Goal: Task Accomplishment & Management: Use online tool/utility

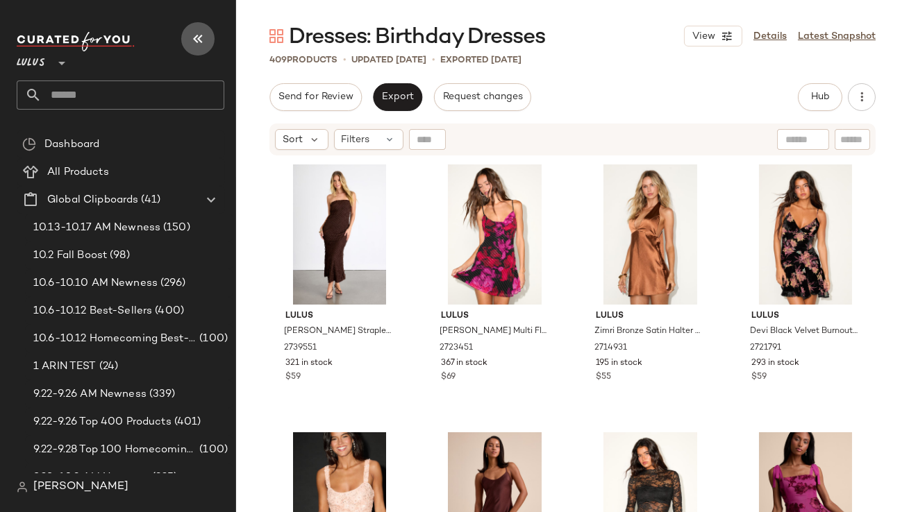
click at [199, 37] on icon "button" at bounding box center [197, 39] width 17 height 17
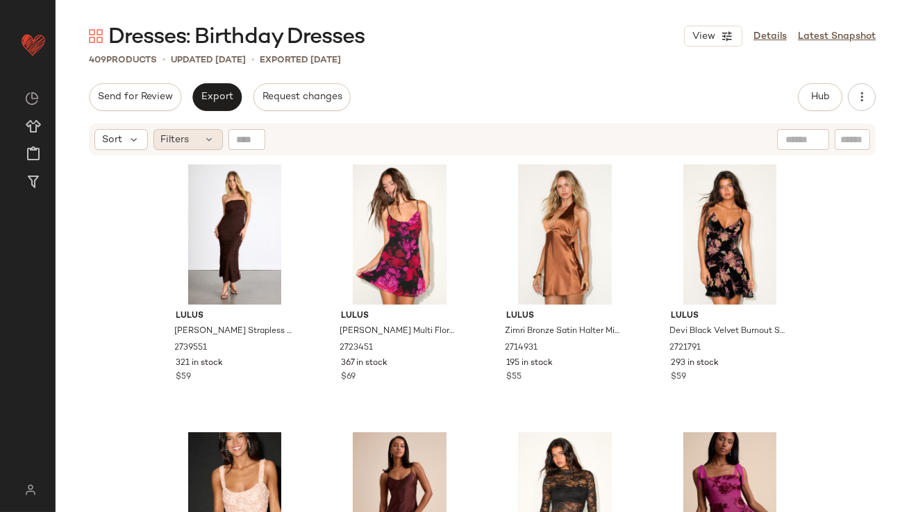
click at [193, 141] on div "Filters" at bounding box center [187, 139] width 69 height 21
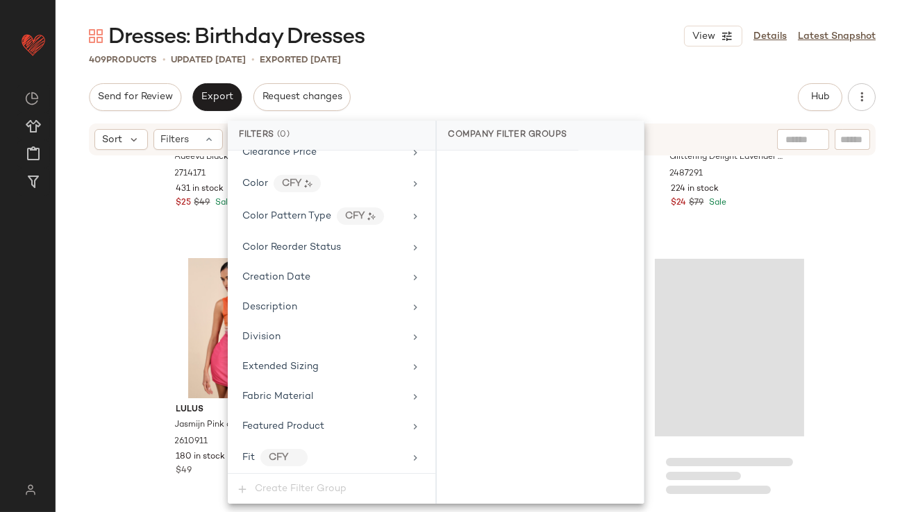
scroll to position [1063, 0]
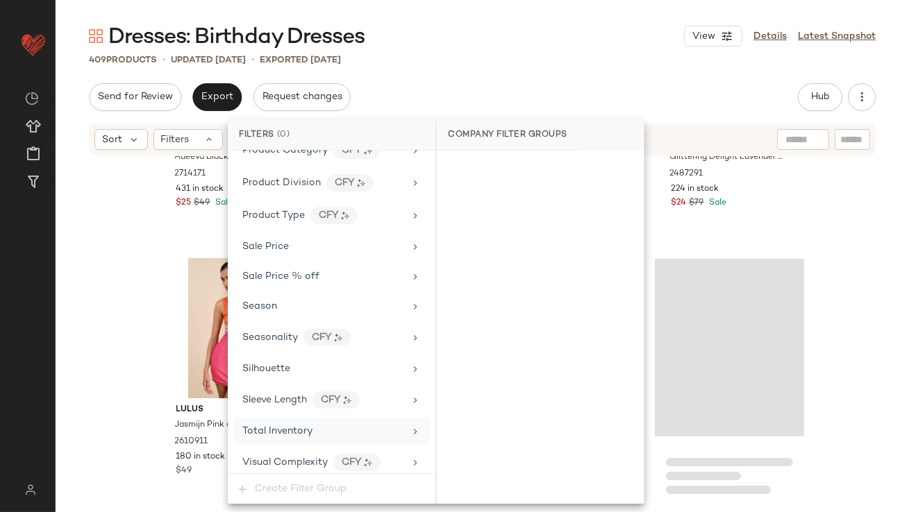
click at [295, 418] on div "Total Inventory" at bounding box center [331, 431] width 196 height 27
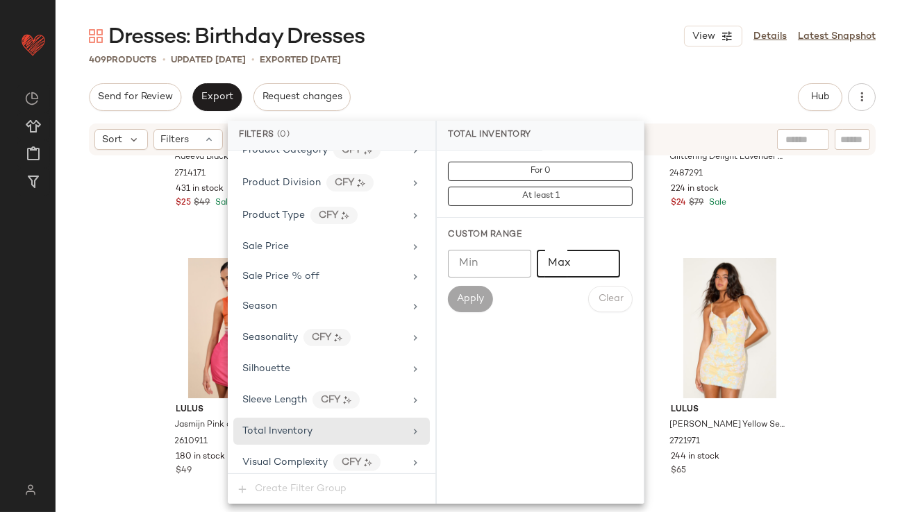
click at [580, 251] on input "Max" at bounding box center [578, 264] width 83 height 28
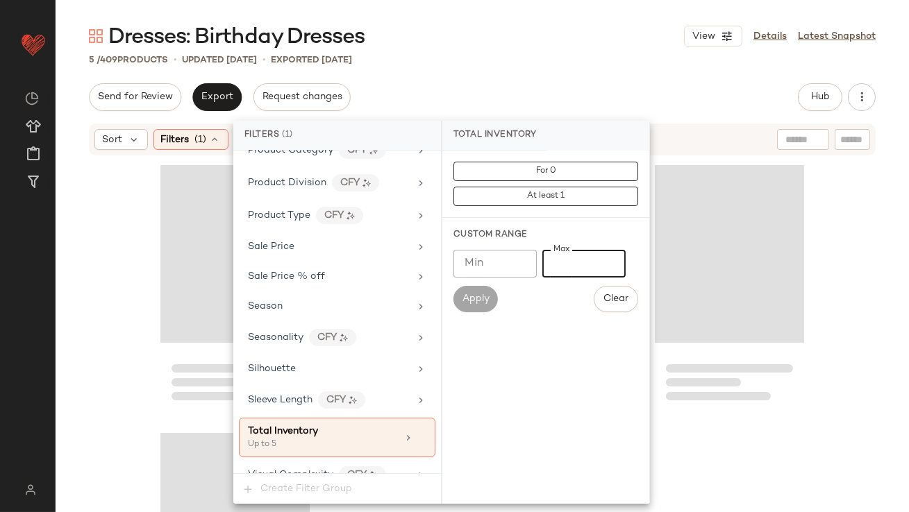
type input "*"
click at [597, 53] on div "5 / 409 Products • updated Oct 9th • Exported Oct 9th" at bounding box center [482, 60] width 853 height 14
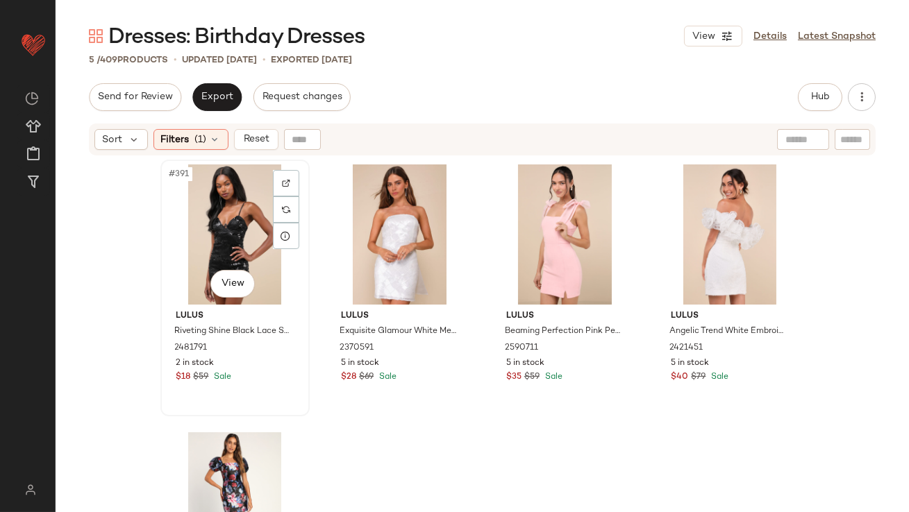
click at [231, 188] on div "#391 View" at bounding box center [235, 234] width 140 height 140
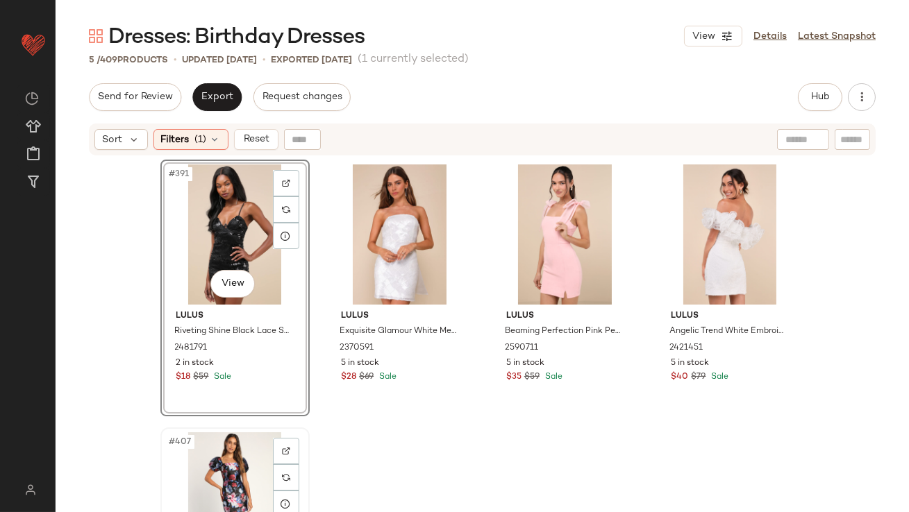
click at [194, 488] on div "#407 View" at bounding box center [235, 502] width 140 height 140
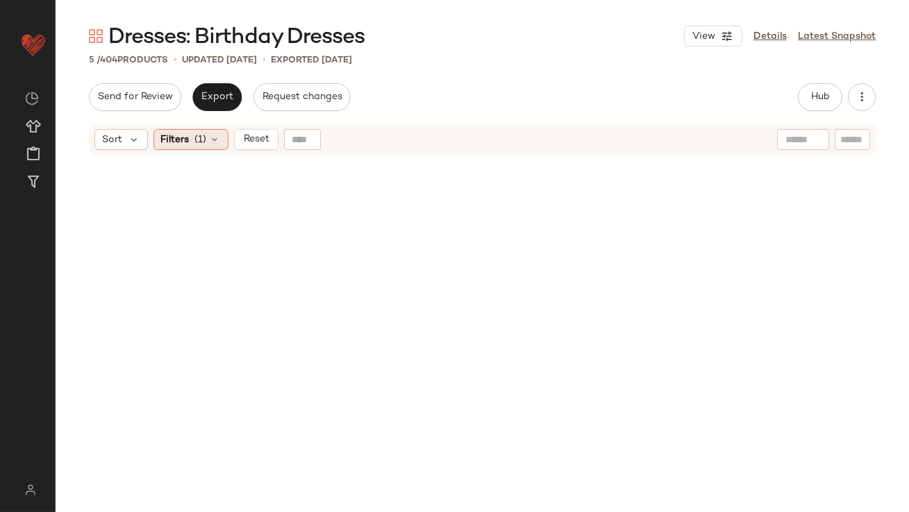
click at [189, 134] on div "Filters (1)" at bounding box center [190, 139] width 75 height 21
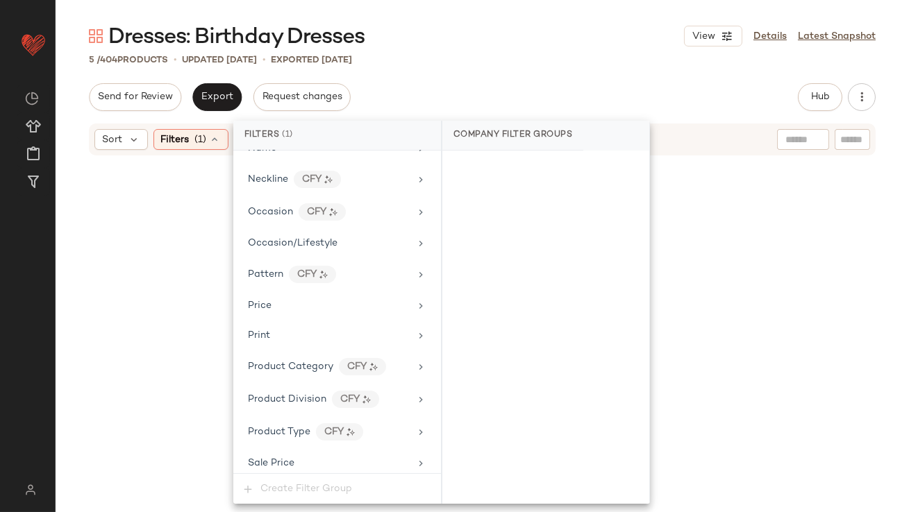
scroll to position [1076, 0]
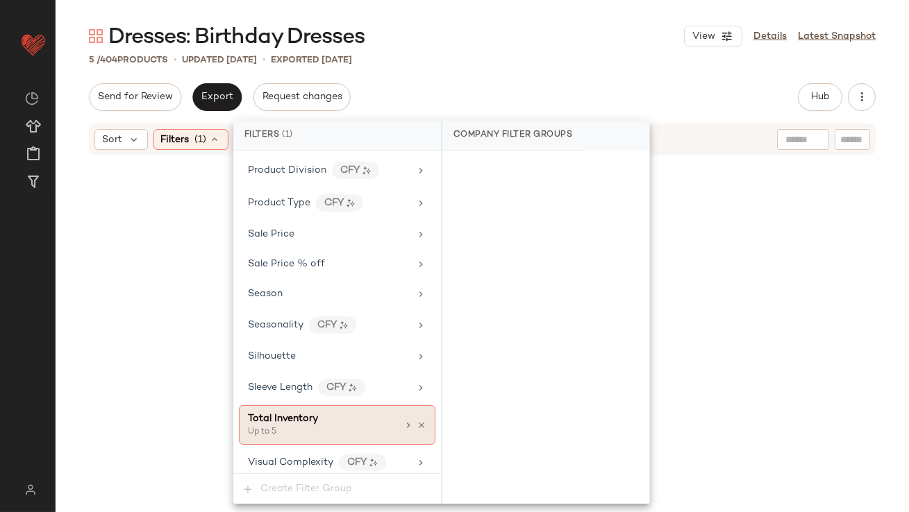
click at [302, 427] on div "Up to 5" at bounding box center [317, 432] width 139 height 12
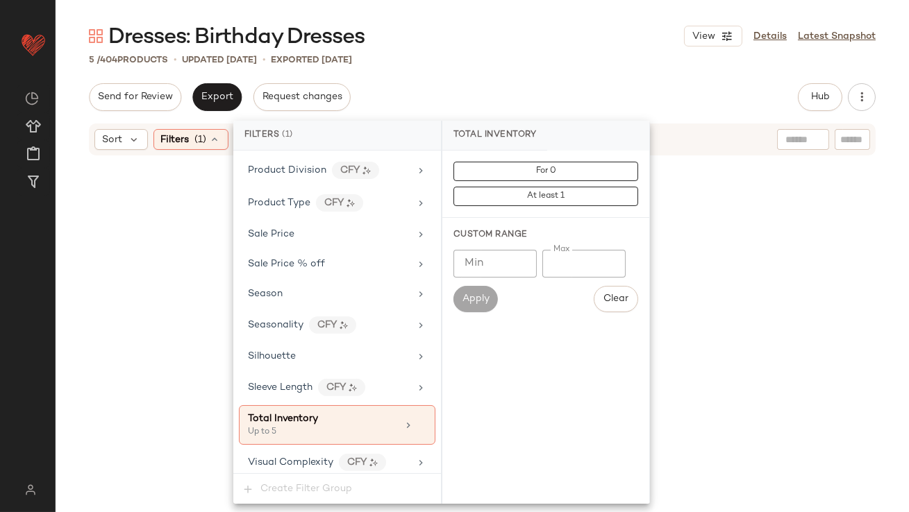
click at [550, 260] on input "*" at bounding box center [583, 264] width 83 height 28
type input "**"
click at [610, 90] on div "Send for Review Export Request changes Hub Send for Review External Review Inte…" at bounding box center [482, 97] width 786 height 28
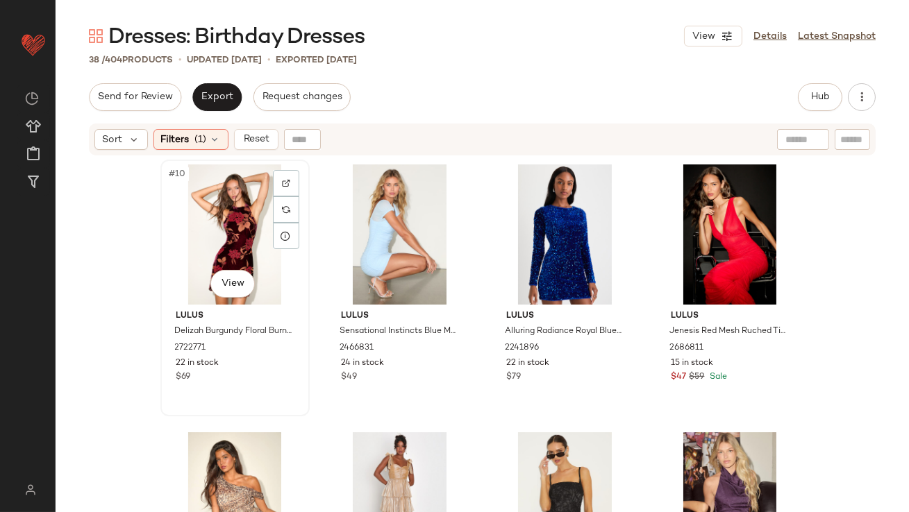
click at [204, 210] on div "#10 View" at bounding box center [235, 234] width 140 height 140
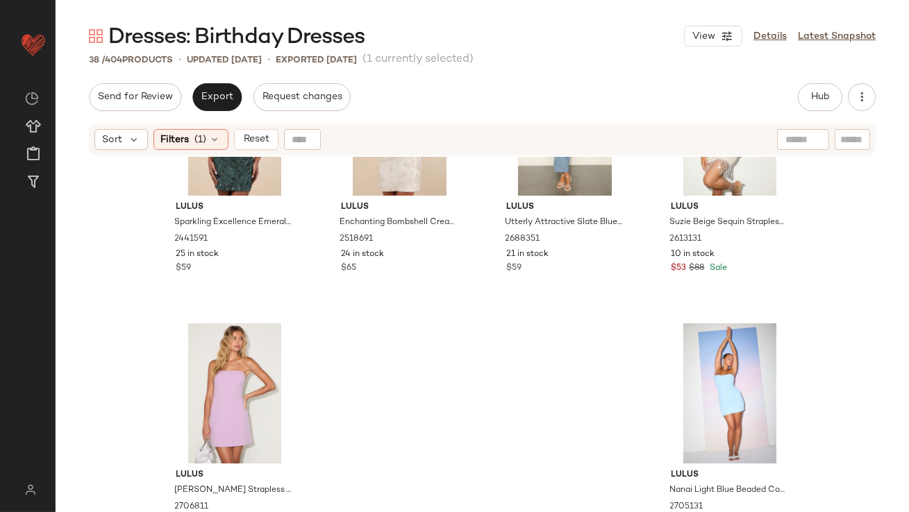
scroll to position [2288, 0]
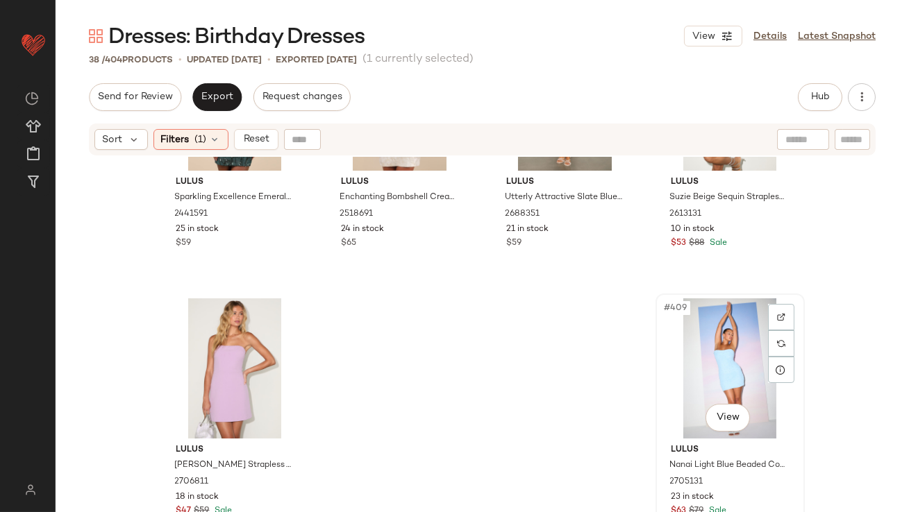
click at [681, 357] on div "#409 View" at bounding box center [730, 368] width 140 height 140
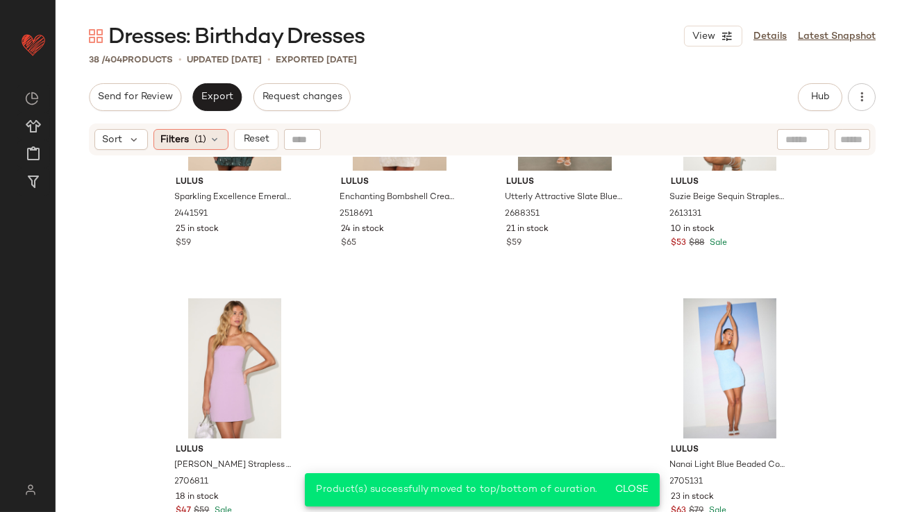
click at [185, 133] on span "Filters" at bounding box center [175, 140] width 28 height 15
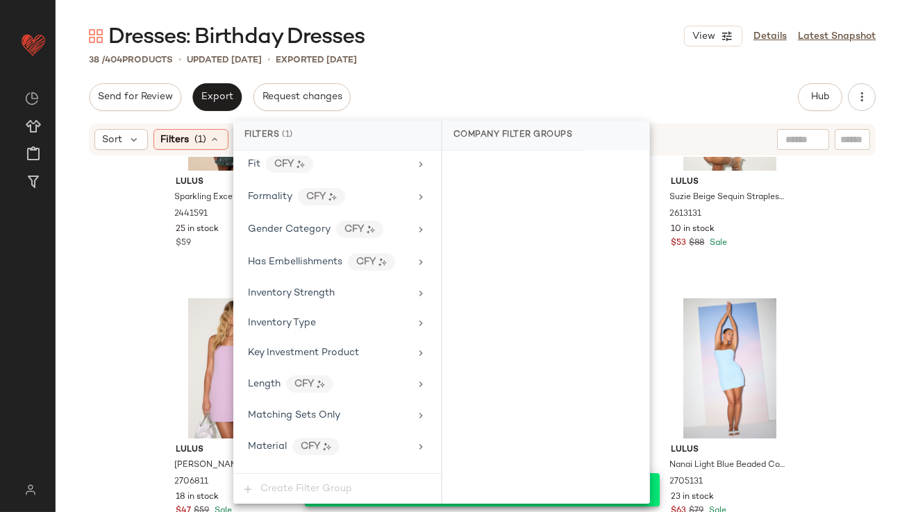
scroll to position [1076, 0]
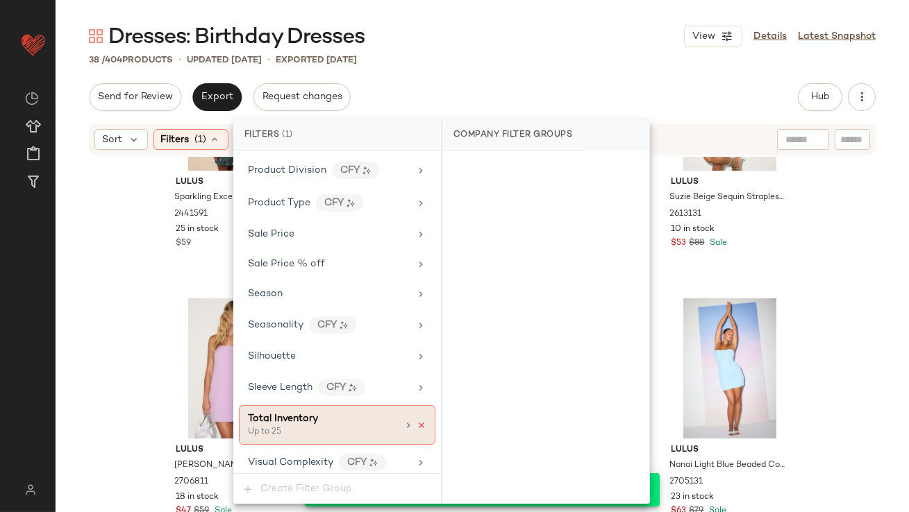
click at [416, 421] on icon at bounding box center [421, 426] width 10 height 10
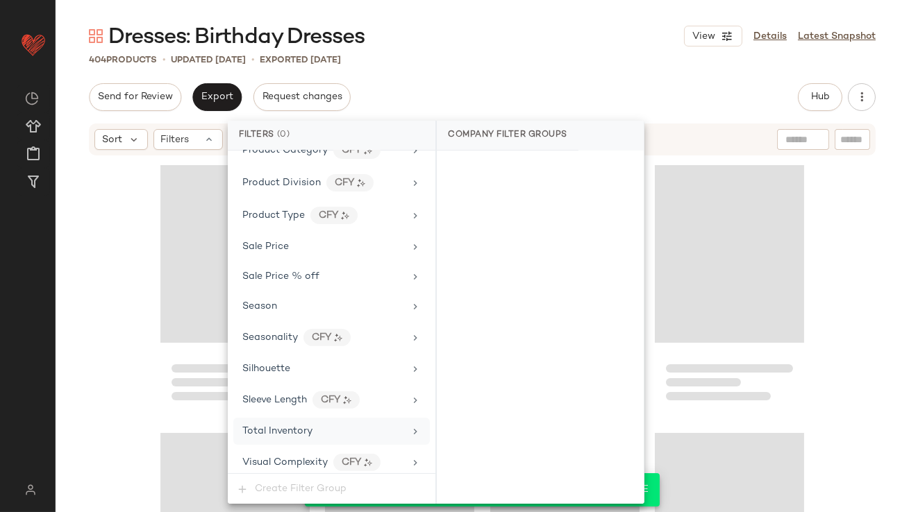
click at [464, 94] on div "Send for Review Export Request changes Hub Send for Review External Review Inte…" at bounding box center [482, 97] width 786 height 28
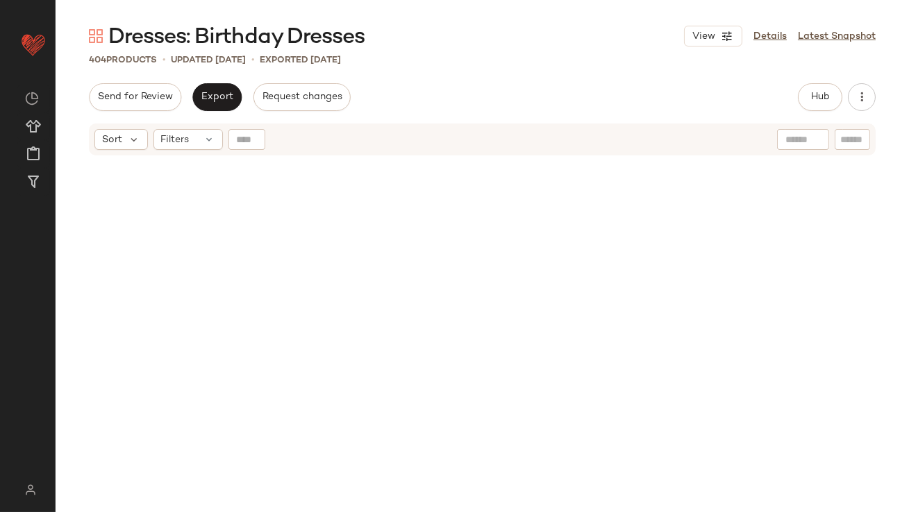
scroll to position [0, 0]
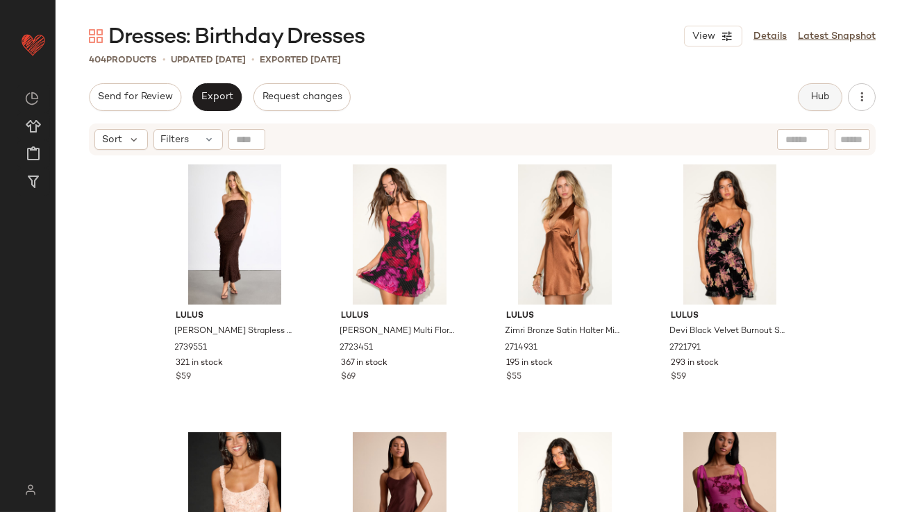
click at [819, 102] on span "Hub" at bounding box center [819, 97] width 19 height 11
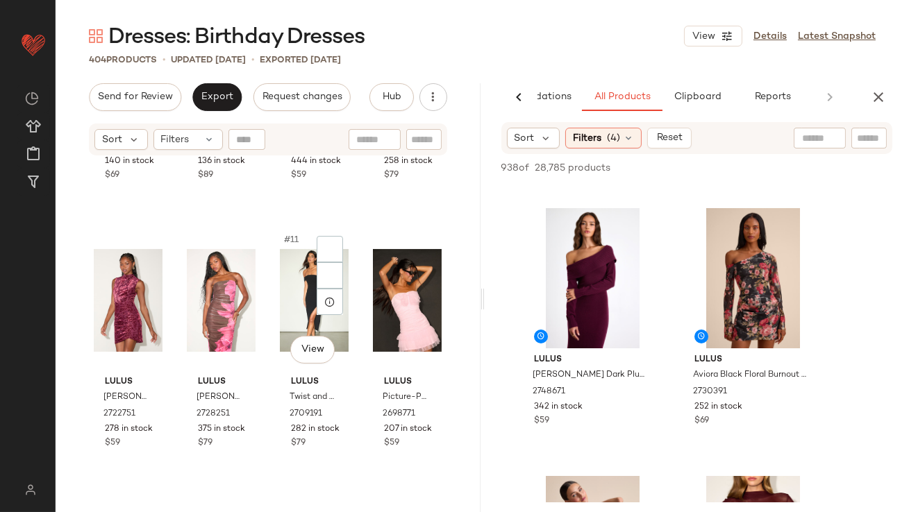
scroll to position [574, 0]
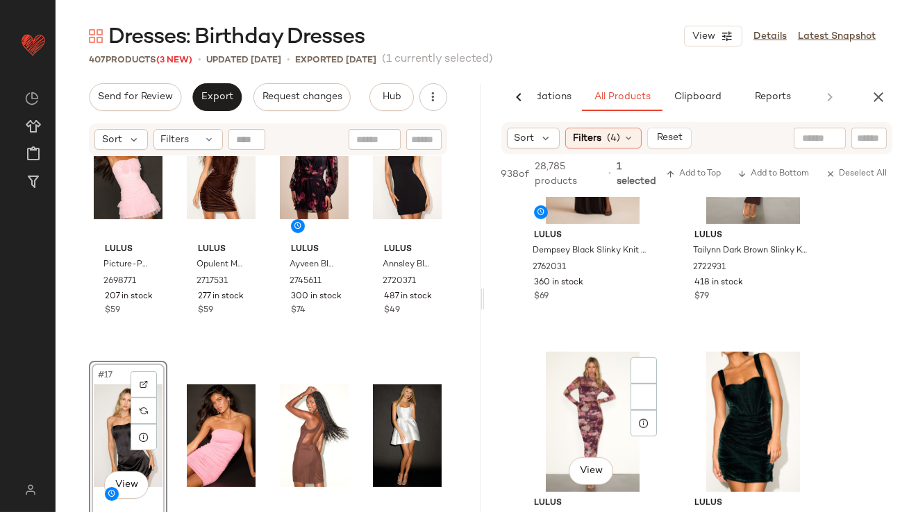
scroll to position [1811, 0]
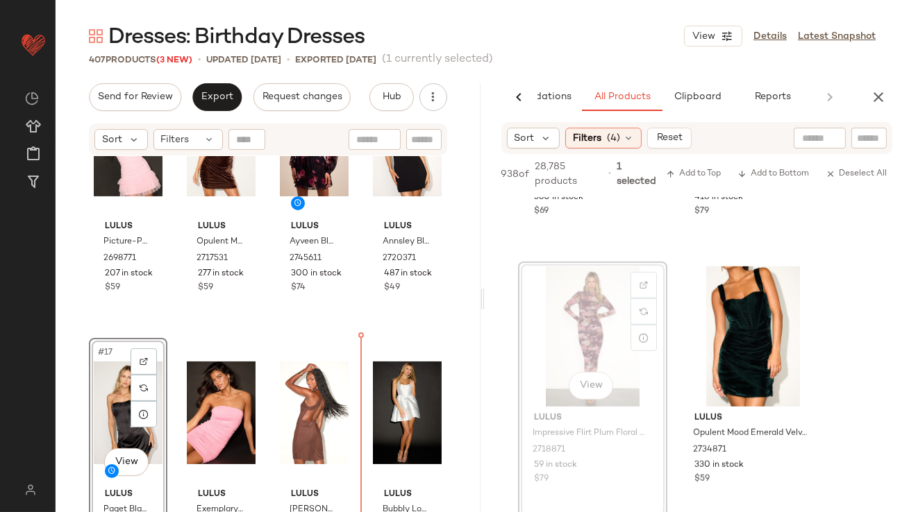
drag, startPoint x: 590, startPoint y: 334, endPoint x: 582, endPoint y: 337, distance: 8.4
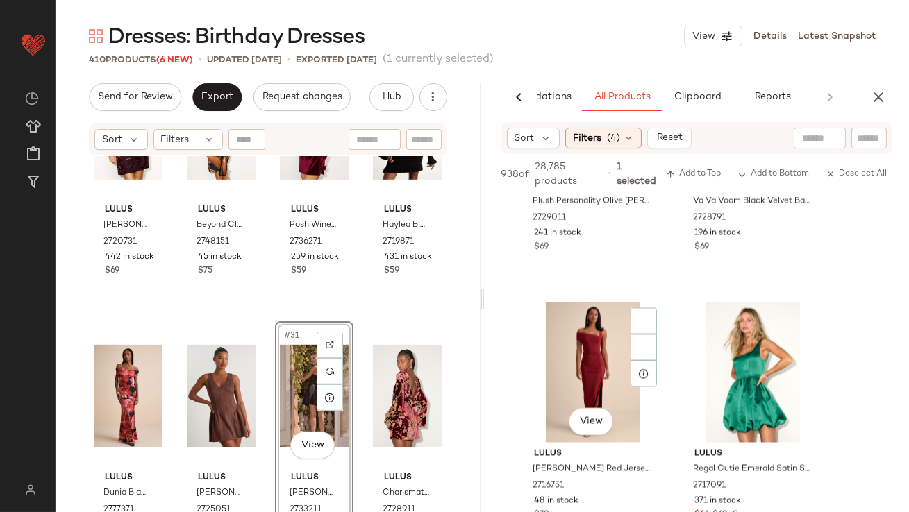
scroll to position [5074, 0]
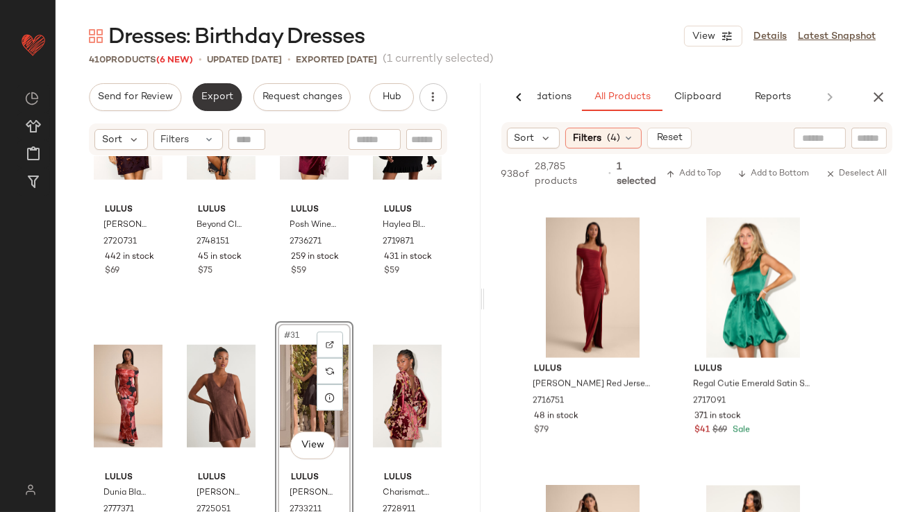
click at [222, 101] on span "Export" at bounding box center [217, 97] width 33 height 11
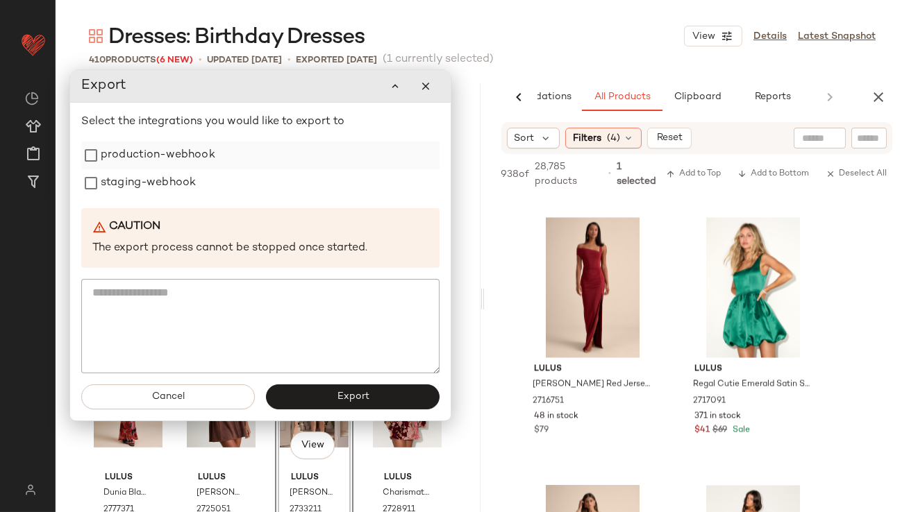
click at [198, 153] on label "production-webhook" at bounding box center [158, 156] width 115 height 28
click at [185, 177] on label "staging-webhook" at bounding box center [148, 183] width 95 height 28
click at [349, 391] on span "Export" at bounding box center [352, 396] width 33 height 11
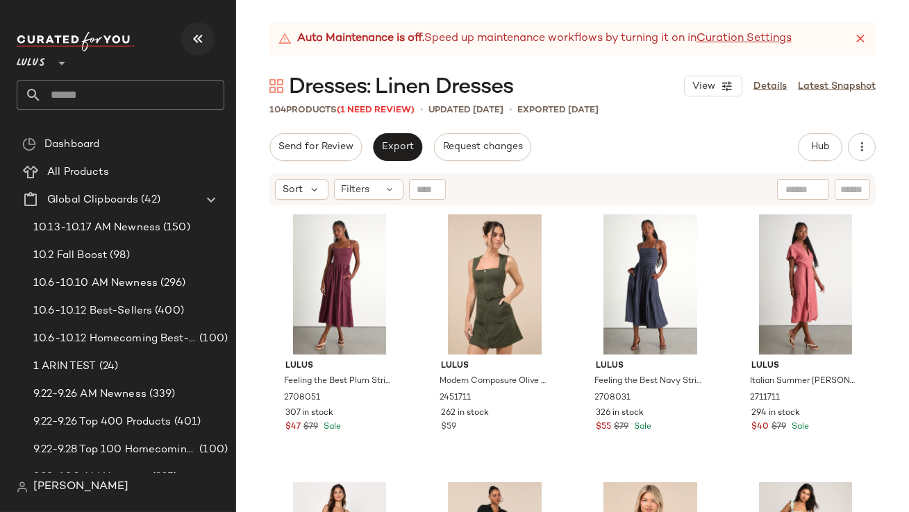
click at [193, 44] on icon "button" at bounding box center [197, 39] width 17 height 17
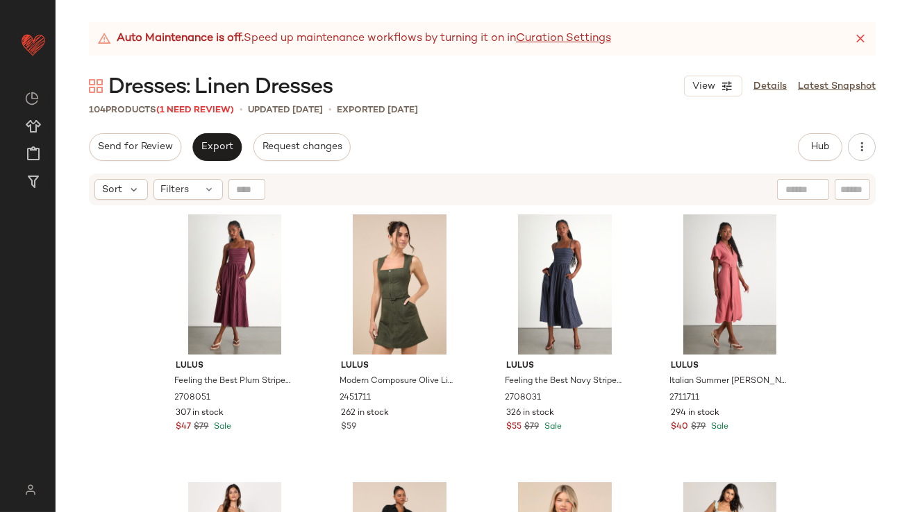
click at [856, 43] on icon at bounding box center [860, 39] width 14 height 14
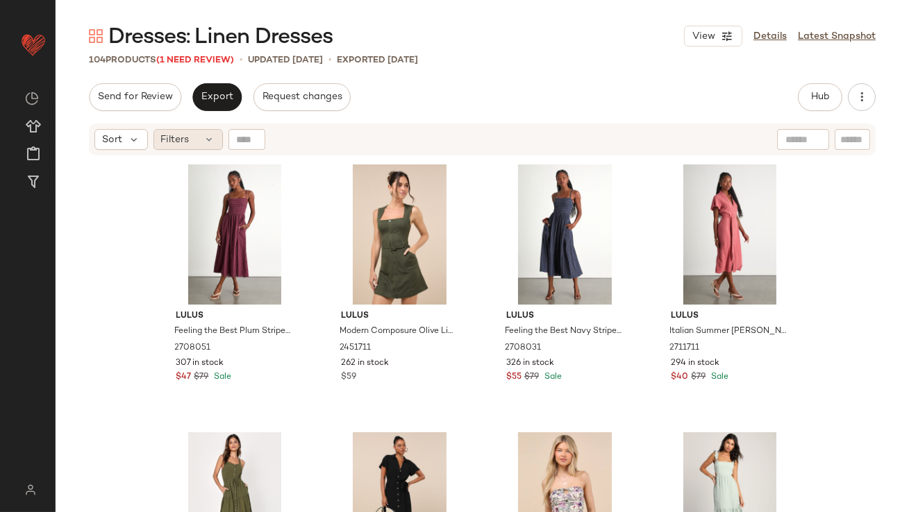
click at [192, 142] on div "Filters" at bounding box center [187, 139] width 69 height 21
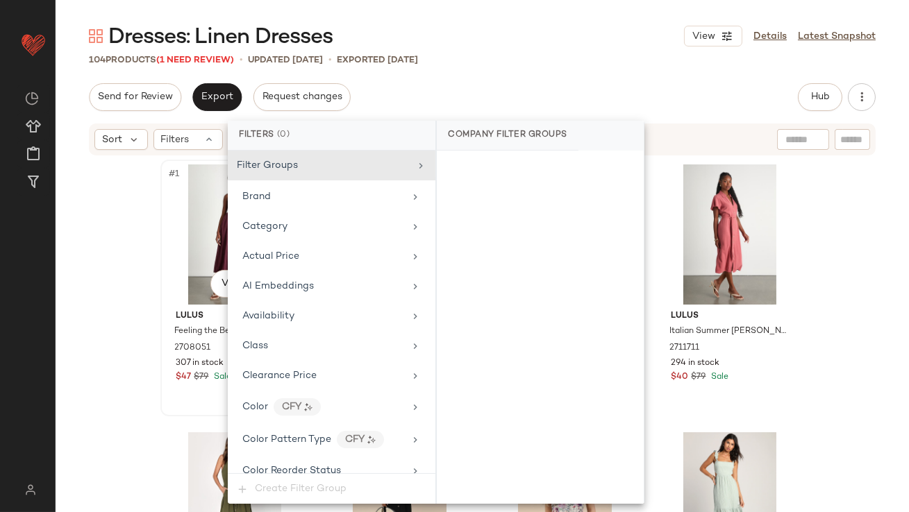
scroll to position [1034, 0]
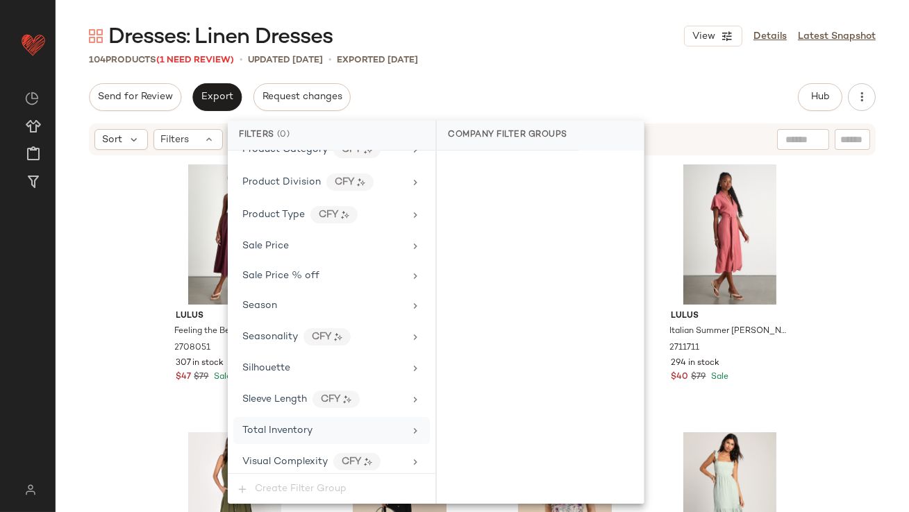
click at [264, 425] on span "Total Inventory" at bounding box center [277, 430] width 70 height 10
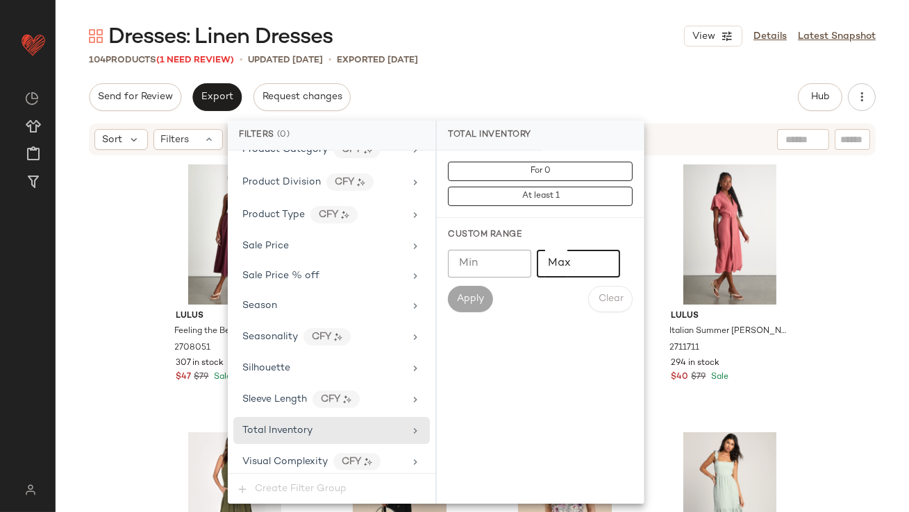
click at [579, 258] on input "Max" at bounding box center [578, 264] width 83 height 28
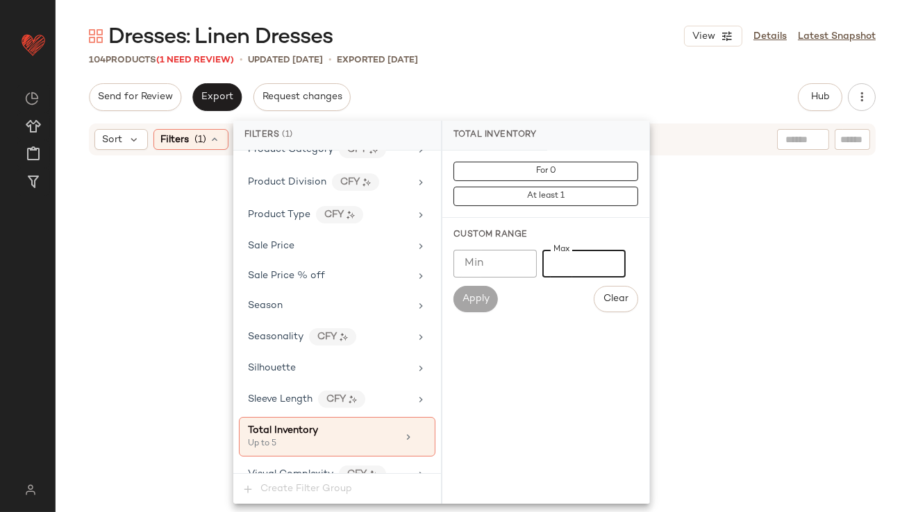
type input "*"
click at [546, 56] on div "104 Products (1 Need Review) • updated Oct 9th • Exported Oct 9th" at bounding box center [482, 60] width 853 height 14
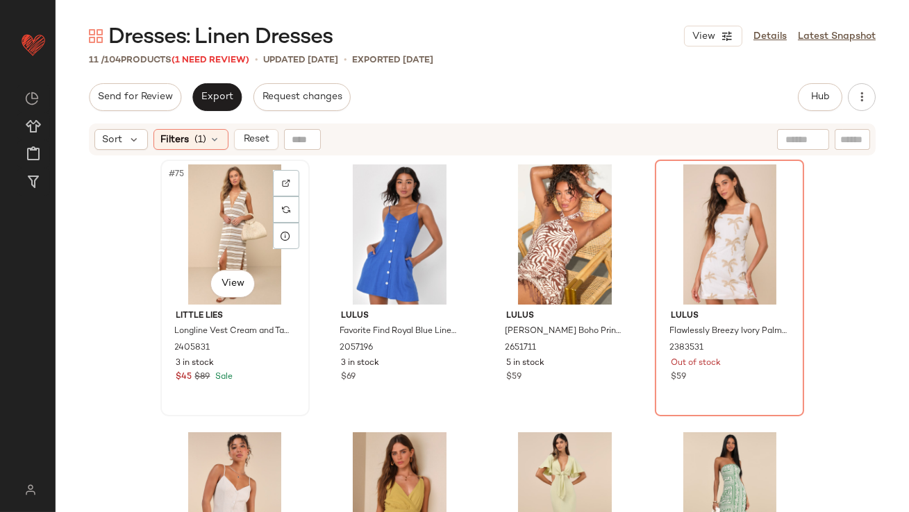
click at [189, 170] on div "#75 View" at bounding box center [235, 234] width 140 height 140
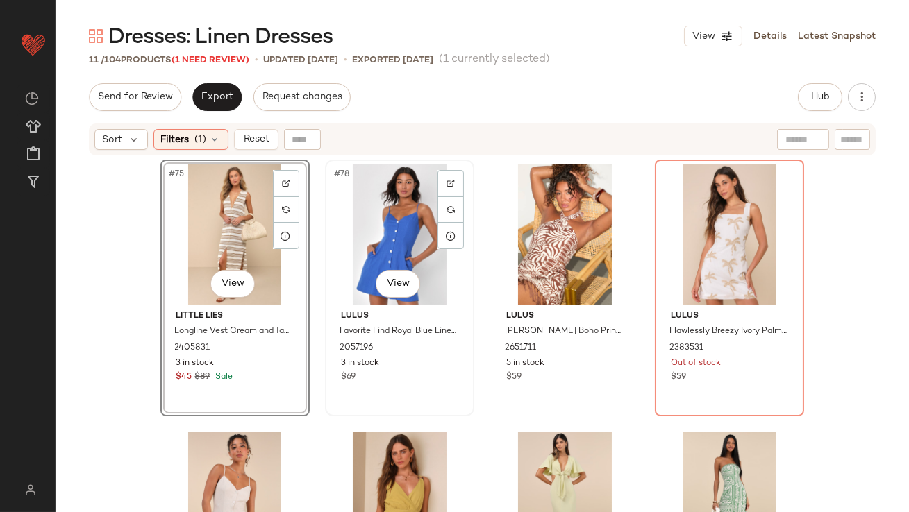
scroll to position [413, 0]
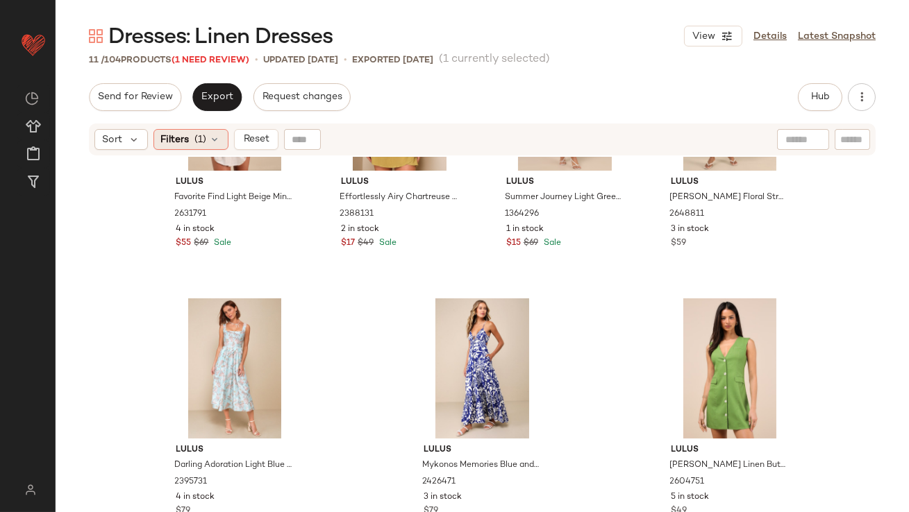
click at [195, 139] on span "(1)" at bounding box center [201, 140] width 12 height 15
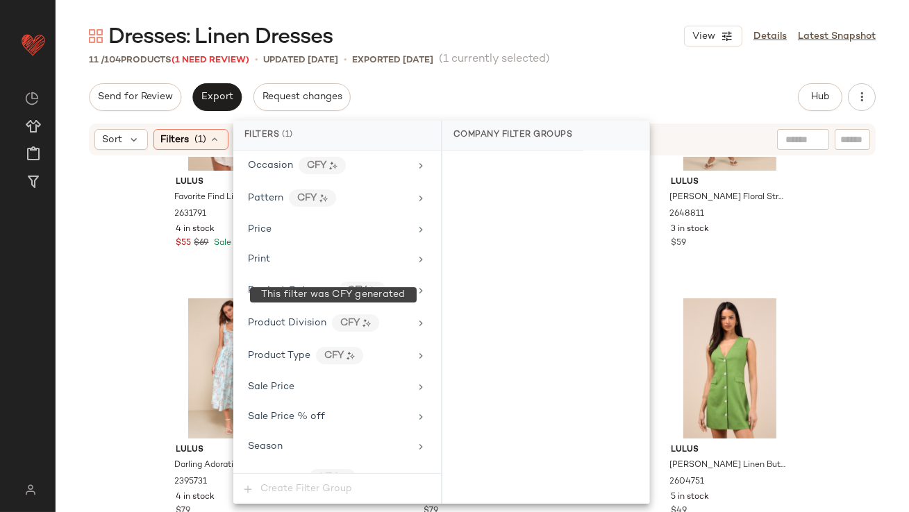
scroll to position [1047, 0]
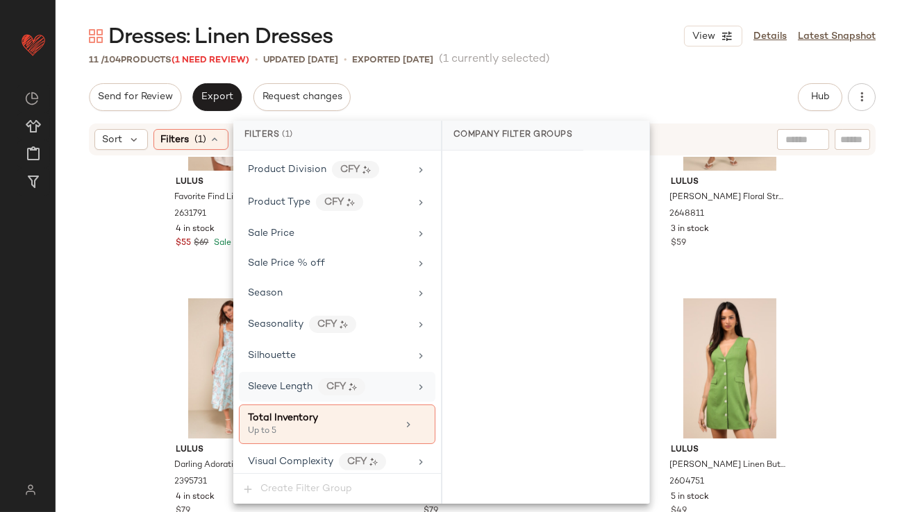
click at [301, 394] on div "Sleeve Length CFY" at bounding box center [337, 387] width 196 height 30
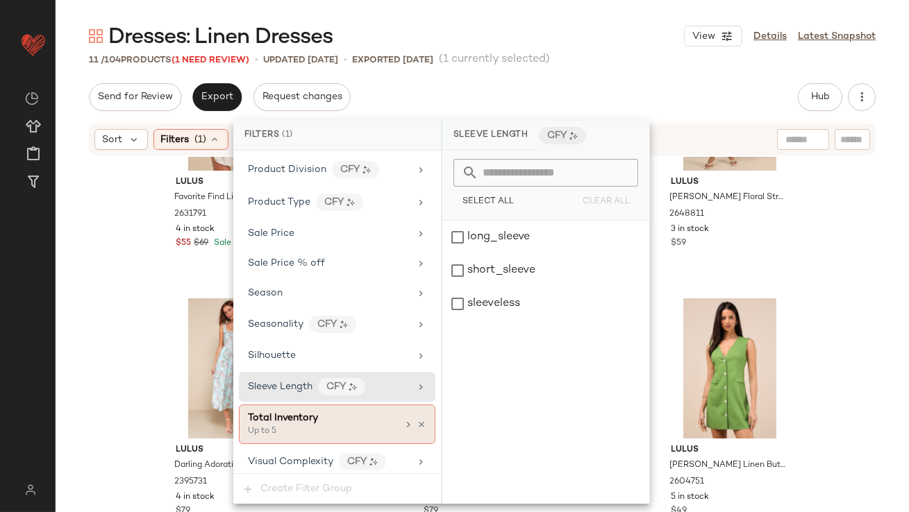
click at [294, 413] on span "Total Inventory" at bounding box center [283, 418] width 70 height 10
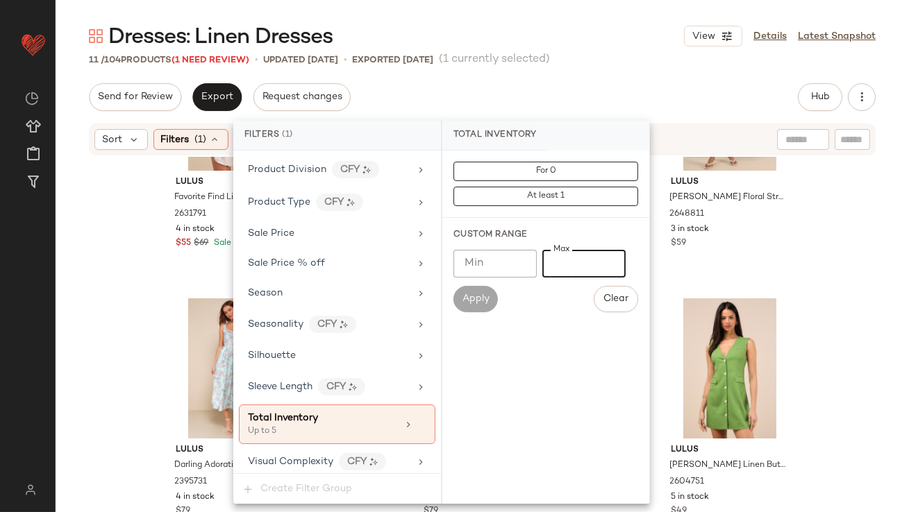
click at [550, 257] on input "*" at bounding box center [583, 264] width 83 height 28
type input "**"
click at [611, 92] on div "Send for Review Export Request changes Hub Send for Review External Review Inte…" at bounding box center [482, 97] width 786 height 28
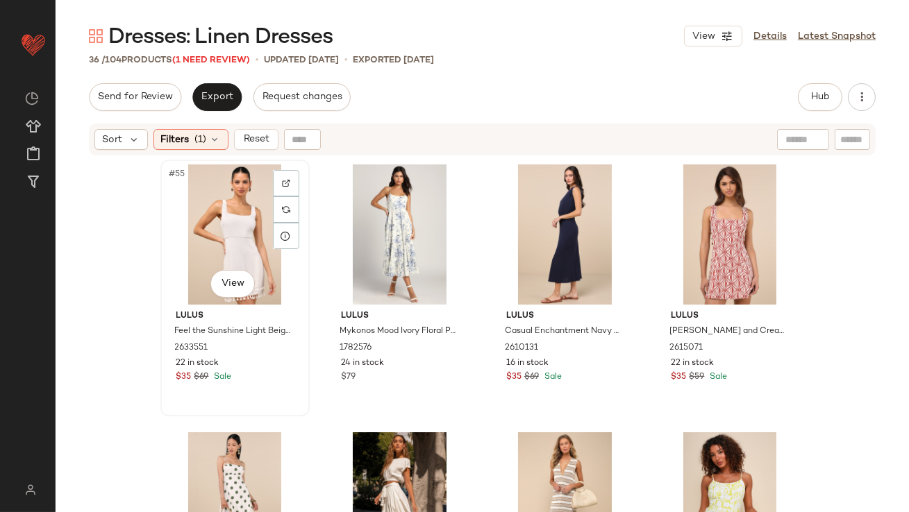
click at [230, 216] on div "#55 View" at bounding box center [235, 234] width 140 height 140
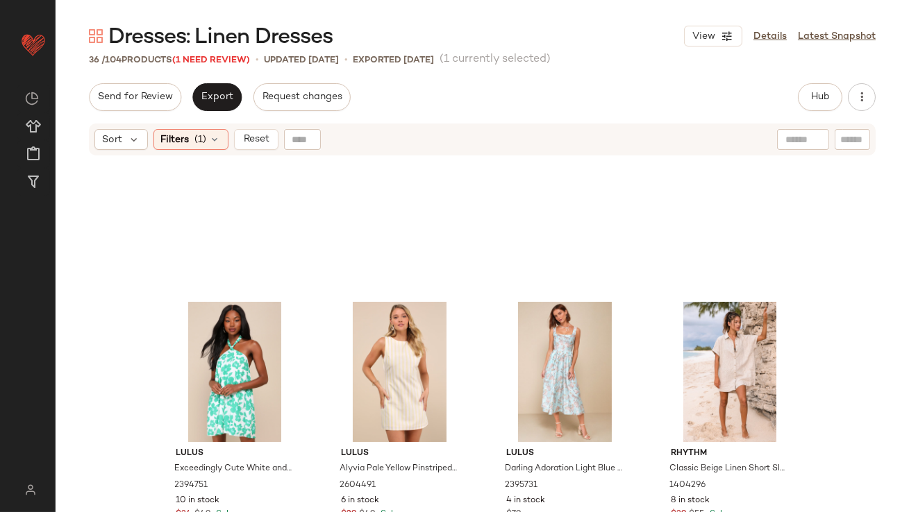
scroll to position [2020, 0]
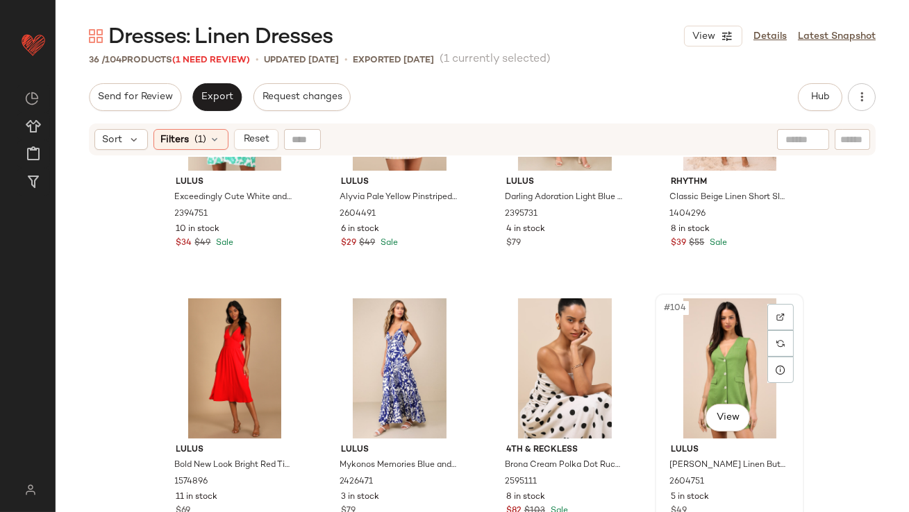
click at [670, 368] on div "#104 View" at bounding box center [729, 368] width 140 height 140
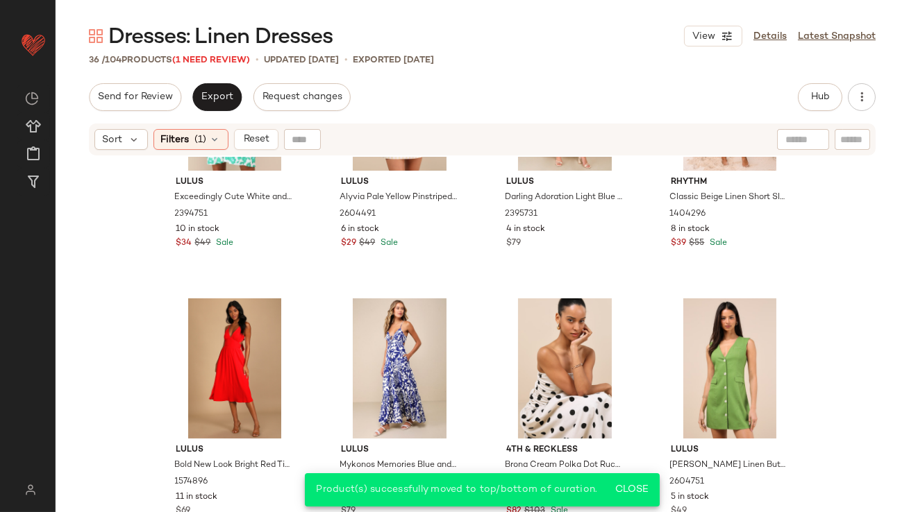
click at [196, 122] on div "Sort Filters (1) Reset" at bounding box center [482, 139] width 853 height 35
click at [195, 134] on span "(1)" at bounding box center [201, 140] width 12 height 15
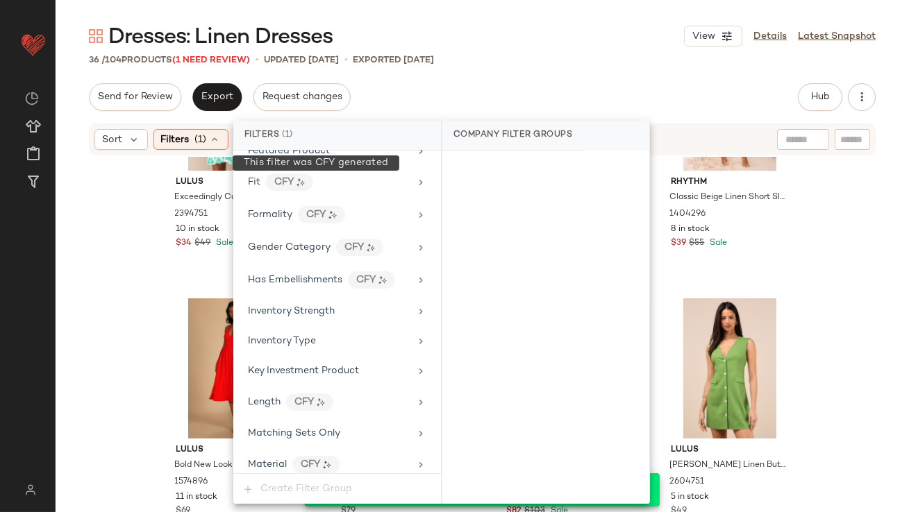
scroll to position [1047, 0]
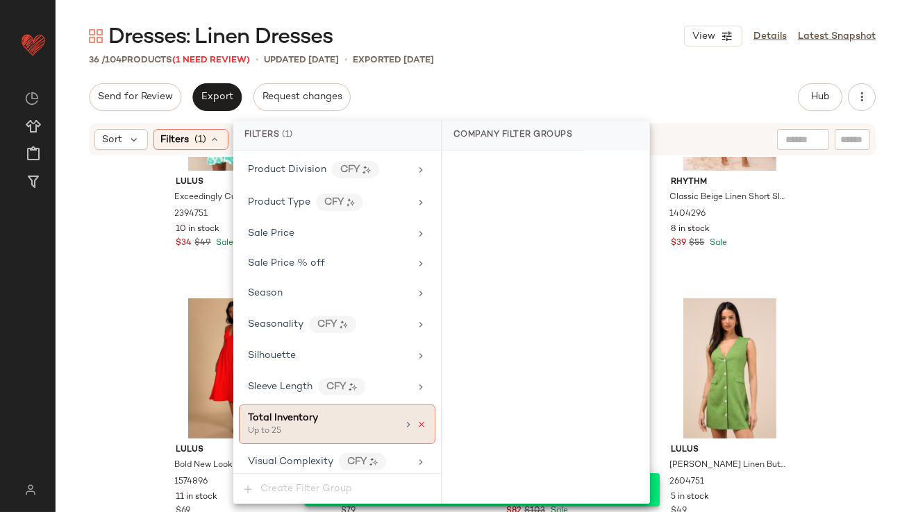
click at [416, 420] on icon at bounding box center [421, 425] width 10 height 10
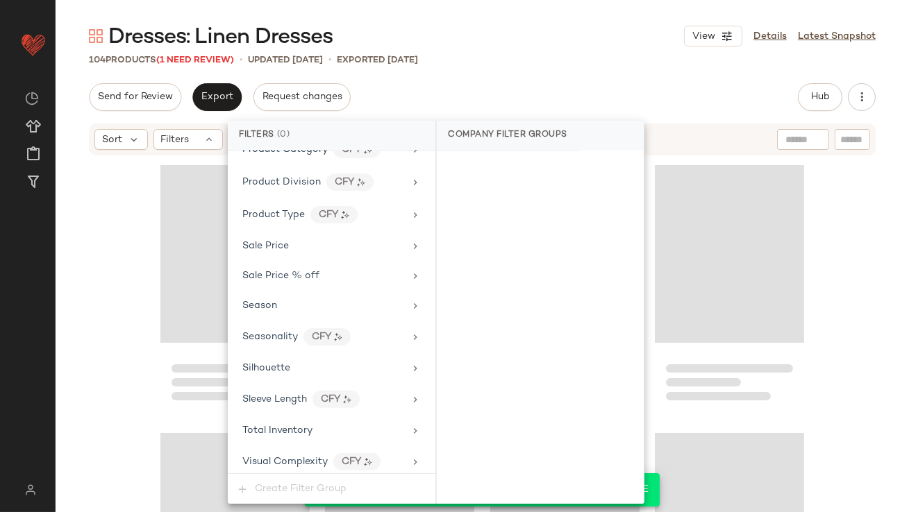
click at [539, 74] on div "Dresses: Linen Dresses View Details Latest Snapshot 104 Products (1 Need Review…" at bounding box center [482, 267] width 853 height 490
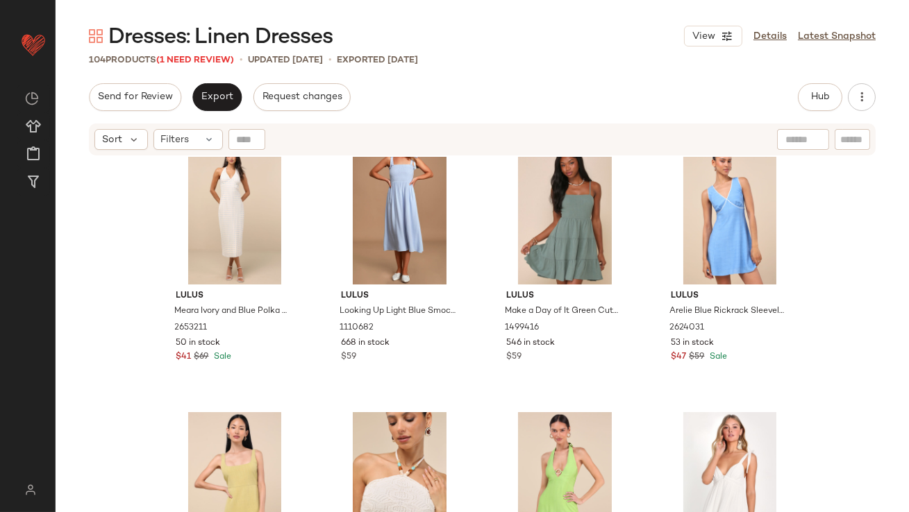
scroll to position [0, 0]
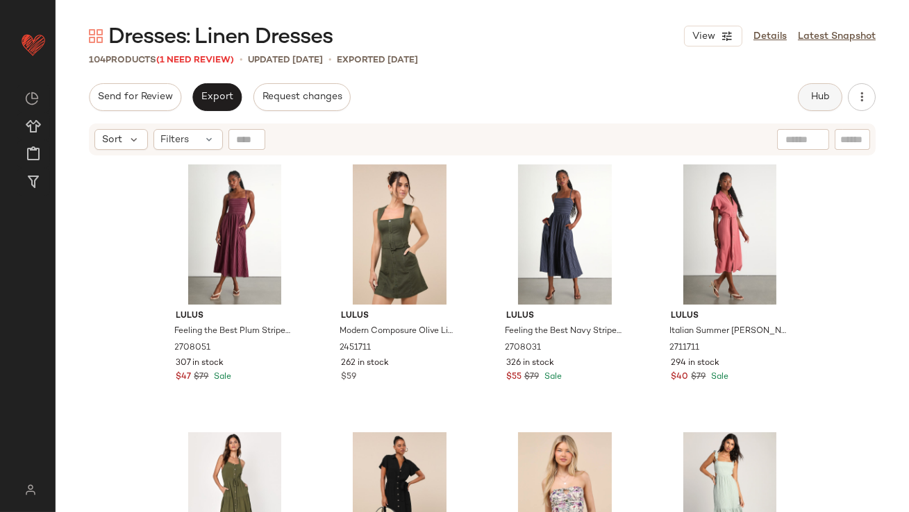
click at [820, 94] on span "Hub" at bounding box center [819, 97] width 19 height 11
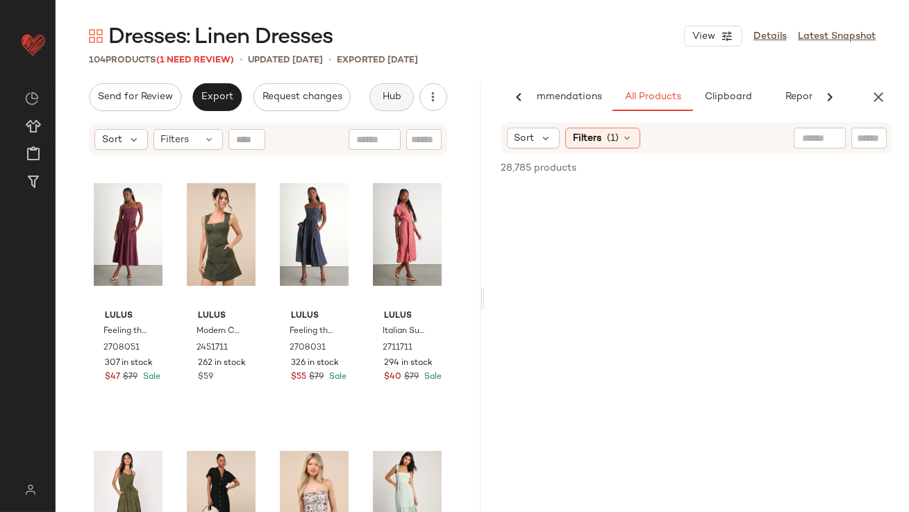
scroll to position [0, 78]
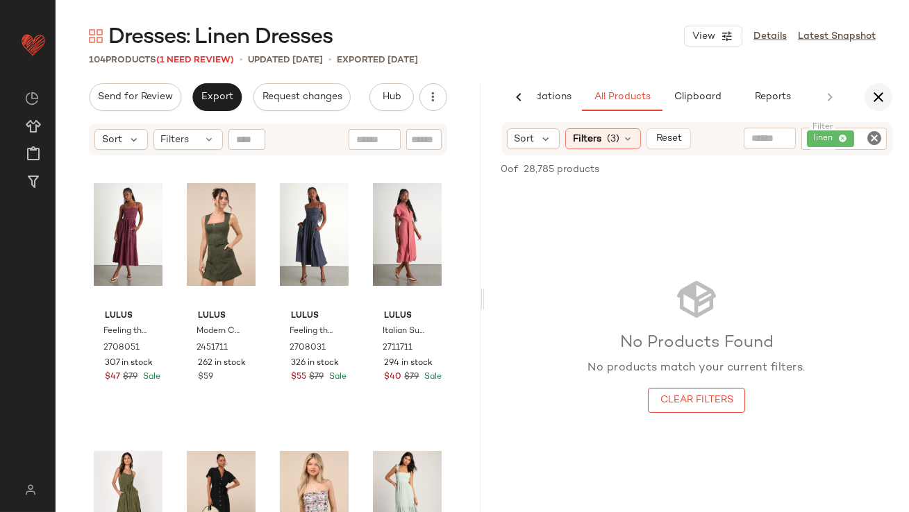
click at [881, 101] on icon "button" at bounding box center [878, 97] width 17 height 17
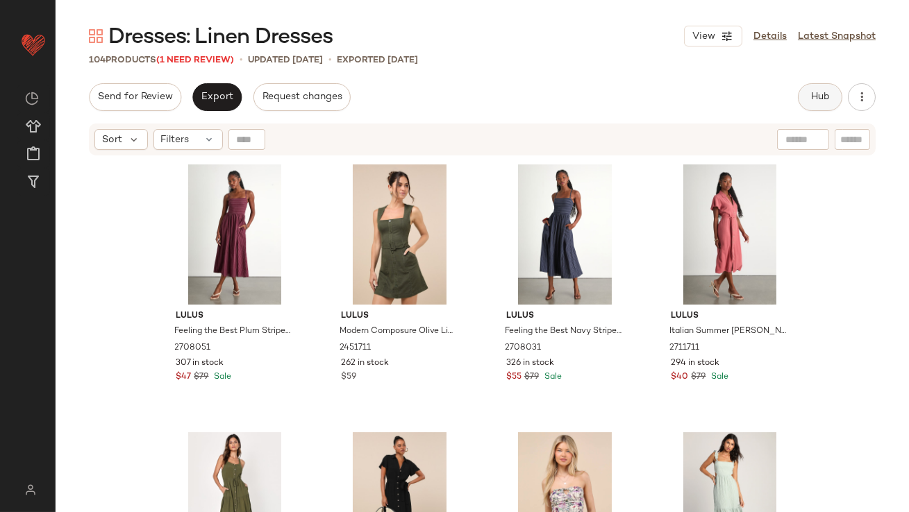
click at [813, 103] on button "Hub" at bounding box center [819, 97] width 44 height 28
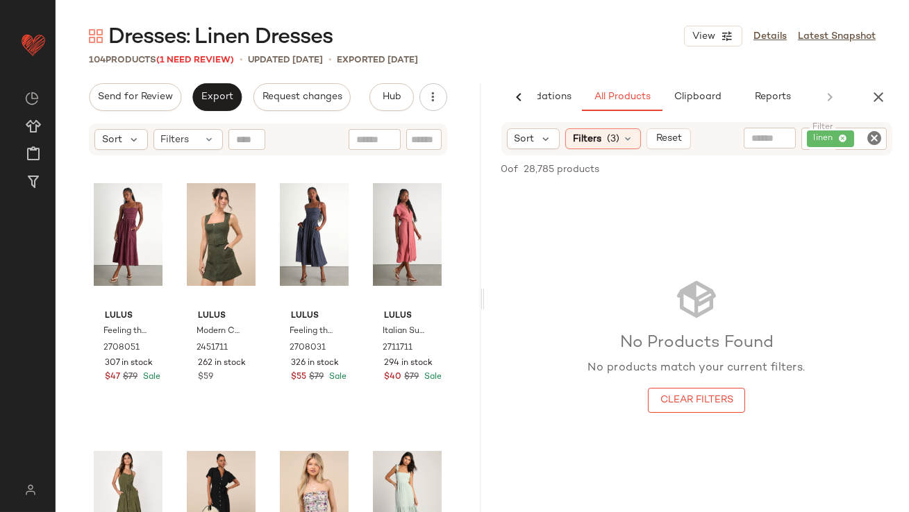
click at [845, 138] on div "linen" at bounding box center [844, 139] width 86 height 22
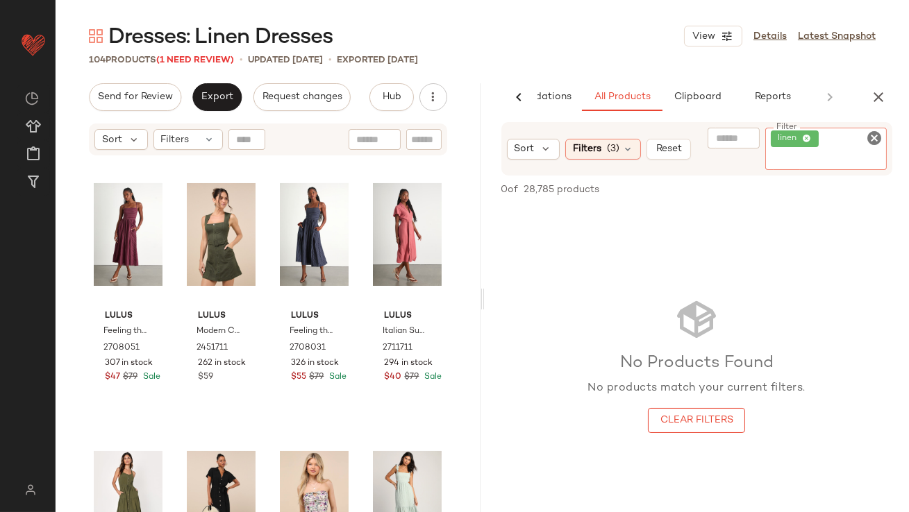
click at [809, 138] on icon at bounding box center [806, 139] width 9 height 9
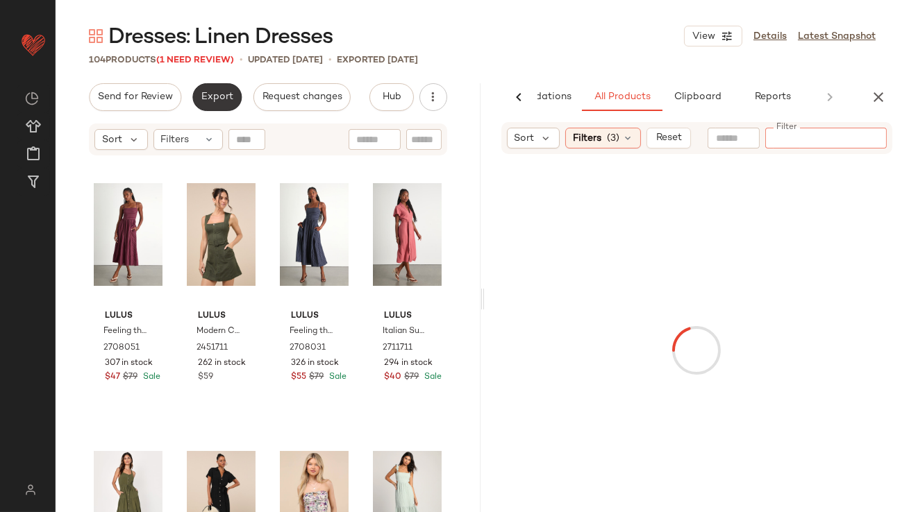
click at [227, 96] on span "Export" at bounding box center [217, 97] width 33 height 11
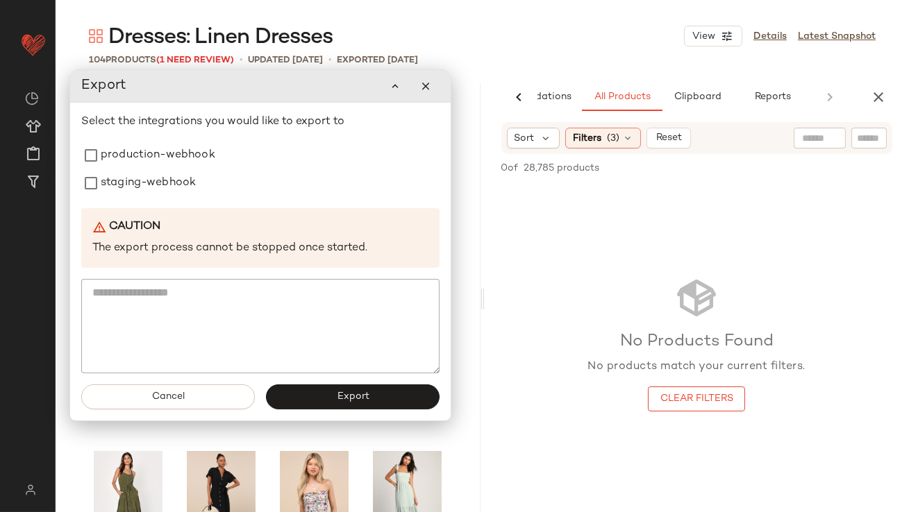
click at [432, 87] on button "button" at bounding box center [426, 86] width 28 height 28
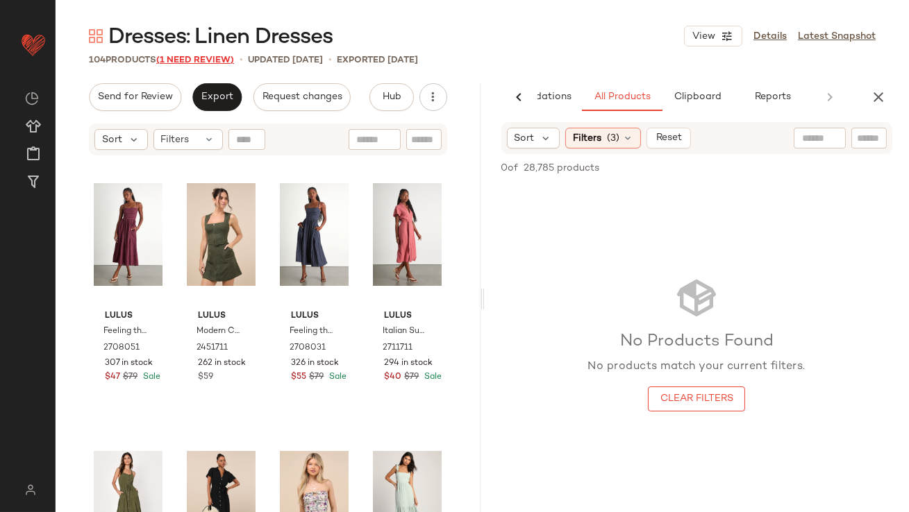
click at [189, 56] on span "(1 Need Review)" at bounding box center [195, 61] width 78 height 10
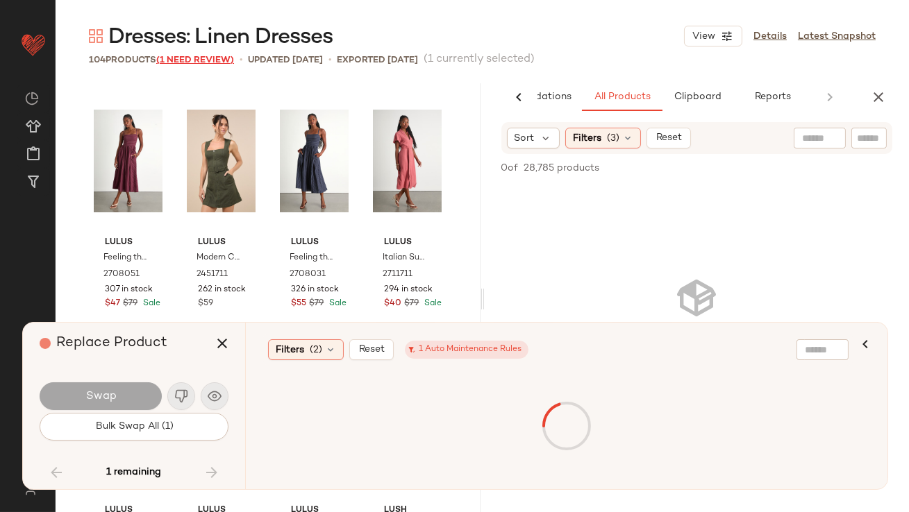
scroll to position [5625, 0]
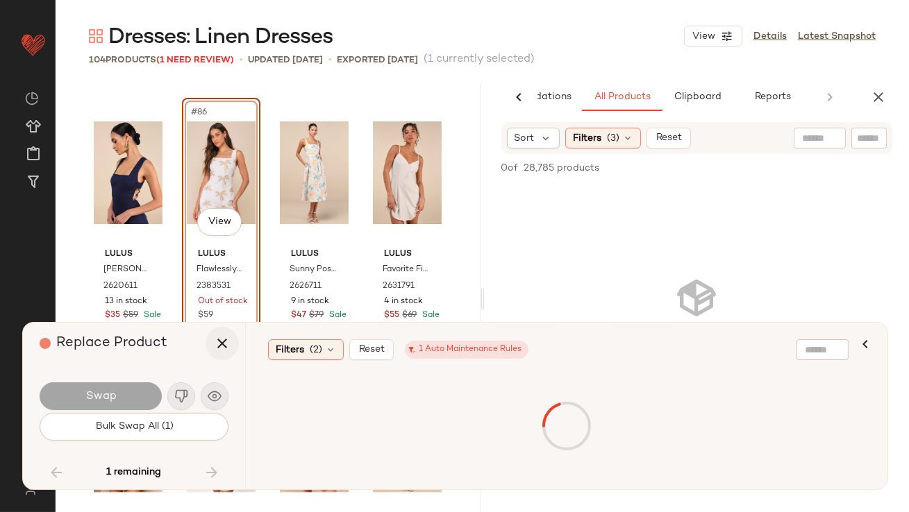
click at [223, 344] on icon "button" at bounding box center [222, 343] width 17 height 17
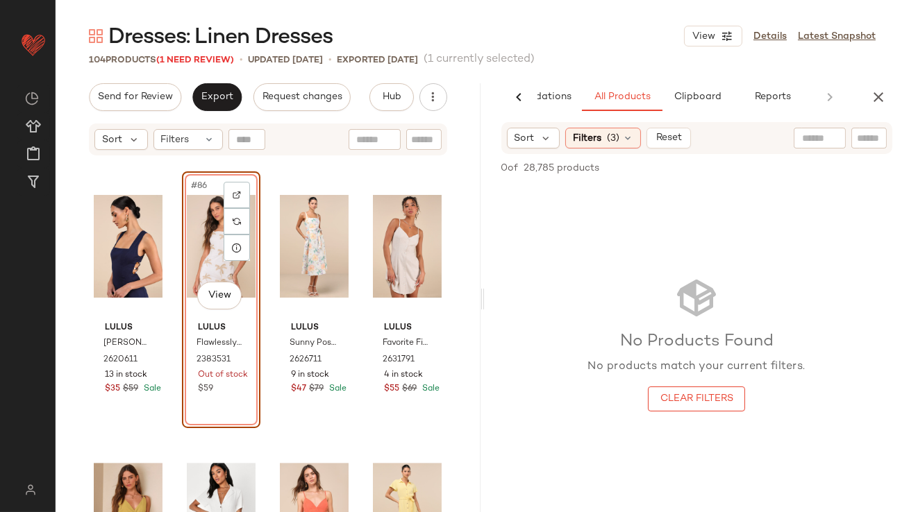
click at [214, 246] on div "#86 View" at bounding box center [221, 246] width 69 height 140
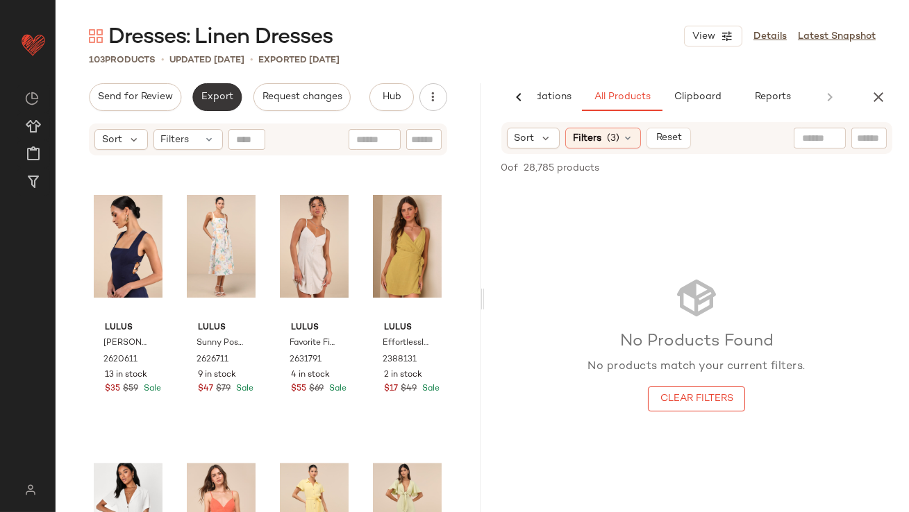
click at [210, 90] on button "Export" at bounding box center [216, 97] width 49 height 28
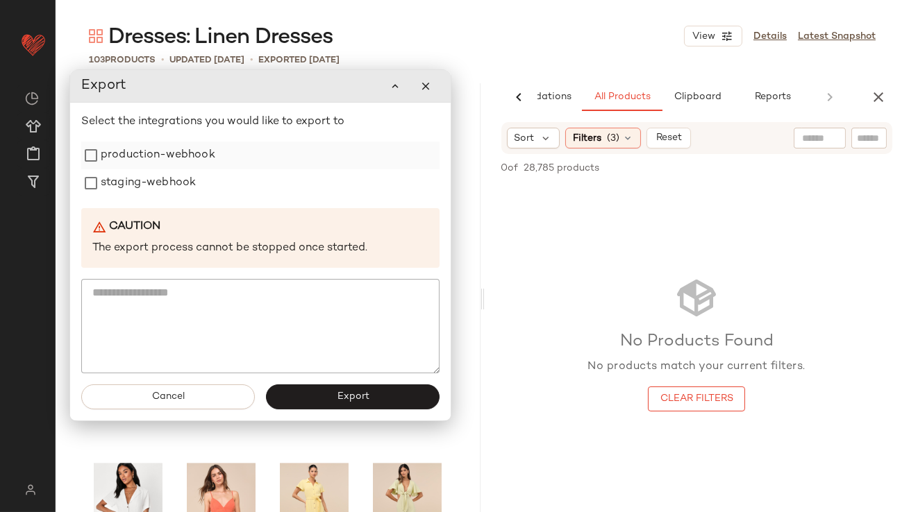
click at [200, 161] on label "production-webhook" at bounding box center [158, 156] width 115 height 28
click at [196, 181] on label "staging-webhook" at bounding box center [148, 183] width 95 height 28
click at [316, 400] on button "Export" at bounding box center [353, 397] width 174 height 25
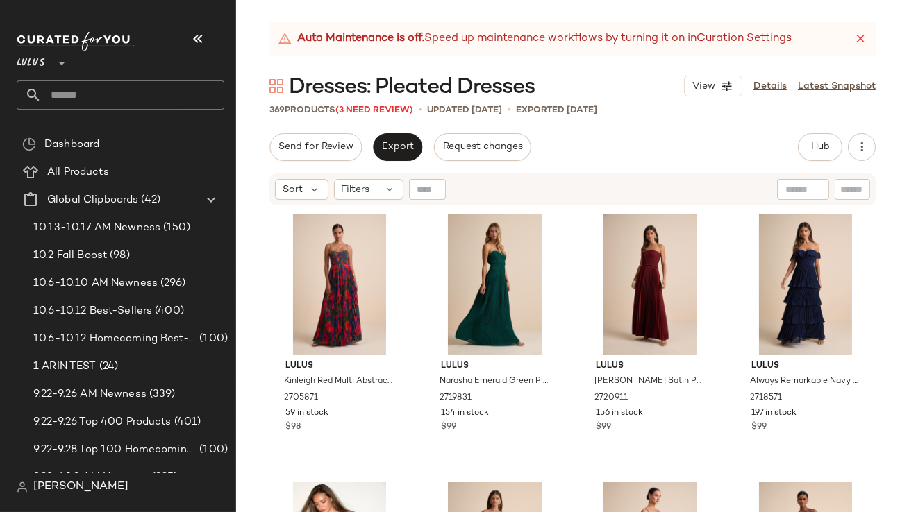
click at [204, 32] on icon "button" at bounding box center [197, 39] width 17 height 17
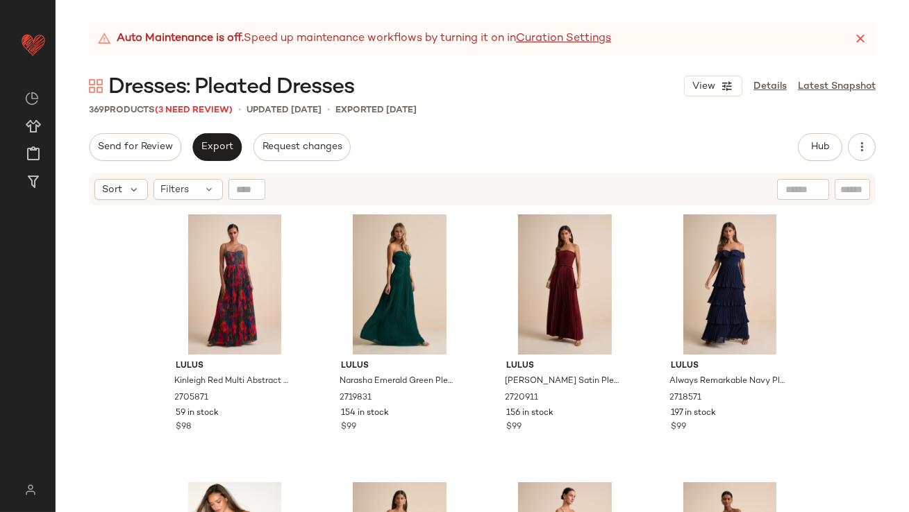
click at [860, 42] on icon at bounding box center [860, 39] width 14 height 14
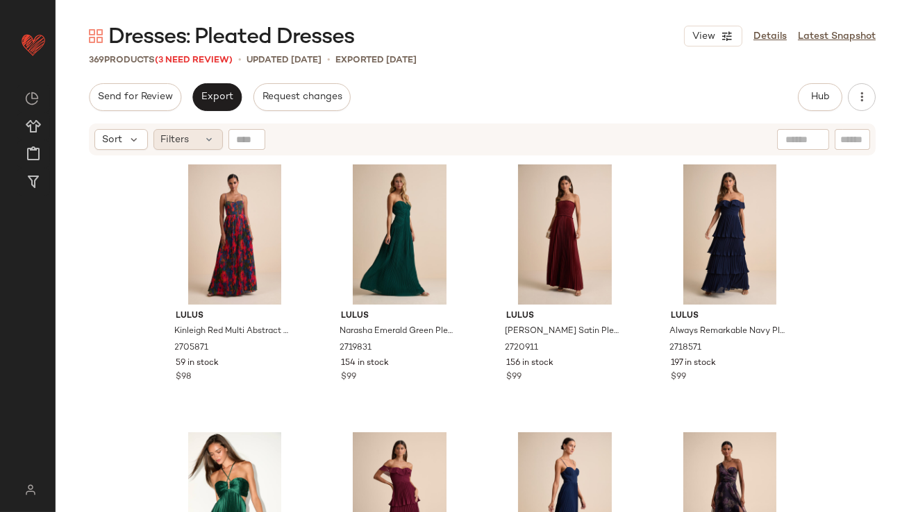
click at [196, 140] on div "Filters" at bounding box center [187, 139] width 69 height 21
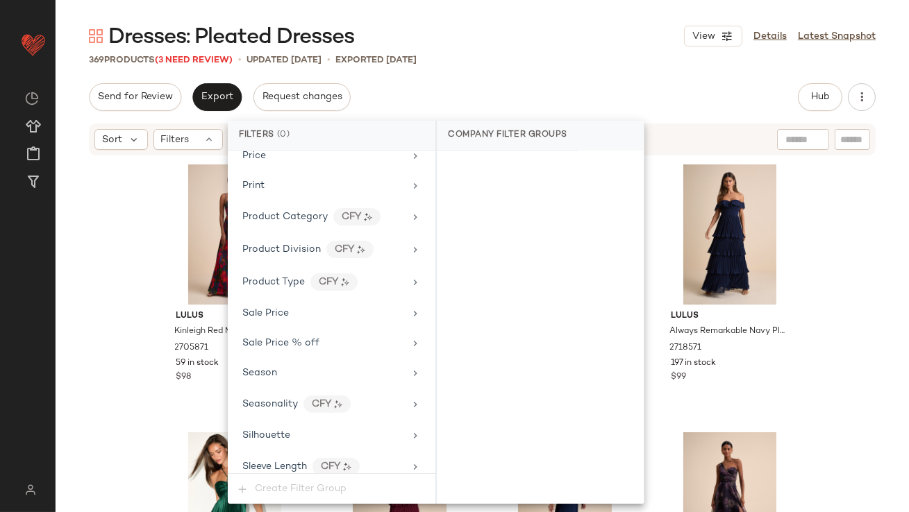
scroll to position [1093, 0]
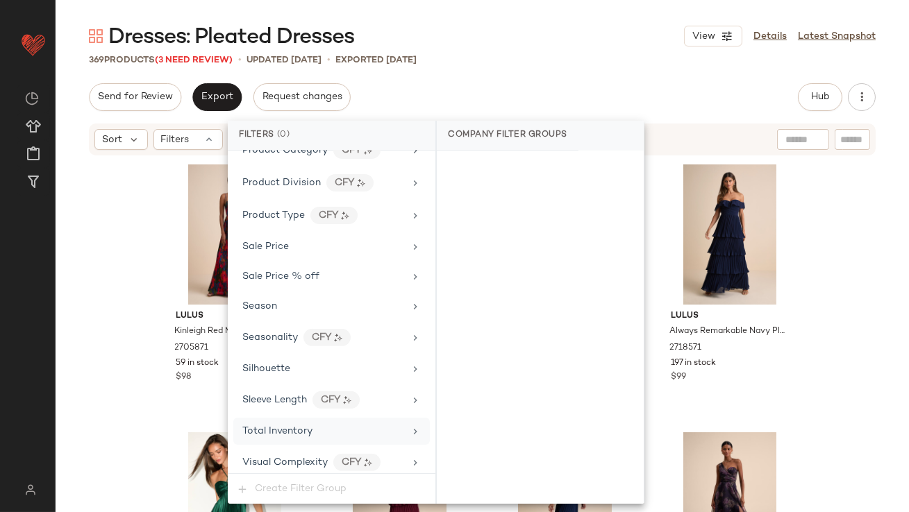
click at [280, 426] on span "Total Inventory" at bounding box center [277, 431] width 70 height 10
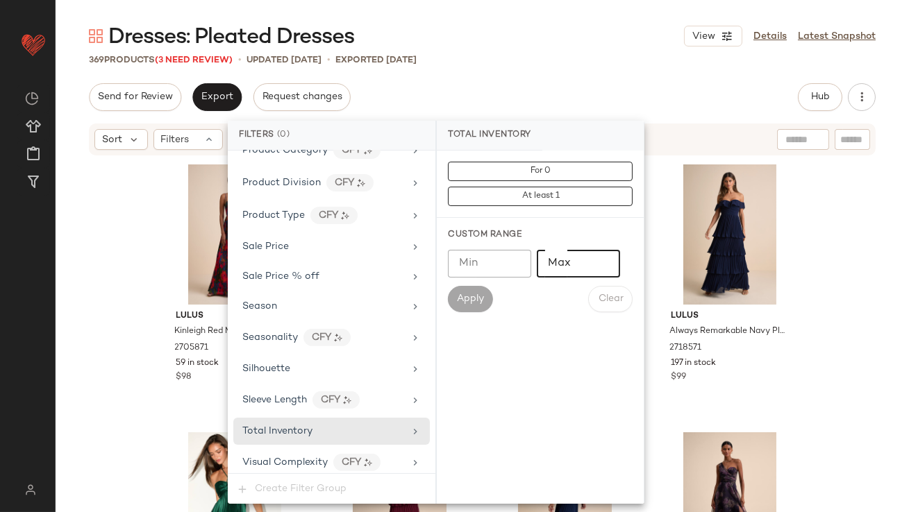
click at [581, 264] on input "Max" at bounding box center [578, 264] width 83 height 28
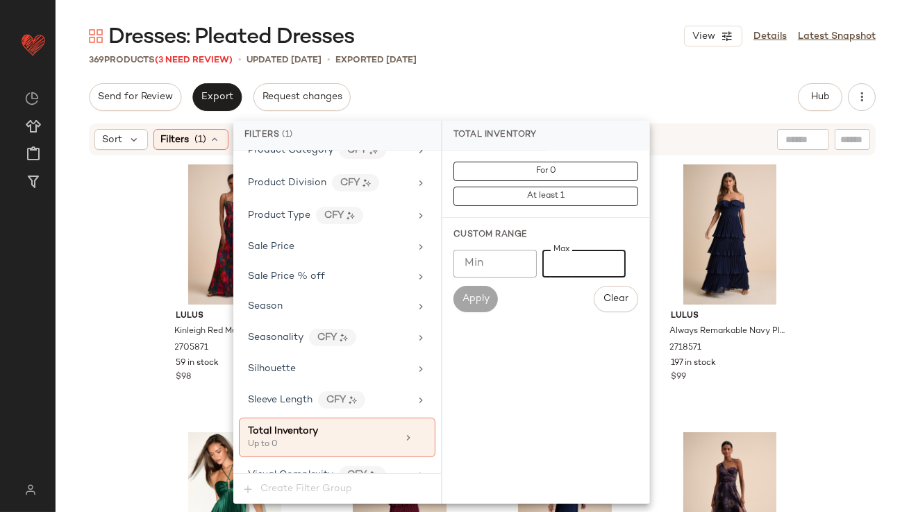
type input "*"
click at [577, 69] on div "Dresses: Pleated Dresses View Details Latest Snapshot 369 Products (3 Need Revi…" at bounding box center [482, 267] width 853 height 490
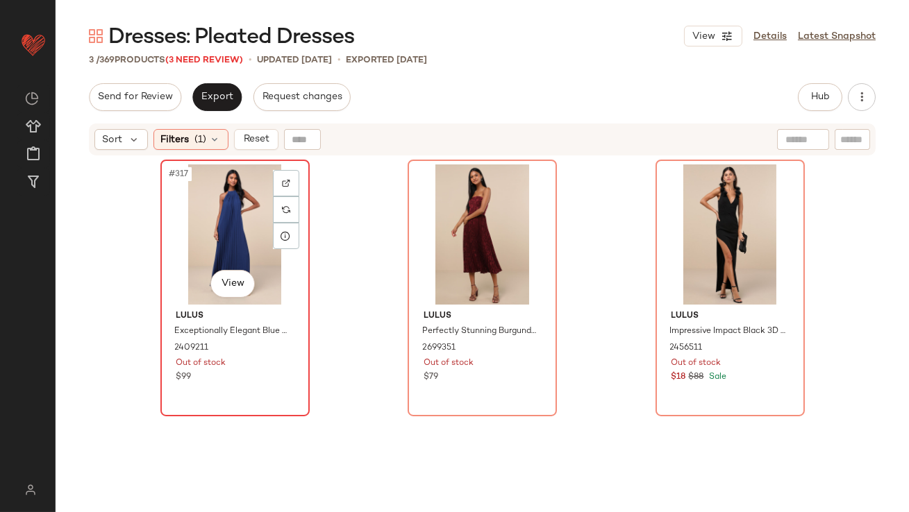
click at [194, 230] on div "#317 View" at bounding box center [235, 234] width 140 height 140
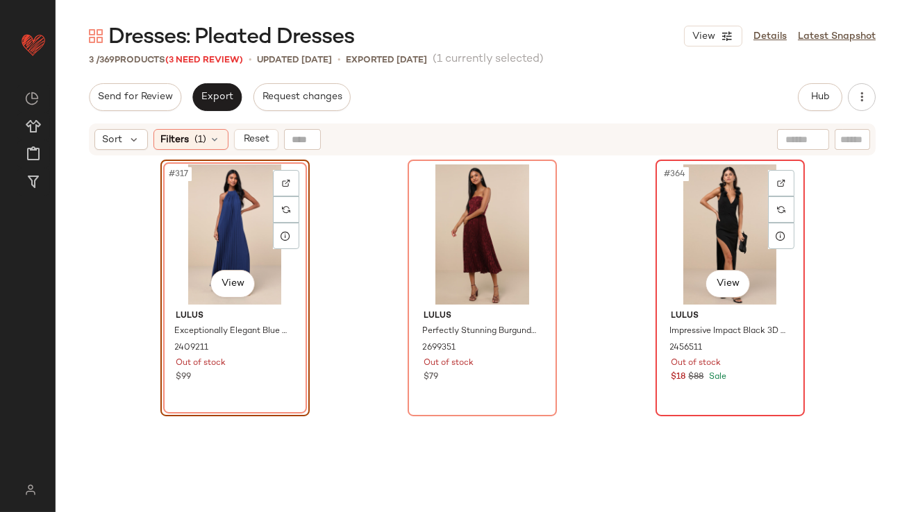
click at [711, 235] on div "#364 View" at bounding box center [730, 234] width 140 height 140
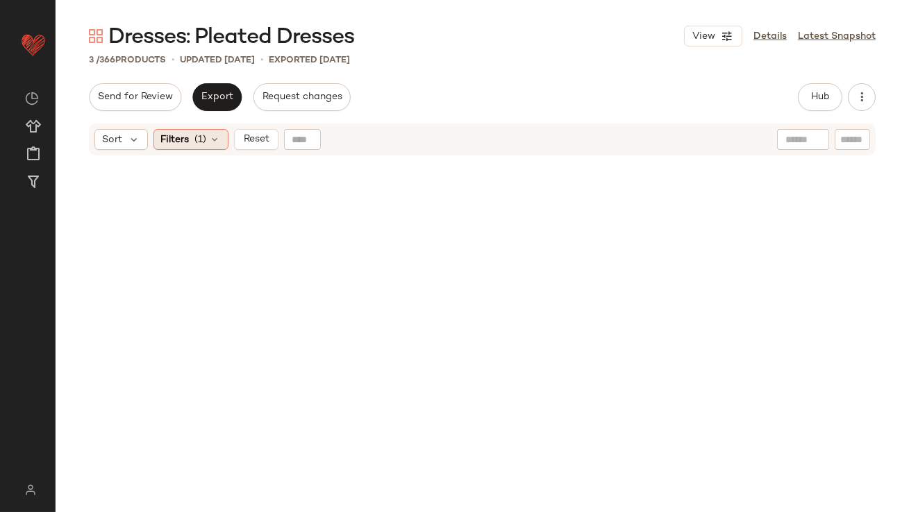
click at [194, 148] on div "Filters (1)" at bounding box center [190, 139] width 75 height 21
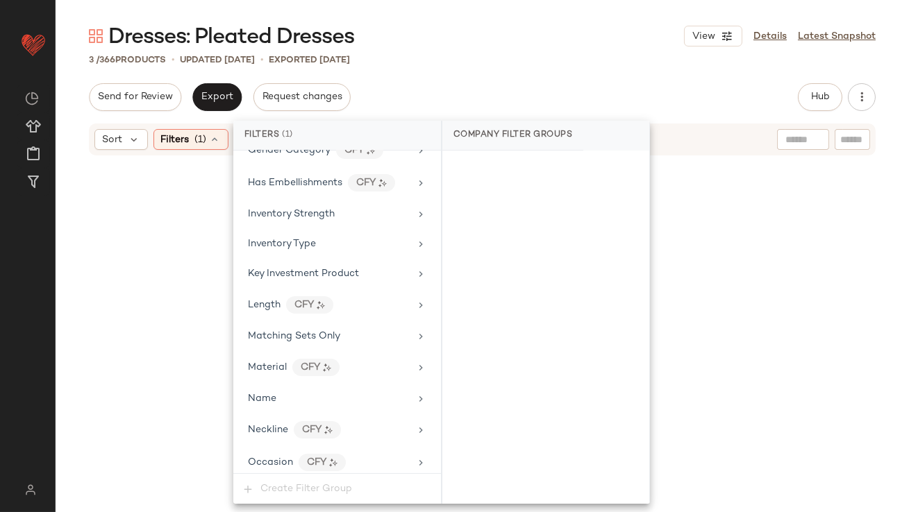
scroll to position [1106, 0]
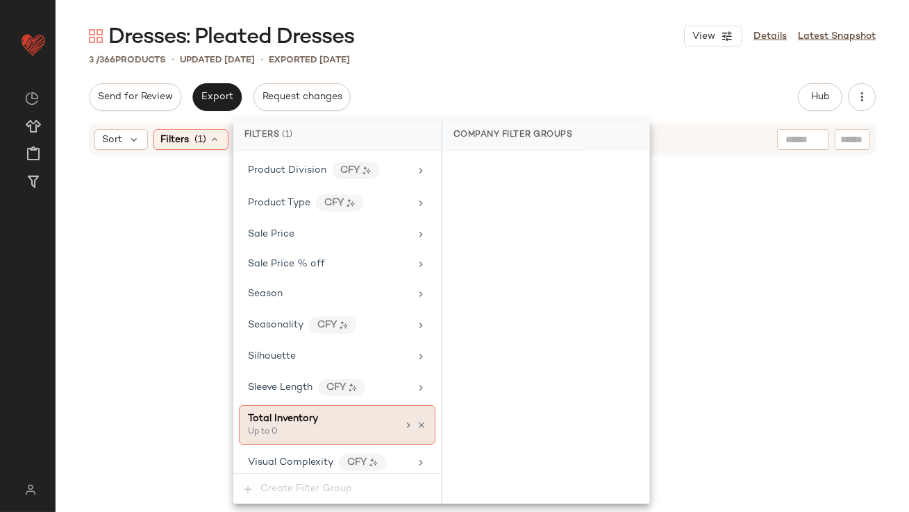
click at [282, 405] on div "Total Inventory Up to 0" at bounding box center [337, 425] width 196 height 40
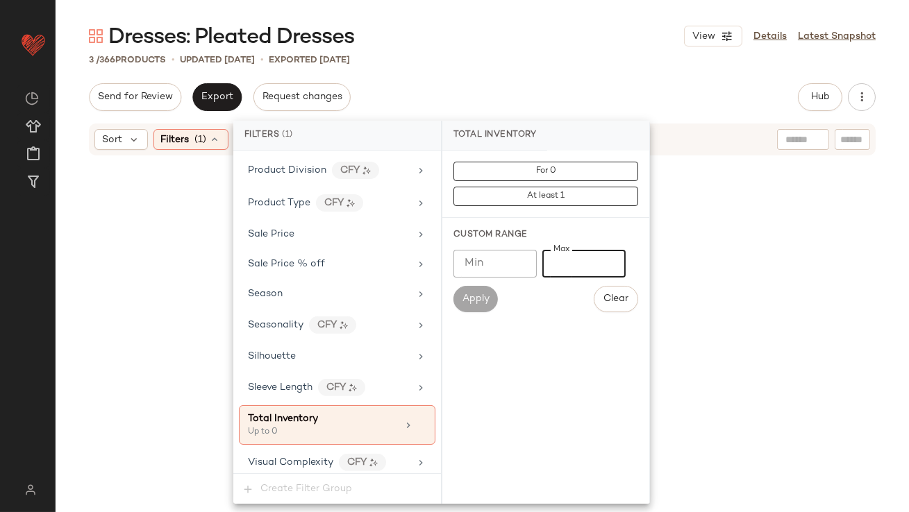
click at [555, 259] on input "*" at bounding box center [583, 264] width 83 height 28
click at [559, 259] on input "*" at bounding box center [583, 264] width 83 height 28
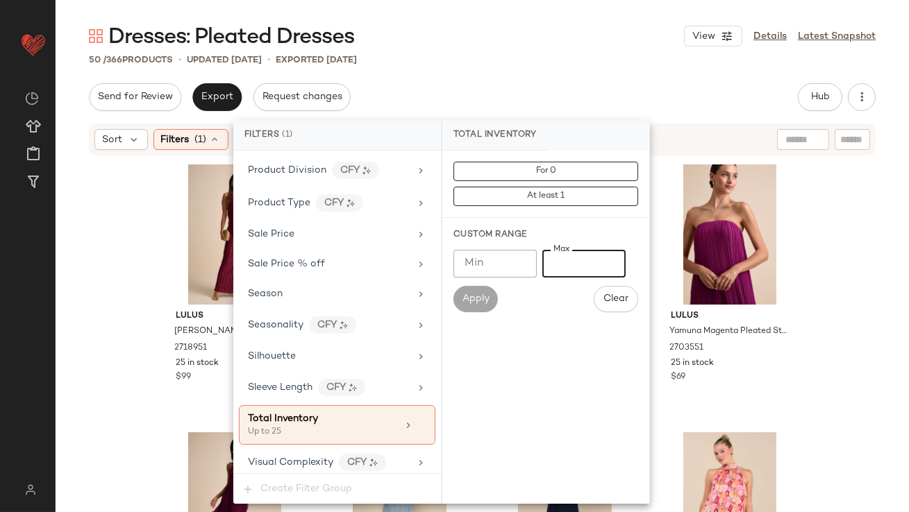
type input "**"
click at [530, 87] on div "Send for Review Export Request changes Hub Send for Review External Review Inte…" at bounding box center [482, 97] width 786 height 28
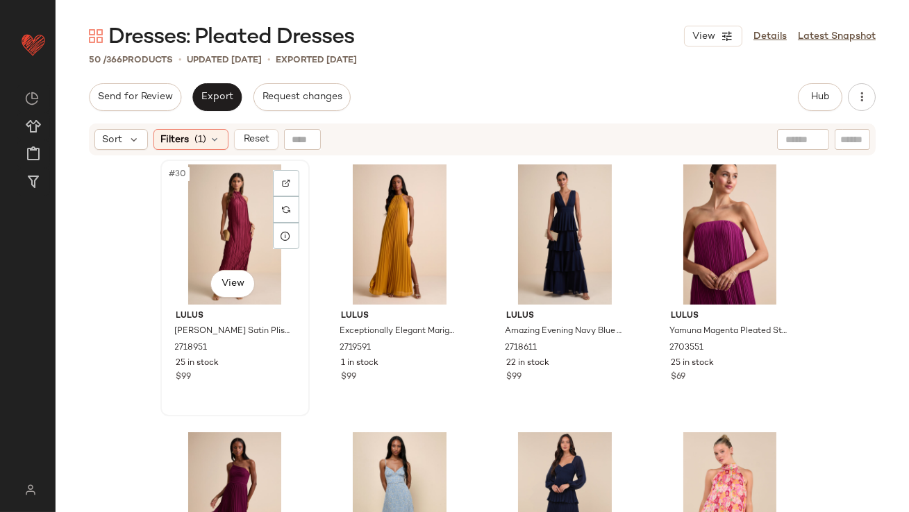
click at [198, 233] on div "#30 View" at bounding box center [235, 234] width 140 height 140
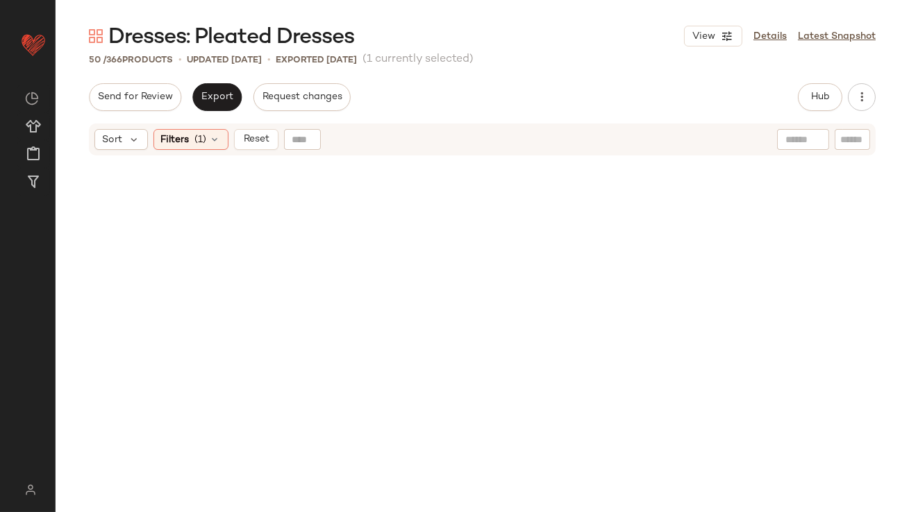
scroll to position [3092, 0]
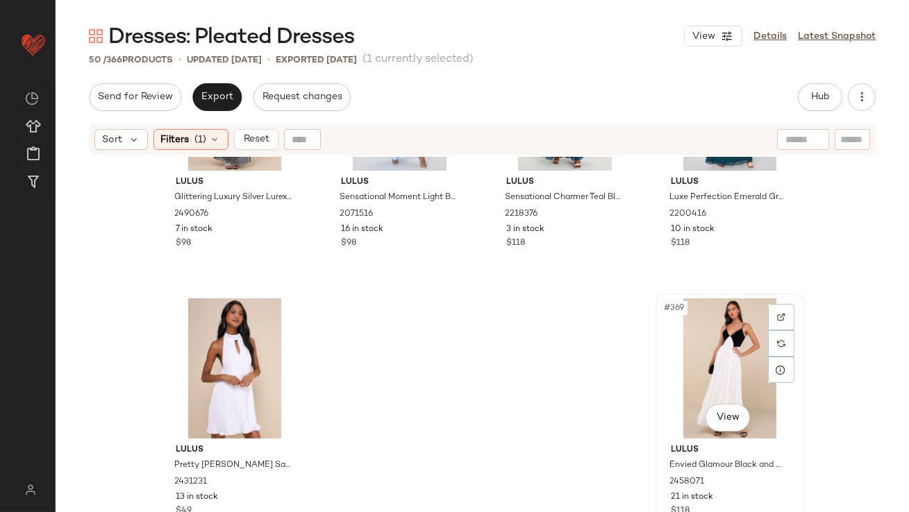
click at [665, 358] on div "#369 View" at bounding box center [730, 368] width 140 height 140
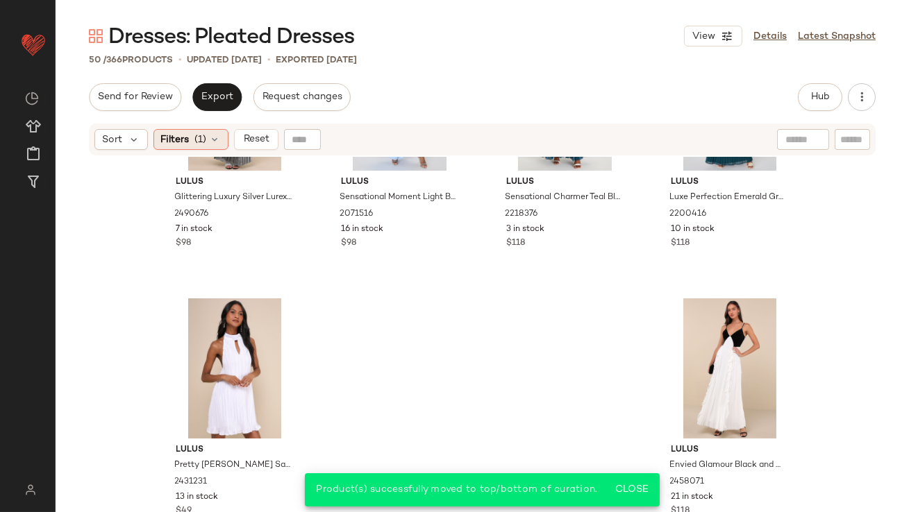
click at [199, 137] on span "(1)" at bounding box center [201, 140] width 12 height 15
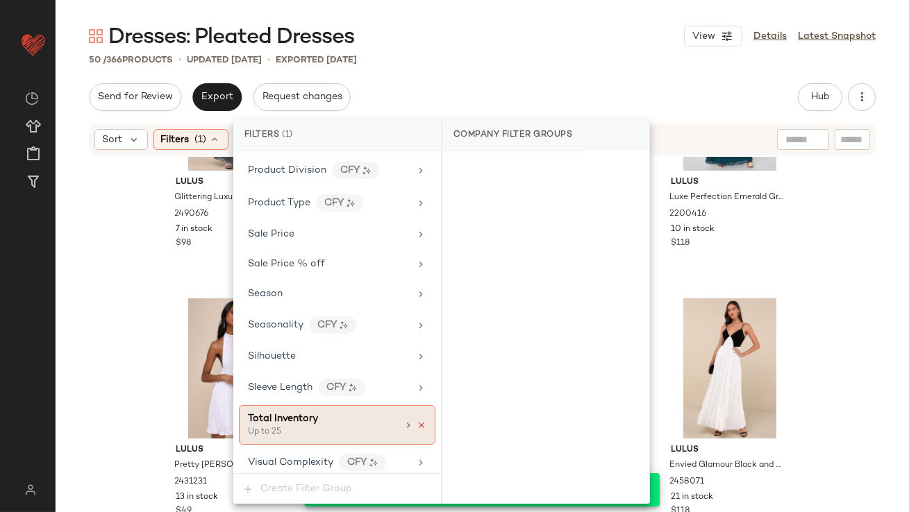
click at [421, 421] on icon at bounding box center [421, 426] width 10 height 10
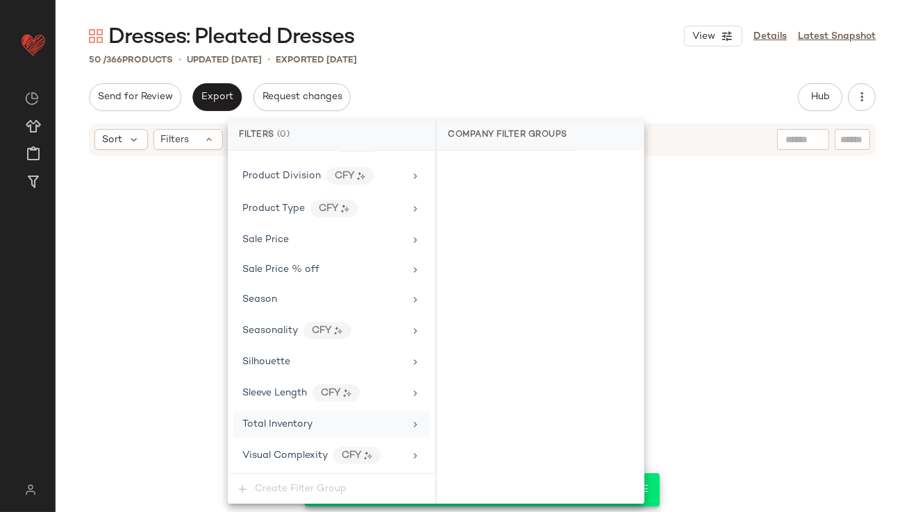
scroll to position [1093, 0]
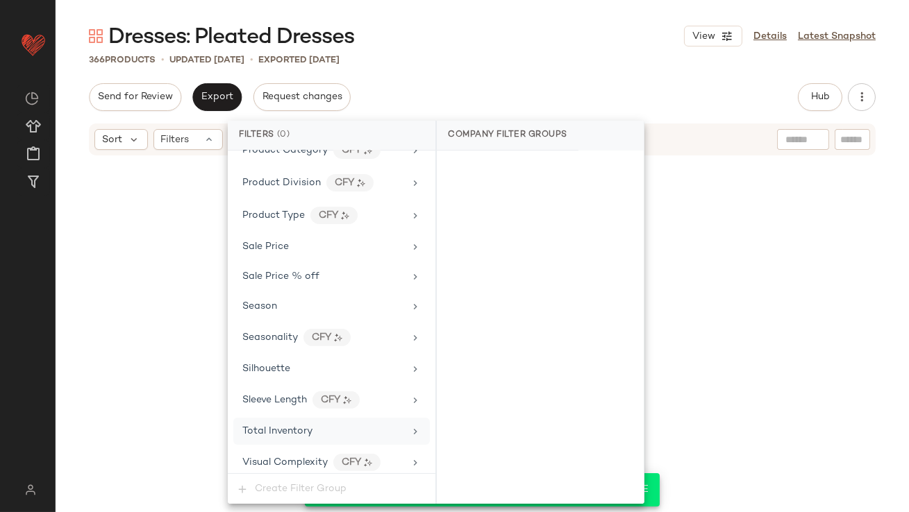
click at [529, 101] on div "Send for Review Export Request changes Hub Send for Review External Review Inte…" at bounding box center [482, 97] width 786 height 28
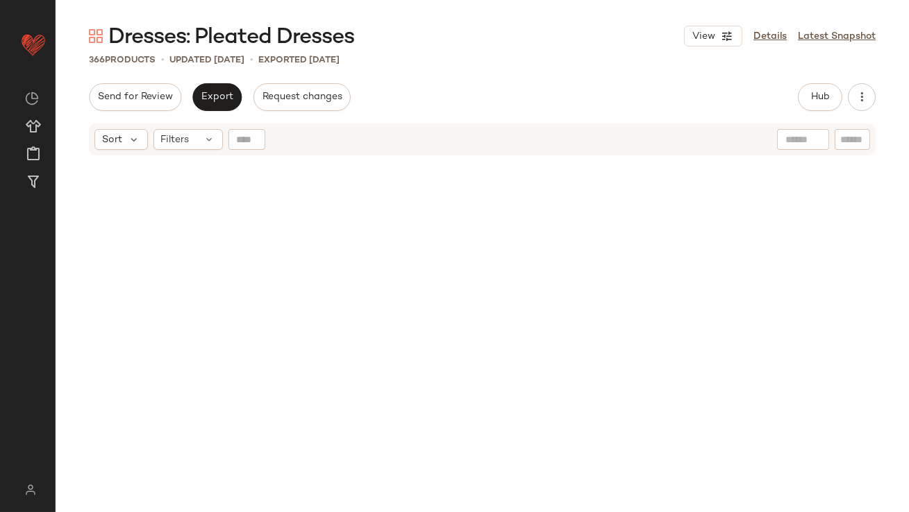
scroll to position [0, 0]
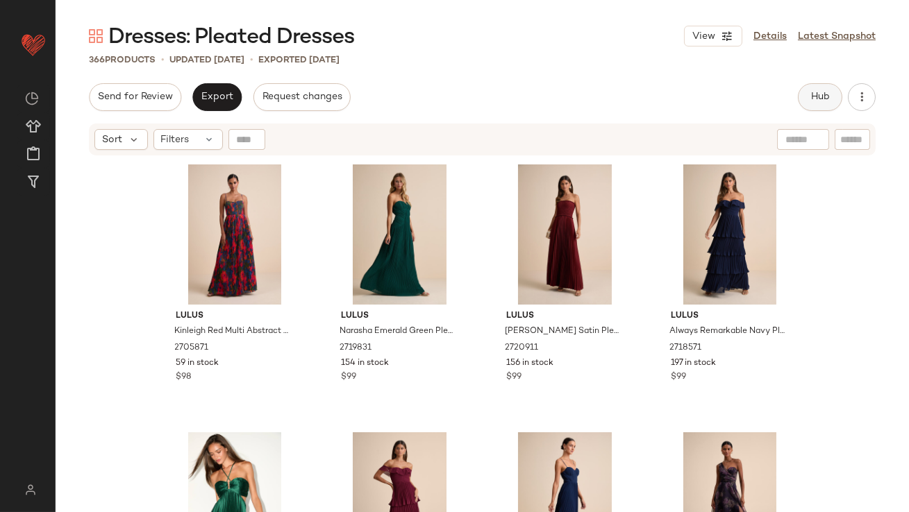
click at [818, 103] on button "Hub" at bounding box center [819, 97] width 44 height 28
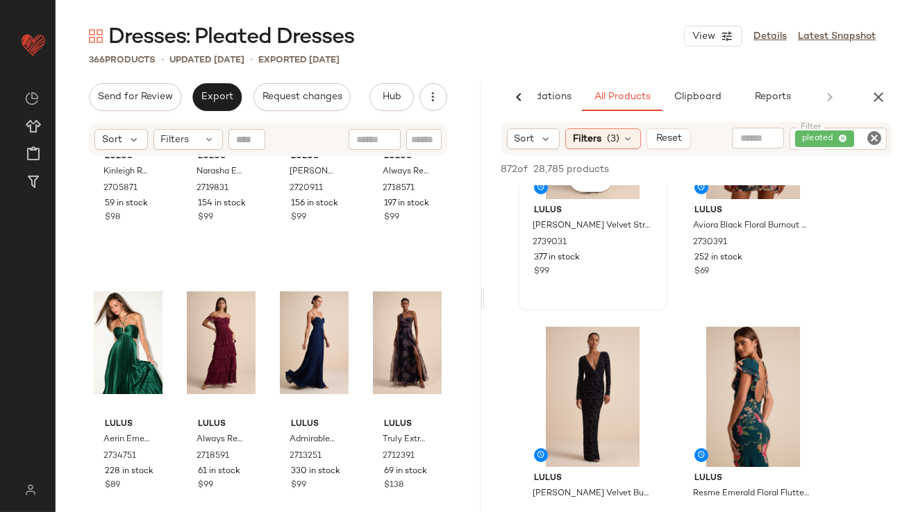
scroll to position [221, 0]
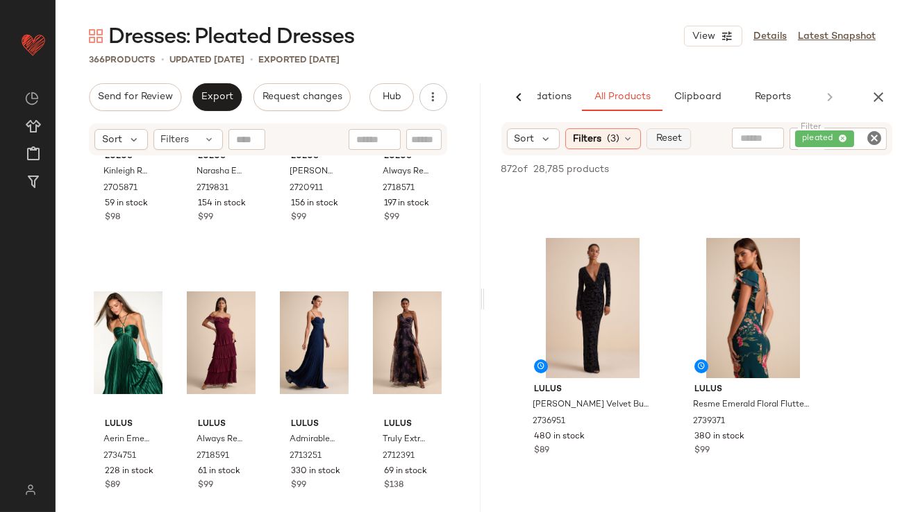
click at [664, 135] on span "Reset" at bounding box center [668, 138] width 26 height 11
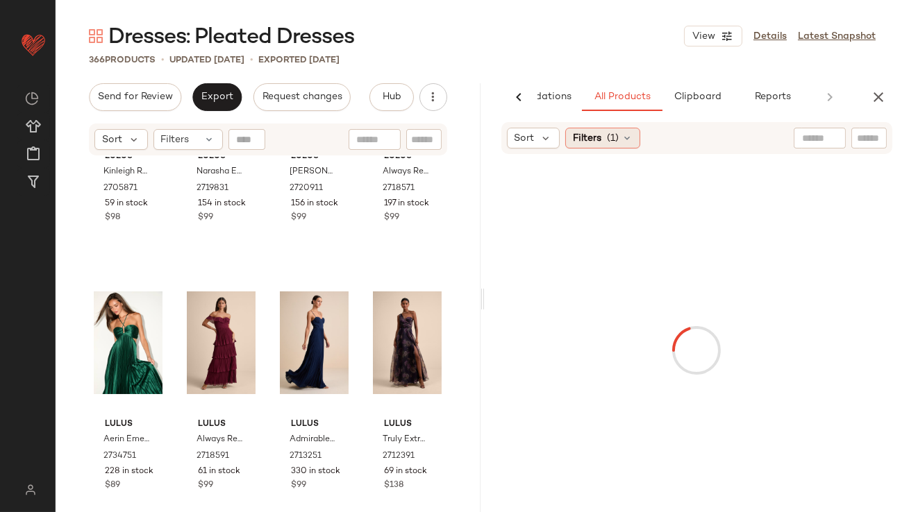
click at [602, 146] on div "Filters (1)" at bounding box center [602, 138] width 75 height 21
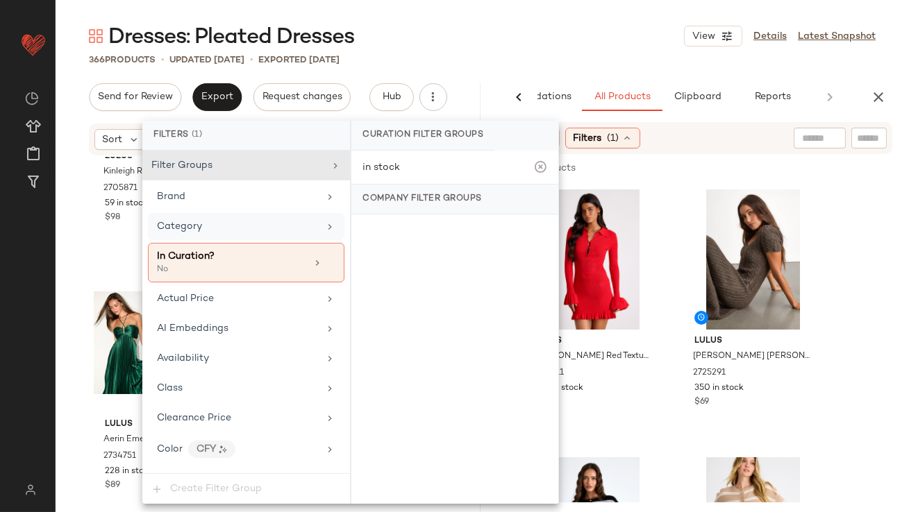
click at [214, 222] on div "Category" at bounding box center [238, 226] width 162 height 15
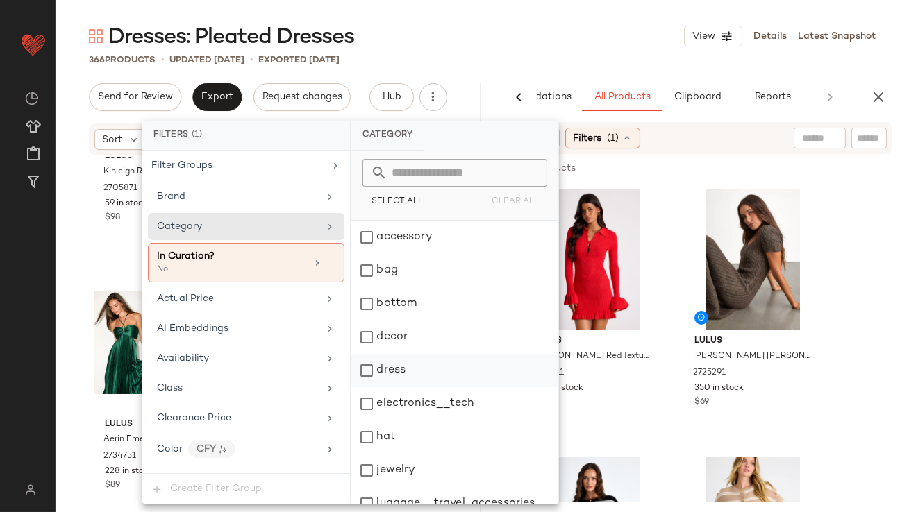
click at [378, 366] on div "dress" at bounding box center [454, 370] width 207 height 33
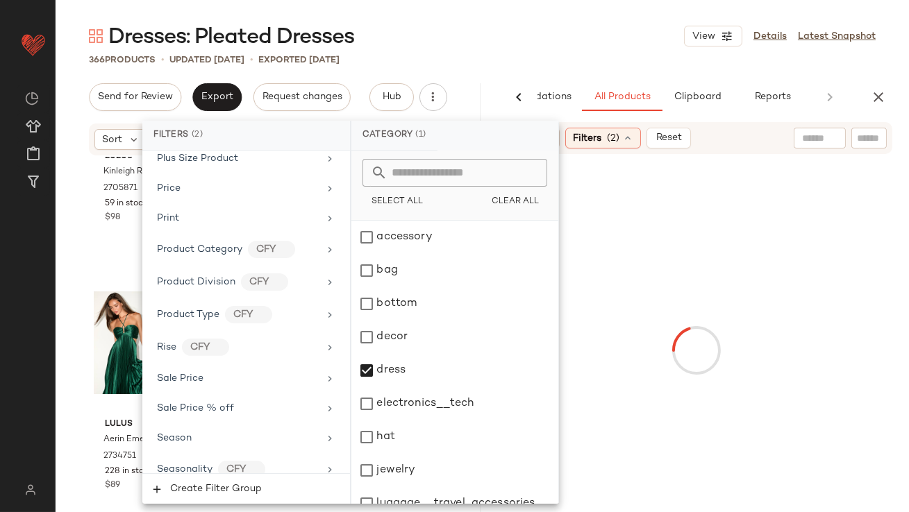
scroll to position [1183, 0]
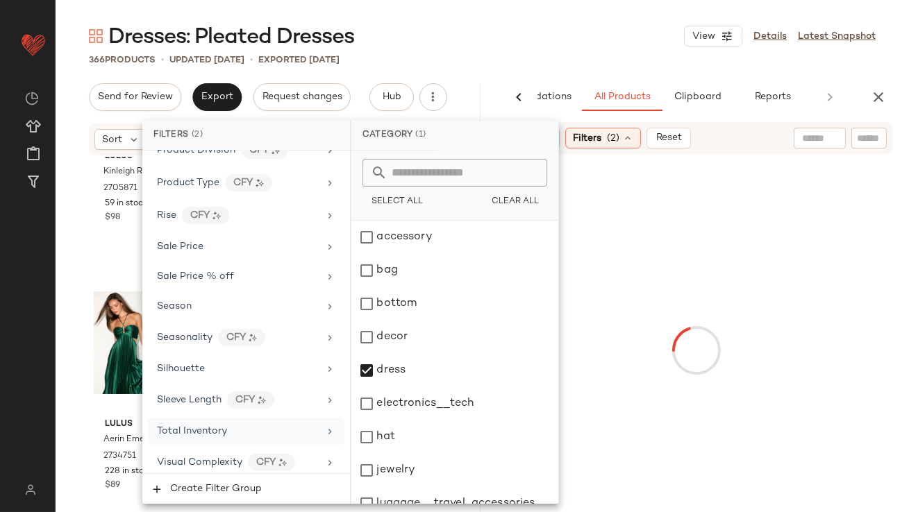
click at [199, 426] on span "Total Inventory" at bounding box center [192, 431] width 70 height 10
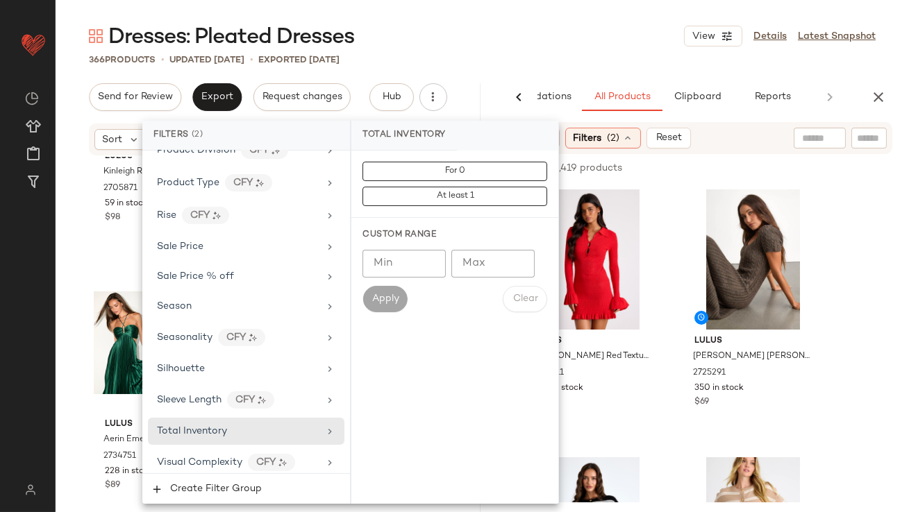
type input "**"
click at [431, 266] on input "**" at bounding box center [403, 264] width 83 height 28
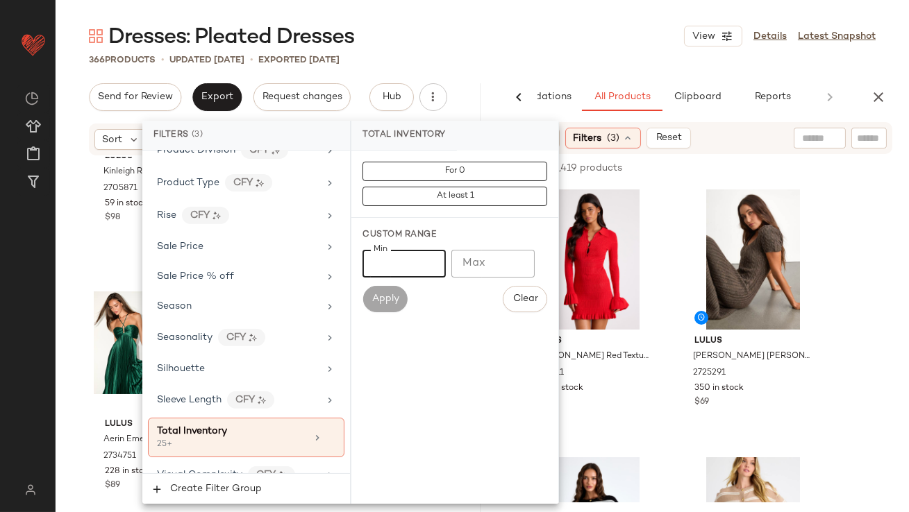
type input "**"
click at [623, 48] on div "Dresses: Pleated Dresses View Details Latest Snapshot" at bounding box center [482, 36] width 853 height 28
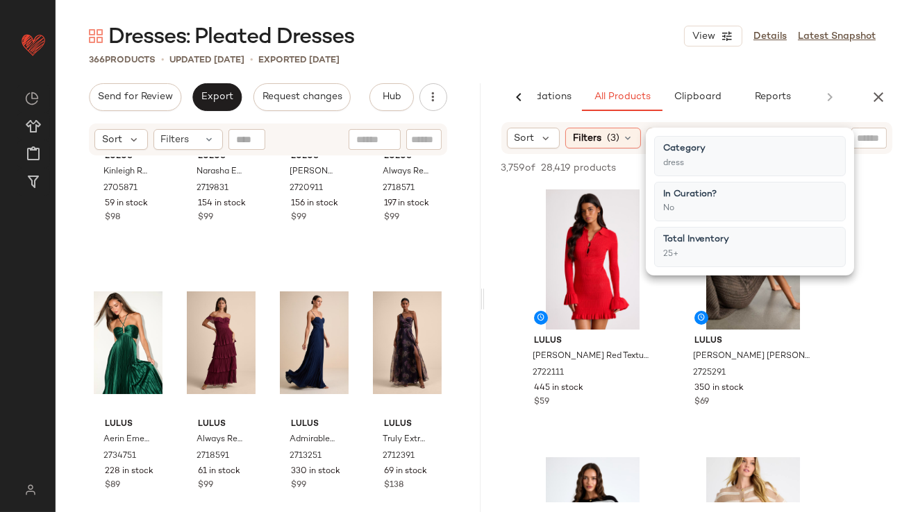
click at [543, 150] on div "Sort Filters (3) Reset" at bounding box center [696, 138] width 391 height 32
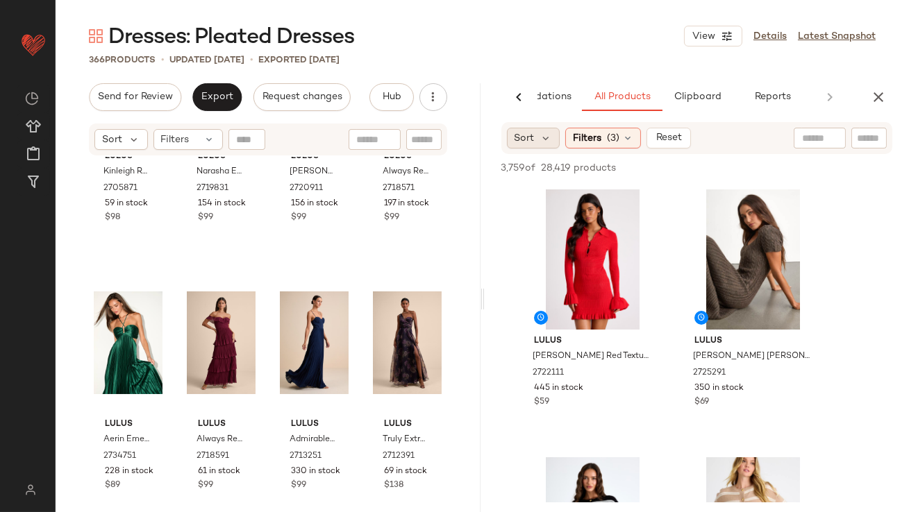
click at [538, 139] on div "Sort" at bounding box center [533, 138] width 53 height 21
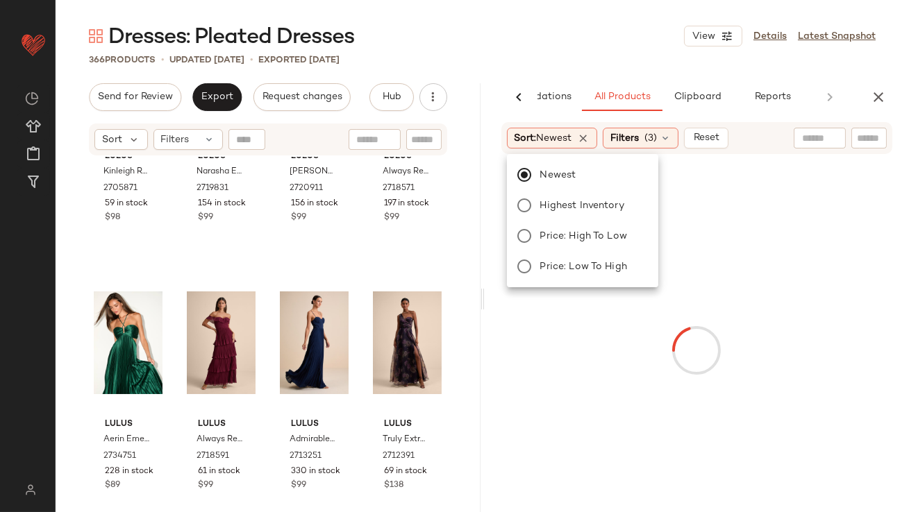
click at [564, 62] on div "366 Products • updated Oct 14th • Exported Oct 7th" at bounding box center [482, 60] width 853 height 14
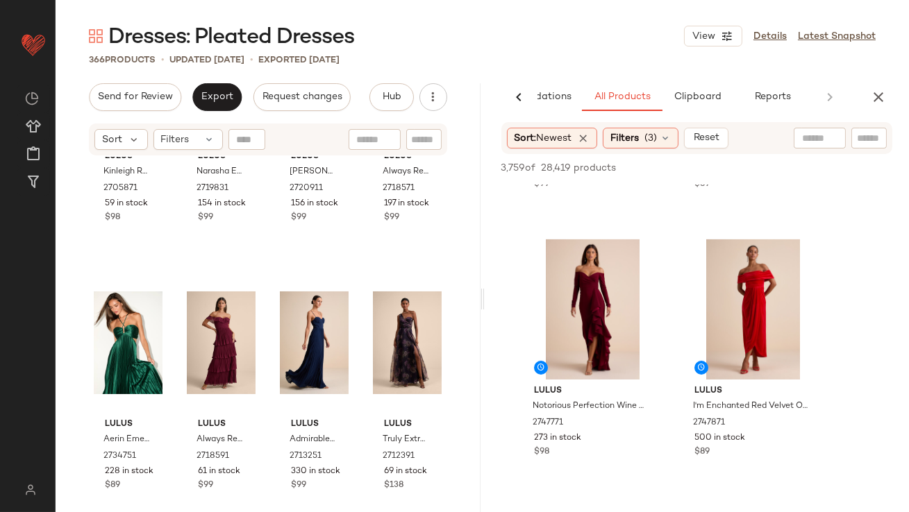
scroll to position [1023, 0]
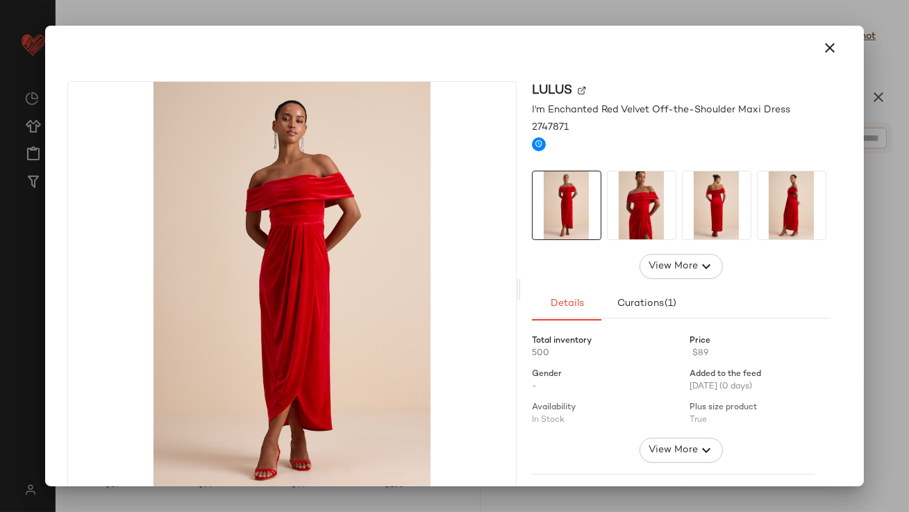
click at [750, 178] on div at bounding box center [681, 205] width 298 height 69
click at [831, 33] on div at bounding box center [454, 47] width 784 height 33
click at [827, 40] on icon "button" at bounding box center [830, 48] width 17 height 17
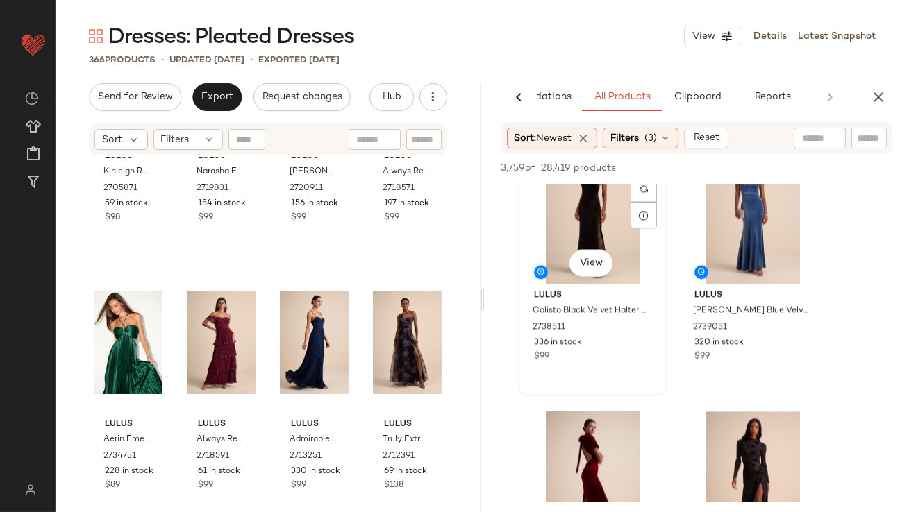
scroll to position [6583, 0]
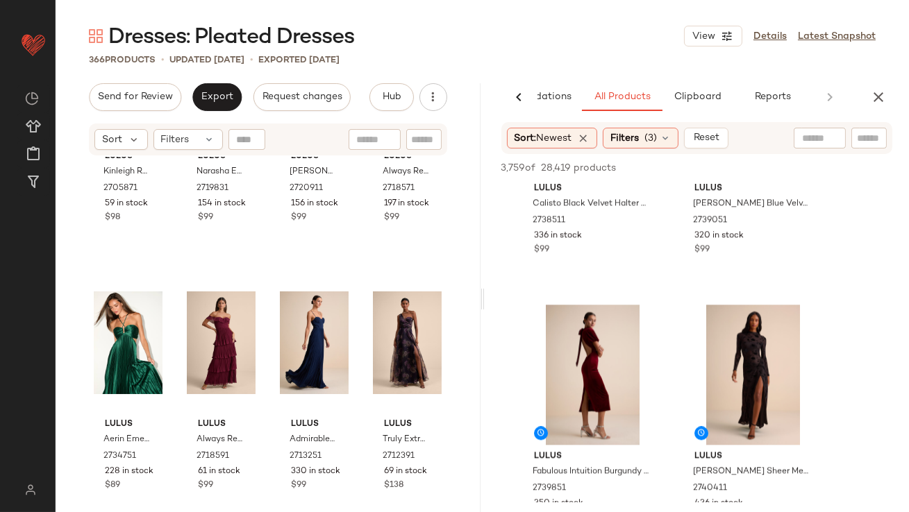
click at [880, 94] on icon "button" at bounding box center [878, 97] width 17 height 17
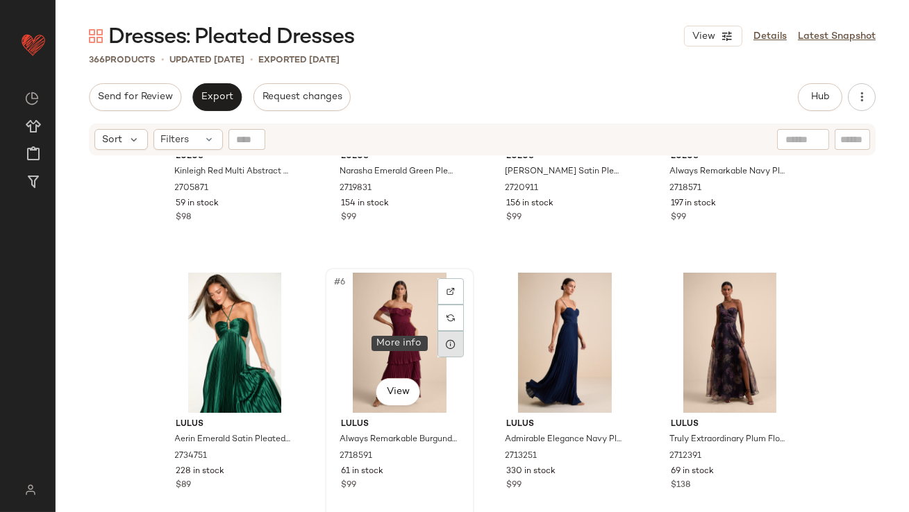
scroll to position [0, 0]
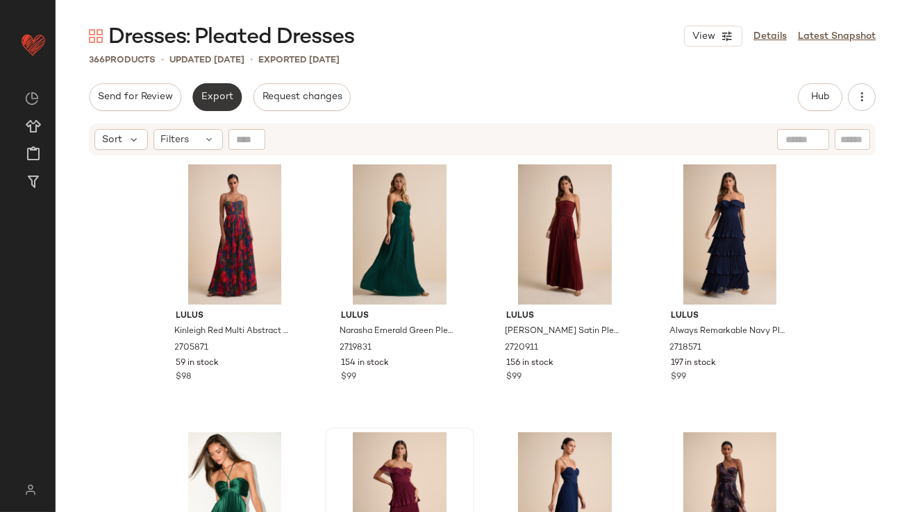
click at [221, 91] on button "Export" at bounding box center [216, 97] width 49 height 28
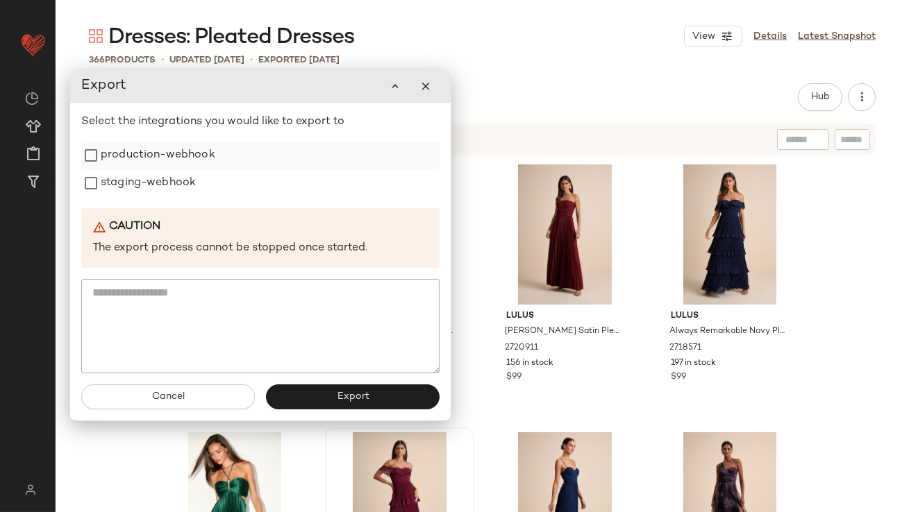
click at [192, 151] on label "production-webhook" at bounding box center [158, 156] width 115 height 28
click at [190, 179] on label "staging-webhook" at bounding box center [148, 183] width 95 height 28
click at [294, 396] on button "Export" at bounding box center [353, 397] width 174 height 25
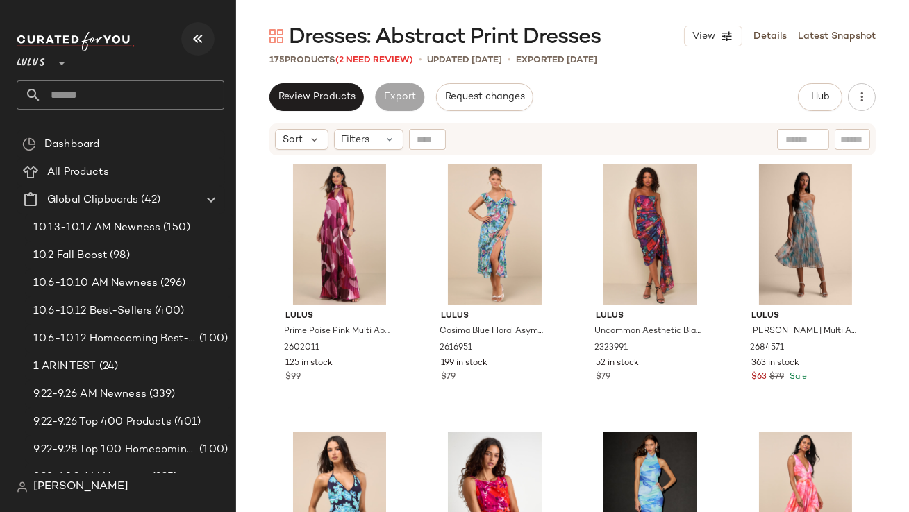
click at [197, 35] on icon "button" at bounding box center [197, 39] width 17 height 17
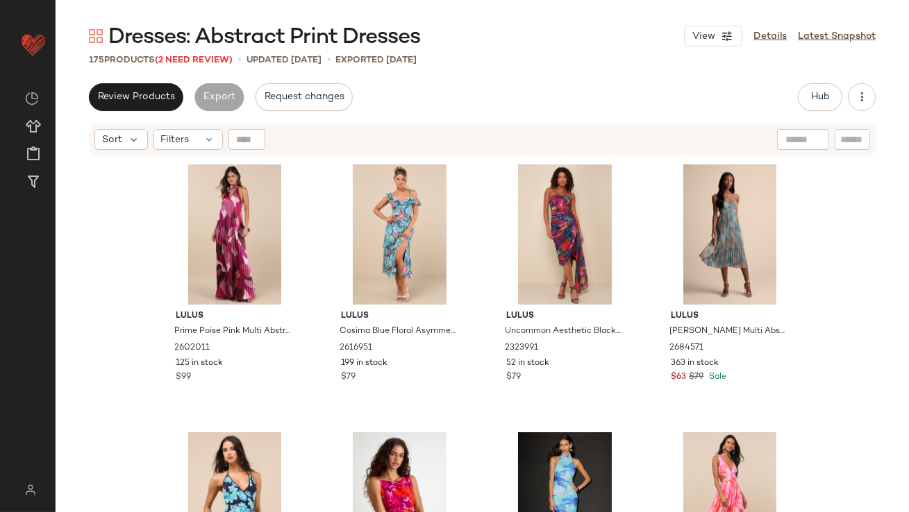
click at [194, 125] on div "Sort Filters" at bounding box center [482, 140] width 786 height 32
click at [195, 132] on div "Filters" at bounding box center [187, 139] width 69 height 21
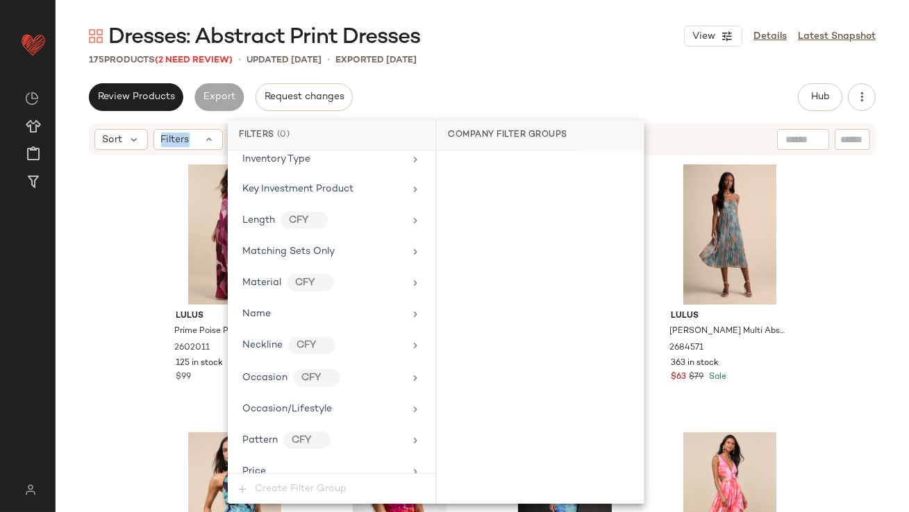
scroll to position [1063, 0]
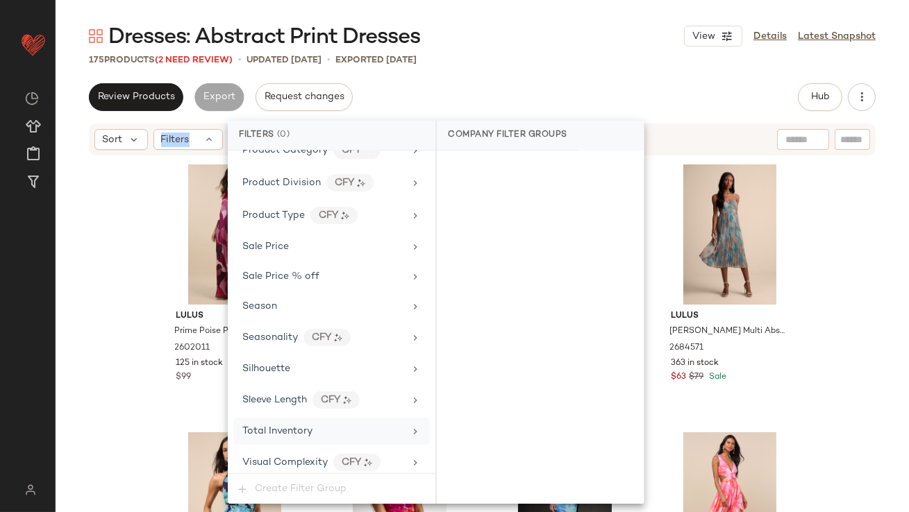
click at [301, 434] on div "Total Inventory" at bounding box center [331, 431] width 196 height 27
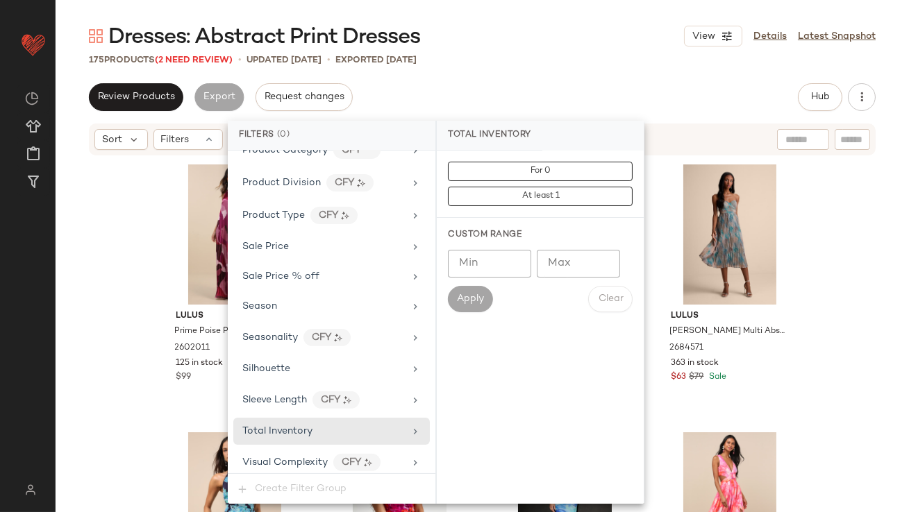
click at [580, 269] on input "Max" at bounding box center [578, 264] width 83 height 28
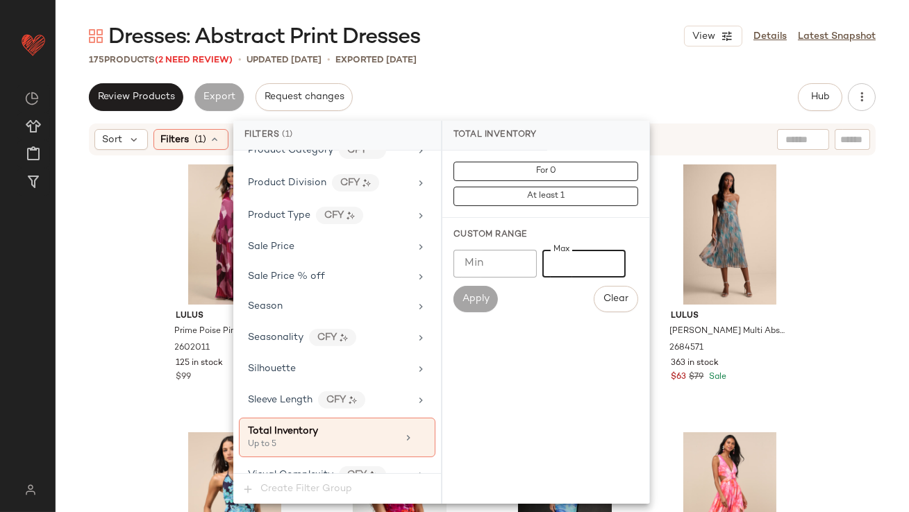
type input "*"
click at [602, 21] on main "Dresses: Abstract Print Dresses View Details Latest Snapshot 175 Products (2 Ne…" at bounding box center [454, 256] width 909 height 512
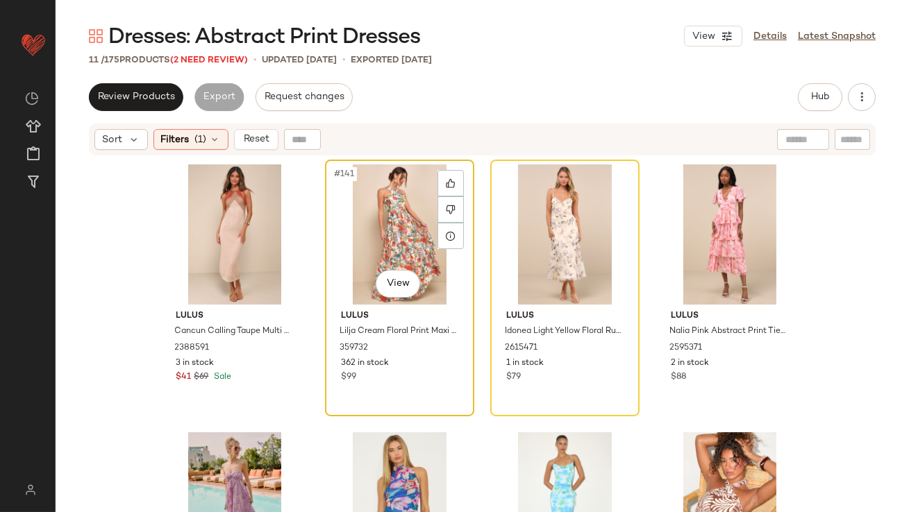
click at [345, 226] on div "#141 View" at bounding box center [400, 234] width 140 height 140
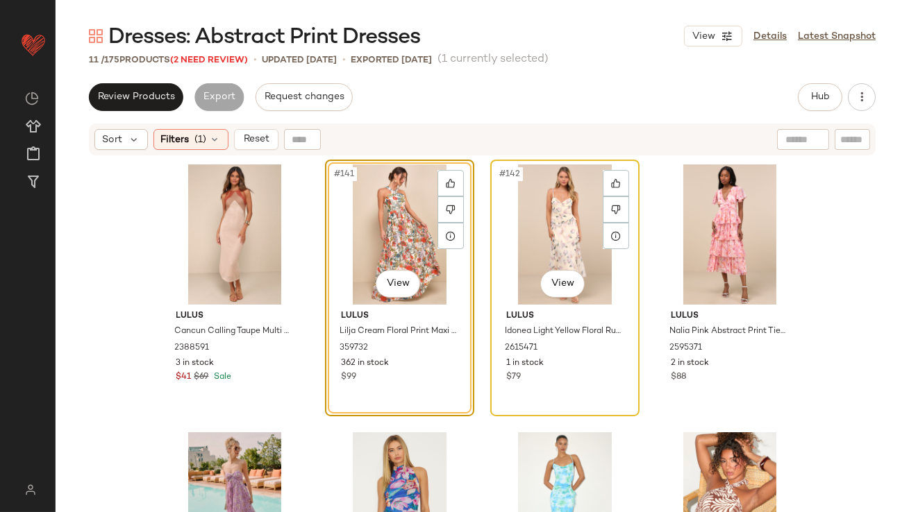
click at [537, 219] on div "#142 View" at bounding box center [565, 234] width 140 height 140
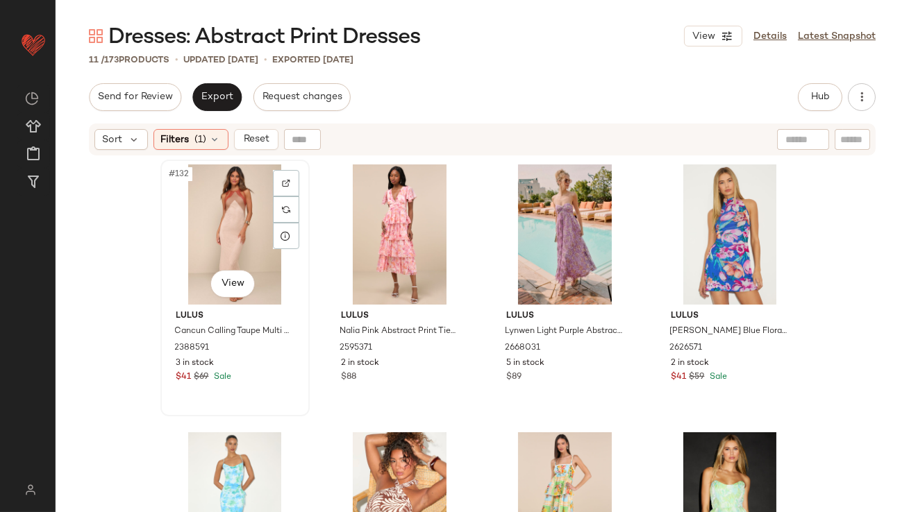
click at [208, 238] on div "#132 View" at bounding box center [235, 234] width 140 height 140
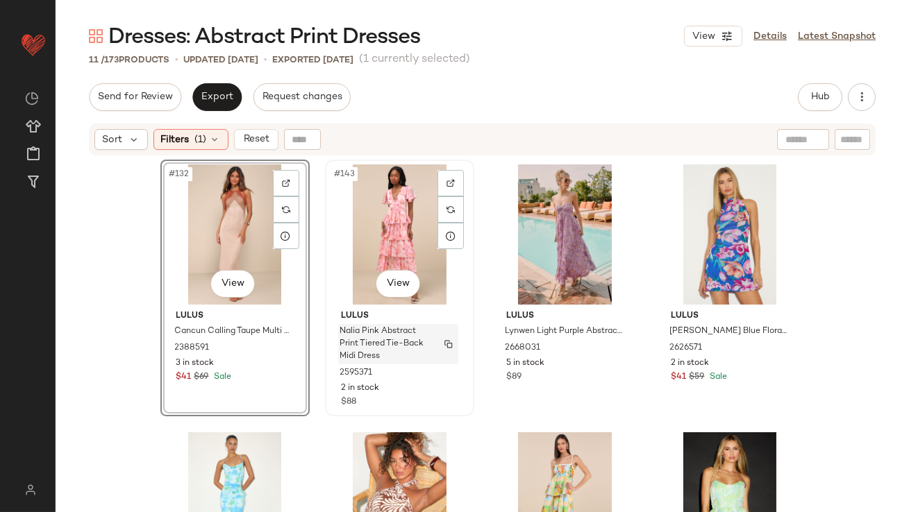
scroll to position [413, 0]
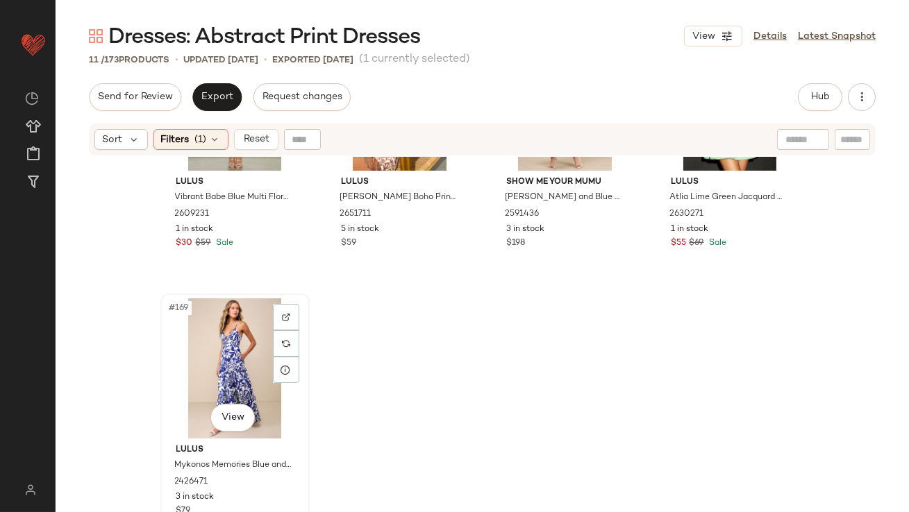
click at [227, 339] on div "#169 View" at bounding box center [235, 368] width 140 height 140
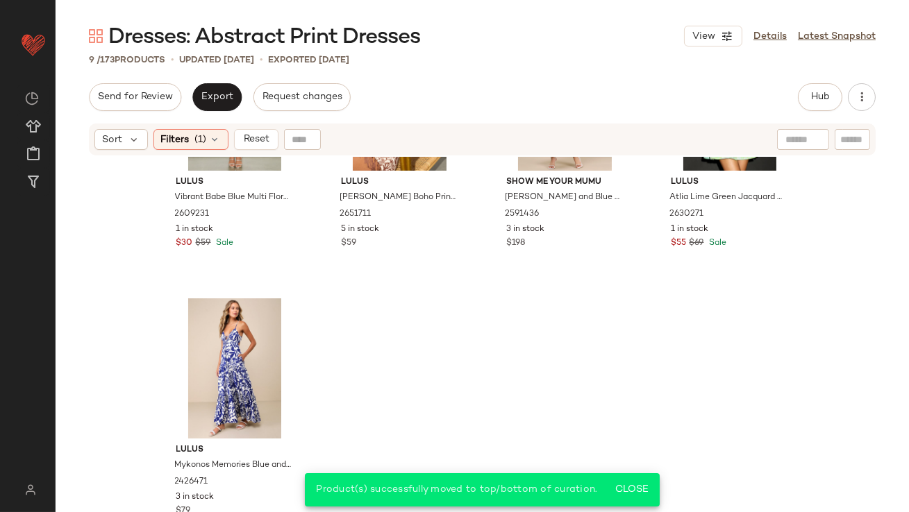
click at [187, 126] on div "Sort Filters (1) Reset" at bounding box center [482, 140] width 786 height 32
click at [190, 138] on div "Filters (1)" at bounding box center [190, 139] width 75 height 21
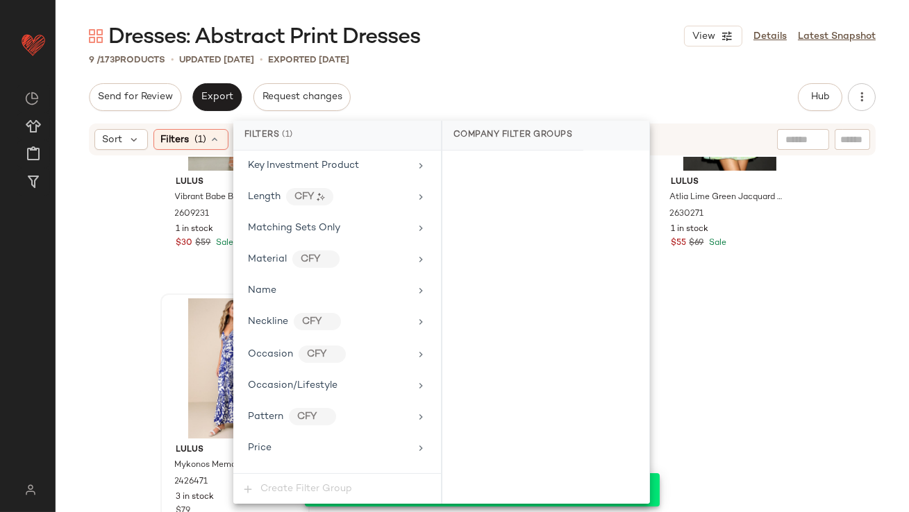
scroll to position [1076, 0]
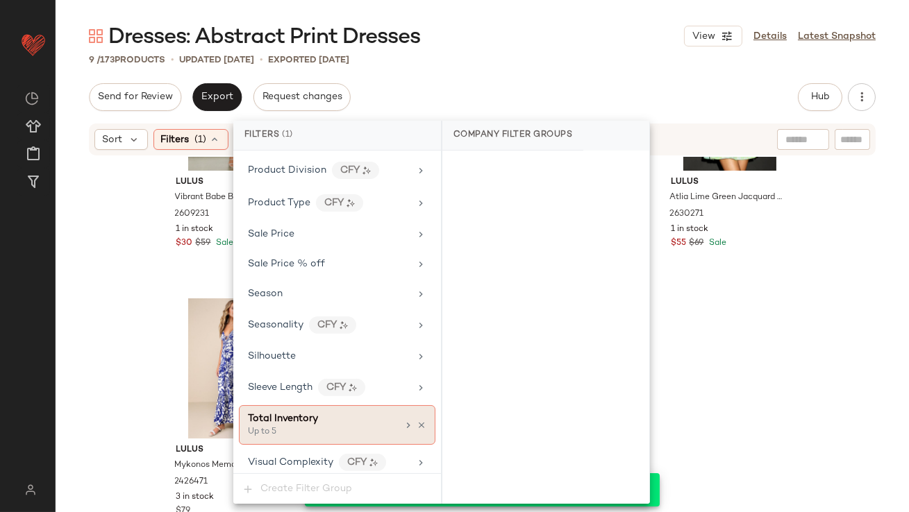
click at [306, 419] on div "Total Inventory" at bounding box center [283, 419] width 70 height 15
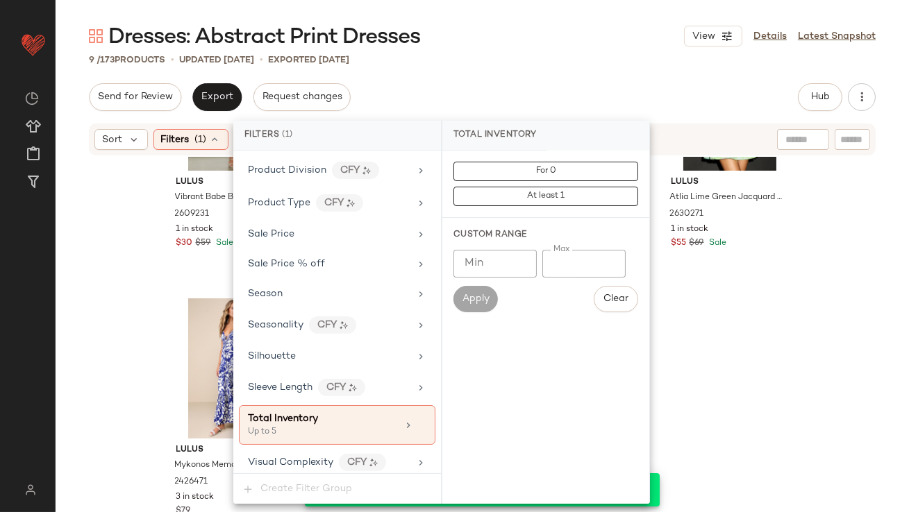
click at [549, 263] on input "*" at bounding box center [583, 264] width 83 height 28
type input "**"
click at [594, 60] on div "9 / 173 Products • updated Oct 14th • Exported Oct 9th" at bounding box center [482, 60] width 853 height 14
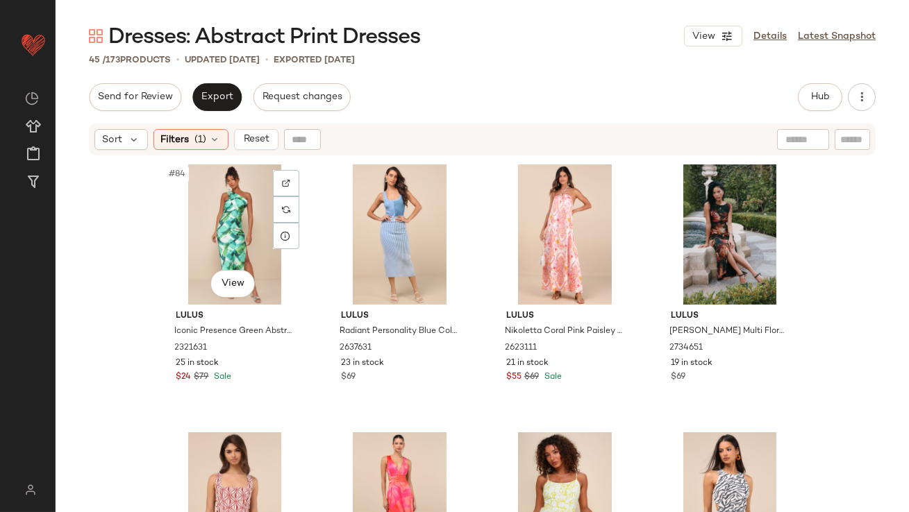
click at [223, 239] on div "#84 View" at bounding box center [235, 234] width 140 height 140
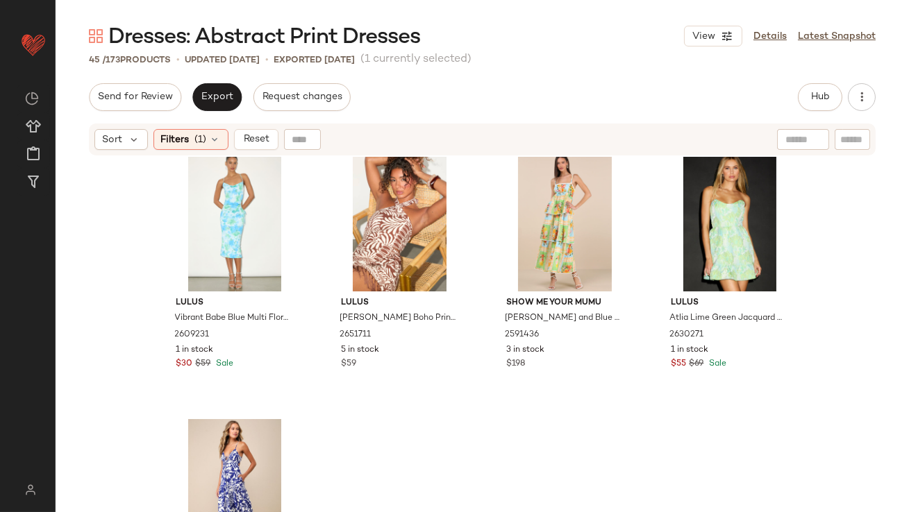
scroll to position [2824, 0]
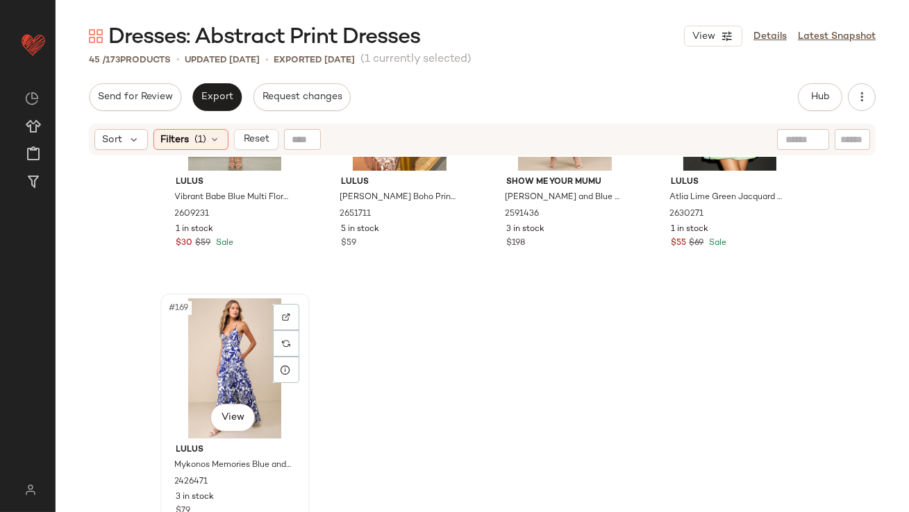
click at [217, 346] on div "#169 View" at bounding box center [235, 368] width 140 height 140
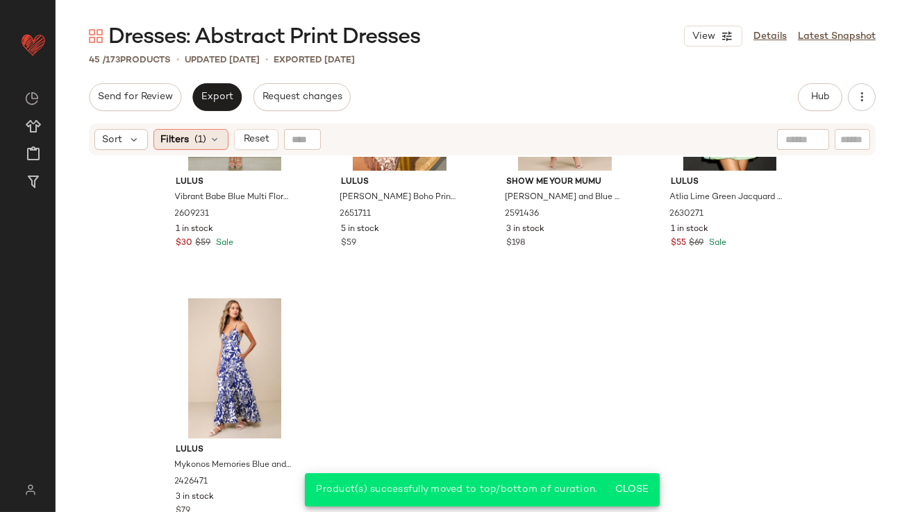
click at [210, 144] on icon at bounding box center [215, 139] width 11 height 11
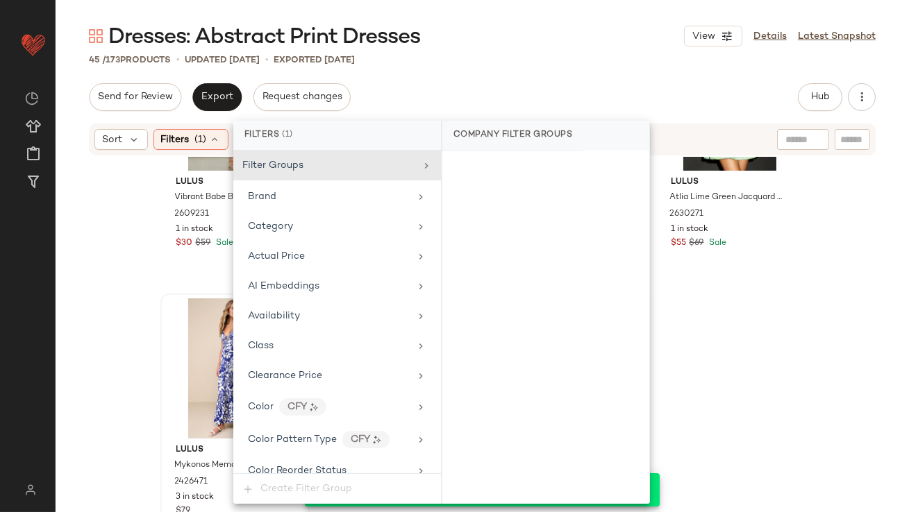
scroll to position [1076, 0]
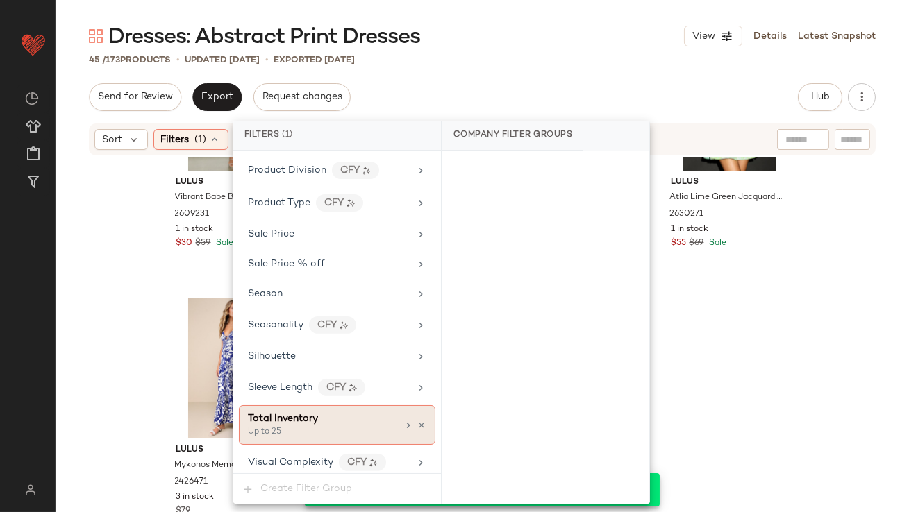
click at [416, 421] on icon at bounding box center [421, 426] width 10 height 10
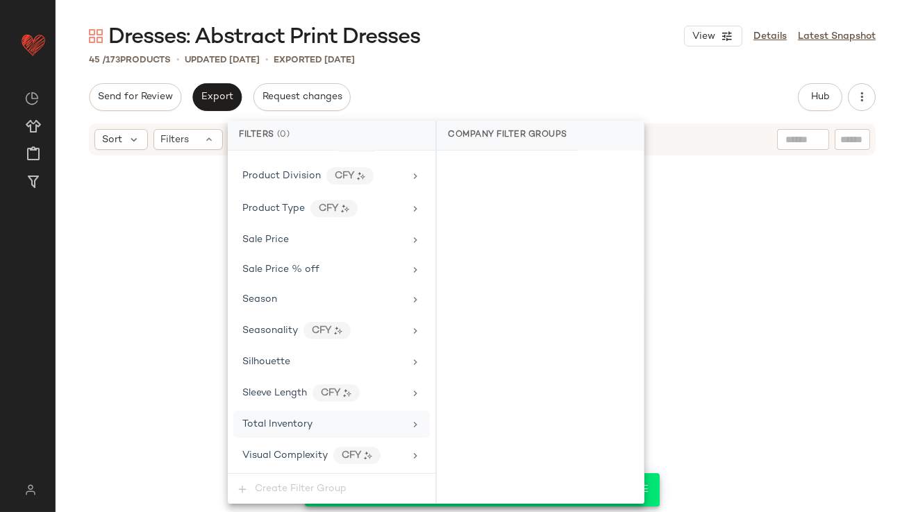
scroll to position [1063, 0]
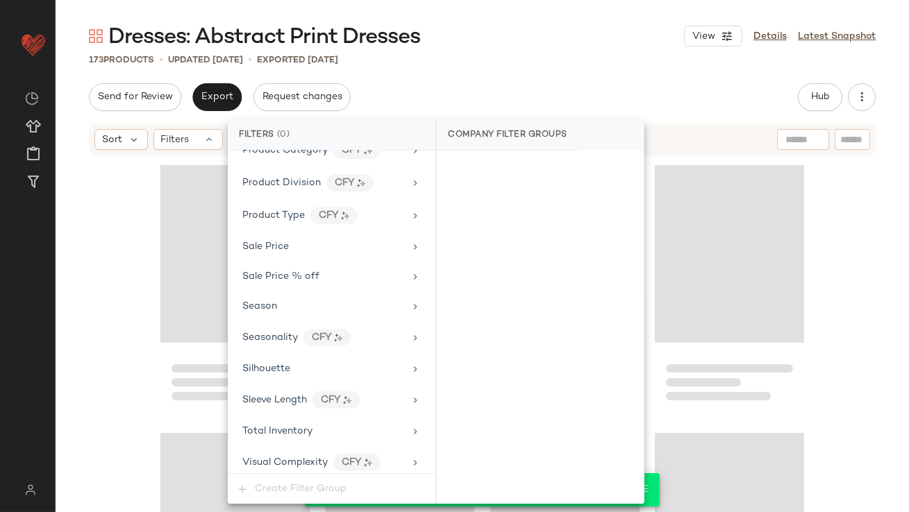
click at [532, 42] on div "Dresses: Abstract Print Dresses View Details Latest Snapshot" at bounding box center [482, 36] width 853 height 28
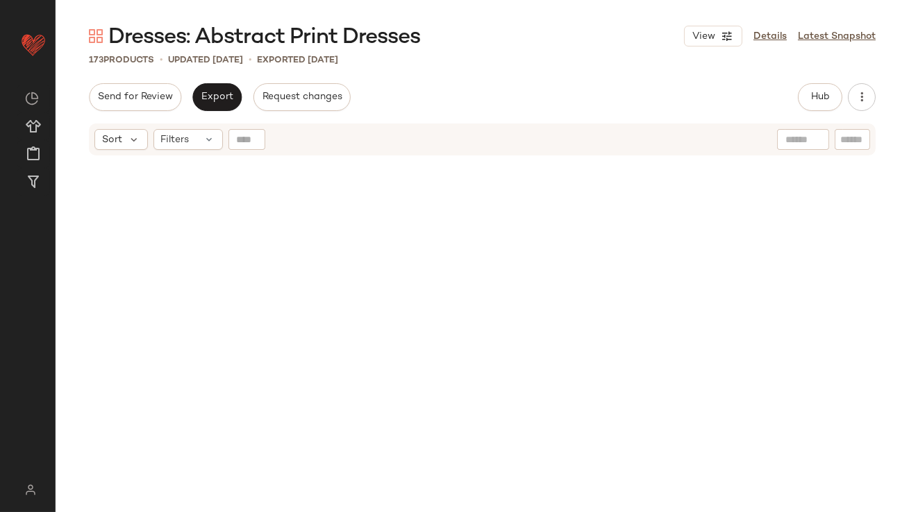
scroll to position [0, 0]
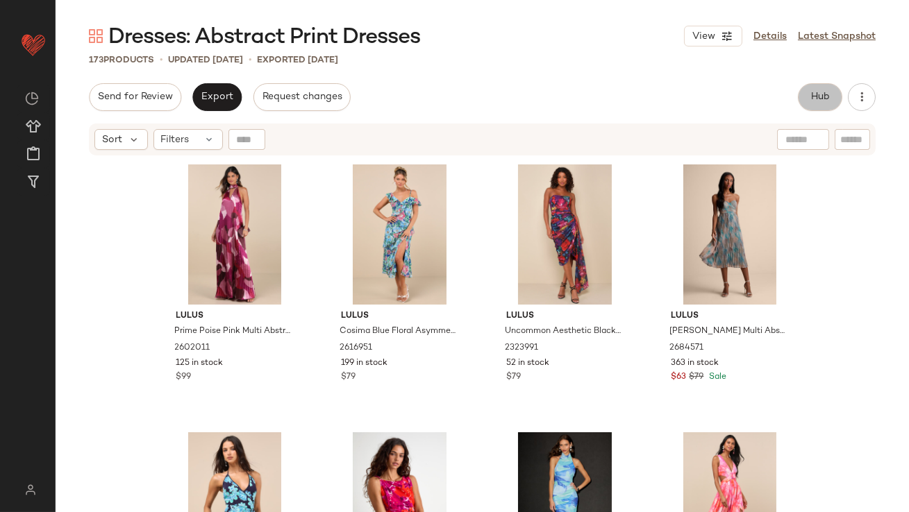
click at [816, 99] on span "Hub" at bounding box center [819, 97] width 19 height 11
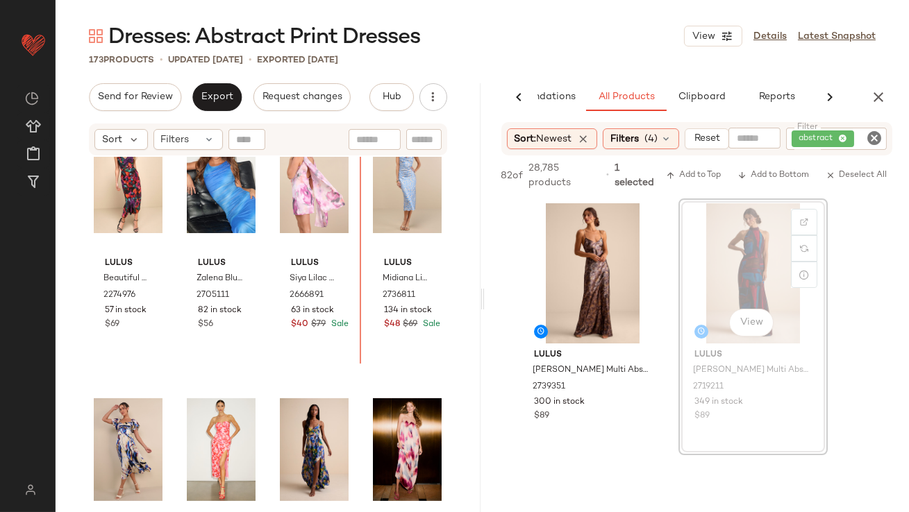
scroll to position [598, 0]
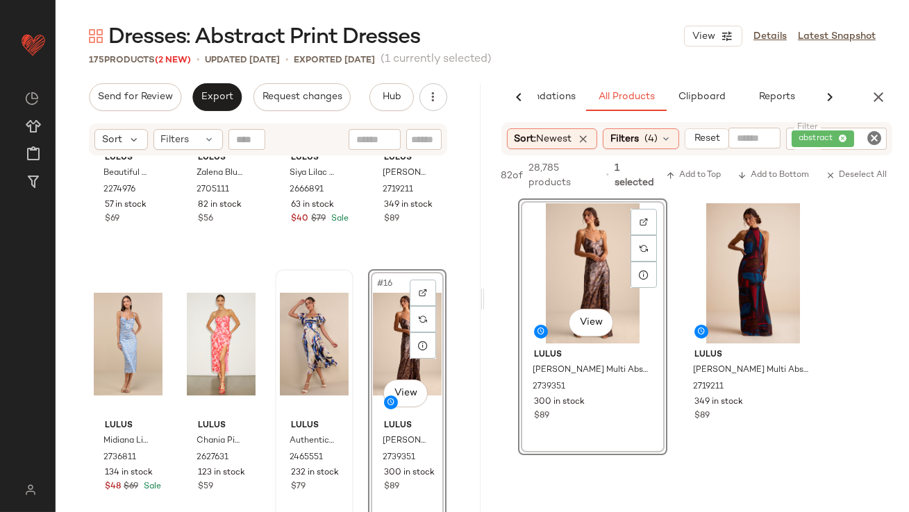
scroll to position [906, 0]
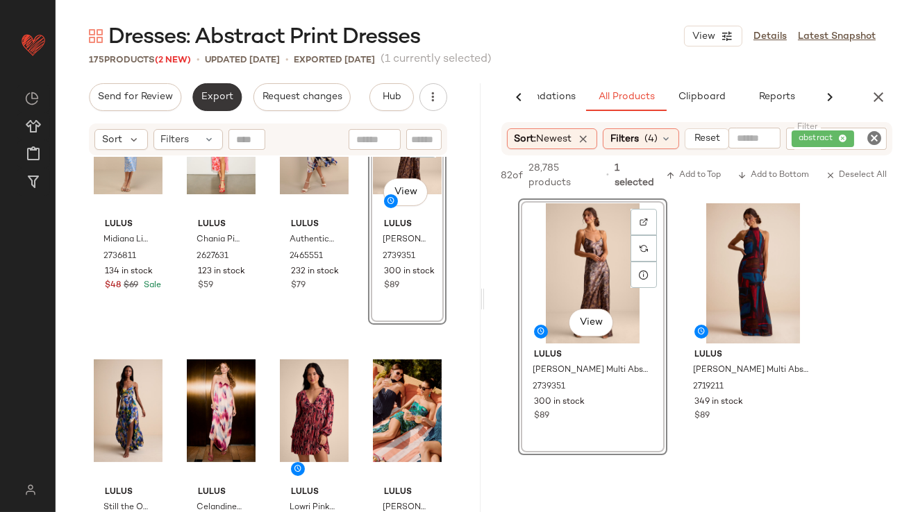
click at [205, 108] on button "Export" at bounding box center [216, 97] width 49 height 28
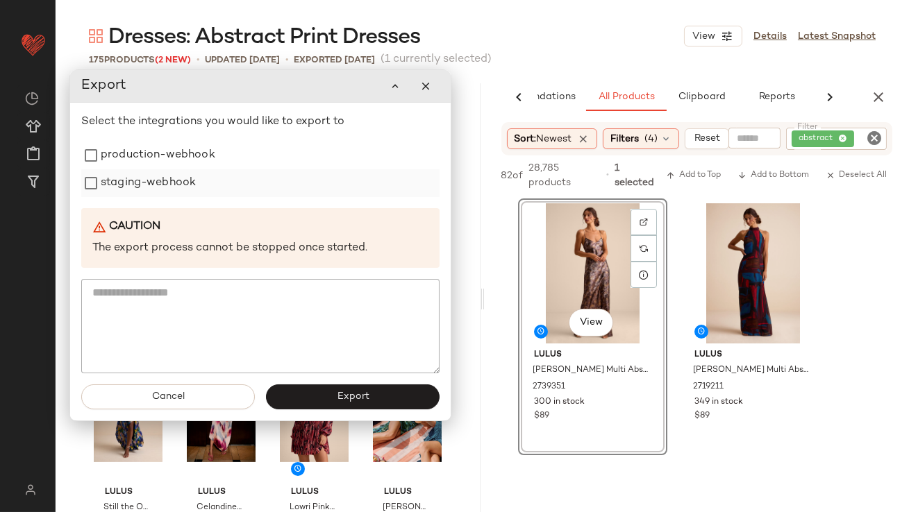
click at [180, 172] on label "staging-webhook" at bounding box center [148, 183] width 95 height 28
click at [178, 144] on label "production-webhook" at bounding box center [158, 156] width 115 height 28
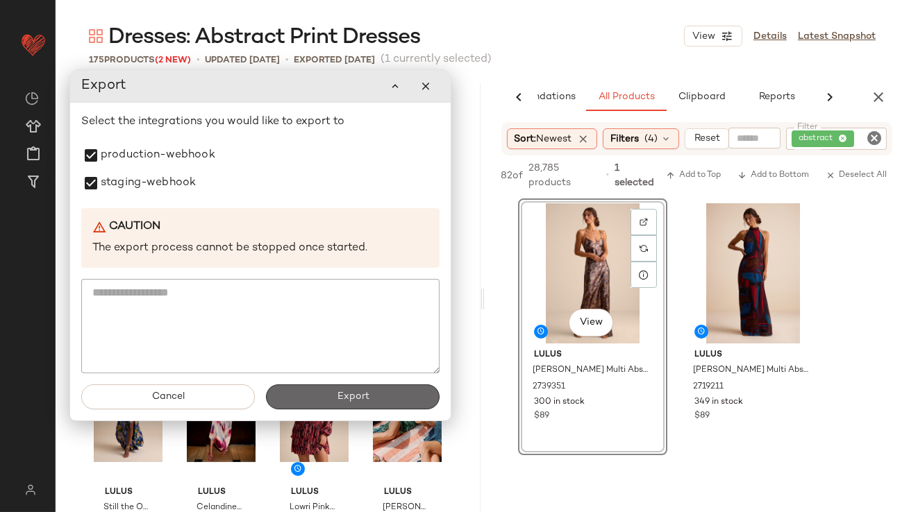
click at [362, 395] on span "Export" at bounding box center [352, 396] width 33 height 11
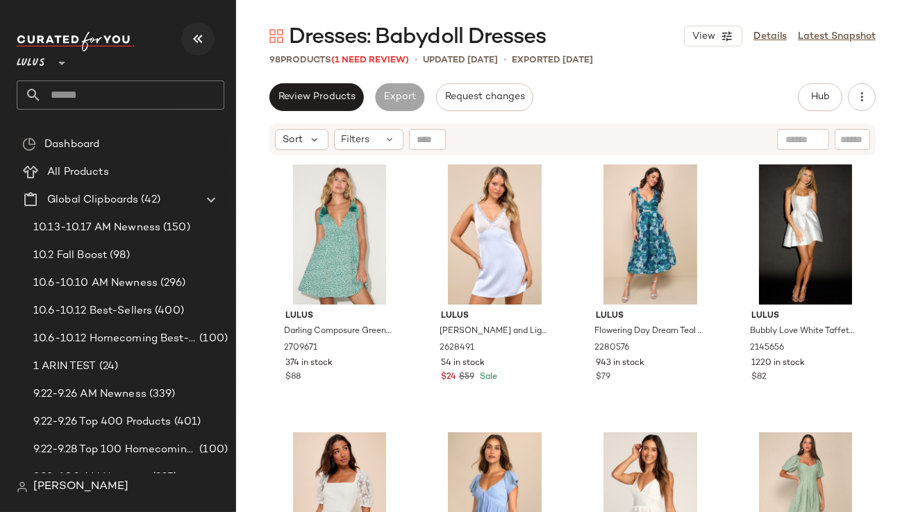
click at [201, 44] on icon "button" at bounding box center [197, 39] width 17 height 17
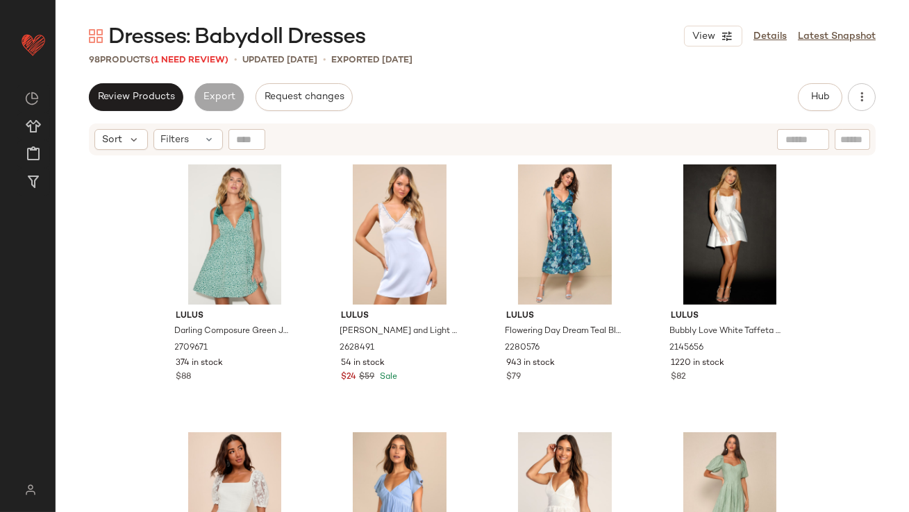
click at [213, 33] on span "Dresses: Babydoll Dresses" at bounding box center [236, 38] width 257 height 28
click at [211, 44] on span "Dresses: Babydoll Dresses" at bounding box center [236, 38] width 257 height 28
click at [211, 57] on span "(1 Need Review)" at bounding box center [190, 61] width 78 height 10
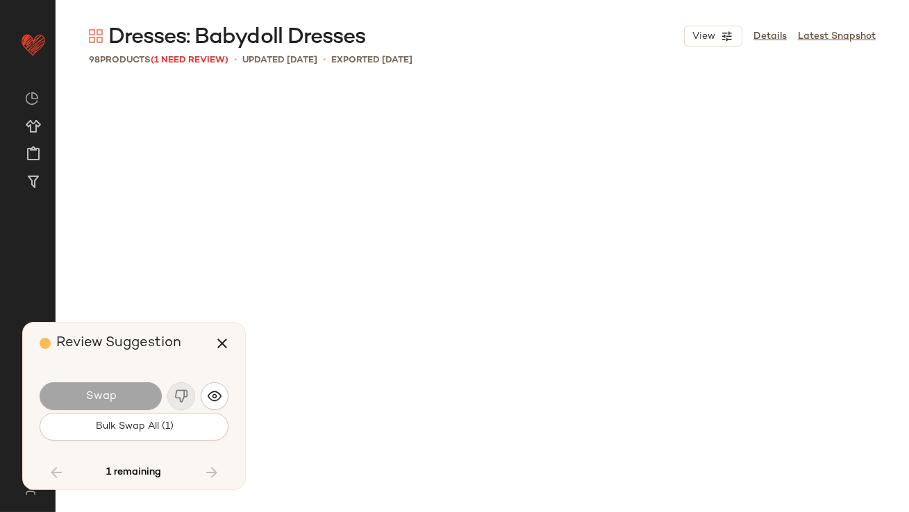
scroll to position [6268, 0]
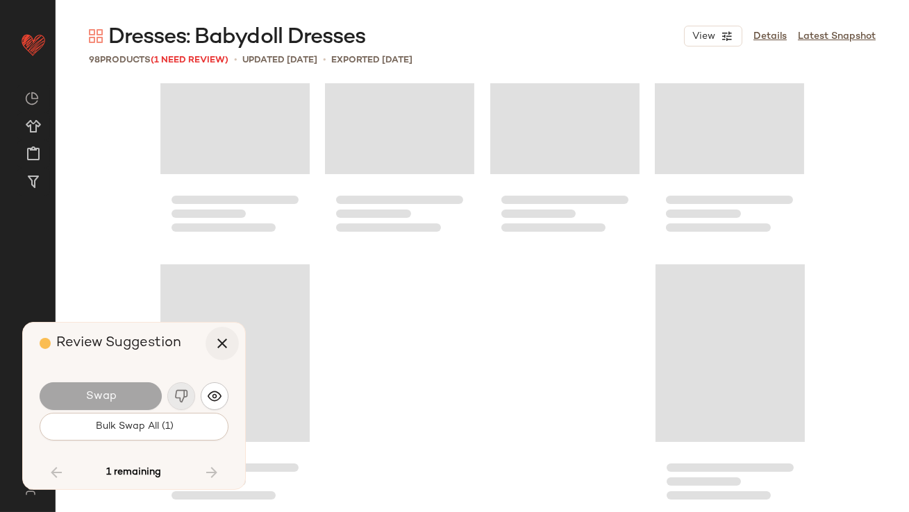
click at [230, 341] on icon "button" at bounding box center [222, 343] width 17 height 17
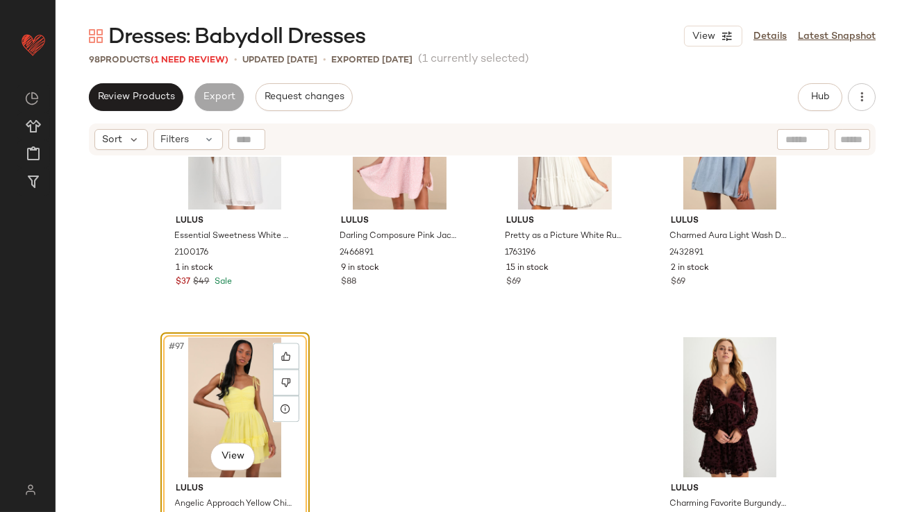
click at [217, 369] on div "#97 View" at bounding box center [235, 407] width 140 height 140
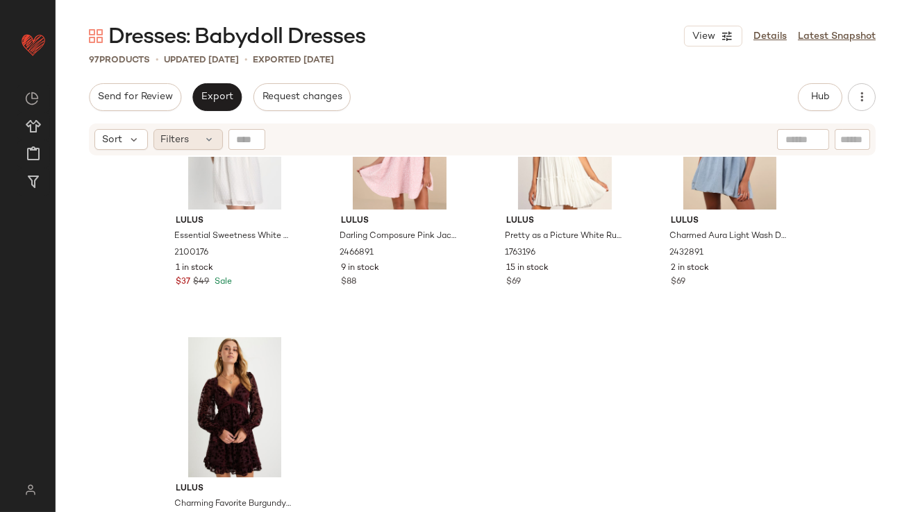
click at [202, 134] on div "Filters" at bounding box center [187, 139] width 69 height 21
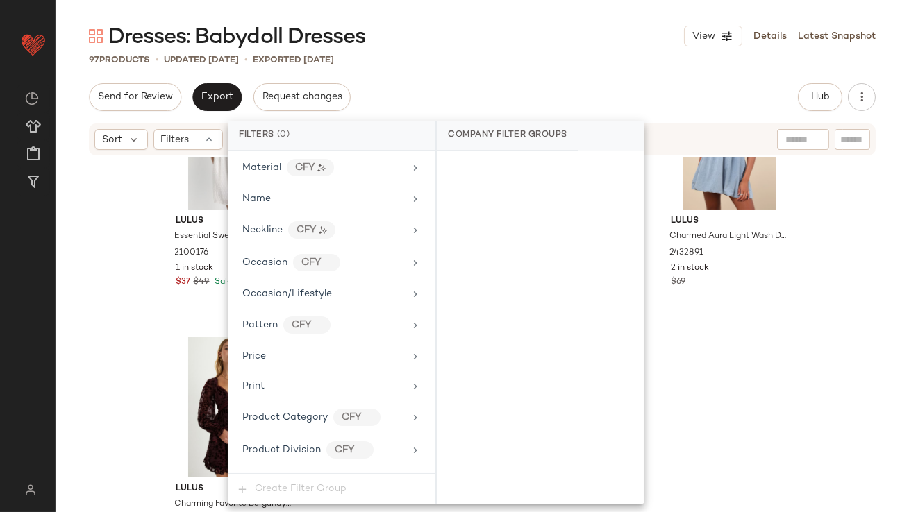
scroll to position [1063, 0]
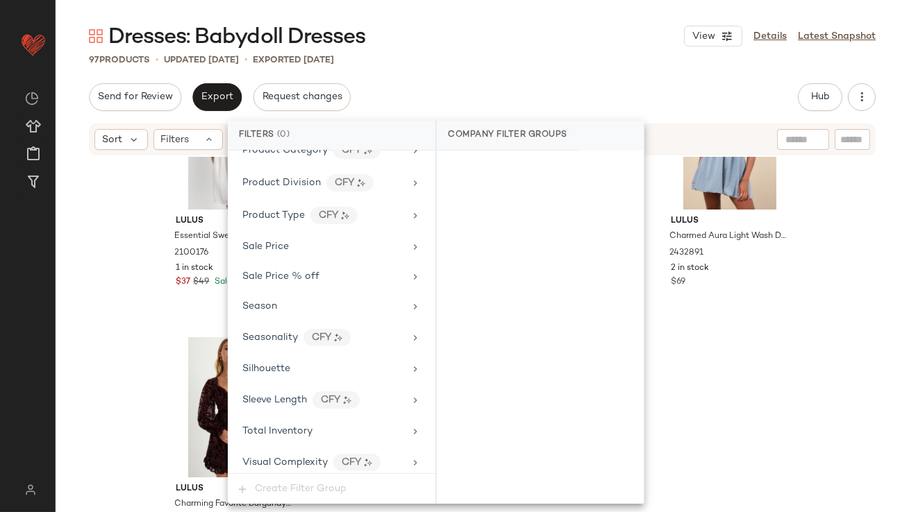
click at [307, 428] on span "Total Inventory" at bounding box center [277, 431] width 70 height 10
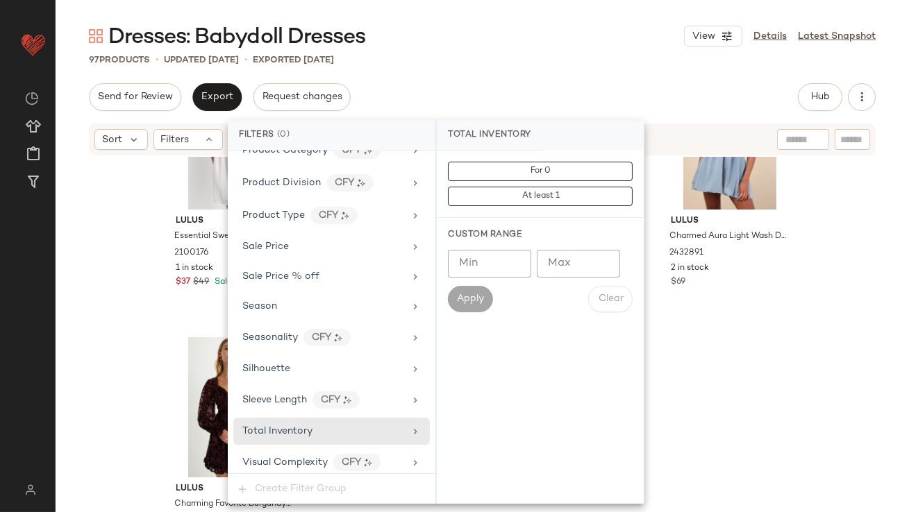
click at [574, 262] on input "Max" at bounding box center [578, 264] width 83 height 28
type input "**"
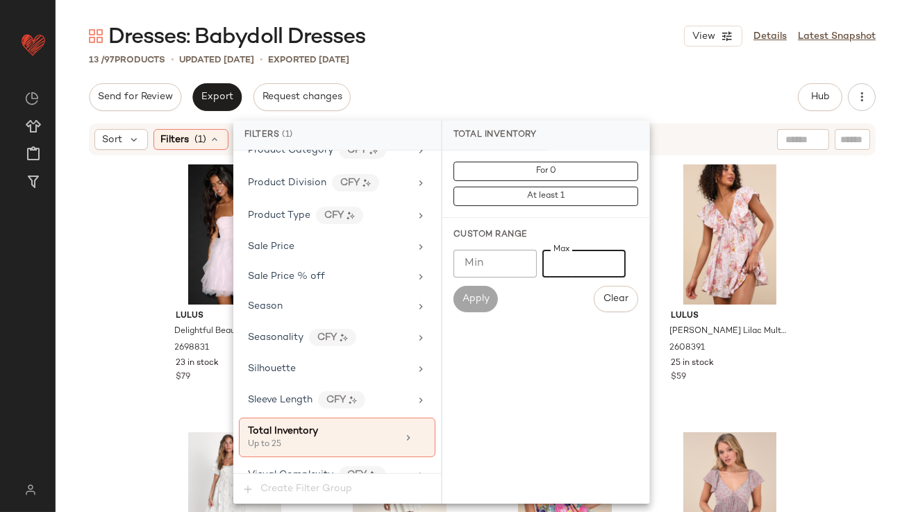
click at [597, 60] on div "13 / 97 Products • updated Oct 14th • Exported Oct 9th" at bounding box center [482, 60] width 853 height 14
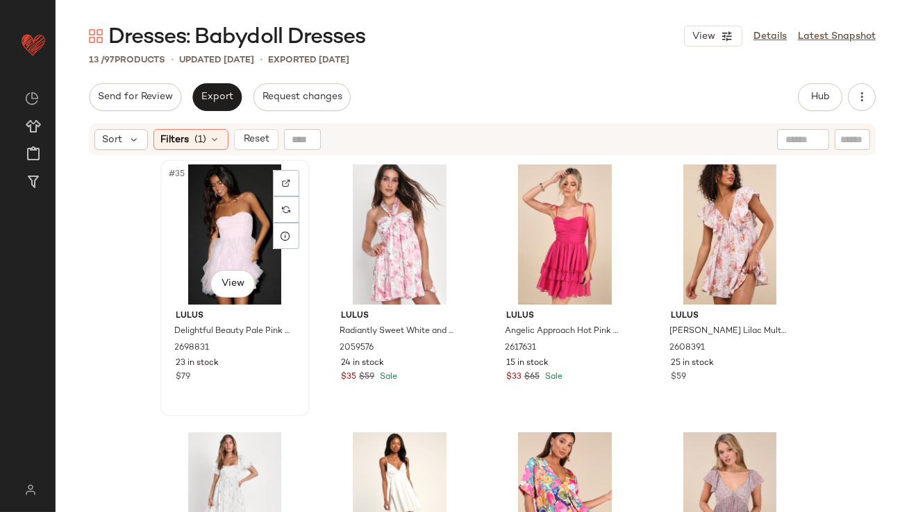
click at [231, 212] on div "#35 View" at bounding box center [235, 234] width 140 height 140
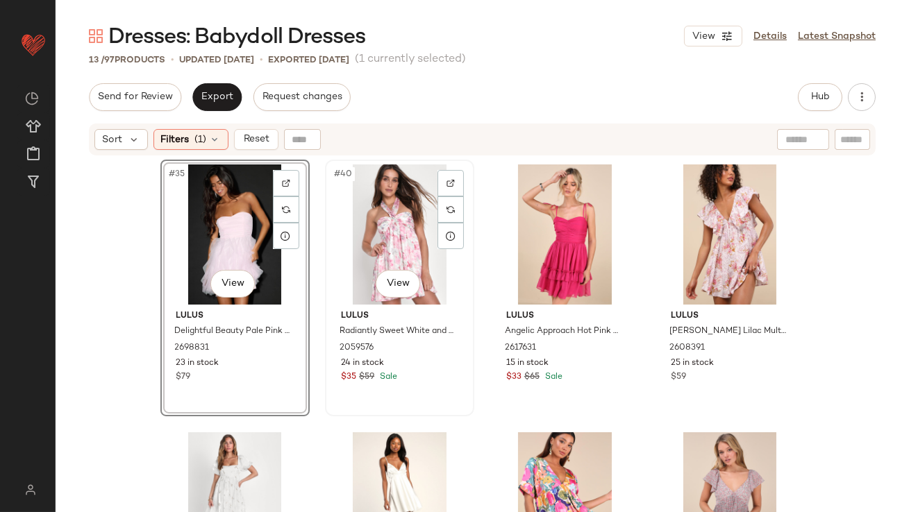
scroll to position [681, 0]
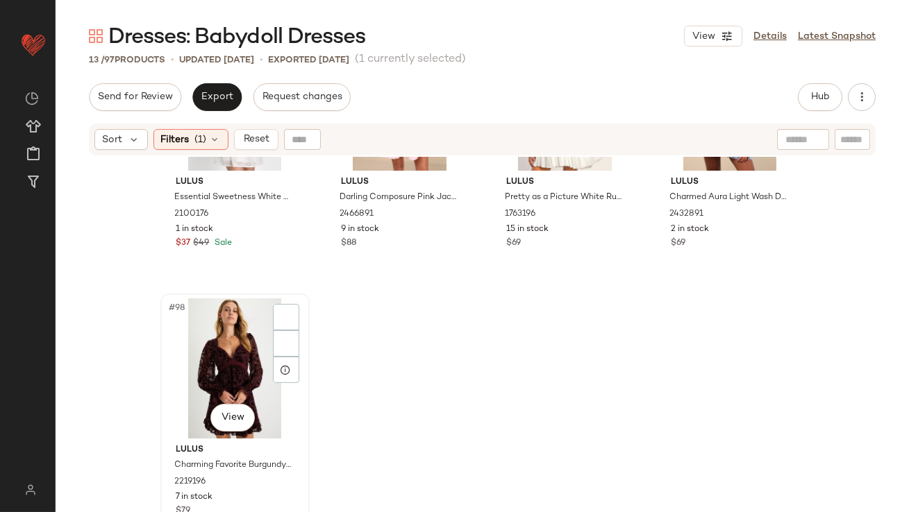
click at [210, 366] on div "#98 View" at bounding box center [235, 368] width 140 height 140
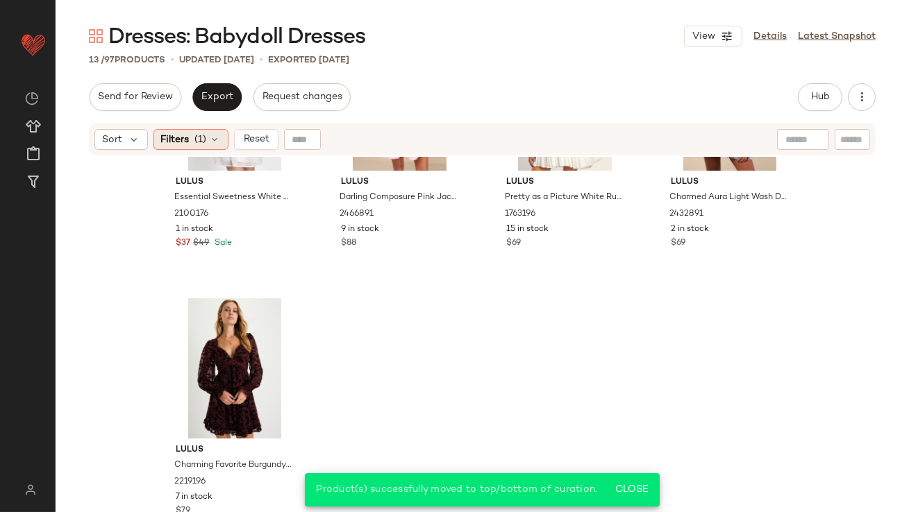
click at [189, 144] on div "Filters (1)" at bounding box center [190, 139] width 75 height 21
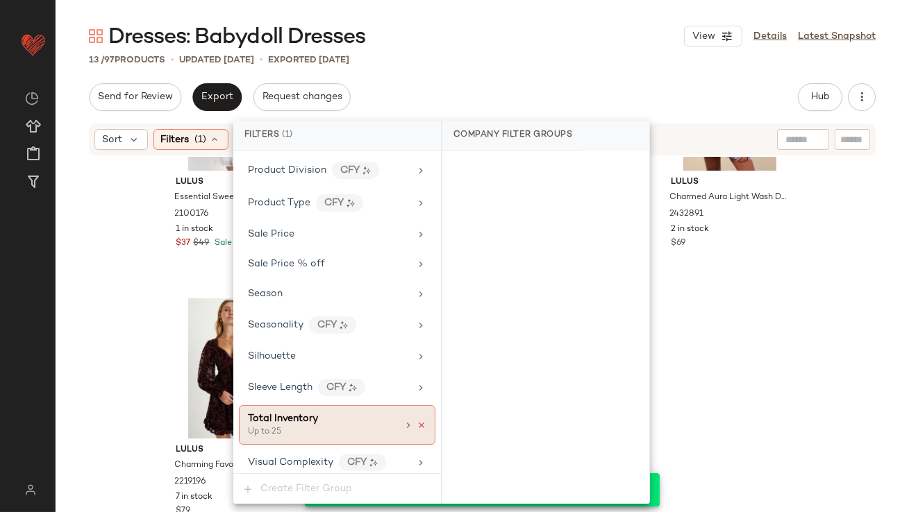
click at [418, 421] on icon at bounding box center [421, 426] width 10 height 10
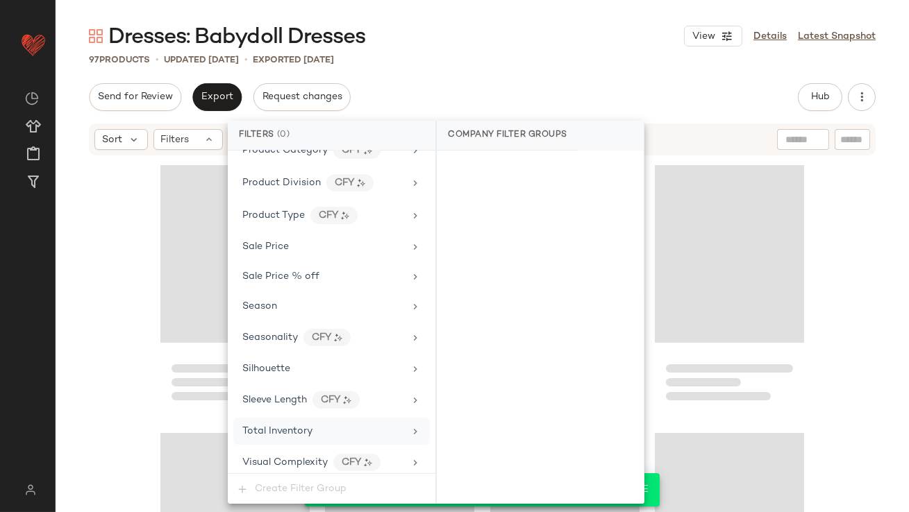
click at [520, 50] on div "Dresses: Babydoll Dresses View Details Latest Snapshot 97 Products • updated Oc…" at bounding box center [482, 267] width 853 height 490
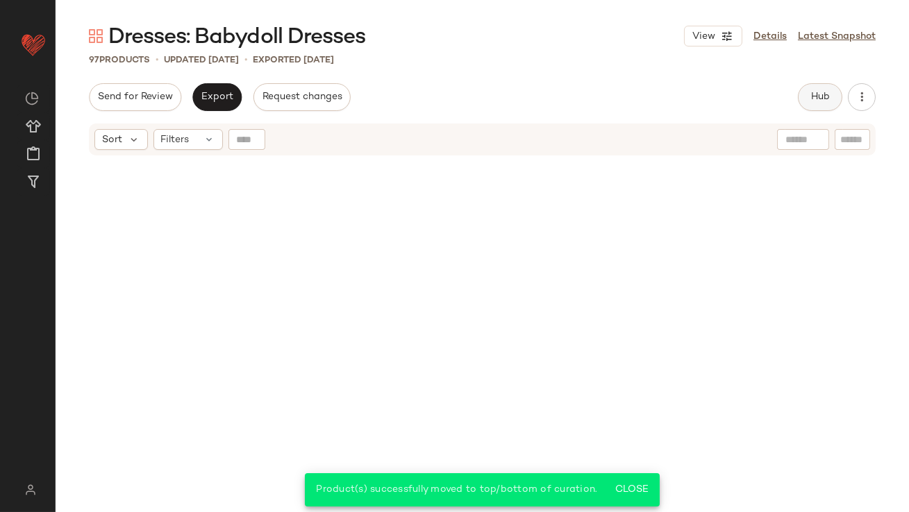
scroll to position [6307, 0]
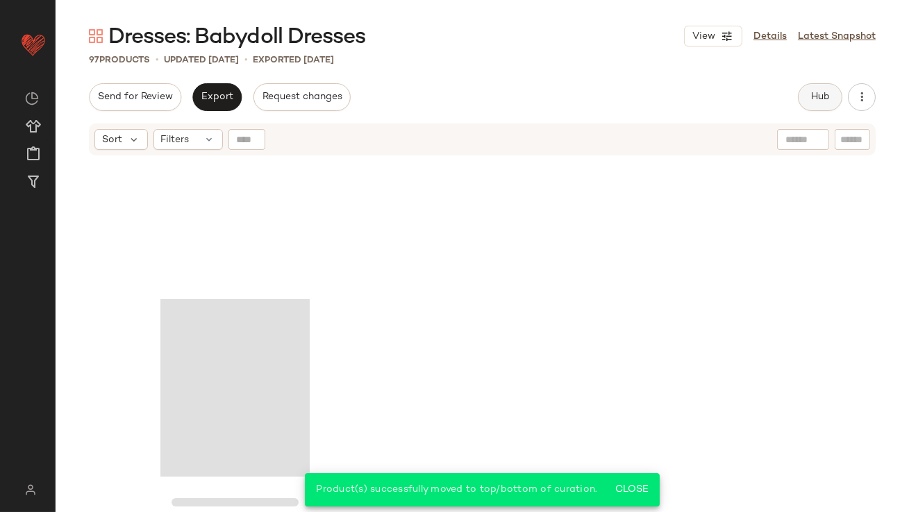
click at [816, 104] on button "Hub" at bounding box center [819, 97] width 44 height 28
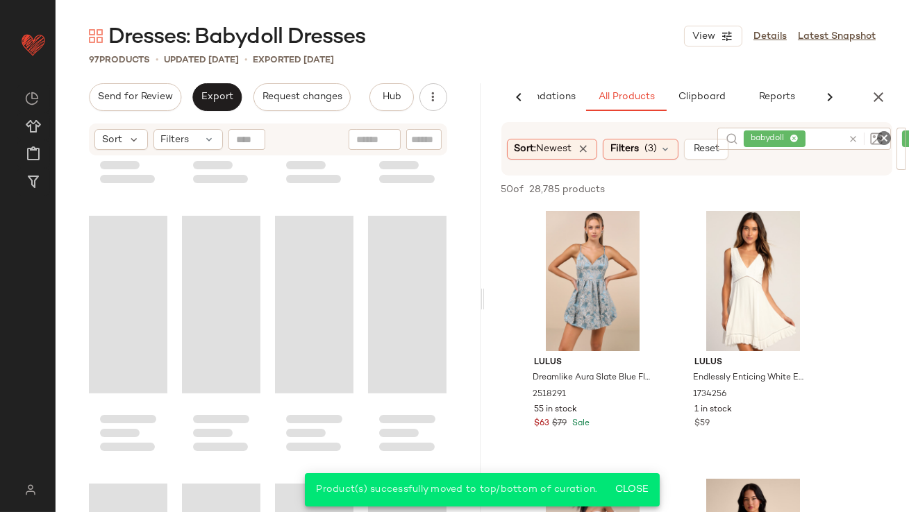
scroll to position [3636, 0]
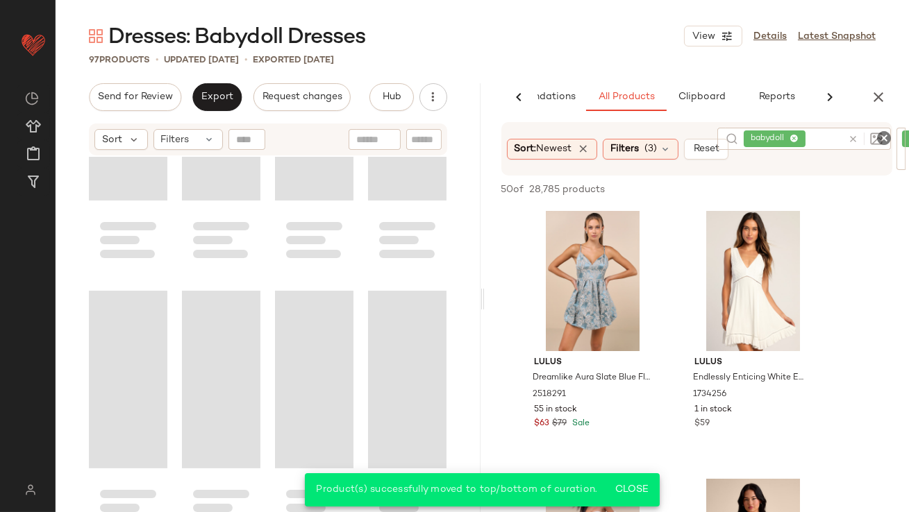
click at [700, 151] on span "Reset" at bounding box center [706, 149] width 26 height 11
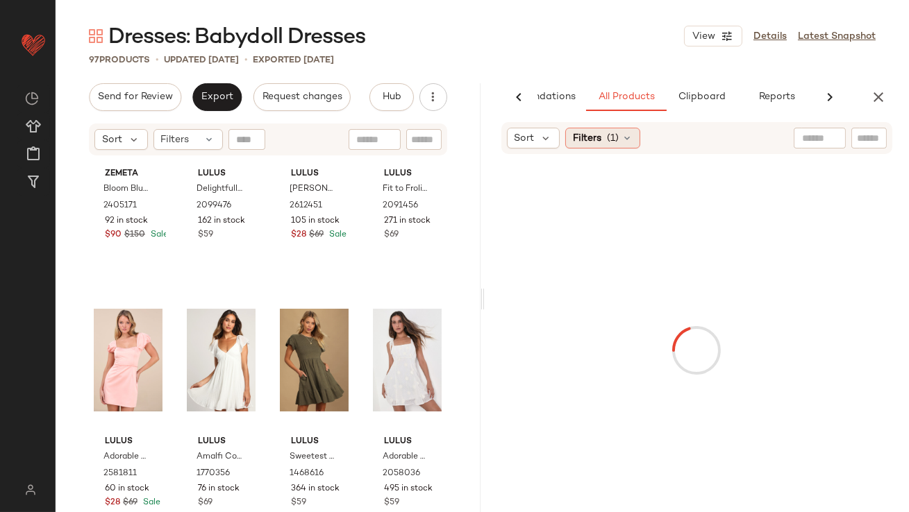
click at [583, 133] on span "Filters" at bounding box center [587, 138] width 28 height 15
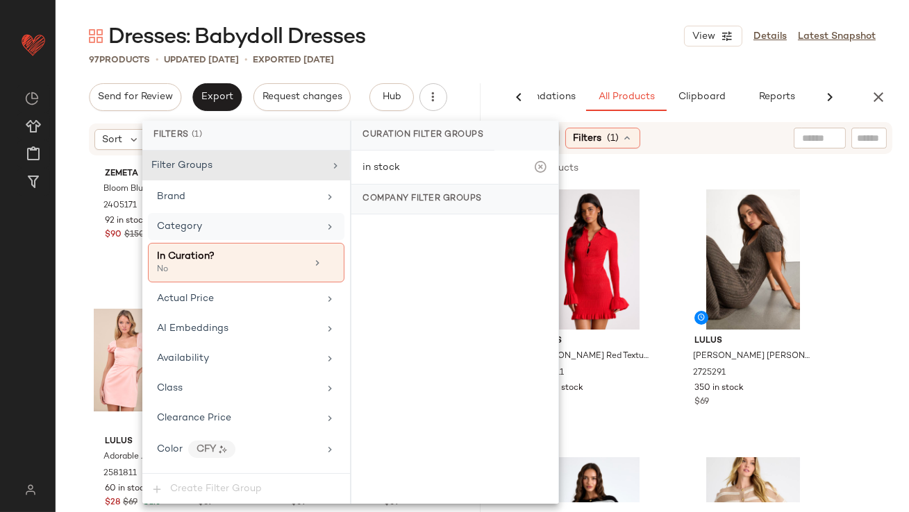
click at [265, 235] on div "Category" at bounding box center [246, 226] width 196 height 27
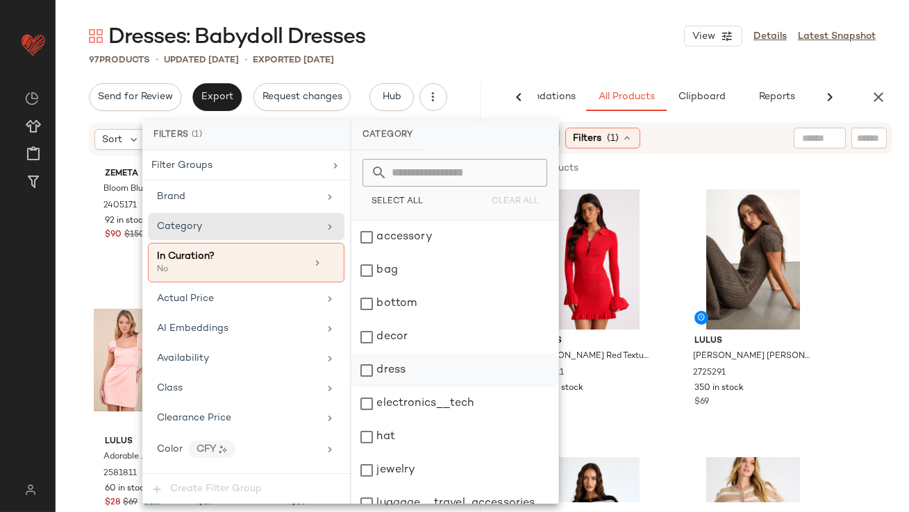
click at [373, 366] on div "dress" at bounding box center [454, 370] width 207 height 33
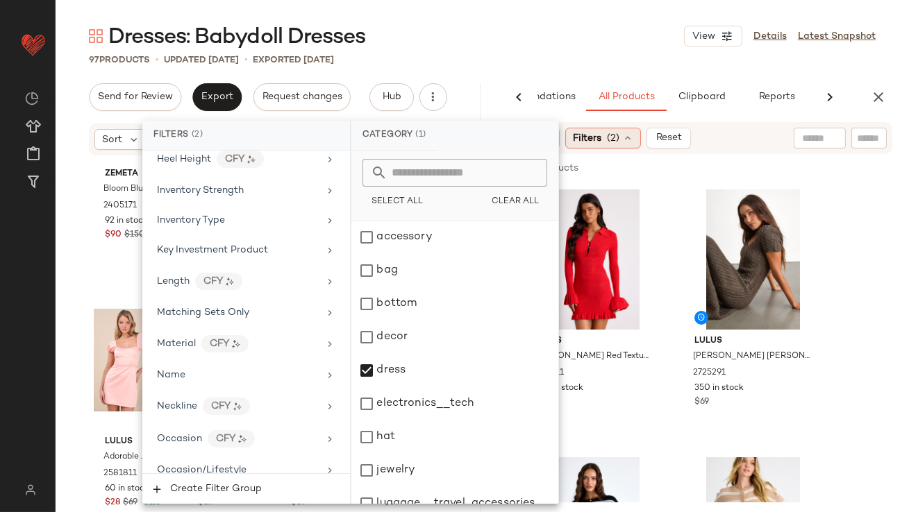
scroll to position [1183, 0]
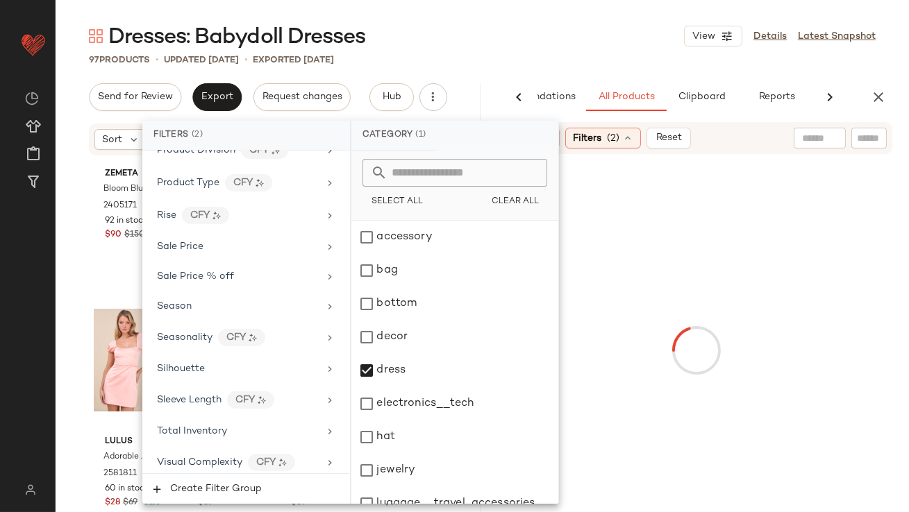
drag, startPoint x: 618, startPoint y: 40, endPoint x: 596, endPoint y: 71, distance: 37.9
click at [618, 40] on div "Dresses: Babydoll Dresses View Details Latest Snapshot" at bounding box center [482, 36] width 853 height 28
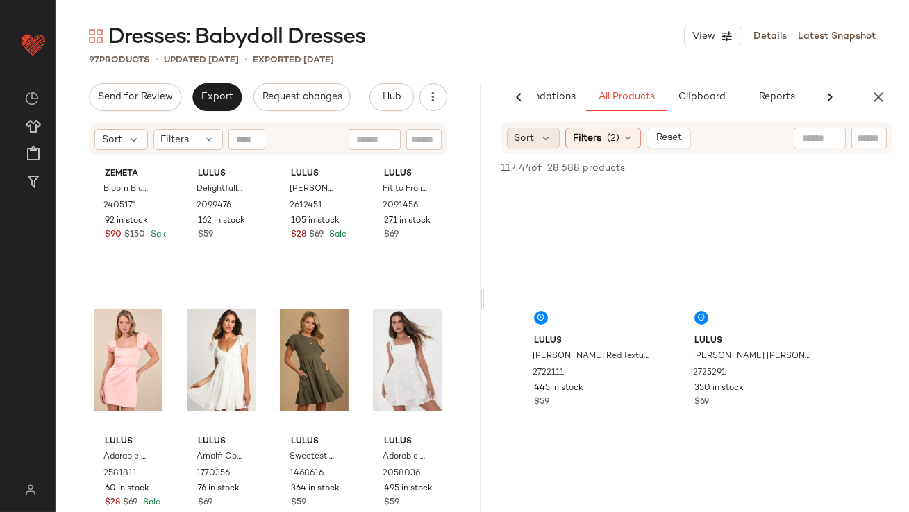
click at [543, 130] on div "Sort" at bounding box center [533, 138] width 53 height 21
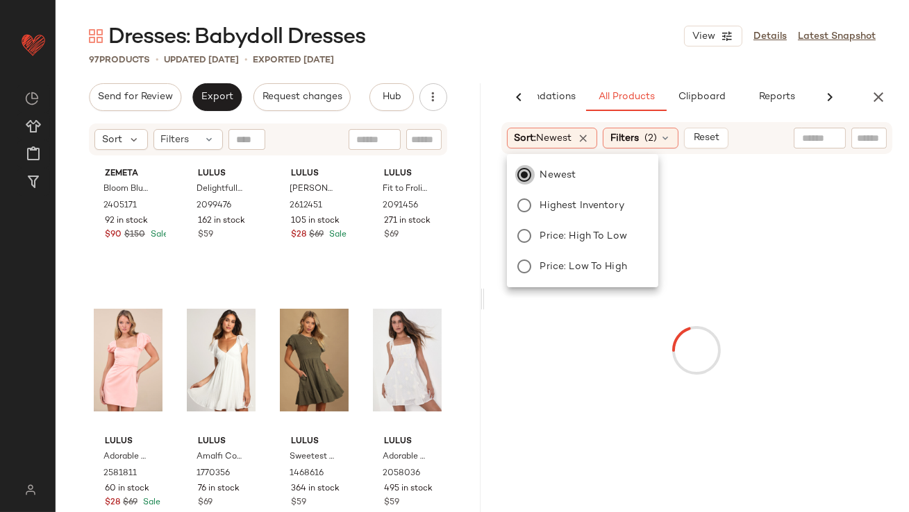
click at [584, 44] on div "Dresses: Babydoll Dresses View Details Latest Snapshot" at bounding box center [482, 36] width 853 height 28
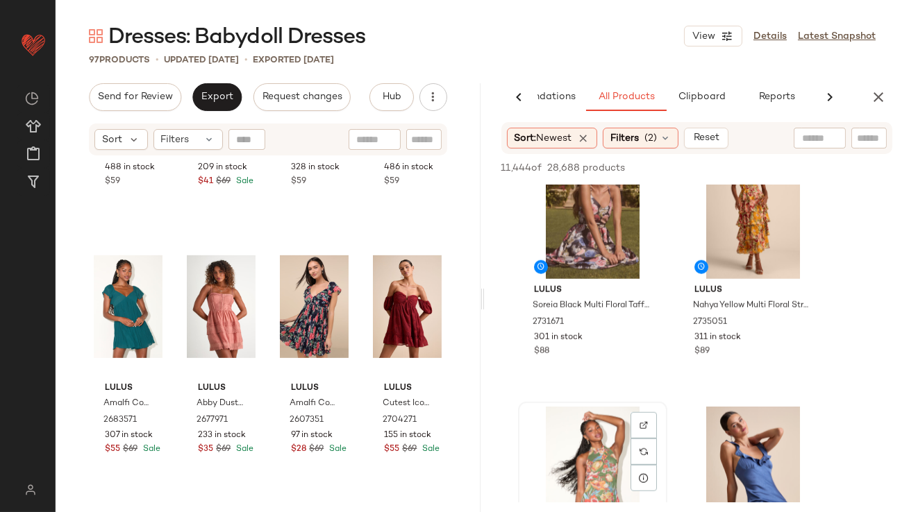
scroll to position [2464, 0]
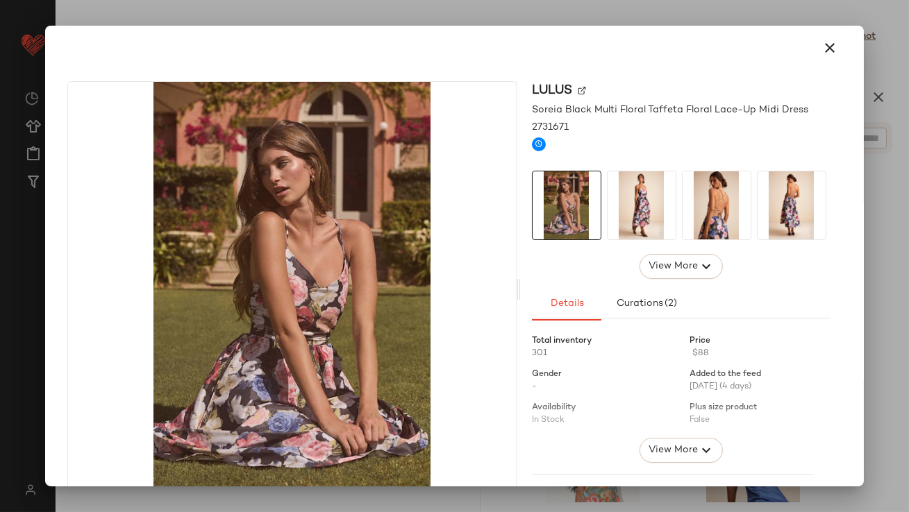
click at [645, 185] on img at bounding box center [641, 205] width 68 height 68
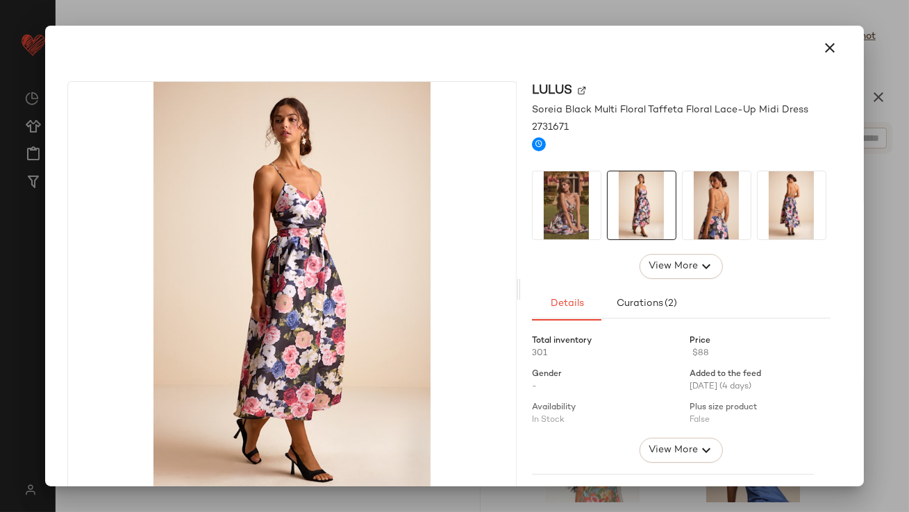
click at [824, 49] on icon "button" at bounding box center [830, 48] width 17 height 17
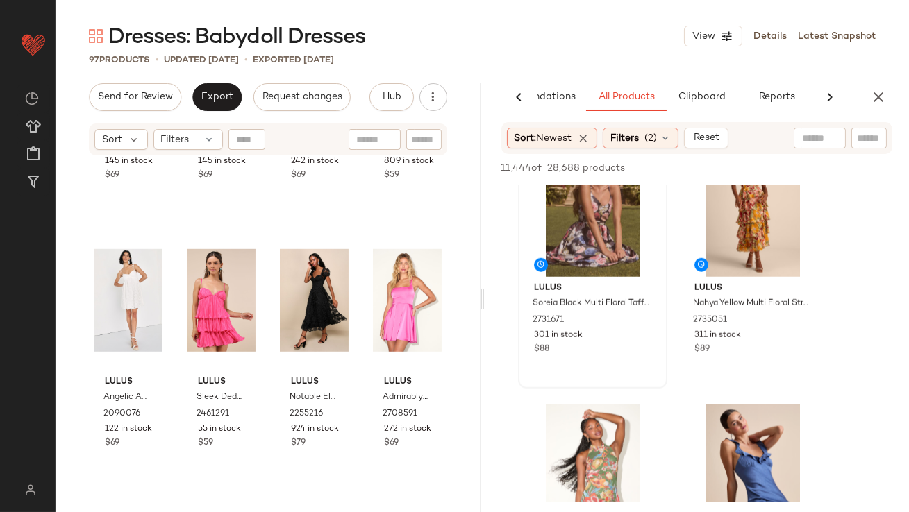
scroll to position [1884, 0]
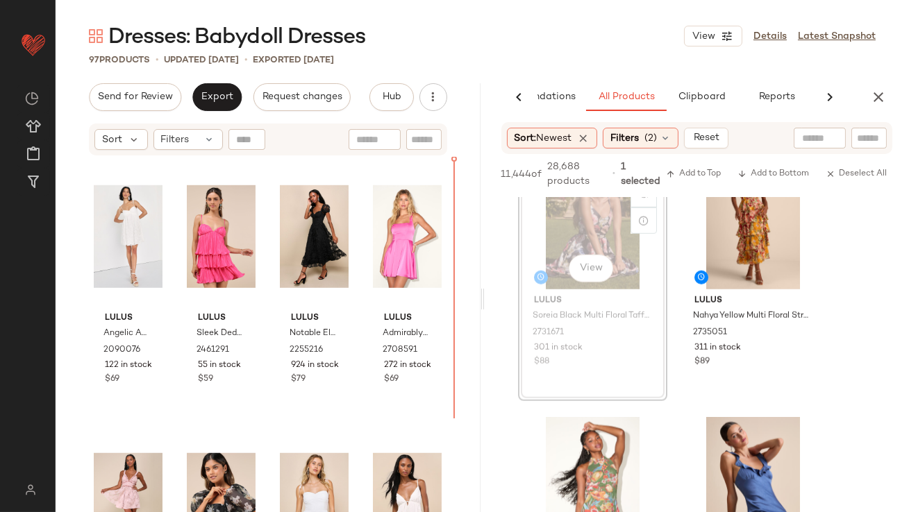
drag, startPoint x: 596, startPoint y: 218, endPoint x: 588, endPoint y: 220, distance: 7.9
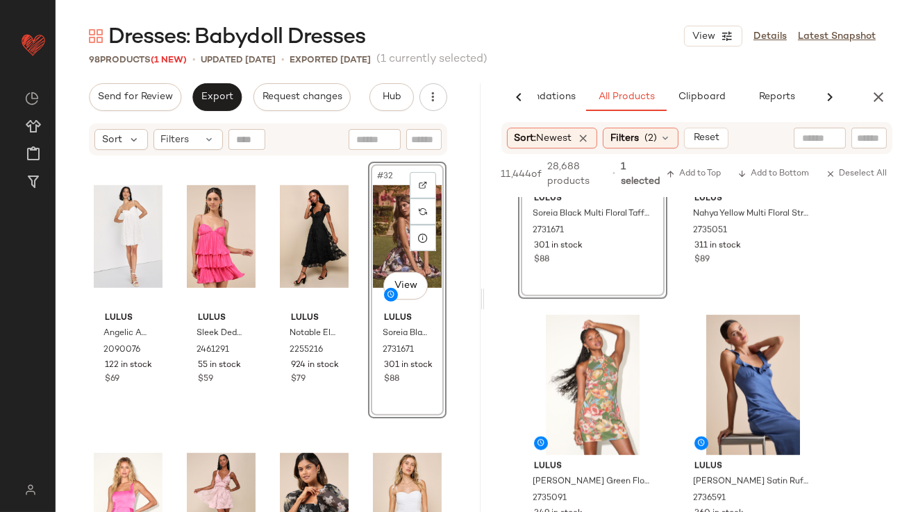
scroll to position [2569, 0]
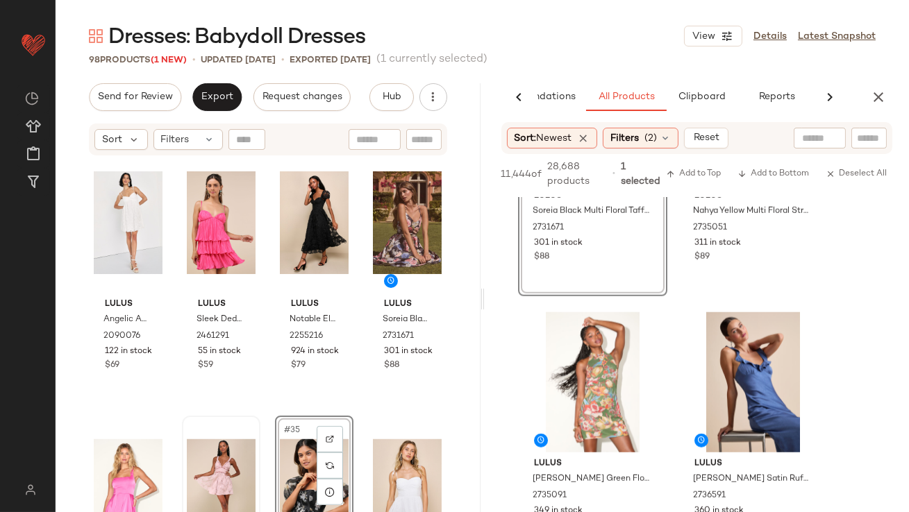
scroll to position [1898, 0]
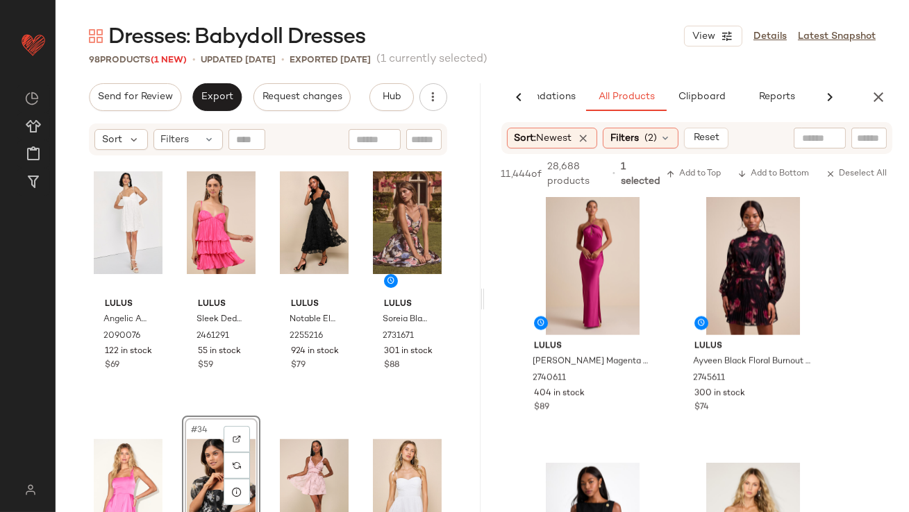
scroll to position [4095, 0]
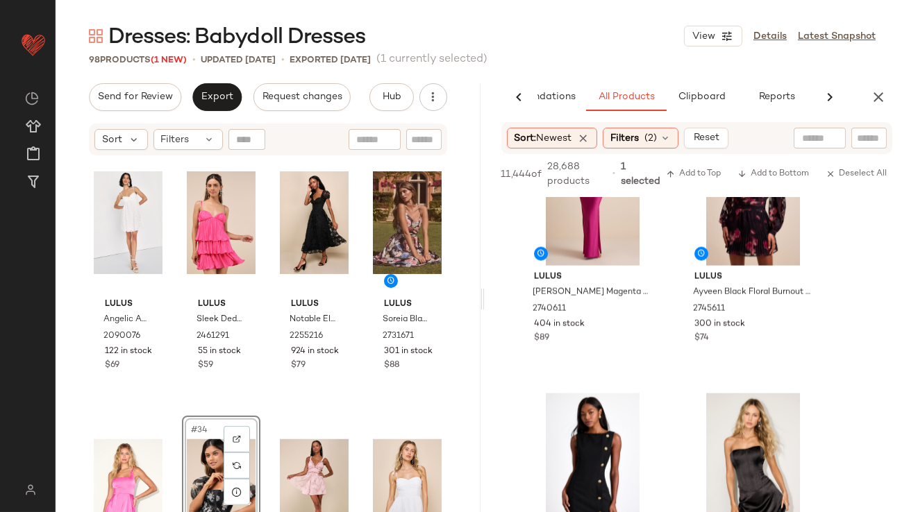
click at [220, 113] on div "Send for Review Export Request changes Hub Send for Review External Review Inte…" at bounding box center [268, 299] width 425 height 432
click at [216, 104] on button "Export" at bounding box center [216, 97] width 49 height 28
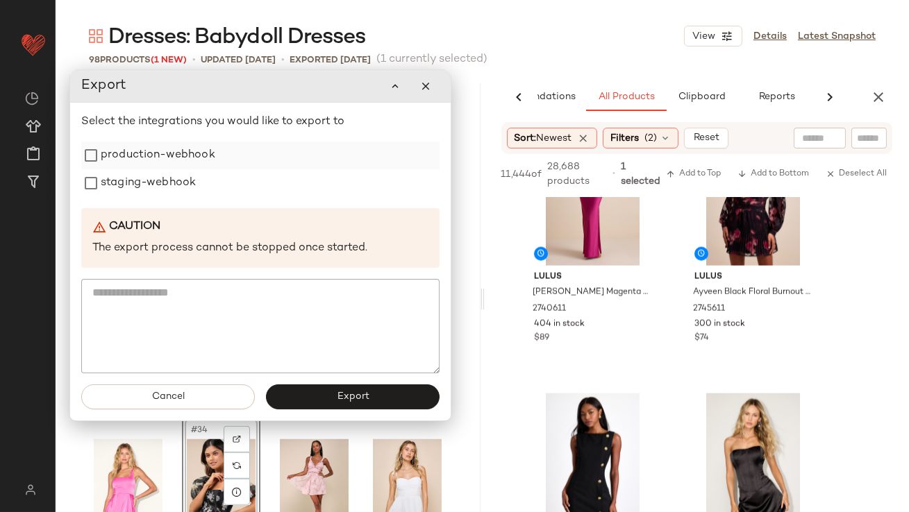
drag, startPoint x: 194, startPoint y: 153, endPoint x: 192, endPoint y: 160, distance: 7.1
click at [194, 153] on label "production-webhook" at bounding box center [158, 156] width 115 height 28
click at [187, 176] on label "staging-webhook" at bounding box center [148, 183] width 95 height 28
click at [331, 396] on button "Export" at bounding box center [353, 397] width 174 height 25
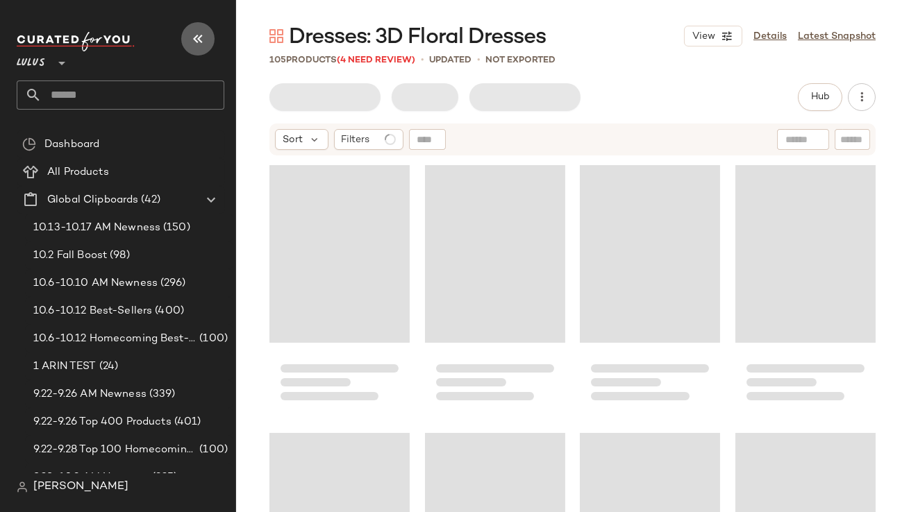
click at [203, 40] on icon "button" at bounding box center [197, 39] width 17 height 17
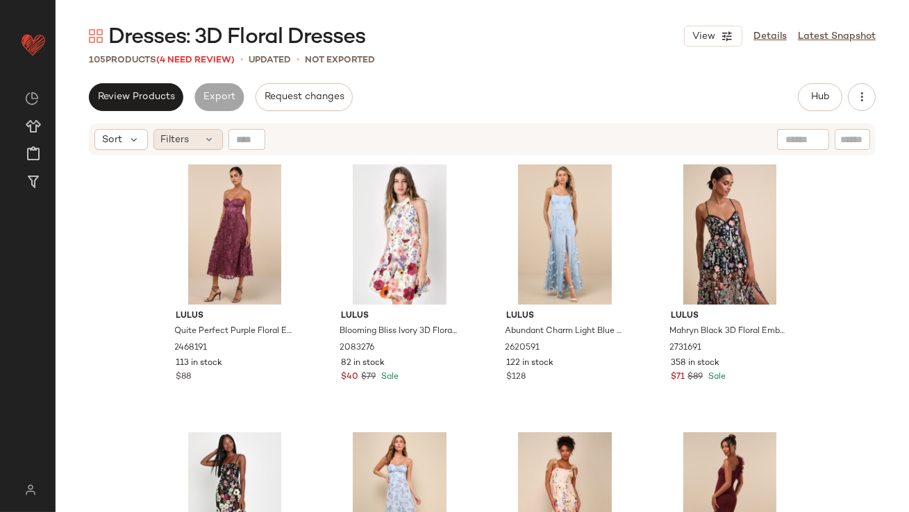
click at [180, 133] on span "Filters" at bounding box center [175, 140] width 28 height 15
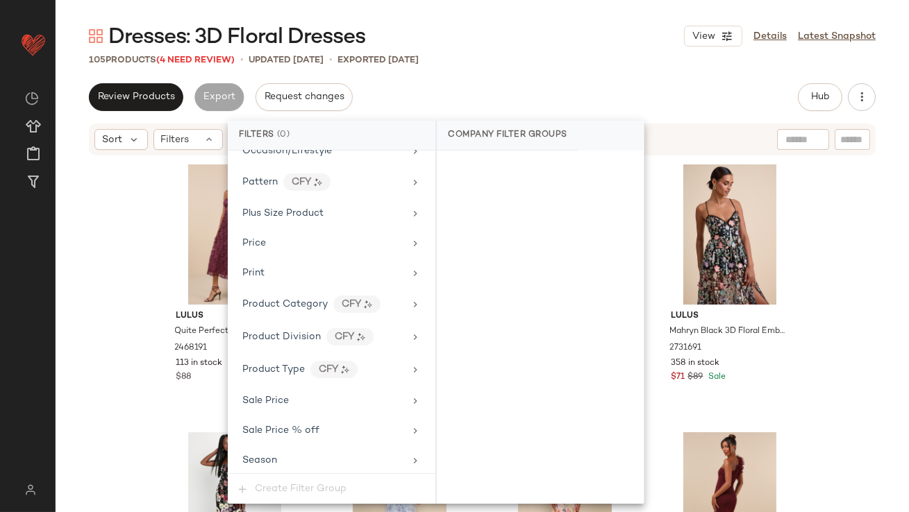
scroll to position [1093, 0]
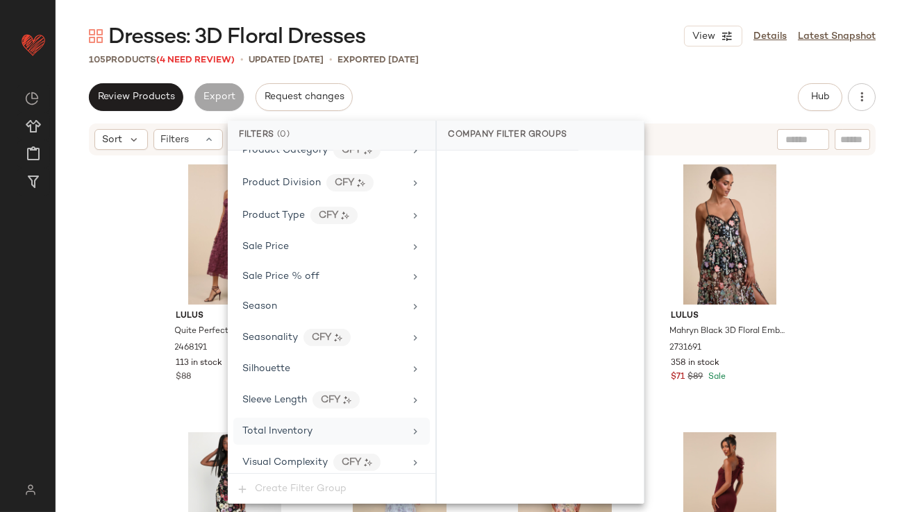
click at [269, 426] on span "Total Inventory" at bounding box center [277, 431] width 70 height 10
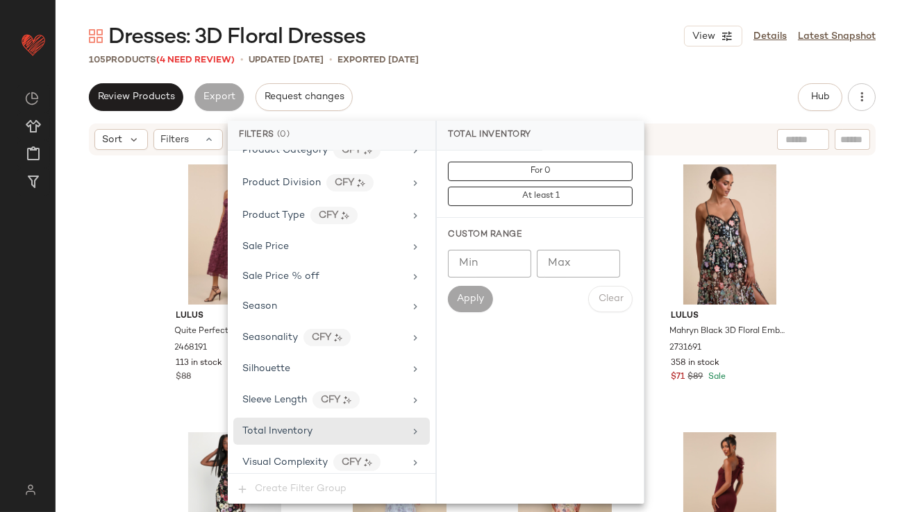
click at [596, 263] on input "Max" at bounding box center [578, 264] width 83 height 28
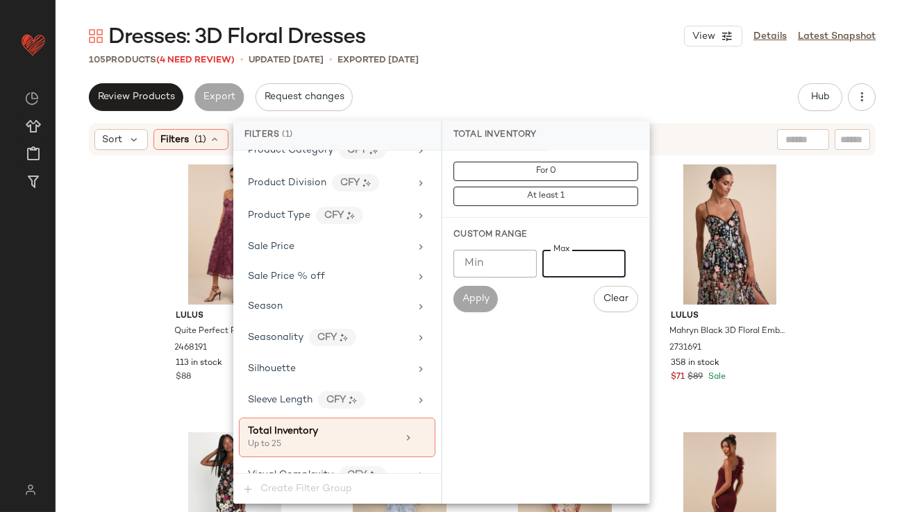
type input "**"
click at [566, 49] on div "Dresses: 3D Floral Dresses View Details Latest Snapshot" at bounding box center [482, 36] width 853 height 28
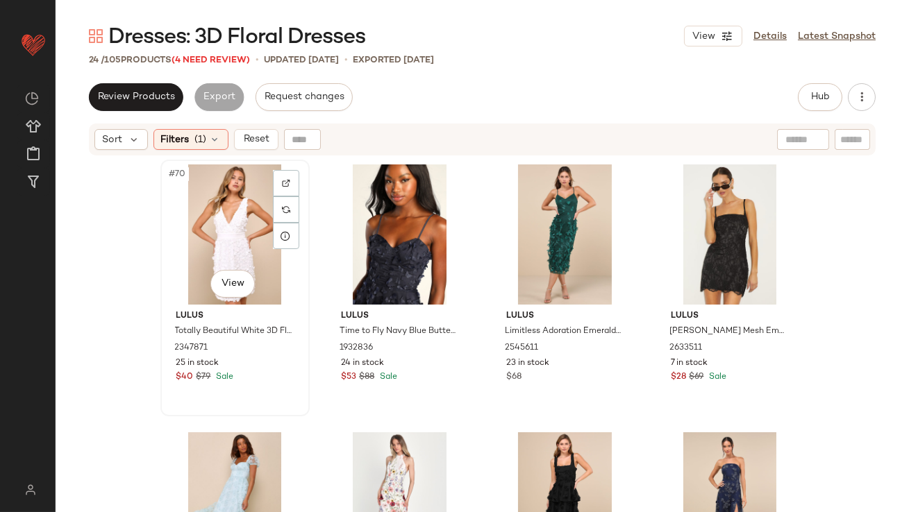
click at [227, 166] on div "#70 View" at bounding box center [235, 234] width 140 height 140
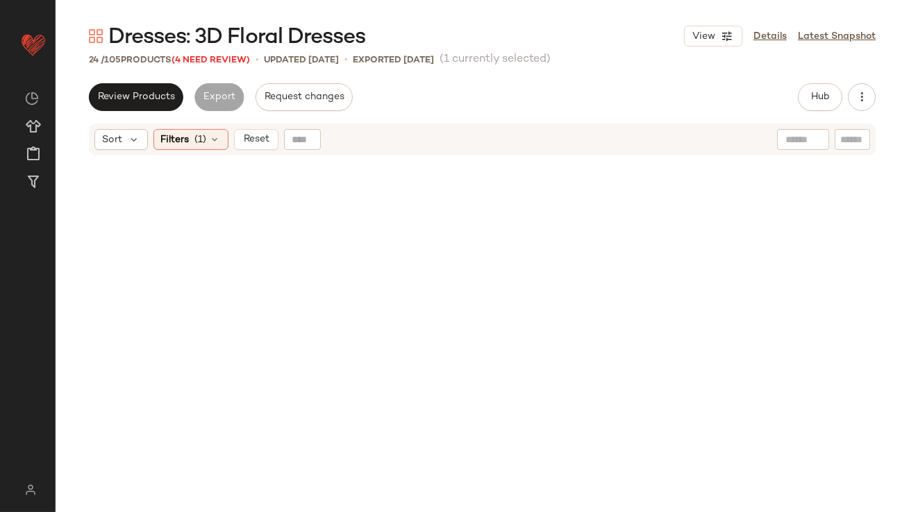
scroll to position [1217, 0]
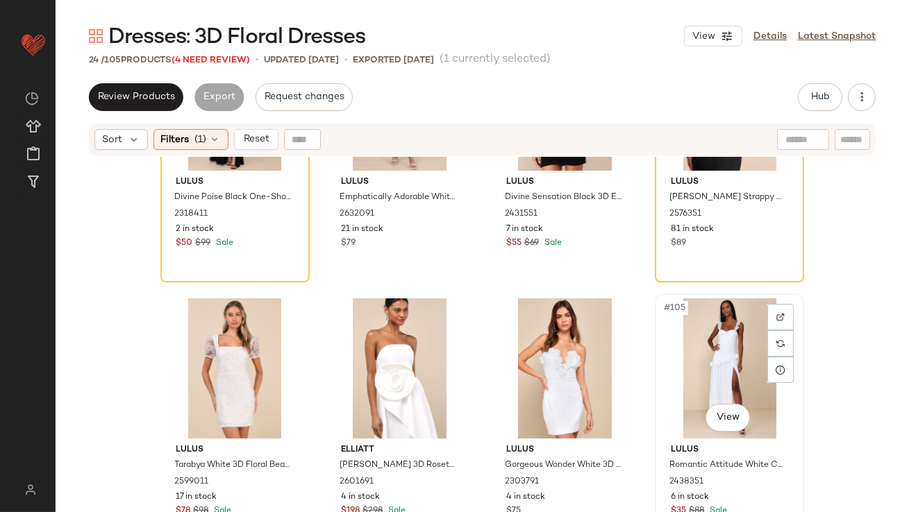
click at [727, 349] on div "#105 View" at bounding box center [729, 368] width 140 height 140
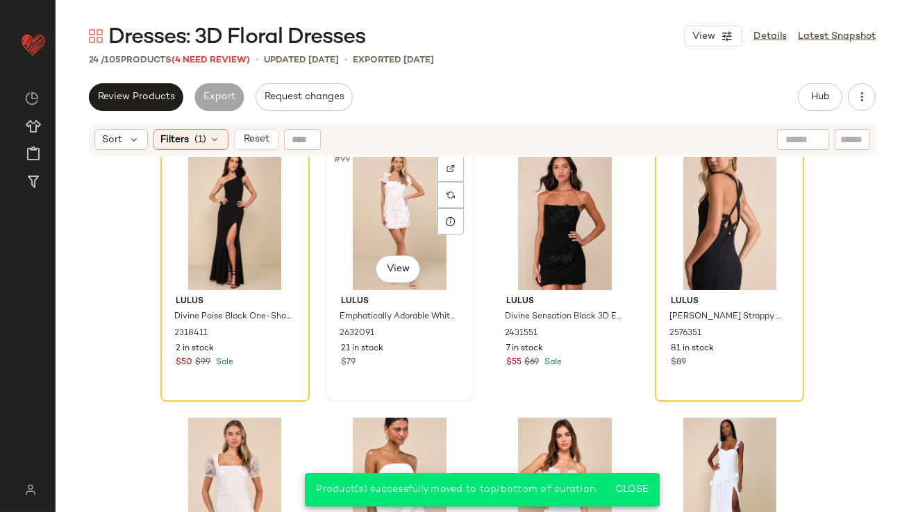
scroll to position [1086, 0]
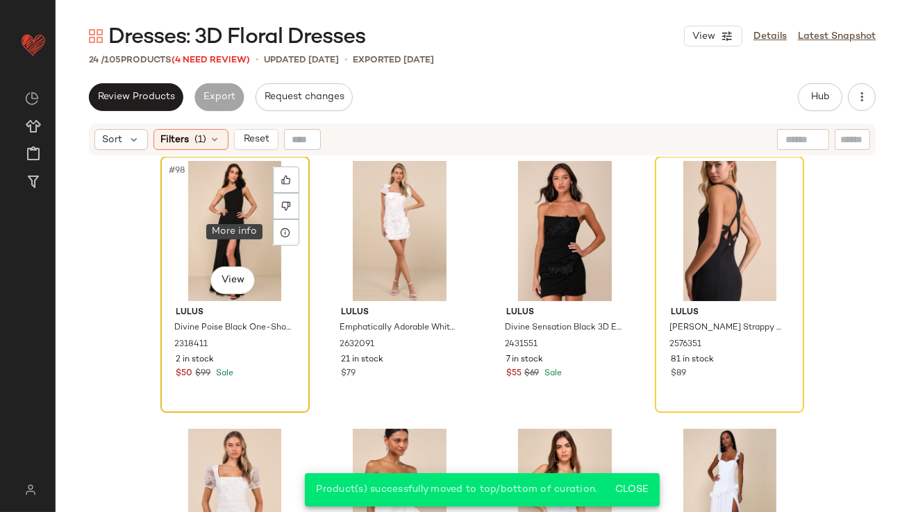
click at [208, 221] on div "#98 View" at bounding box center [235, 231] width 140 height 140
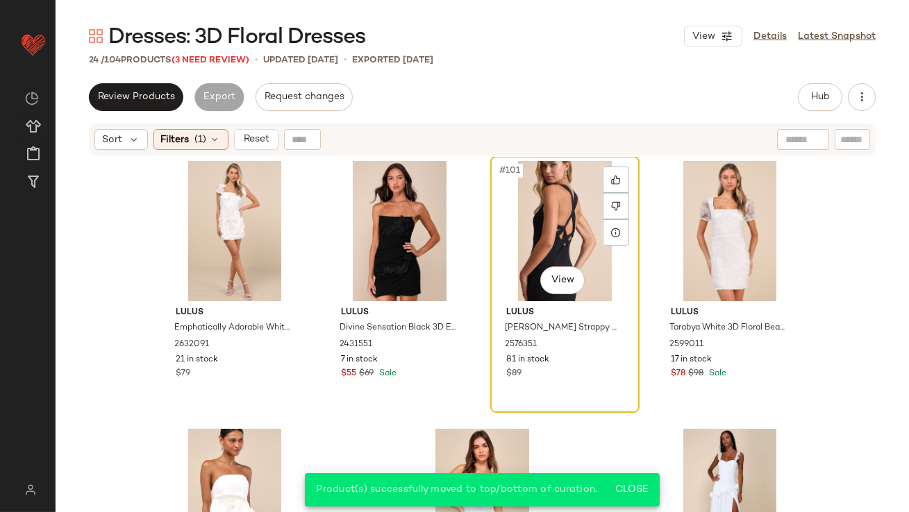
click at [573, 178] on div "#101 View" at bounding box center [565, 231] width 140 height 140
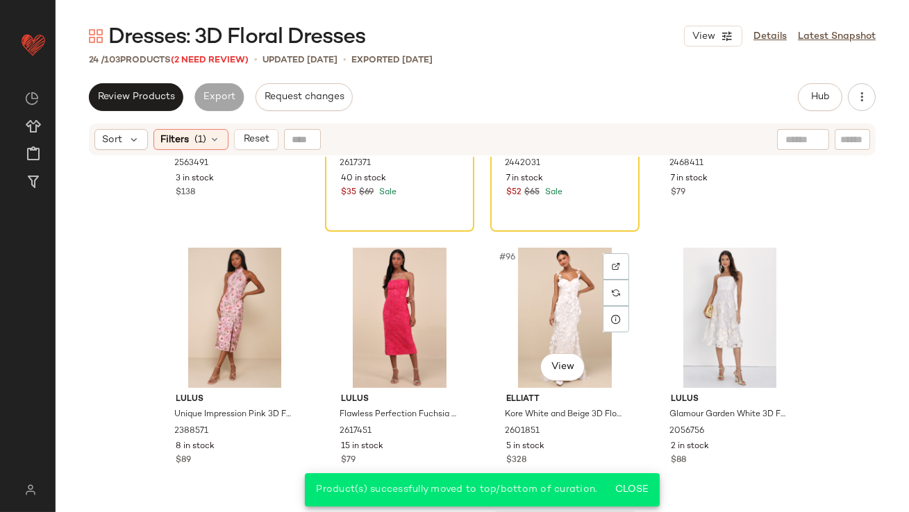
scroll to position [699, 0]
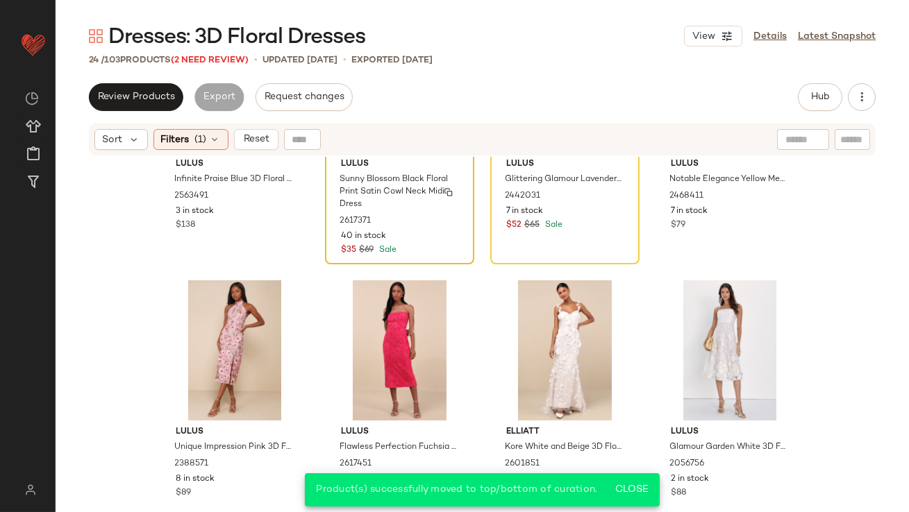
click at [431, 244] on div "$35 $69 Sale" at bounding box center [399, 250] width 117 height 12
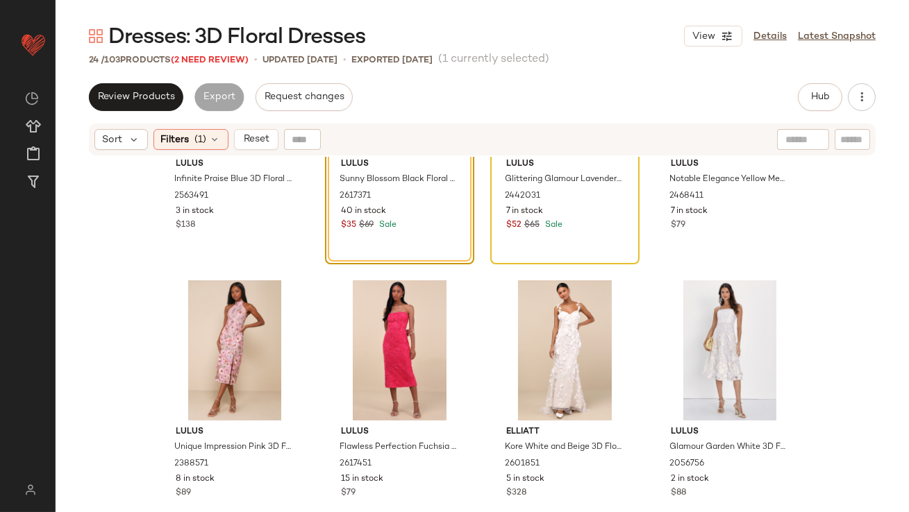
click at [604, 232] on div "Lulus Glittering Glamour Lavender Sequin Mock Neck Mini Dress 2442031 7 in stoc…" at bounding box center [565, 193] width 140 height 81
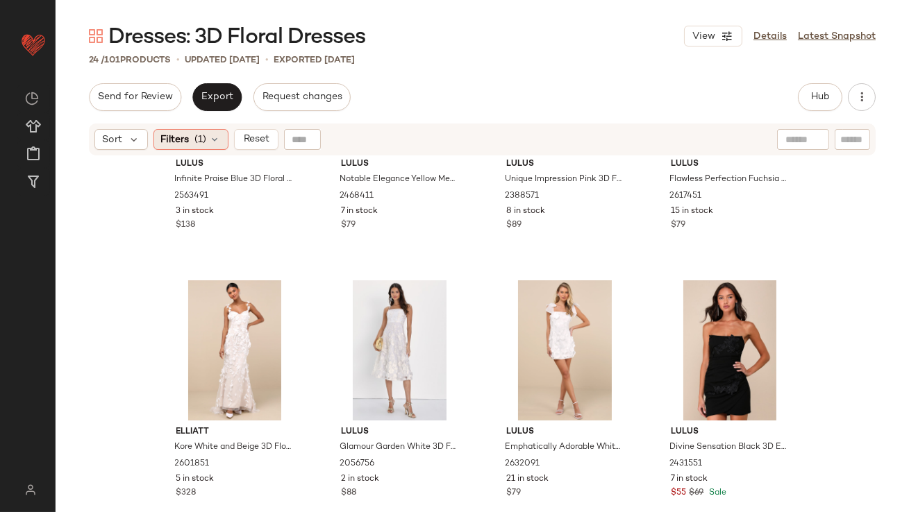
click at [195, 137] on span "(1)" at bounding box center [201, 140] width 12 height 15
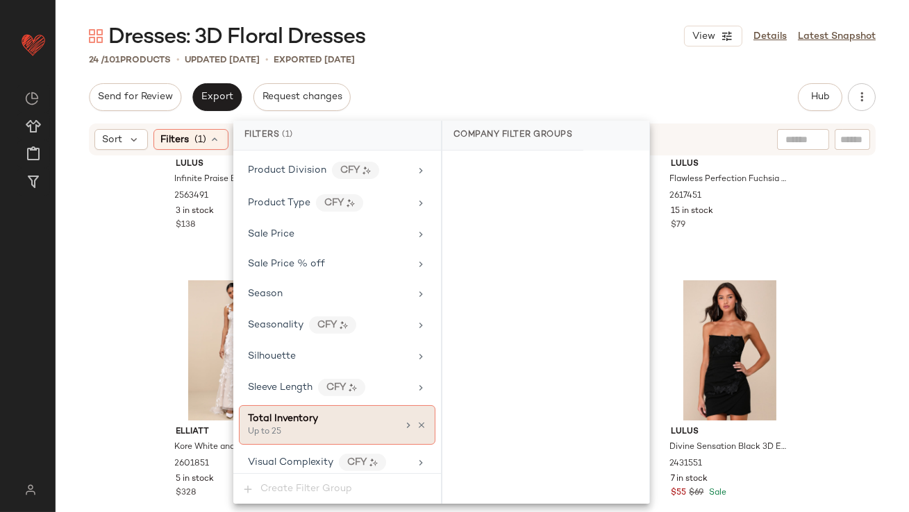
click at [419, 421] on icon at bounding box center [421, 426] width 10 height 10
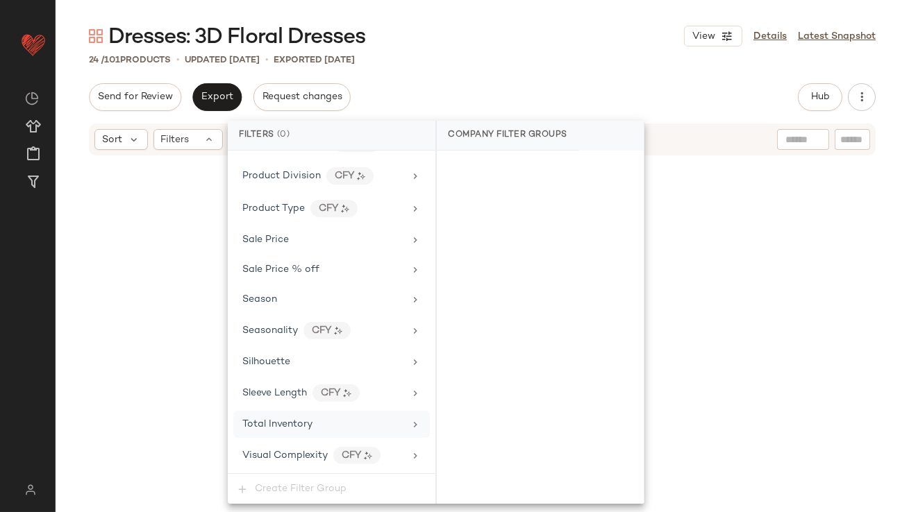
scroll to position [1093, 0]
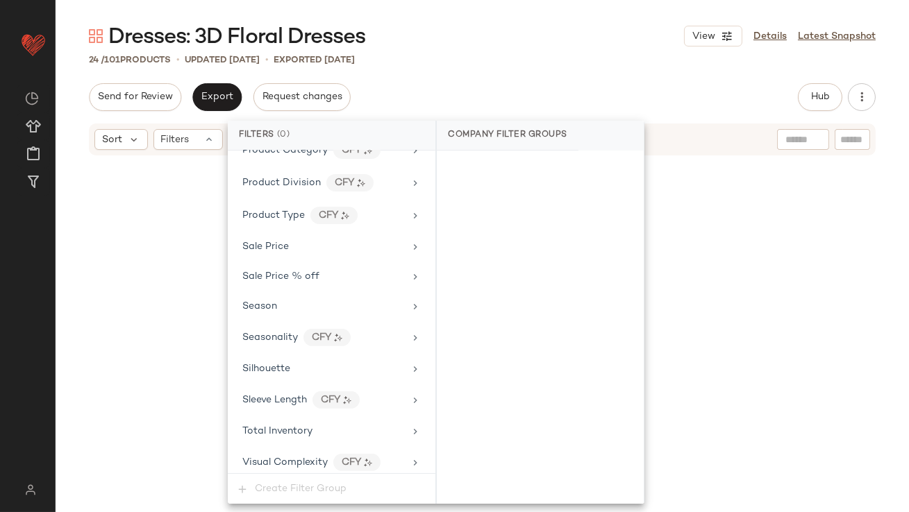
click at [577, 69] on div "Dresses: 3D Floral Dresses View Details Latest Snapshot 24 / 101 Products • upd…" at bounding box center [482, 267] width 853 height 490
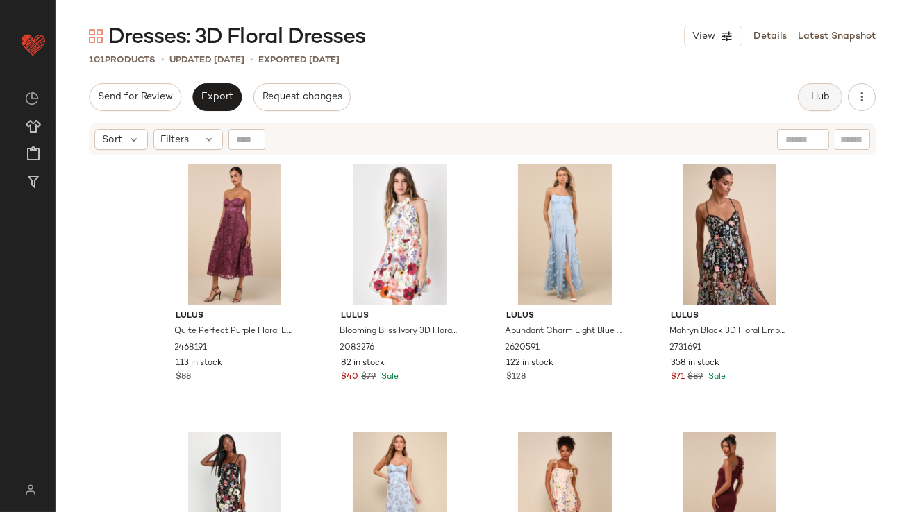
click at [831, 101] on button "Hub" at bounding box center [819, 97] width 44 height 28
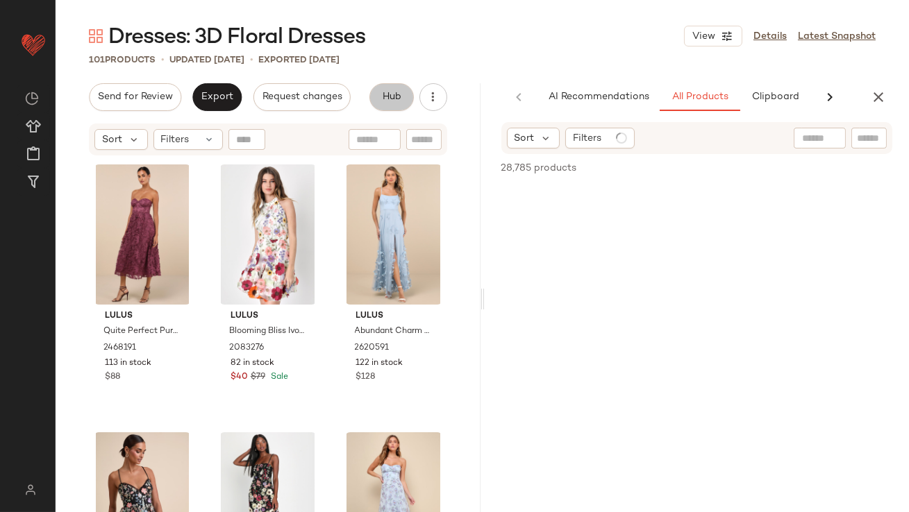
scroll to position [0, 75]
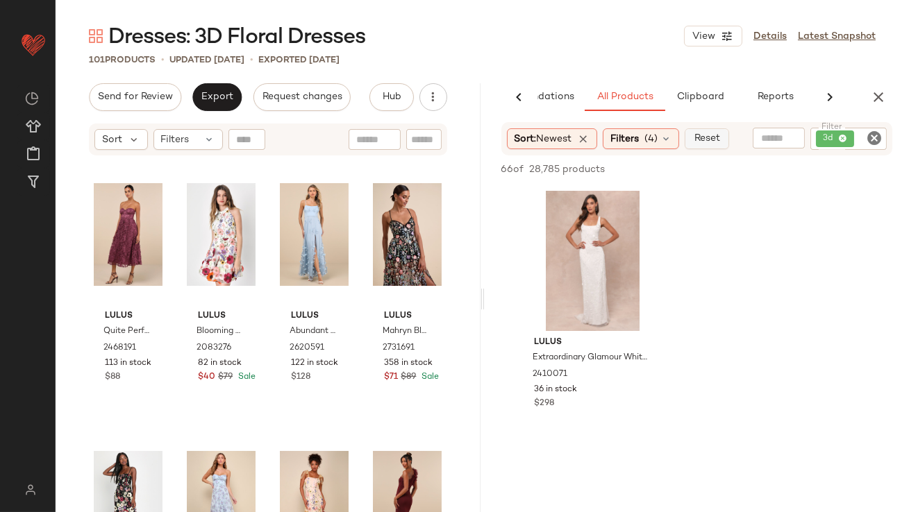
click at [693, 133] on button "Reset" at bounding box center [706, 138] width 44 height 21
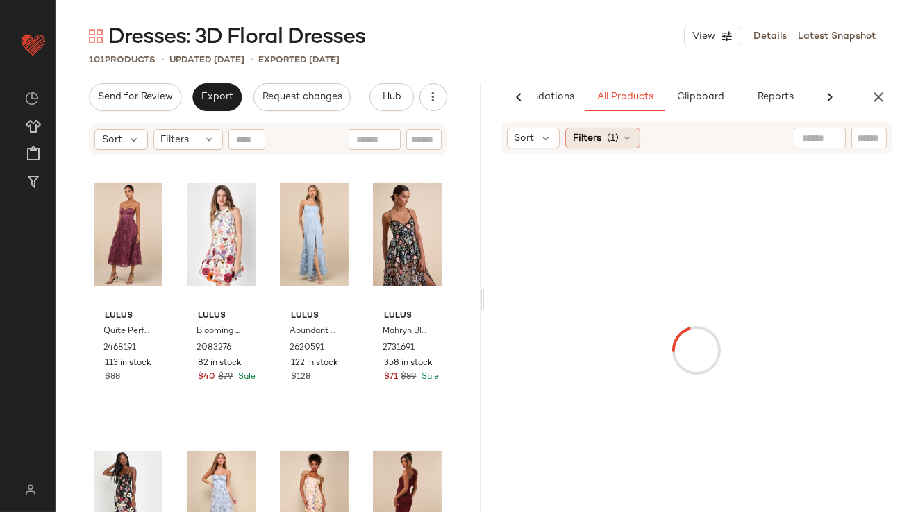
click at [627, 131] on div "Filters (1)" at bounding box center [602, 138] width 75 height 21
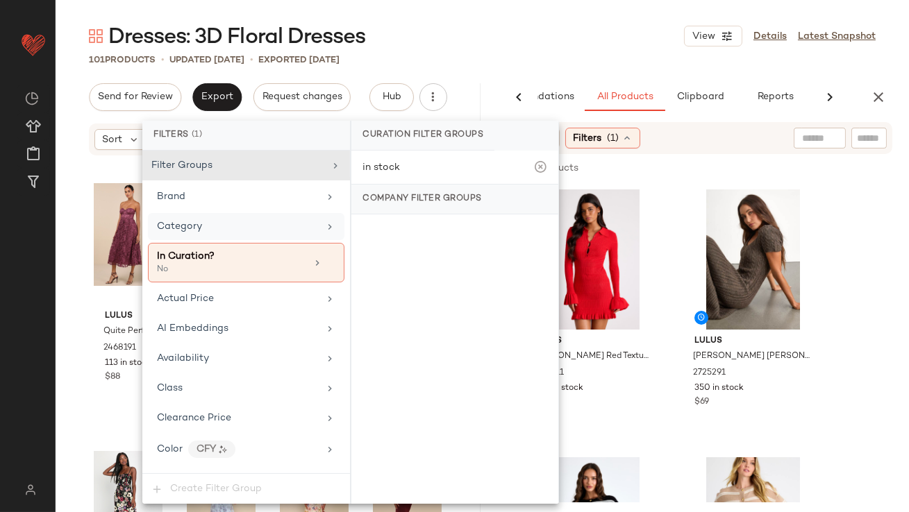
click at [254, 225] on div "Category" at bounding box center [238, 226] width 162 height 15
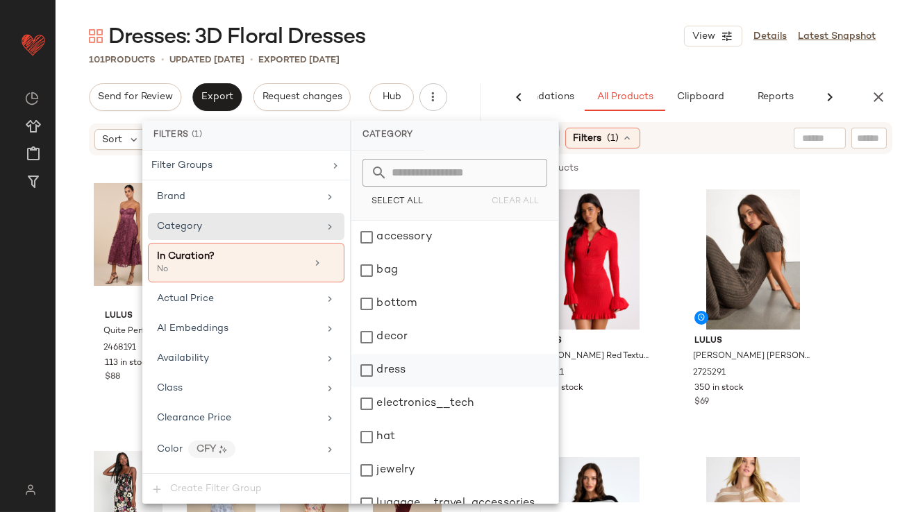
click at [380, 362] on div "dress" at bounding box center [454, 370] width 207 height 33
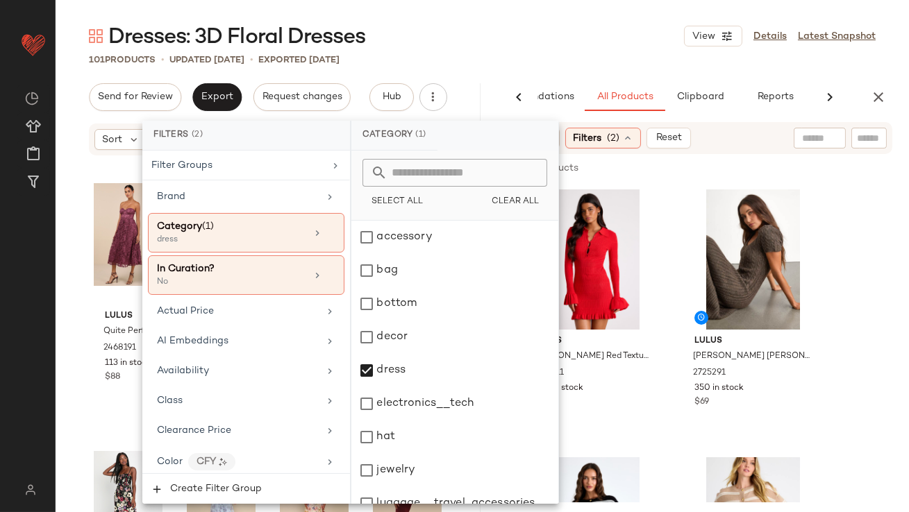
click at [577, 62] on div "101 Products • updated Oct 14th • Exported Oct 9th" at bounding box center [482, 60] width 853 height 14
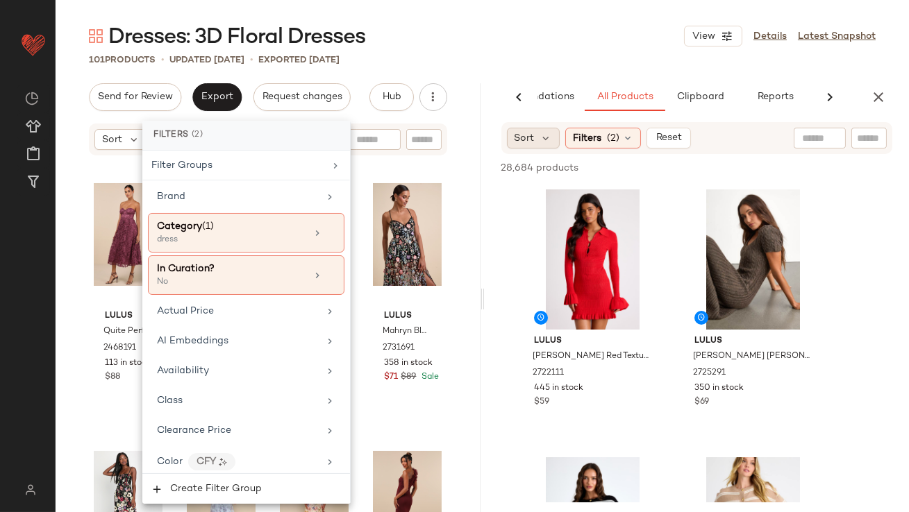
click at [534, 132] on div "Sort" at bounding box center [533, 138] width 53 height 21
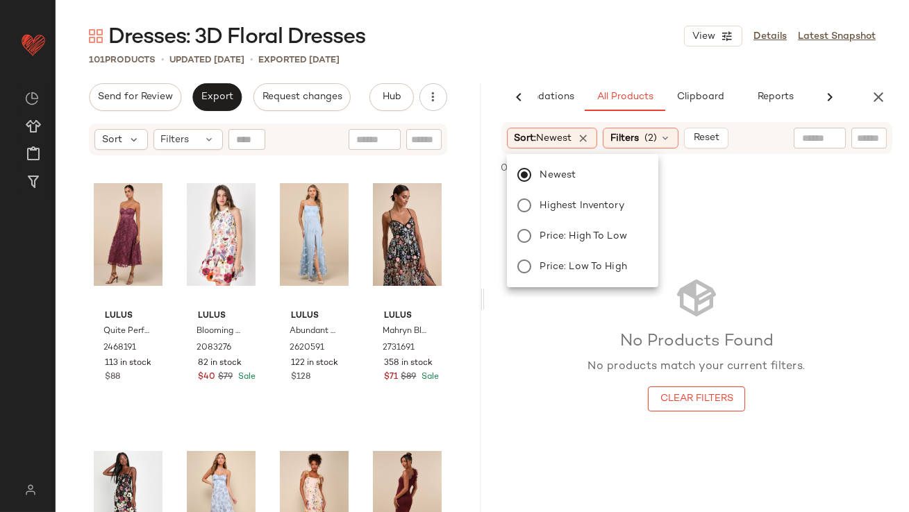
click at [548, 42] on div "Dresses: 3D Floral Dresses View Details Latest Snapshot" at bounding box center [482, 36] width 853 height 28
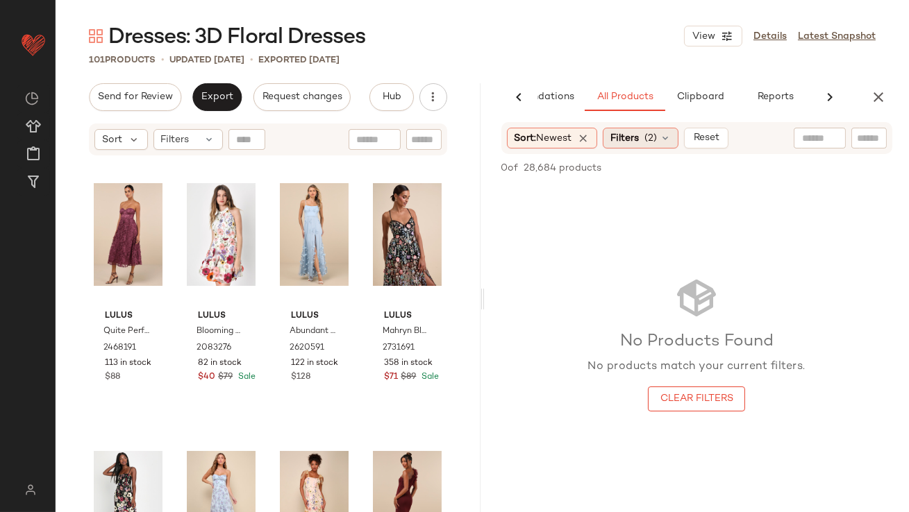
click at [654, 137] on span "(2)" at bounding box center [650, 138] width 12 height 15
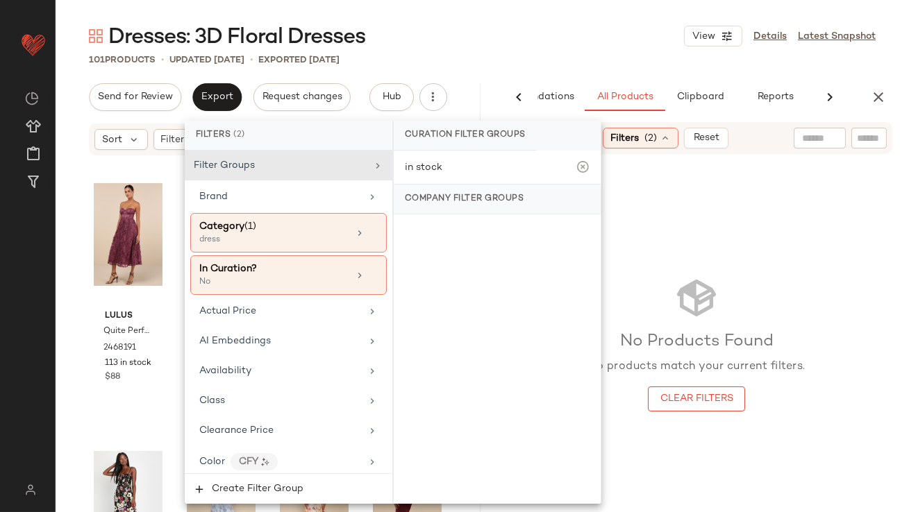
click at [623, 66] on div "101 Products • updated Oct 14th • Exported Oct 9th" at bounding box center [482, 60] width 853 height 14
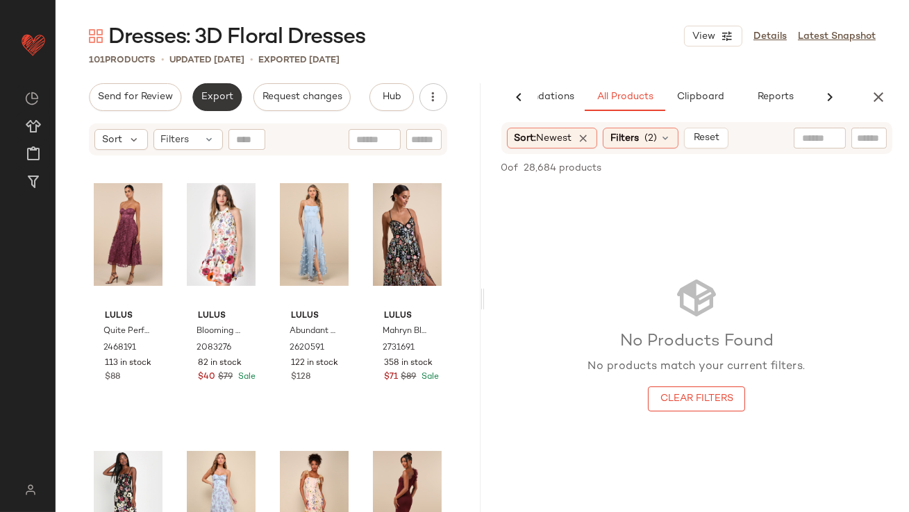
click at [214, 94] on span "Export" at bounding box center [217, 97] width 33 height 11
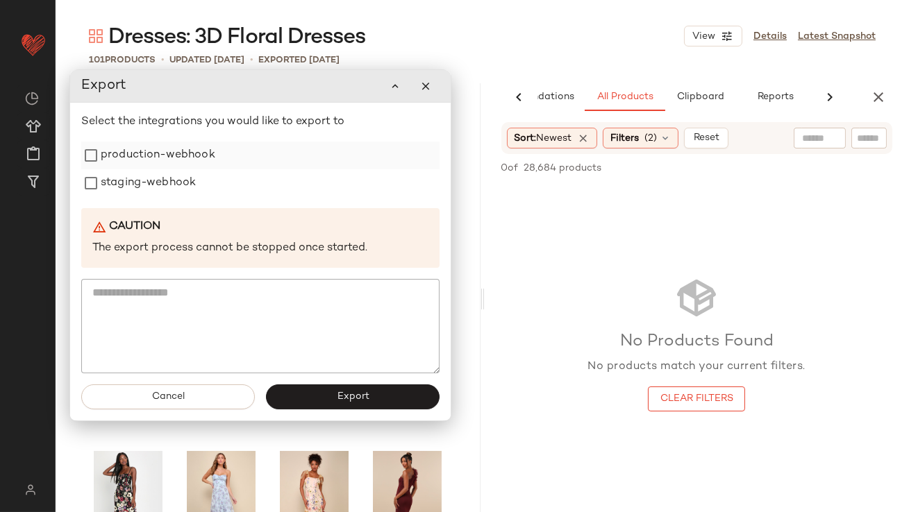
click at [210, 159] on label "production-webhook" at bounding box center [158, 156] width 115 height 28
click at [203, 176] on div "staging-webhook" at bounding box center [260, 183] width 358 height 28
click at [199, 185] on div "staging-webhook" at bounding box center [260, 183] width 358 height 28
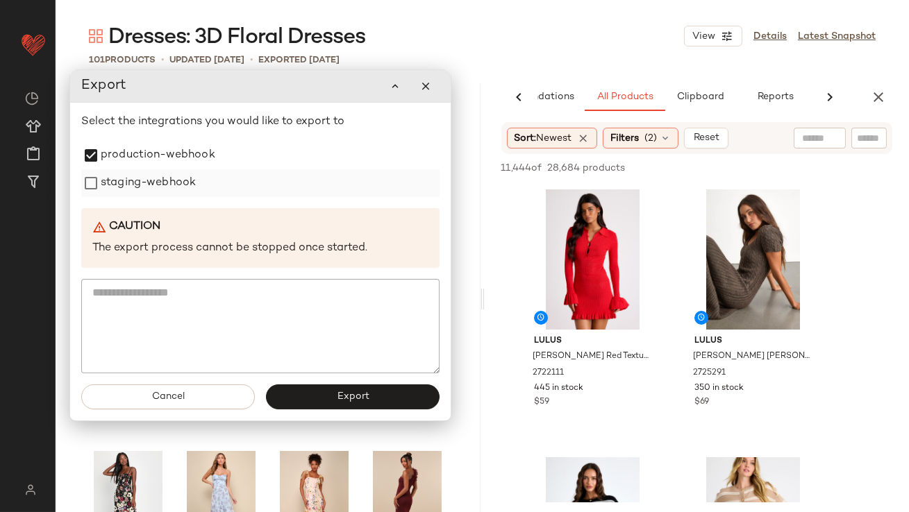
click at [146, 192] on label "staging-webhook" at bounding box center [148, 183] width 95 height 28
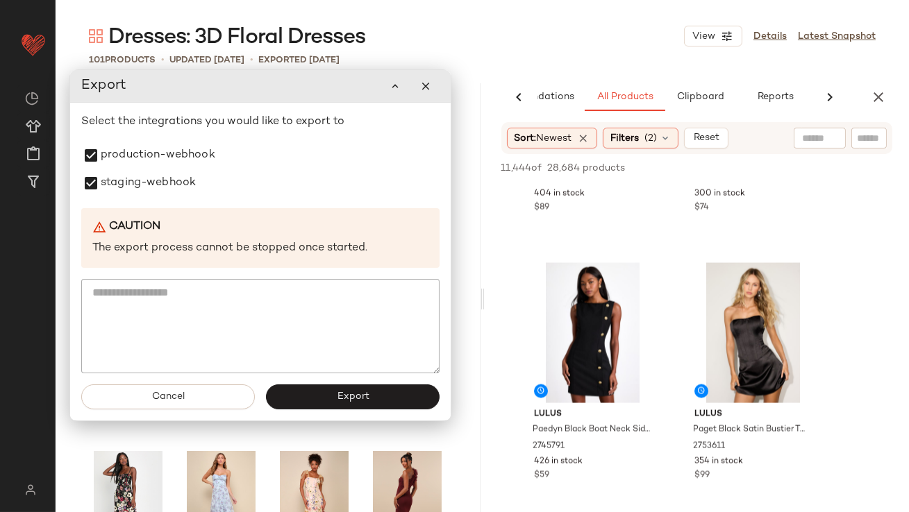
scroll to position [4413, 0]
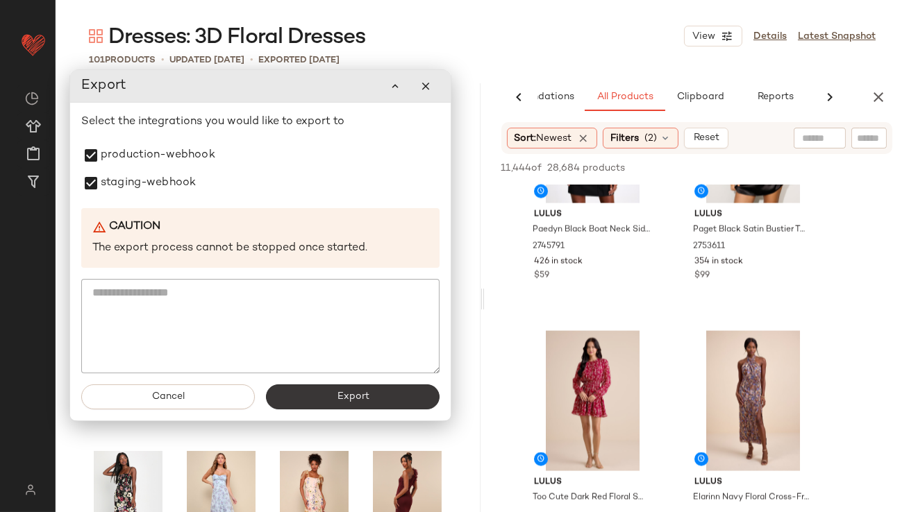
click at [387, 401] on button "Export" at bounding box center [353, 397] width 174 height 25
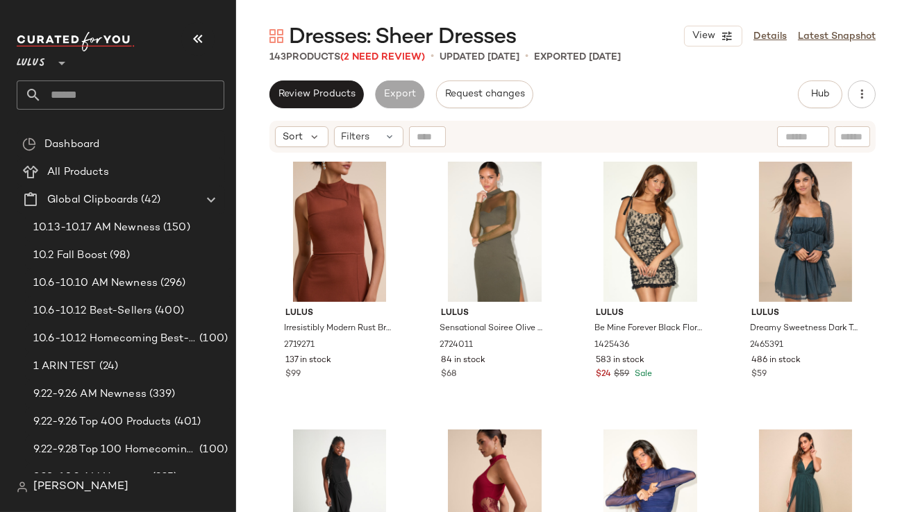
click at [203, 28] on button "button" at bounding box center [197, 38] width 33 height 33
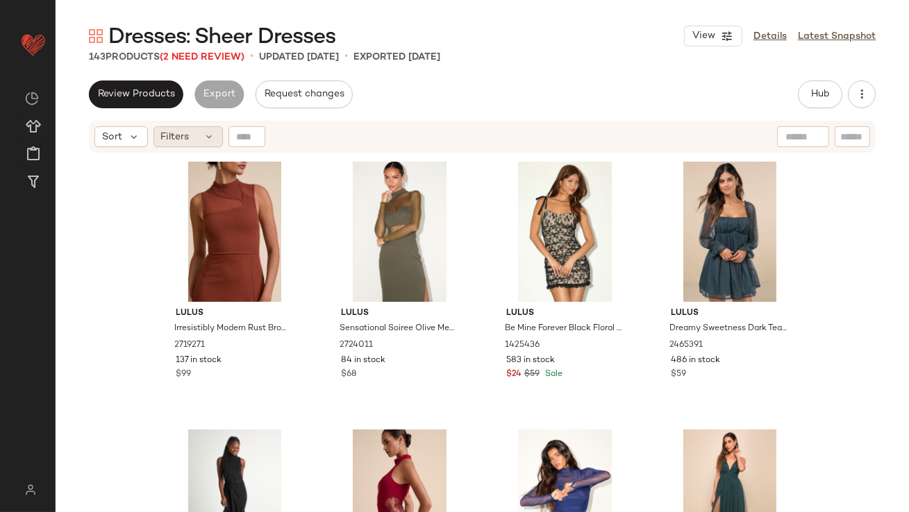
click at [199, 133] on div "Filters" at bounding box center [187, 136] width 69 height 21
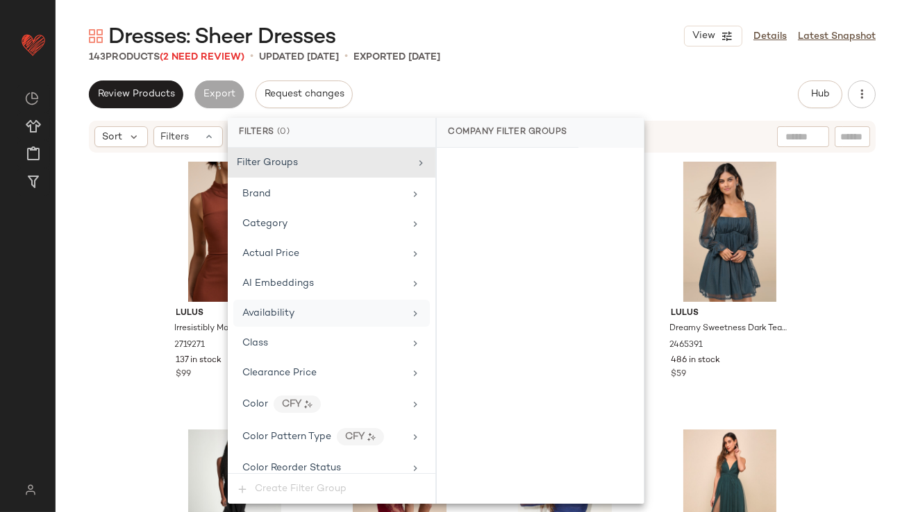
click at [271, 312] on span "Availability" at bounding box center [268, 313] width 52 height 10
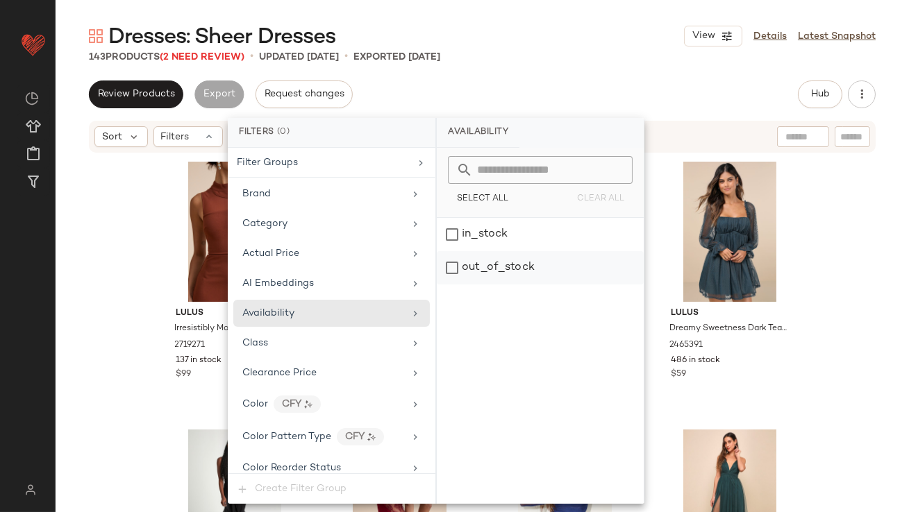
click at [483, 269] on div "out_of_stock" at bounding box center [540, 267] width 207 height 33
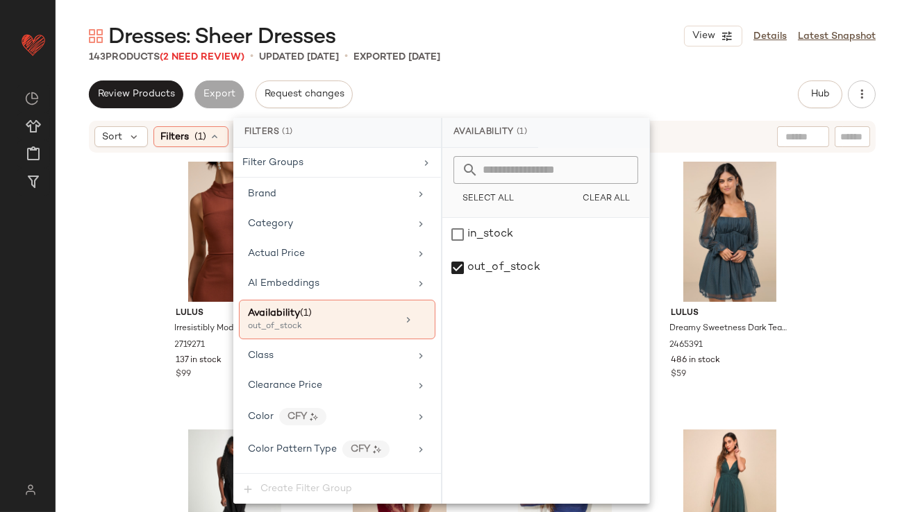
click at [571, 74] on div "Dresses: Sheer Dresses View Details Latest Snapshot 143 Products (2 Need Review…" at bounding box center [482, 267] width 853 height 490
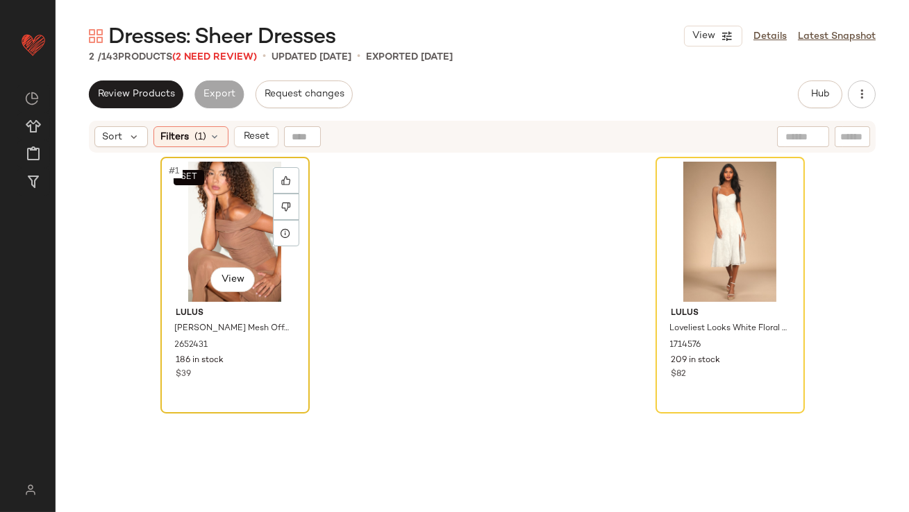
click at [228, 216] on div "SET #1 View" at bounding box center [235, 232] width 140 height 140
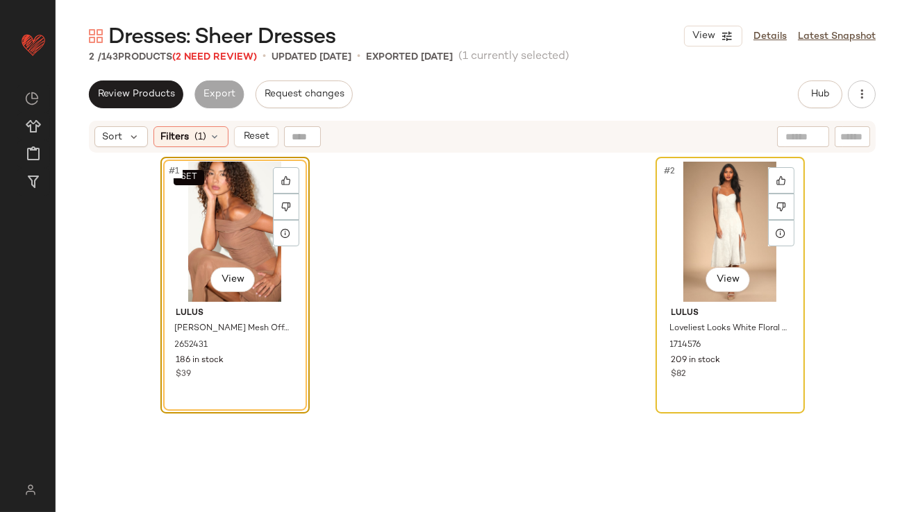
click at [693, 250] on div "#2 View" at bounding box center [730, 232] width 140 height 140
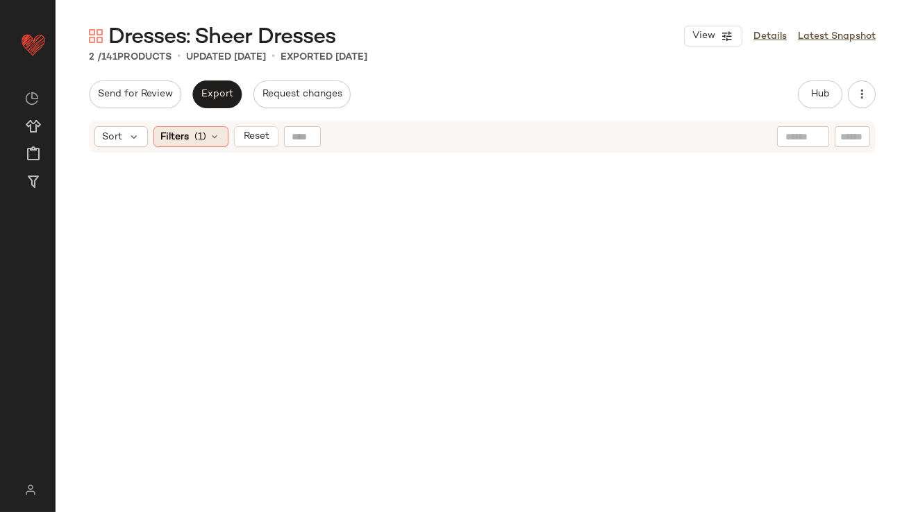
click at [203, 138] on span "(1)" at bounding box center [201, 137] width 12 height 15
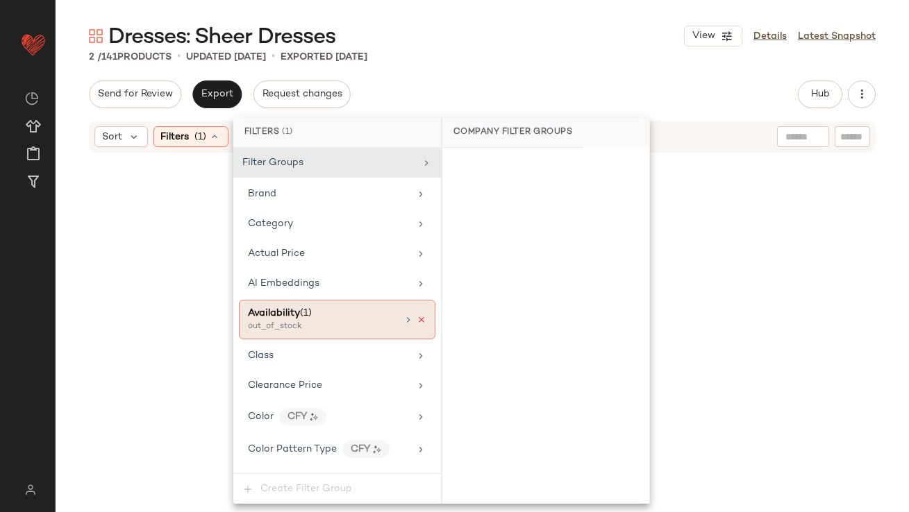
click at [416, 317] on icon at bounding box center [421, 320] width 10 height 10
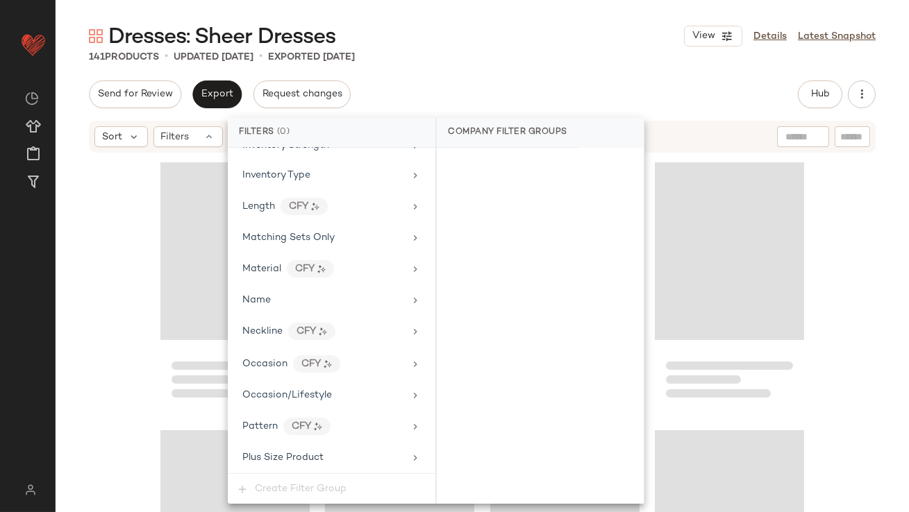
scroll to position [1061, 0]
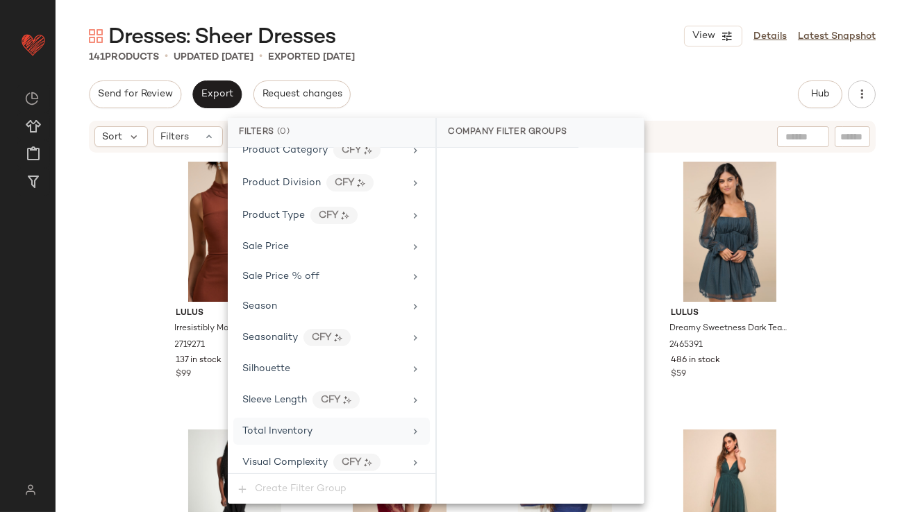
click at [307, 426] on span "Total Inventory" at bounding box center [277, 431] width 70 height 10
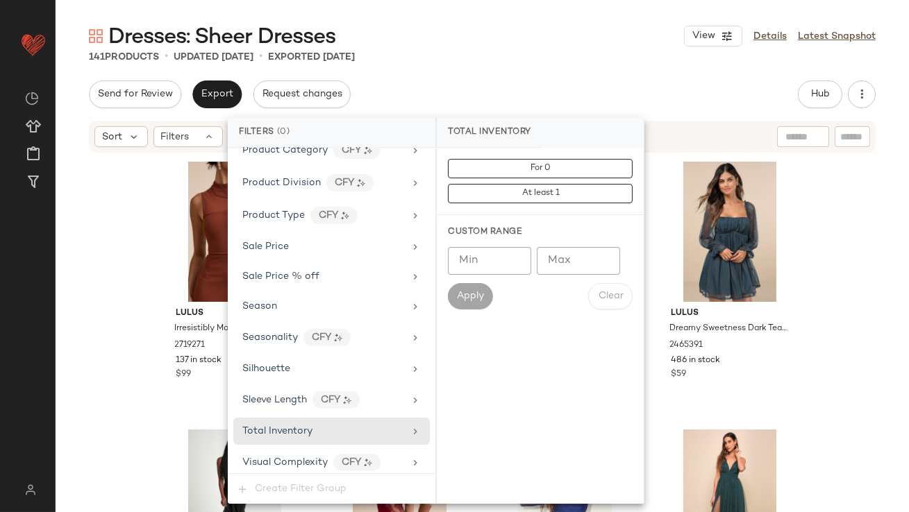
click at [586, 264] on input "Max" at bounding box center [578, 261] width 83 height 28
type input "**"
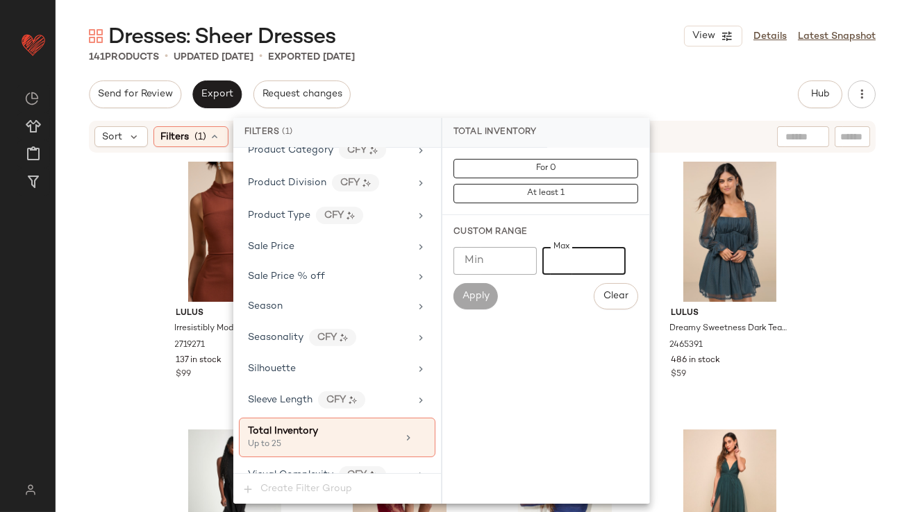
click at [556, 87] on div "Send for Review Export Request changes Hub Send for Review External Review Inte…" at bounding box center [482, 95] width 786 height 28
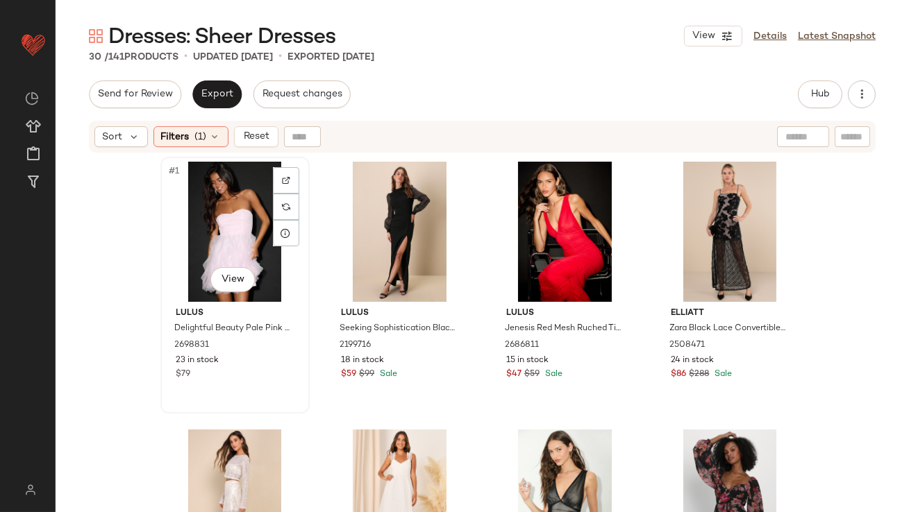
click at [221, 192] on div "#1 View" at bounding box center [235, 232] width 140 height 140
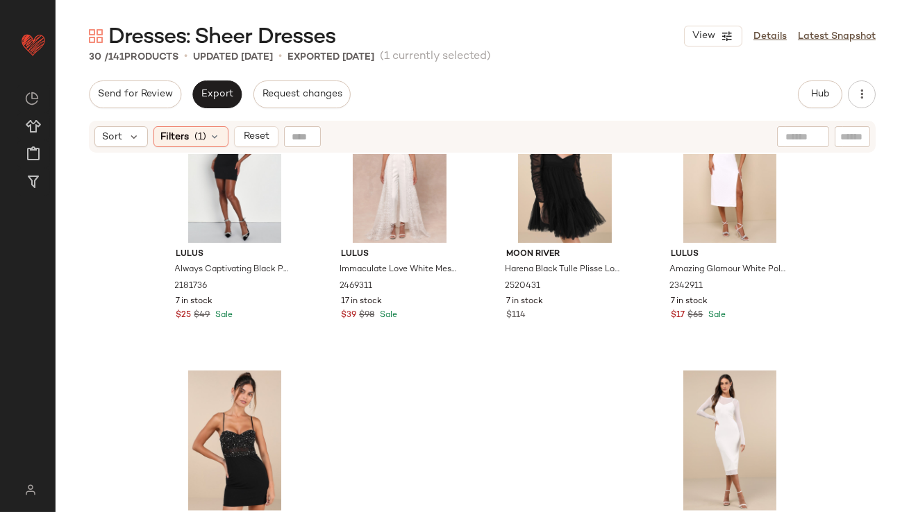
scroll to position [1753, 0]
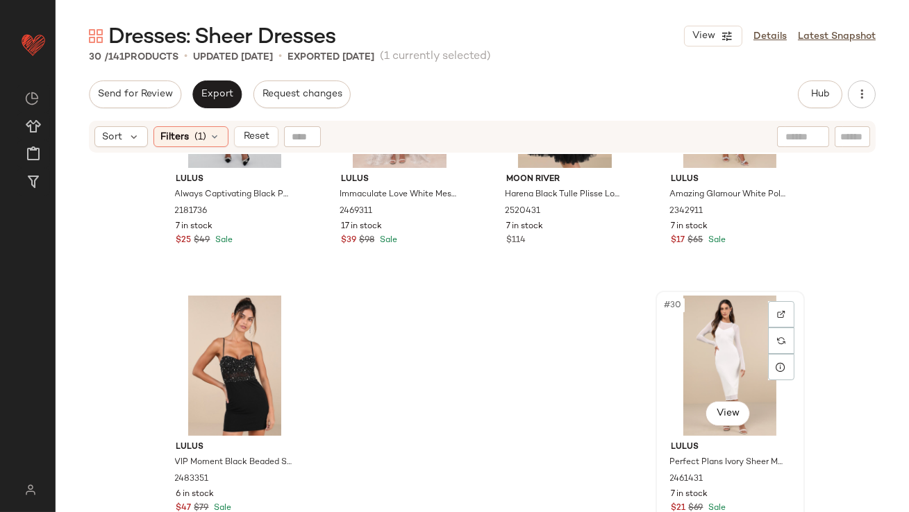
click at [681, 342] on div "#30 View" at bounding box center [730, 366] width 140 height 140
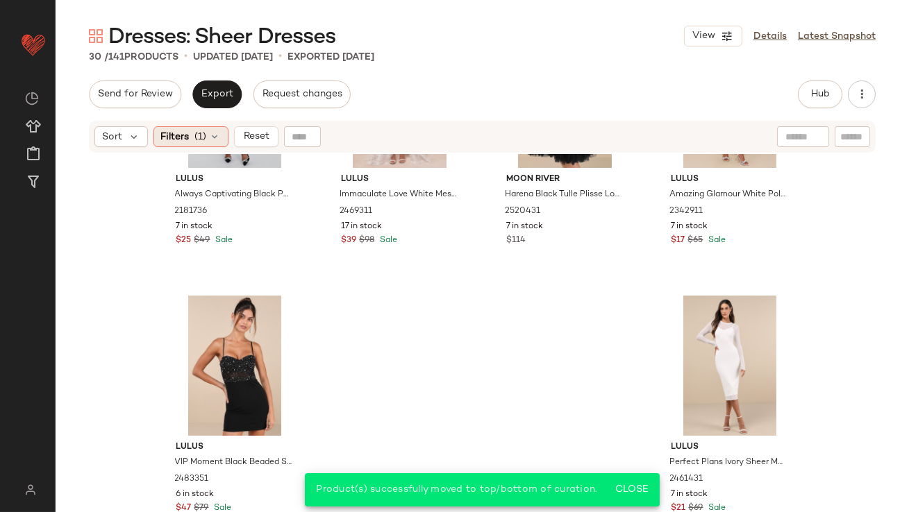
click at [203, 141] on span "(1)" at bounding box center [201, 137] width 12 height 15
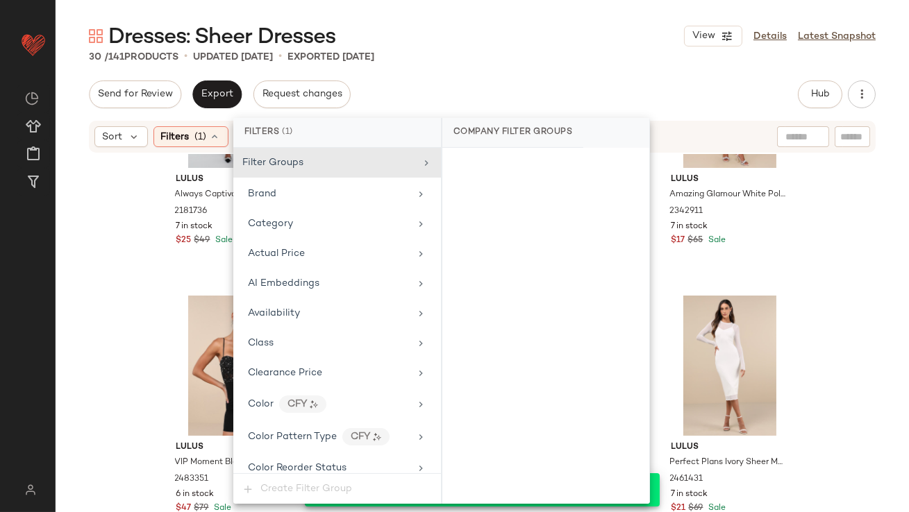
scroll to position [1073, 0]
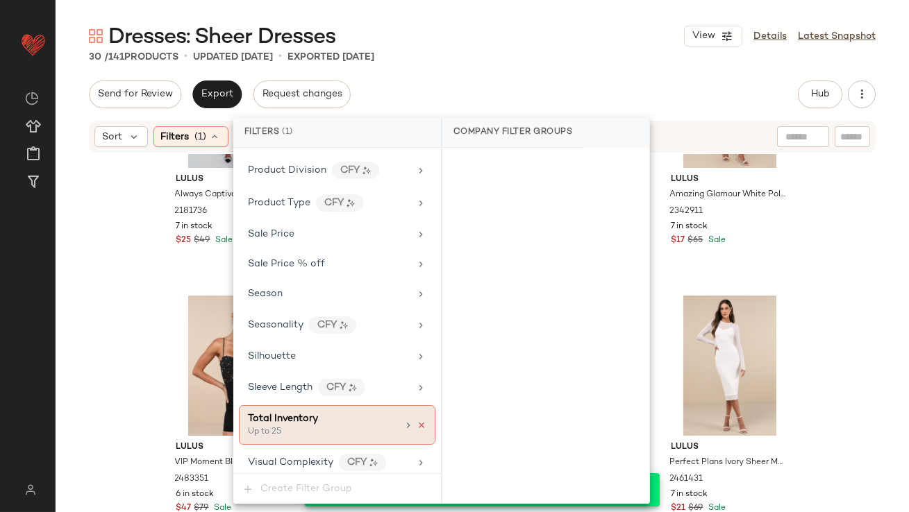
click at [416, 421] on icon at bounding box center [421, 426] width 10 height 10
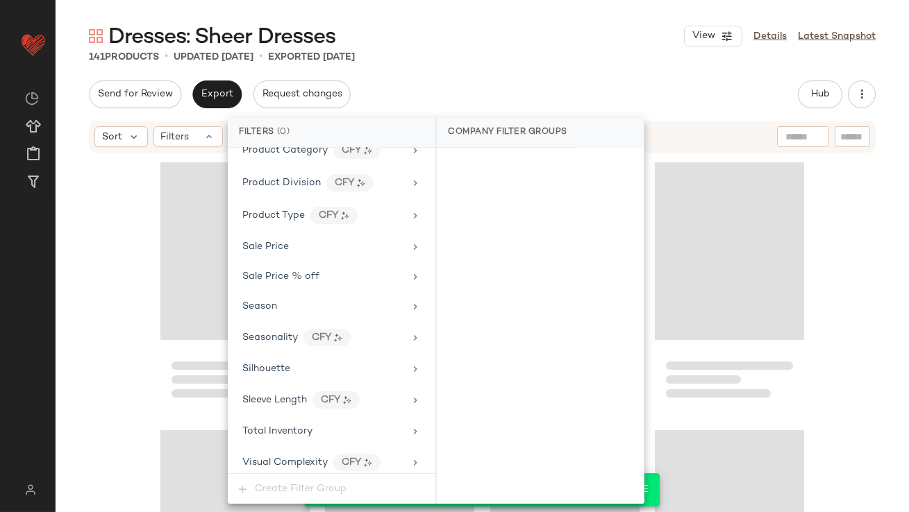
click at [508, 2] on main "Dresses: Sheer Dresses View Details Latest Snapshot 141 Products • updated [DAT…" at bounding box center [454, 256] width 909 height 512
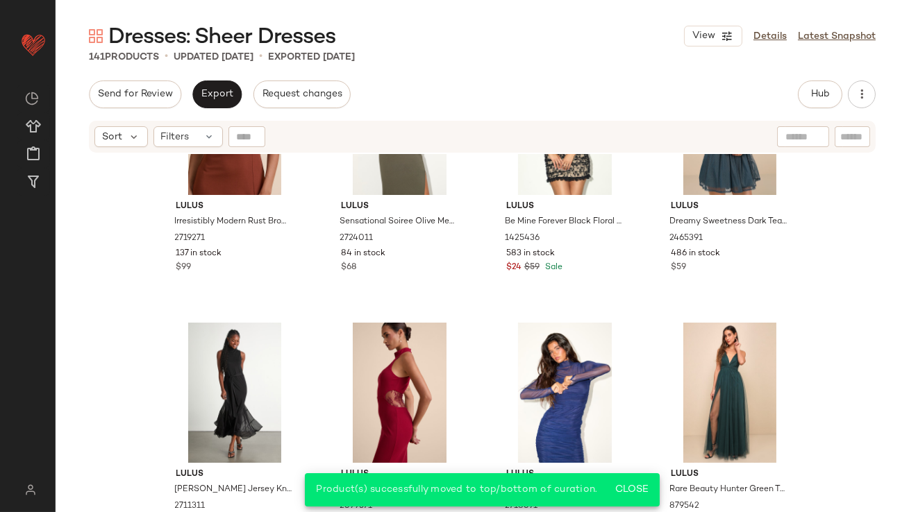
scroll to position [0, 0]
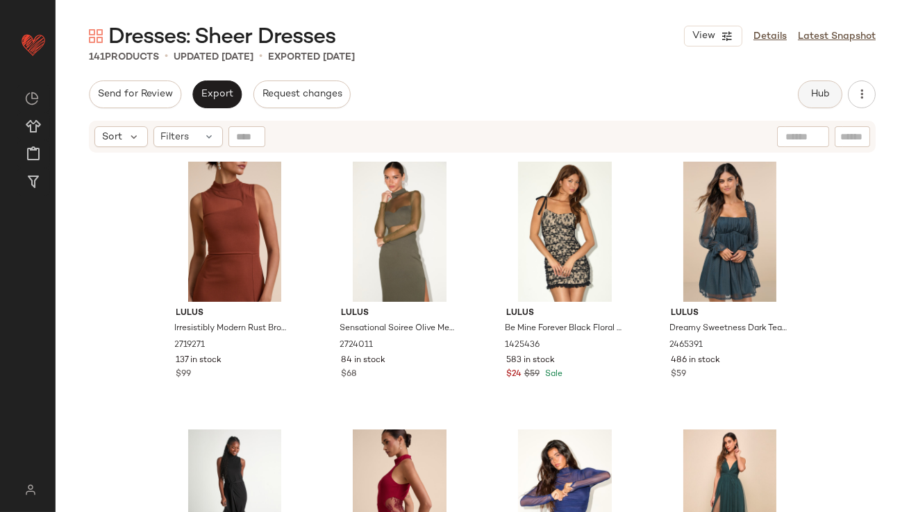
click at [807, 105] on button "Hub" at bounding box center [819, 95] width 44 height 28
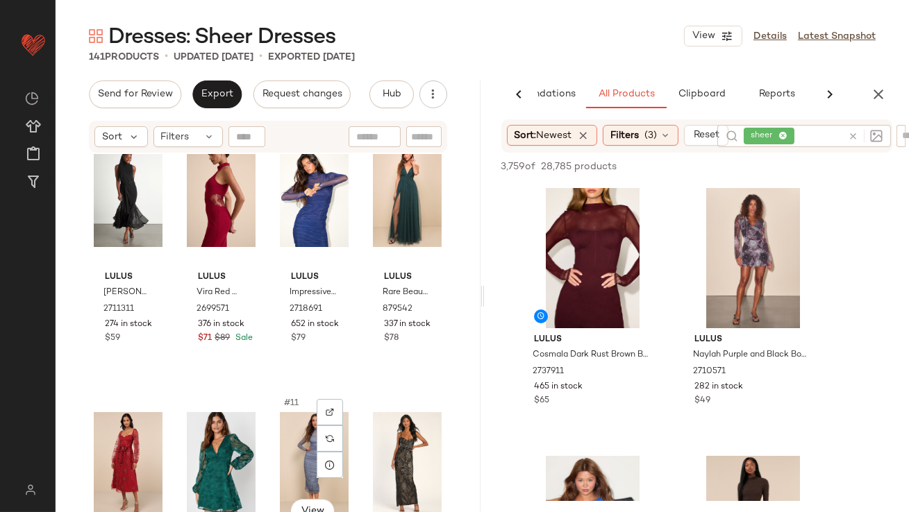
scroll to position [319, 0]
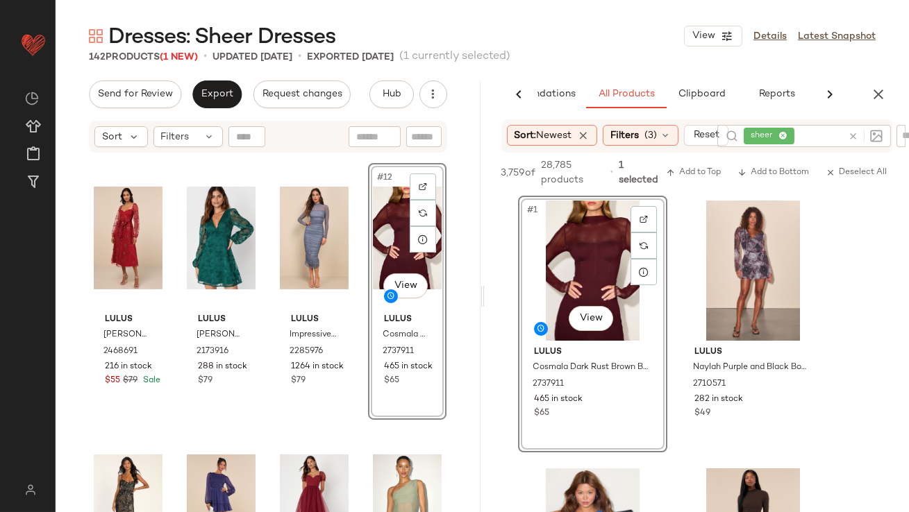
scroll to position [299, 0]
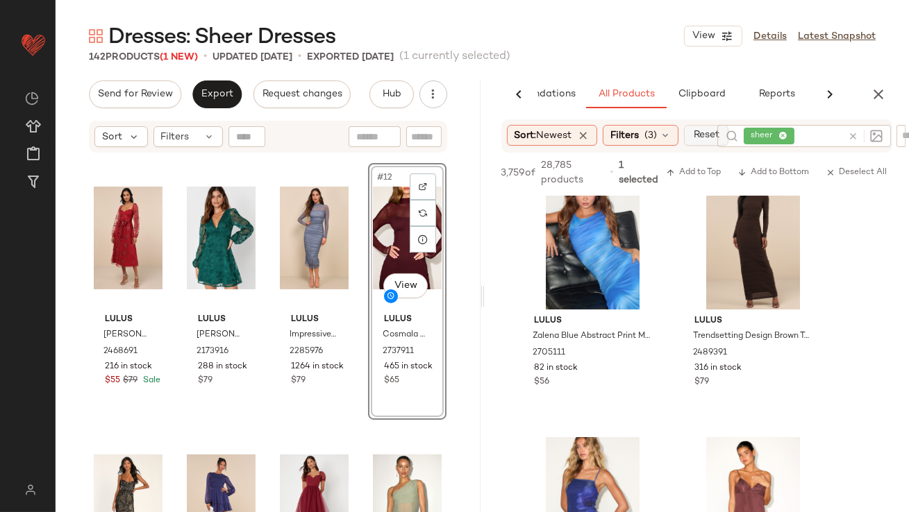
click at [704, 137] on span "Reset" at bounding box center [706, 135] width 26 height 11
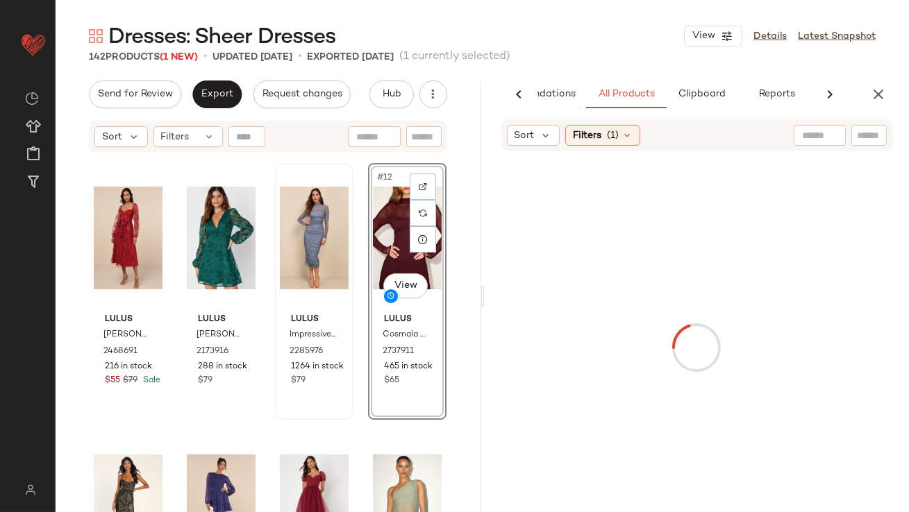
click at [621, 137] on icon at bounding box center [626, 135] width 11 height 11
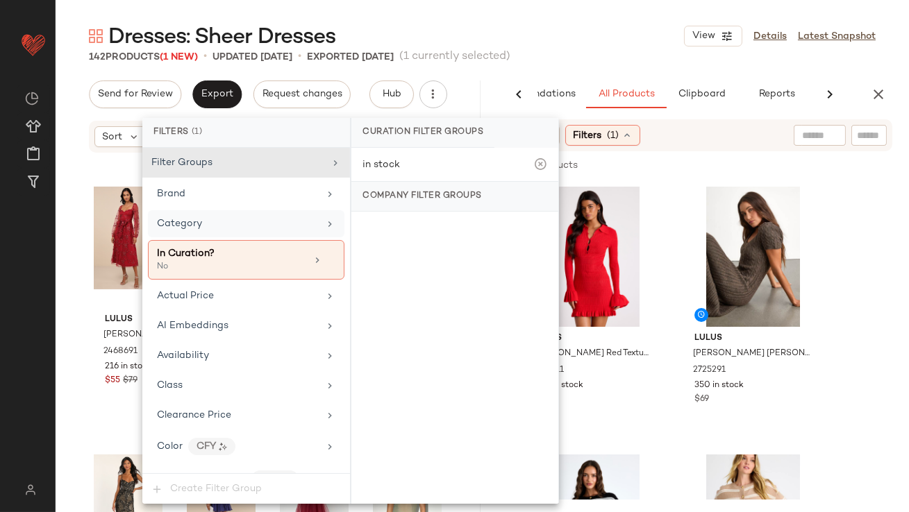
click at [306, 226] on div "Category" at bounding box center [238, 224] width 162 height 15
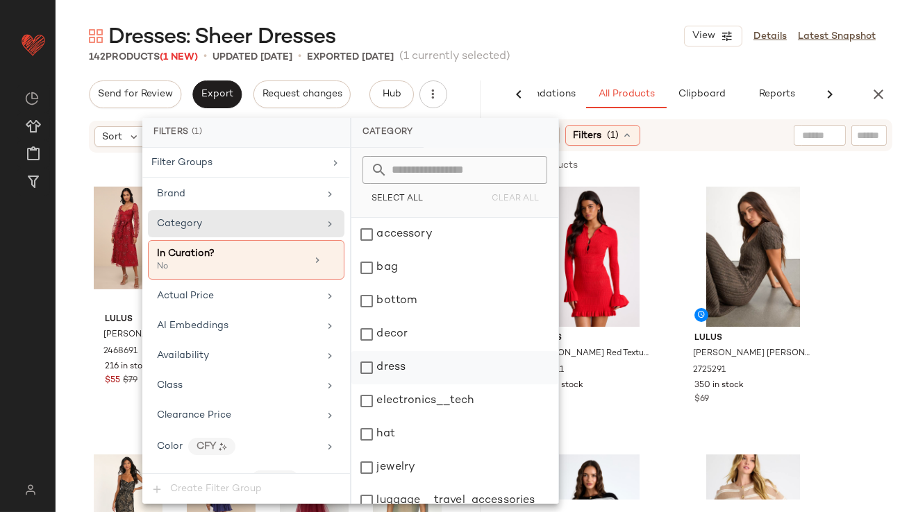
click at [366, 361] on div "dress" at bounding box center [454, 367] width 207 height 33
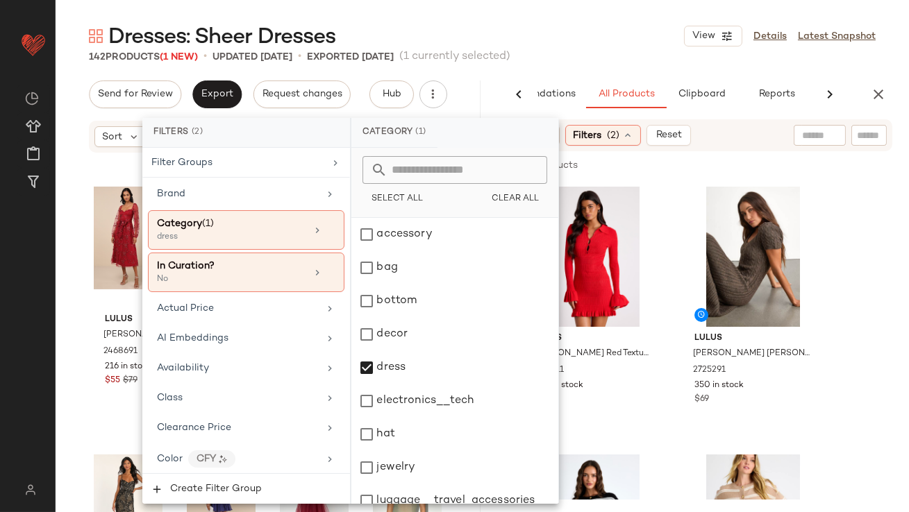
click at [593, 54] on div "142 Products (1 New) • updated Oct 14th • Exported Oct 9th (1 currently selecte…" at bounding box center [482, 57] width 853 height 14
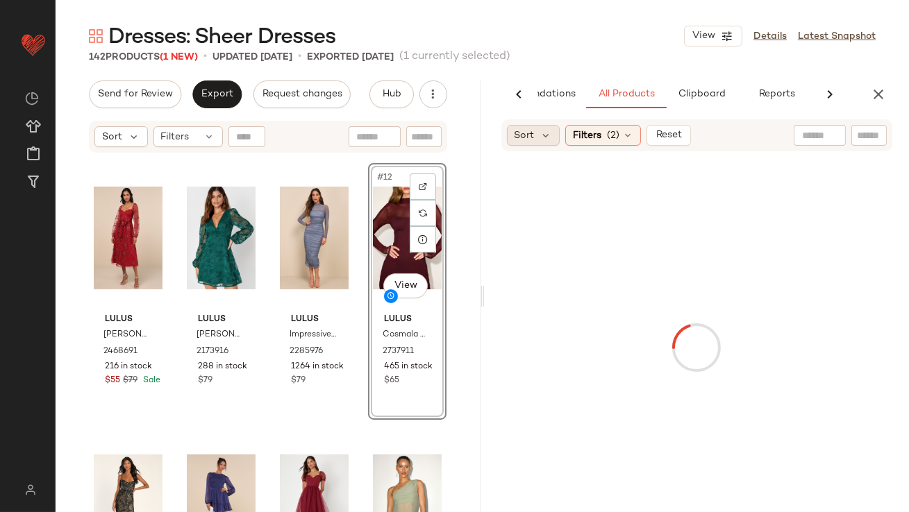
click at [523, 129] on span "Sort" at bounding box center [524, 135] width 20 height 15
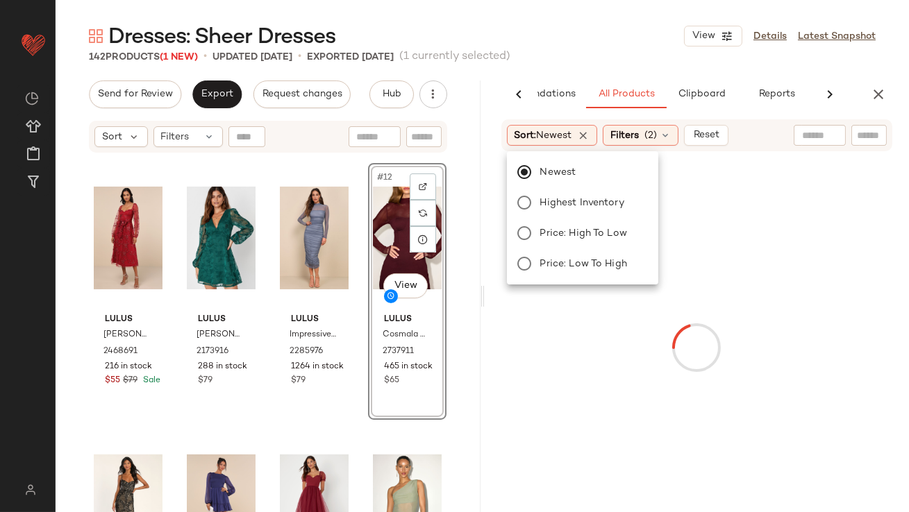
click at [603, 62] on div "142 Products (1 New) • updated Oct 14th • Exported Oct 9th (1 currently selecte…" at bounding box center [482, 57] width 853 height 14
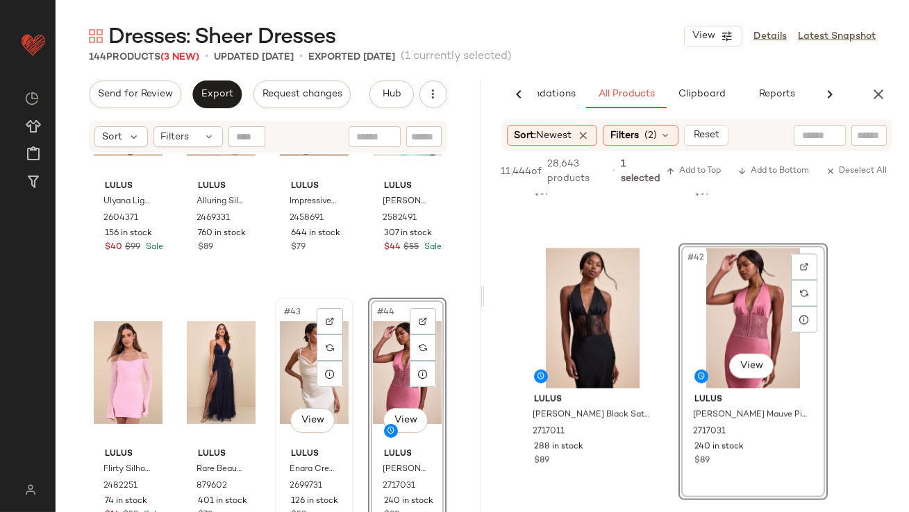
scroll to position [2736, 0]
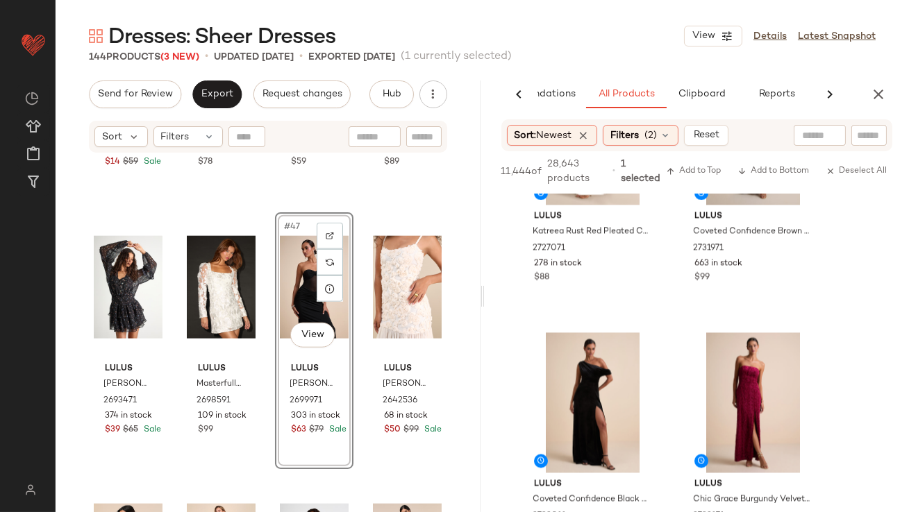
scroll to position [5880, 0]
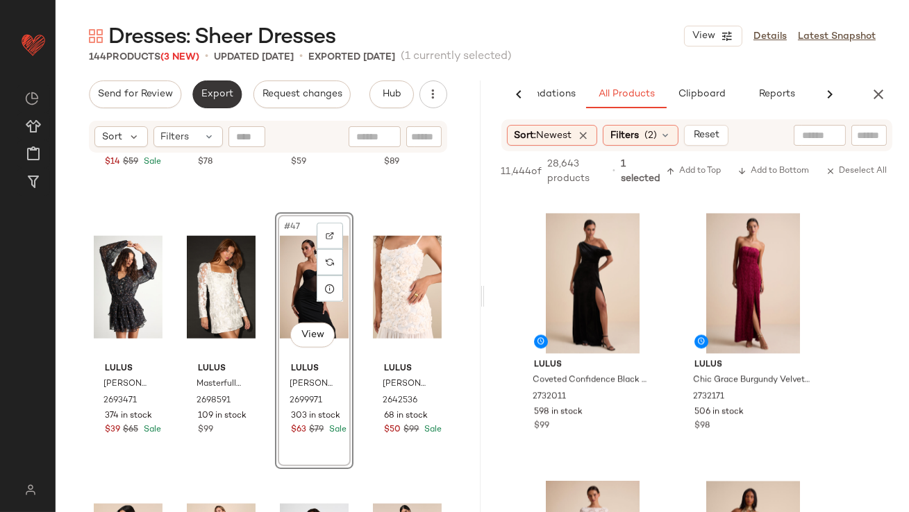
click at [214, 93] on span "Export" at bounding box center [217, 94] width 33 height 11
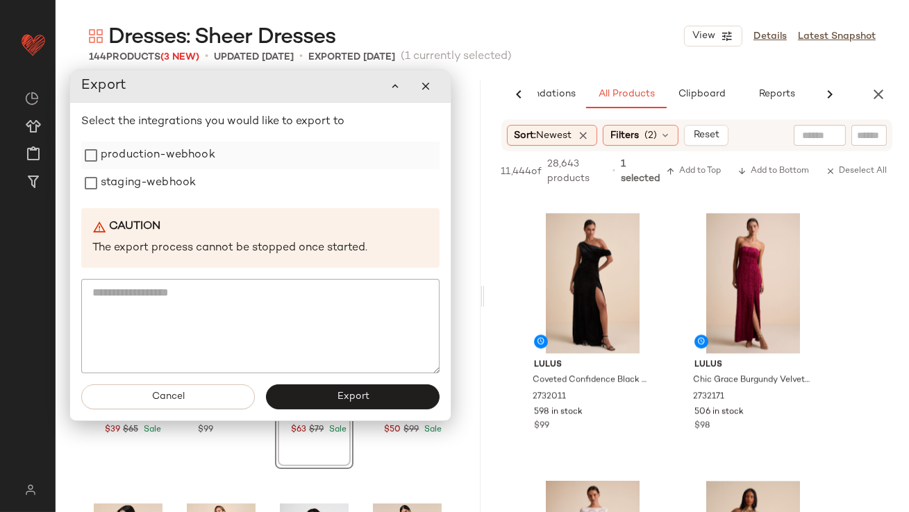
drag, startPoint x: 185, startPoint y: 156, endPoint x: 185, endPoint y: 168, distance: 11.8
click at [185, 156] on label "production-webhook" at bounding box center [158, 156] width 115 height 28
click at [185, 178] on label "staging-webhook" at bounding box center [148, 183] width 95 height 28
click at [309, 396] on button "Export" at bounding box center [353, 397] width 174 height 25
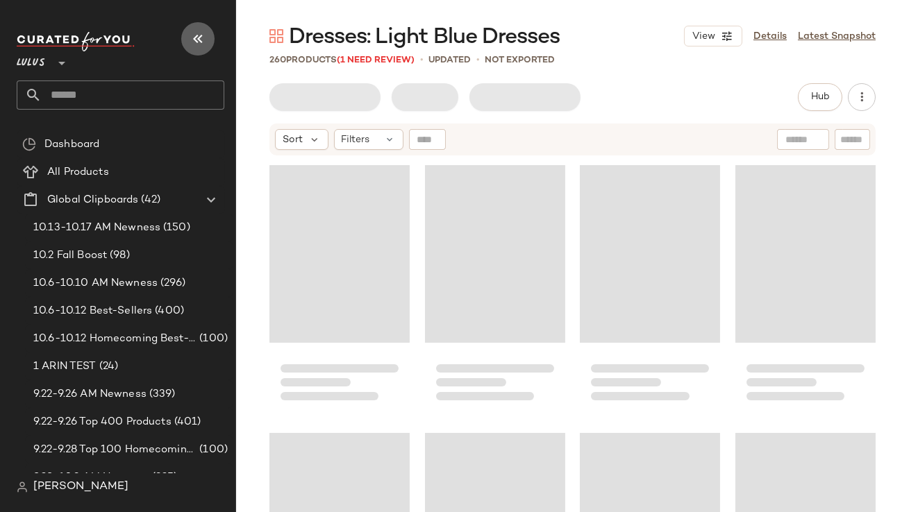
click at [198, 36] on icon "button" at bounding box center [197, 39] width 17 height 17
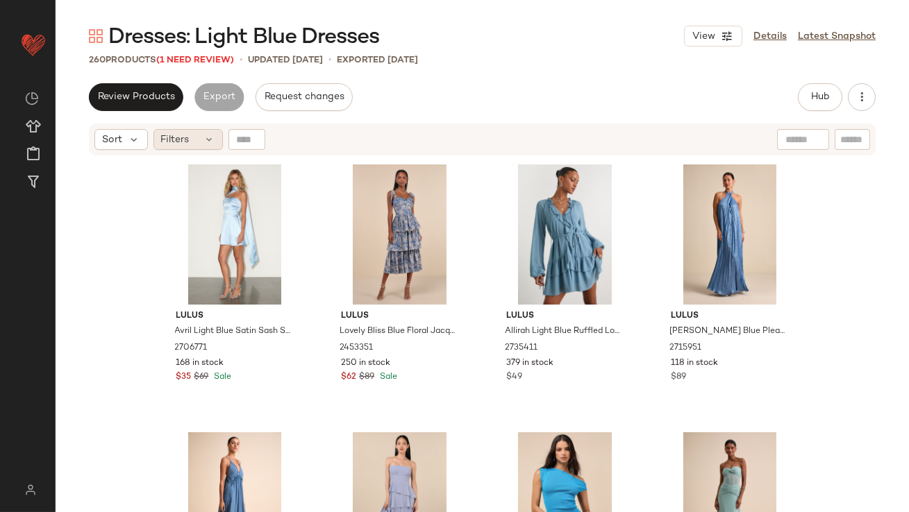
click at [192, 133] on div "Filters" at bounding box center [187, 139] width 69 height 21
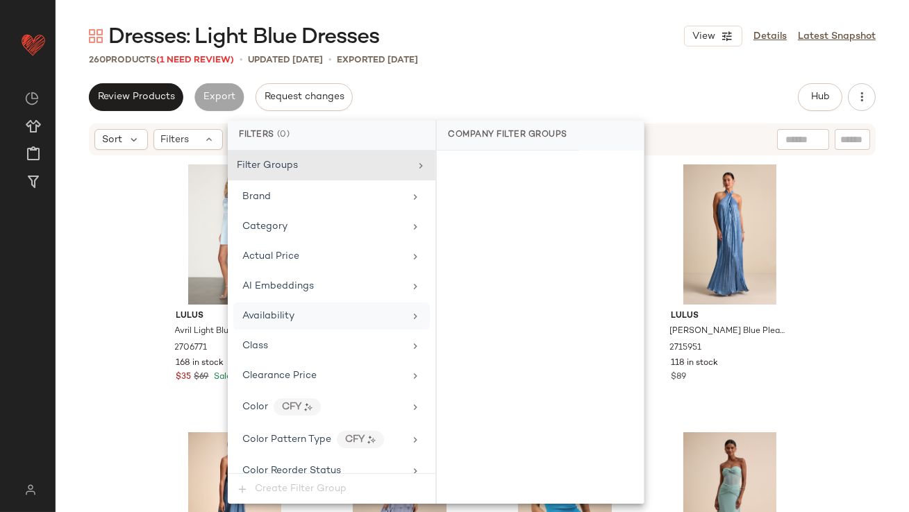
click at [254, 317] on span "Availability" at bounding box center [268, 316] width 52 height 10
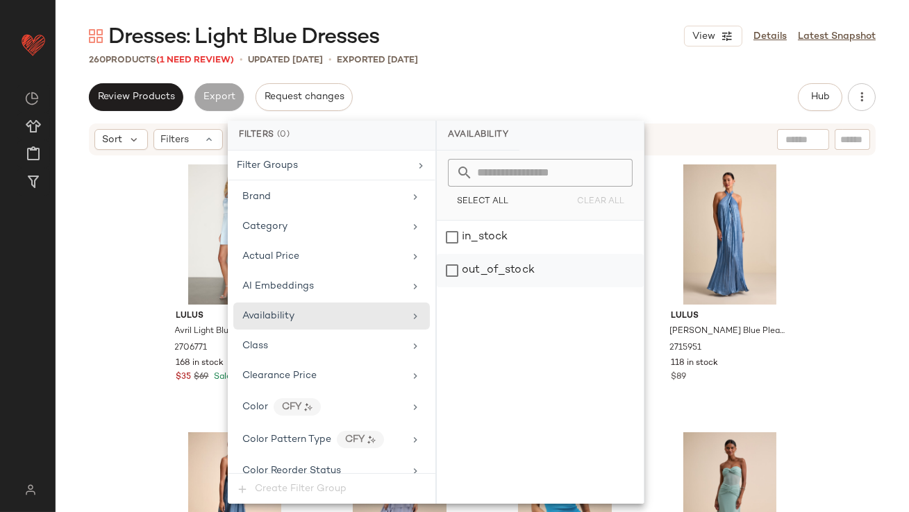
click at [471, 269] on div "out_of_stock" at bounding box center [540, 270] width 207 height 33
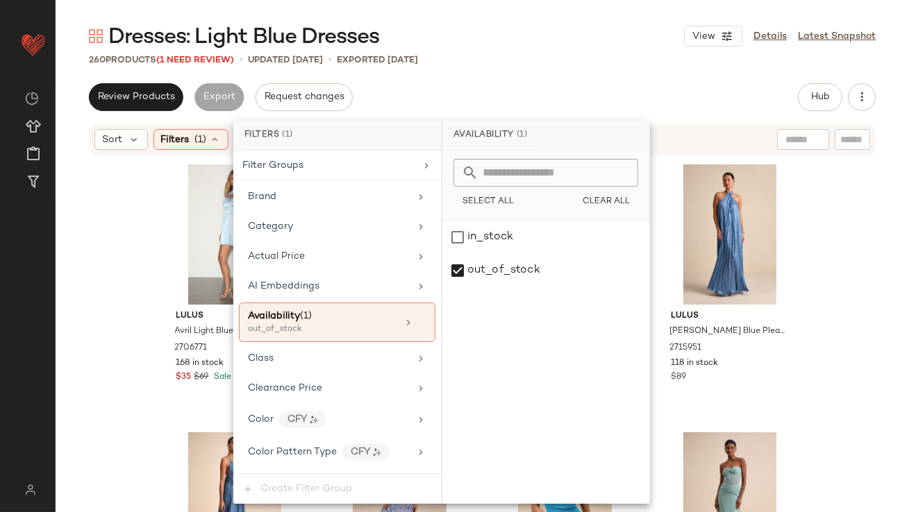
click at [514, 65] on div "260 Products (1 Need Review) • updated Oct 9th • Exported Oct 9th" at bounding box center [482, 60] width 853 height 14
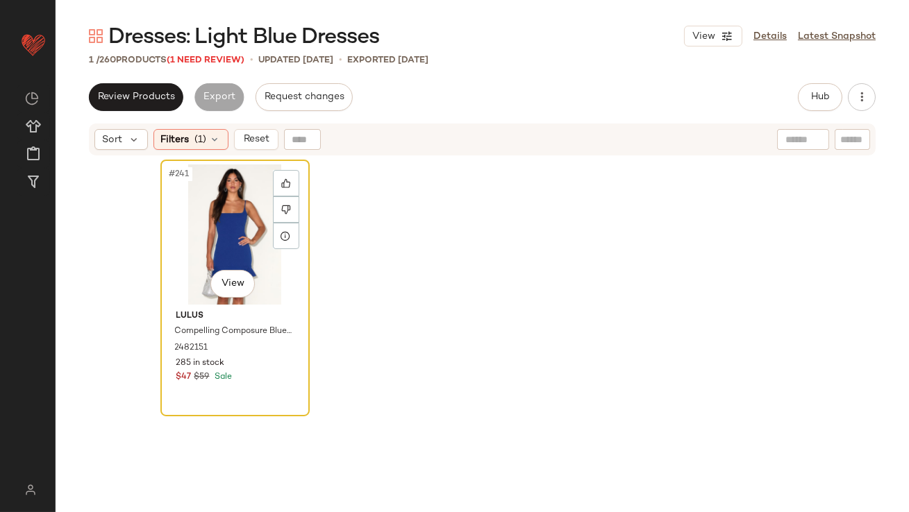
click at [244, 201] on div "#241 View" at bounding box center [235, 234] width 140 height 140
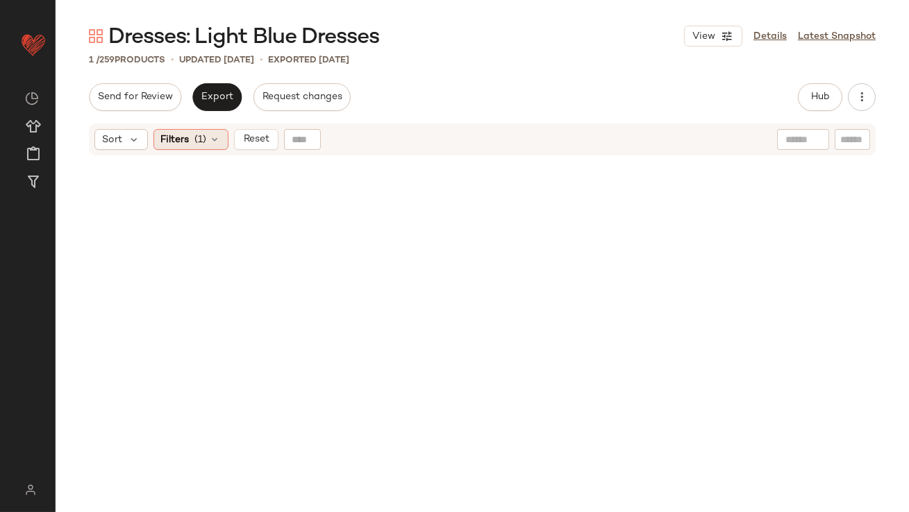
click at [204, 140] on span "(1)" at bounding box center [201, 140] width 12 height 15
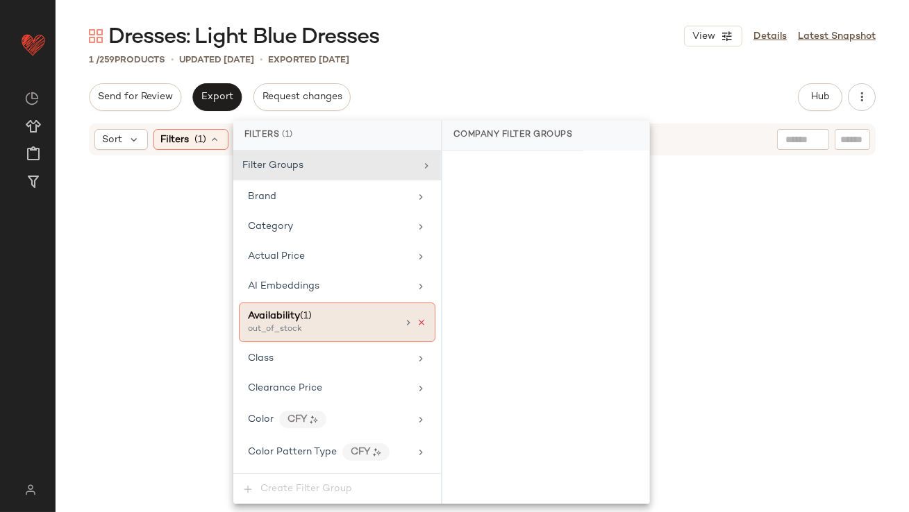
click at [419, 322] on icon at bounding box center [421, 323] width 10 height 10
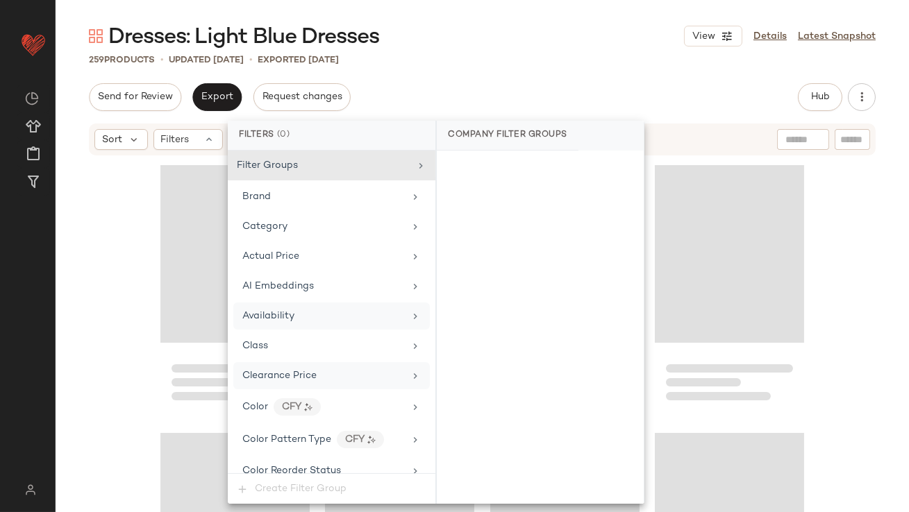
scroll to position [1093, 0]
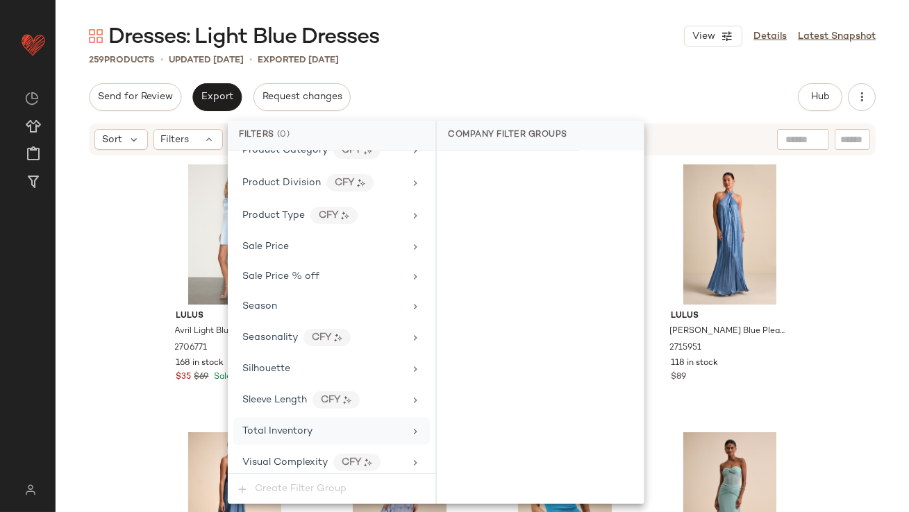
click at [298, 433] on div "Total Inventory" at bounding box center [331, 431] width 196 height 27
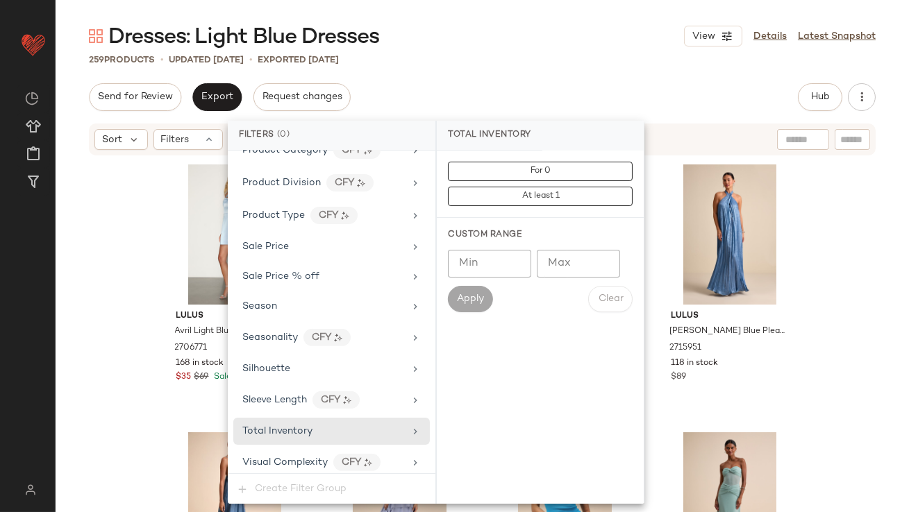
click at [575, 247] on div "Custom Range Min Min Max Max Apply Clear" at bounding box center [540, 270] width 207 height 105
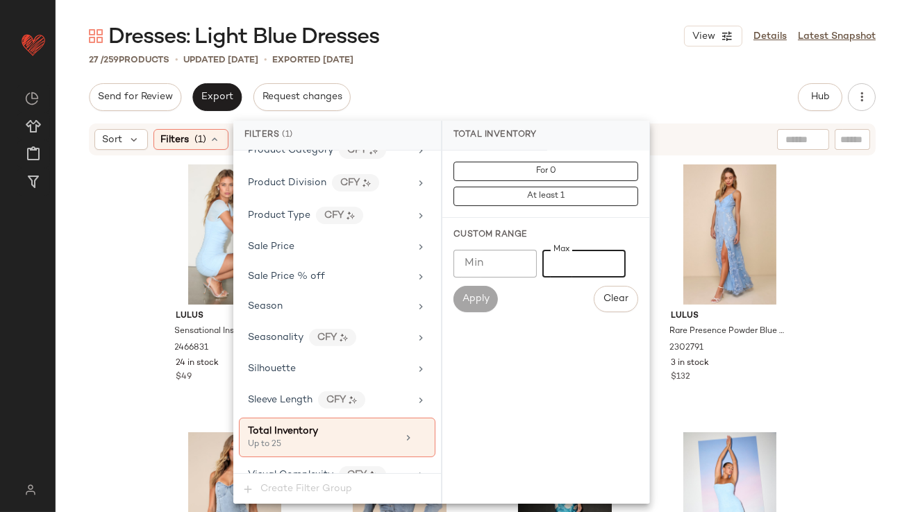
type input "**"
click at [555, 55] on div "27 / 259 Products • updated Oct 14th • Exported Oct 9th" at bounding box center [482, 60] width 853 height 14
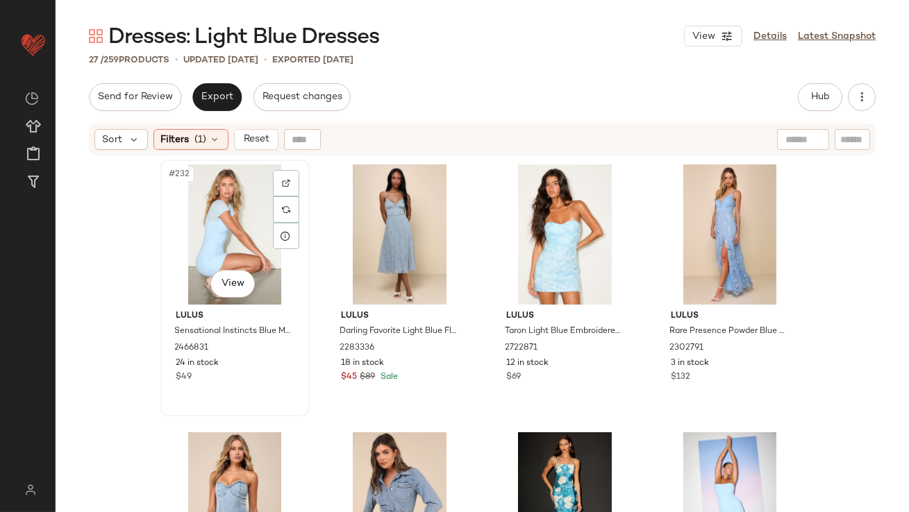
click at [212, 225] on div "#232 View" at bounding box center [235, 234] width 140 height 140
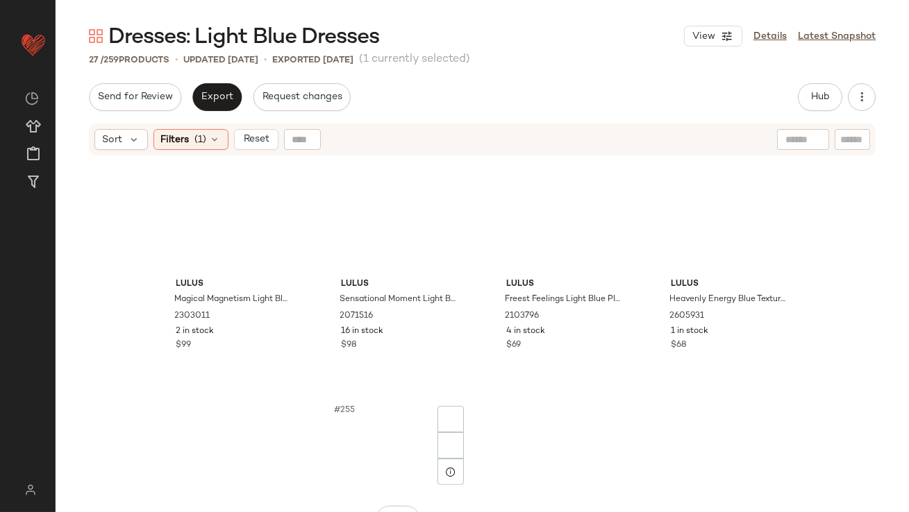
scroll to position [1485, 0]
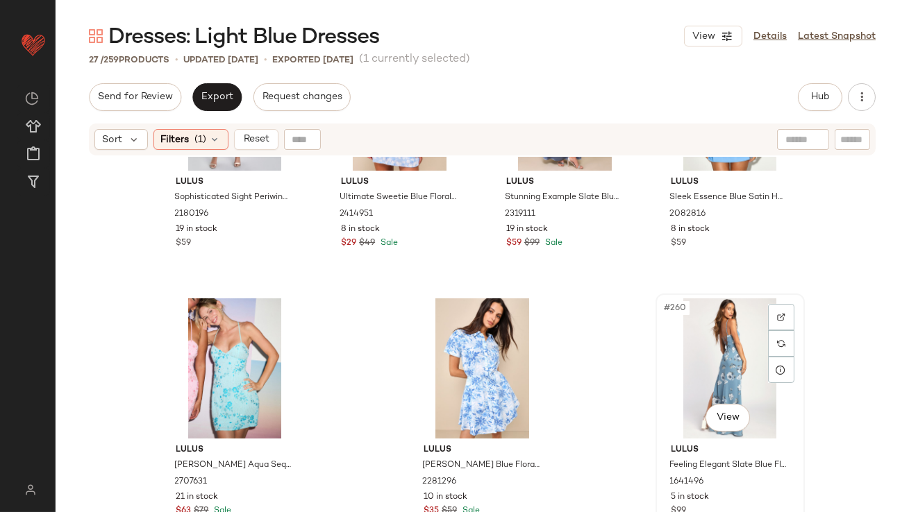
click at [687, 357] on div "#260 View" at bounding box center [730, 368] width 140 height 140
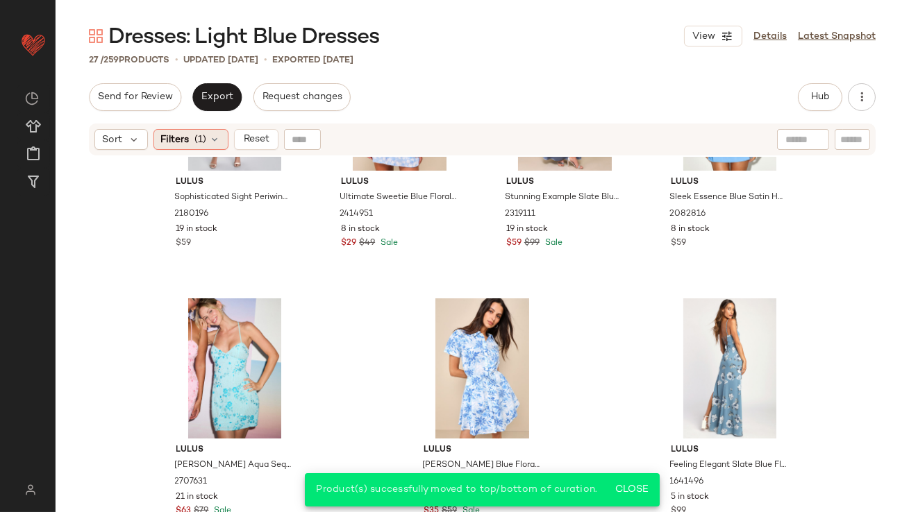
click at [202, 148] on div "Filters (1)" at bounding box center [190, 139] width 75 height 21
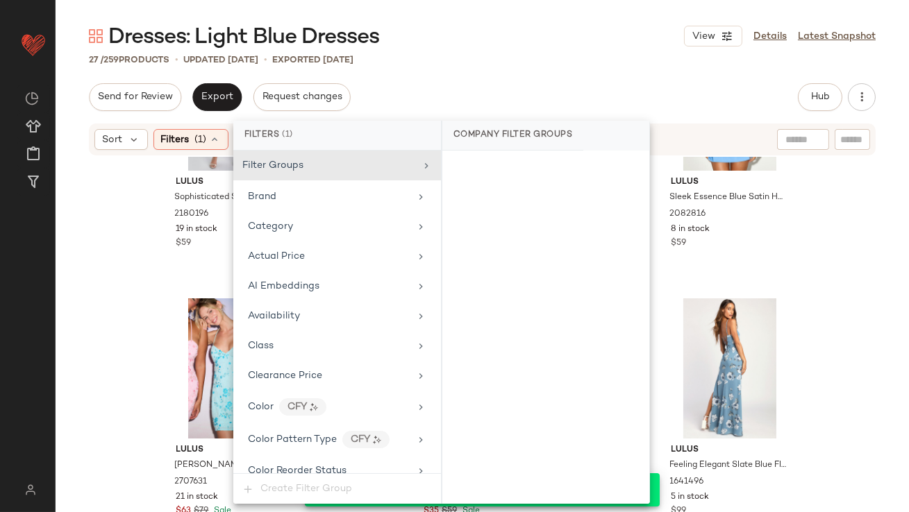
scroll to position [1106, 0]
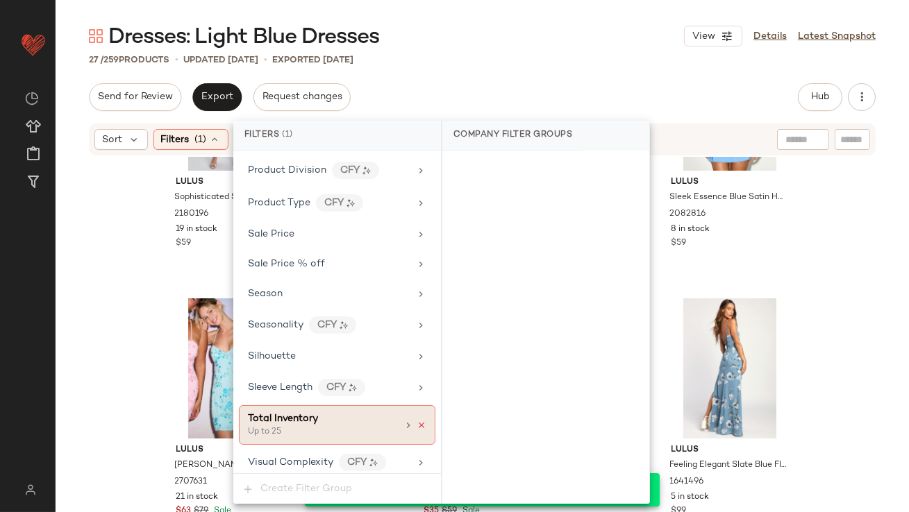
click at [418, 421] on icon at bounding box center [421, 426] width 10 height 10
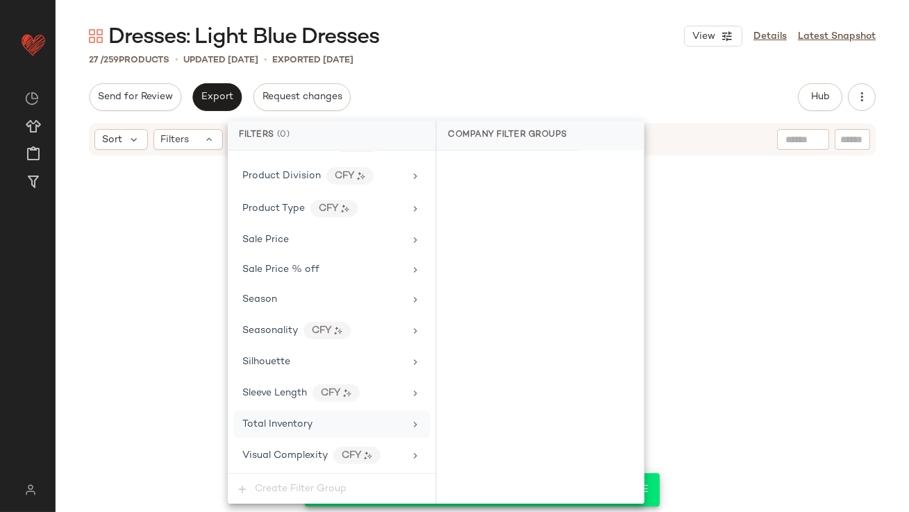
scroll to position [1093, 0]
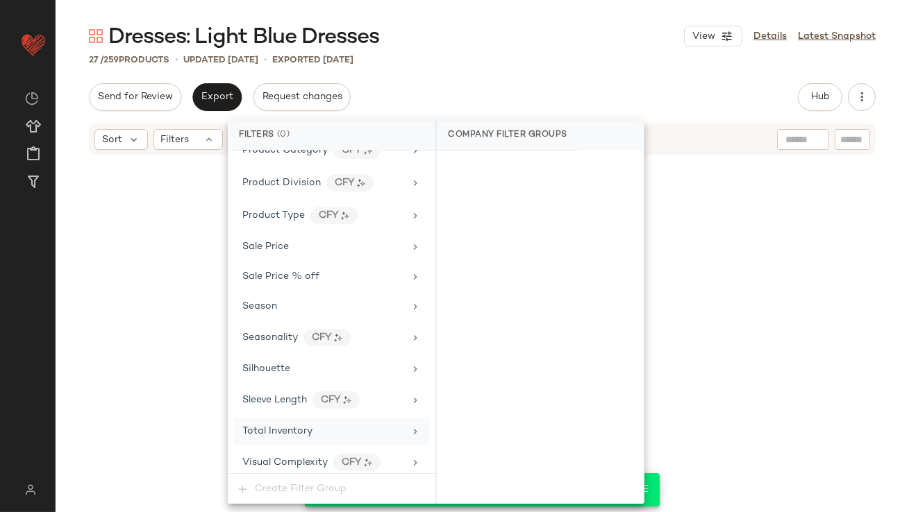
click at [536, 26] on div "Dresses: Light Blue Dresses View Details Latest Snapshot" at bounding box center [482, 36] width 853 height 28
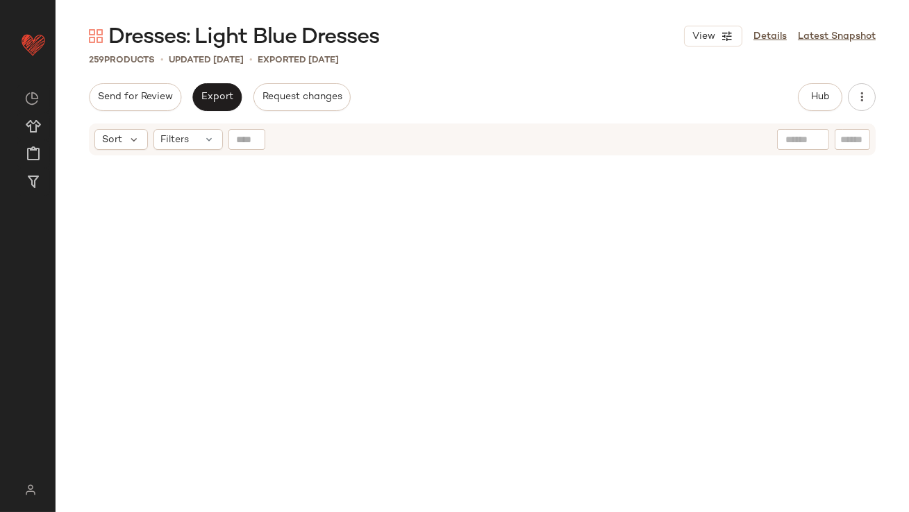
scroll to position [0, 0]
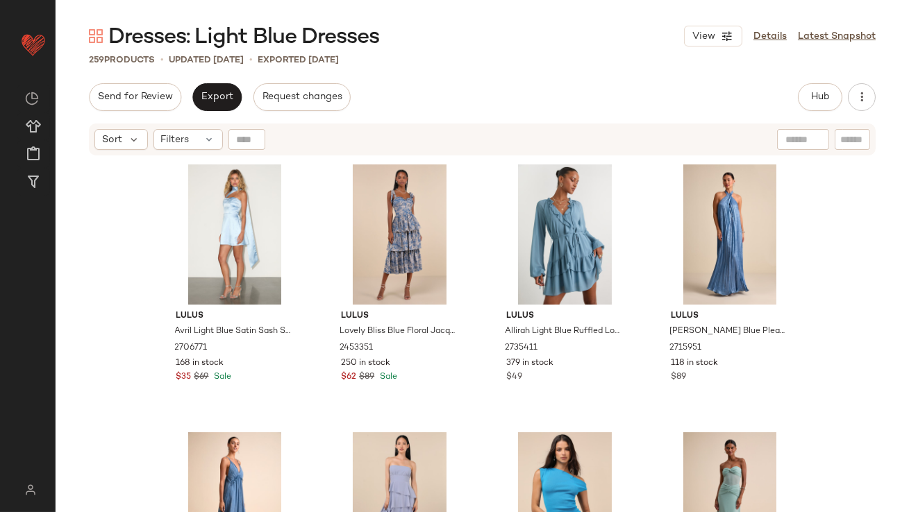
click at [819, 82] on div "Dresses: Light Blue Dresses View Details Latest Snapshot 259 Products • updated…" at bounding box center [482, 267] width 853 height 490
click at [819, 83] on button "Hub" at bounding box center [819, 97] width 44 height 28
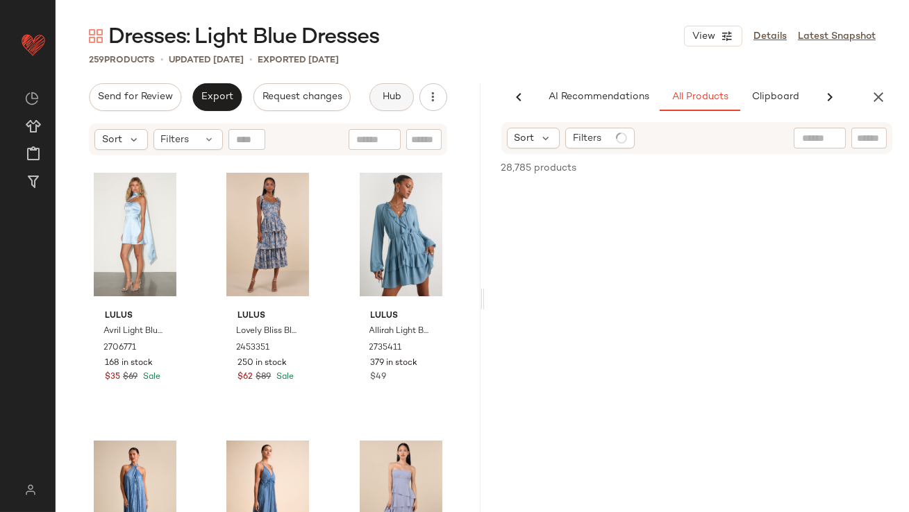
scroll to position [0, 74]
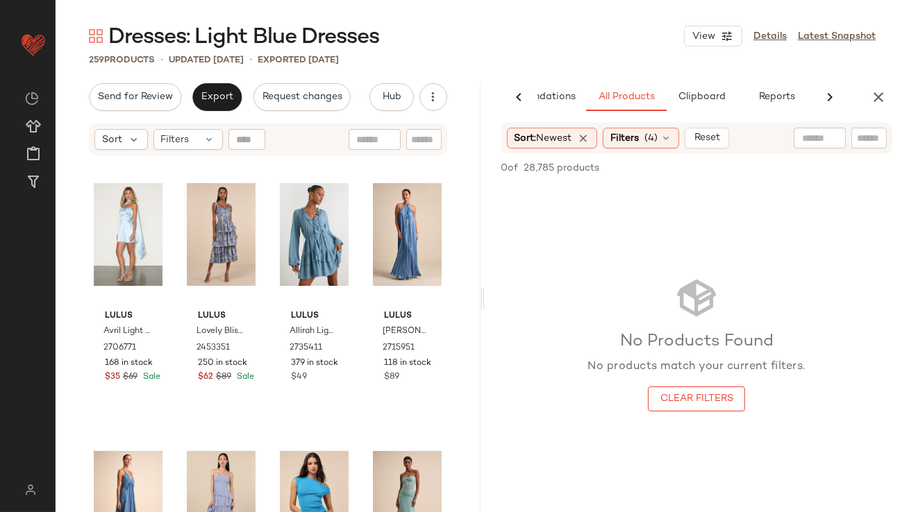
click at [716, 137] on span "Reset" at bounding box center [706, 138] width 26 height 11
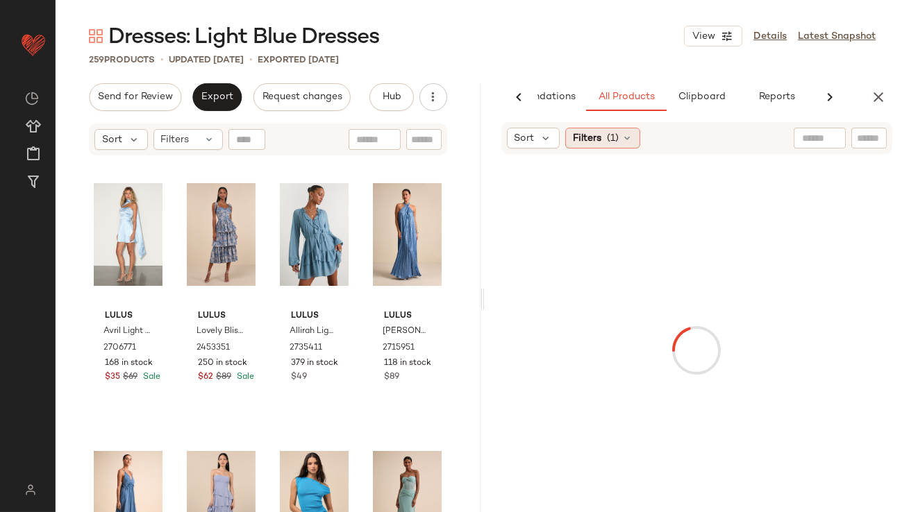
click at [632, 132] on div "Filters (1)" at bounding box center [602, 138] width 75 height 21
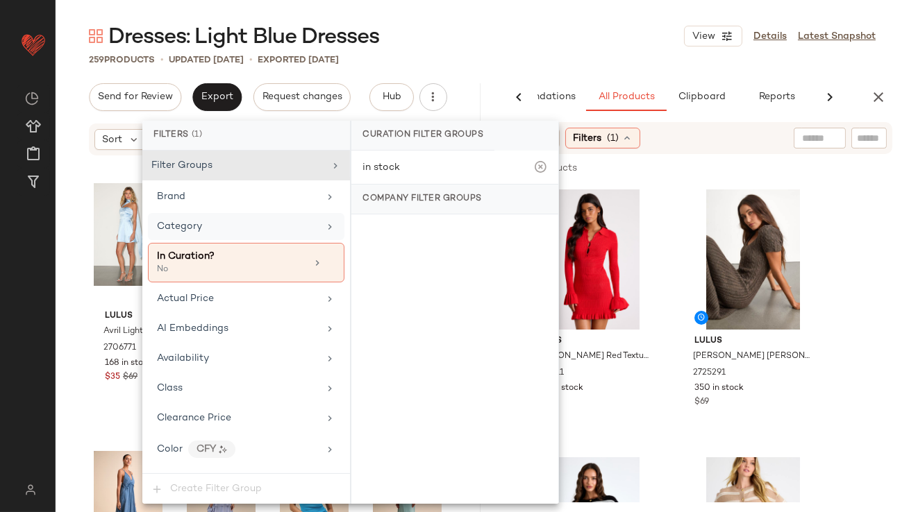
click at [267, 235] on div "Category" at bounding box center [246, 226] width 196 height 27
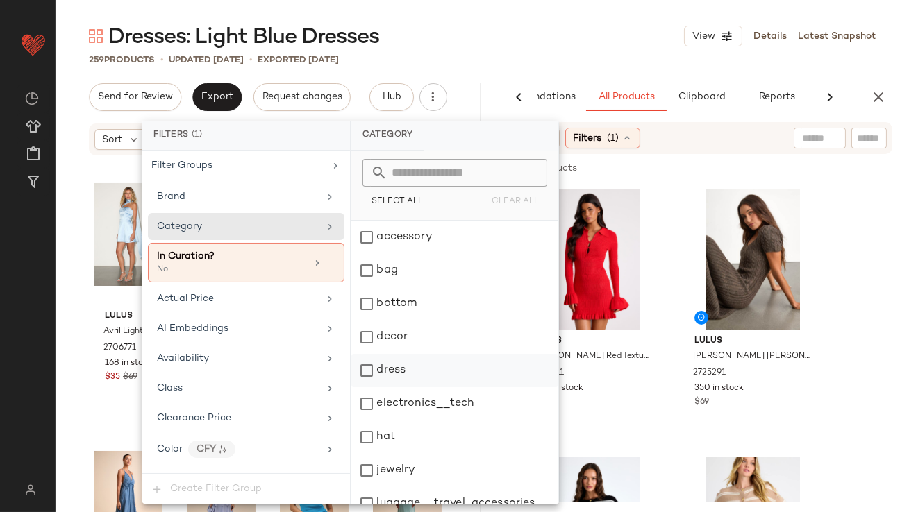
click at [391, 365] on div "dress" at bounding box center [454, 370] width 207 height 33
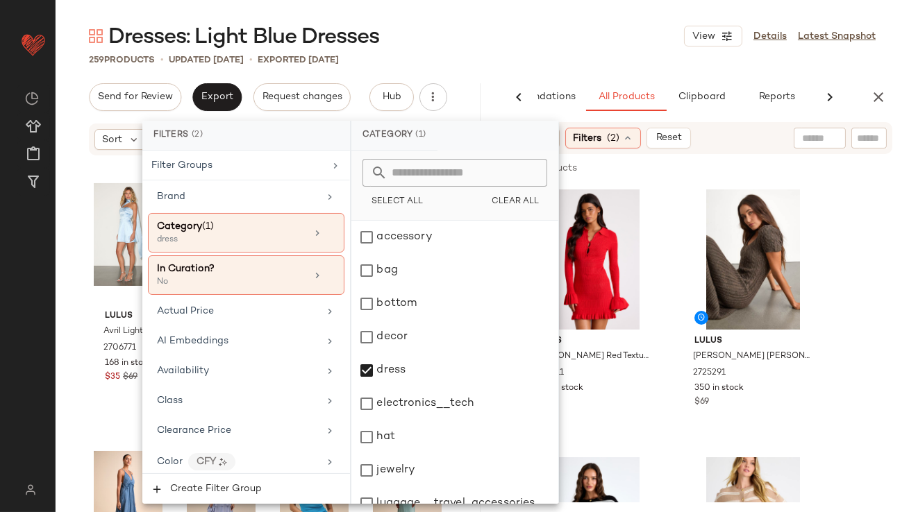
drag, startPoint x: 582, startPoint y: 44, endPoint x: 568, endPoint y: 76, distance: 35.7
click at [583, 44] on div "Dresses: Light Blue Dresses View Details Latest Snapshot" at bounding box center [482, 36] width 853 height 28
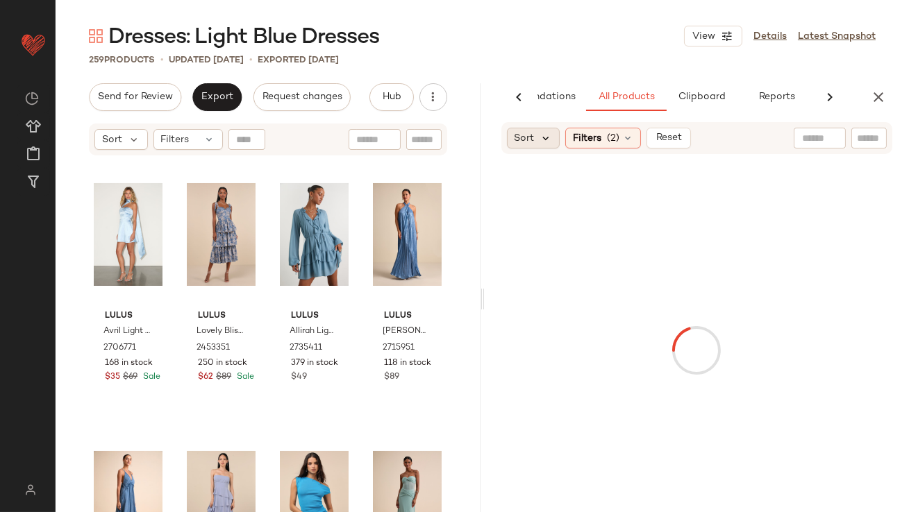
click at [542, 137] on icon at bounding box center [546, 138] width 12 height 12
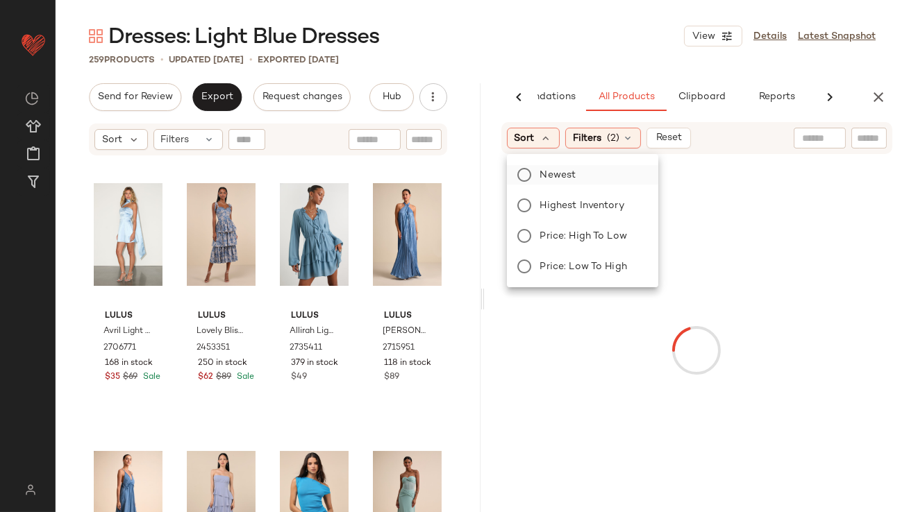
click at [536, 183] on label "Newest" at bounding box center [590, 174] width 112 height 19
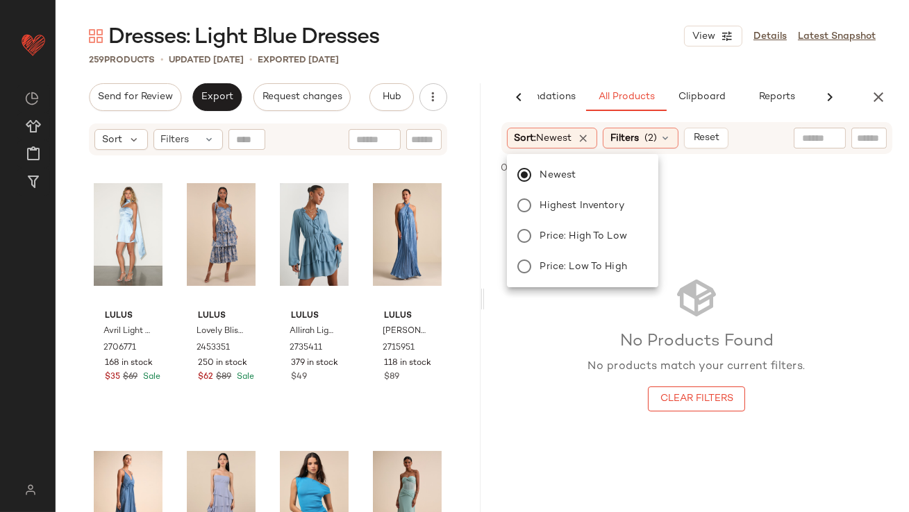
click at [548, 60] on div "259 Products • updated Oct 14th • Exported Oct 9th" at bounding box center [482, 60] width 853 height 14
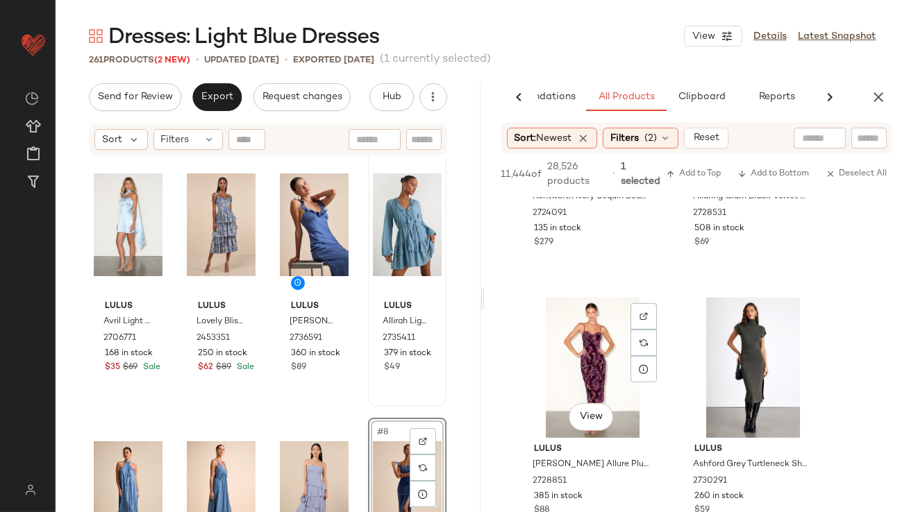
scroll to position [11433, 0]
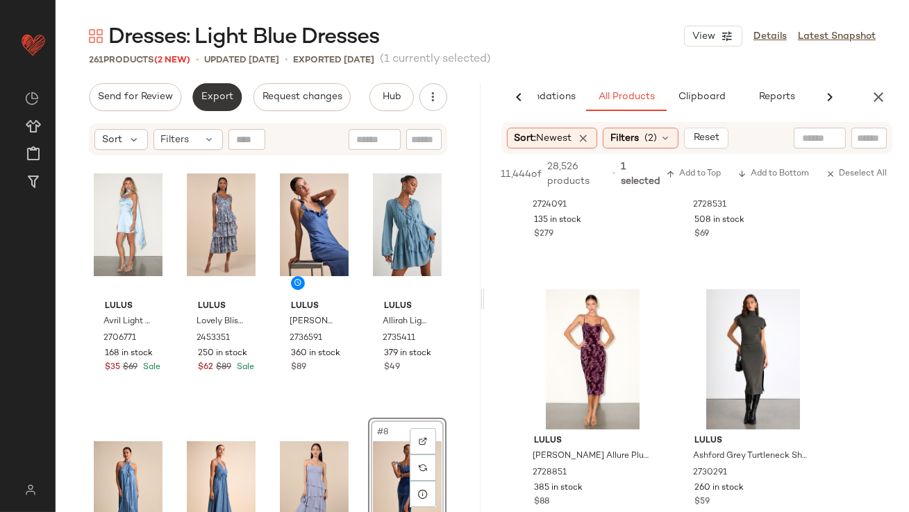
click at [202, 99] on span "Export" at bounding box center [217, 97] width 33 height 11
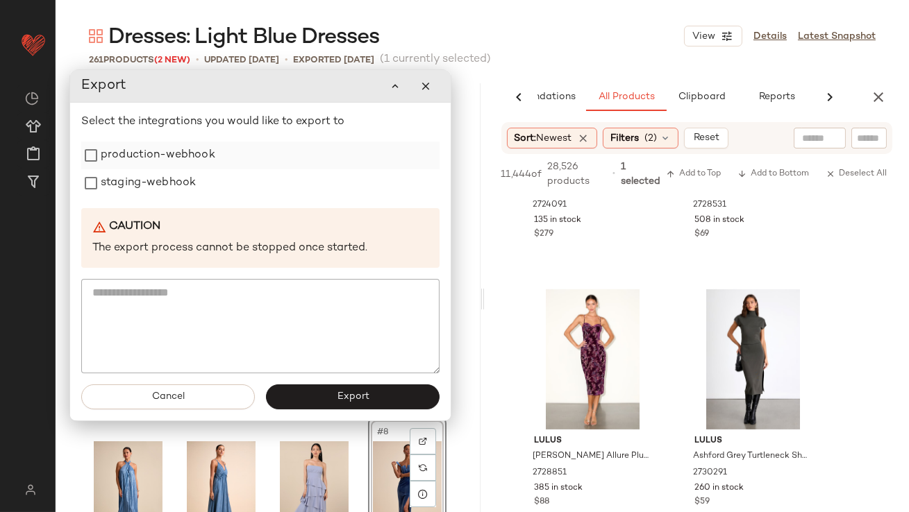
click at [192, 152] on label "production-webhook" at bounding box center [158, 156] width 115 height 28
click at [187, 176] on label "staging-webhook" at bounding box center [148, 184] width 95 height 28
click at [329, 398] on button "Export" at bounding box center [353, 397] width 174 height 25
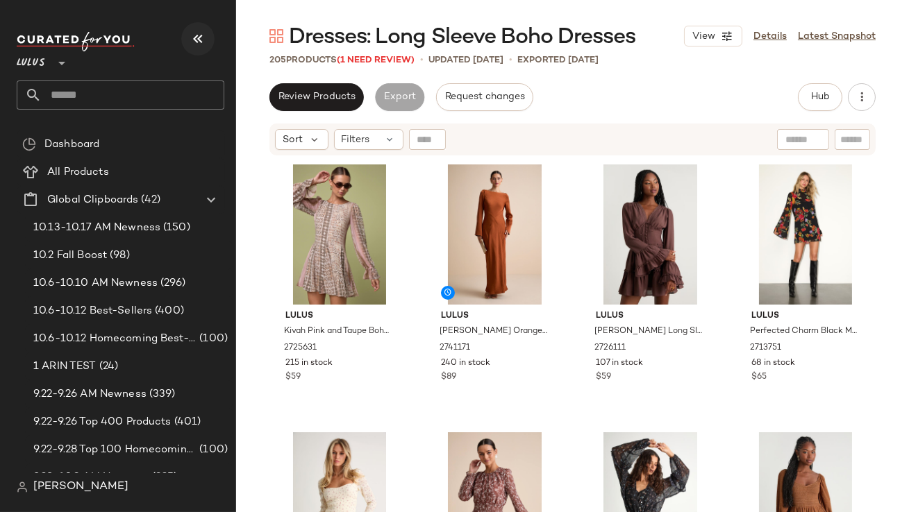
click at [189, 39] on icon "button" at bounding box center [197, 39] width 17 height 17
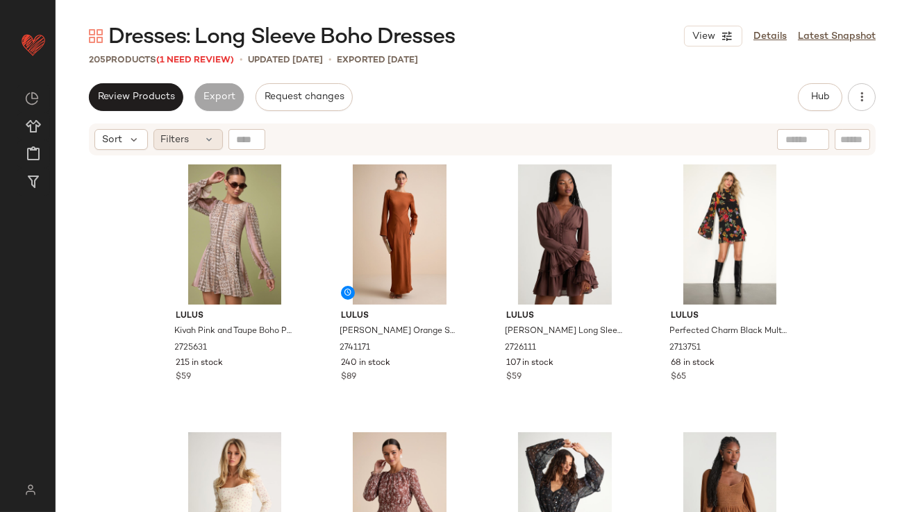
click at [192, 142] on div "Filters" at bounding box center [187, 139] width 69 height 21
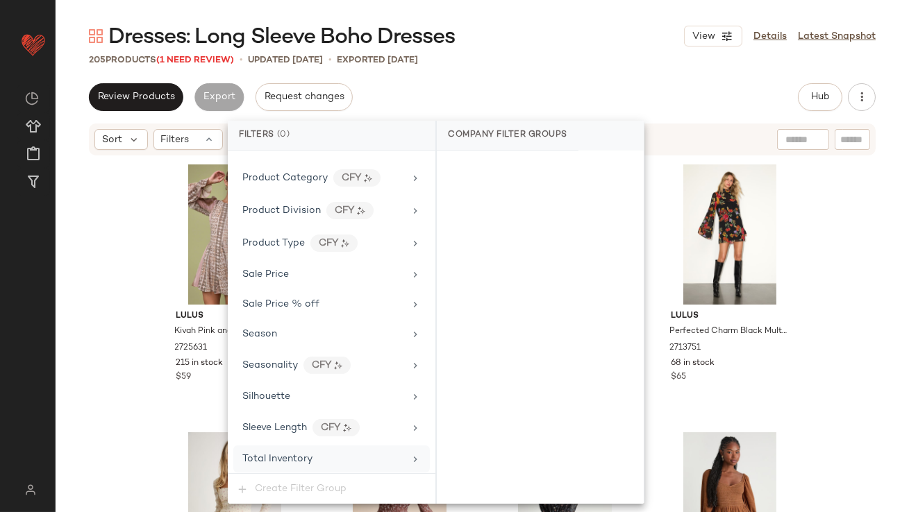
scroll to position [1093, 0]
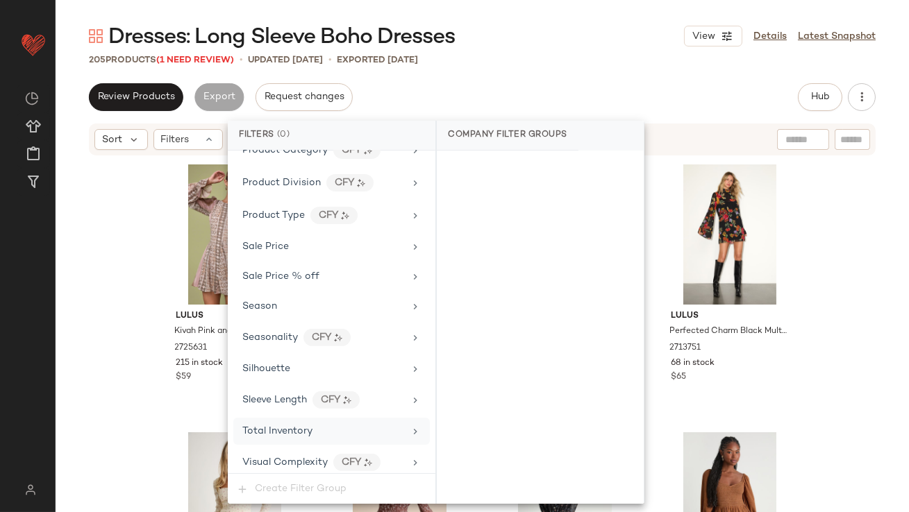
click at [296, 426] on span "Total Inventory" at bounding box center [277, 431] width 70 height 10
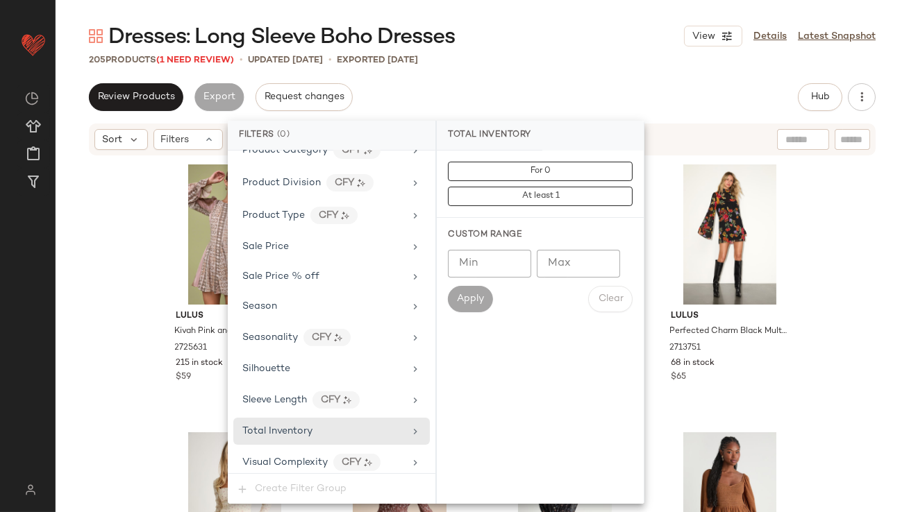
click at [575, 261] on input "Max" at bounding box center [578, 264] width 83 height 28
type input "**"
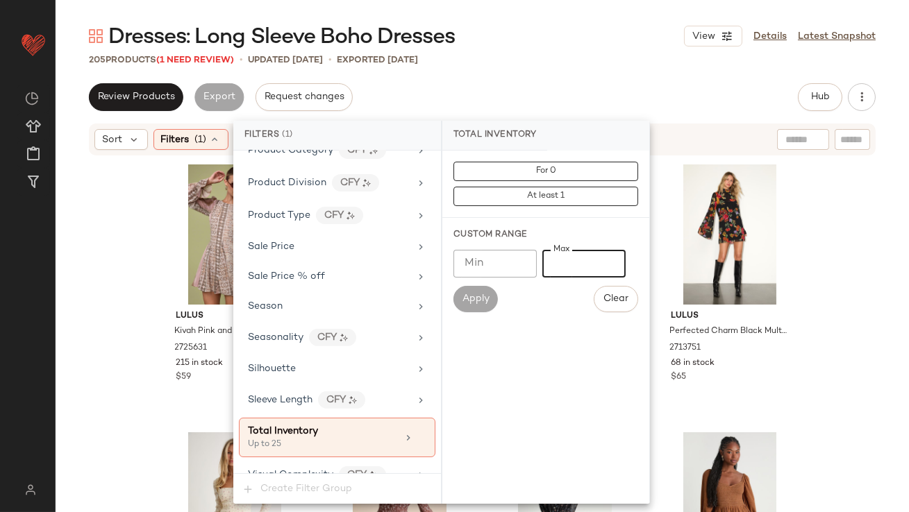
click at [556, 85] on div "Review Products Export Request changes Hub Send for Review External Review Inte…" at bounding box center [482, 97] width 786 height 28
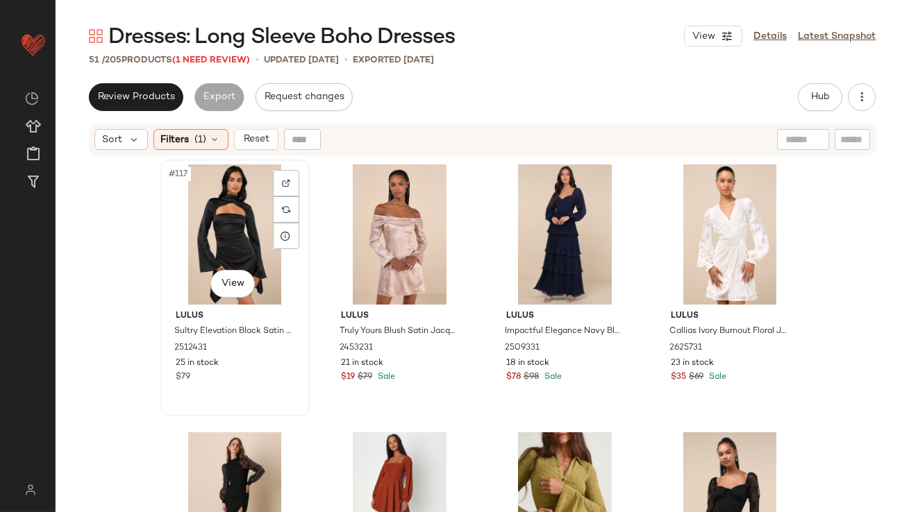
click at [214, 221] on div "#117 View" at bounding box center [235, 234] width 140 height 140
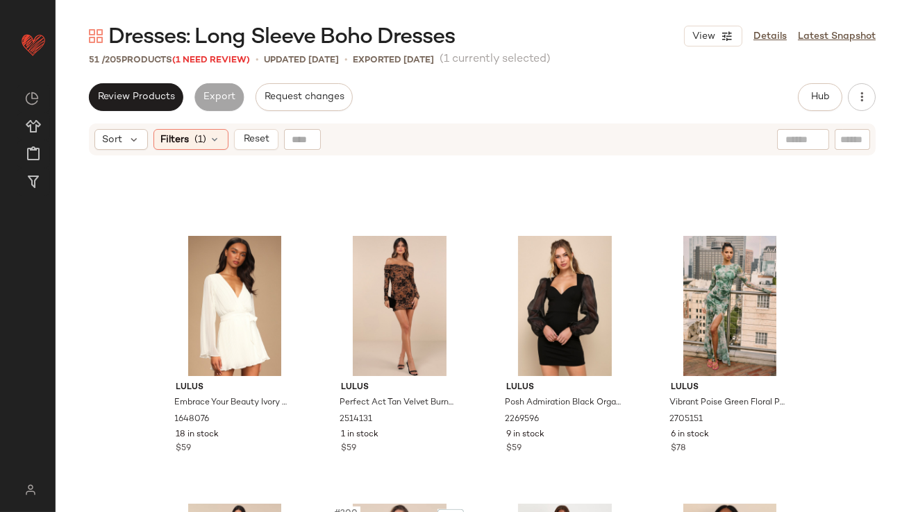
scroll to position [3092, 0]
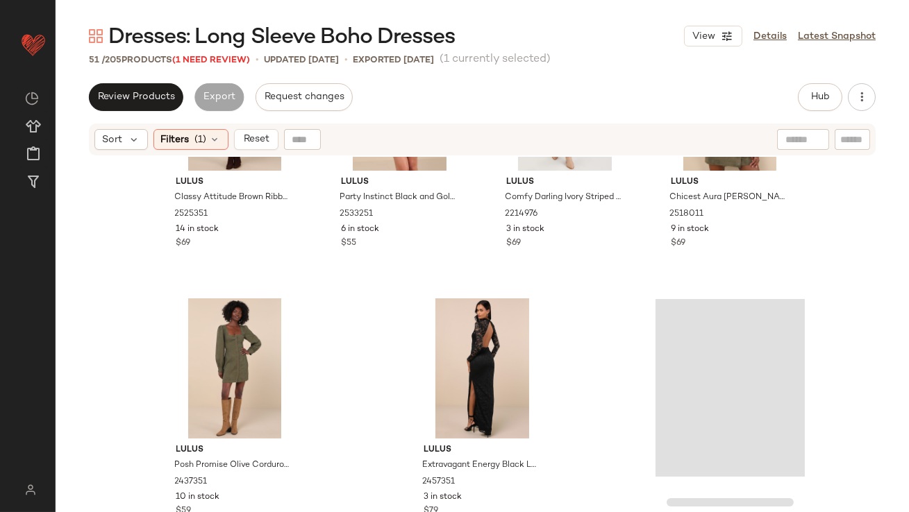
click at [709, 341] on div "Loading..." at bounding box center [729, 388] width 149 height 178
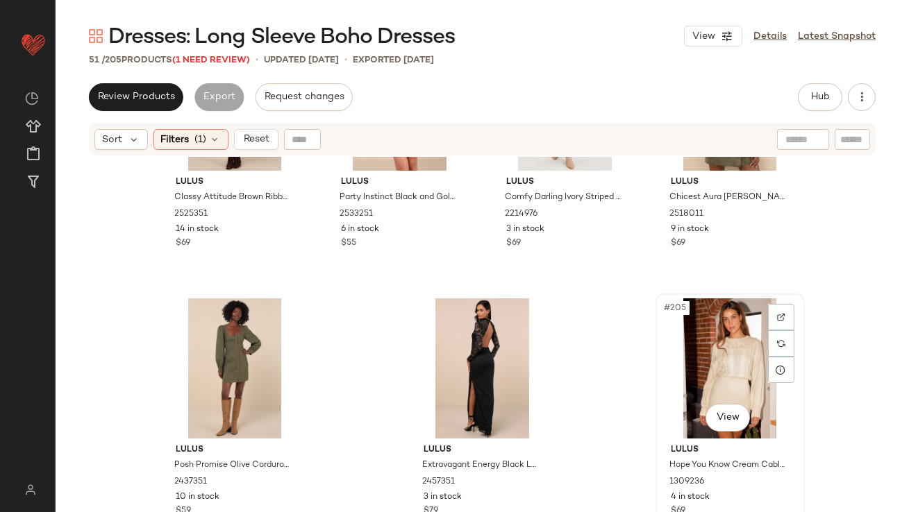
click at [709, 341] on div "#205 View" at bounding box center [730, 368] width 140 height 140
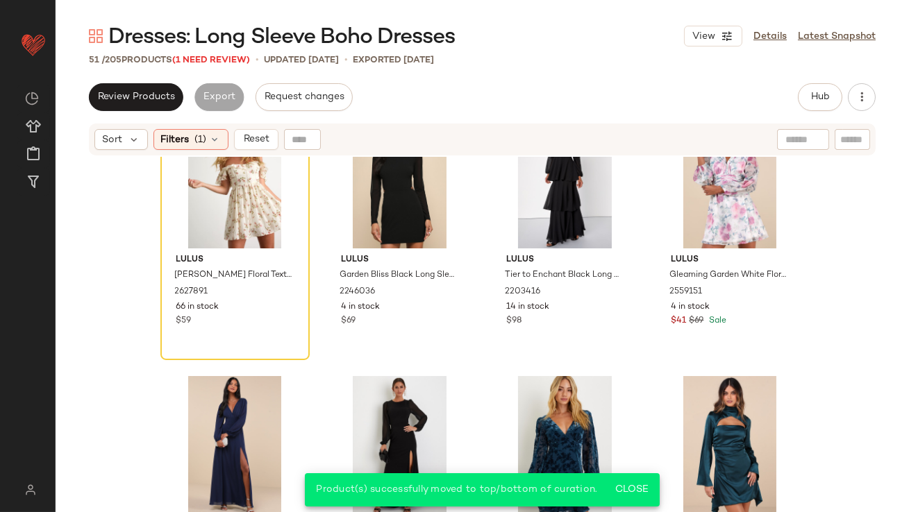
scroll to position [1662, 0]
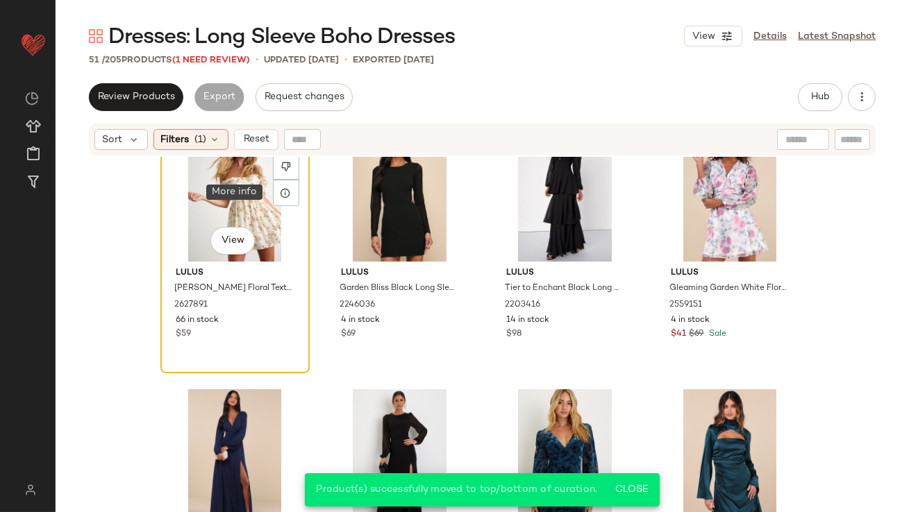
click at [232, 192] on div "#179 View" at bounding box center [235, 191] width 140 height 140
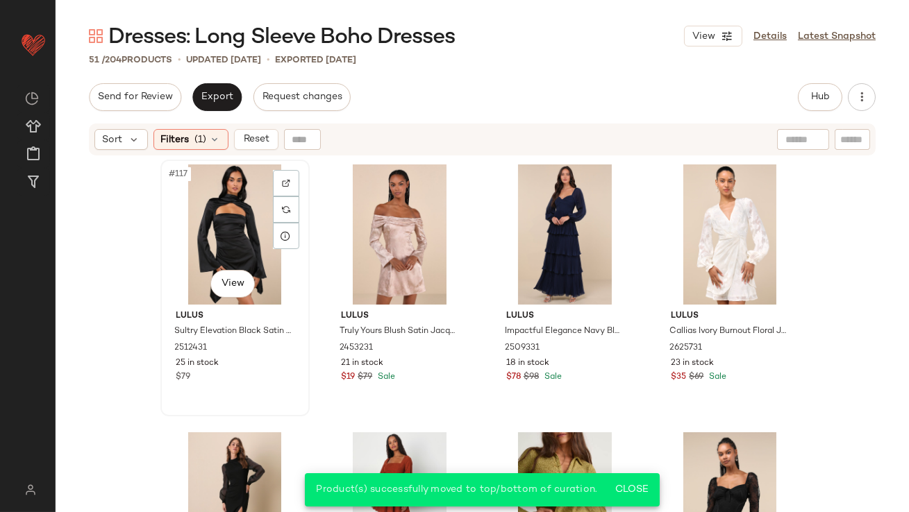
click at [222, 194] on div "#117 View" at bounding box center [235, 234] width 140 height 140
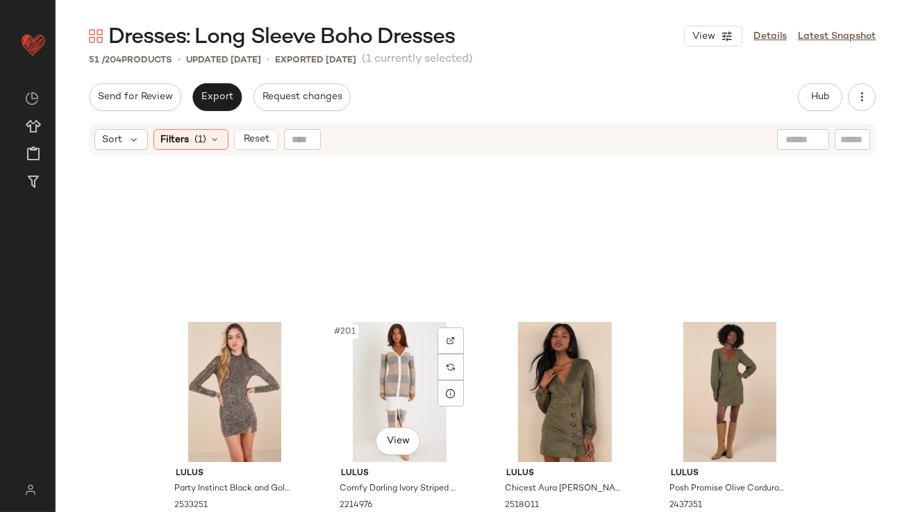
scroll to position [3092, 0]
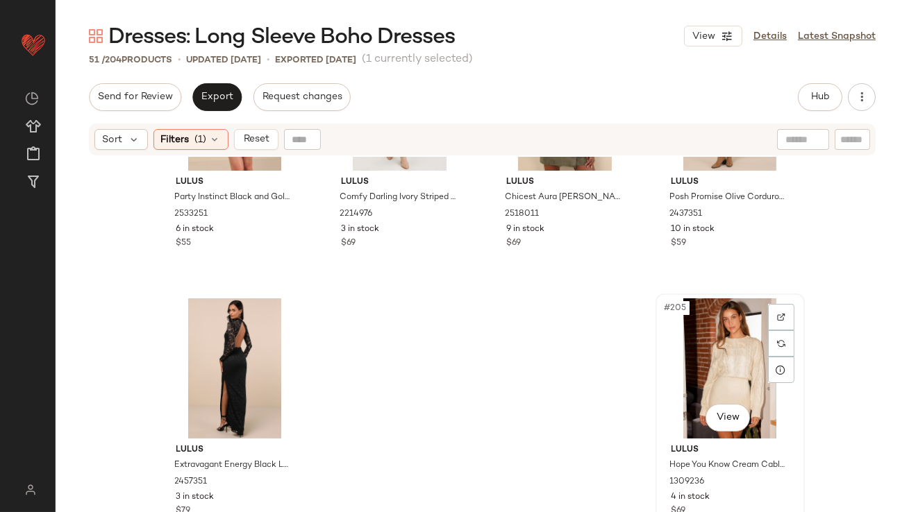
click at [726, 352] on div "#205 View" at bounding box center [730, 368] width 140 height 140
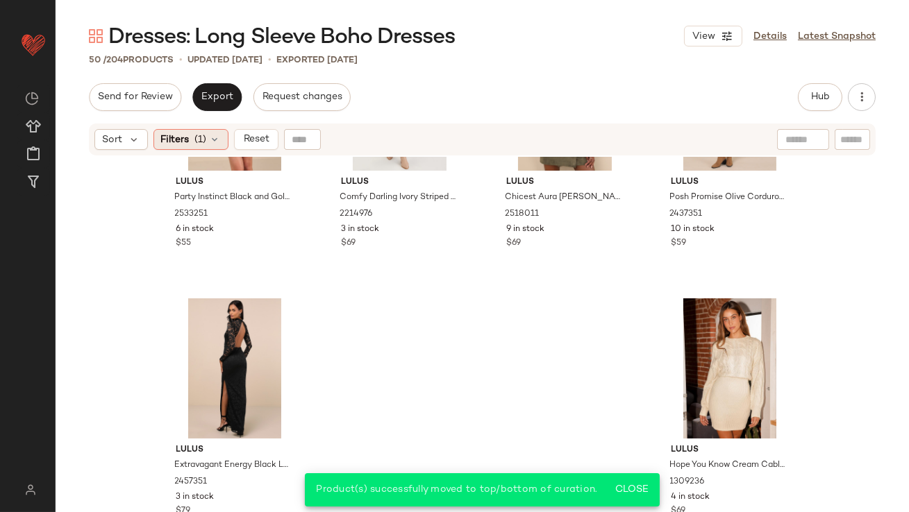
click at [224, 142] on div "Filters (1)" at bounding box center [190, 139] width 75 height 21
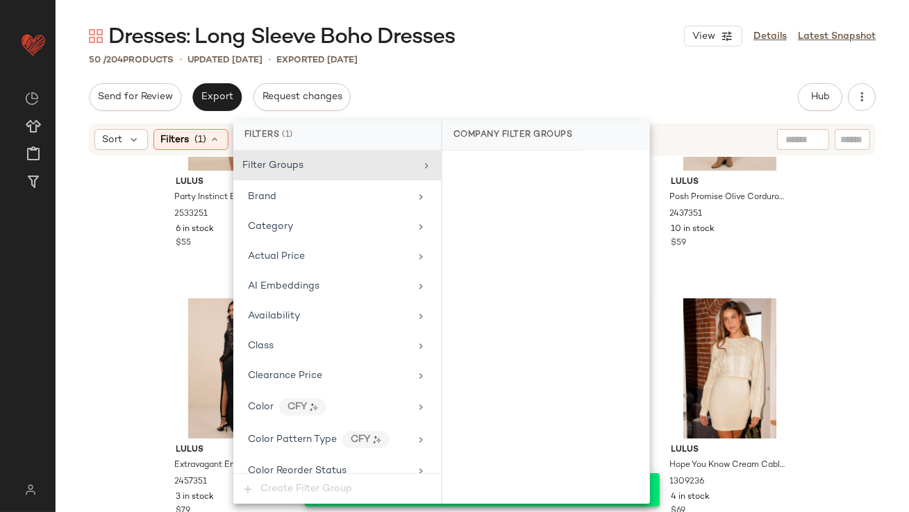
scroll to position [1106, 0]
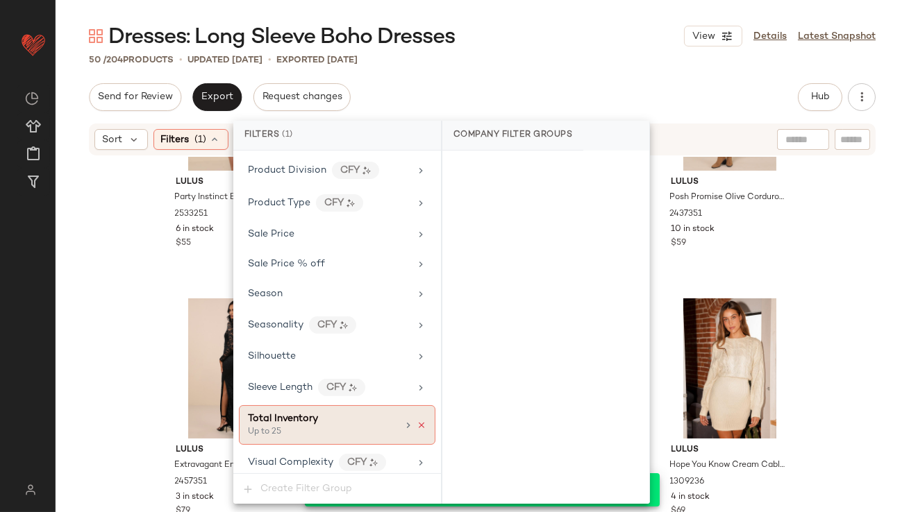
click at [417, 421] on icon at bounding box center [421, 426] width 10 height 10
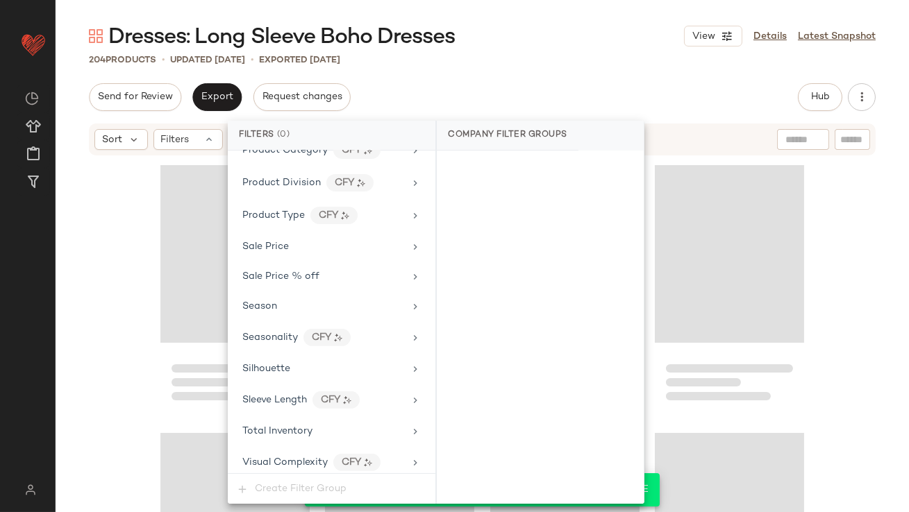
click at [547, 69] on div "Dresses: Long Sleeve Boho Dresses View Details Latest Snapshot 204 Products • u…" at bounding box center [482, 267] width 853 height 490
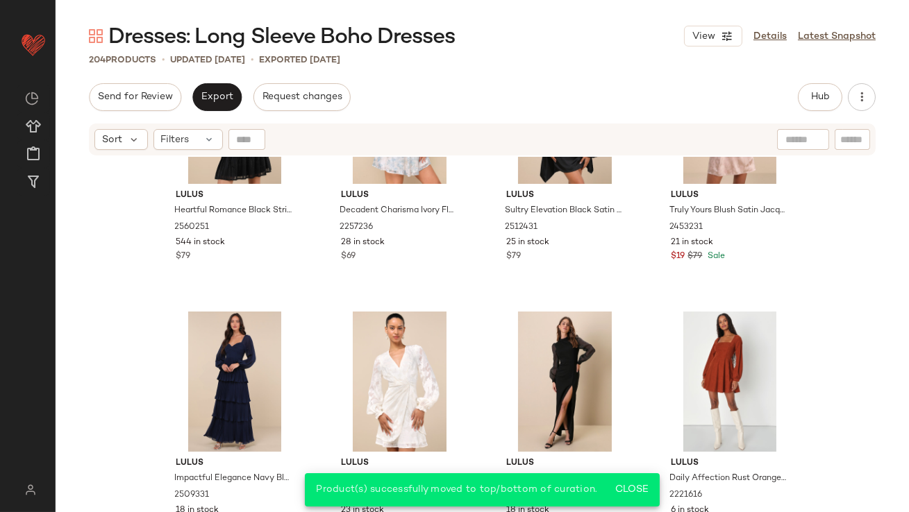
scroll to position [0, 0]
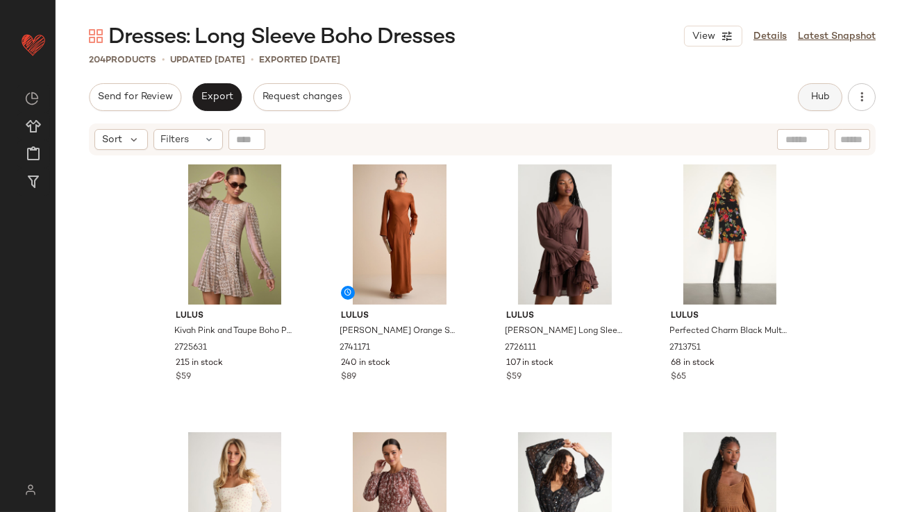
click at [822, 91] on button "Hub" at bounding box center [819, 97] width 44 height 28
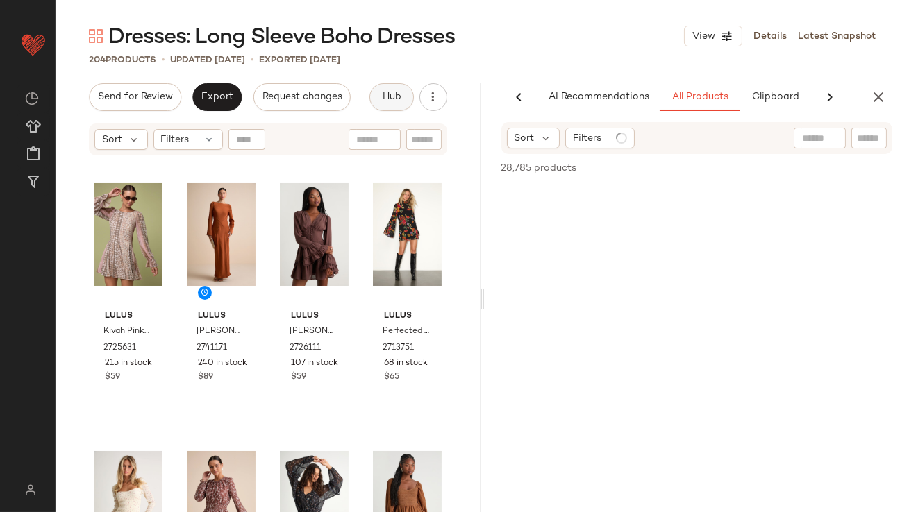
scroll to position [0, 74]
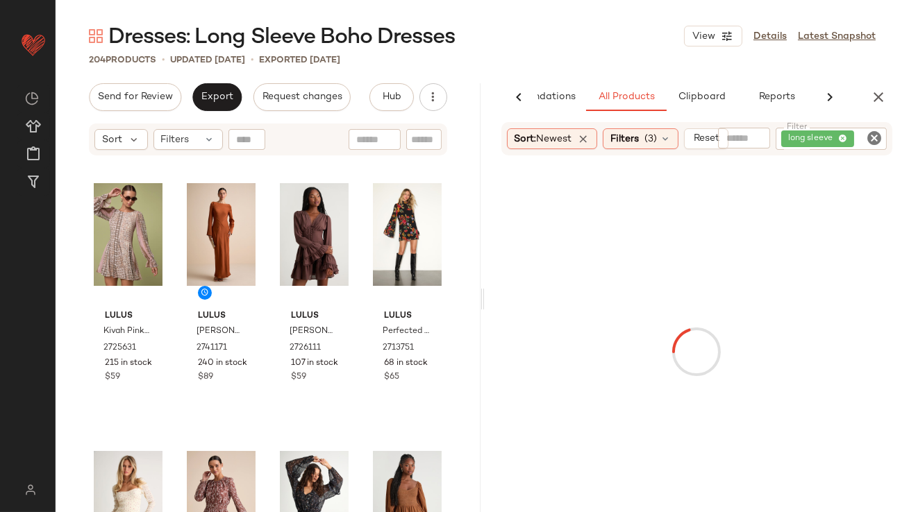
click at [704, 137] on span "Reset" at bounding box center [706, 138] width 26 height 11
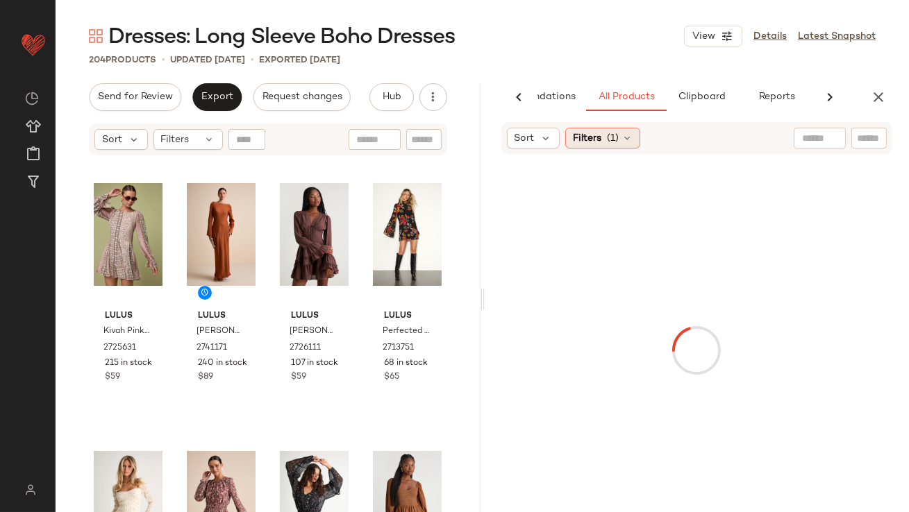
click at [604, 139] on div "Filters (1)" at bounding box center [602, 138] width 75 height 21
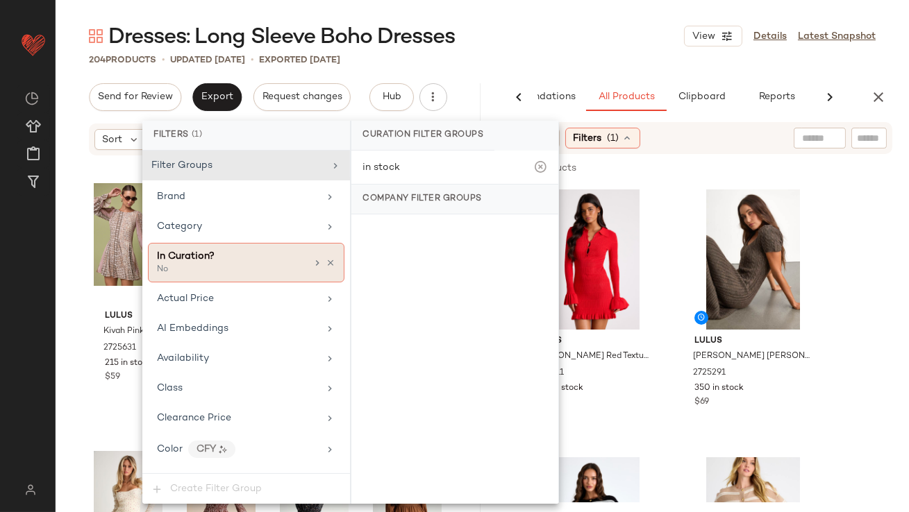
click at [299, 243] on div "In Curation? No" at bounding box center [246, 263] width 196 height 40
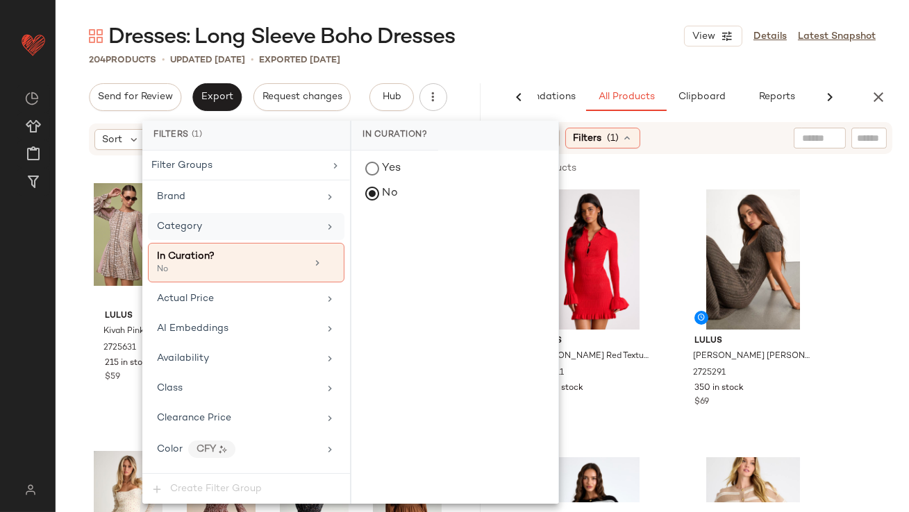
click at [305, 233] on div "Category" at bounding box center [246, 226] width 196 height 27
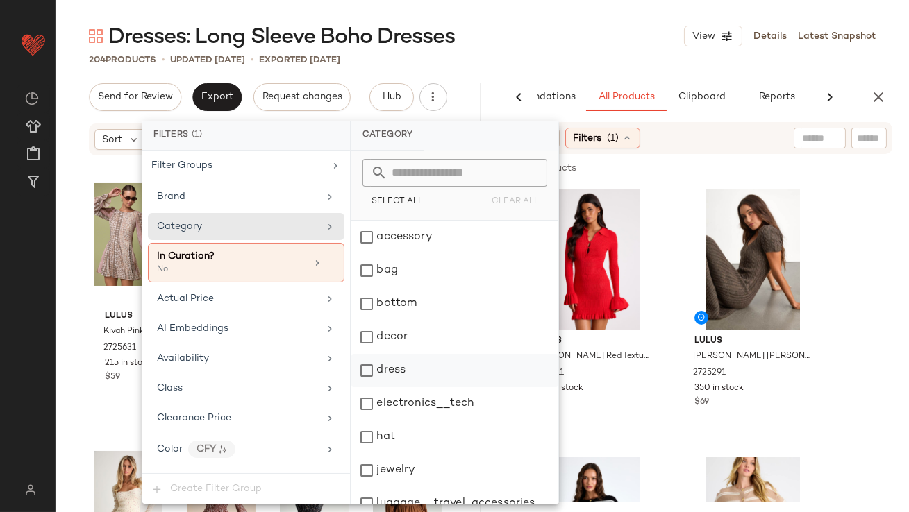
click at [381, 371] on div "dress" at bounding box center [454, 370] width 207 height 33
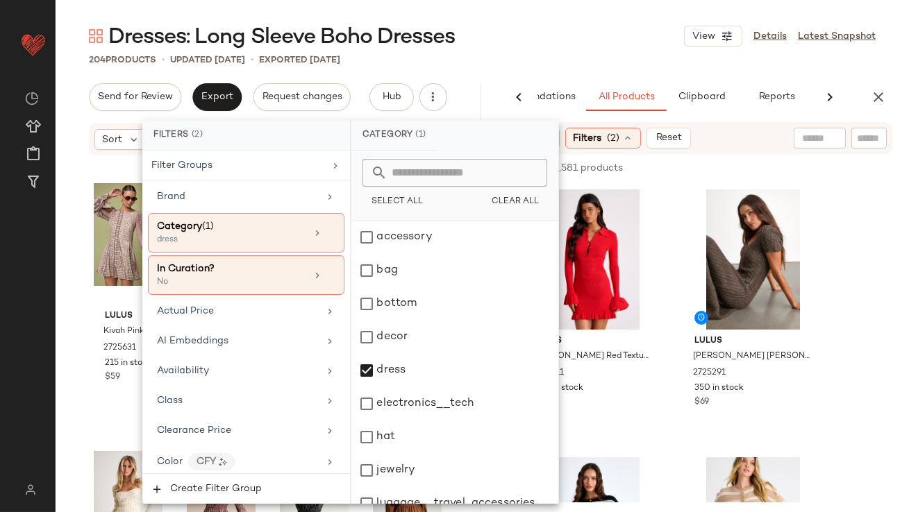
click at [616, 40] on div "Dresses: Long Sleeve Boho Dresses View Details Latest Snapshot" at bounding box center [482, 36] width 853 height 28
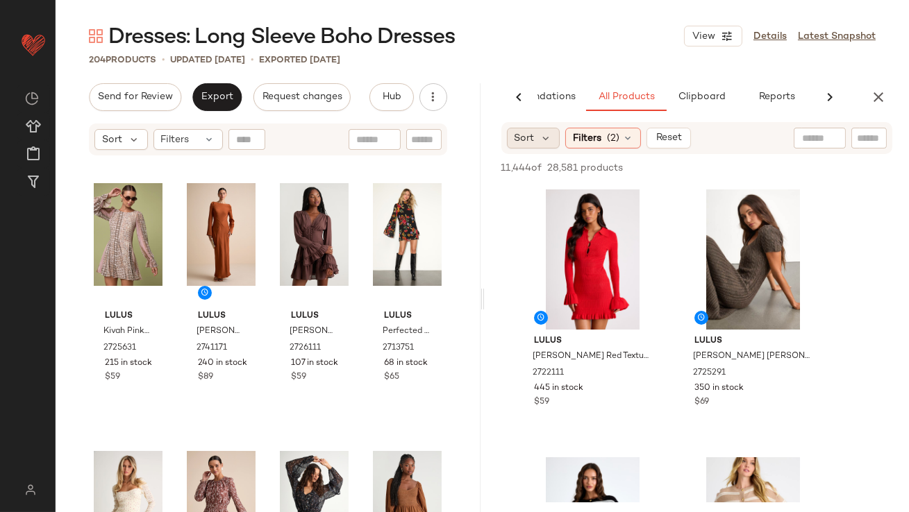
click at [537, 131] on div "Sort" at bounding box center [533, 138] width 53 height 21
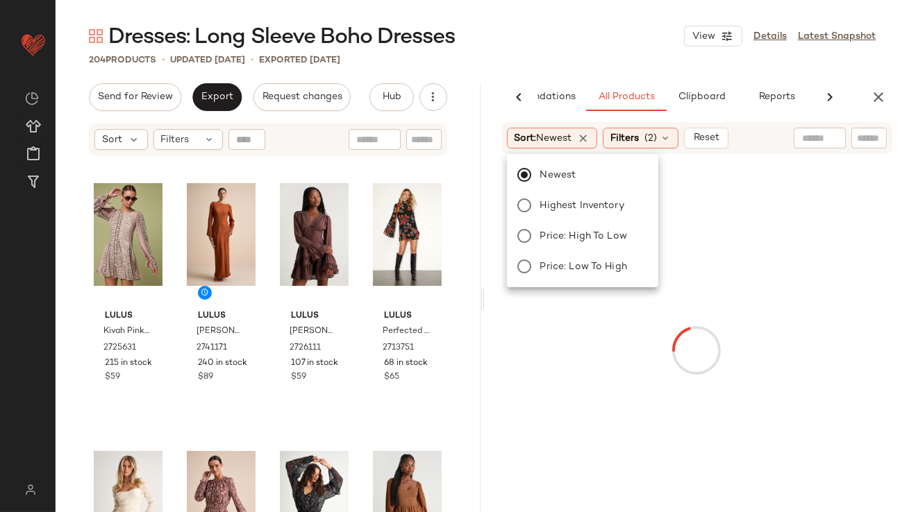
click at [567, 62] on div "204 Products • updated [DATE] • Exported [DATE]" at bounding box center [482, 60] width 853 height 14
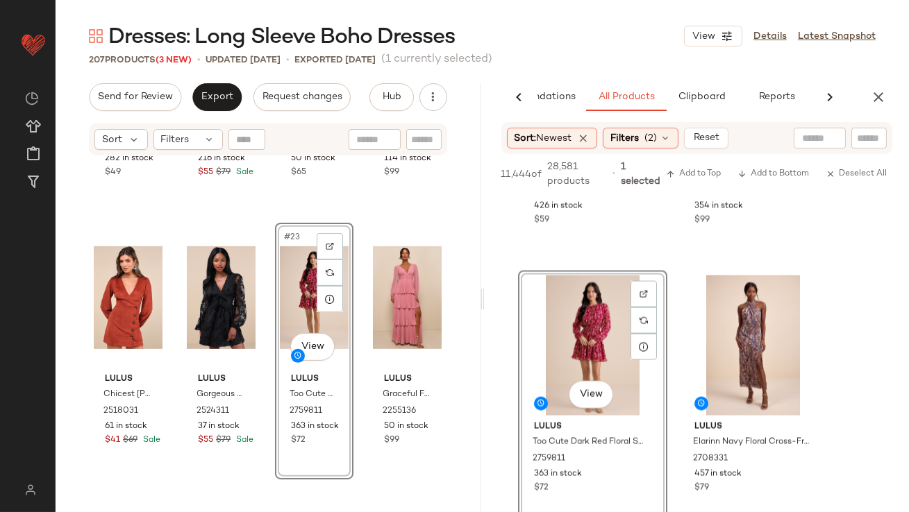
scroll to position [1319, 0]
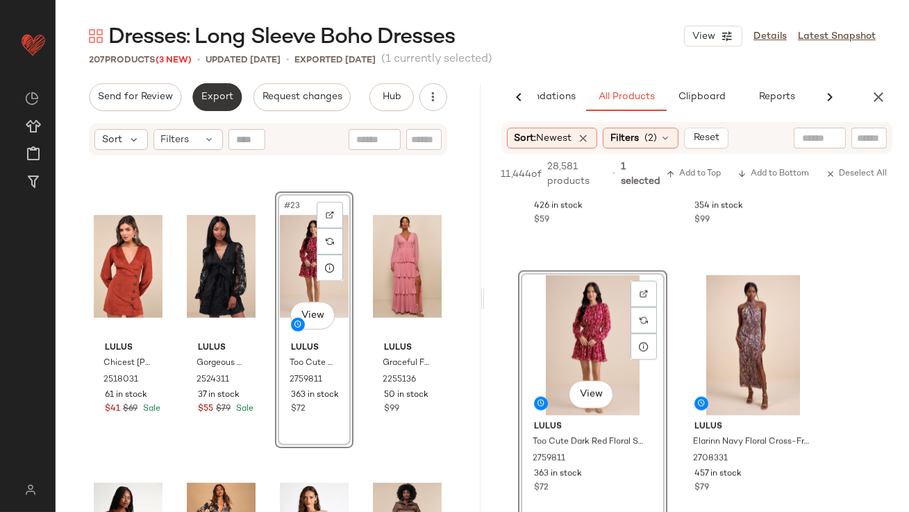
click at [220, 101] on span "Export" at bounding box center [217, 97] width 33 height 11
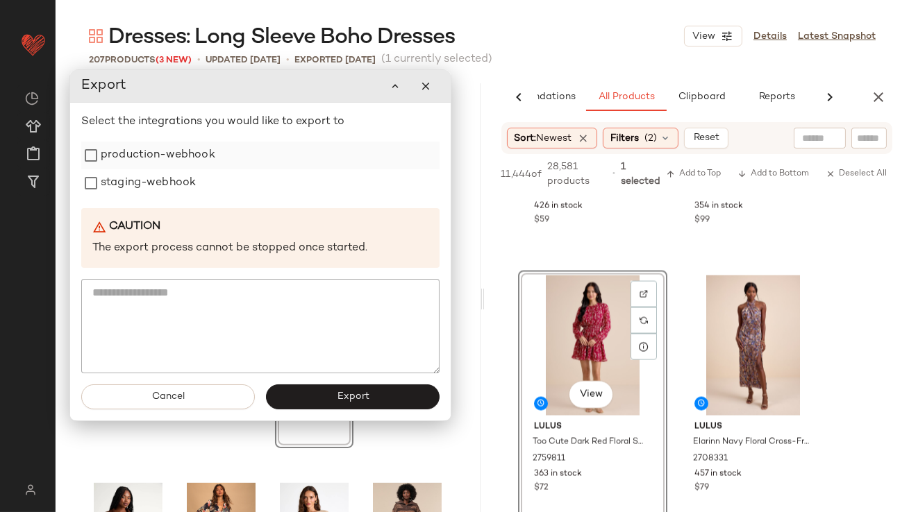
click at [192, 150] on label "production-webhook" at bounding box center [158, 156] width 115 height 28
click at [187, 171] on label "staging-webhook" at bounding box center [148, 184] width 95 height 28
click at [336, 396] on span "Export" at bounding box center [352, 397] width 33 height 11
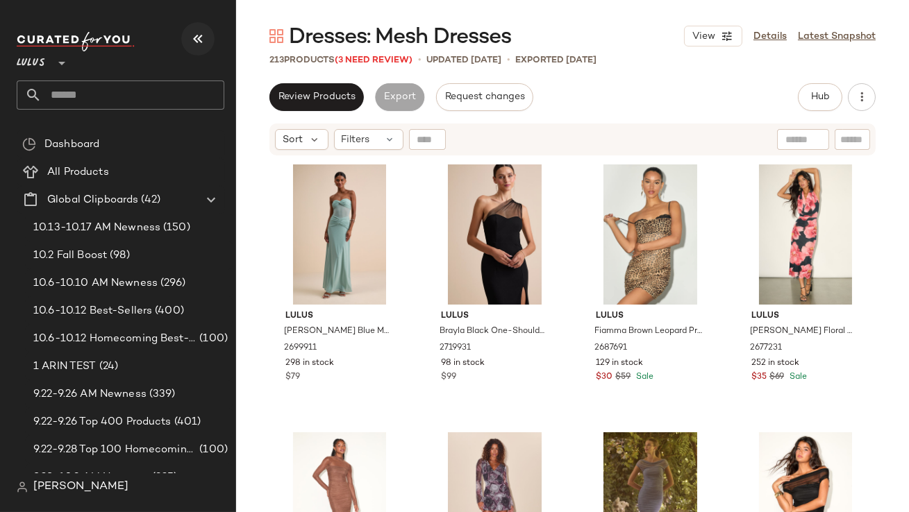
click at [198, 27] on button "button" at bounding box center [197, 38] width 33 height 33
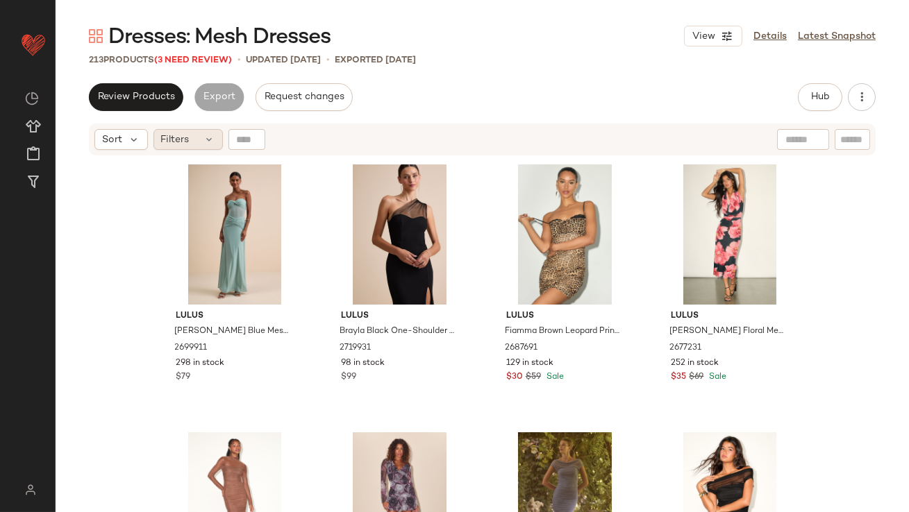
click at [189, 132] on div "Filters" at bounding box center [187, 139] width 69 height 21
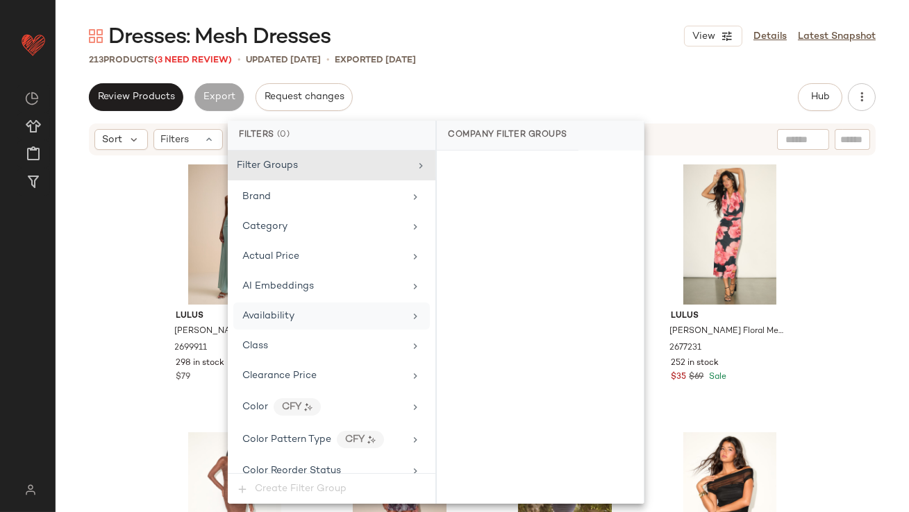
click at [249, 312] on span "Availability" at bounding box center [268, 316] width 52 height 10
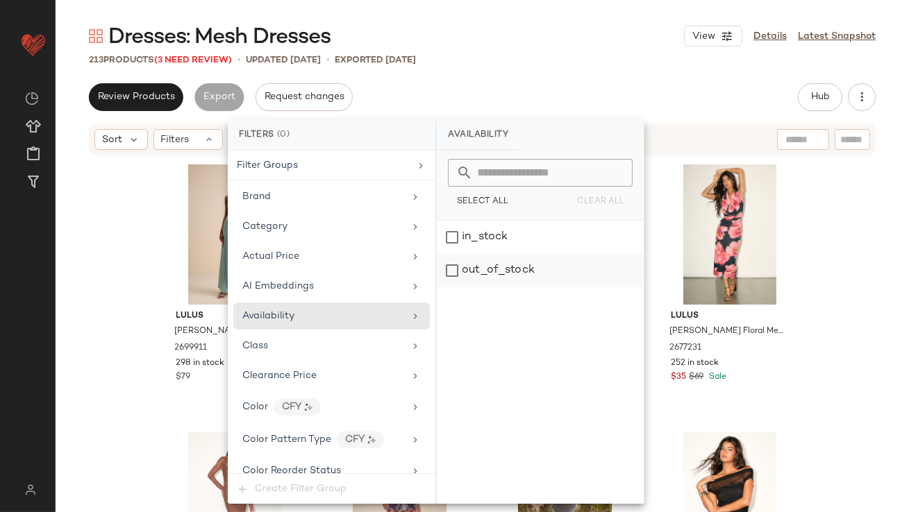
click at [475, 257] on div "out_of_stock" at bounding box center [540, 270] width 207 height 33
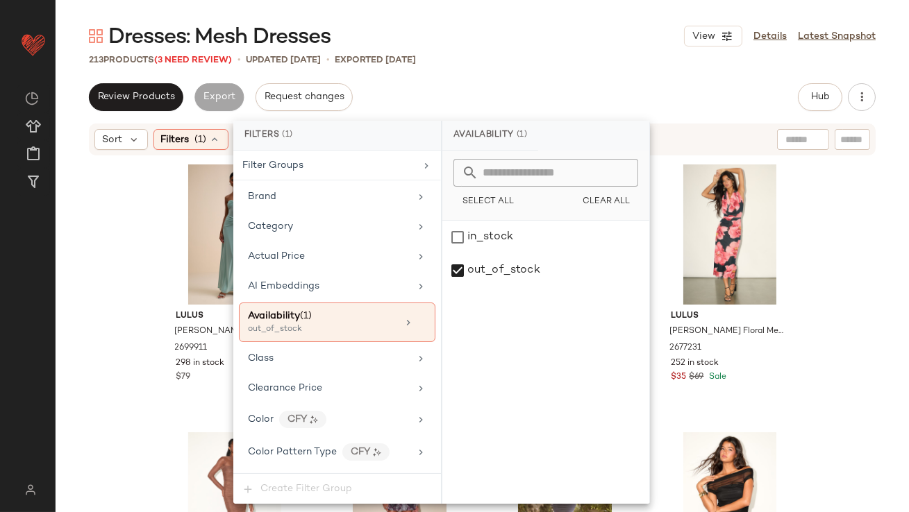
click at [511, 98] on div "Review Products Export Request changes Hub Send for Review External Review Inte…" at bounding box center [482, 97] width 786 height 28
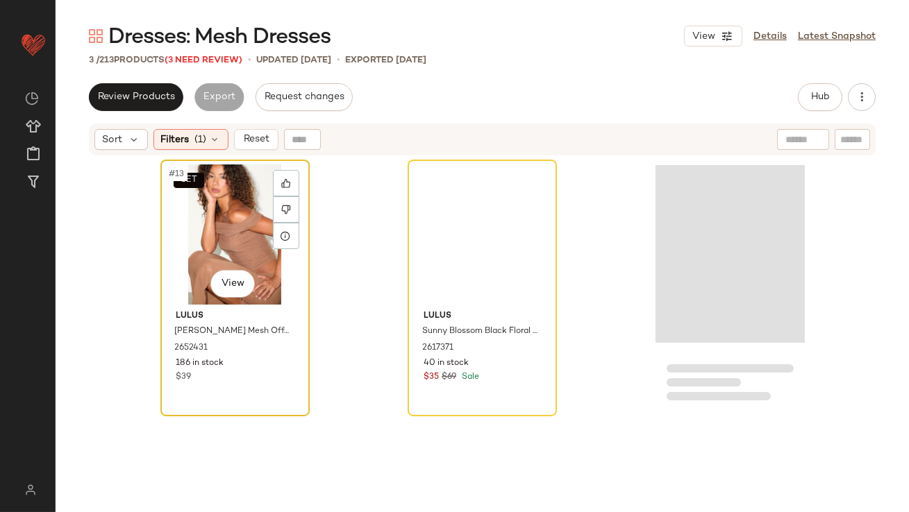
click at [208, 219] on div "SET #13 View" at bounding box center [235, 234] width 140 height 140
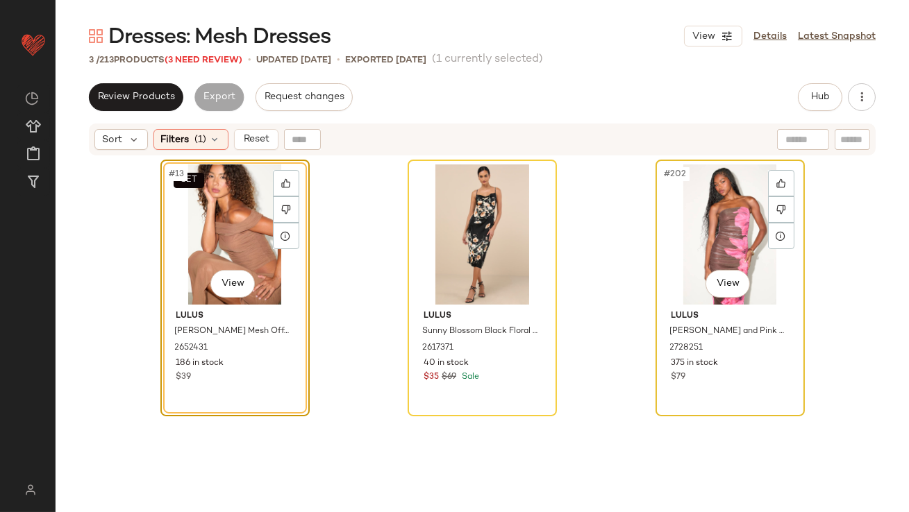
click at [706, 214] on div "#202 View" at bounding box center [730, 234] width 140 height 140
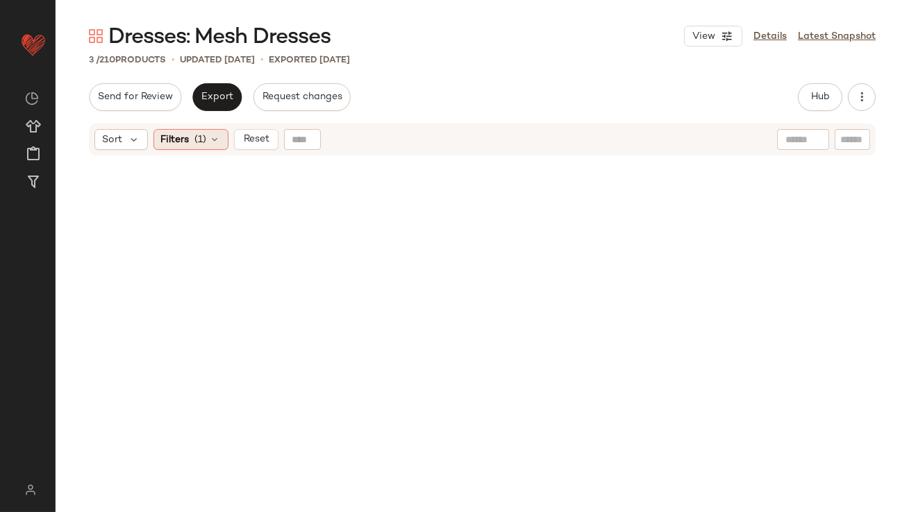
click at [184, 140] on span "Filters" at bounding box center [175, 140] width 28 height 15
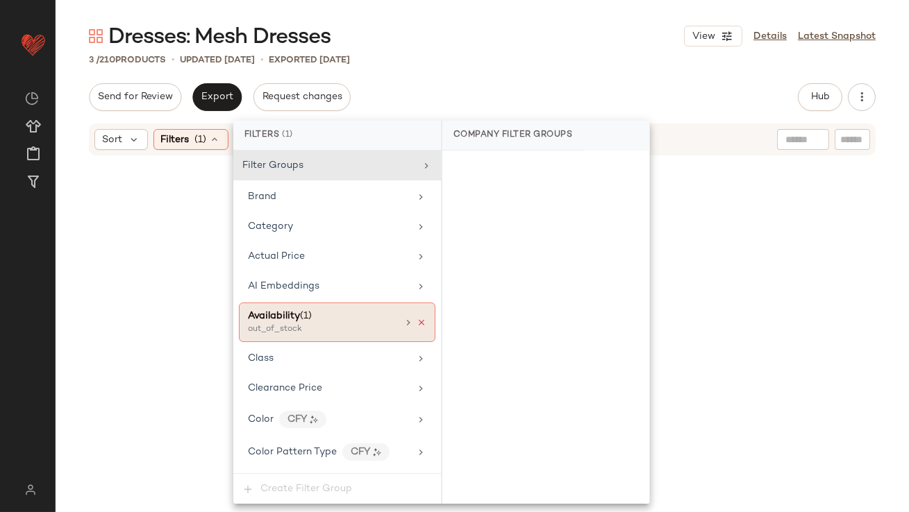
click at [417, 321] on icon at bounding box center [421, 323] width 10 height 10
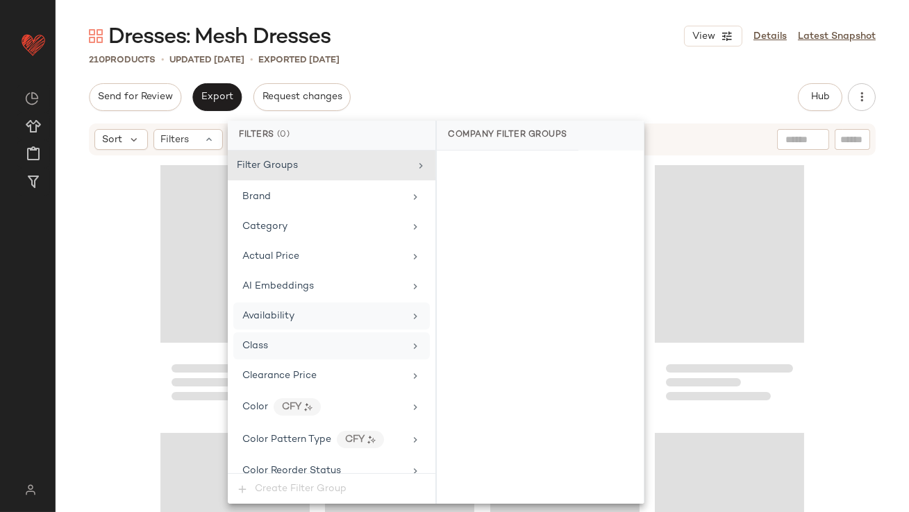
scroll to position [1093, 0]
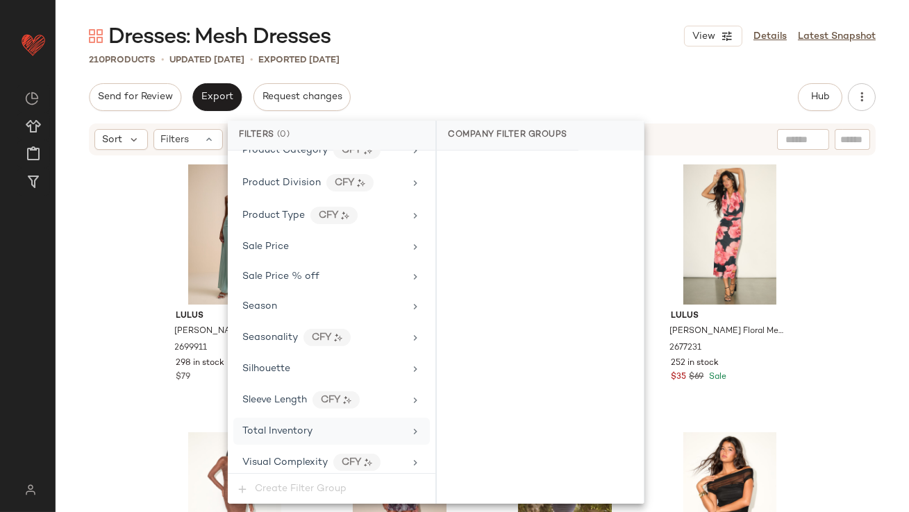
click at [310, 418] on div "Total Inventory" at bounding box center [331, 431] width 196 height 27
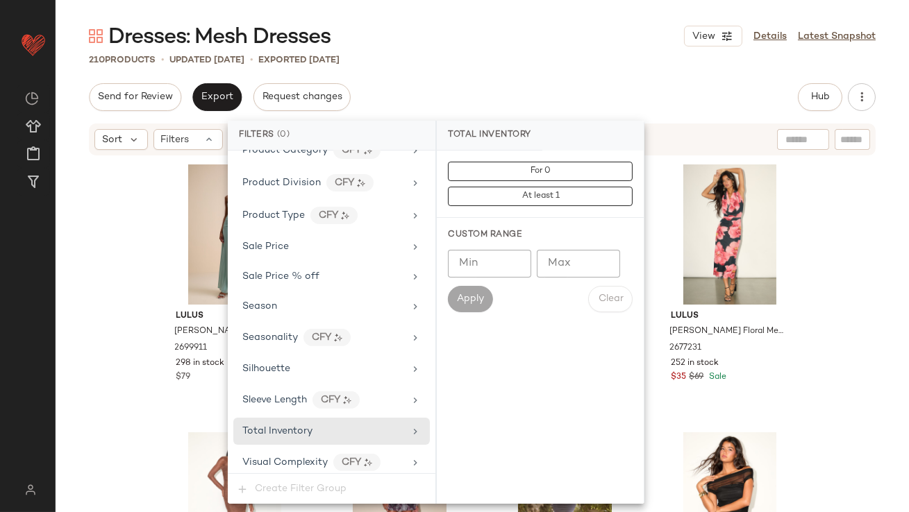
click at [591, 272] on input "Max" at bounding box center [578, 264] width 83 height 28
type input "**"
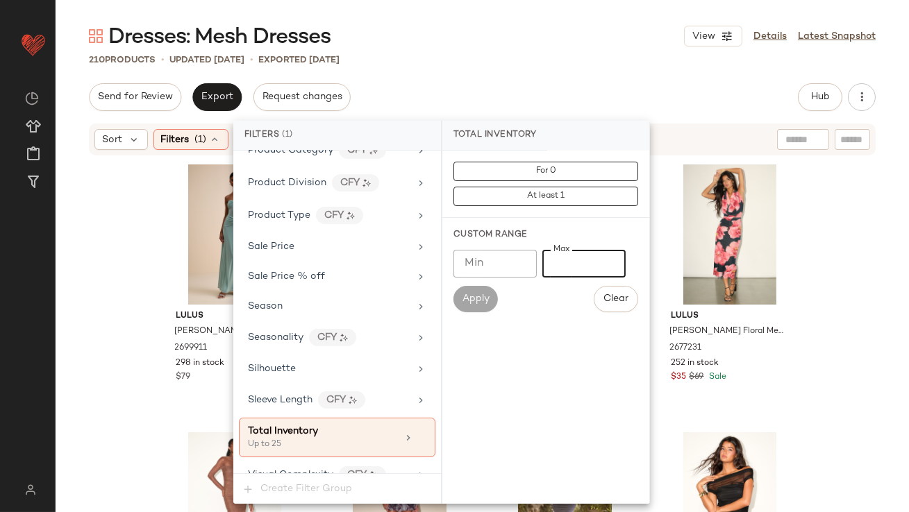
click at [547, 108] on div "Send for Review Export Request changes Hub Send for Review External Review Inte…" at bounding box center [482, 97] width 786 height 28
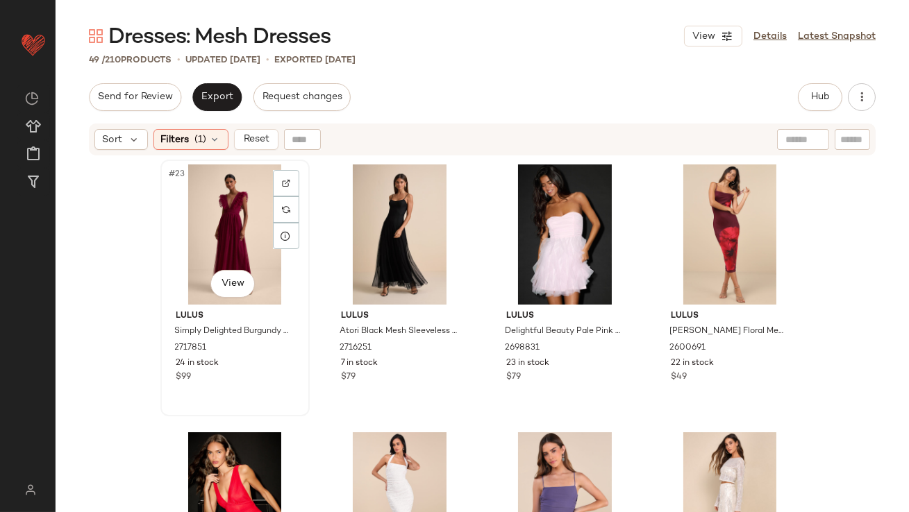
click at [230, 191] on div "#23 View" at bounding box center [235, 234] width 140 height 140
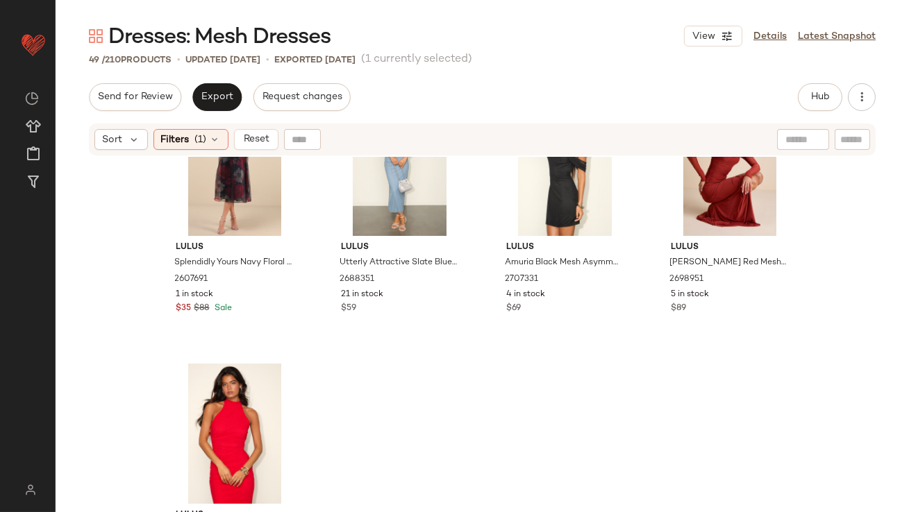
scroll to position [3092, 0]
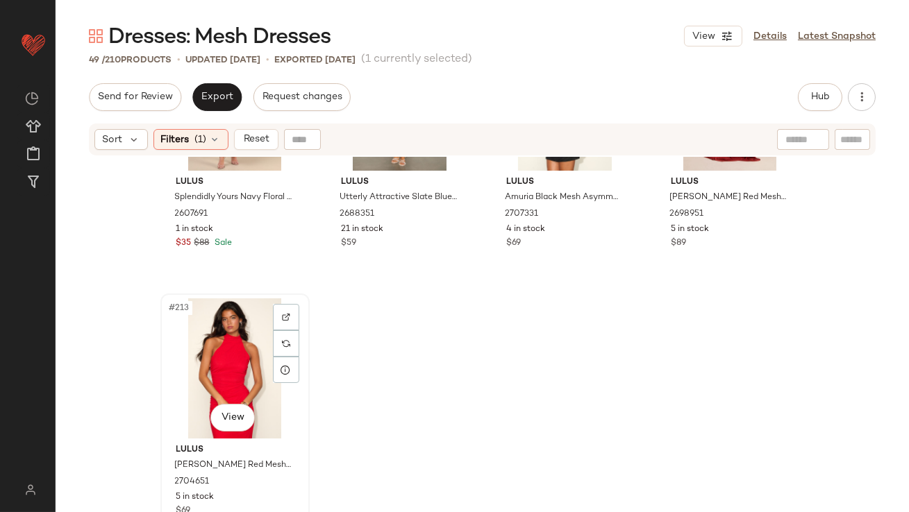
click at [213, 354] on div "#213 View" at bounding box center [235, 368] width 140 height 140
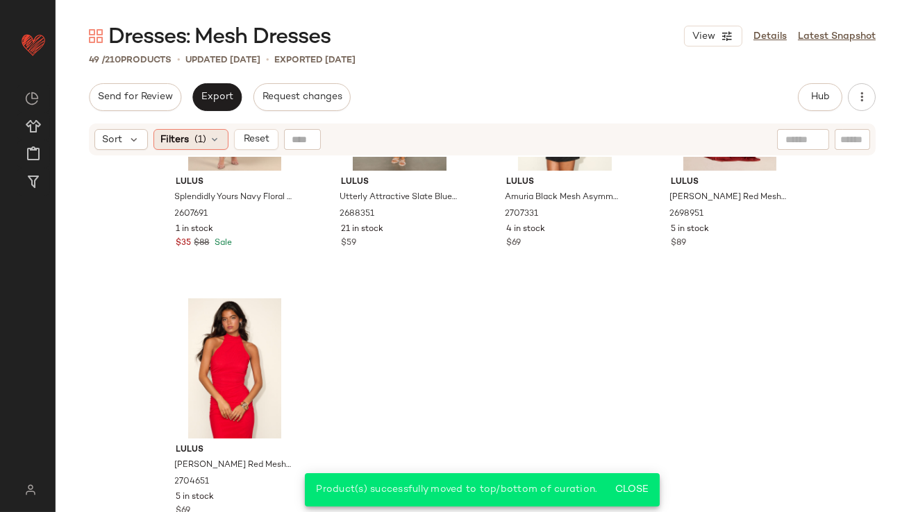
click at [178, 141] on span "Filters" at bounding box center [175, 140] width 28 height 15
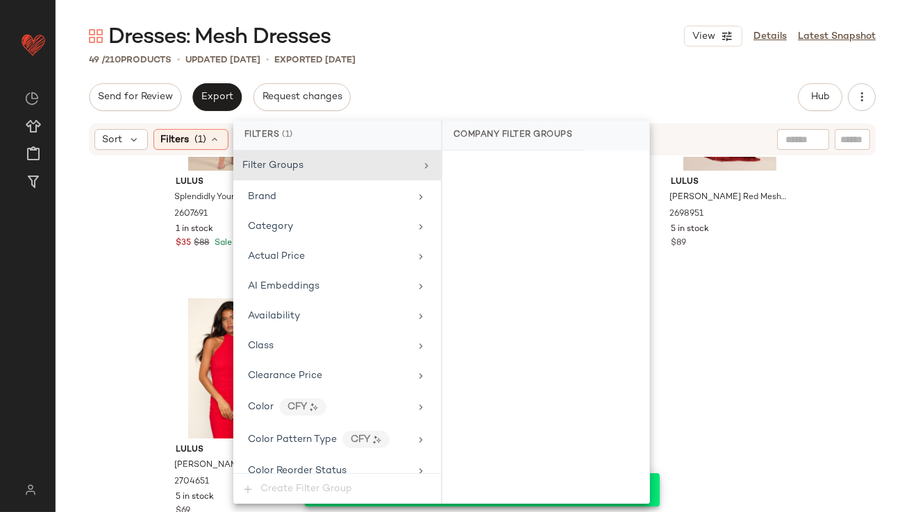
scroll to position [1106, 0]
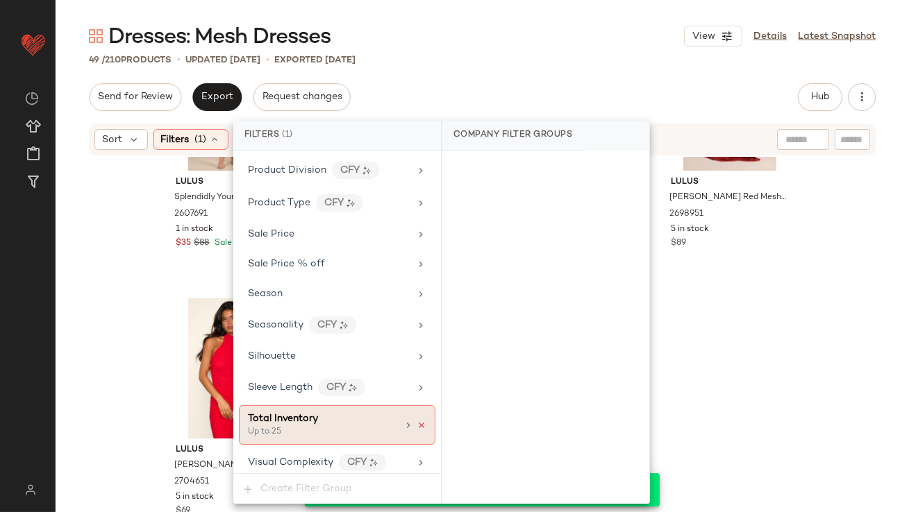
click at [416, 421] on icon at bounding box center [421, 426] width 10 height 10
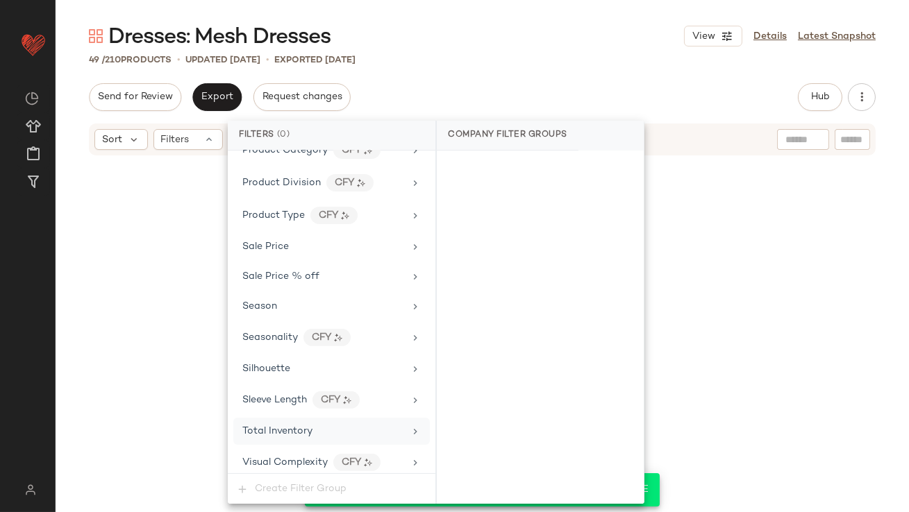
click at [505, 81] on div "Dresses: Mesh Dresses View Details Latest Snapshot 49 / 210 Products • updated …" at bounding box center [482, 267] width 853 height 490
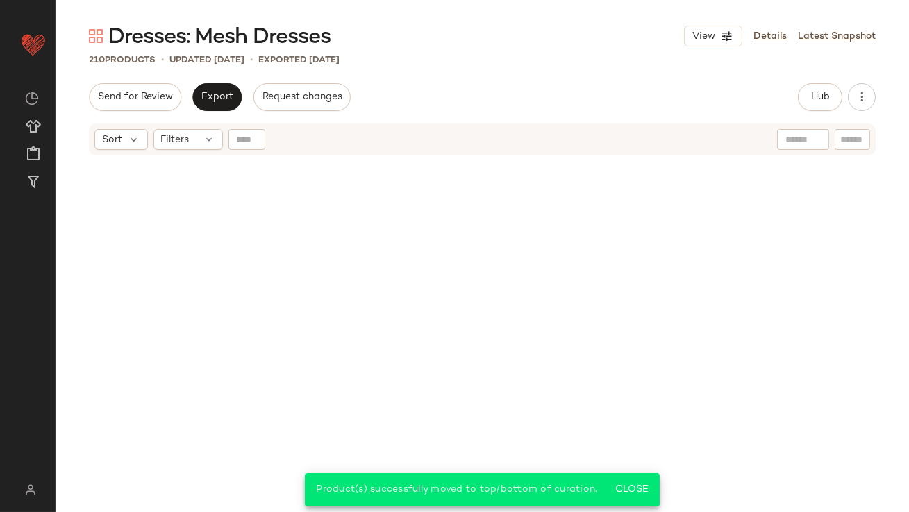
scroll to position [0, 0]
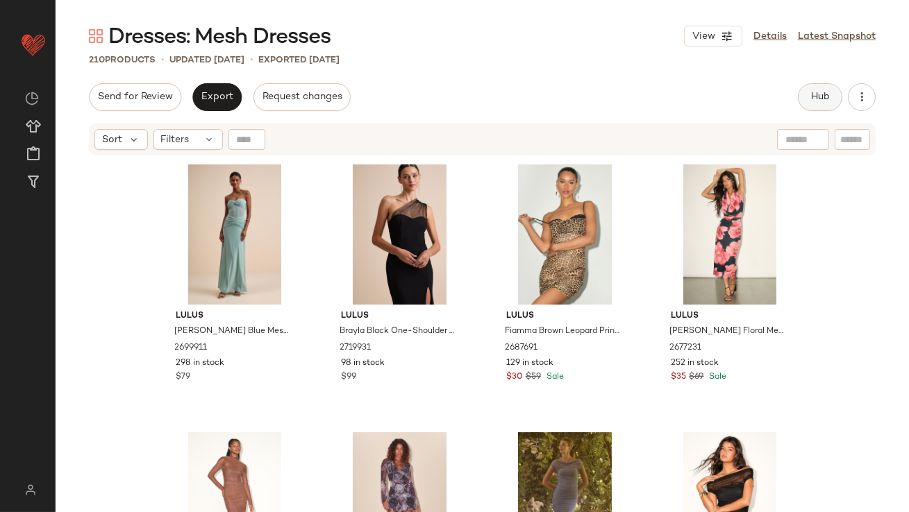
click at [813, 103] on button "Hub" at bounding box center [819, 97] width 44 height 28
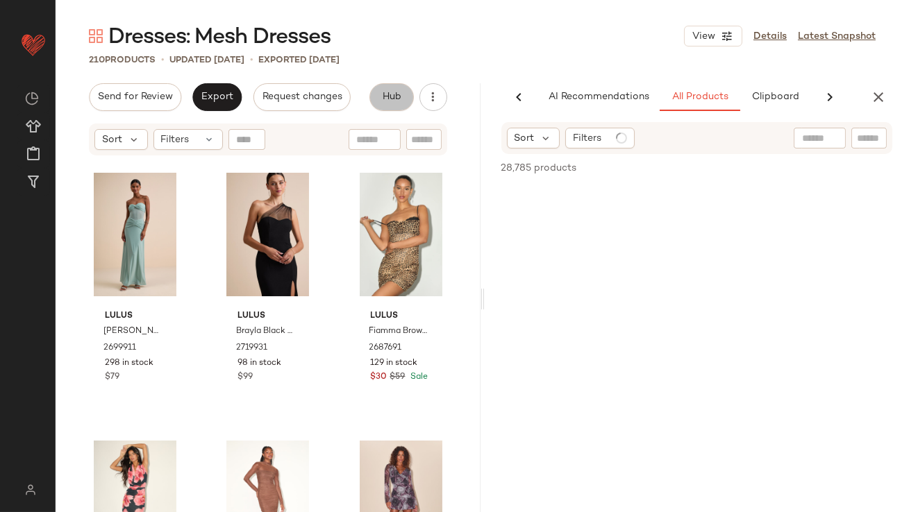
scroll to position [0, 73]
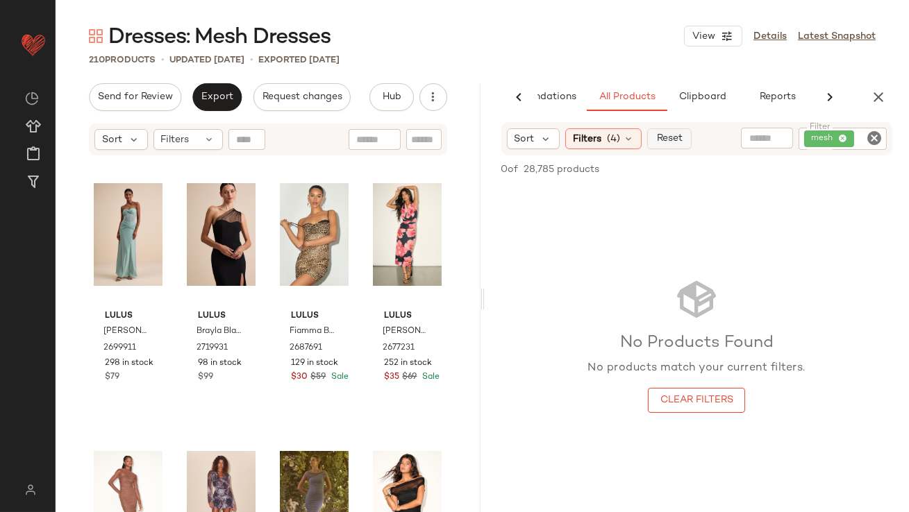
click at [676, 138] on span "Reset" at bounding box center [669, 138] width 26 height 11
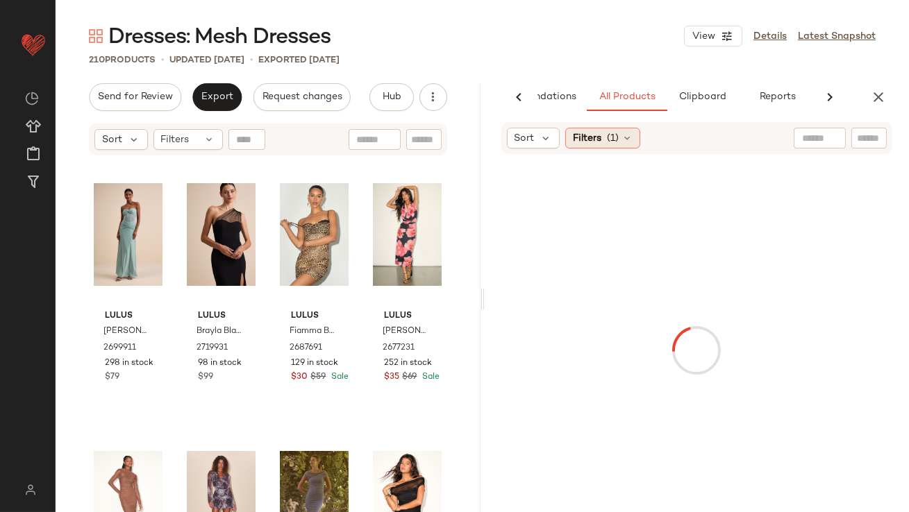
click at [609, 138] on span "(1)" at bounding box center [613, 138] width 12 height 15
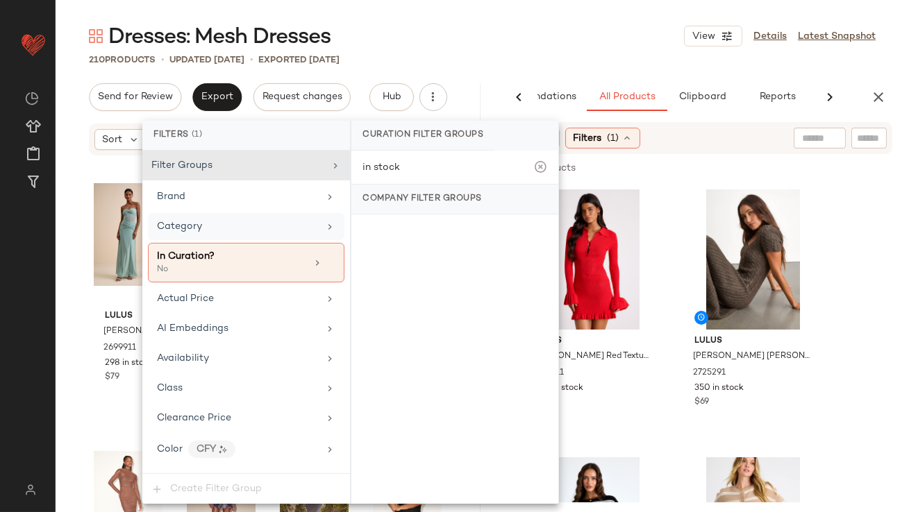
click at [276, 229] on div "Category" at bounding box center [238, 226] width 162 height 15
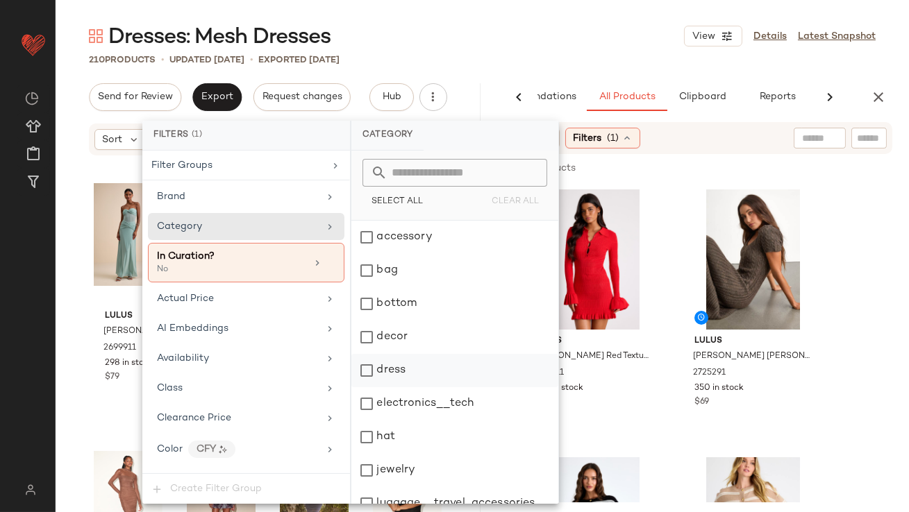
click at [378, 366] on div "dress" at bounding box center [454, 370] width 207 height 33
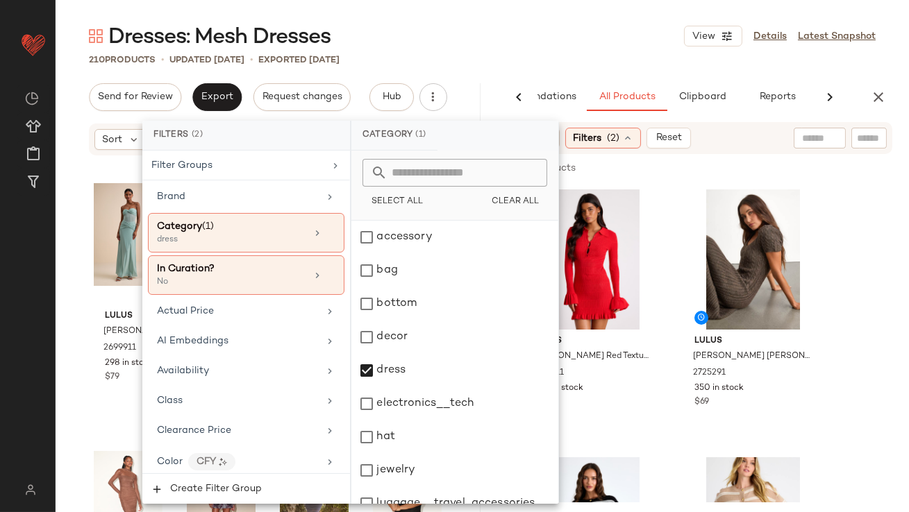
click at [550, 54] on div "210 Products • updated Oct 14th • Exported Oct 9th" at bounding box center [482, 60] width 853 height 14
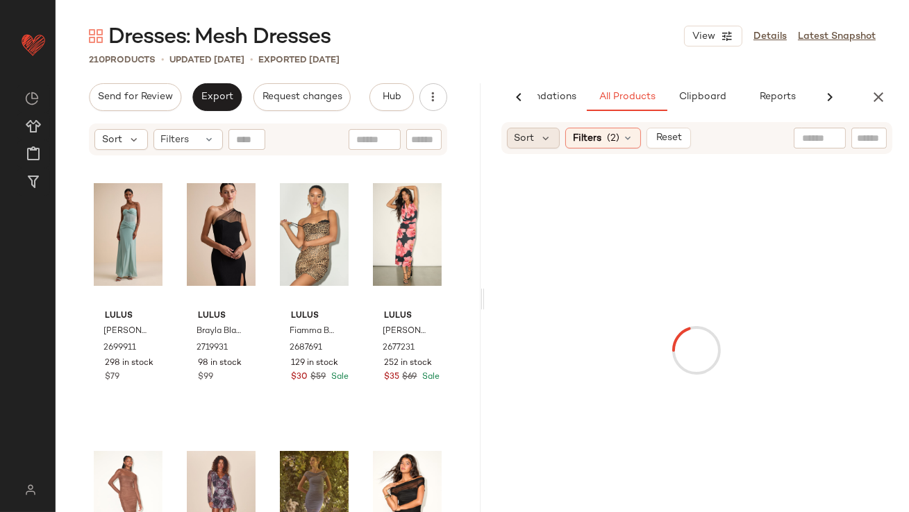
click at [537, 133] on div "Sort" at bounding box center [533, 138] width 53 height 21
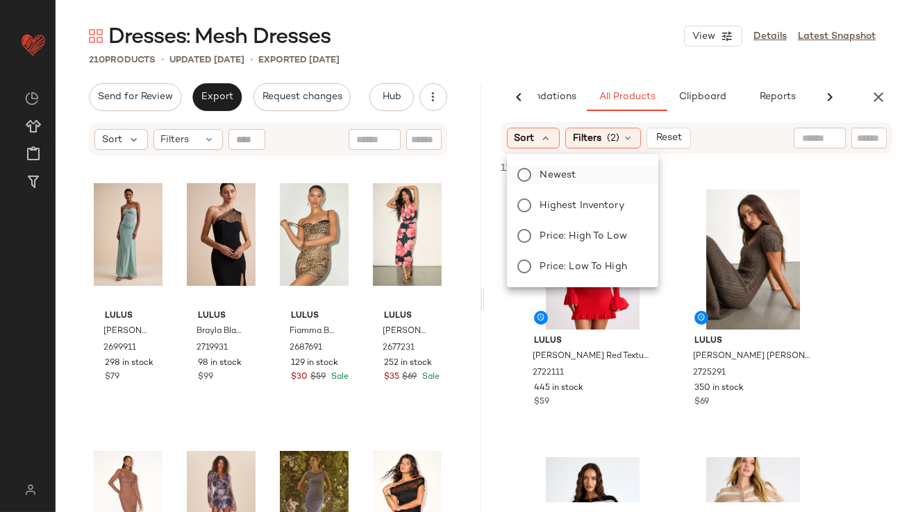
click at [540, 174] on span "Newest" at bounding box center [558, 175] width 36 height 15
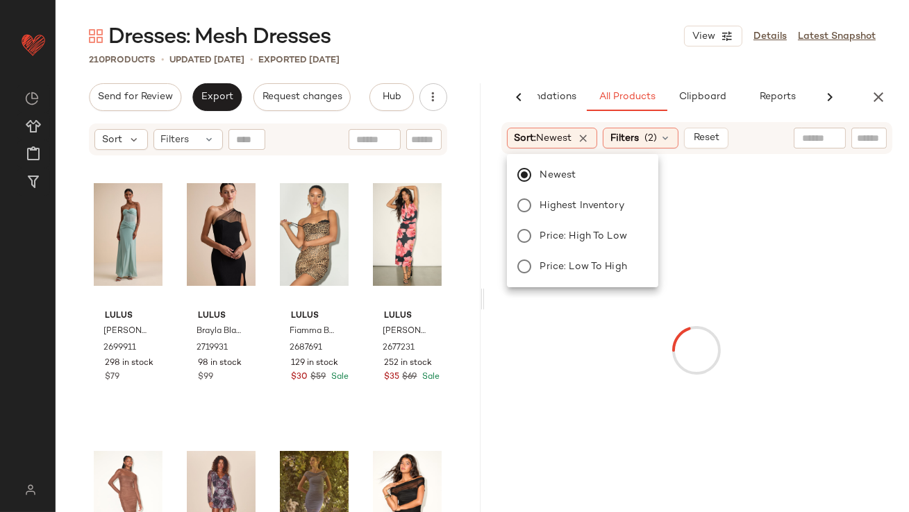
click at [581, 43] on div "Dresses: Mesh Dresses View Details Latest Snapshot" at bounding box center [482, 36] width 853 height 28
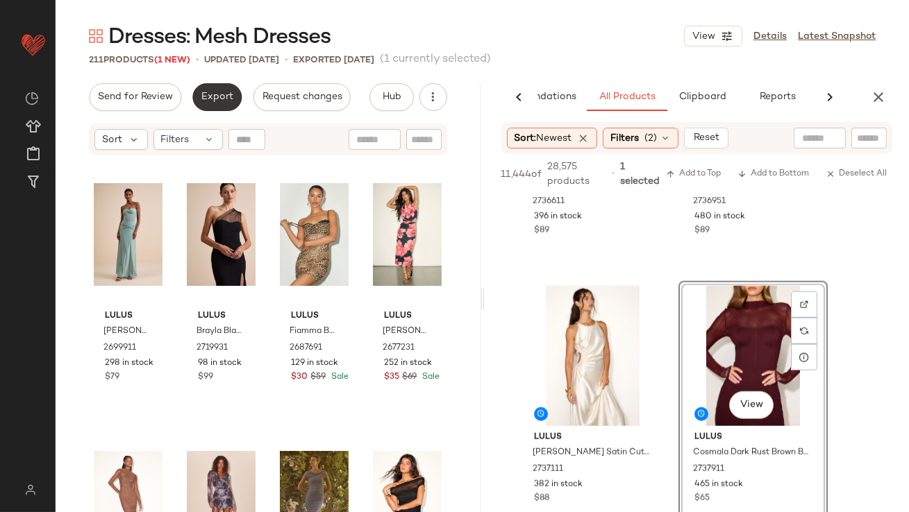
click at [211, 99] on span "Export" at bounding box center [217, 97] width 33 height 11
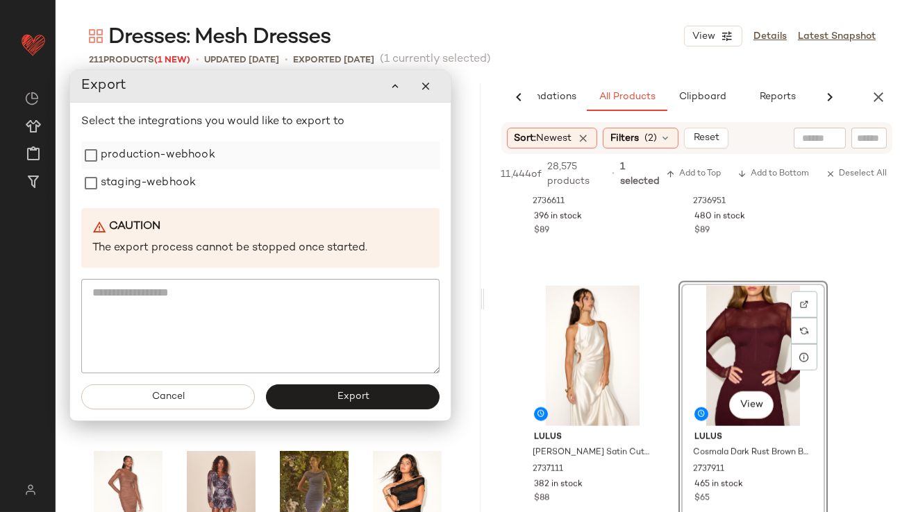
click at [219, 155] on div "production-webhook" at bounding box center [260, 156] width 358 height 28
click at [211, 176] on div "staging-webhook" at bounding box center [260, 183] width 358 height 28
click at [208, 160] on label "production-webhook" at bounding box center [158, 156] width 115 height 28
click at [169, 180] on label "staging-webhook" at bounding box center [148, 183] width 95 height 28
click at [398, 396] on button "Export" at bounding box center [352, 397] width 174 height 25
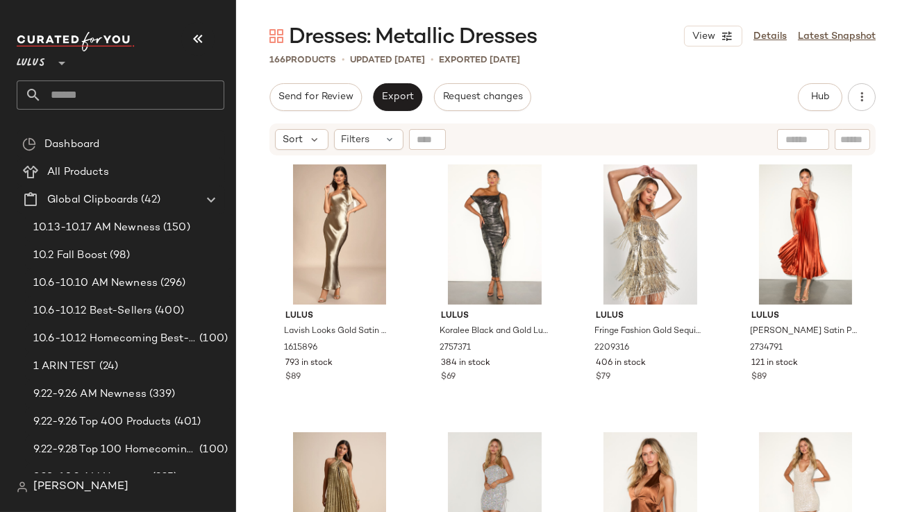
click at [202, 33] on icon "button" at bounding box center [197, 39] width 17 height 17
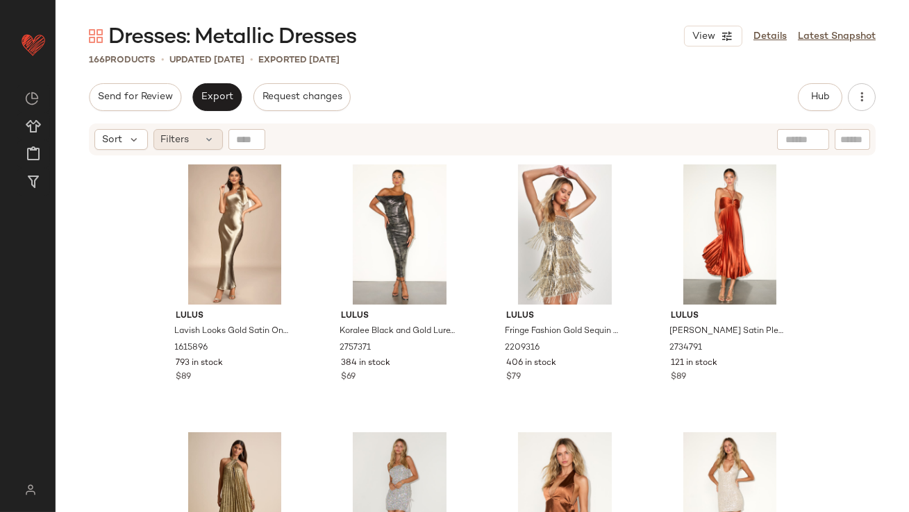
click at [196, 132] on div "Filters" at bounding box center [187, 139] width 69 height 21
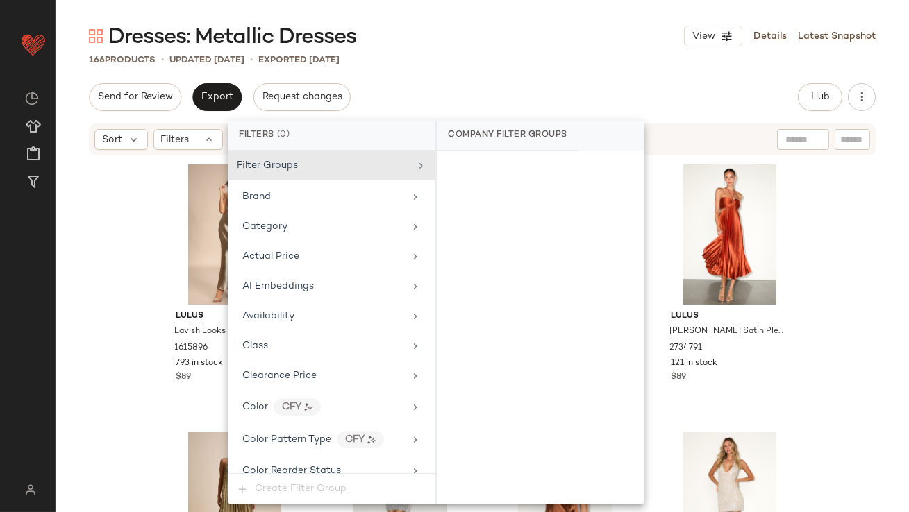
scroll to position [1093, 0]
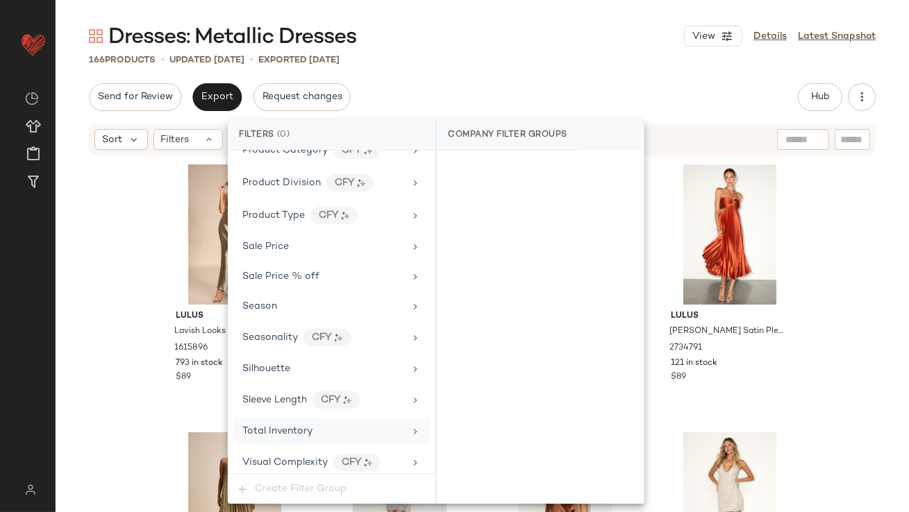
click at [335, 424] on div "Total Inventory" at bounding box center [323, 431] width 162 height 15
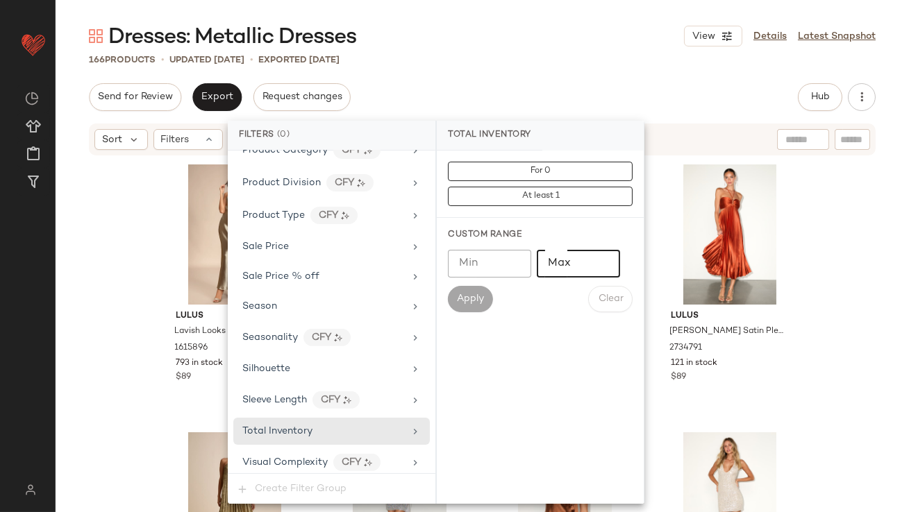
click at [609, 264] on input "Max" at bounding box center [578, 264] width 83 height 28
type input "*"
type input "**"
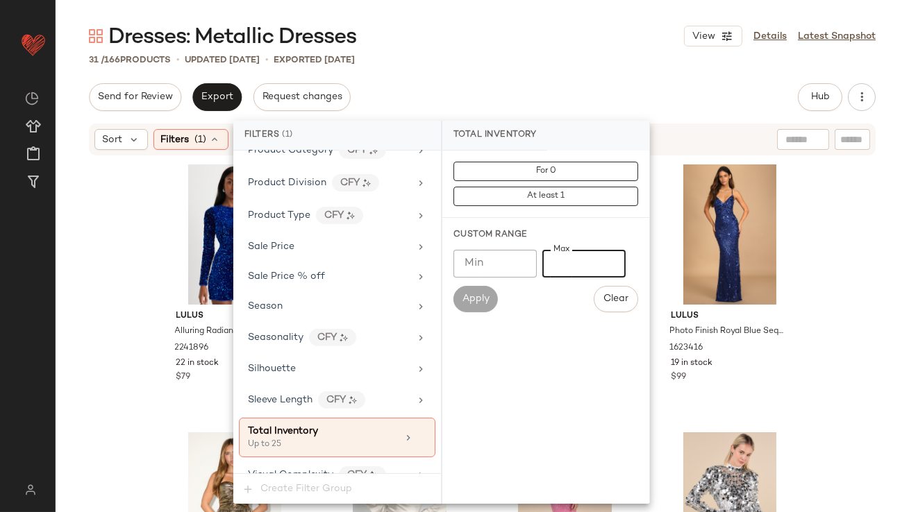
click at [614, 76] on div "Dresses: Metallic Dresses View Details Latest Snapshot 31 / 166 Products • upda…" at bounding box center [482, 267] width 853 height 490
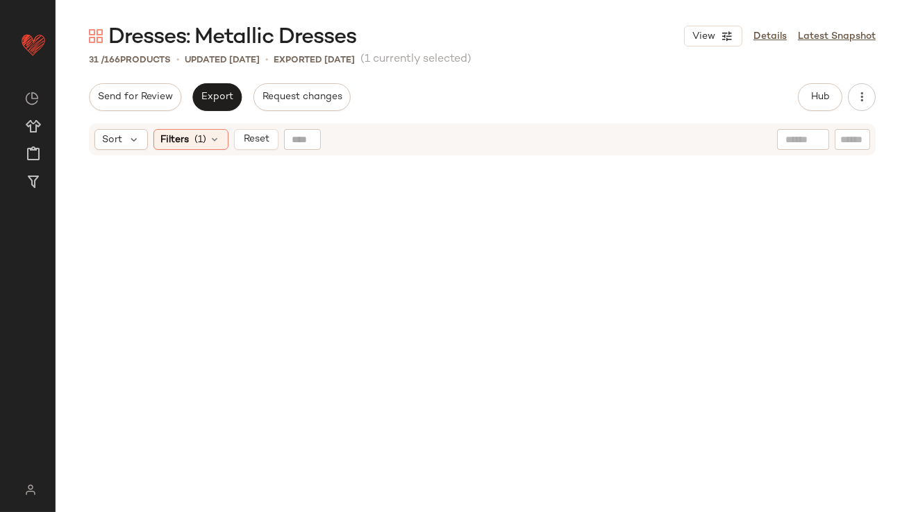
scroll to position [1753, 0]
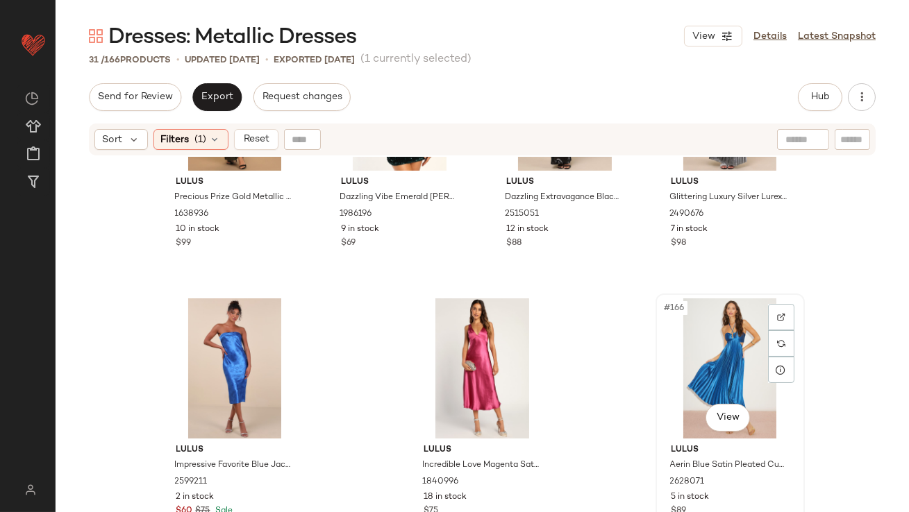
click at [698, 359] on div "#166 View" at bounding box center [730, 368] width 140 height 140
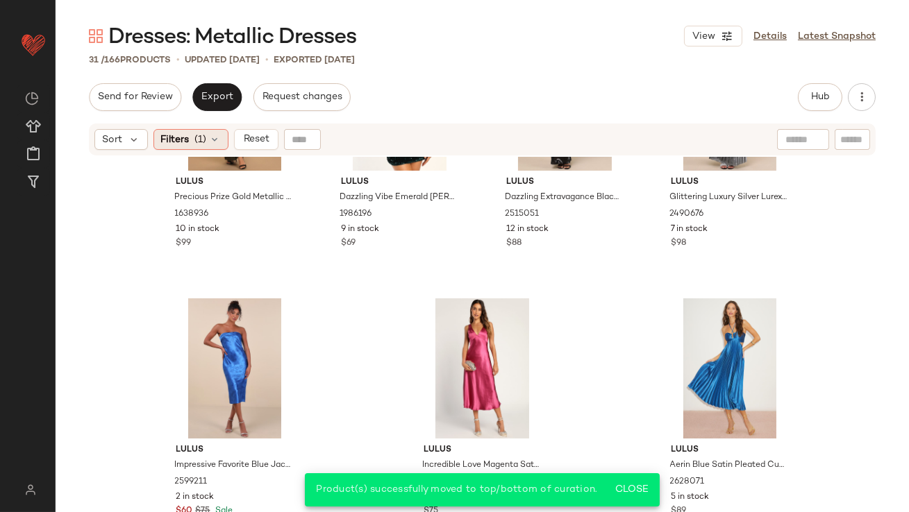
click at [217, 142] on icon at bounding box center [215, 139] width 11 height 11
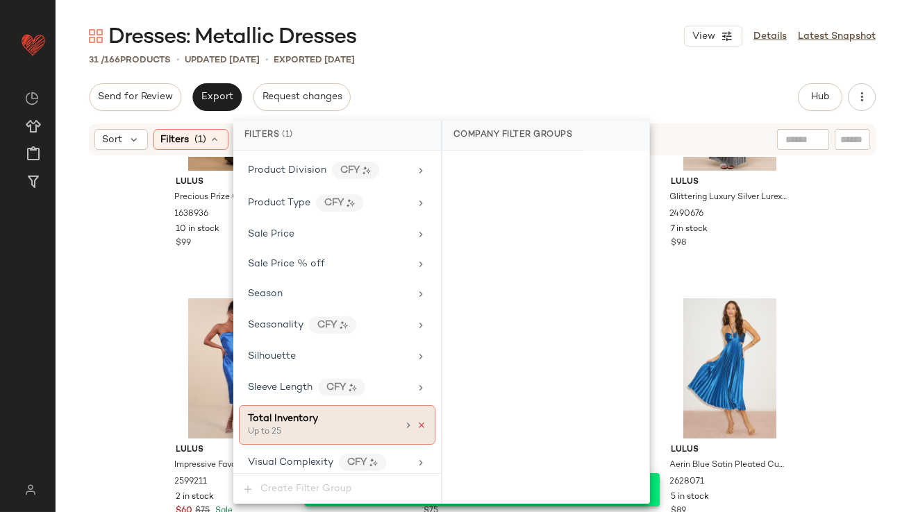
click at [416, 421] on icon at bounding box center [421, 426] width 10 height 10
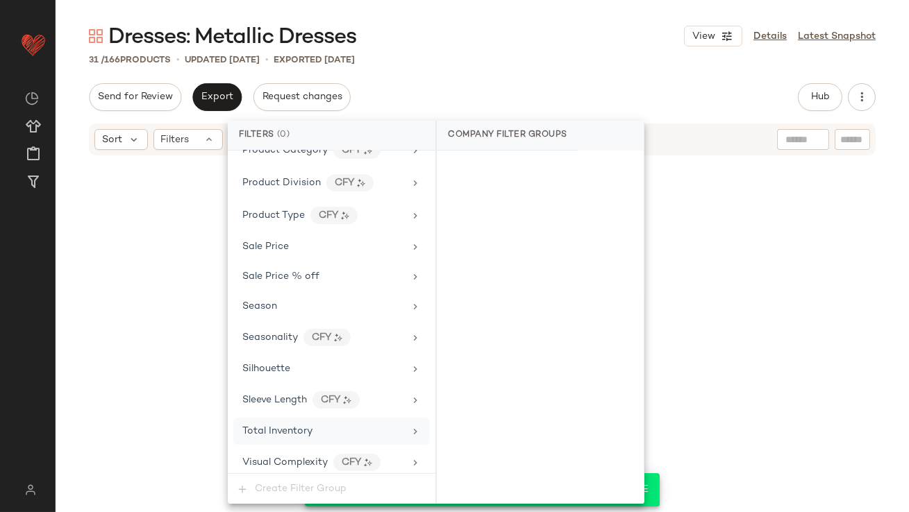
click at [547, 87] on div "Send for Review Export Request changes Hub Send for Review External Review Inte…" at bounding box center [482, 97] width 786 height 28
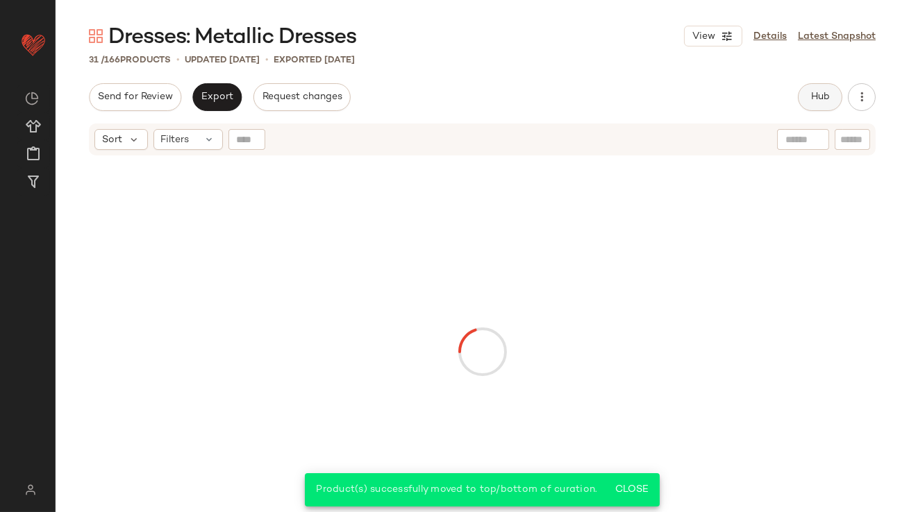
click at [822, 99] on span "Hub" at bounding box center [819, 97] width 19 height 11
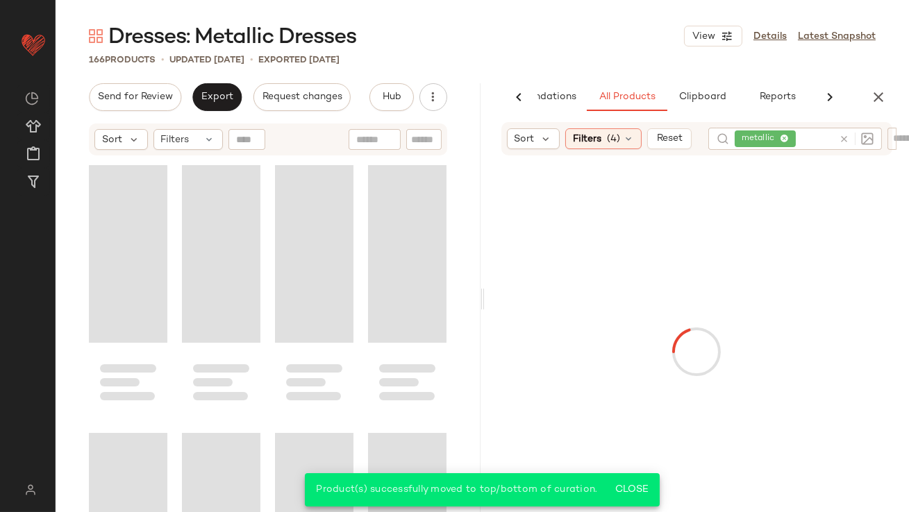
scroll to position [10862, 0]
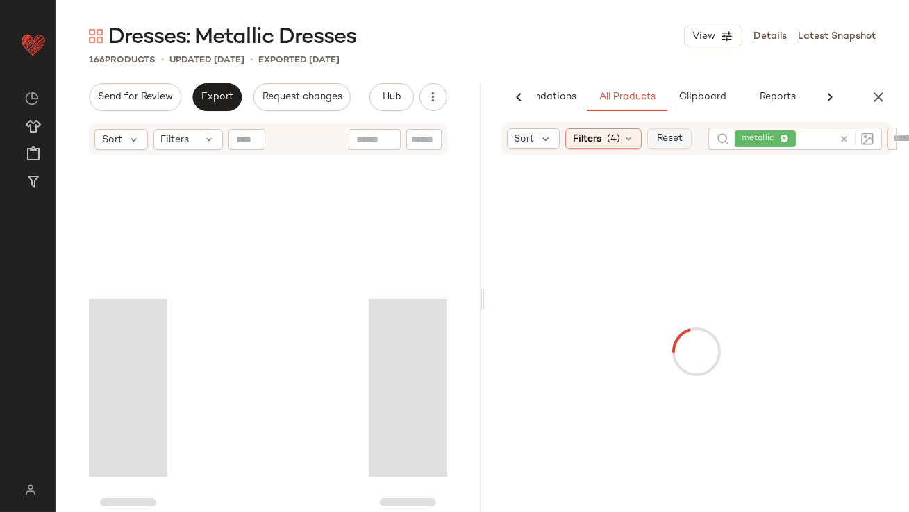
click at [677, 137] on span "Reset" at bounding box center [669, 138] width 26 height 11
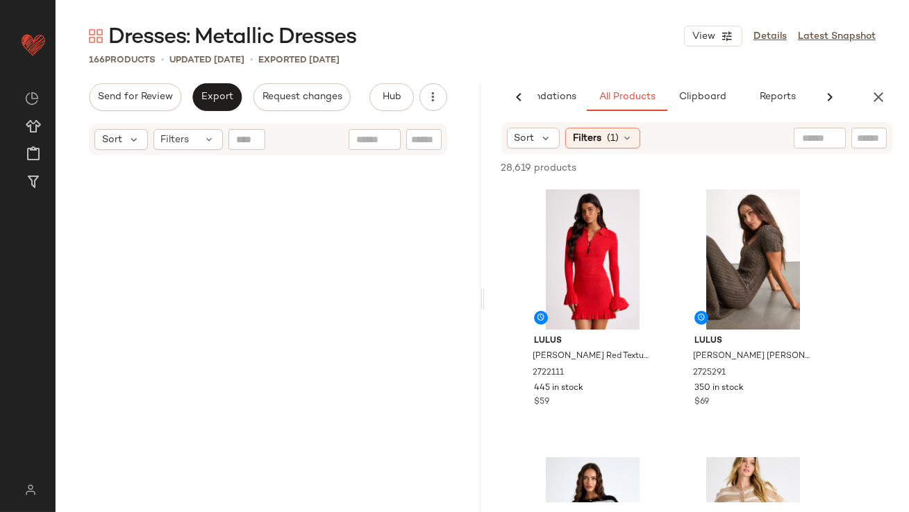
scroll to position [0, 0]
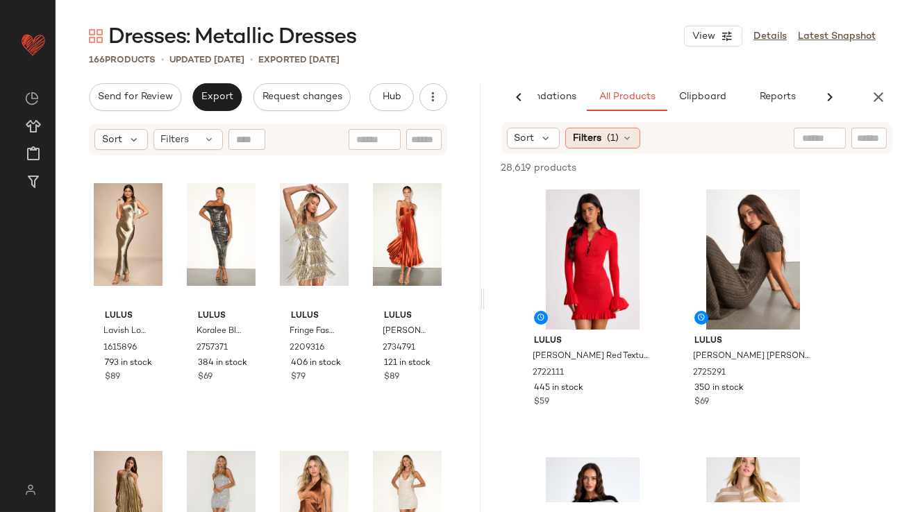
click at [589, 140] on span "Filters" at bounding box center [587, 138] width 28 height 15
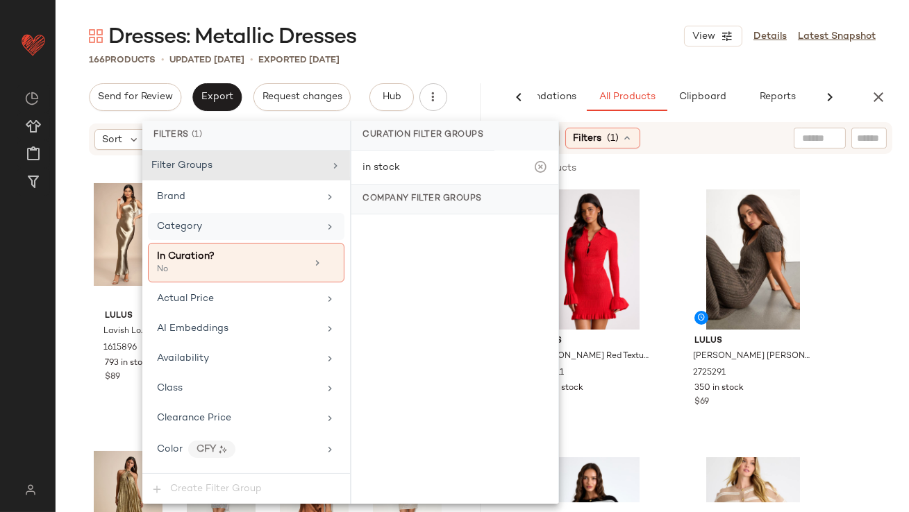
click at [201, 227] on div "Category" at bounding box center [238, 226] width 162 height 15
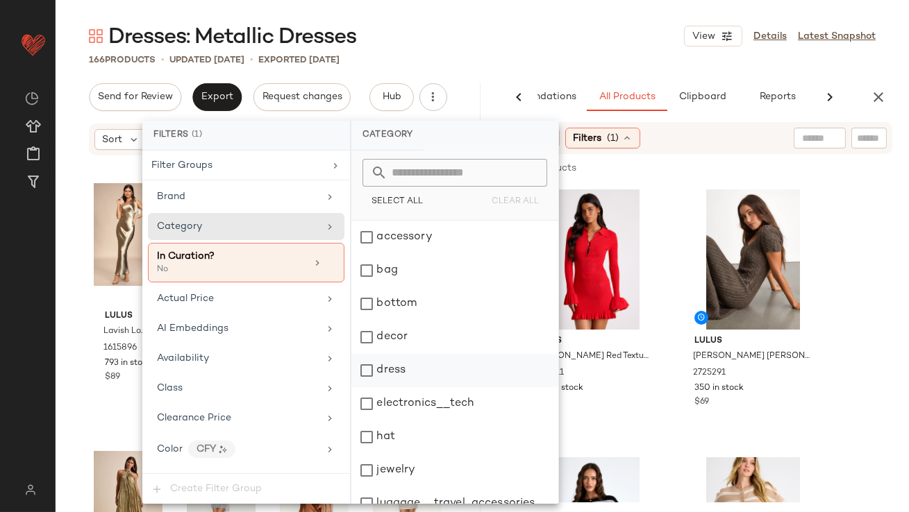
click at [383, 369] on div "dress" at bounding box center [454, 370] width 207 height 33
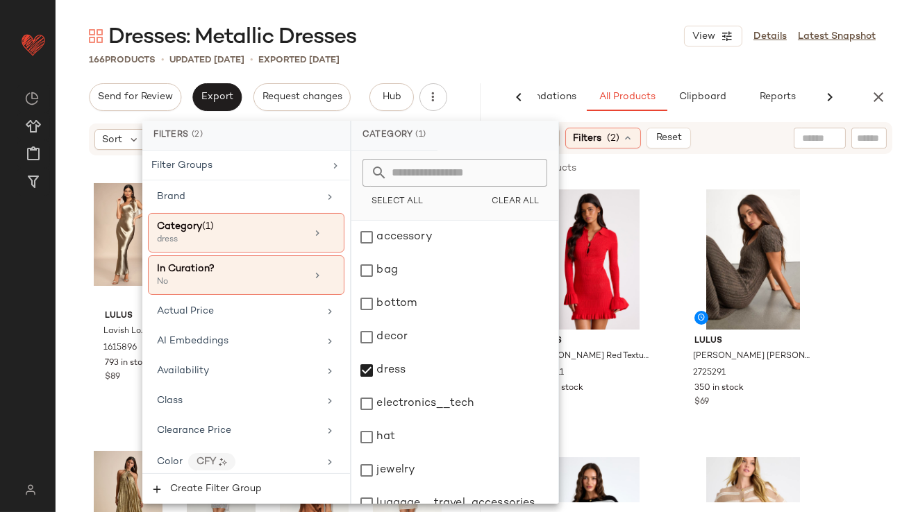
click at [578, 49] on div "Dresses: Metallic Dresses View Details Latest Snapshot" at bounding box center [482, 36] width 853 height 28
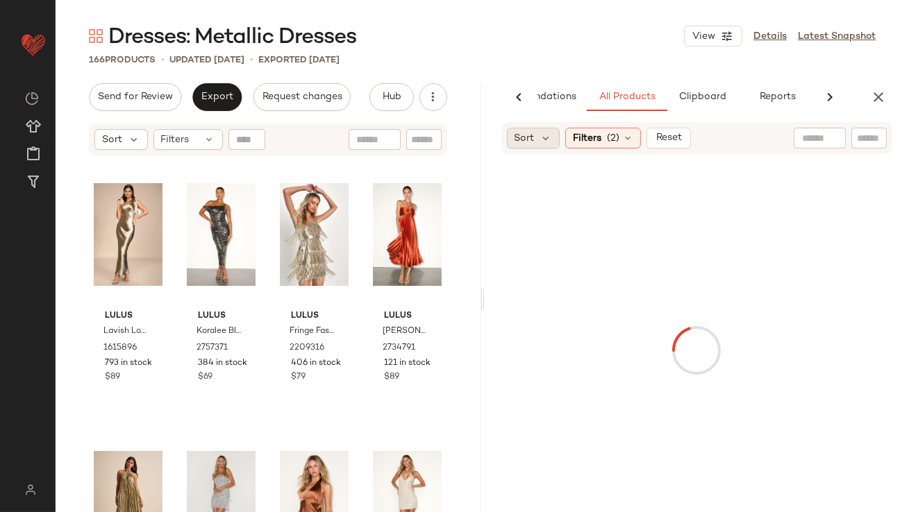
click at [534, 148] on div "Sort" at bounding box center [533, 138] width 53 height 21
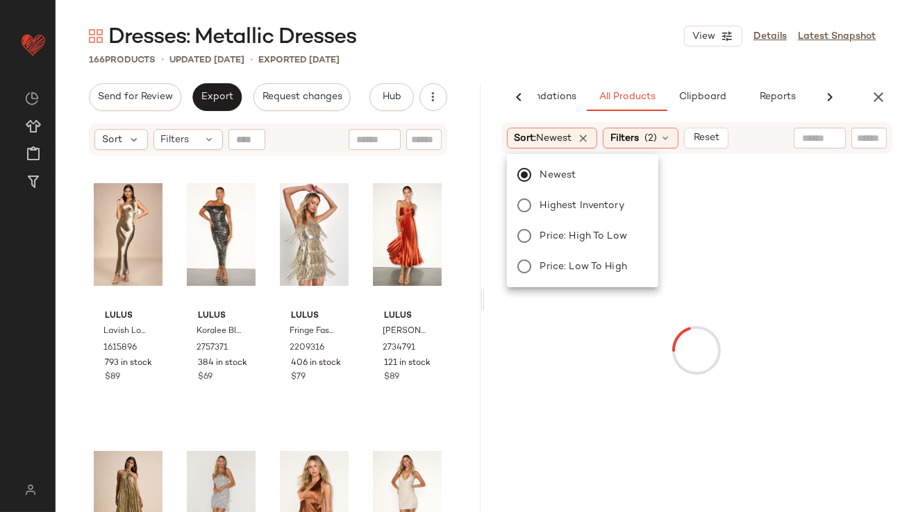
click at [574, 22] on div "Dresses: Metallic Dresses View Details Latest Snapshot" at bounding box center [482, 36] width 853 height 28
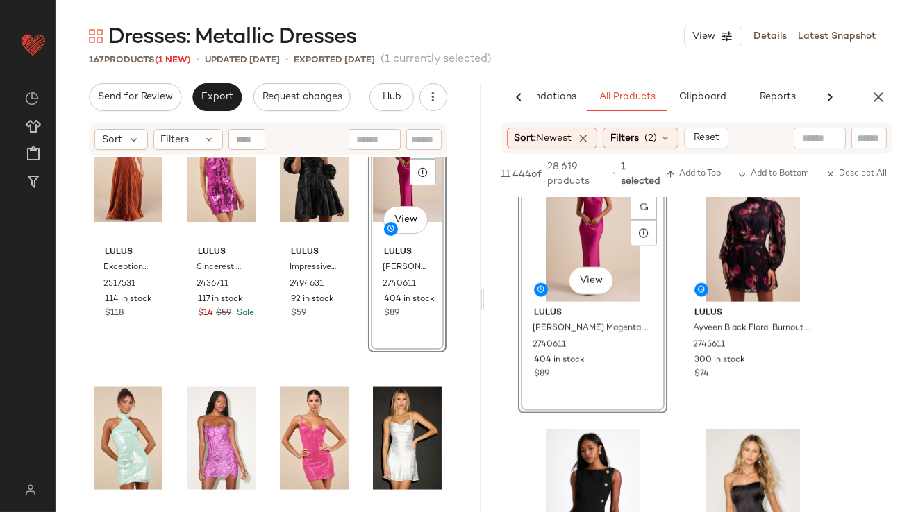
scroll to position [4467, 0]
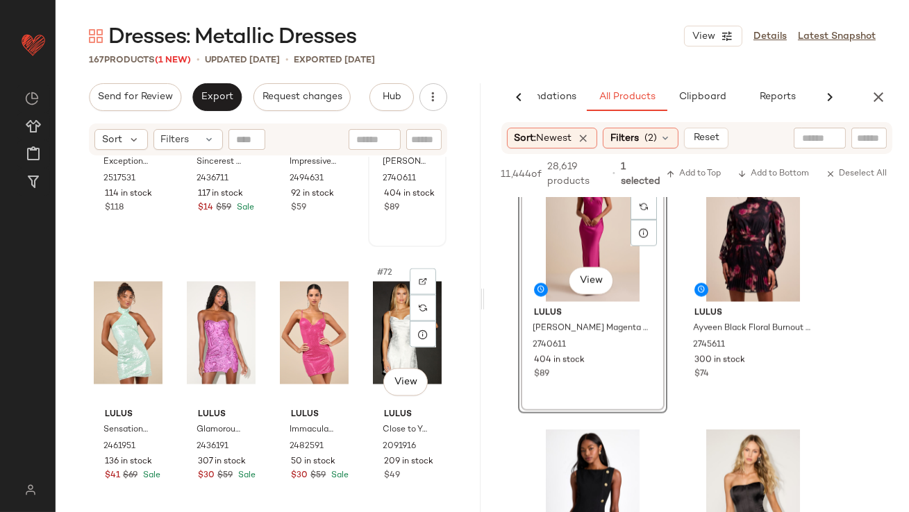
scroll to position [4464, 0]
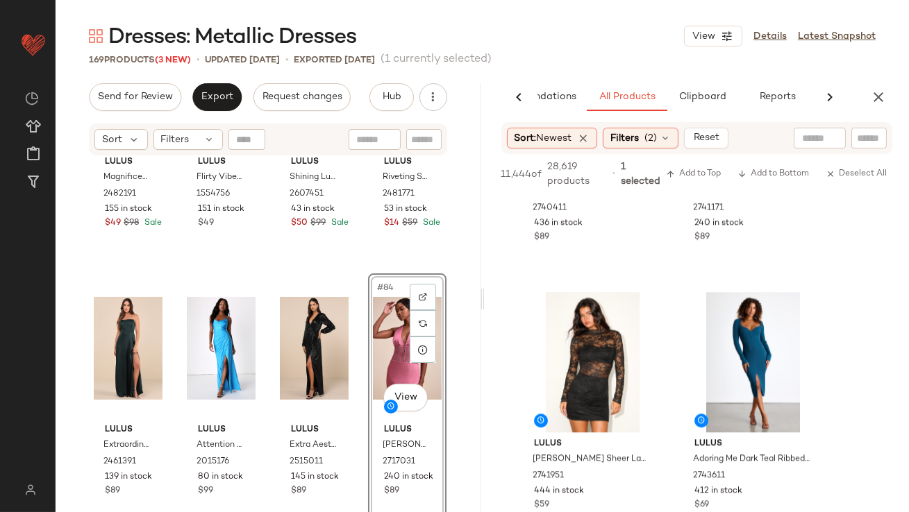
scroll to position [7353, 0]
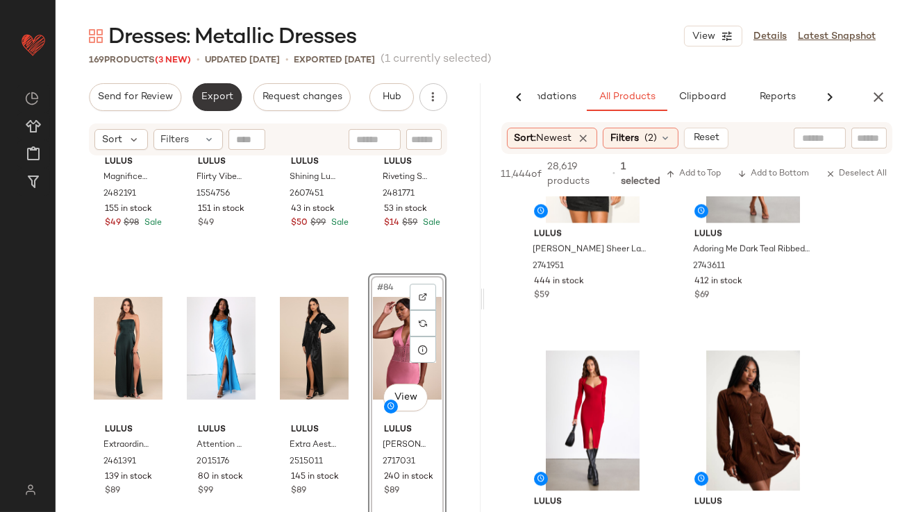
click at [222, 106] on button "Export" at bounding box center [216, 97] width 49 height 28
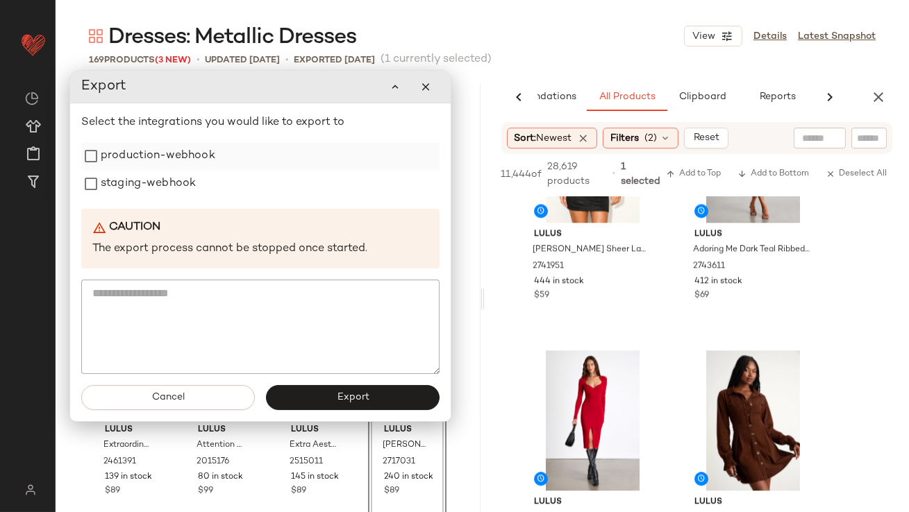
click at [199, 152] on label "production-webhook" at bounding box center [158, 156] width 115 height 28
click at [194, 179] on label "staging-webhook" at bounding box center [148, 184] width 95 height 28
click at [314, 389] on button "Export" at bounding box center [353, 397] width 174 height 25
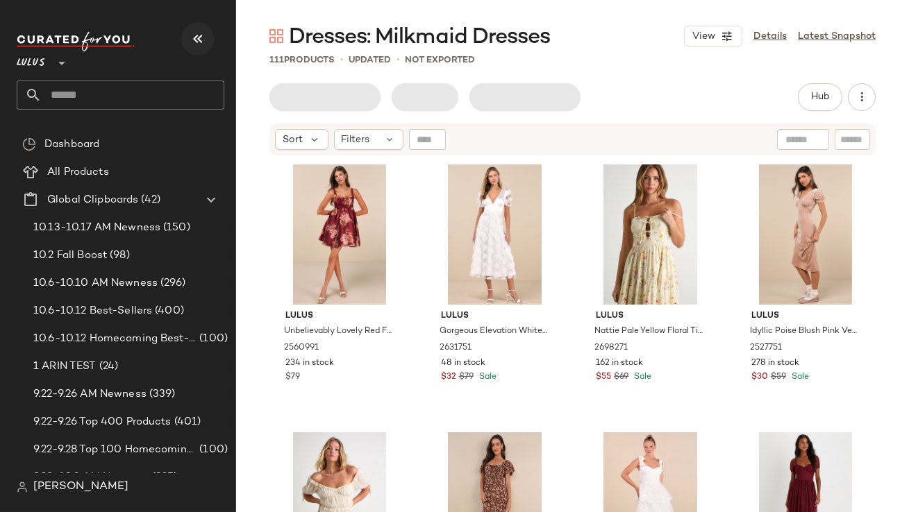
click at [204, 41] on icon "button" at bounding box center [197, 39] width 17 height 17
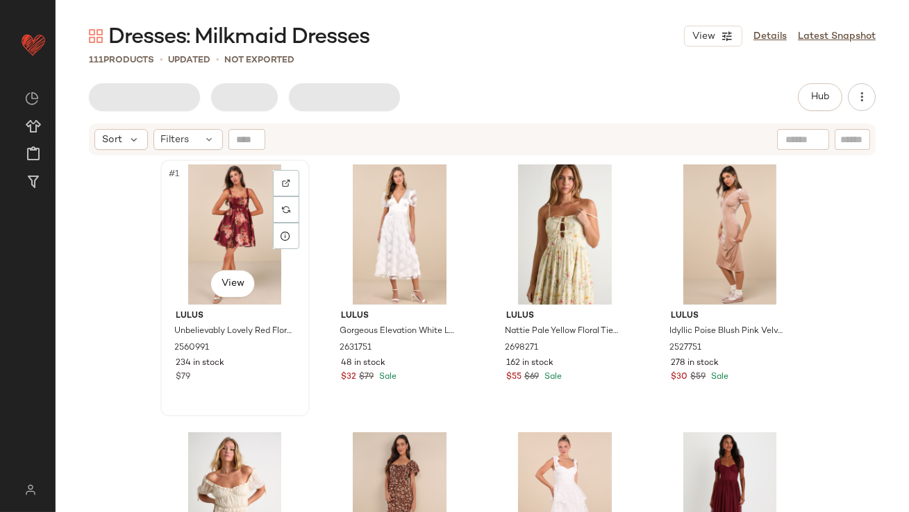
click at [184, 162] on div "#1 View [PERSON_NAME] Unbelievably Lovely Red Floral Babydoll Empire Waist Mini…" at bounding box center [235, 288] width 146 height 254
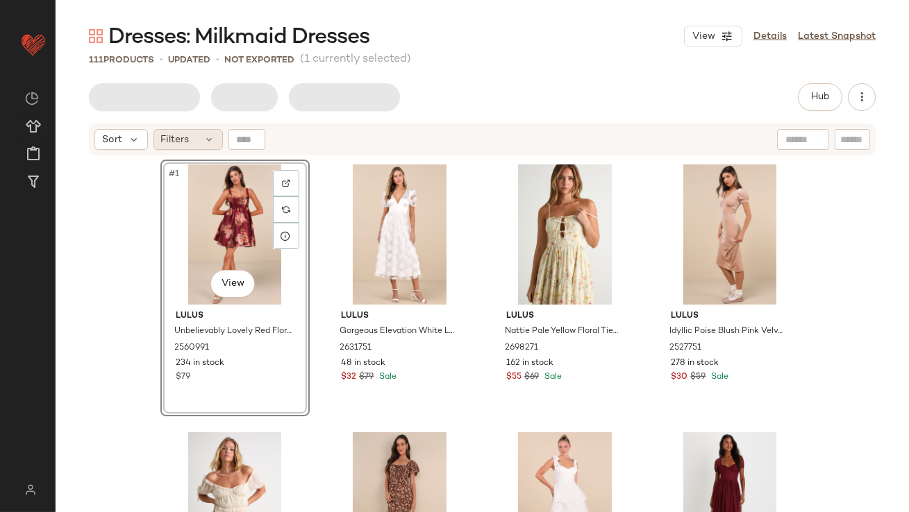
click at [185, 143] on span "Filters" at bounding box center [175, 140] width 28 height 15
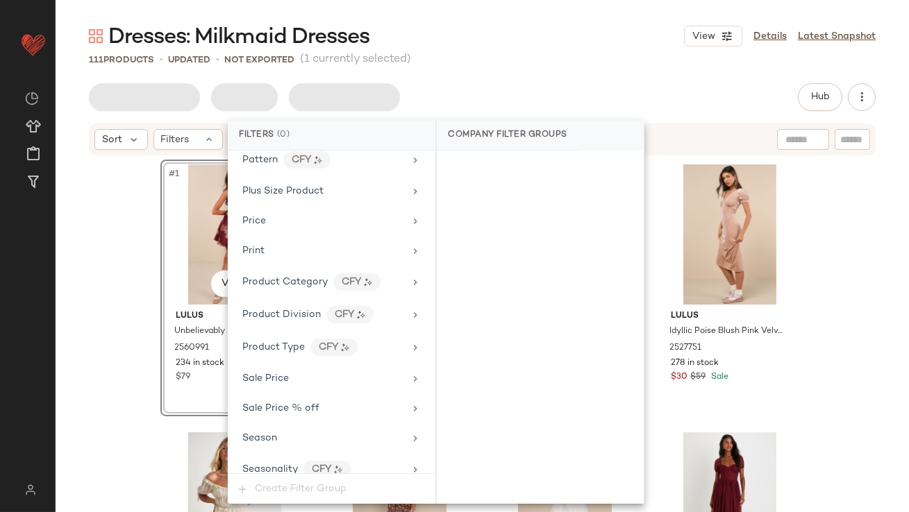
scroll to position [1093, 0]
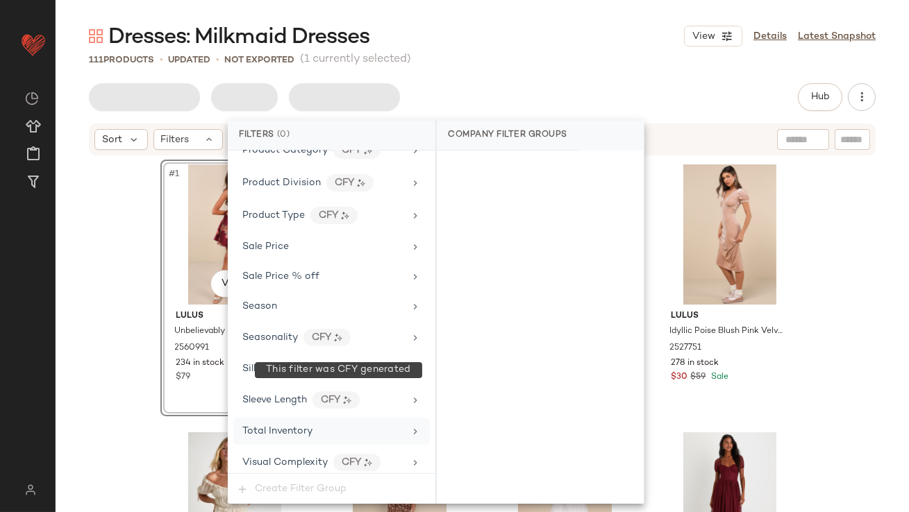
click at [308, 430] on div "Total Inventory" at bounding box center [277, 431] width 70 height 15
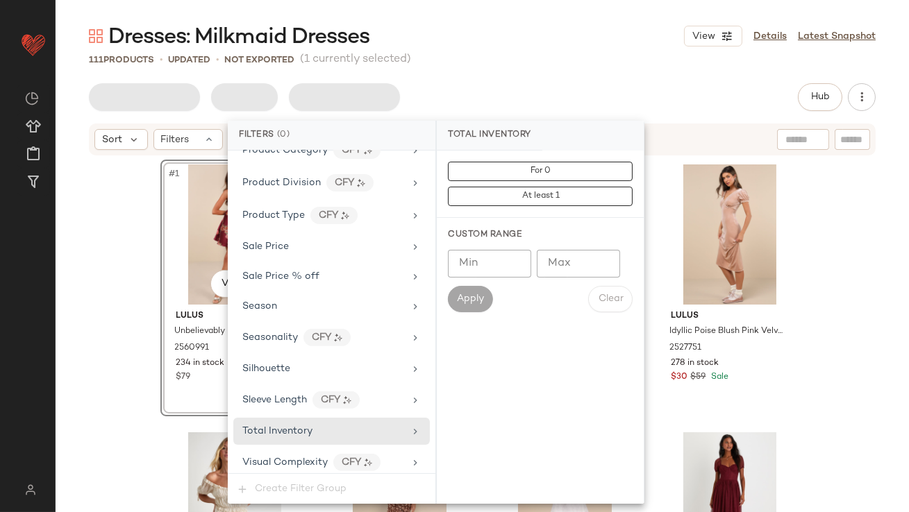
type input "**"
click at [606, 265] on input "**" at bounding box center [578, 264] width 83 height 28
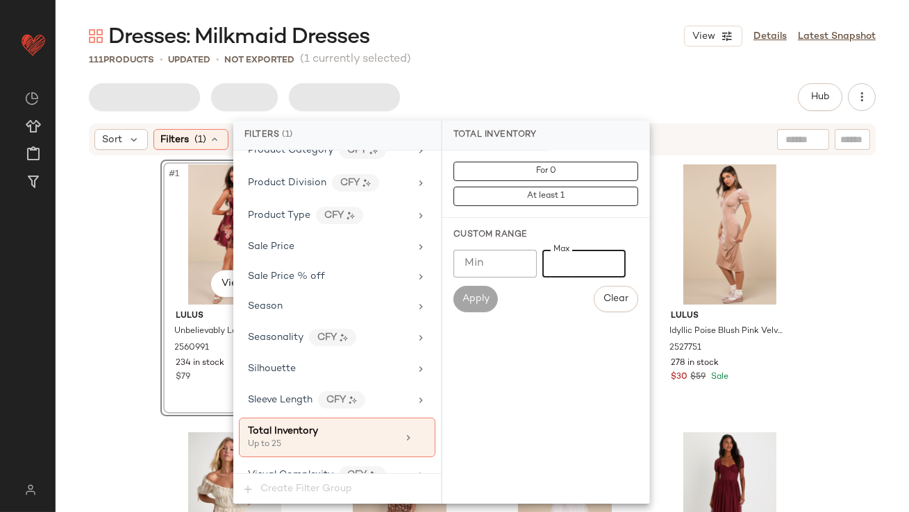
type input "**"
click at [593, 58] on div "111 Products • updated • Not Exported (1 currently selected)" at bounding box center [482, 60] width 853 height 14
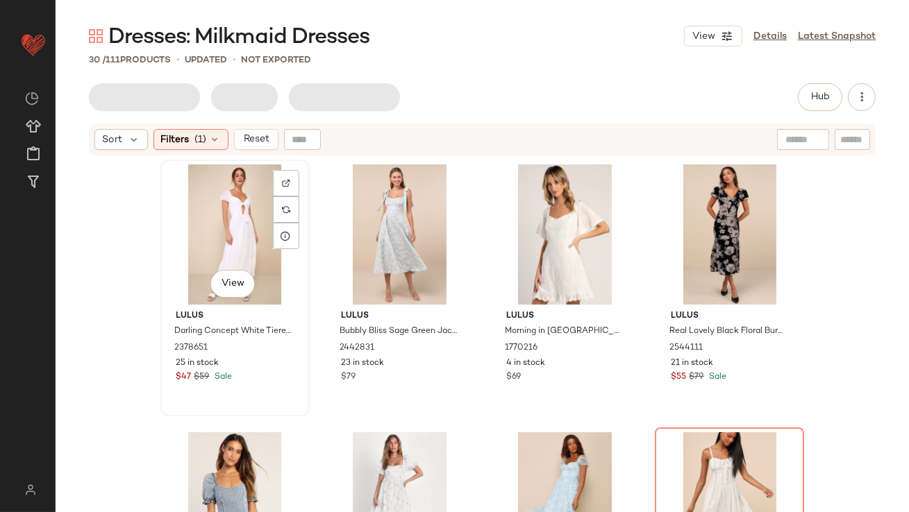
click at [173, 253] on div "View" at bounding box center [235, 234] width 140 height 140
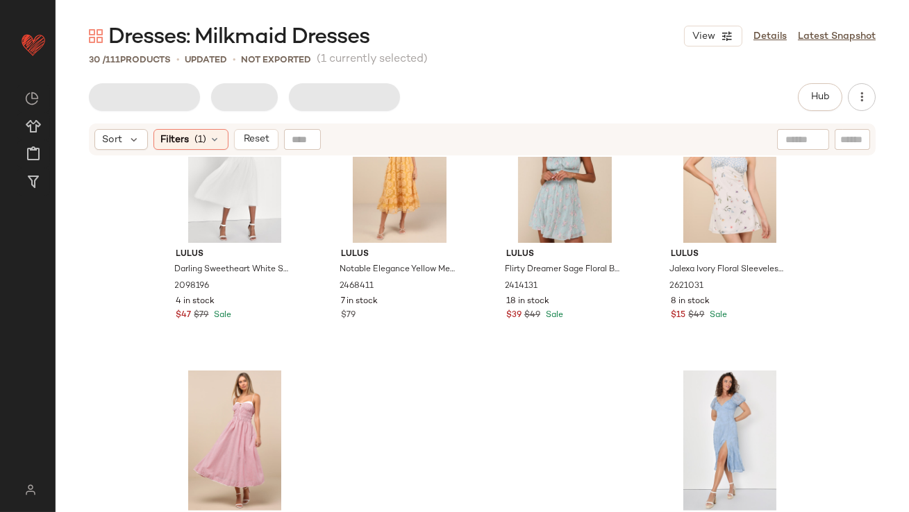
scroll to position [1753, 0]
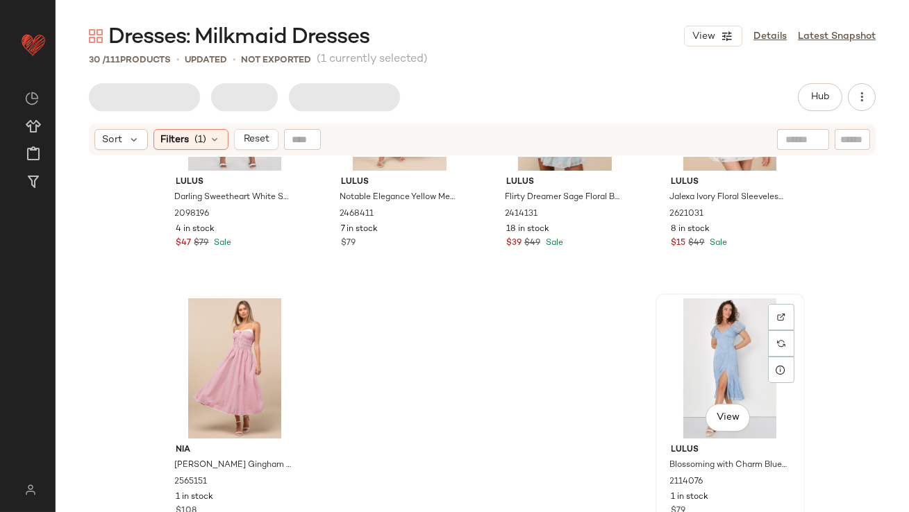
click at [729, 333] on div "View" at bounding box center [730, 368] width 140 height 140
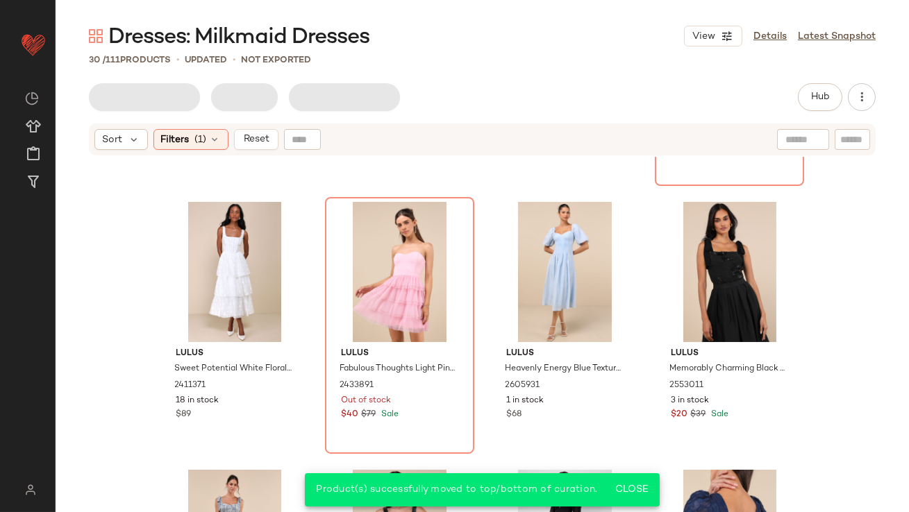
scroll to position [391, 0]
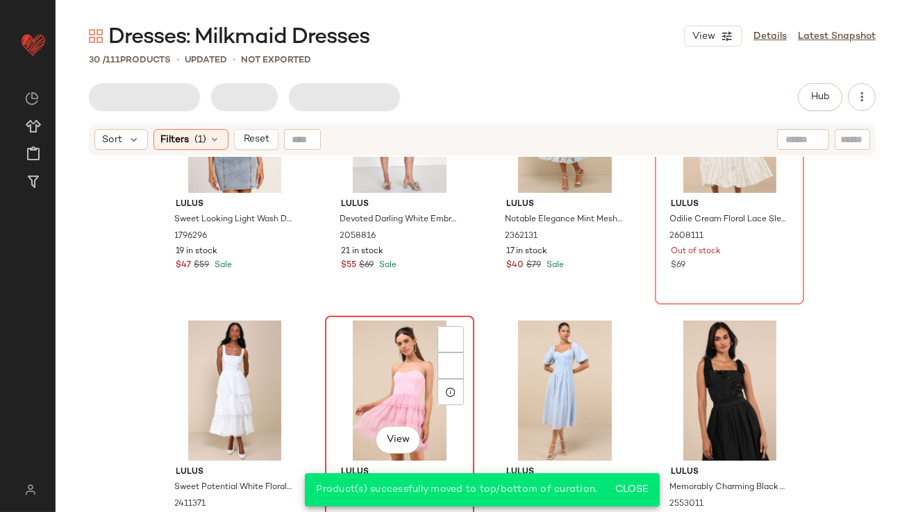
click at [417, 381] on div "View" at bounding box center [400, 391] width 140 height 140
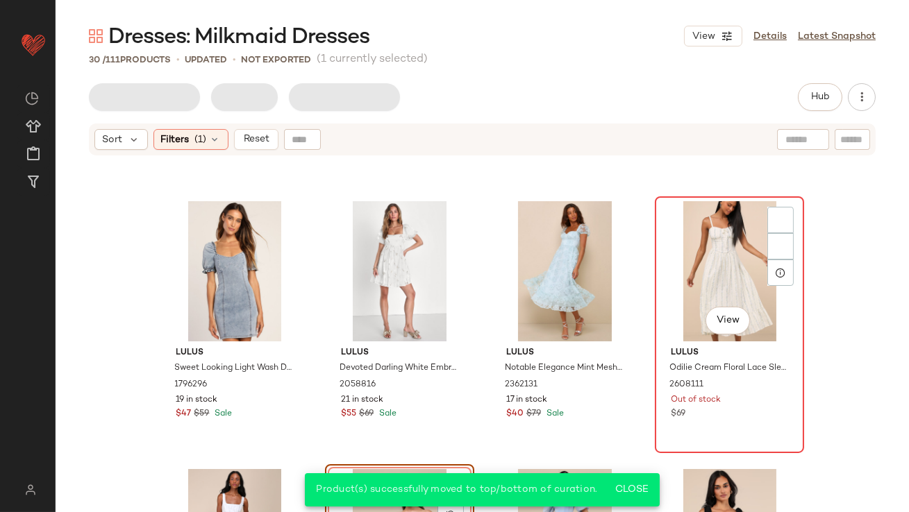
scroll to position [238, 0]
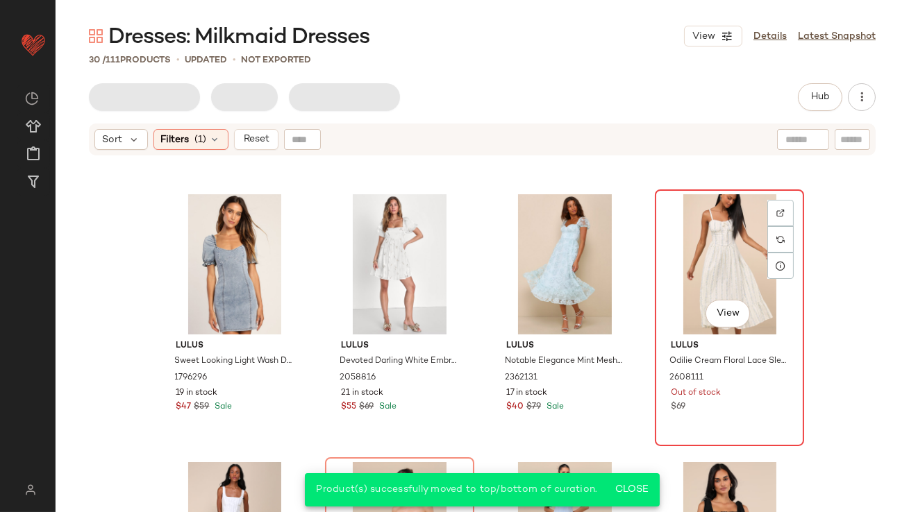
click at [681, 287] on div "View" at bounding box center [729, 264] width 140 height 140
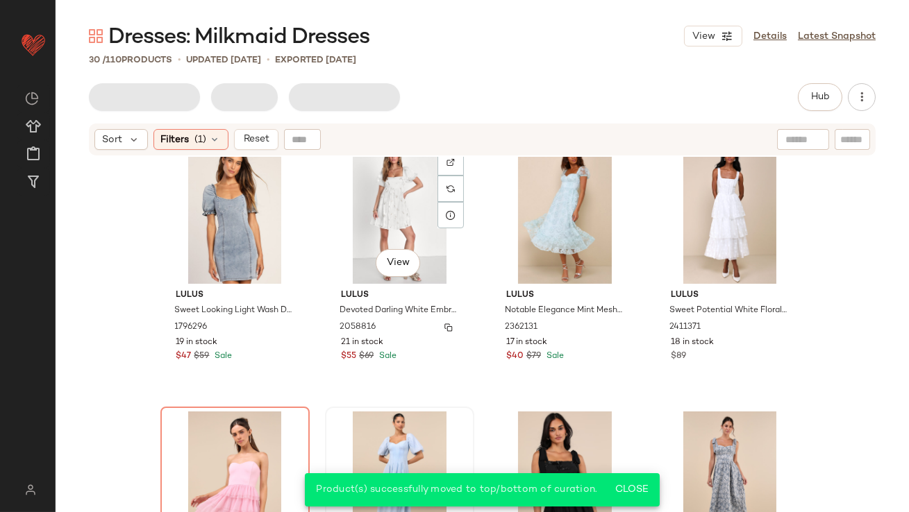
scroll to position [354, 0]
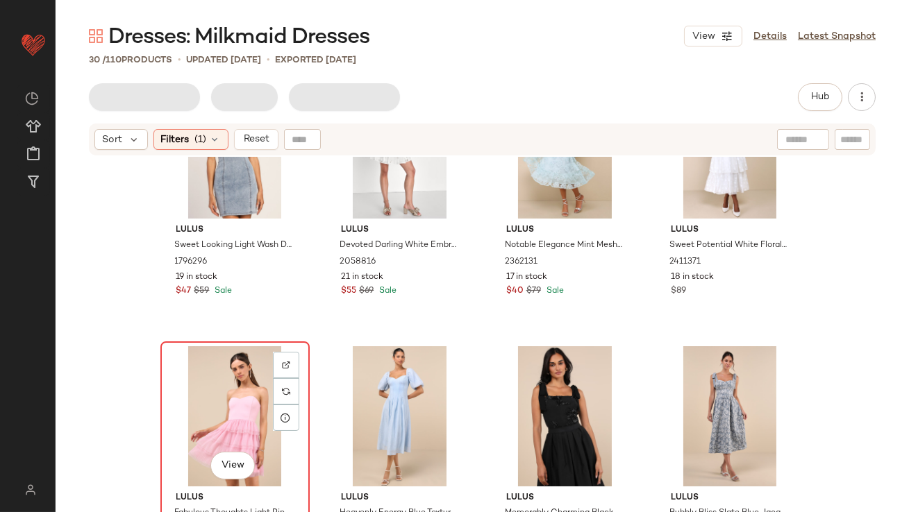
click at [217, 384] on div "View" at bounding box center [235, 416] width 140 height 140
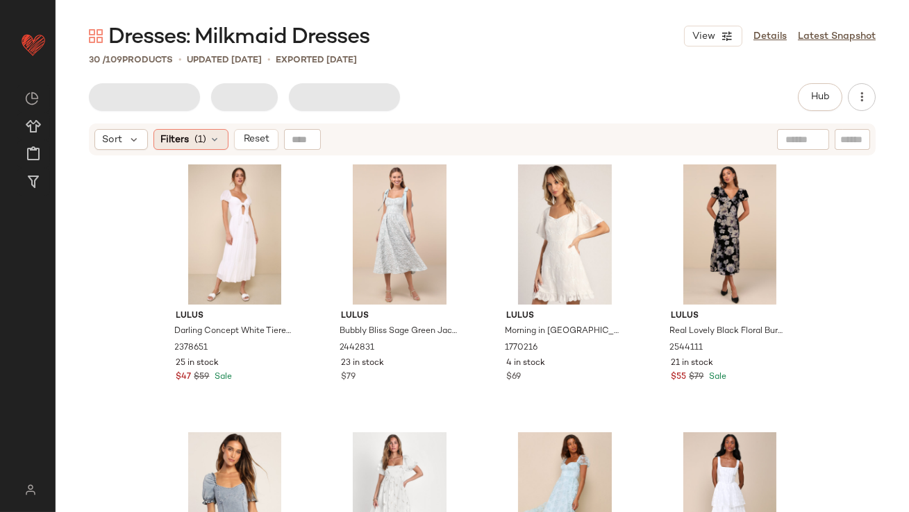
click at [214, 140] on icon at bounding box center [215, 139] width 11 height 11
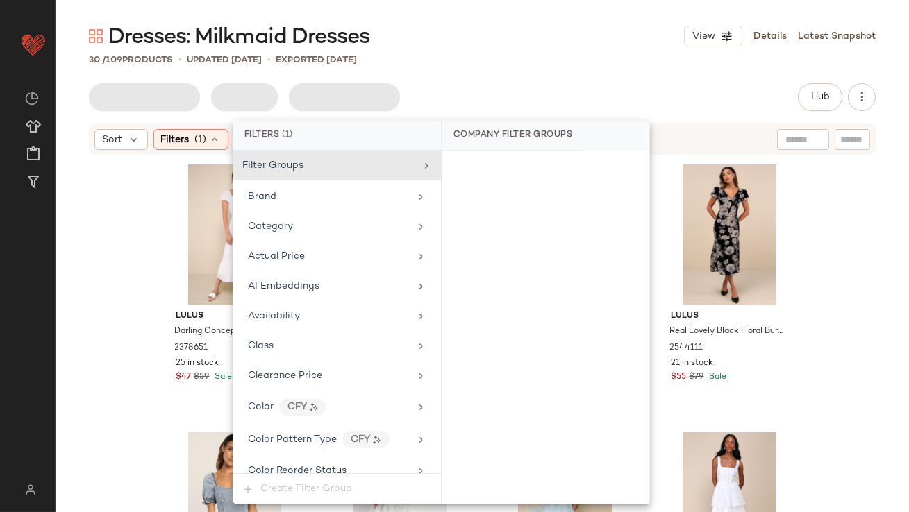
scroll to position [1106, 0]
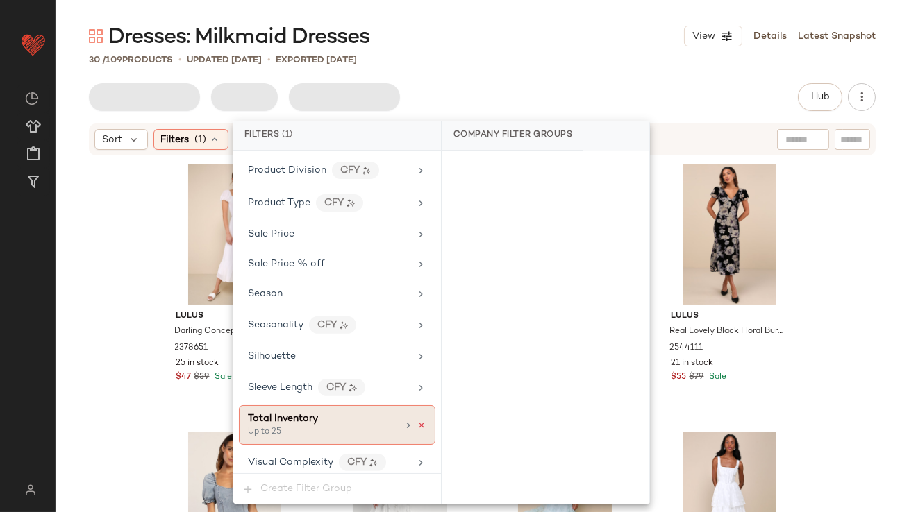
click at [419, 421] on icon at bounding box center [421, 426] width 10 height 10
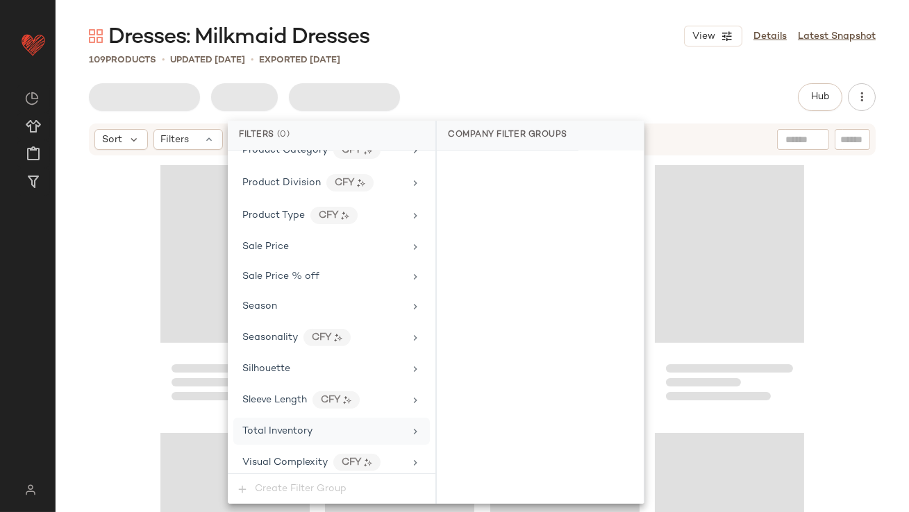
click at [493, 62] on div "109 Products • updated Oct 14th • Exported Oct 9th" at bounding box center [482, 60] width 853 height 14
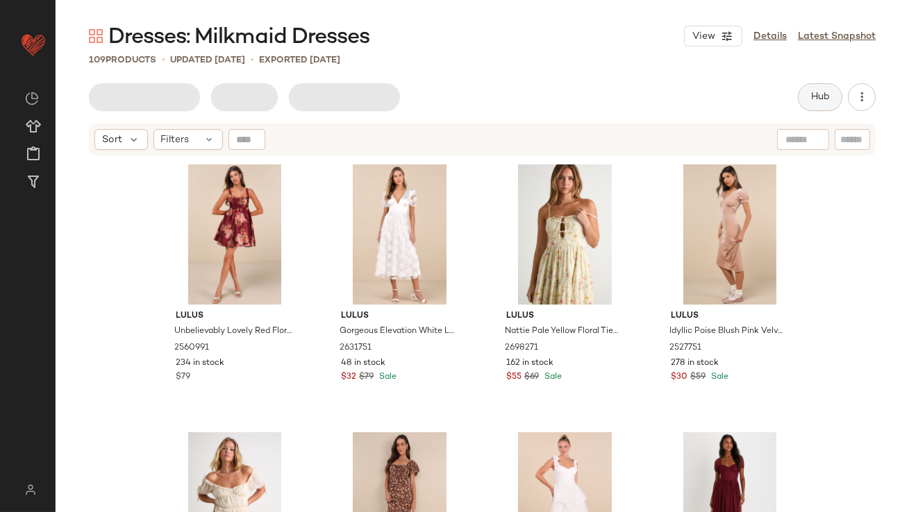
click at [824, 99] on span "Hub" at bounding box center [819, 97] width 19 height 11
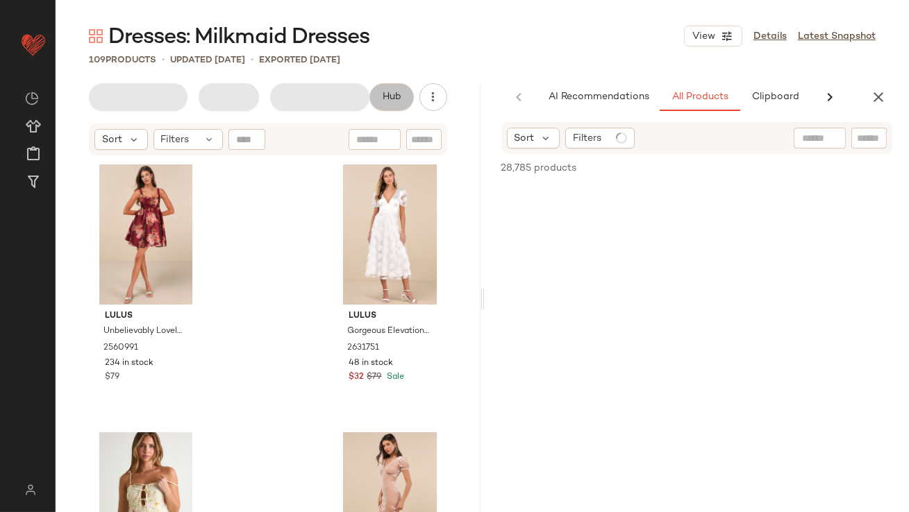
scroll to position [0, 74]
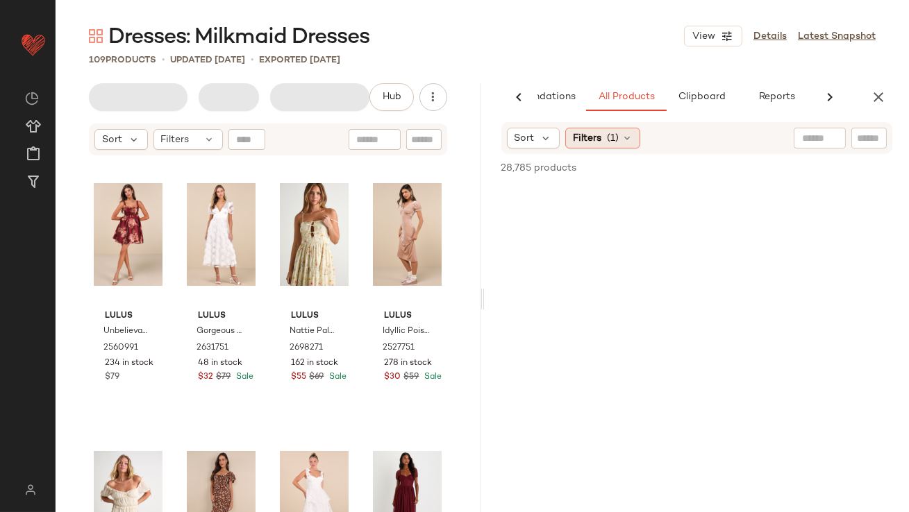
click at [598, 137] on span "Filters" at bounding box center [587, 138] width 28 height 15
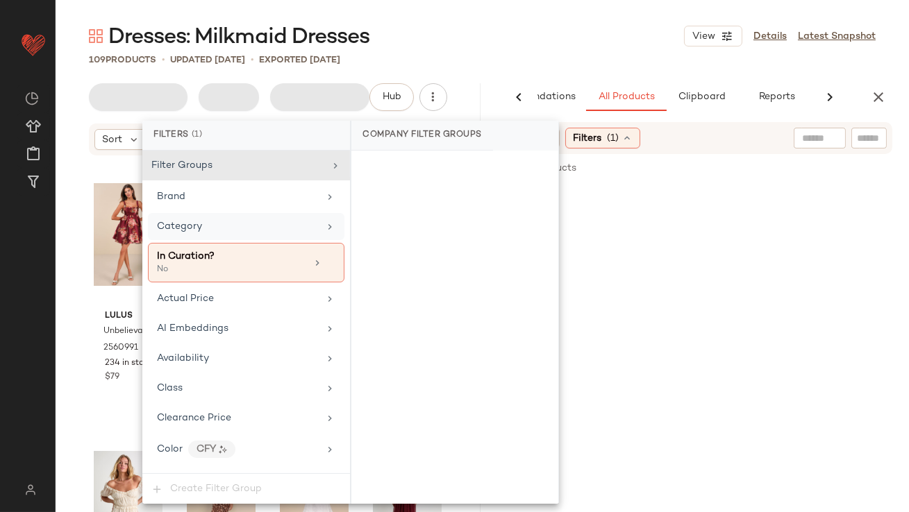
click at [214, 231] on div "Category" at bounding box center [238, 226] width 162 height 15
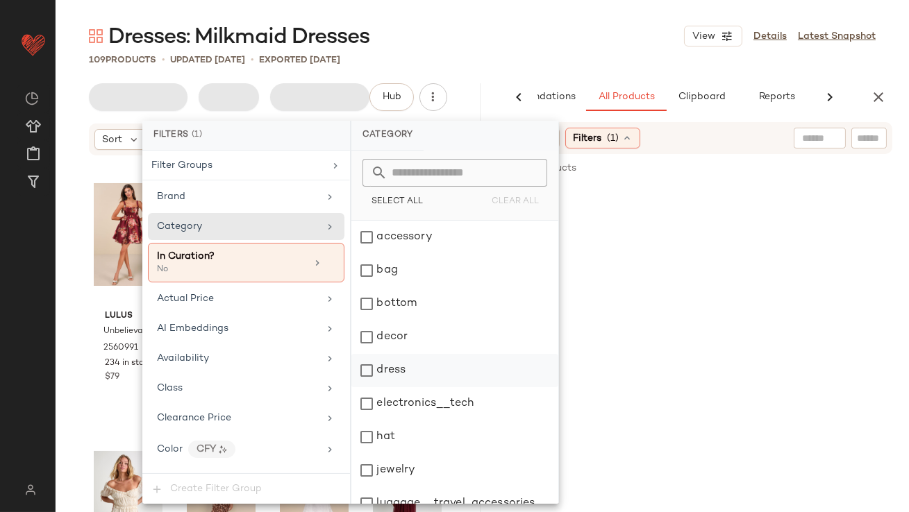
click at [403, 364] on div "dress" at bounding box center [454, 370] width 207 height 33
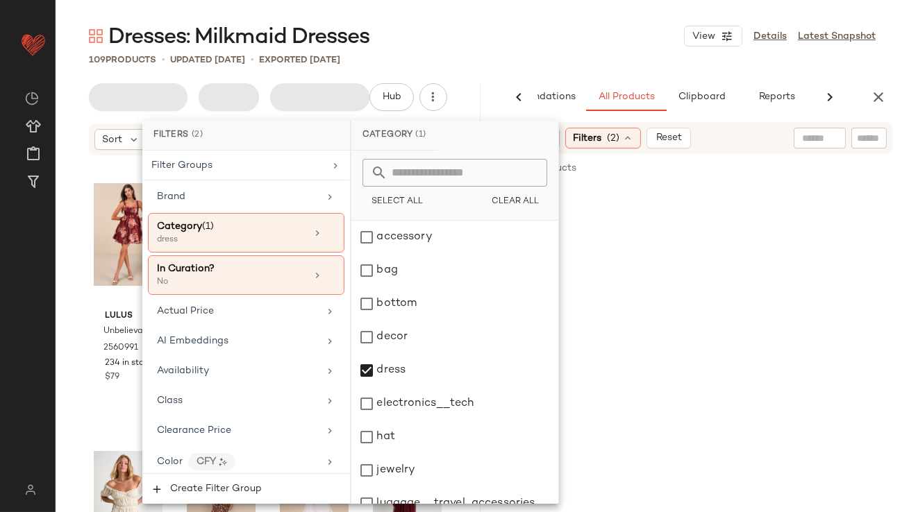
click at [486, 37] on div "Dresses: Milkmaid Dresses View Details Latest Snapshot" at bounding box center [482, 36] width 853 height 28
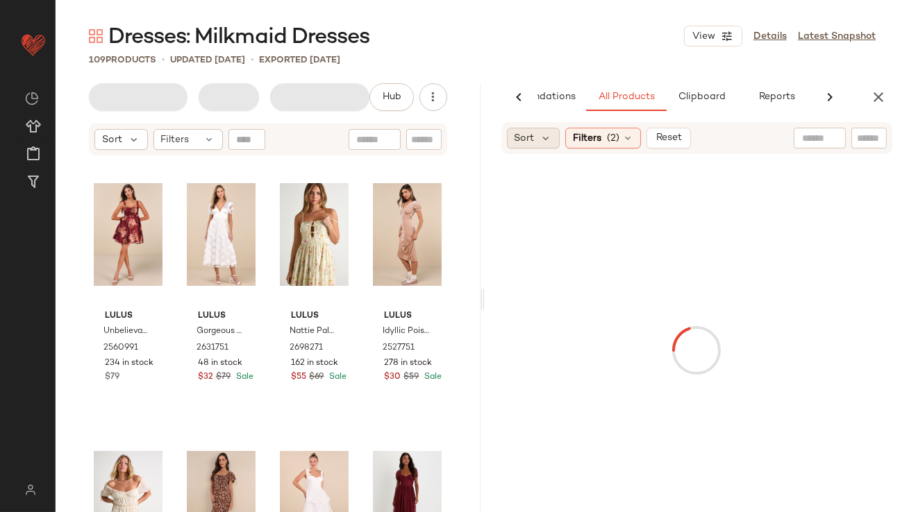
click at [536, 128] on div "Sort" at bounding box center [533, 138] width 53 height 21
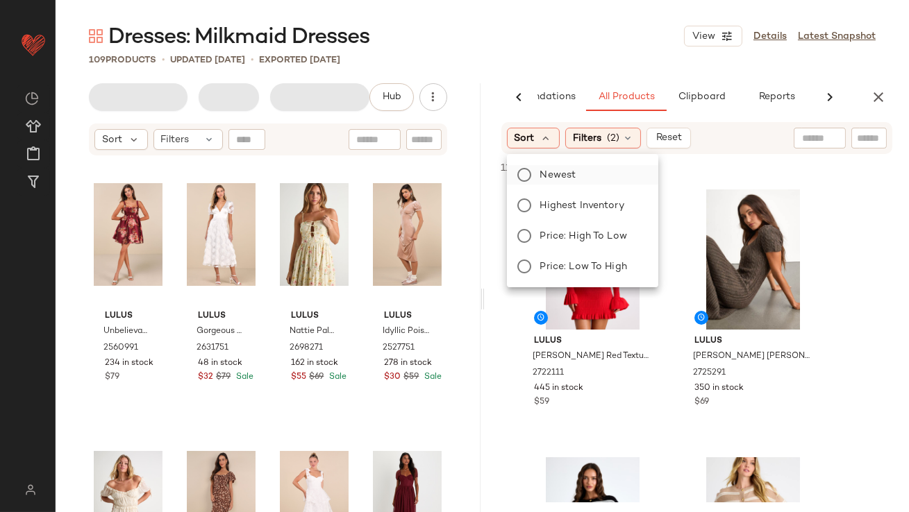
click at [539, 169] on label "Newest" at bounding box center [590, 174] width 112 height 19
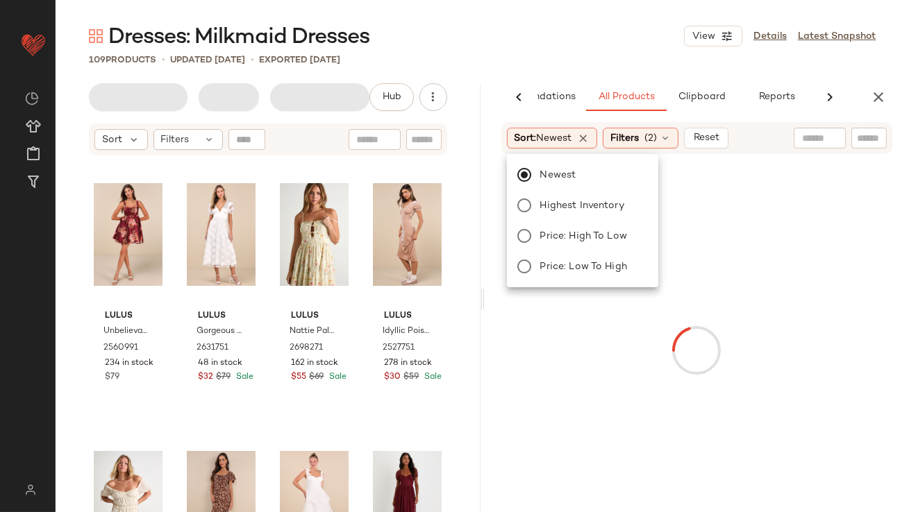
click at [571, 51] on div "Dresses: Milkmaid Dresses View Details Latest Snapshot 109 Products • updated O…" at bounding box center [482, 267] width 853 height 490
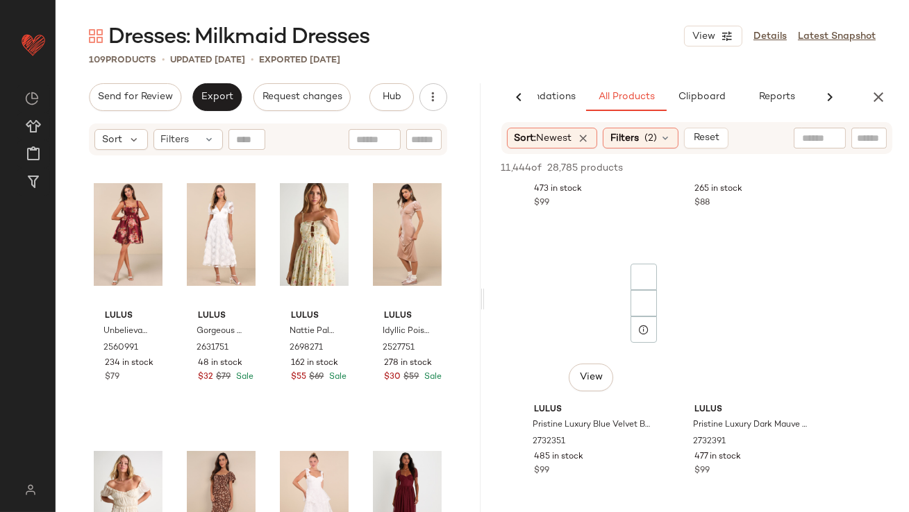
scroll to position [10149, 0]
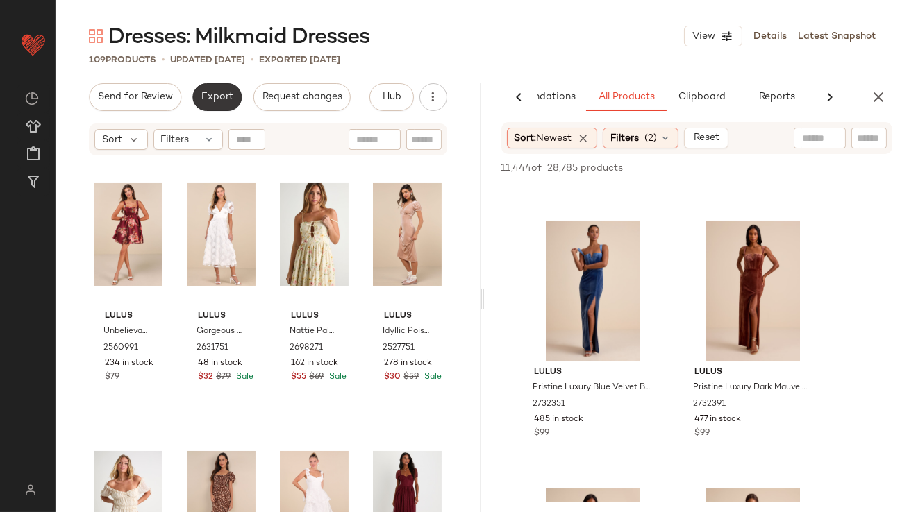
click at [203, 103] on button "Export" at bounding box center [216, 97] width 49 height 28
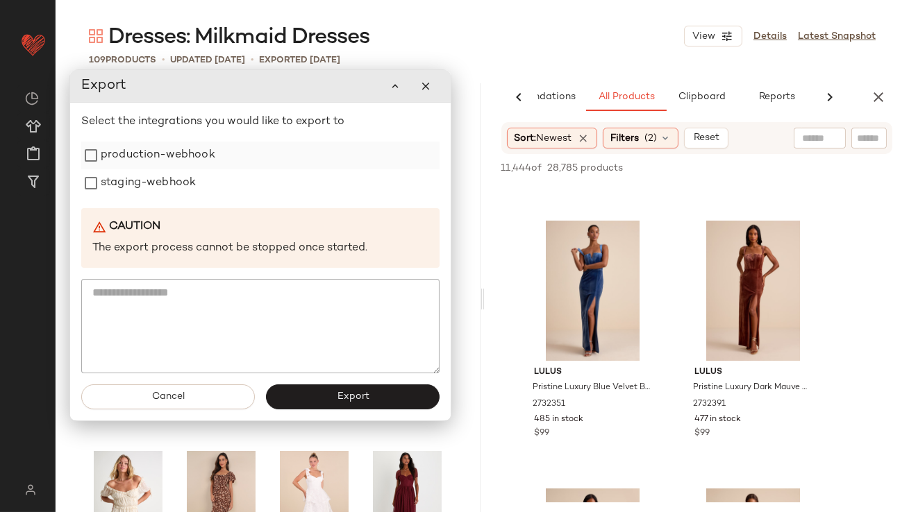
click at [199, 160] on label "production-webhook" at bounding box center [158, 156] width 115 height 28
click at [195, 180] on label "staging-webhook" at bounding box center [148, 183] width 95 height 28
click at [402, 404] on button "Export" at bounding box center [353, 397] width 174 height 25
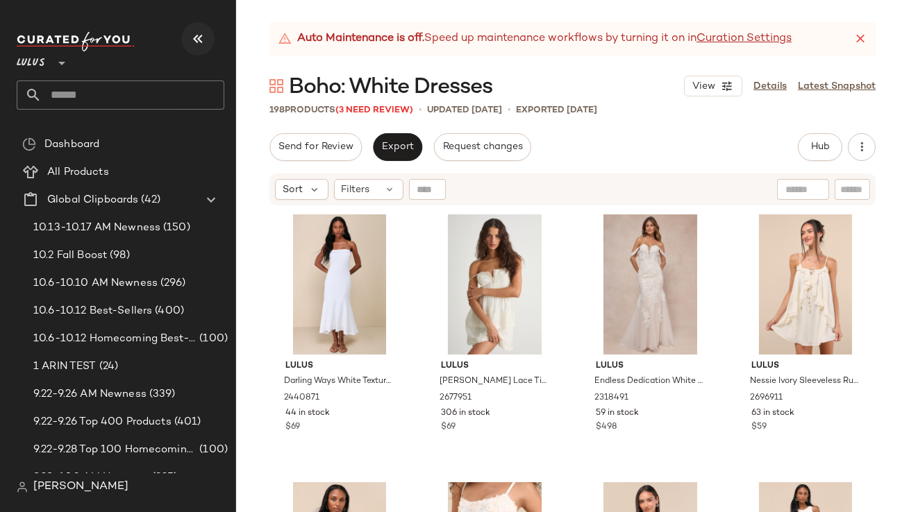
click at [192, 48] on button "button" at bounding box center [197, 38] width 33 height 33
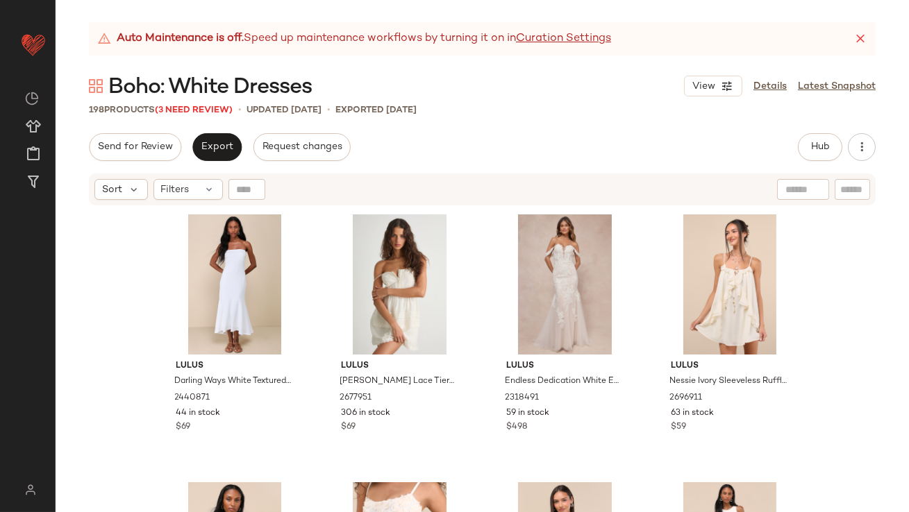
click at [859, 33] on icon at bounding box center [860, 39] width 14 height 14
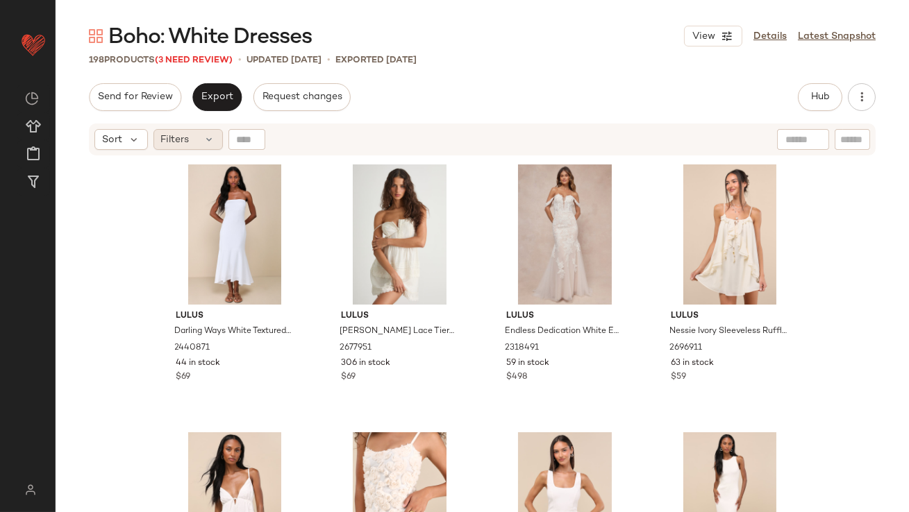
click at [192, 142] on div "Filters" at bounding box center [187, 139] width 69 height 21
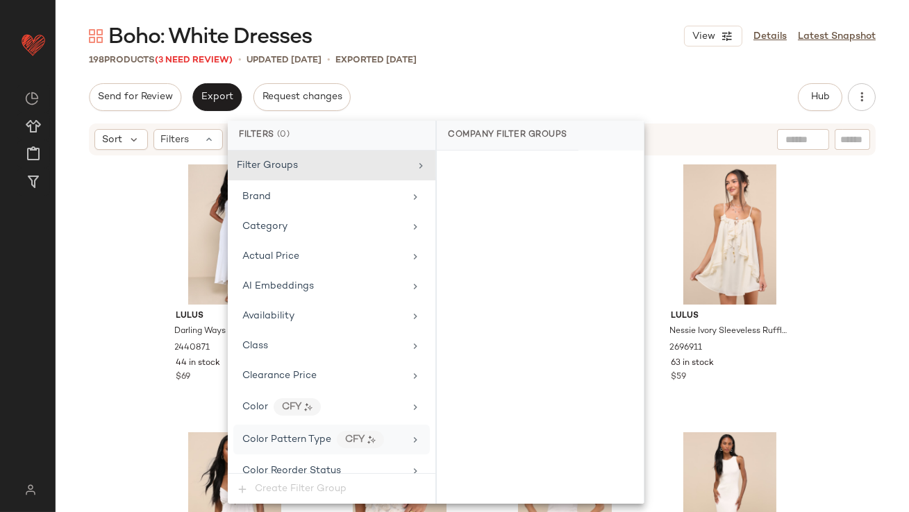
scroll to position [1093, 0]
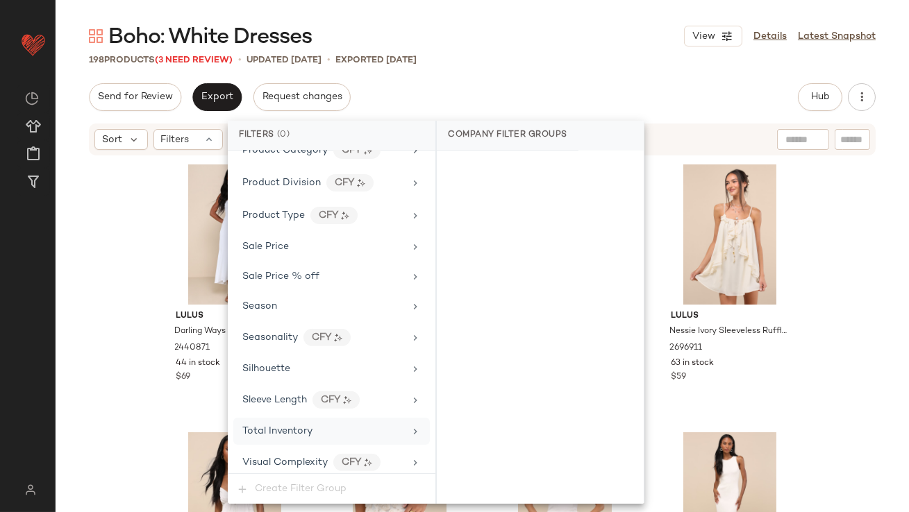
click at [300, 428] on span "Total Inventory" at bounding box center [277, 431] width 70 height 10
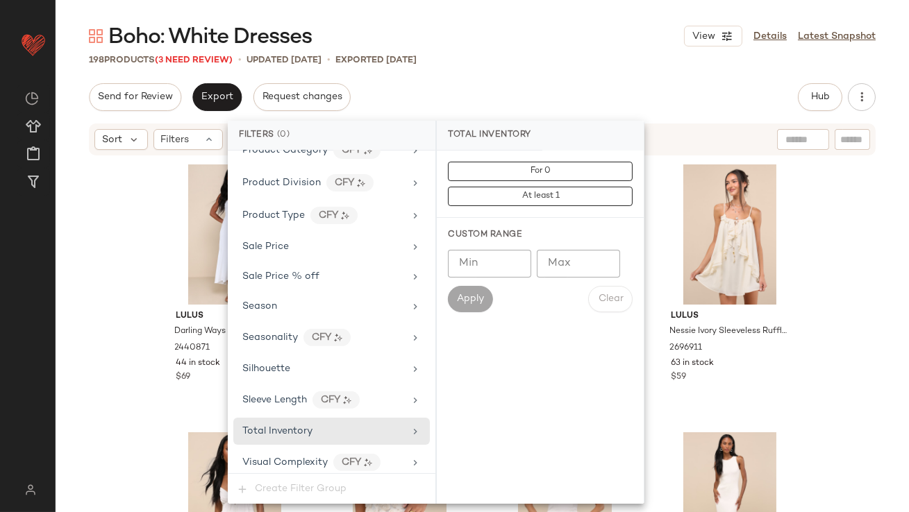
click at [534, 261] on div "Min Min Max Max" at bounding box center [540, 264] width 185 height 28
click at [543, 262] on input "Max" at bounding box center [578, 264] width 83 height 28
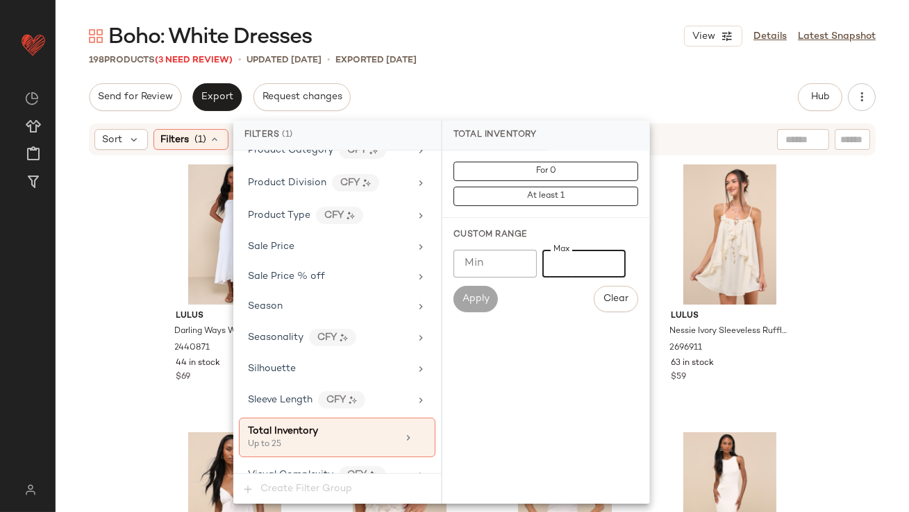
type input "**"
click at [551, 78] on div "Boho: White Dresses View Details Latest Snapshot 198 Products (3 Need Review) •…" at bounding box center [482, 267] width 853 height 490
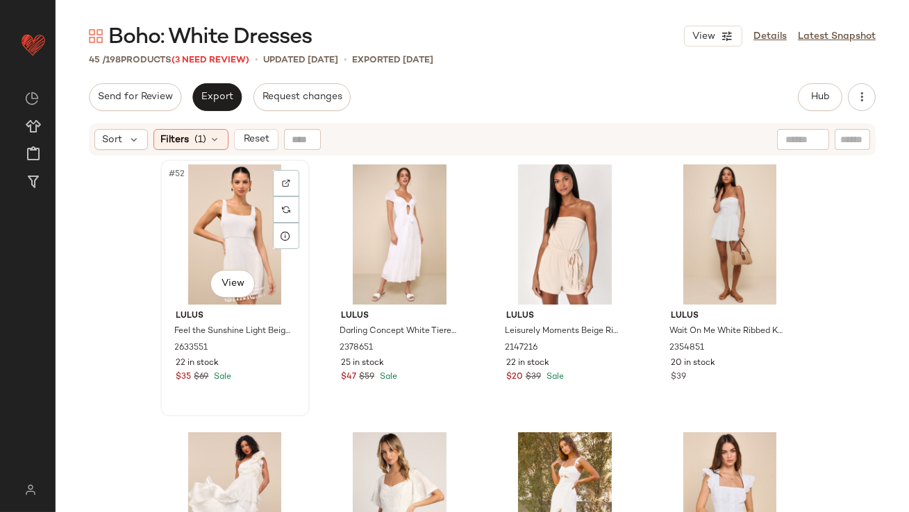
click at [195, 220] on div "#52 View" at bounding box center [235, 234] width 140 height 140
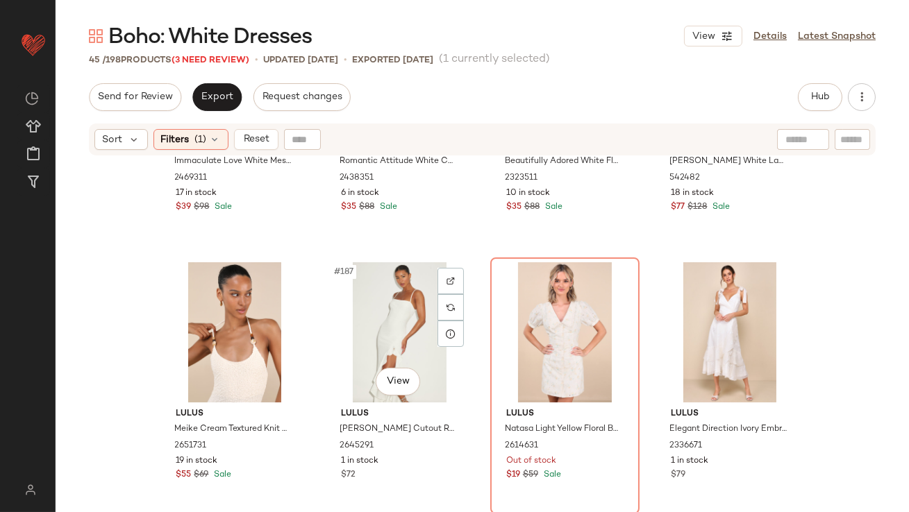
scroll to position [2824, 0]
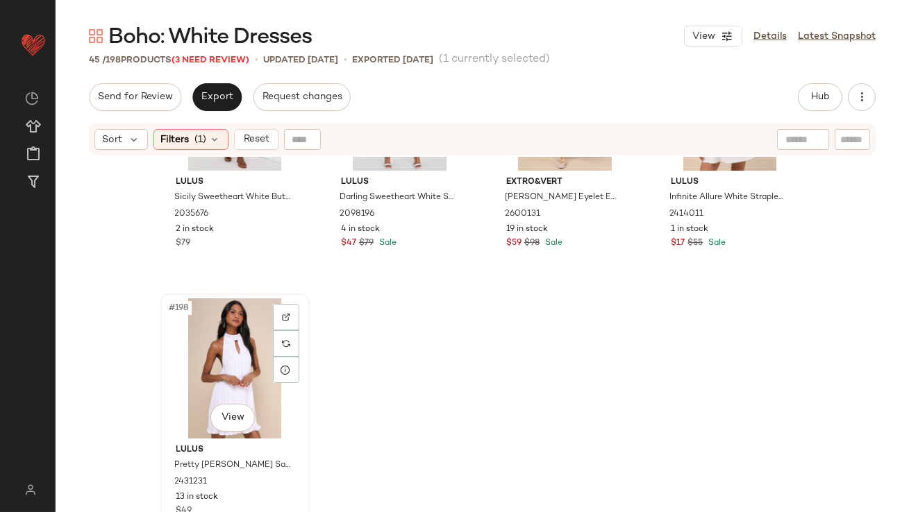
click at [203, 361] on div "#198 View" at bounding box center [235, 368] width 140 height 140
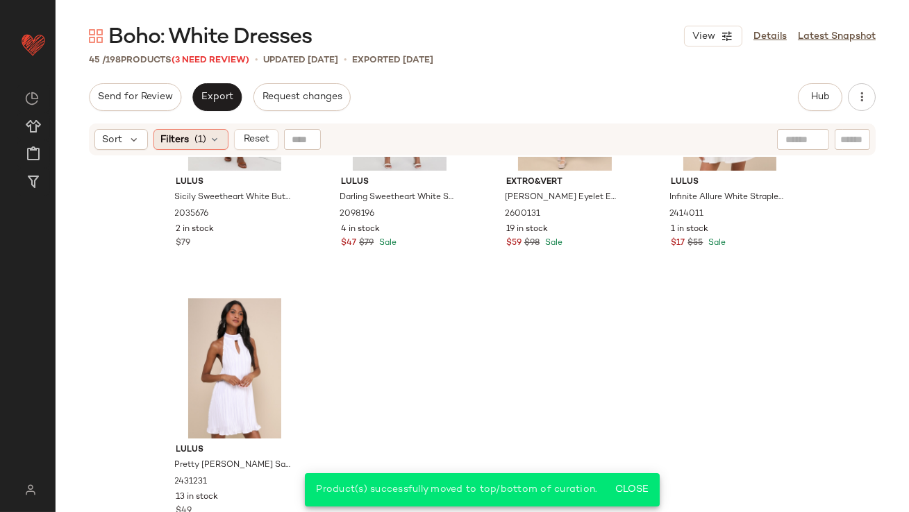
click at [191, 137] on div "Filters (1)" at bounding box center [190, 139] width 75 height 21
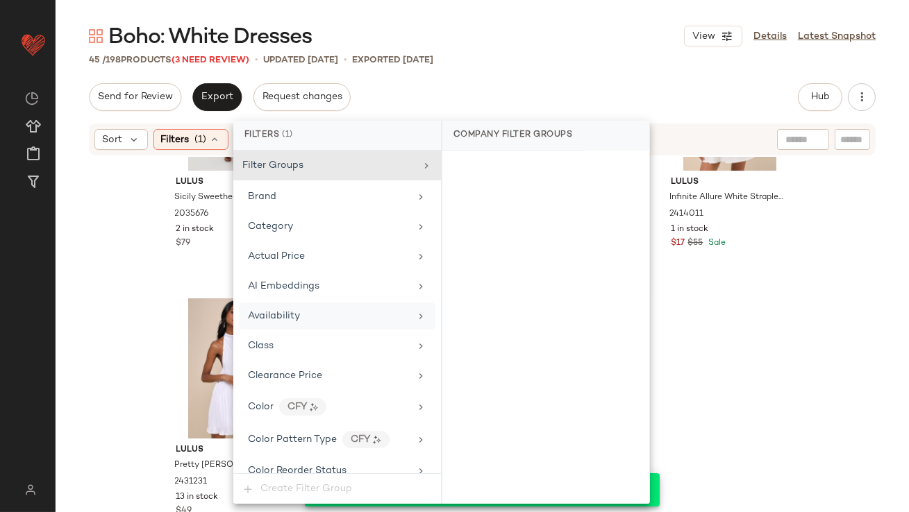
click at [290, 314] on span "Availability" at bounding box center [274, 316] width 52 height 10
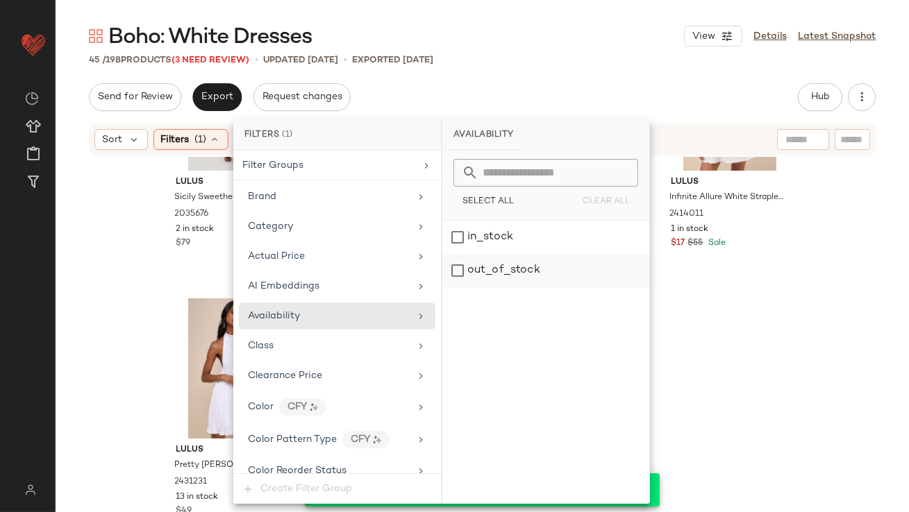
click at [525, 274] on div "out_of_stock" at bounding box center [545, 270] width 207 height 33
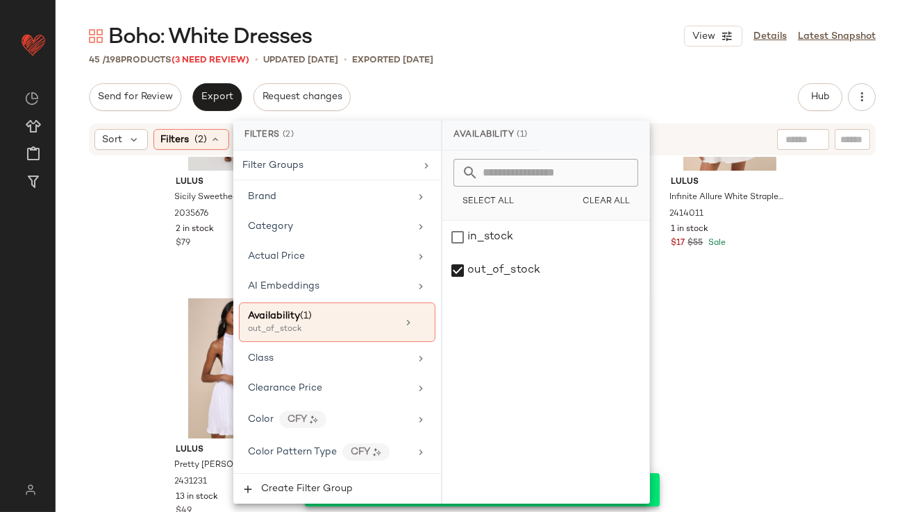
click at [556, 67] on div "Boho: White Dresses View Details Latest Snapshot 45 / 198 Products (3 Need Revi…" at bounding box center [482, 267] width 853 height 490
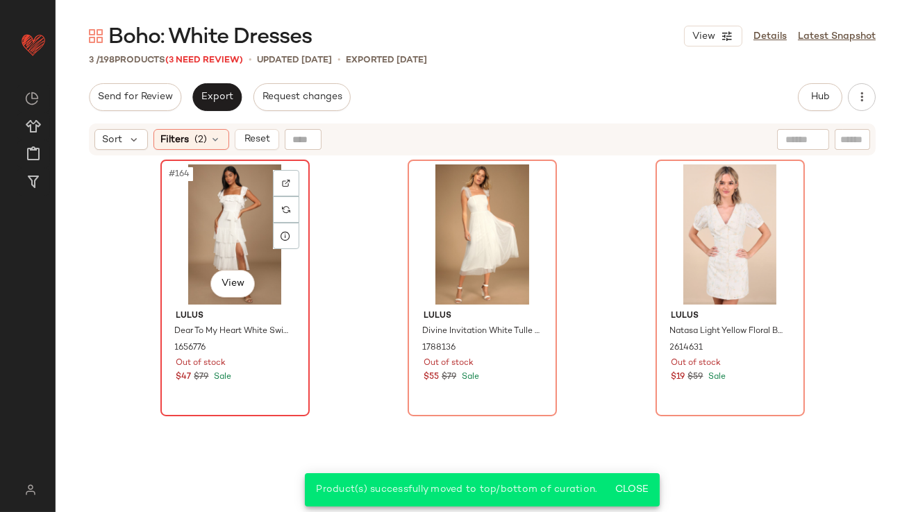
click at [244, 195] on div "#164 View" at bounding box center [235, 234] width 140 height 140
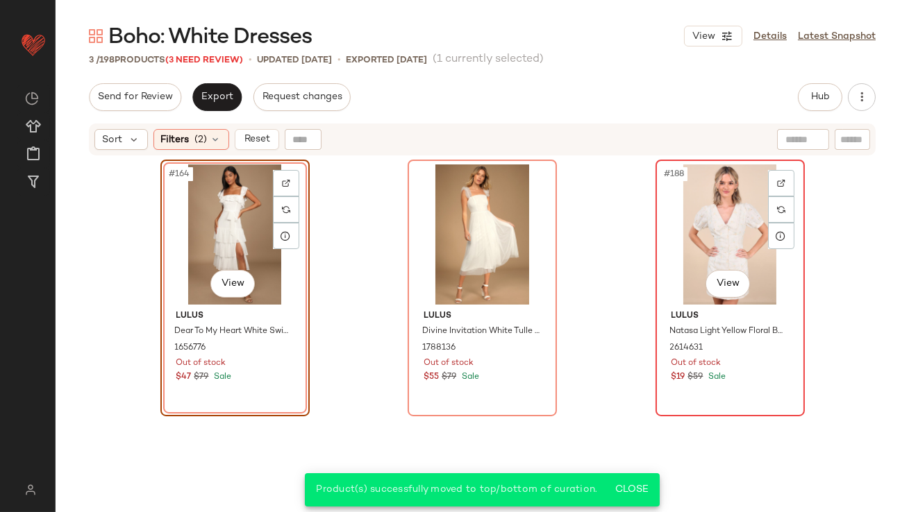
click at [689, 202] on div "#188 View" at bounding box center [730, 234] width 140 height 140
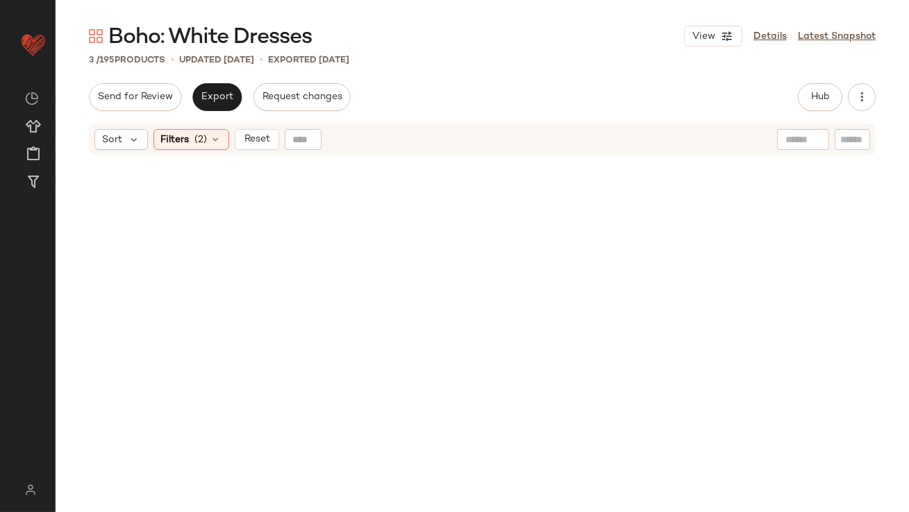
click at [249, 145] on button "Reset" at bounding box center [257, 139] width 44 height 21
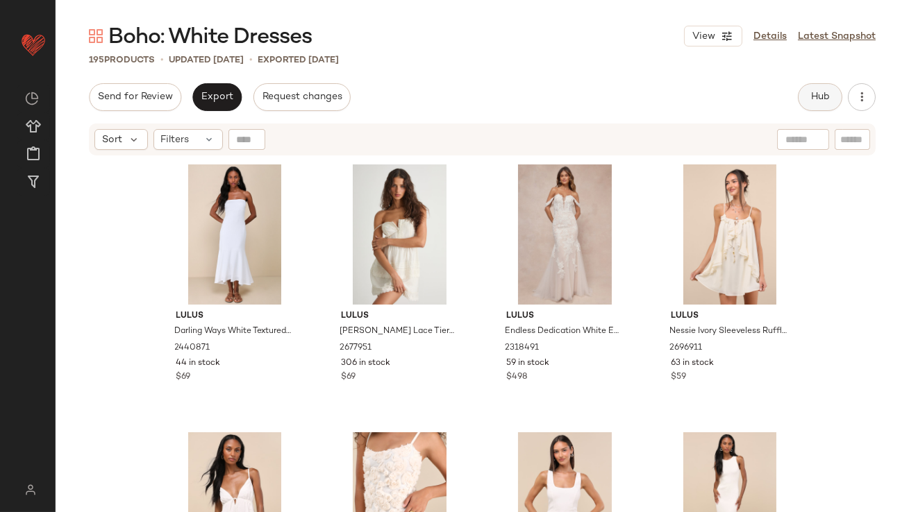
click at [814, 93] on span "Hub" at bounding box center [819, 97] width 19 height 11
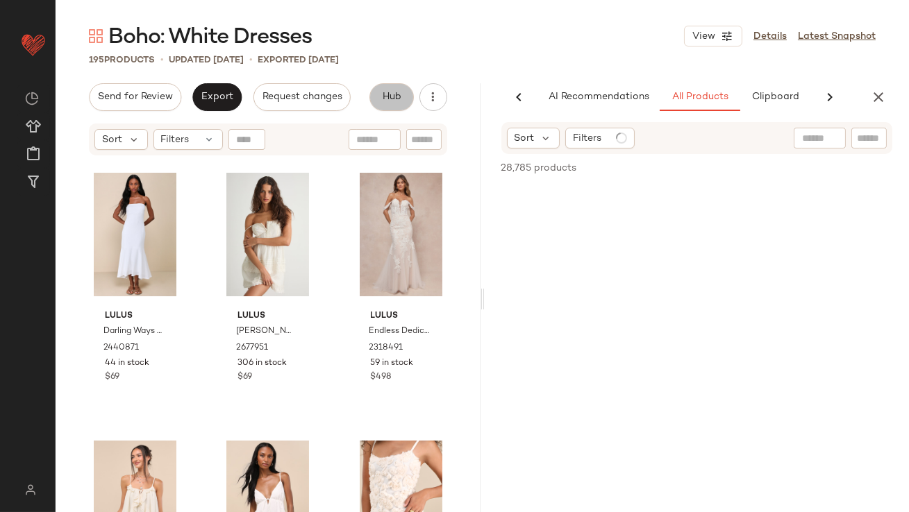
scroll to position [0, 75]
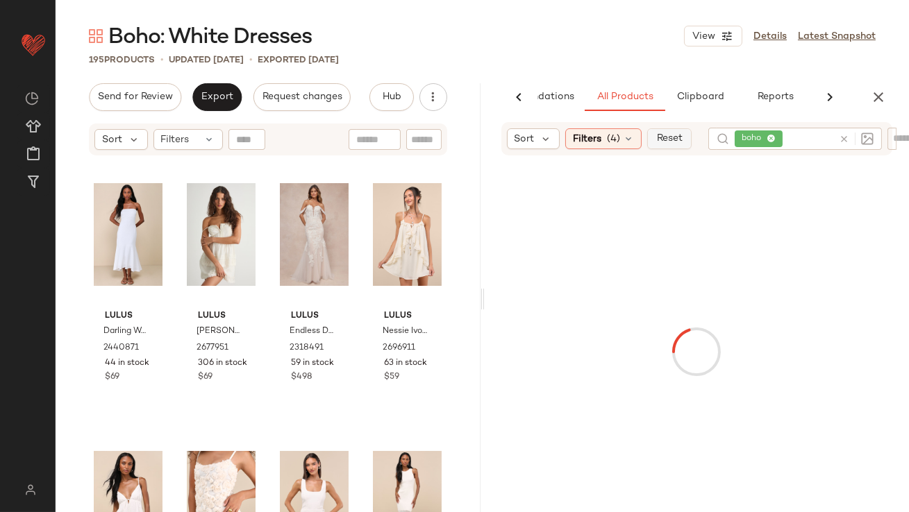
click at [675, 140] on span "Reset" at bounding box center [669, 138] width 26 height 11
click at [607, 136] on span "(1)" at bounding box center [613, 138] width 12 height 15
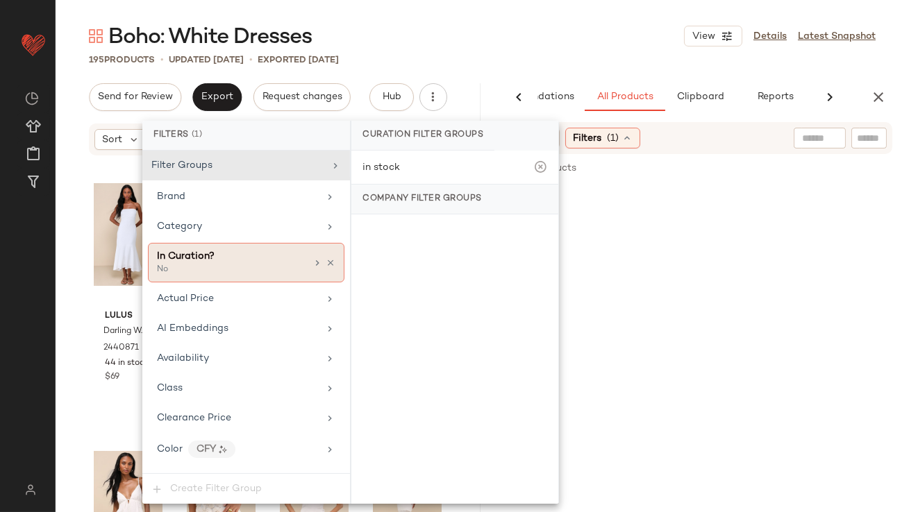
click at [248, 226] on div "Category" at bounding box center [238, 226] width 162 height 15
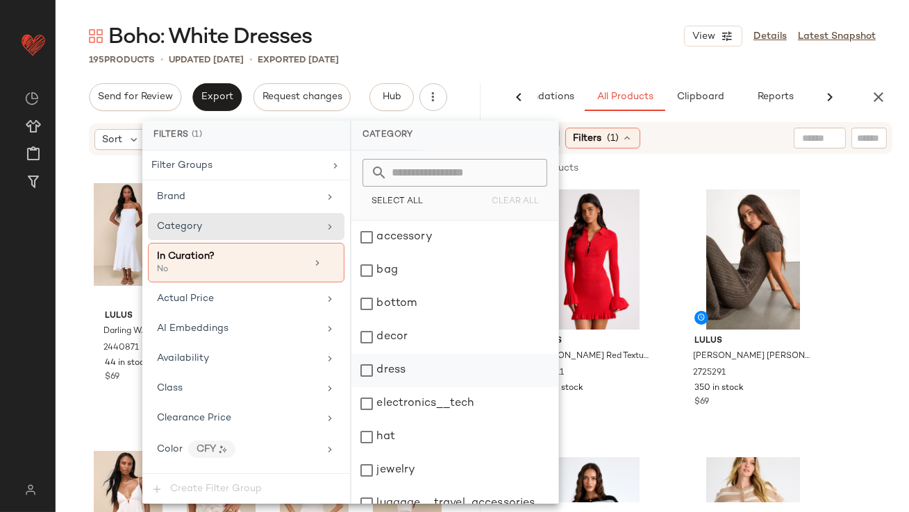
click at [378, 359] on div "dress" at bounding box center [454, 370] width 207 height 33
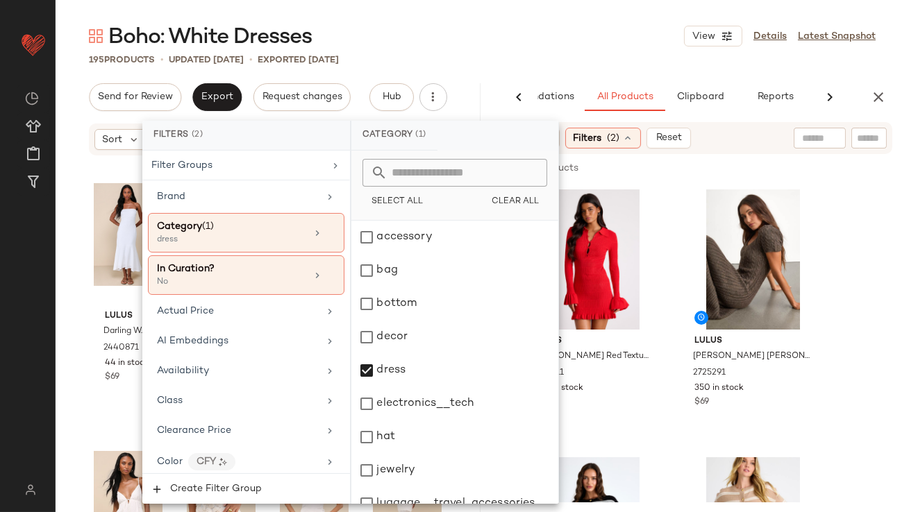
click at [559, 59] on div "195 Products • updated Oct 14th • Exported Oct 9th" at bounding box center [482, 60] width 853 height 14
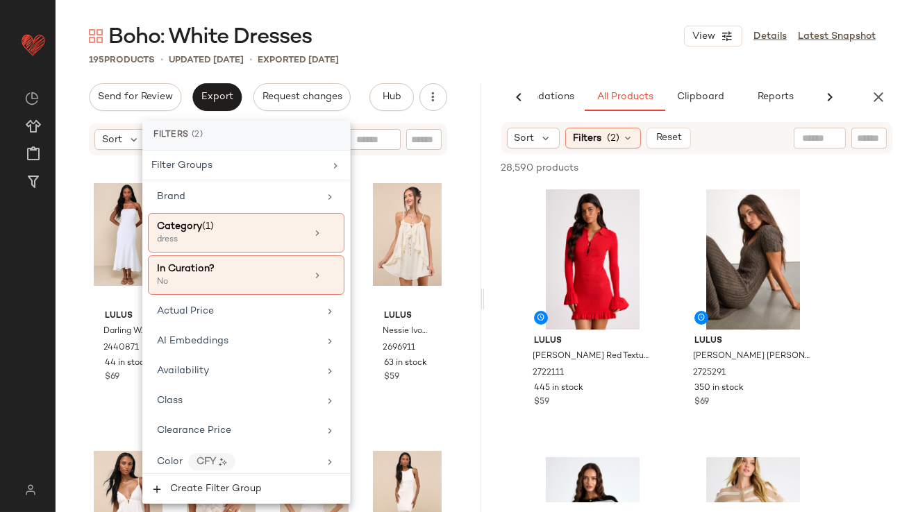
click at [521, 150] on div "Sort Filters (2) Reset" at bounding box center [696, 138] width 391 height 32
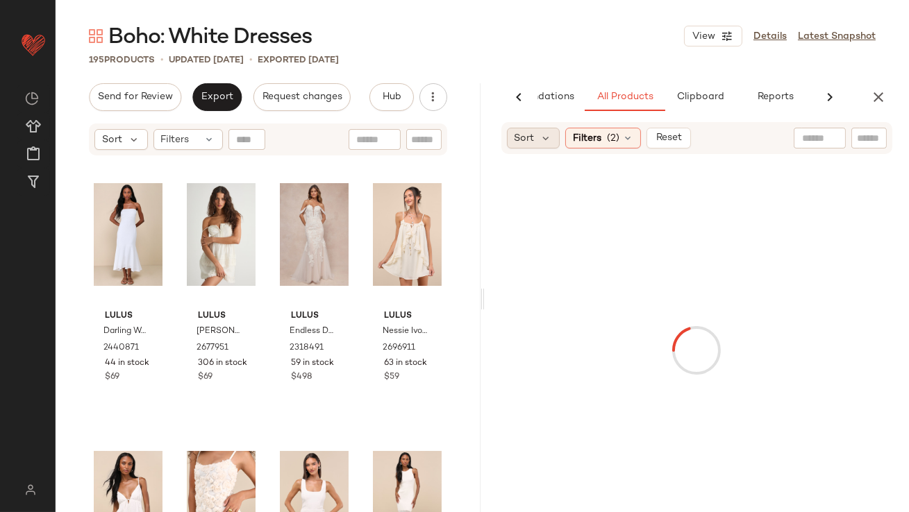
click at [523, 142] on span "Sort" at bounding box center [524, 138] width 20 height 15
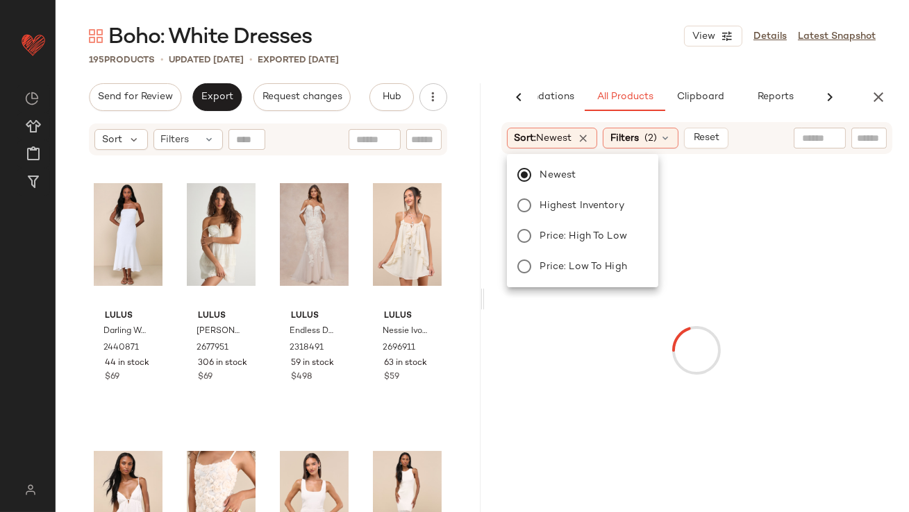
click at [563, 67] on div "Boho: White Dresses View Details Latest Snapshot 195 Products • updated Oct 14t…" at bounding box center [482, 267] width 853 height 490
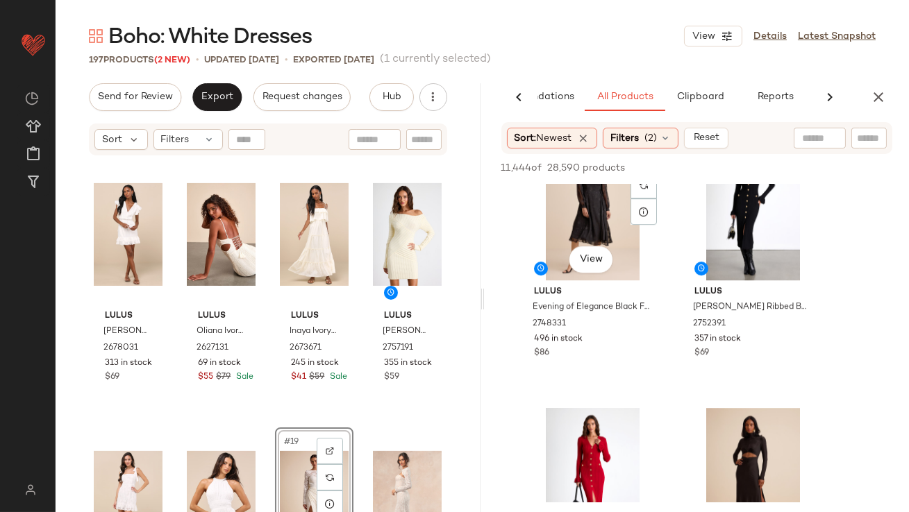
scroll to position [8376, 0]
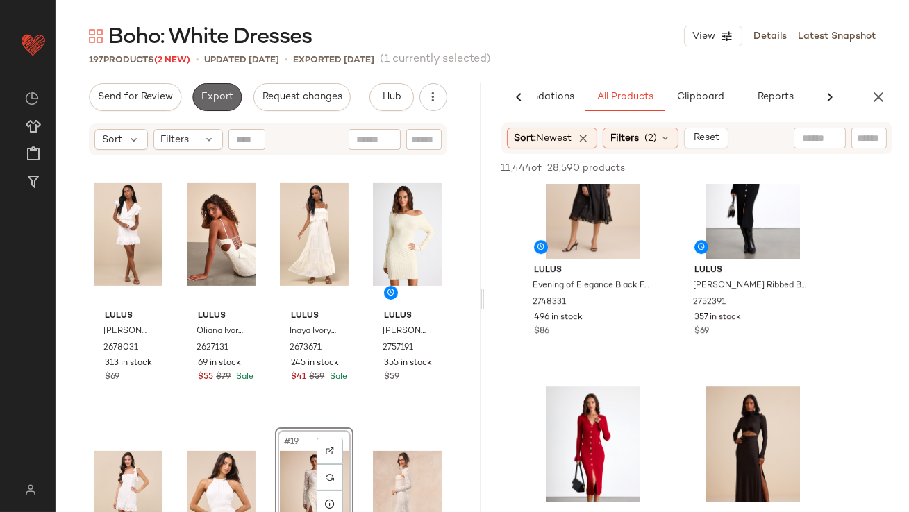
click at [203, 96] on span "Export" at bounding box center [217, 97] width 33 height 11
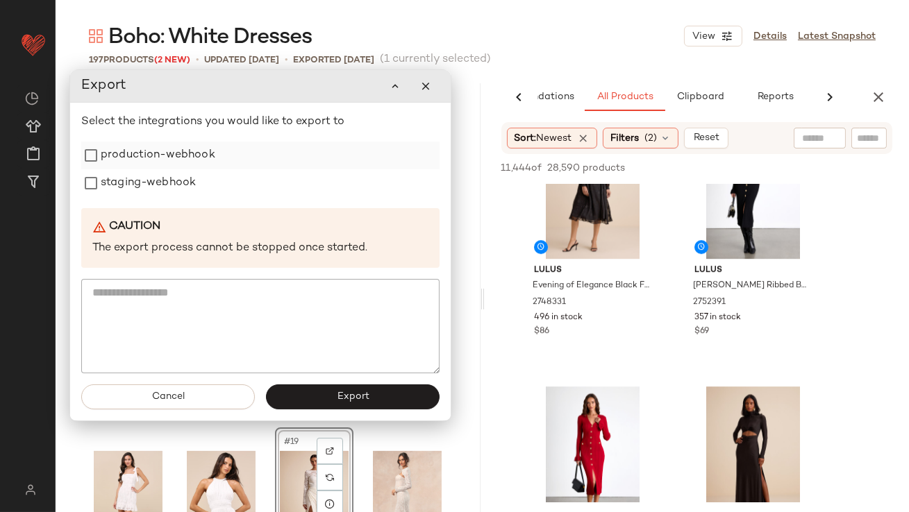
click at [196, 162] on label "production-webhook" at bounding box center [158, 156] width 115 height 28
click at [190, 183] on label "staging-webhook" at bounding box center [148, 183] width 95 height 28
click at [323, 395] on button "Export" at bounding box center [353, 397] width 174 height 25
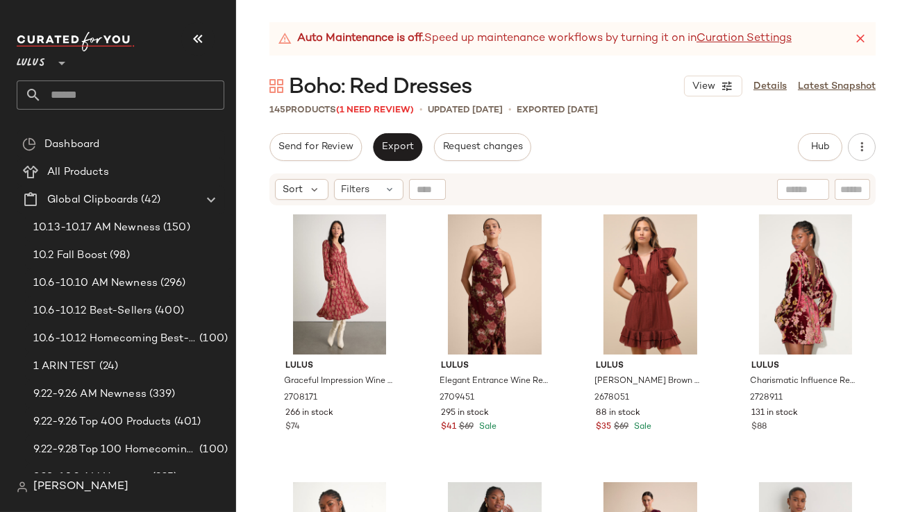
click at [201, 46] on icon "button" at bounding box center [197, 39] width 17 height 17
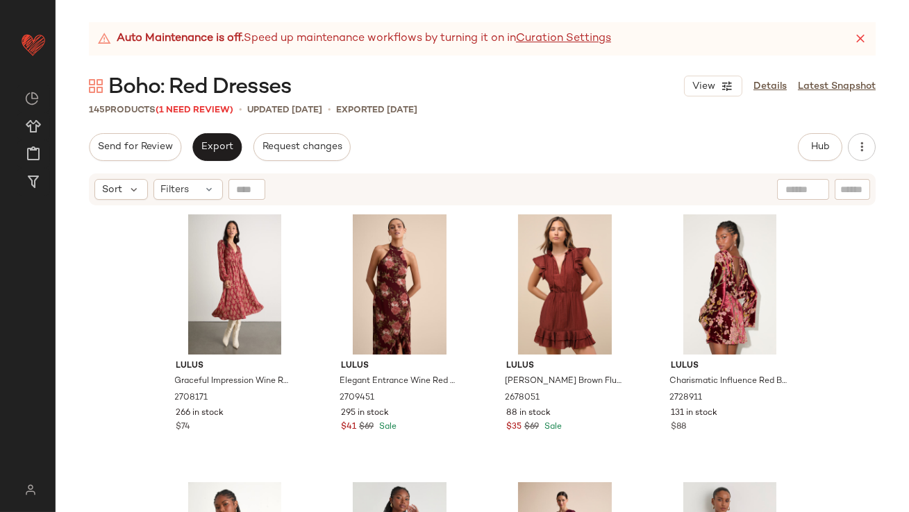
click at [864, 43] on icon at bounding box center [860, 39] width 14 height 14
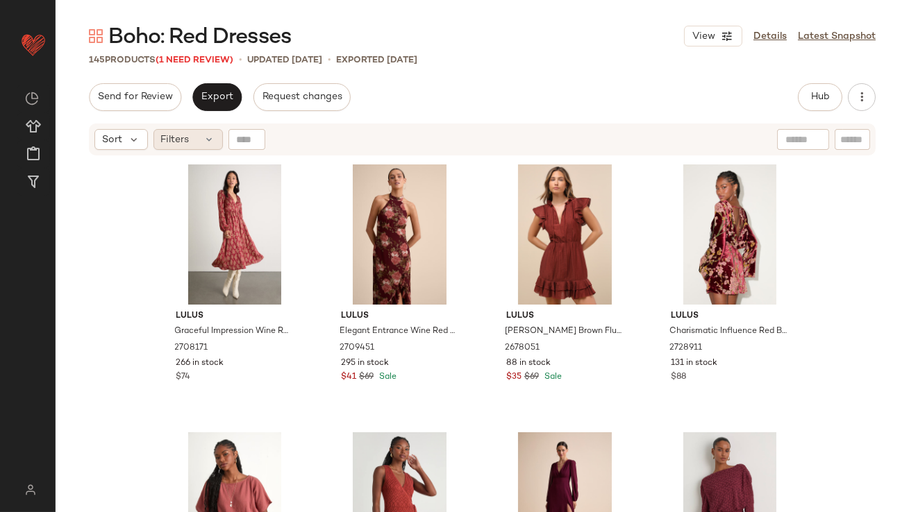
click at [156, 143] on div "Filters" at bounding box center [187, 139] width 69 height 21
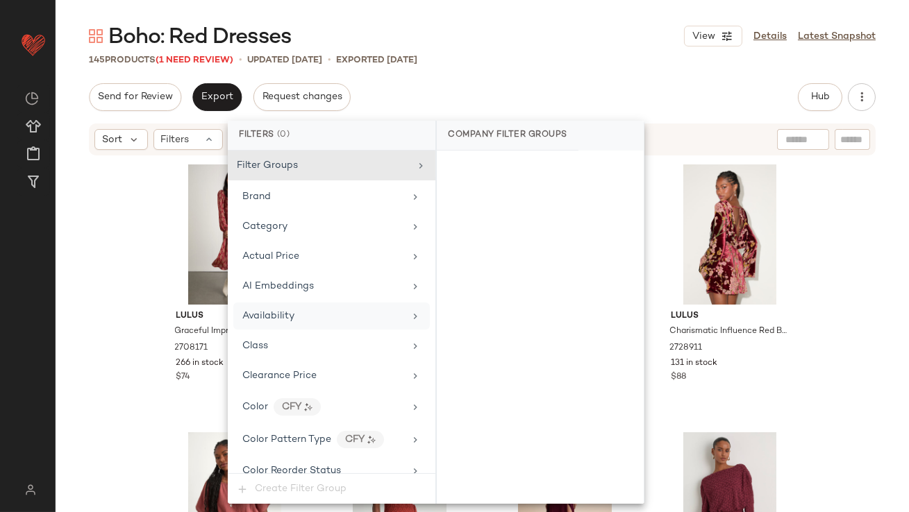
click at [286, 317] on span "Availability" at bounding box center [268, 316] width 52 height 10
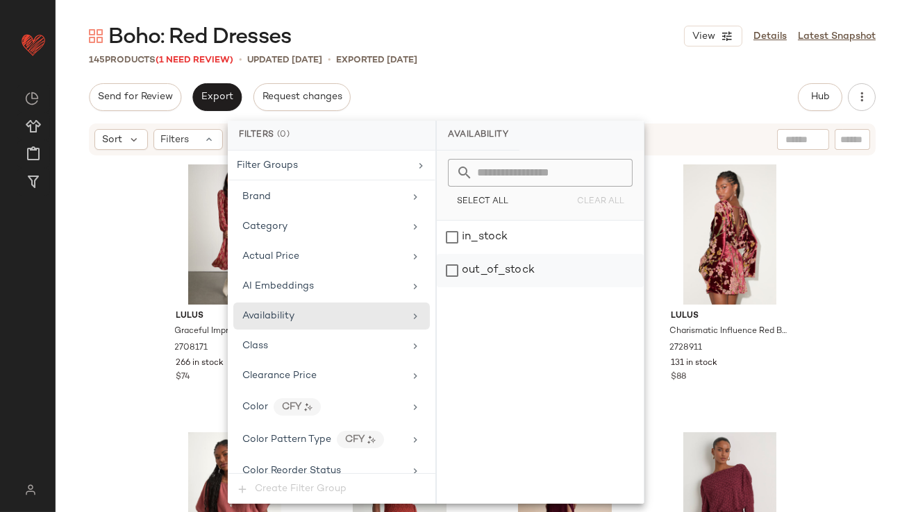
click at [573, 267] on div "out_of_stock" at bounding box center [540, 270] width 207 height 33
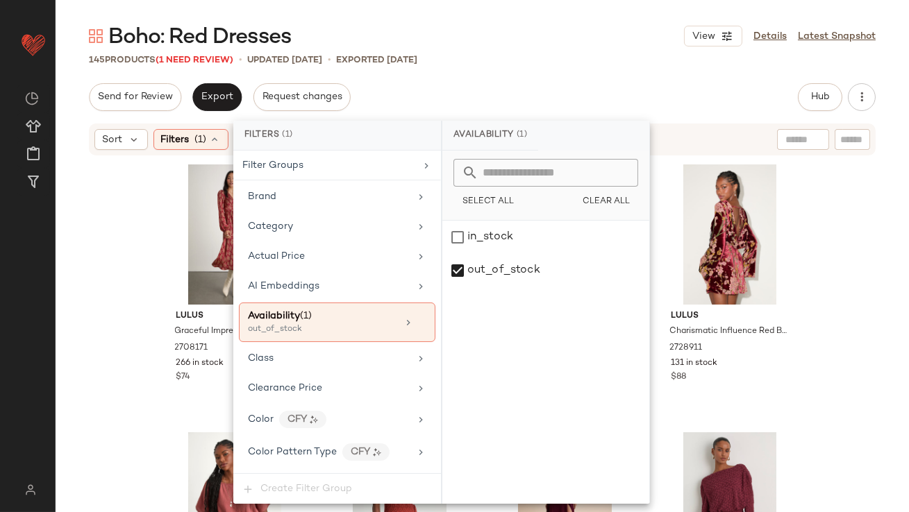
click at [563, 109] on div "Send for Review Export Request changes Hub Send for Review External Review Inte…" at bounding box center [482, 97] width 786 height 28
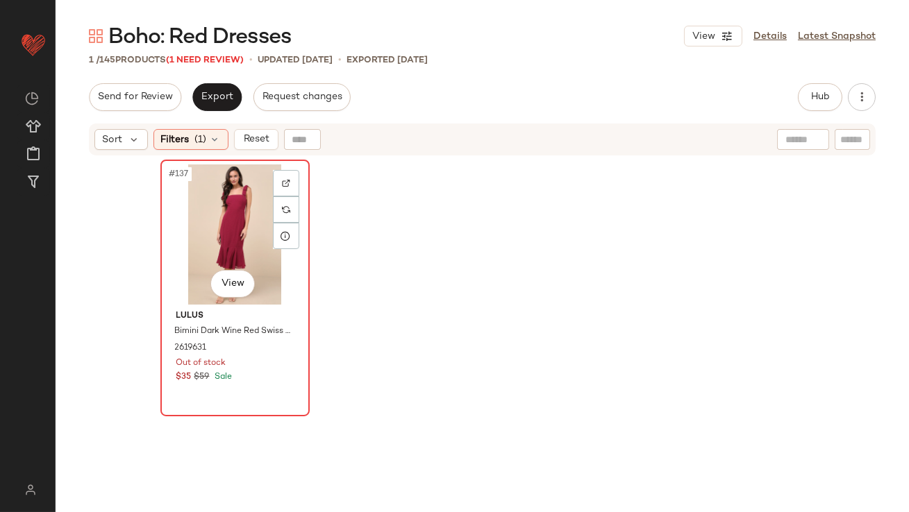
click at [206, 217] on div "#137 View" at bounding box center [235, 234] width 140 height 140
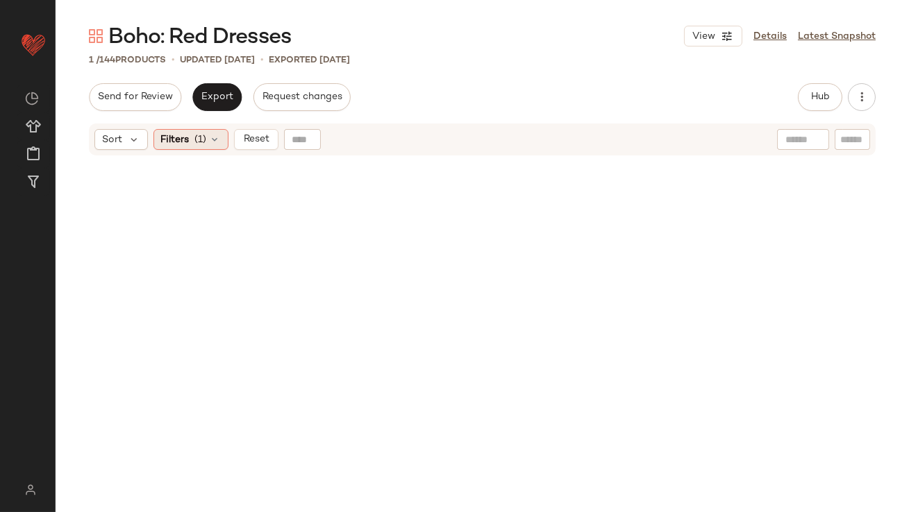
click at [207, 138] on div "Filters (1)" at bounding box center [190, 139] width 75 height 21
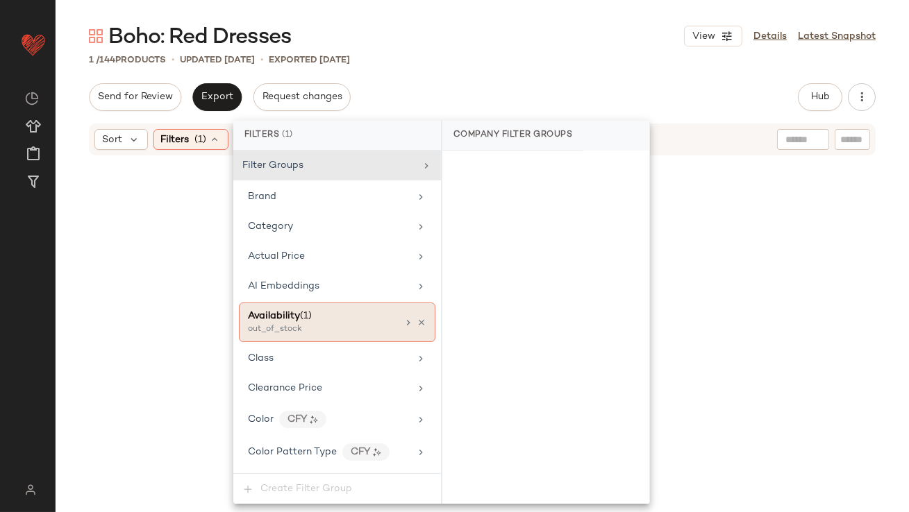
click at [416, 322] on icon at bounding box center [421, 323] width 10 height 10
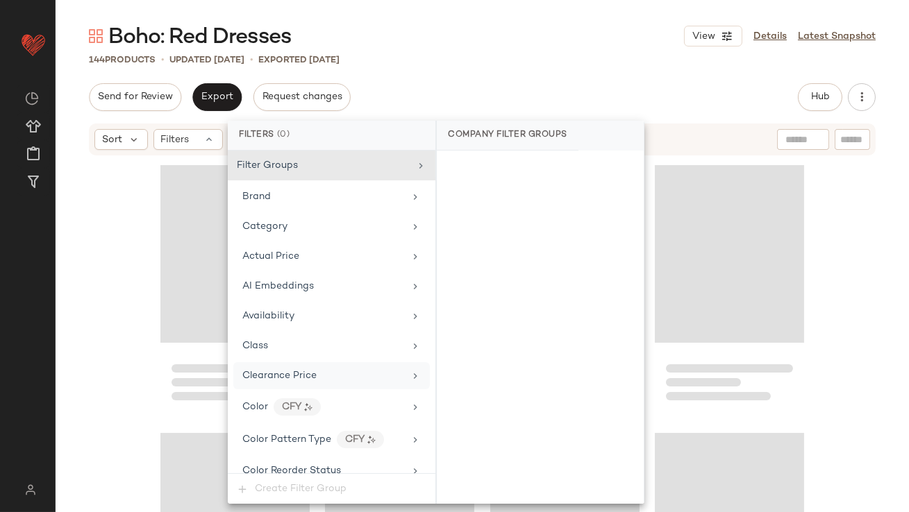
scroll to position [1093, 0]
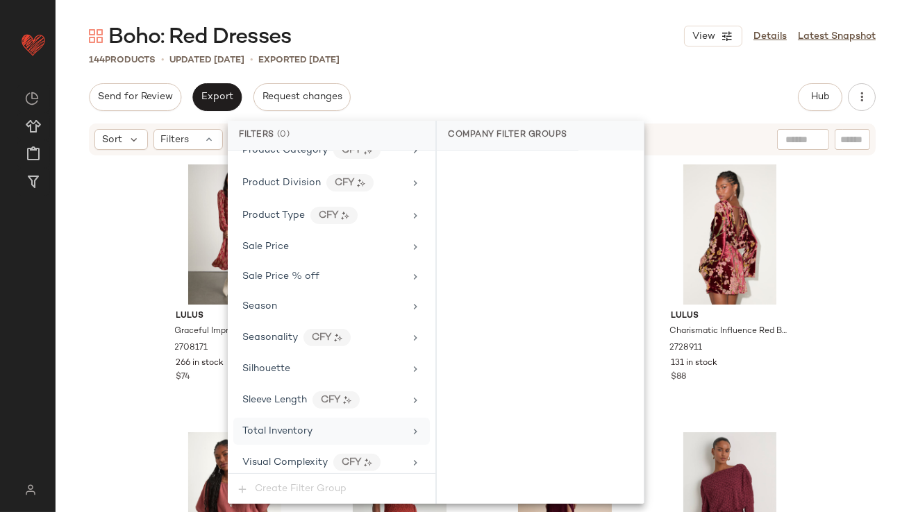
click at [324, 424] on div "Total Inventory" at bounding box center [323, 431] width 162 height 15
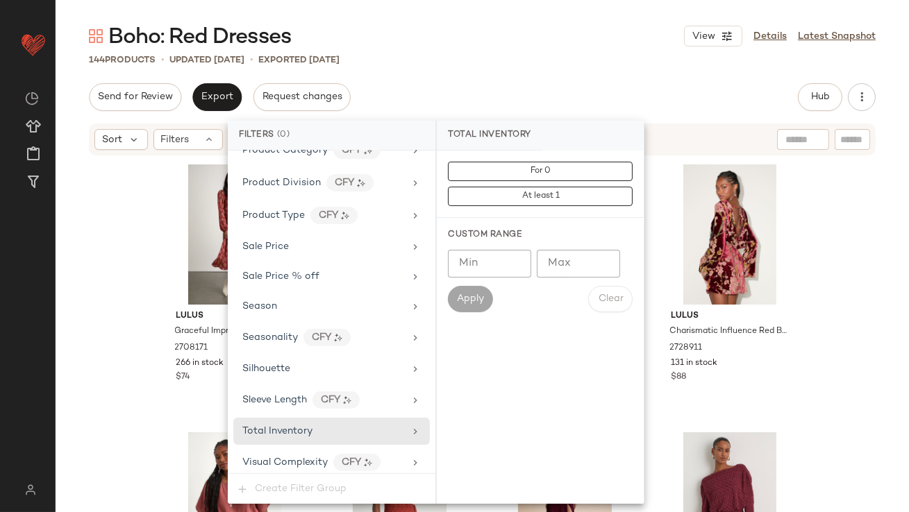
click at [607, 253] on input "Max" at bounding box center [578, 264] width 83 height 28
type input "**"
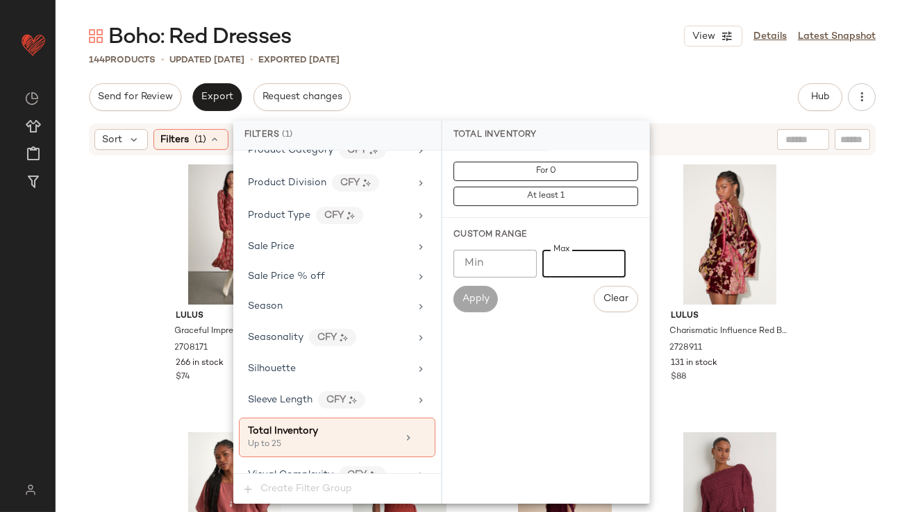
click at [600, 94] on div "Send for Review Export Request changes Hub Send for Review External Review Inte…" at bounding box center [482, 97] width 786 height 28
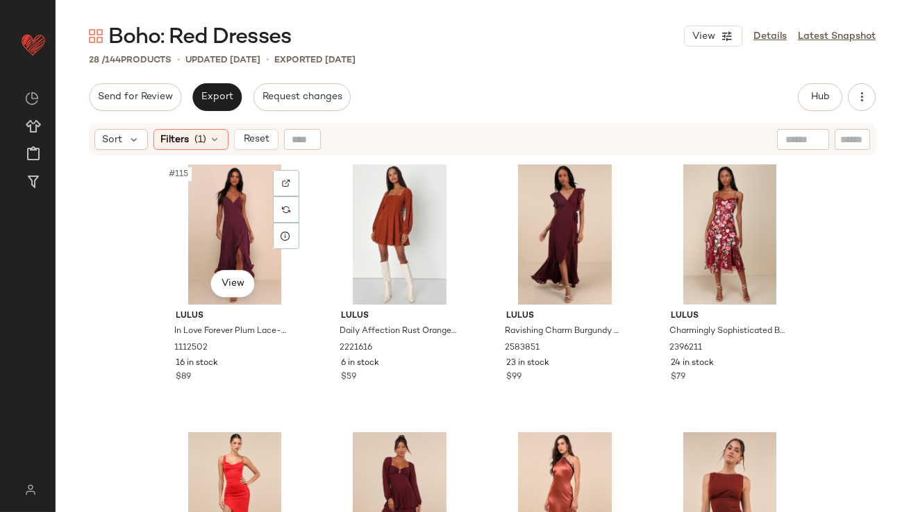
click at [230, 250] on div "#115 View" at bounding box center [235, 234] width 140 height 140
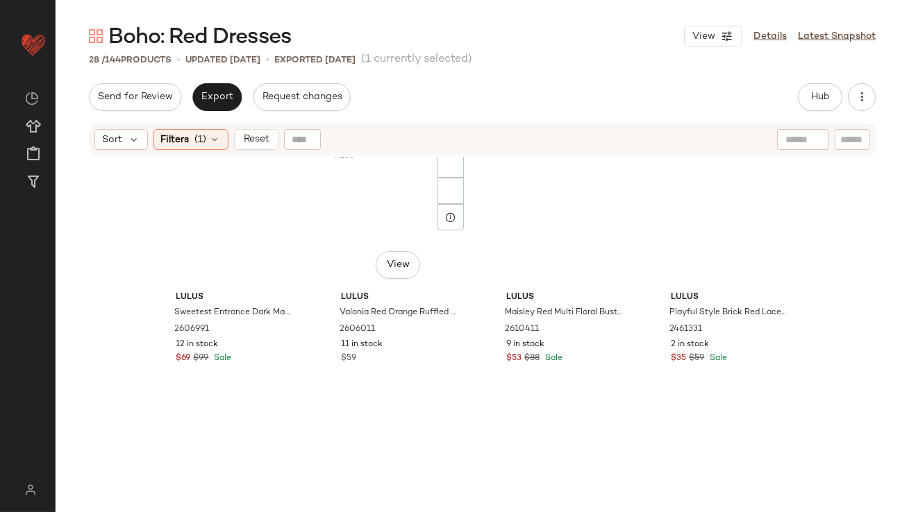
scroll to position [1485, 0]
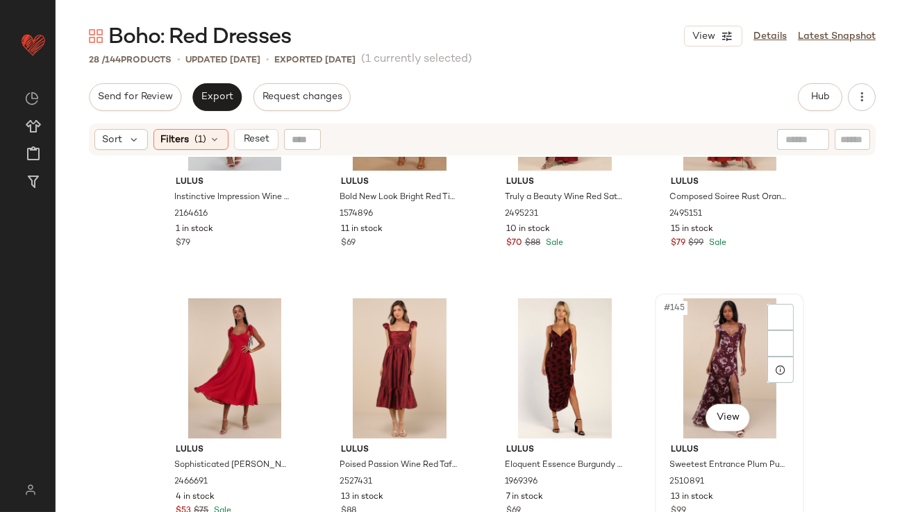
click at [690, 327] on div "#145 View" at bounding box center [729, 368] width 140 height 140
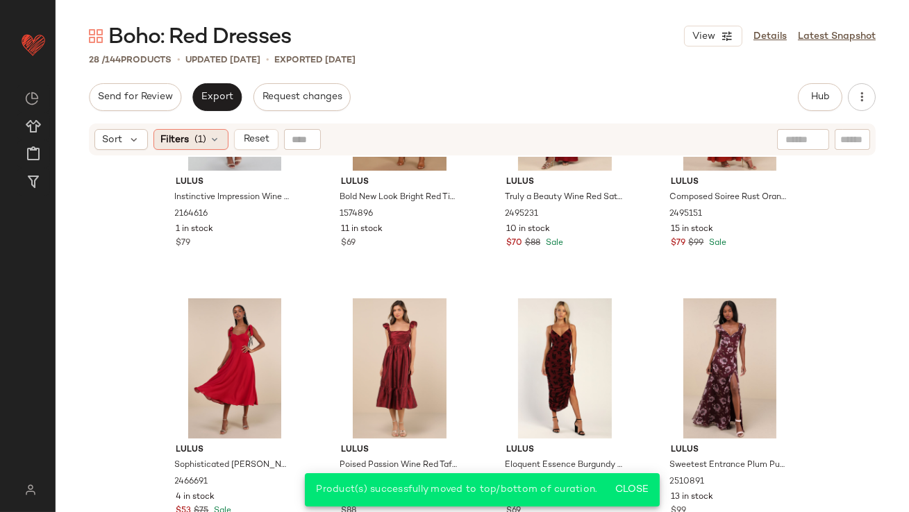
click at [213, 135] on icon at bounding box center [215, 139] width 11 height 11
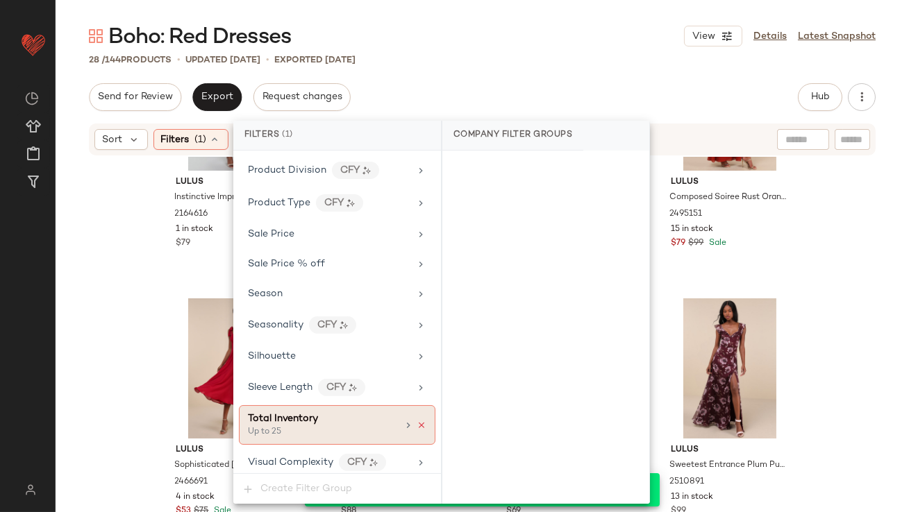
click at [417, 421] on icon at bounding box center [421, 426] width 10 height 10
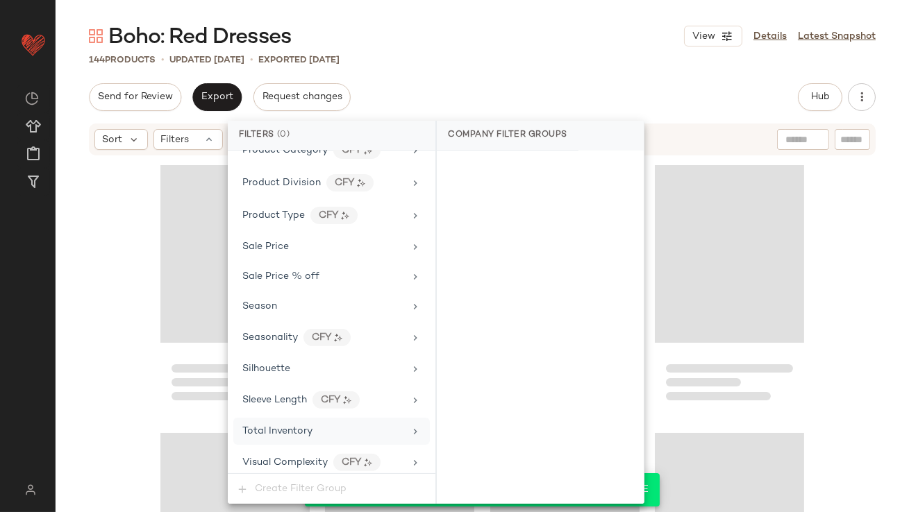
click at [536, 78] on div "Boho: Red Dresses View Details Latest Snapshot 144 Products • updated Oct 14th …" at bounding box center [482, 267] width 853 height 490
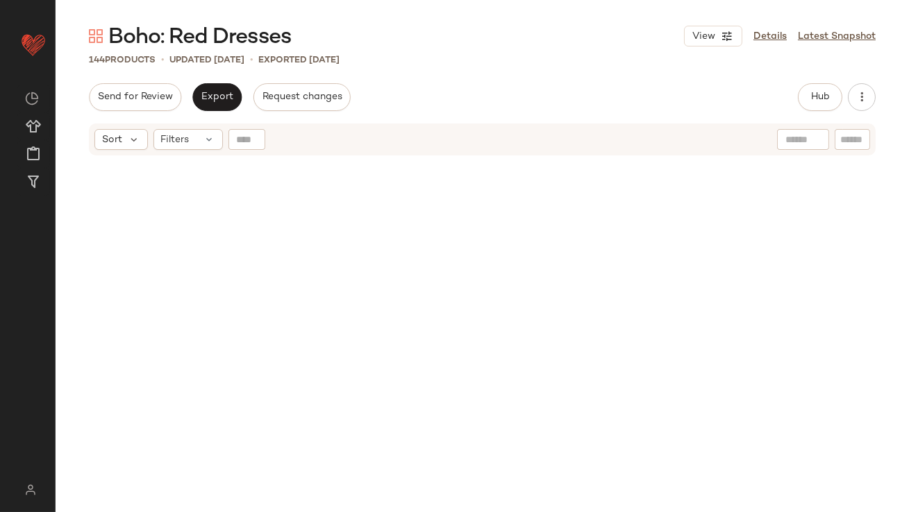
scroll to position [0, 0]
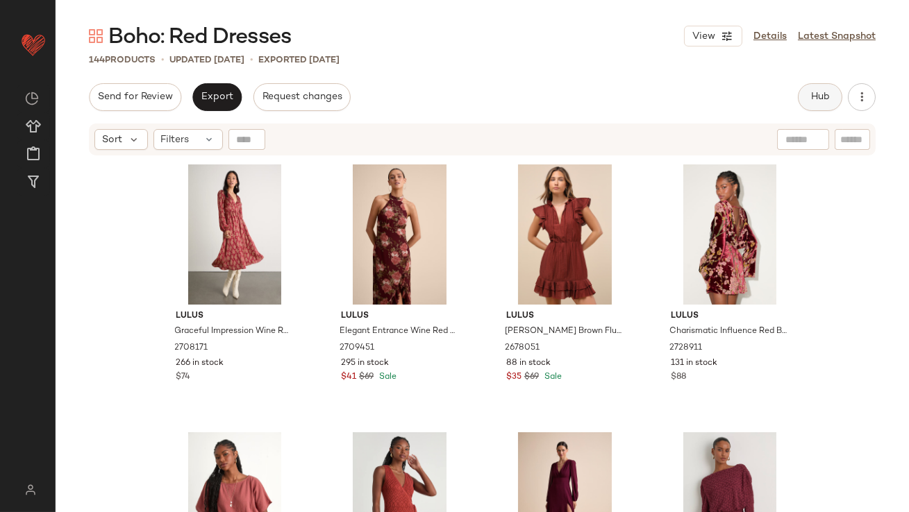
click at [818, 105] on button "Hub" at bounding box center [819, 97] width 44 height 28
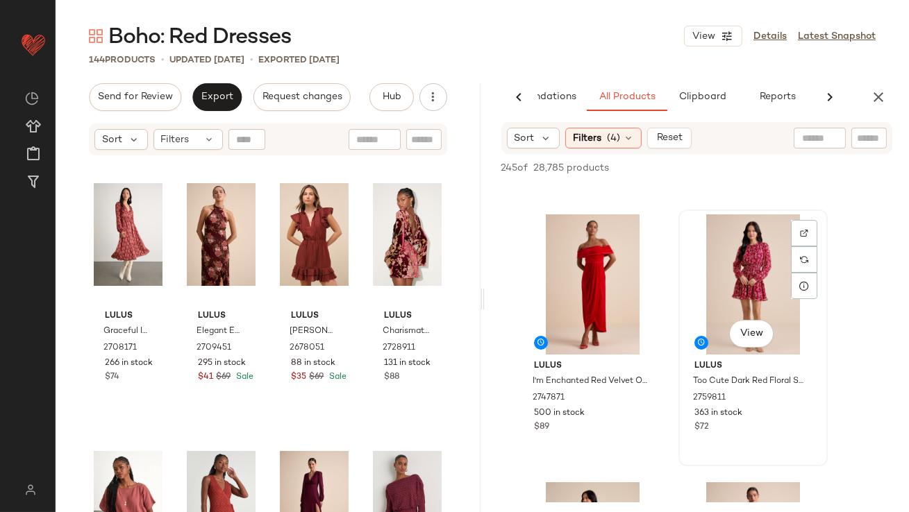
scroll to position [248, 0]
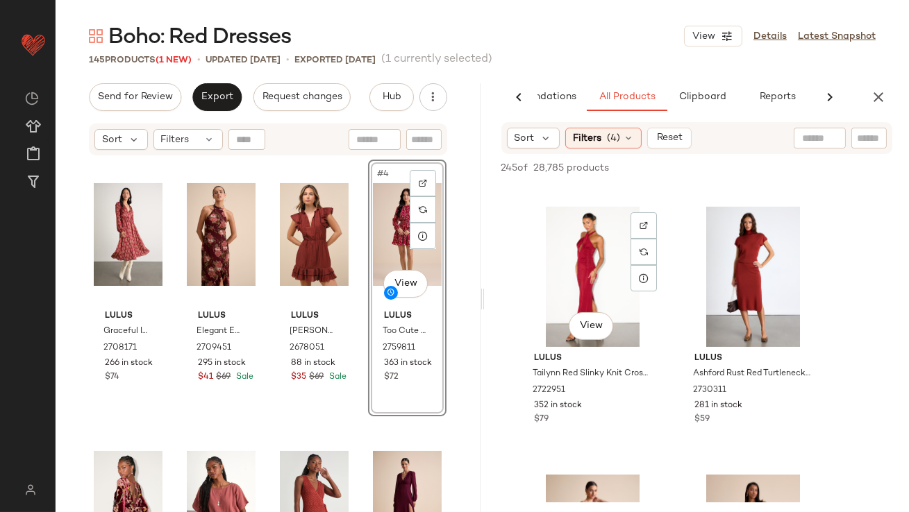
scroll to position [1170, 0]
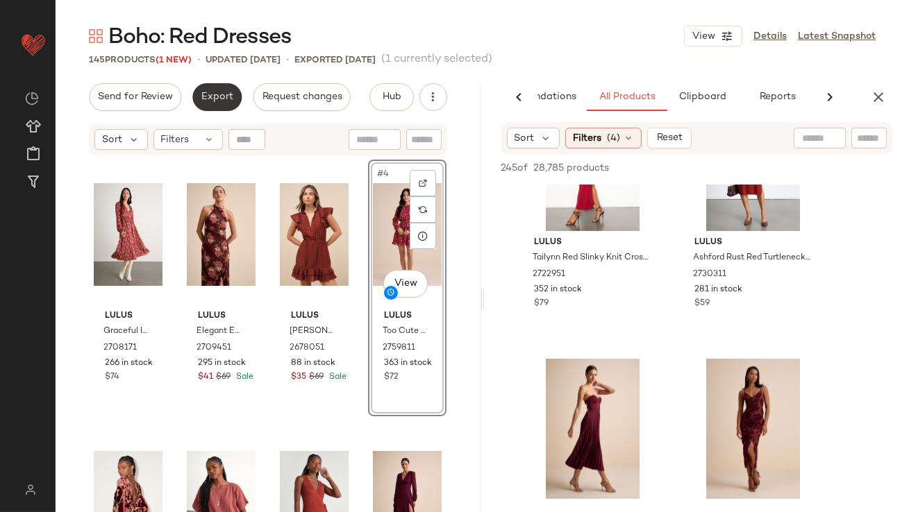
click at [215, 103] on button "Export" at bounding box center [216, 97] width 49 height 28
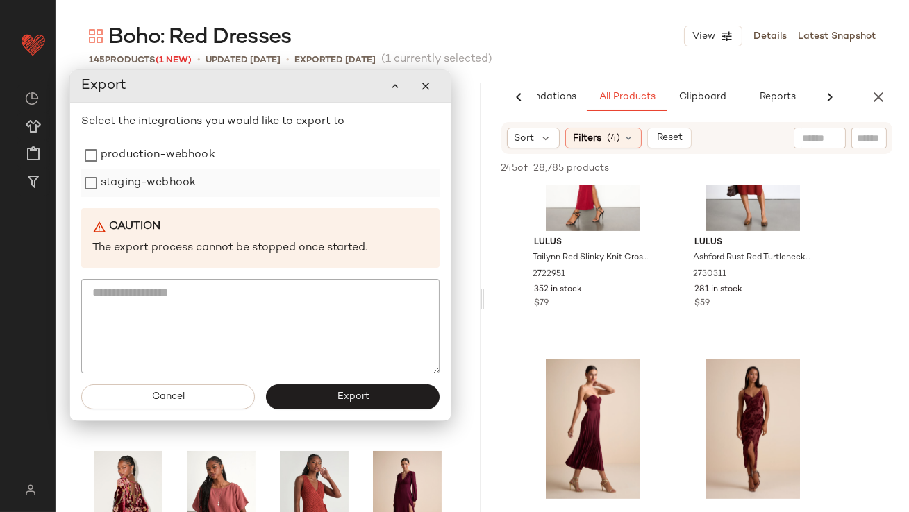
click at [200, 173] on div "staging-webhook" at bounding box center [260, 183] width 358 height 28
click at [196, 156] on label "production-webhook" at bounding box center [158, 156] width 115 height 28
click at [191, 172] on label "staging-webhook" at bounding box center [148, 184] width 95 height 28
drag, startPoint x: 312, startPoint y: 398, endPoint x: 309, endPoint y: 388, distance: 11.0
click at [312, 398] on button "Export" at bounding box center [353, 397] width 174 height 25
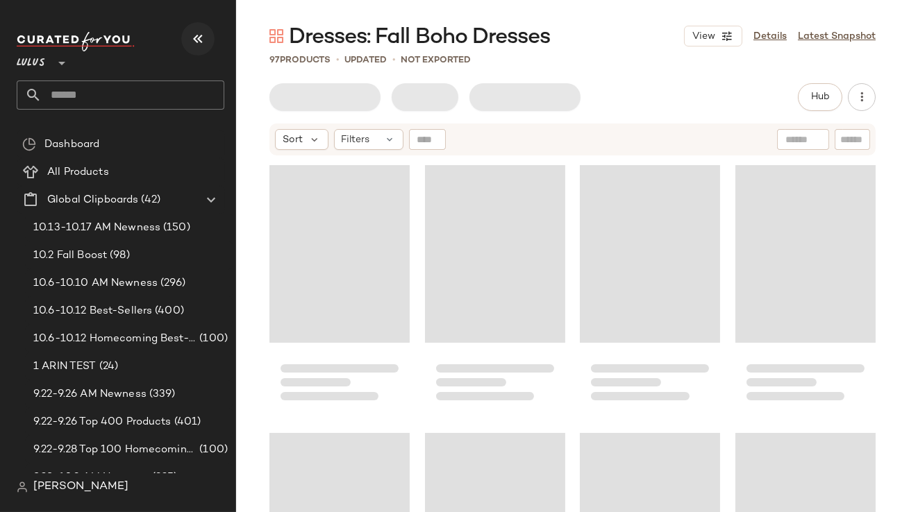
click at [199, 37] on icon "button" at bounding box center [197, 39] width 17 height 17
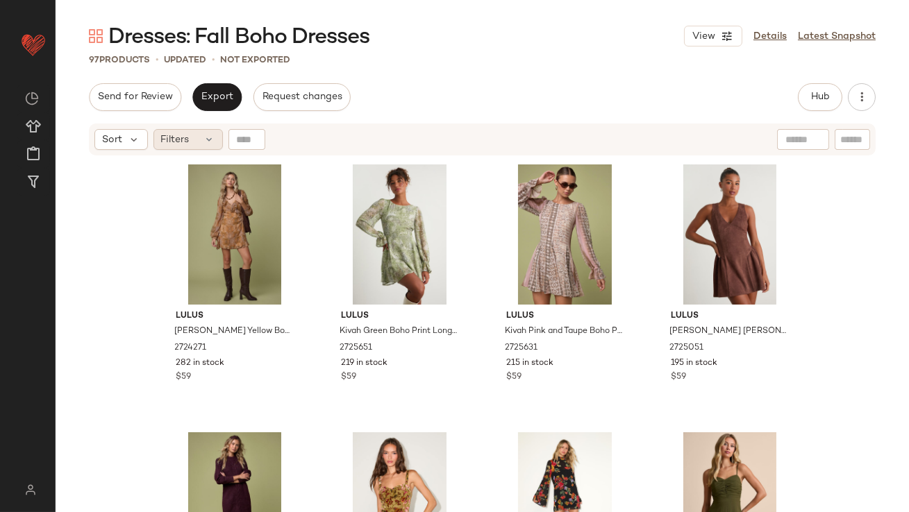
click at [181, 140] on span "Filters" at bounding box center [175, 140] width 28 height 15
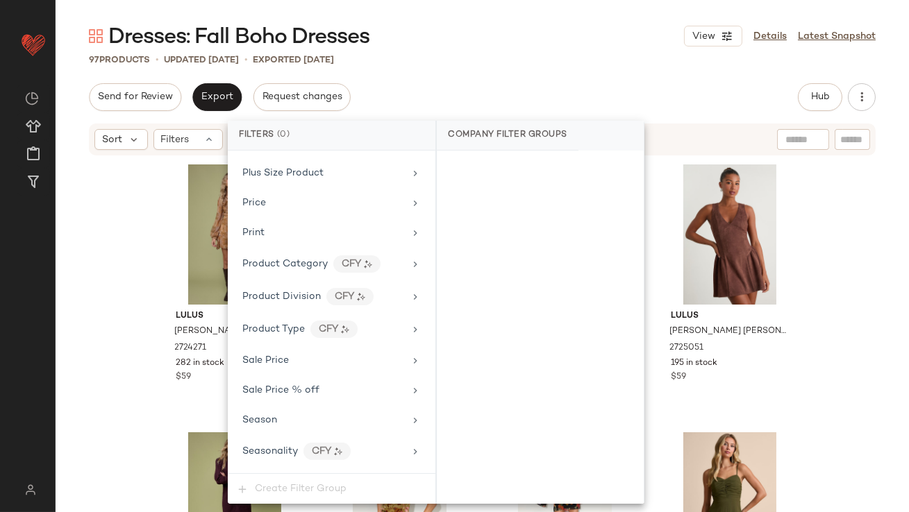
scroll to position [1093, 0]
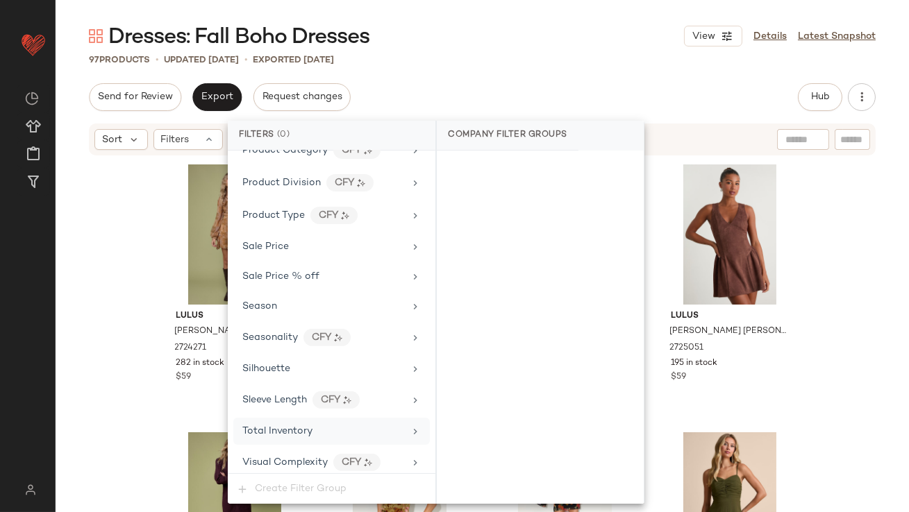
click at [320, 424] on div "Total Inventory" at bounding box center [323, 431] width 162 height 15
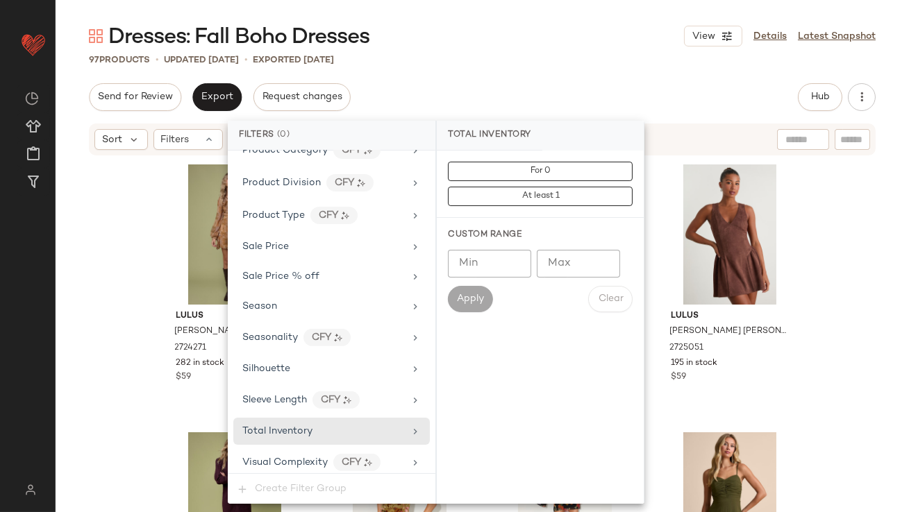
click at [573, 259] on input "Max" at bounding box center [578, 264] width 83 height 28
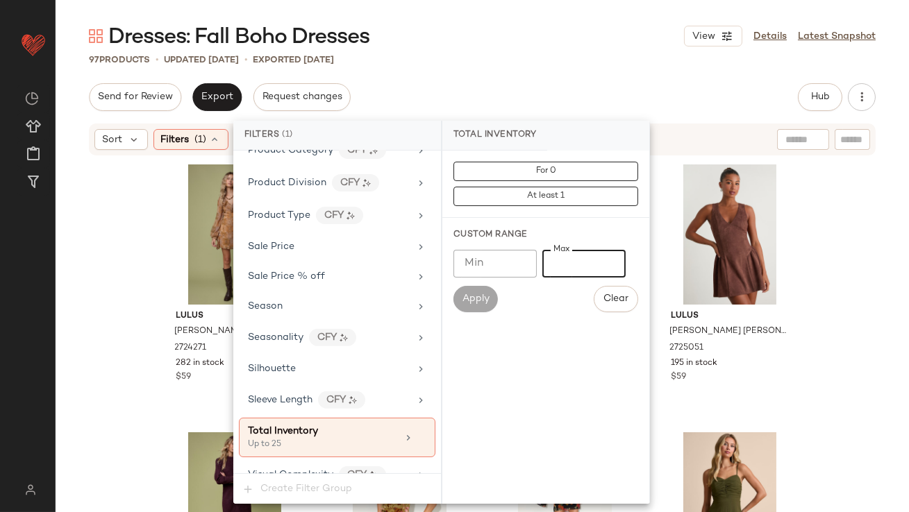
type input "**"
click at [592, 37] on div "Dresses: Fall Boho Dresses View Details Latest Snapshot" at bounding box center [482, 36] width 853 height 28
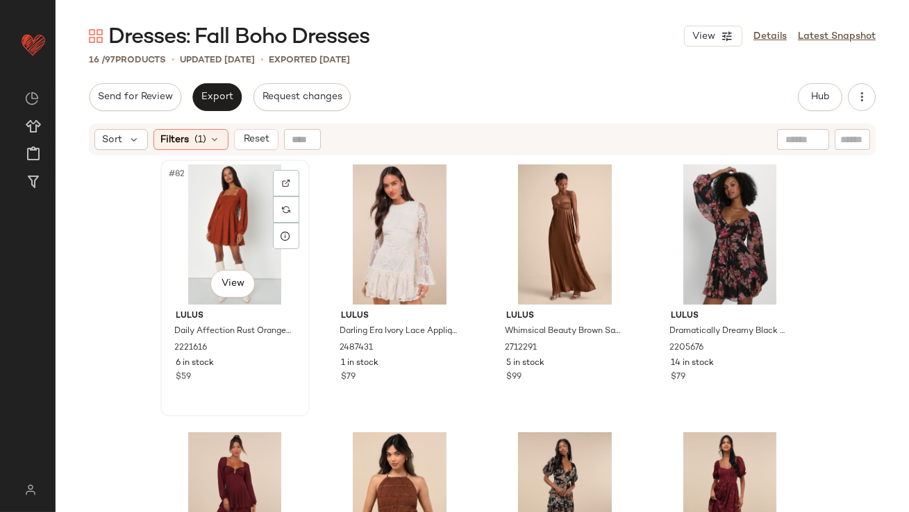
click at [193, 242] on div "#82 View" at bounding box center [235, 234] width 140 height 140
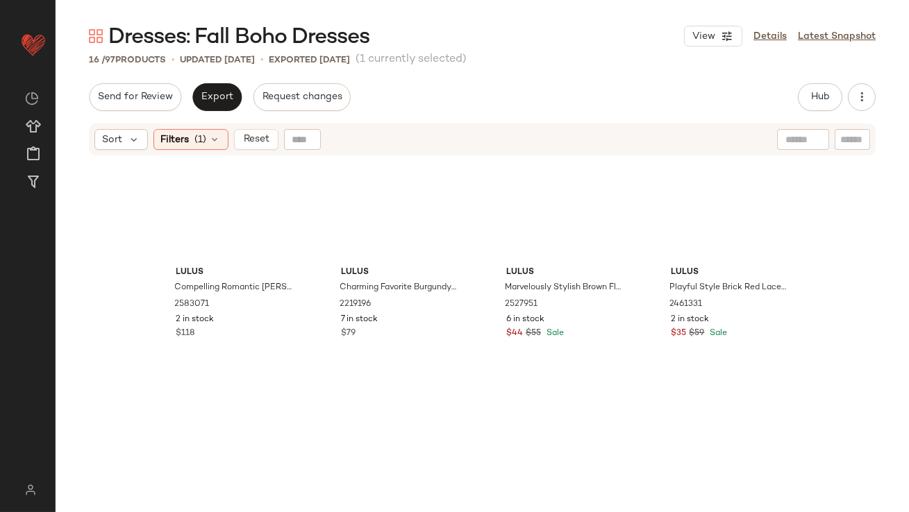
scroll to position [681, 0]
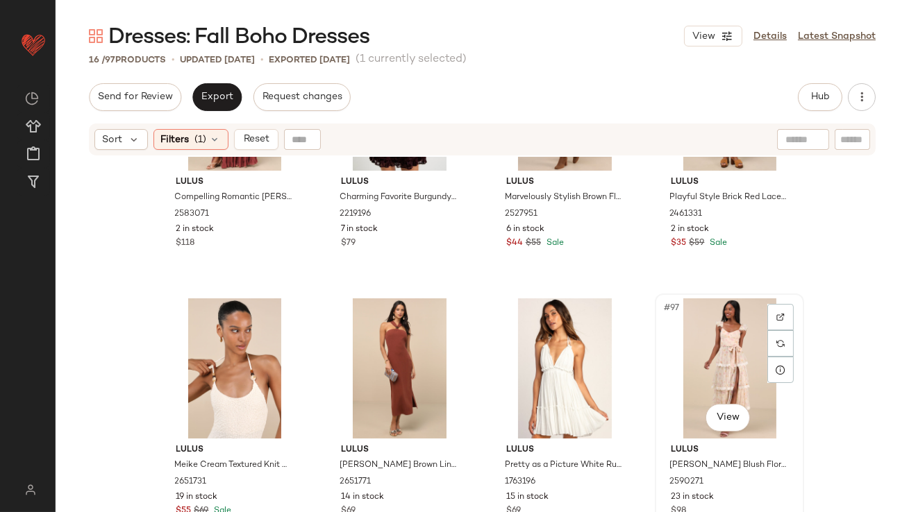
click at [689, 376] on div "#97 View" at bounding box center [729, 368] width 140 height 140
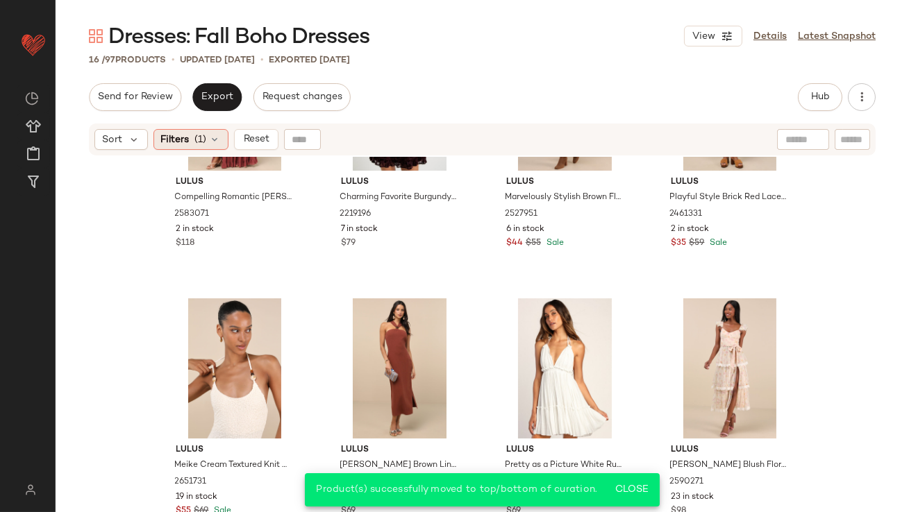
click at [210, 135] on icon at bounding box center [215, 139] width 11 height 11
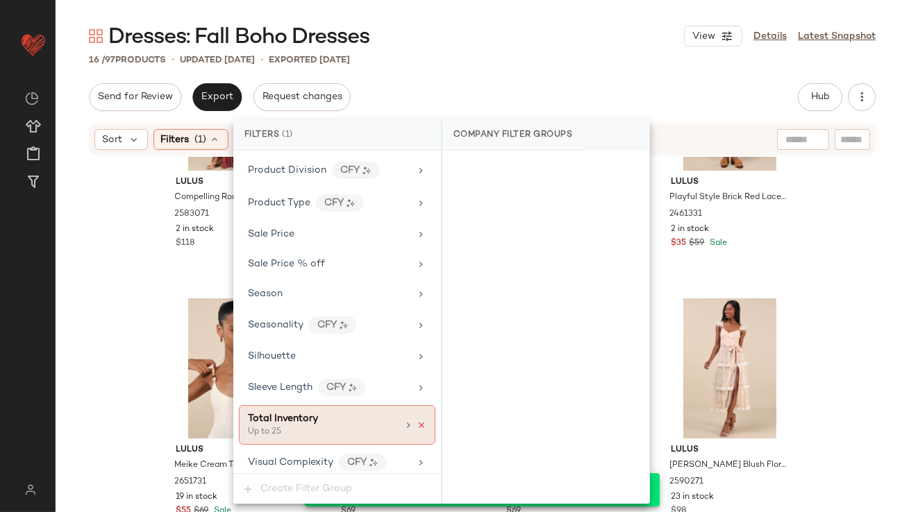
click at [419, 421] on icon at bounding box center [421, 426] width 10 height 10
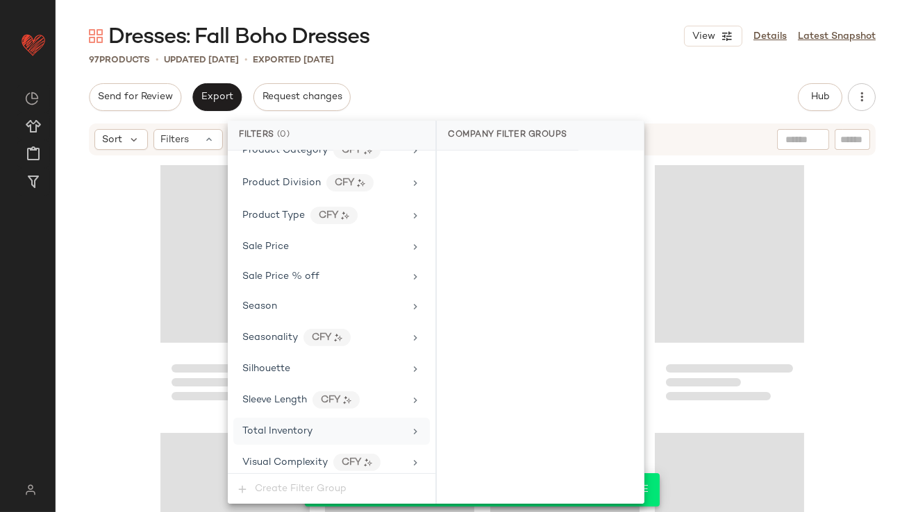
click at [538, 104] on div "Send for Review Export Request changes Hub Send for Review External Review Inte…" at bounding box center [482, 97] width 786 height 28
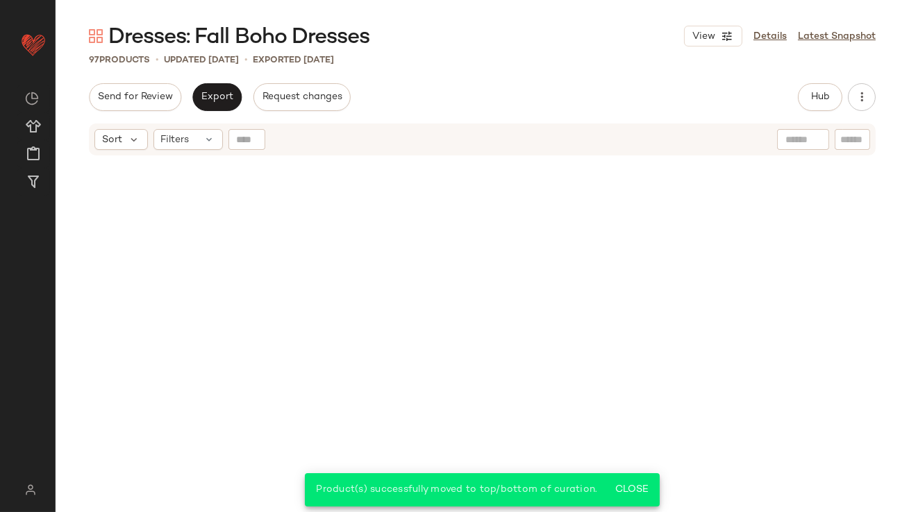
scroll to position [0, 0]
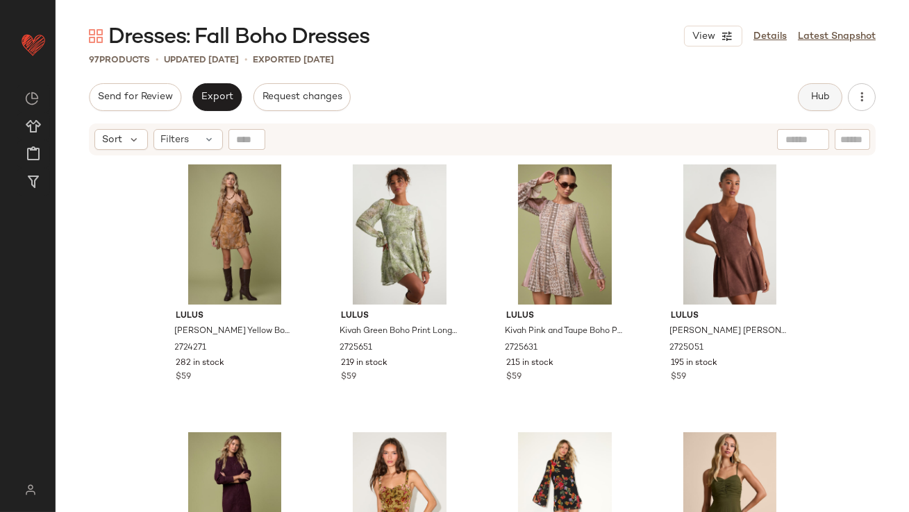
click at [817, 101] on span "Hub" at bounding box center [819, 97] width 19 height 11
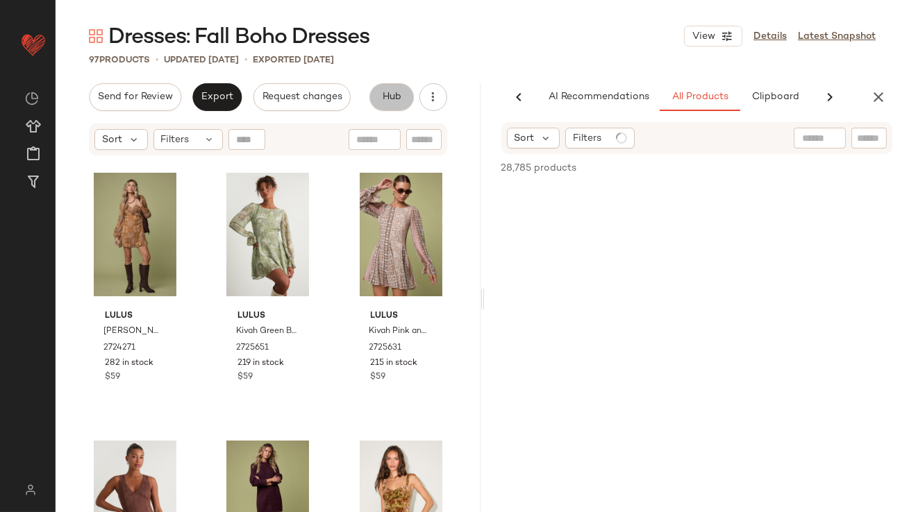
scroll to position [0, 73]
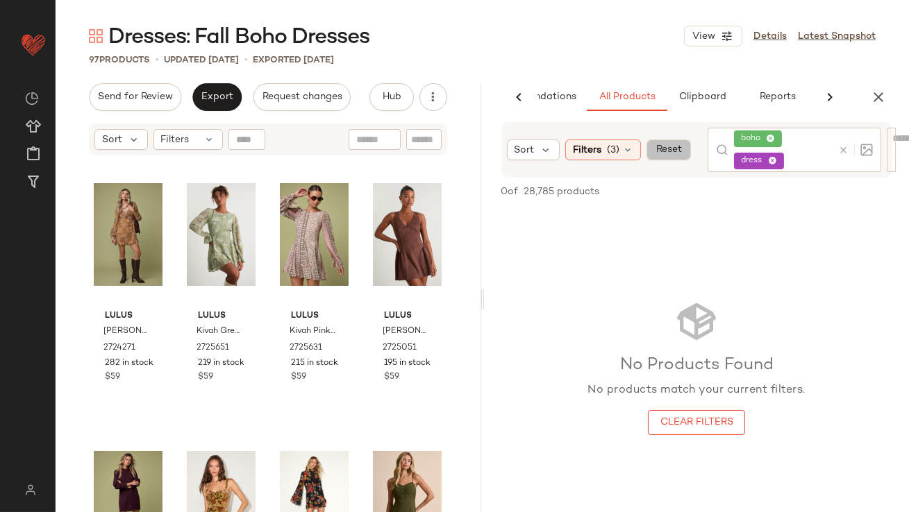
click at [659, 155] on button "Reset" at bounding box center [668, 150] width 44 height 21
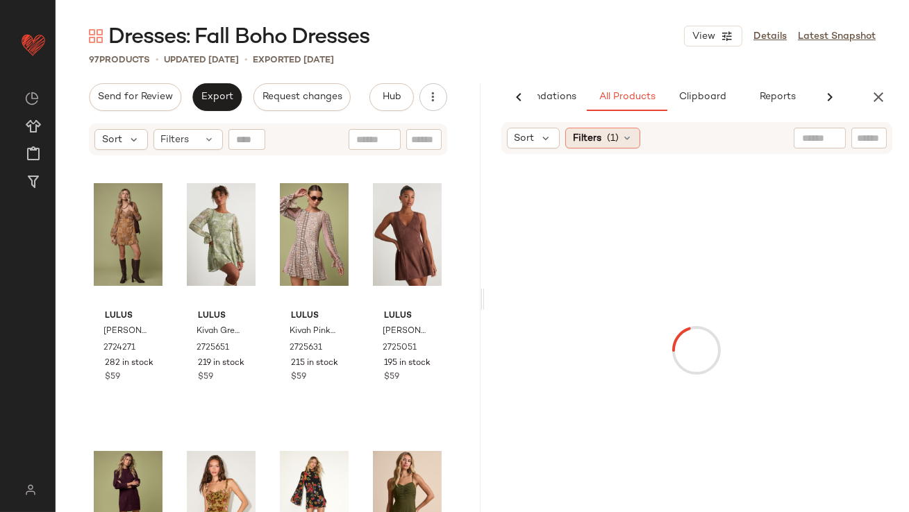
click at [607, 138] on span "(1)" at bounding box center [613, 138] width 12 height 15
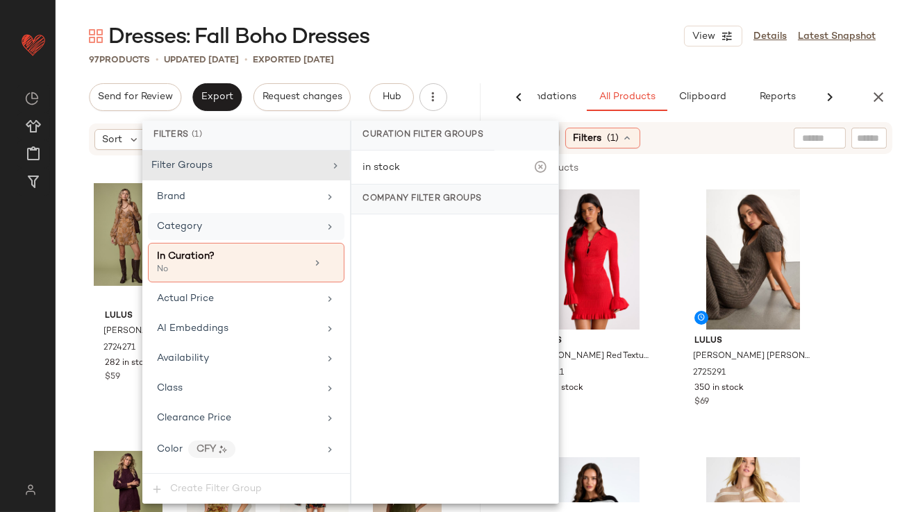
click at [223, 214] on div "Category" at bounding box center [246, 226] width 196 height 27
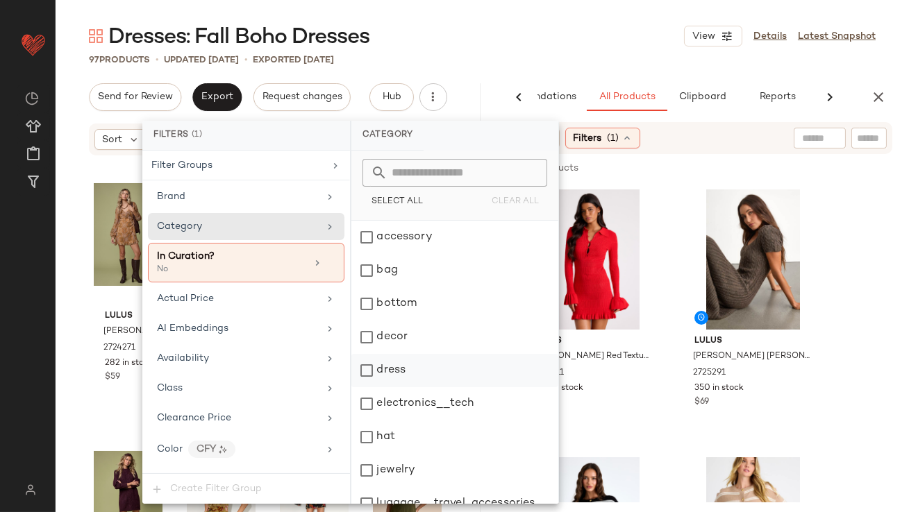
click at [368, 375] on div "dress" at bounding box center [454, 370] width 207 height 33
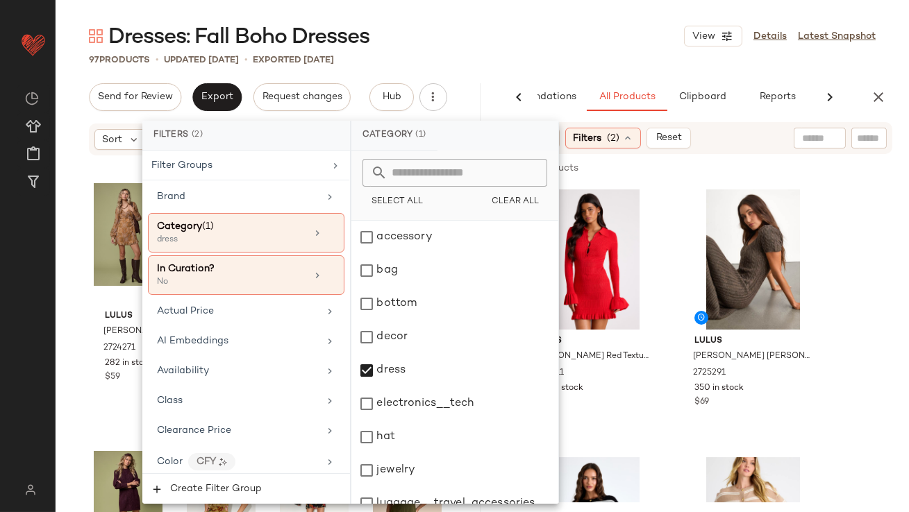
click at [552, 64] on div "97 Products • updated Oct 14th • Exported Oct 9th" at bounding box center [482, 60] width 853 height 14
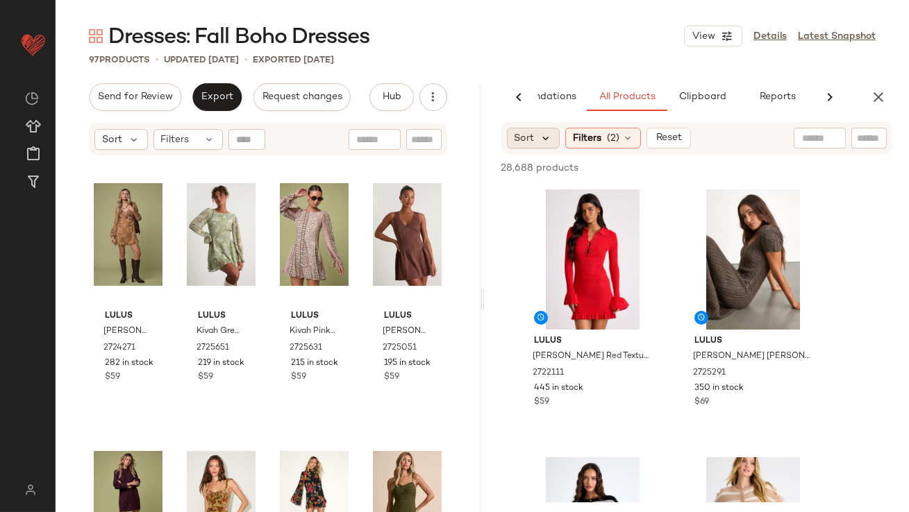
click at [541, 135] on icon at bounding box center [546, 138] width 12 height 12
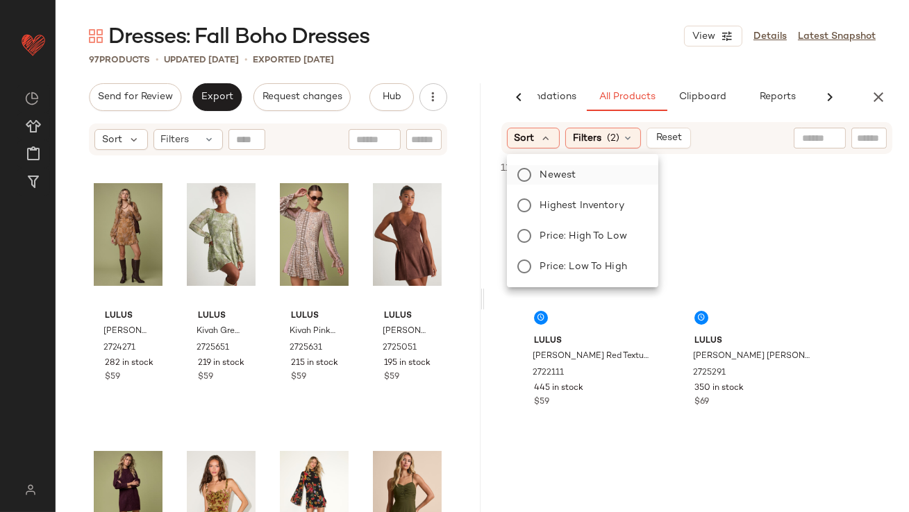
click at [539, 181] on label "Newest" at bounding box center [590, 174] width 112 height 19
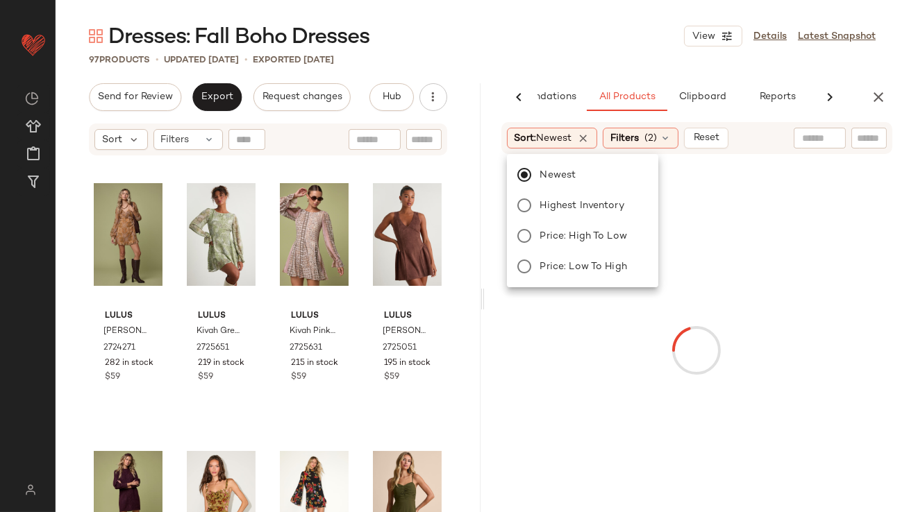
click at [557, 70] on div "Dresses: Fall Boho Dresses View Details Latest Snapshot 97 Products • updated O…" at bounding box center [482, 267] width 853 height 490
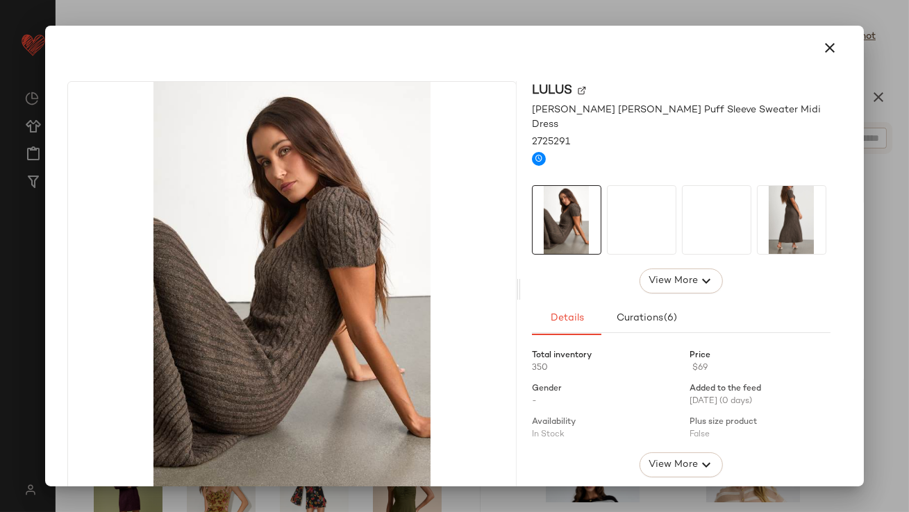
click at [620, 203] on div at bounding box center [641, 219] width 69 height 69
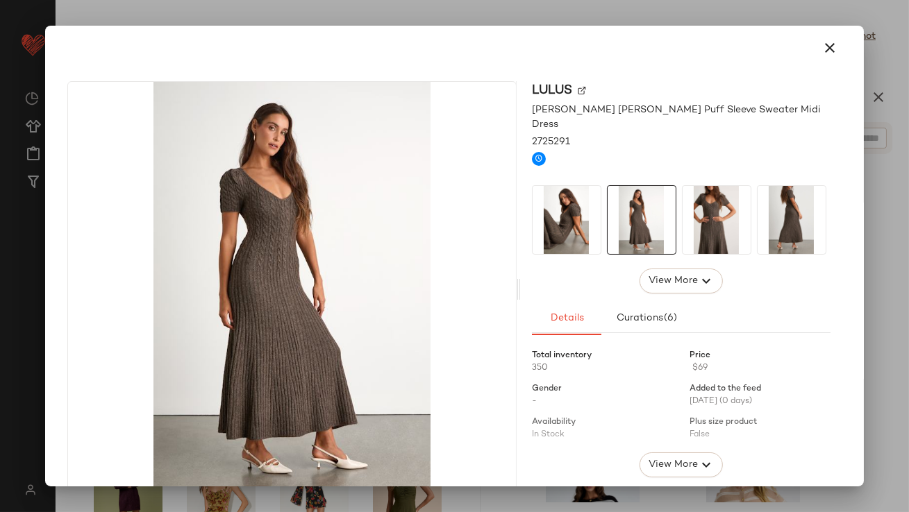
click at [695, 202] on img at bounding box center [716, 220] width 68 height 68
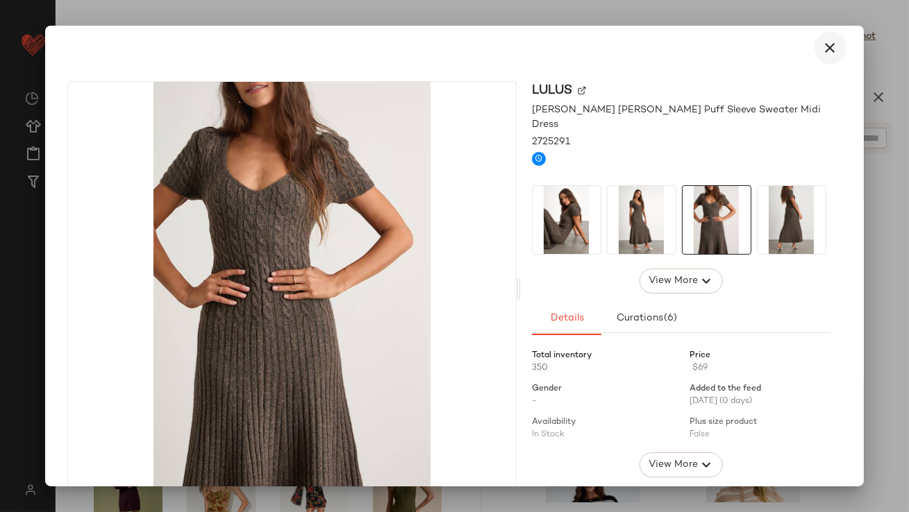
click at [822, 43] on icon "button" at bounding box center [830, 48] width 17 height 17
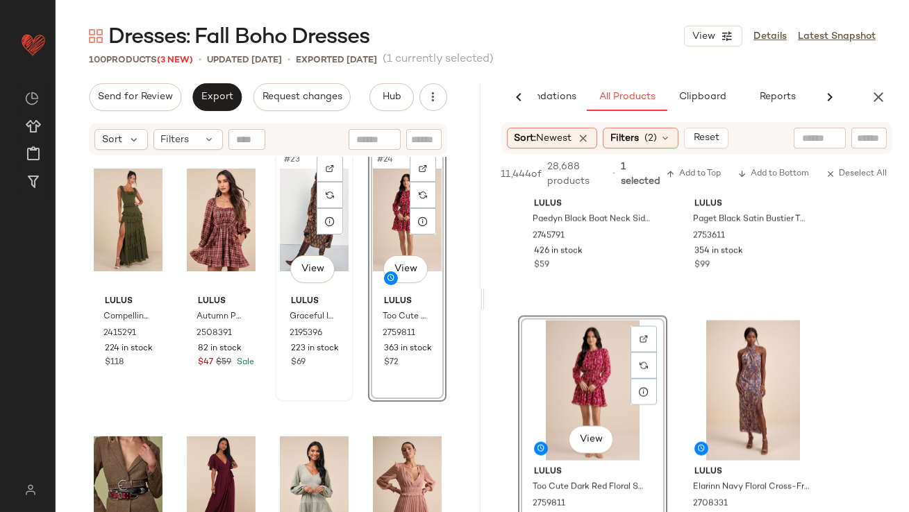
scroll to position [1503, 0]
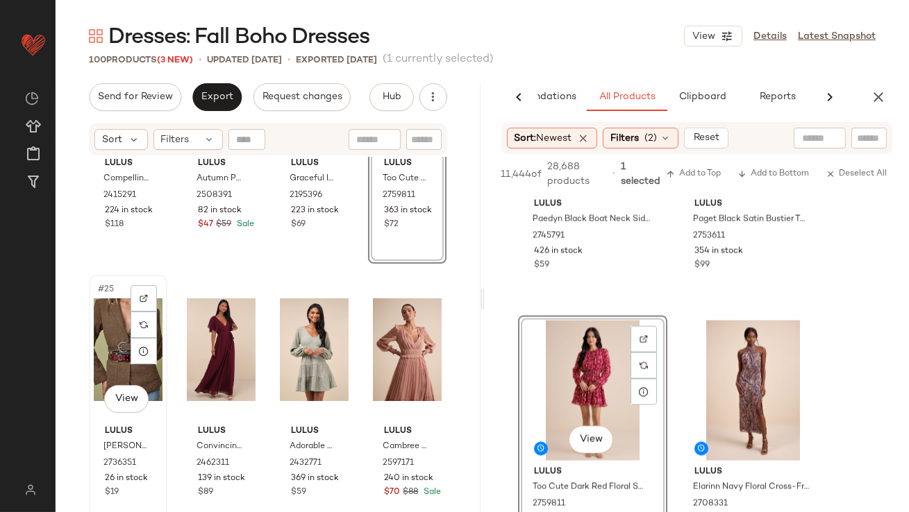
click at [119, 354] on div "#25 View" at bounding box center [128, 350] width 69 height 140
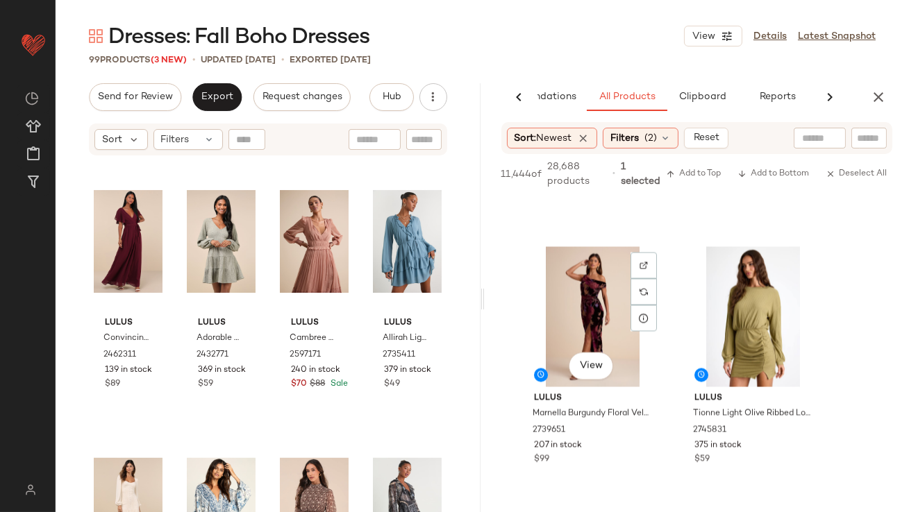
scroll to position [5047, 0]
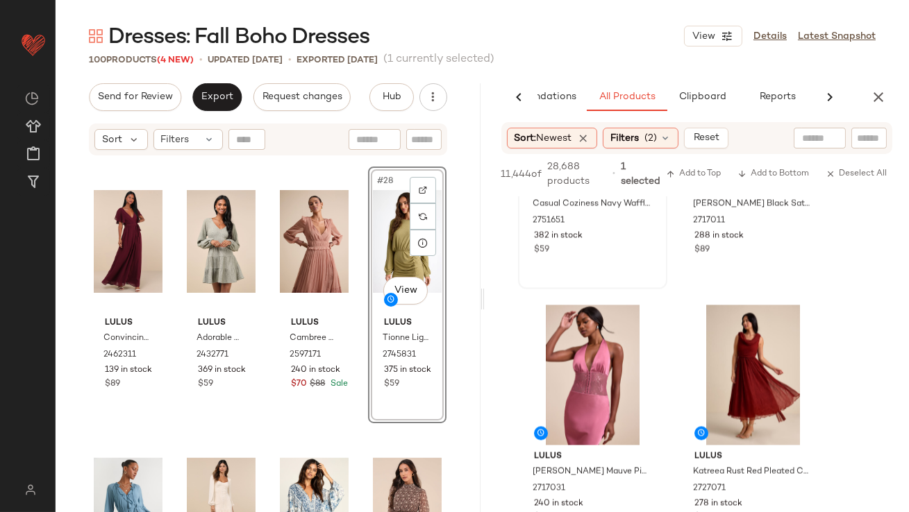
scroll to position [5553, 0]
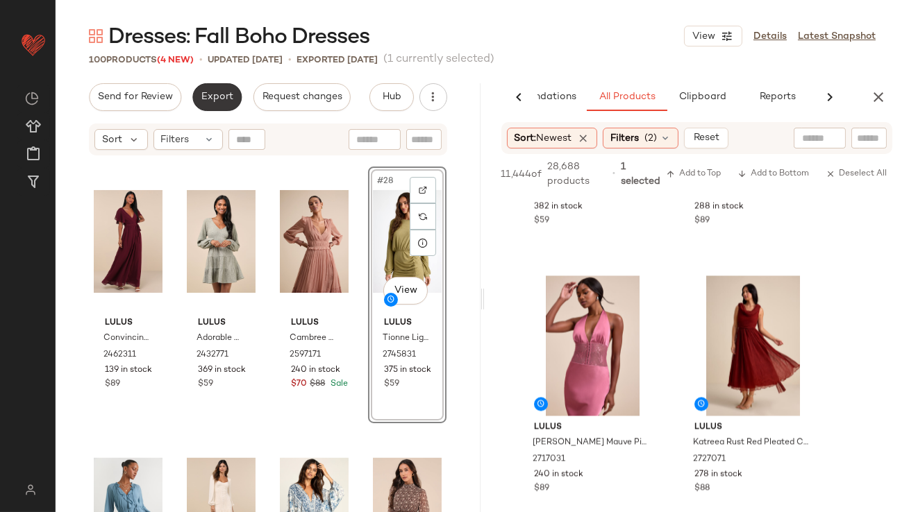
click at [230, 103] on button "Export" at bounding box center [216, 97] width 49 height 28
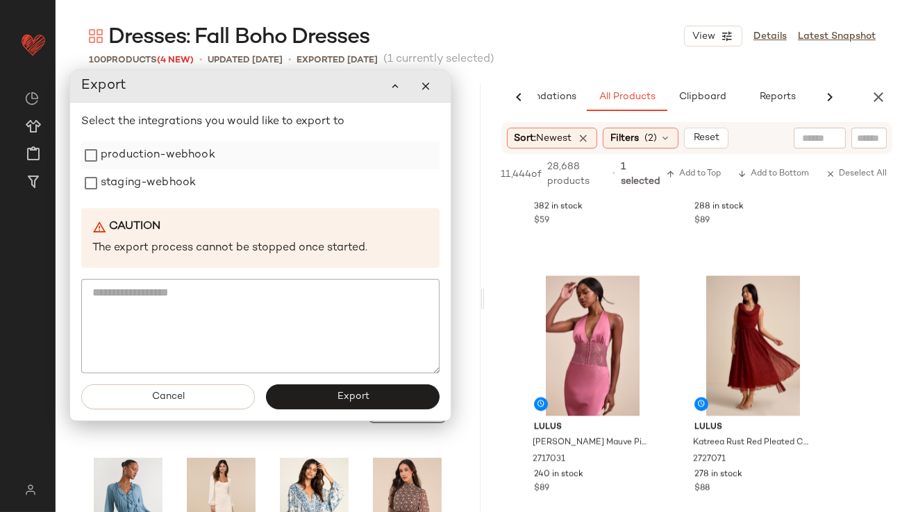
click at [171, 151] on label "production-webhook" at bounding box center [158, 156] width 115 height 28
click at [171, 174] on label "staging-webhook" at bounding box center [148, 183] width 95 height 28
click at [365, 410] on div "Cancel Export" at bounding box center [260, 396] width 380 height 47
click at [366, 407] on button "Export" at bounding box center [353, 397] width 174 height 25
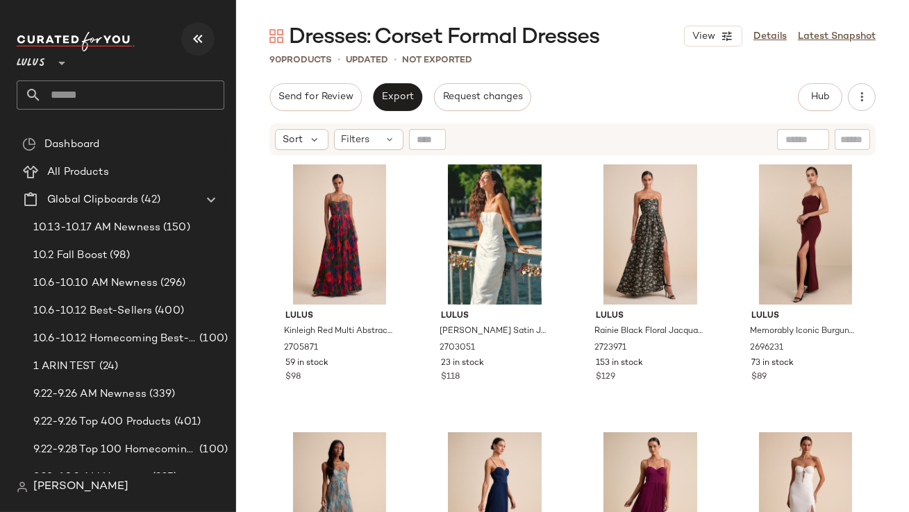
click at [201, 41] on icon "button" at bounding box center [197, 39] width 17 height 17
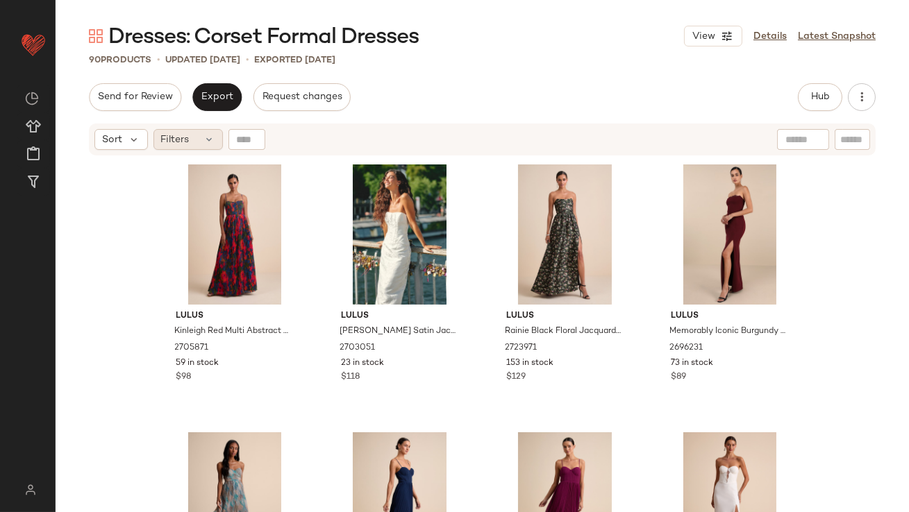
click at [183, 140] on span "Filters" at bounding box center [175, 140] width 28 height 15
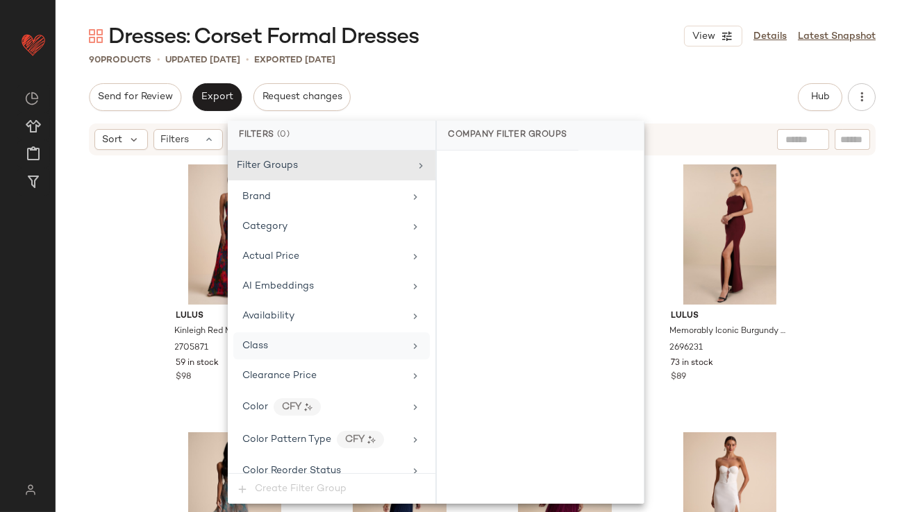
scroll to position [1093, 0]
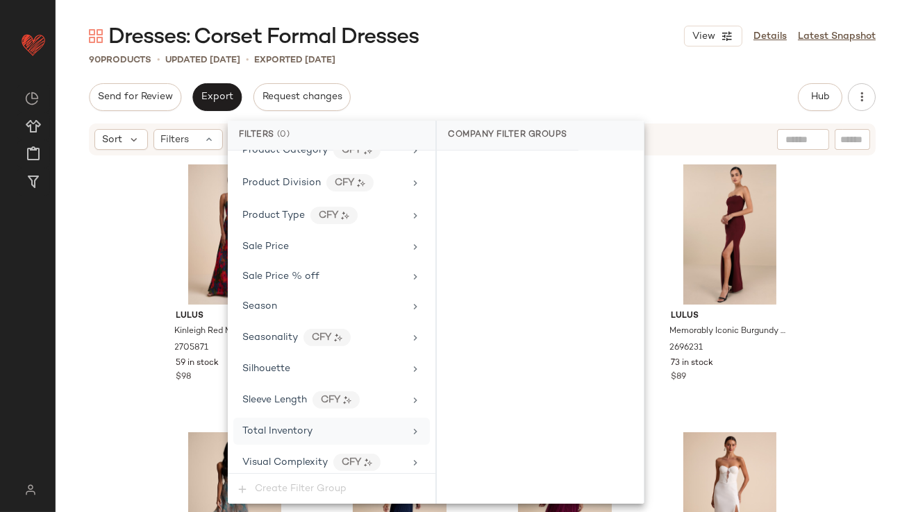
click at [291, 434] on div "Total Inventory" at bounding box center [331, 431] width 196 height 27
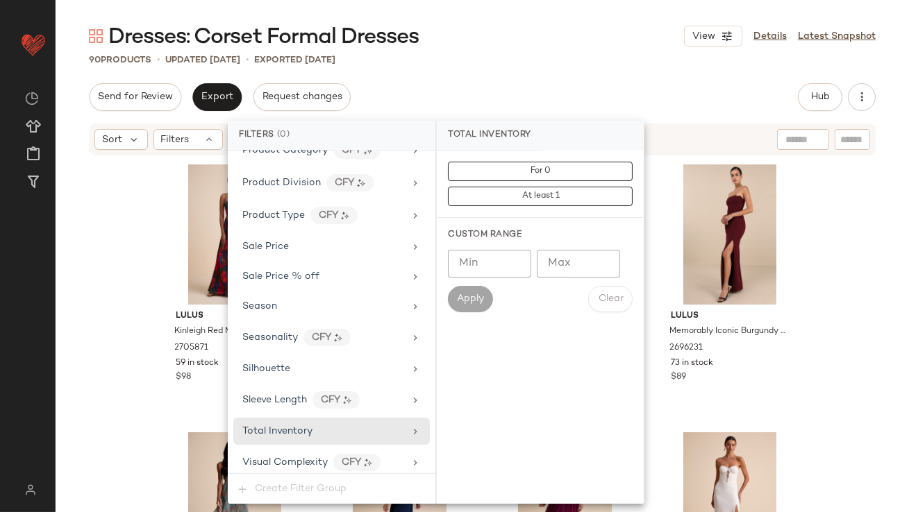
click at [569, 262] on input "Max" at bounding box center [578, 264] width 83 height 28
type input "**"
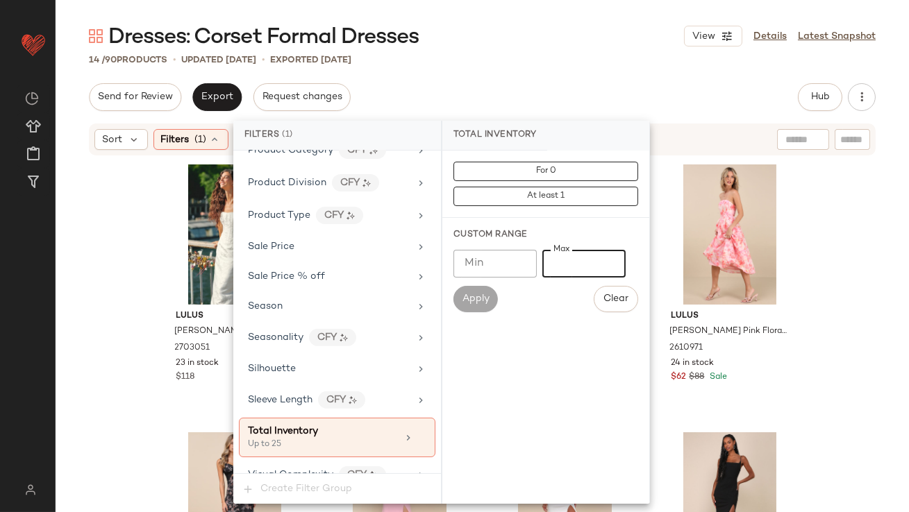
click at [549, 77] on div "Dresses: Corset Formal Dresses View Details Latest Snapshot 14 / 90 Products • …" at bounding box center [482, 267] width 853 height 490
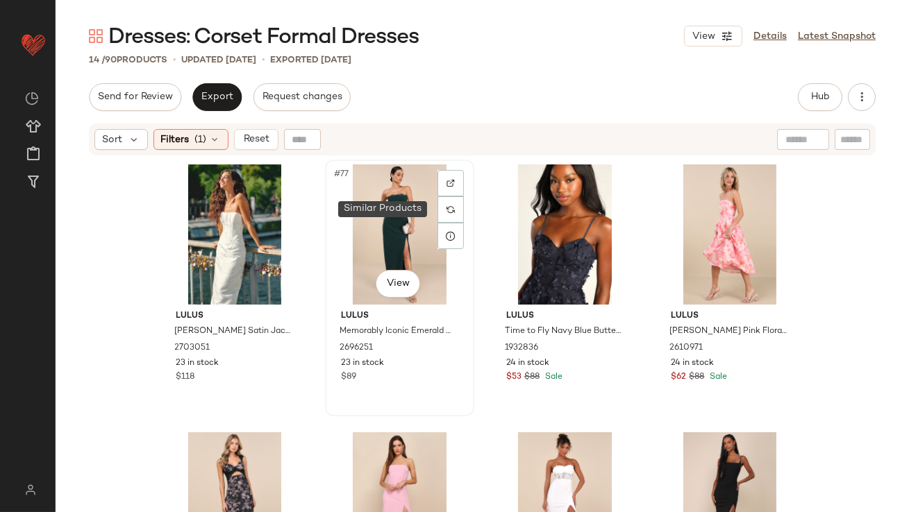
click at [413, 195] on div "#77 View" at bounding box center [400, 234] width 140 height 140
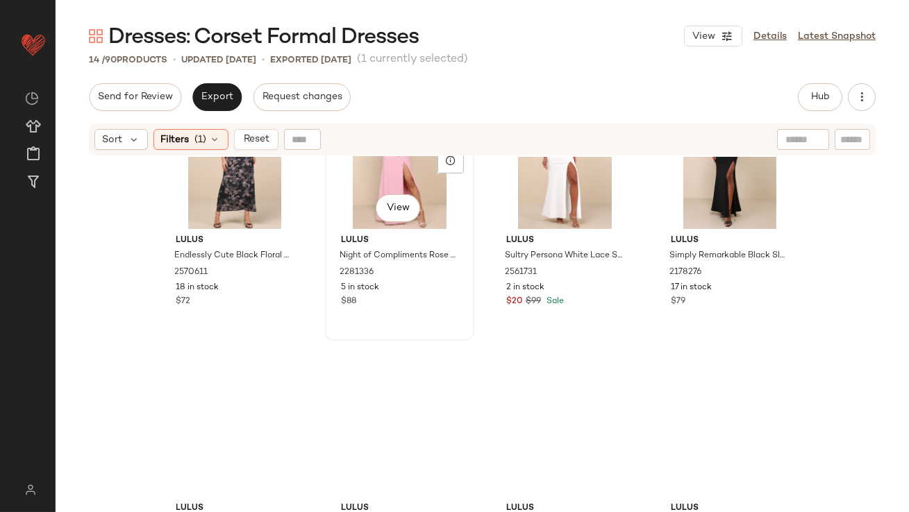
scroll to position [681, 0]
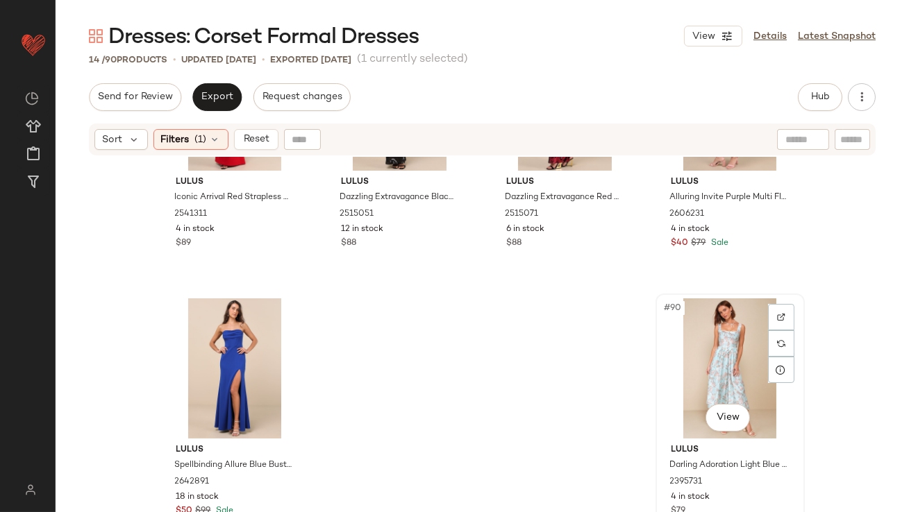
click at [742, 368] on div "#90 View" at bounding box center [730, 368] width 140 height 140
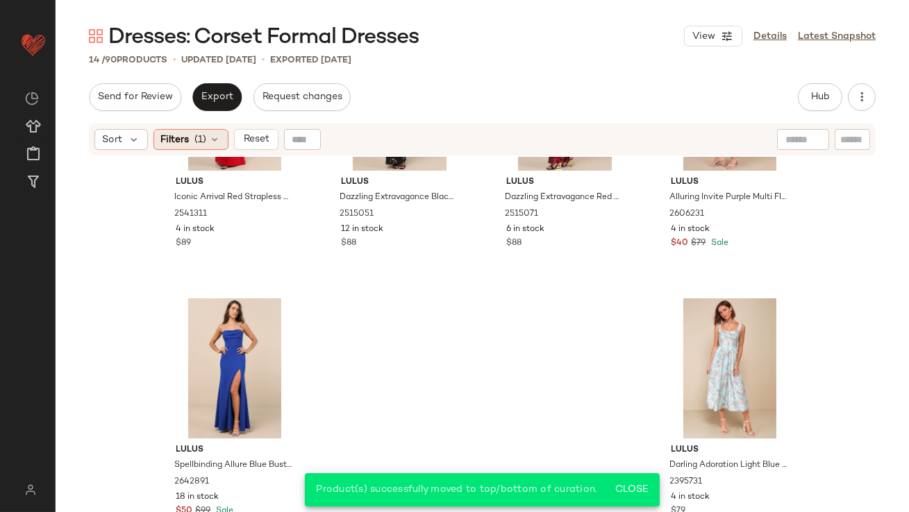
click at [211, 139] on icon at bounding box center [215, 139] width 11 height 11
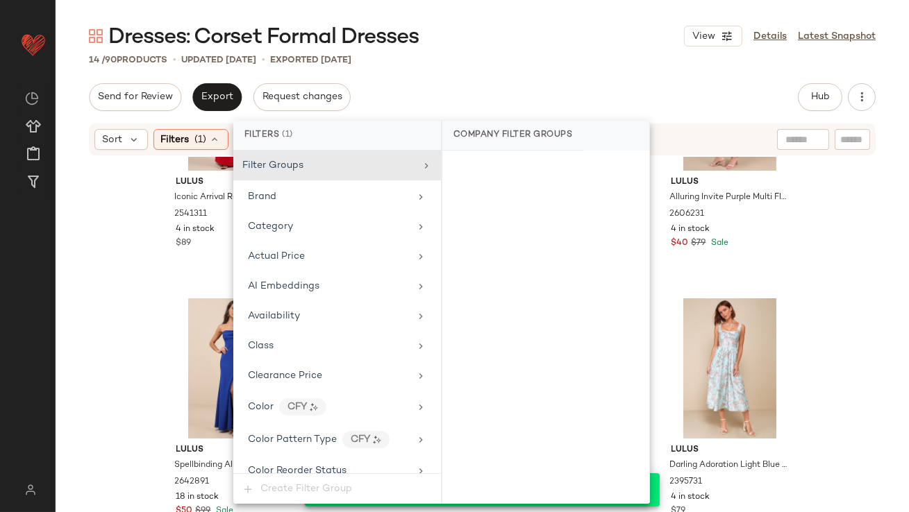
scroll to position [1106, 0]
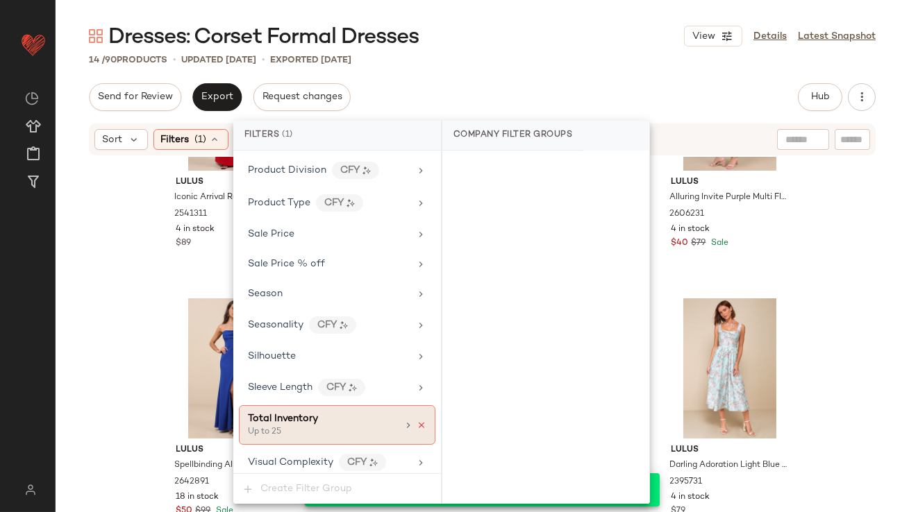
click at [418, 421] on icon at bounding box center [421, 426] width 10 height 10
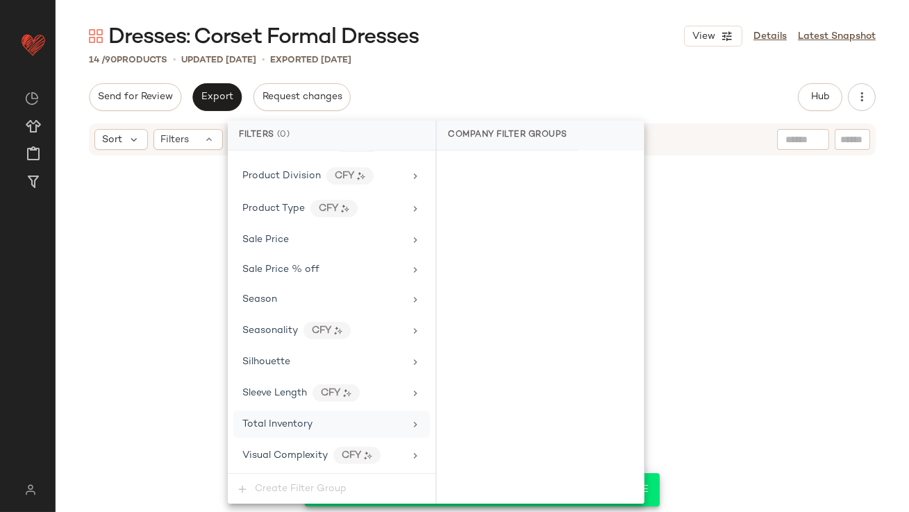
scroll to position [1093, 0]
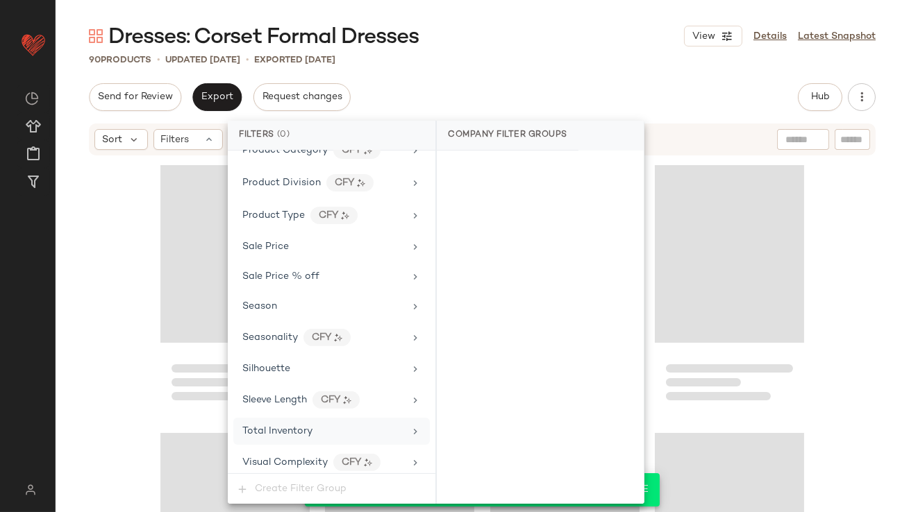
click at [562, 92] on div "Send for Review Export Request changes Hub Send for Review External Review Inte…" at bounding box center [482, 97] width 786 height 28
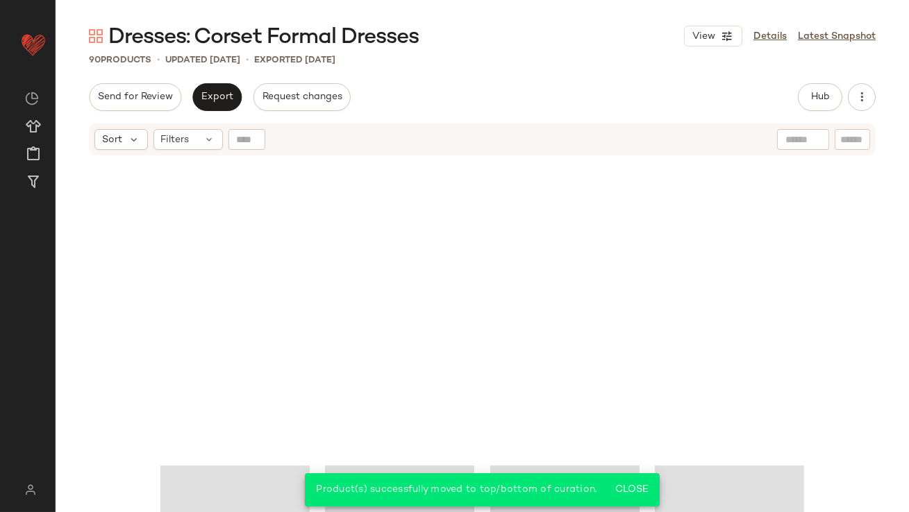
scroll to position [3742, 0]
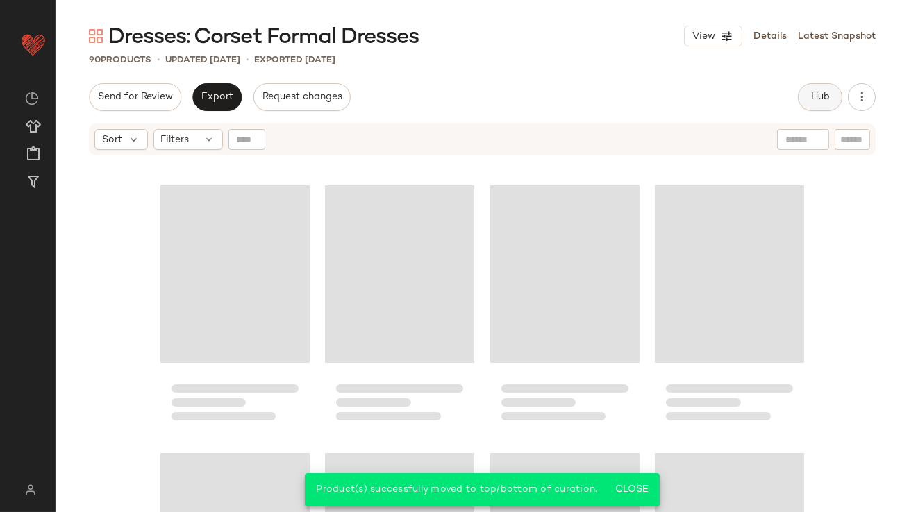
click at [818, 99] on span "Hub" at bounding box center [819, 97] width 19 height 11
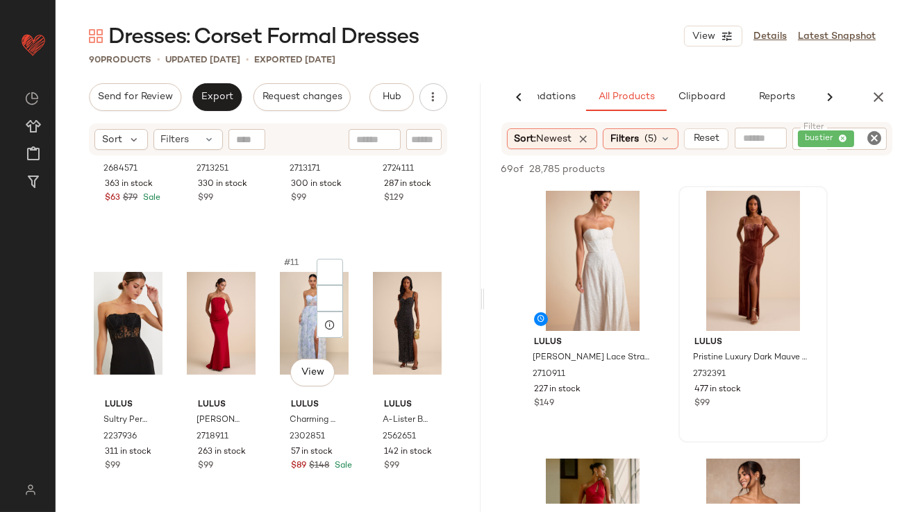
scroll to position [453, 0]
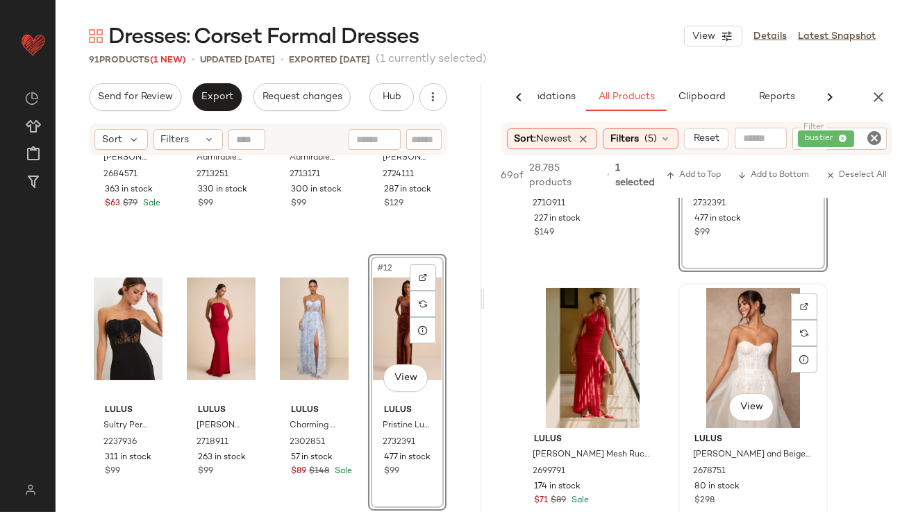
scroll to position [183, 0]
click at [705, 137] on span "Reset" at bounding box center [706, 138] width 26 height 11
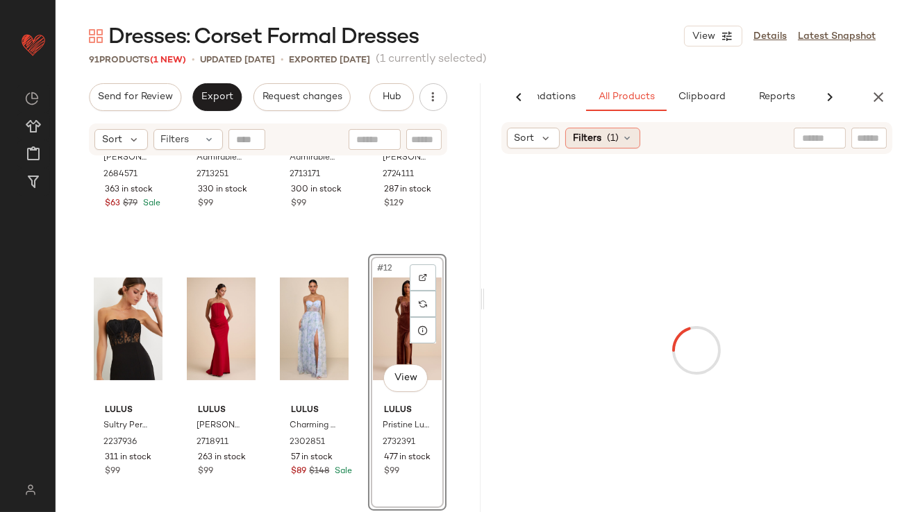
click at [602, 148] on div "Filters (1)" at bounding box center [602, 138] width 75 height 21
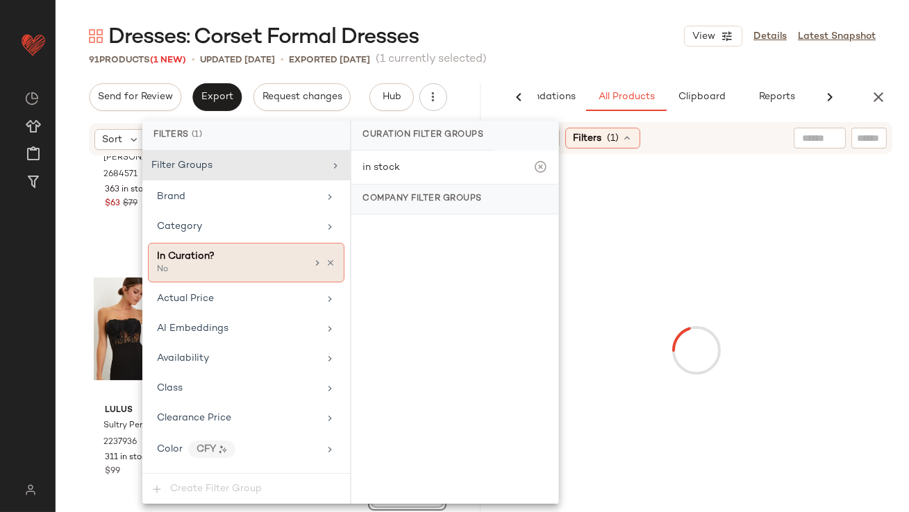
click at [239, 236] on div "Category" at bounding box center [246, 226] width 196 height 27
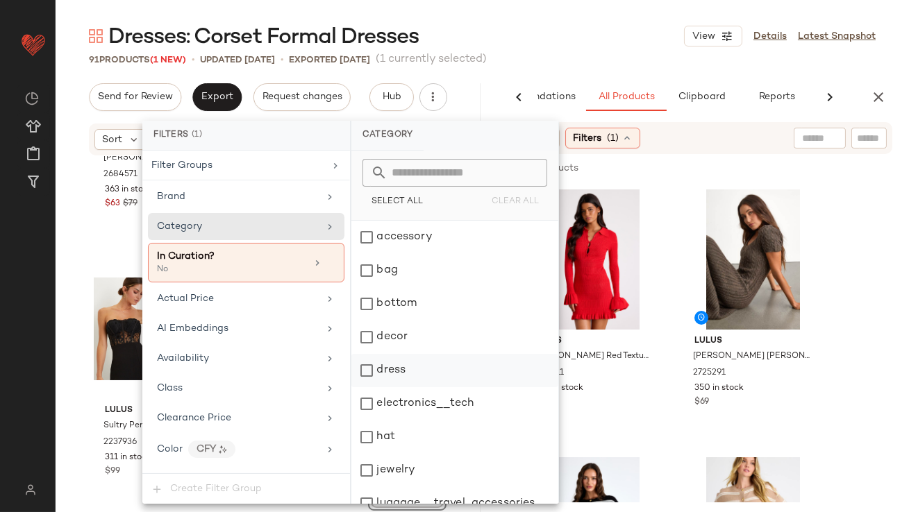
click at [373, 375] on div "dress" at bounding box center [454, 370] width 207 height 33
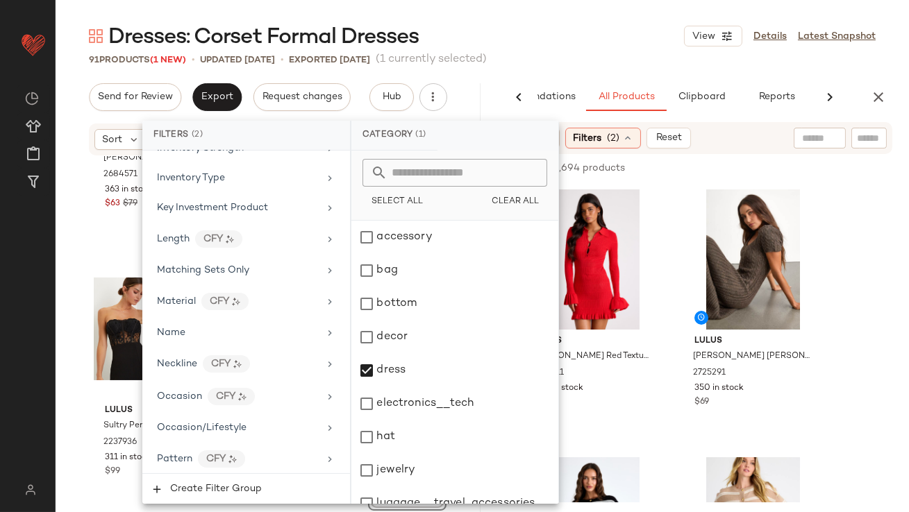
scroll to position [722, 0]
click at [185, 421] on span "Occasion/Lifestyle" at bounding box center [202, 426] width 90 height 10
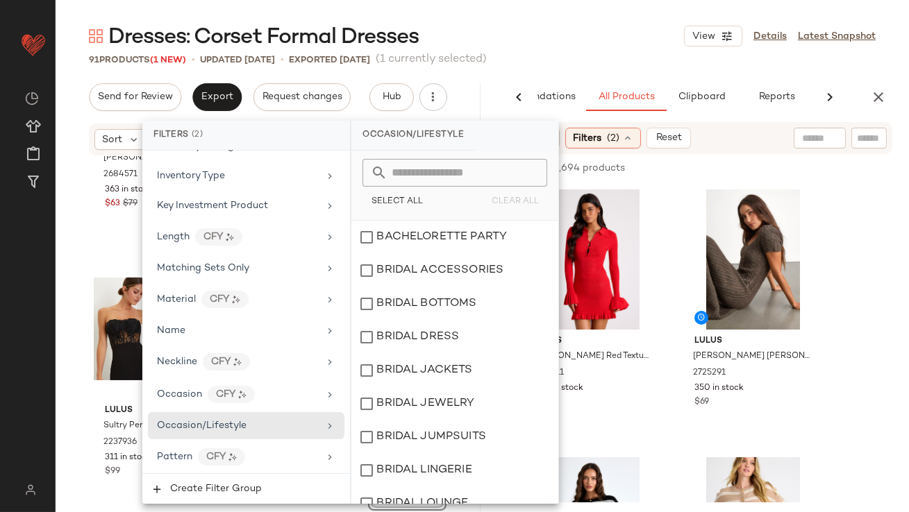
click at [621, 18] on main "Dresses: Corset Formal Dresses View Details Latest Snapshot 91 Products (1 New)…" at bounding box center [454, 256] width 909 height 512
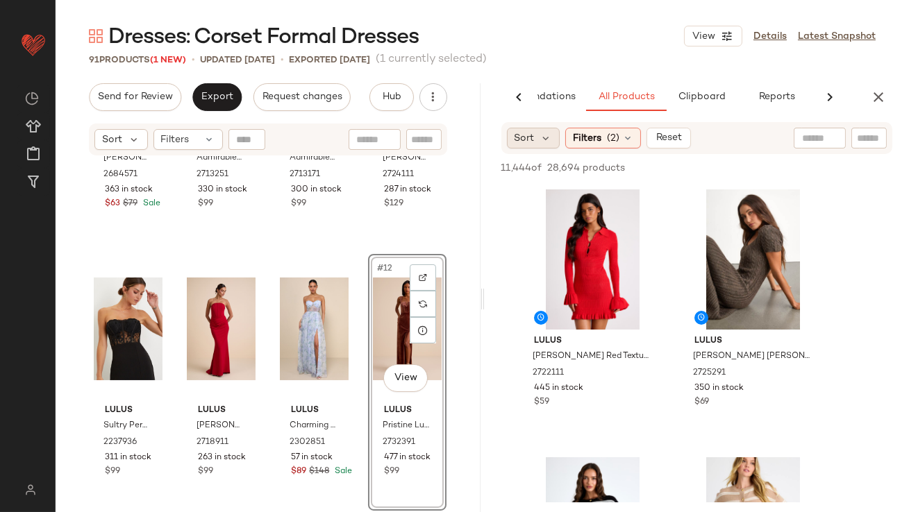
click at [521, 134] on span "Sort" at bounding box center [524, 138] width 20 height 15
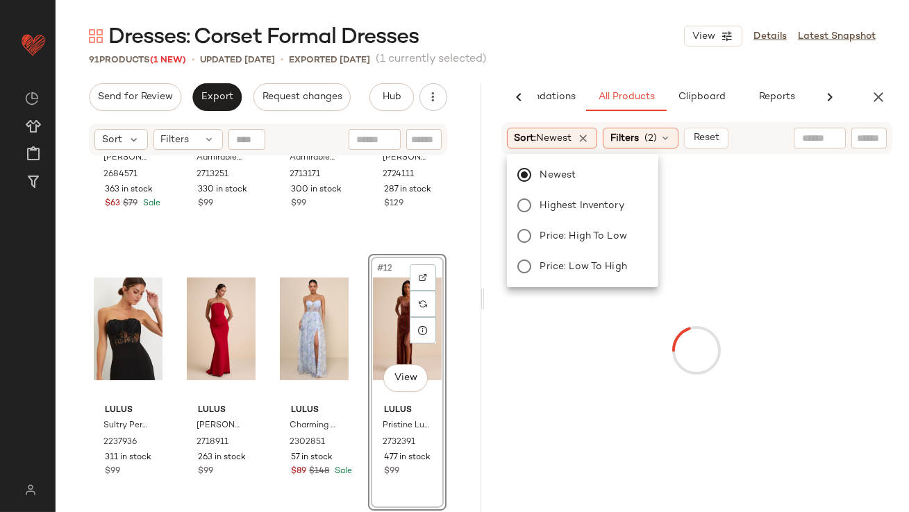
click at [564, 56] on div "91 Products (1 New) • updated [DATE] • Exported [DATE] (1 currently selected)" at bounding box center [482, 60] width 853 height 14
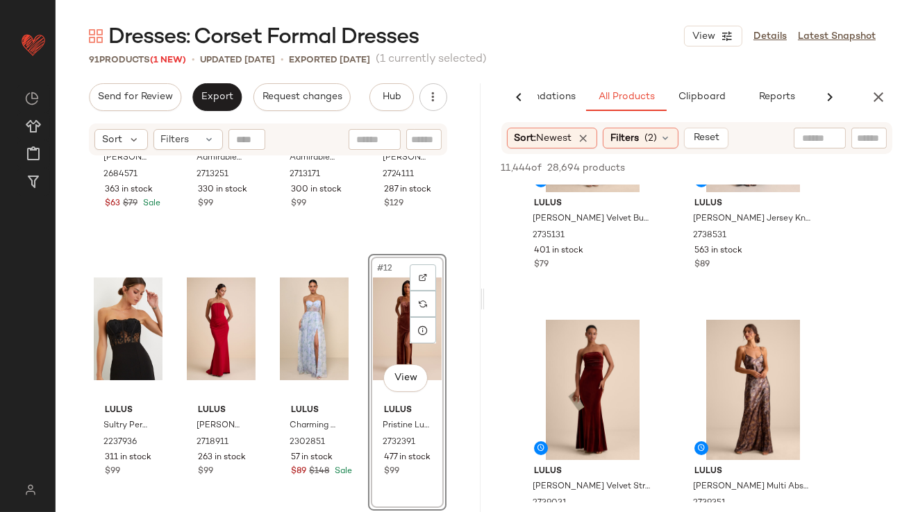
scroll to position [712, 0]
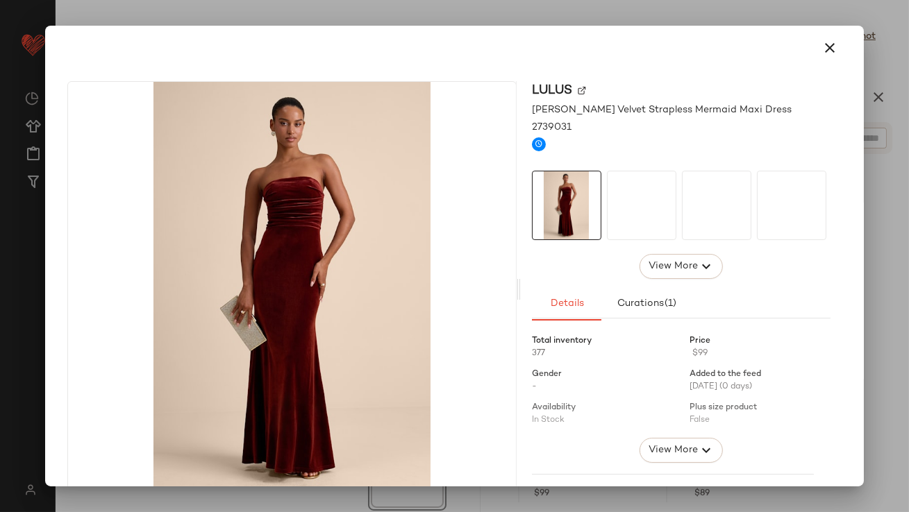
click at [627, 199] on div at bounding box center [641, 205] width 68 height 68
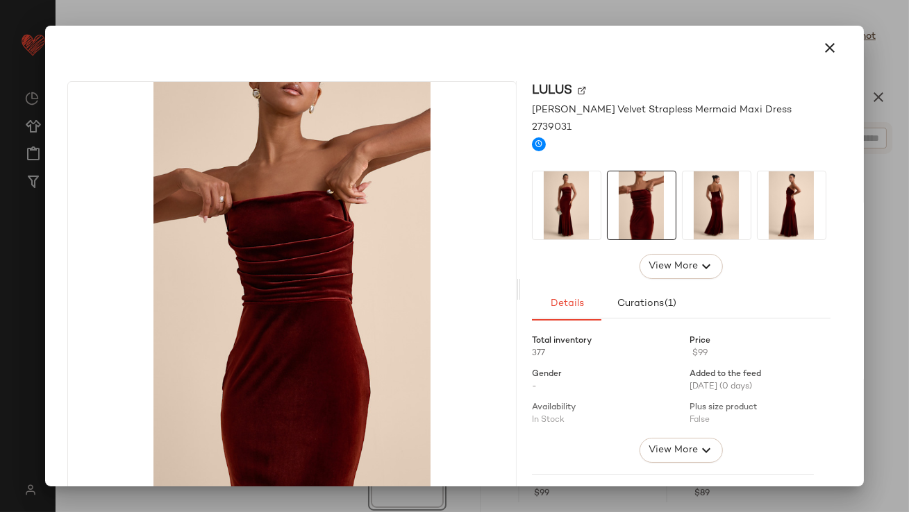
click at [695, 205] on img at bounding box center [716, 205] width 68 height 68
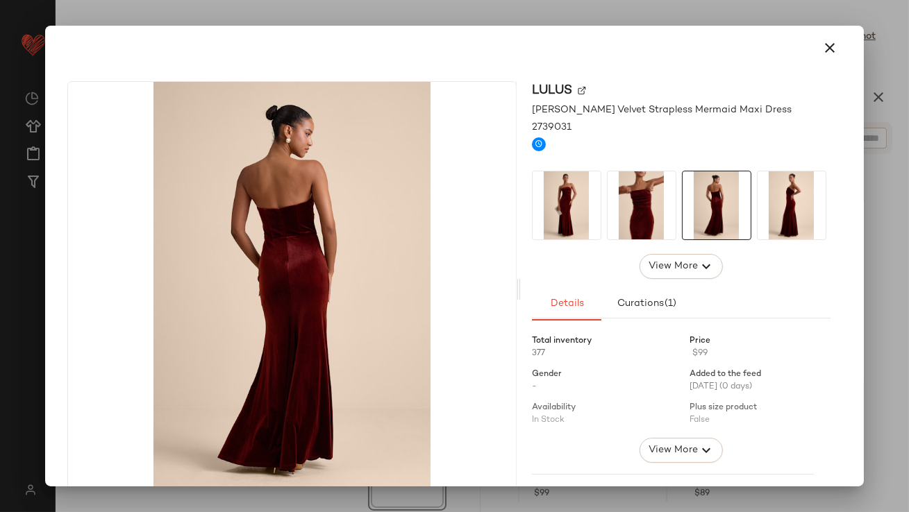
click at [767, 204] on img at bounding box center [791, 205] width 68 height 68
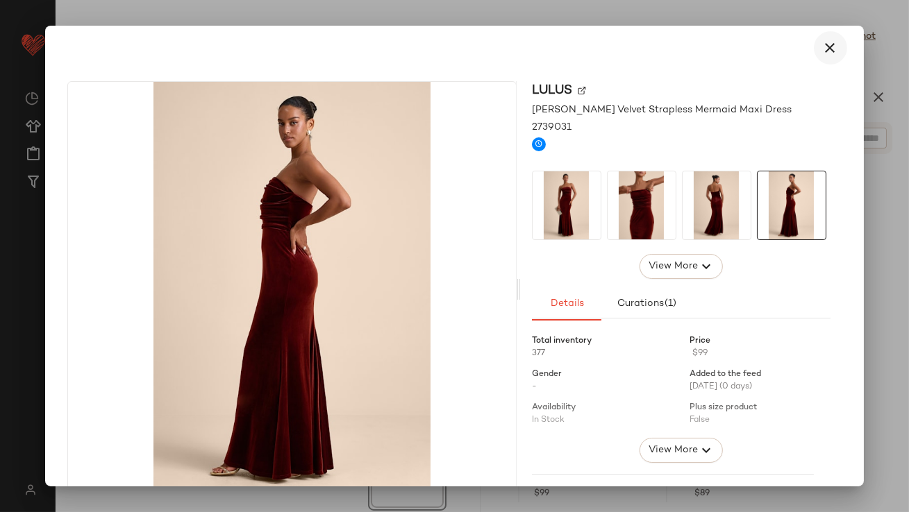
click at [822, 53] on icon "button" at bounding box center [830, 48] width 17 height 17
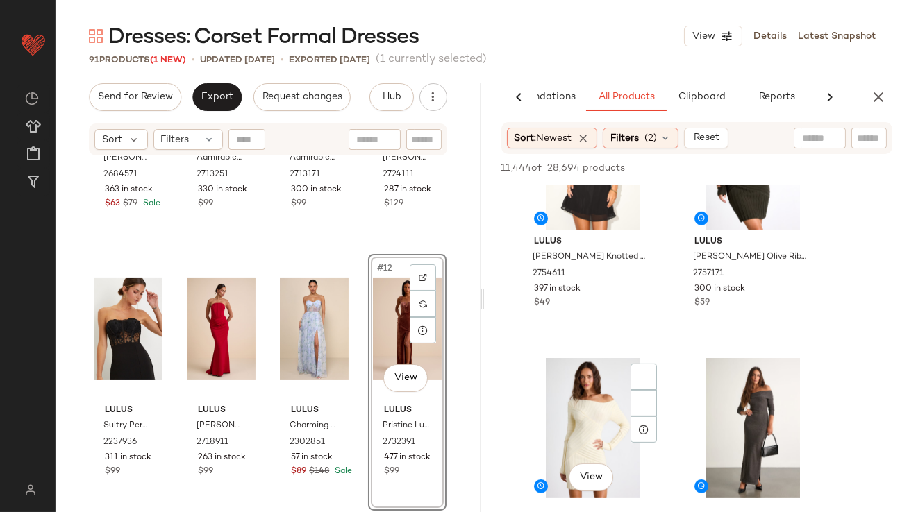
scroll to position [1521, 0]
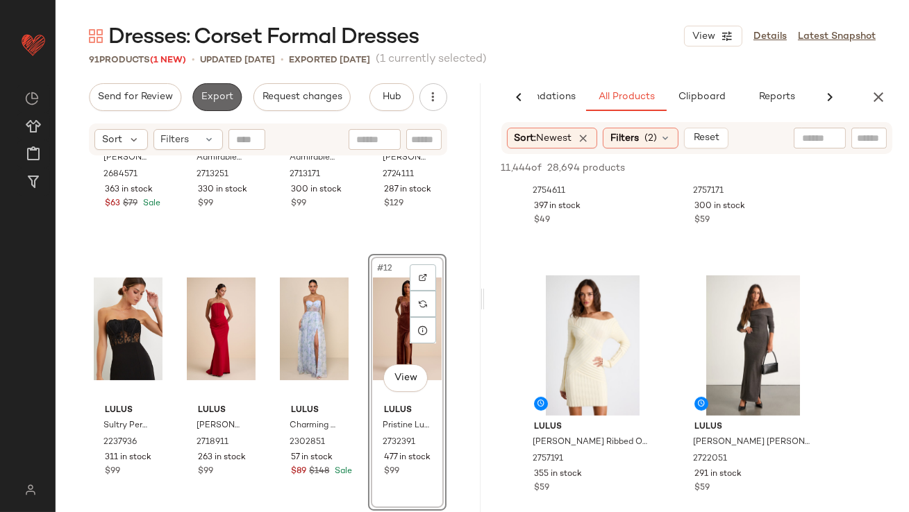
click at [212, 94] on span "Export" at bounding box center [217, 97] width 33 height 11
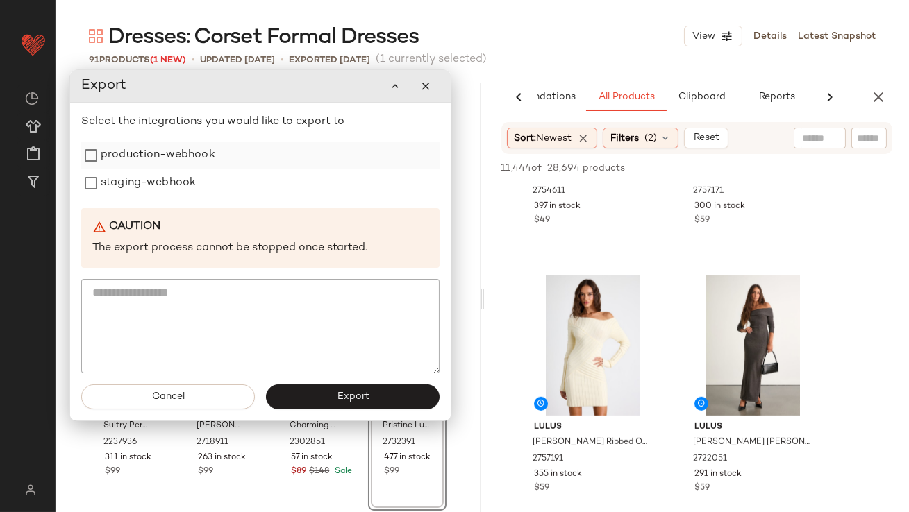
click at [203, 159] on label "production-webhook" at bounding box center [158, 156] width 115 height 28
click at [196, 183] on div "staging-webhook" at bounding box center [260, 183] width 358 height 28
click at [154, 178] on label "staging-webhook" at bounding box center [148, 183] width 95 height 28
click at [328, 396] on button "Export" at bounding box center [354, 397] width 174 height 25
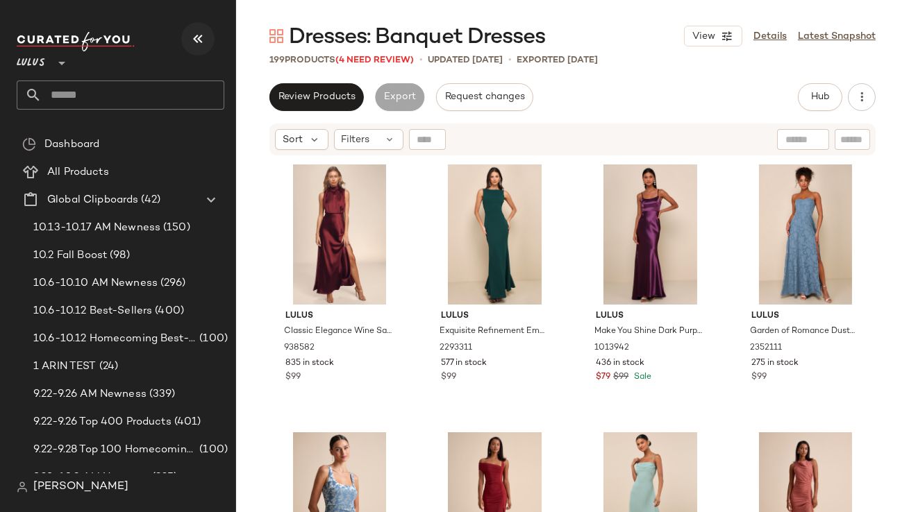
click at [210, 33] on button "button" at bounding box center [197, 38] width 33 height 33
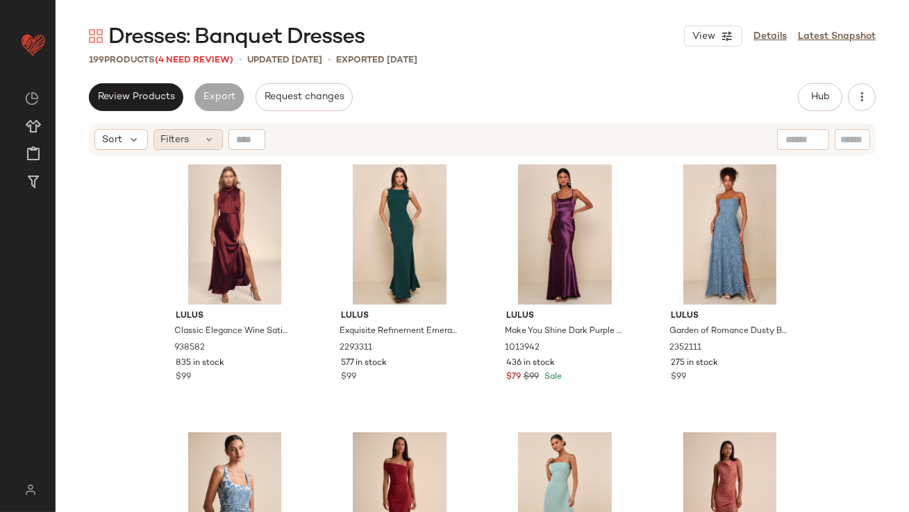
click at [204, 137] on icon at bounding box center [209, 139] width 11 height 11
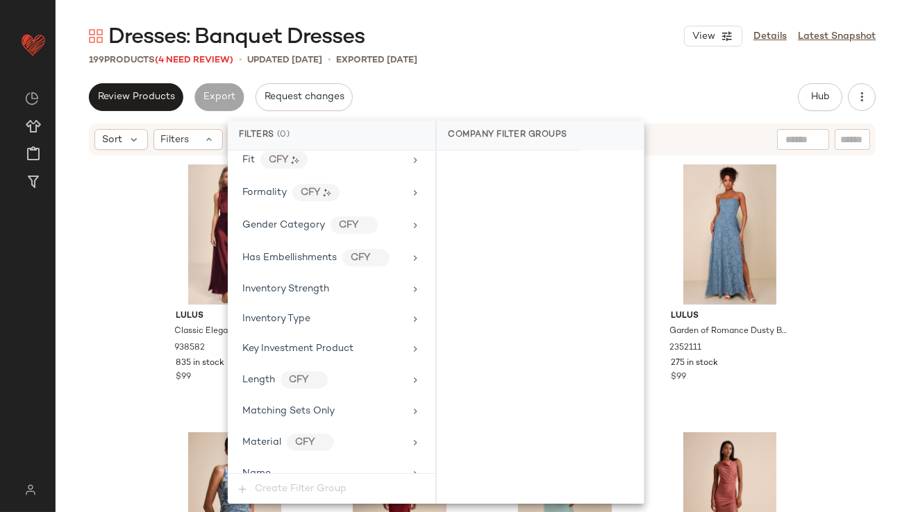
scroll to position [1093, 0]
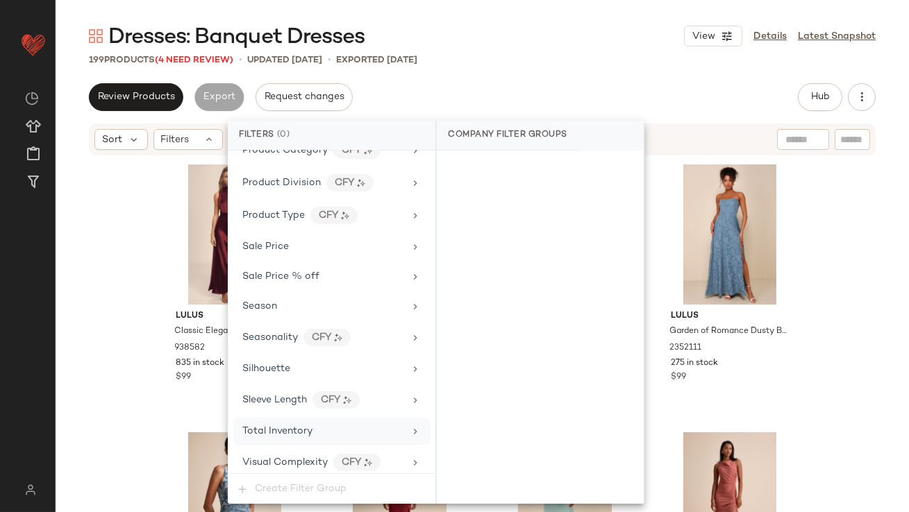
click at [298, 426] on span "Total Inventory" at bounding box center [277, 431] width 70 height 10
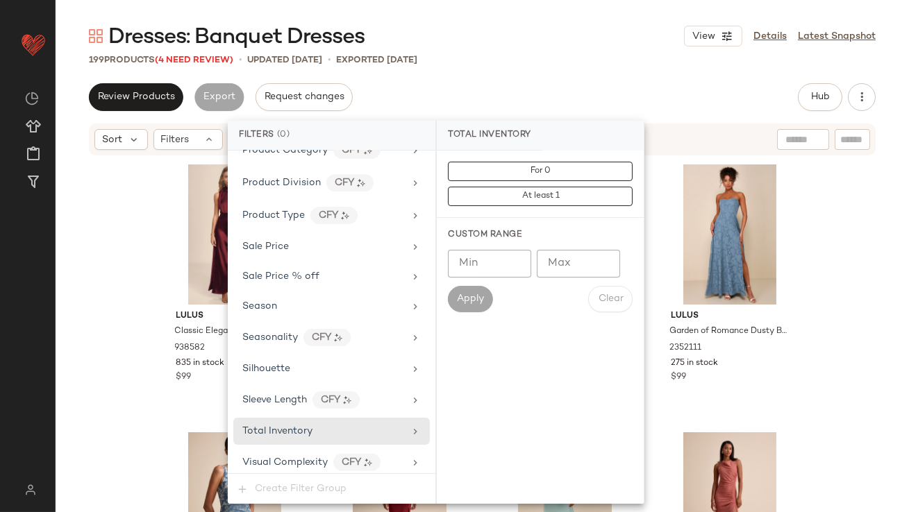
click at [559, 262] on input "Max" at bounding box center [578, 264] width 83 height 28
type input "**"
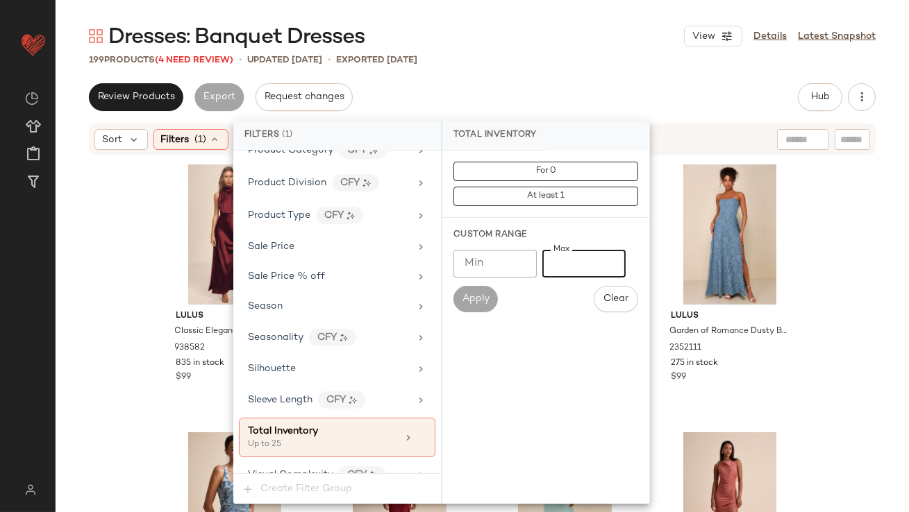
click at [521, 68] on div "Dresses: Banquet Dresses View Details Latest Snapshot 199 Products (4 Need Revi…" at bounding box center [482, 267] width 853 height 490
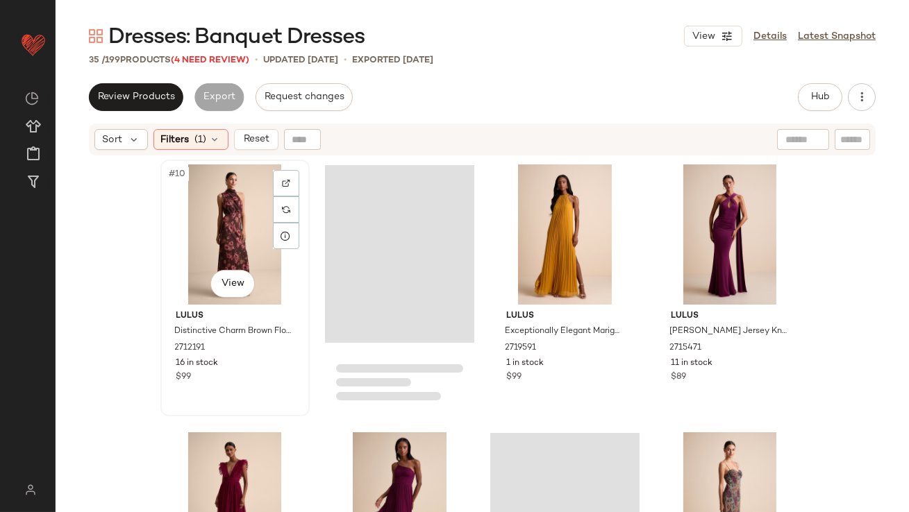
click at [207, 241] on div "#10 View" at bounding box center [235, 234] width 140 height 140
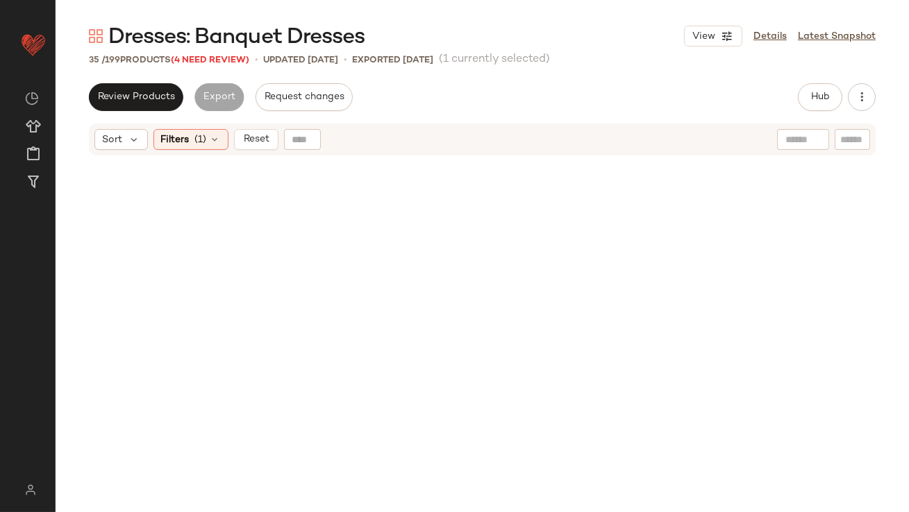
scroll to position [2020, 0]
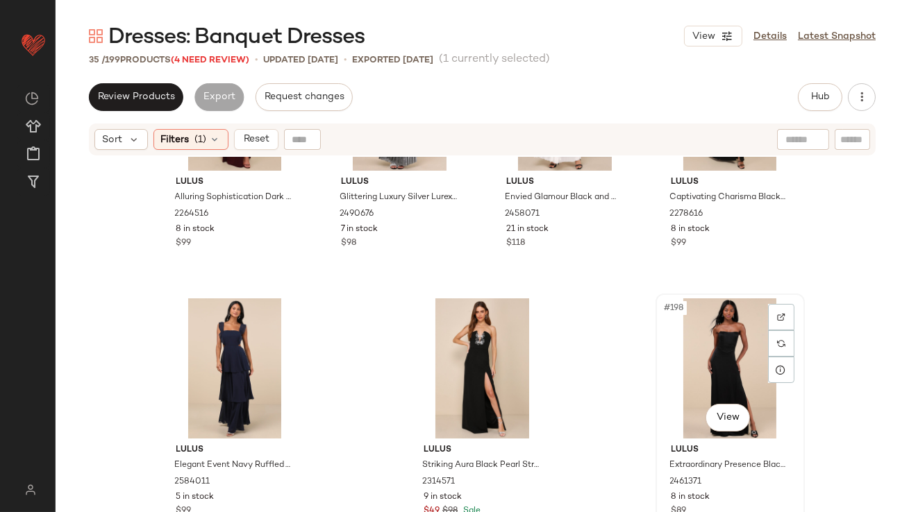
click at [702, 344] on div "#198 View" at bounding box center [730, 368] width 140 height 140
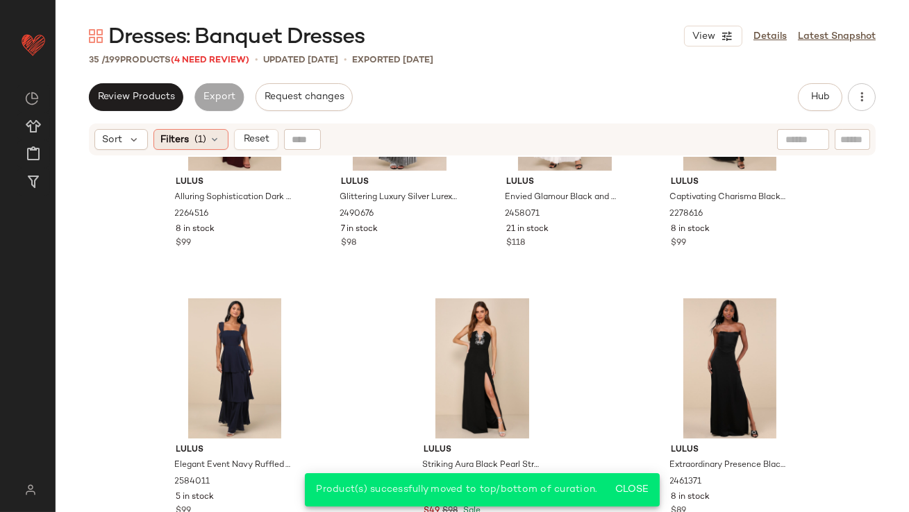
click at [200, 146] on span "(1)" at bounding box center [201, 140] width 12 height 15
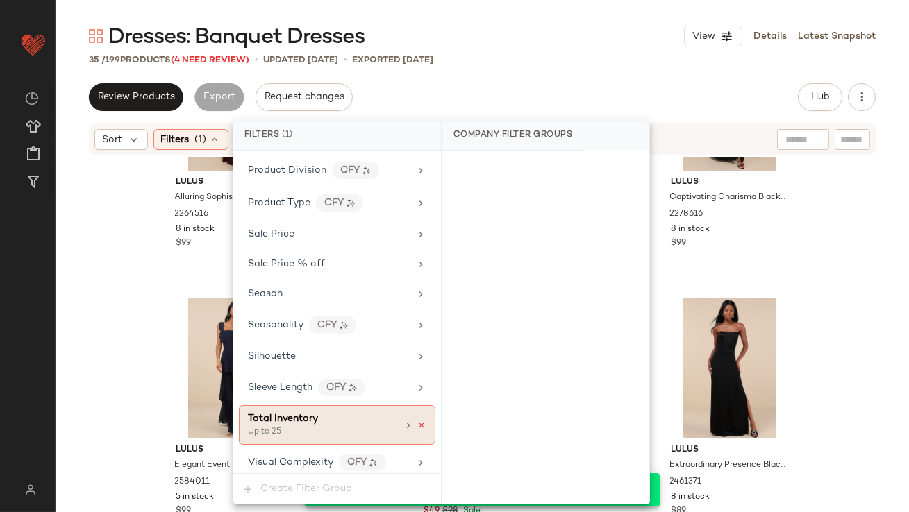
click at [416, 421] on icon at bounding box center [421, 426] width 10 height 10
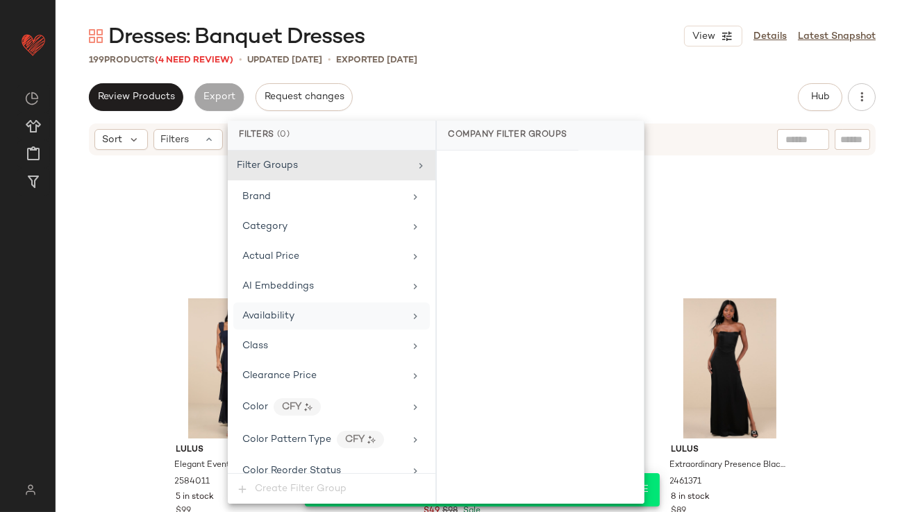
click at [339, 319] on div "Availability" at bounding box center [323, 316] width 162 height 15
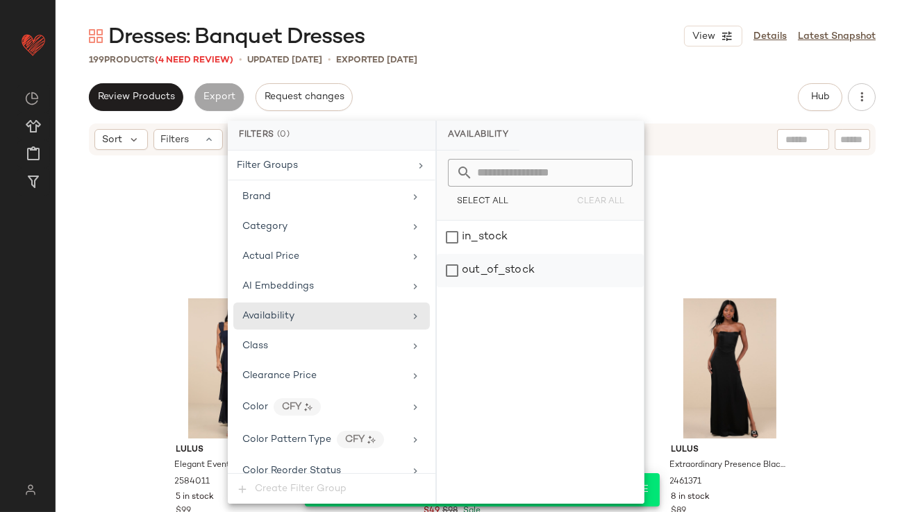
click at [503, 267] on div "out_of_stock" at bounding box center [540, 270] width 207 height 33
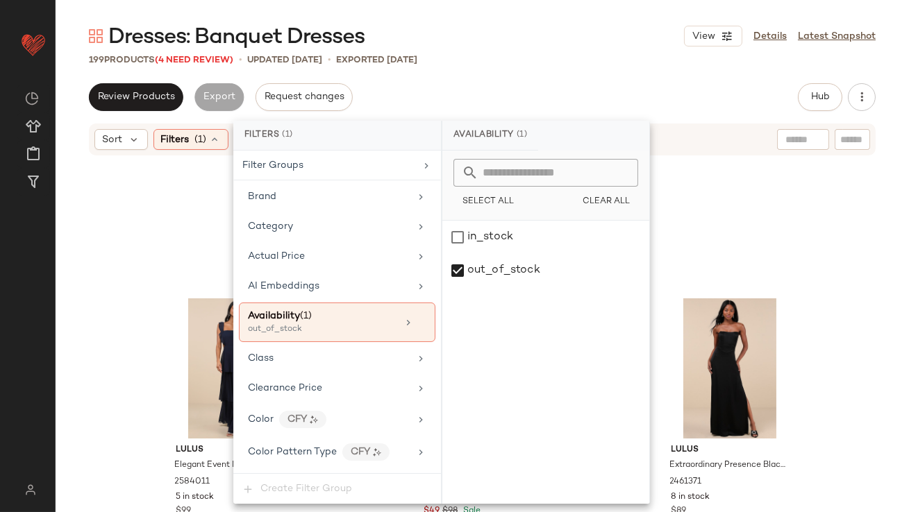
click at [586, 85] on div "Review Products Export Request changes Hub Send for Review External Review Inte…" at bounding box center [482, 97] width 786 height 28
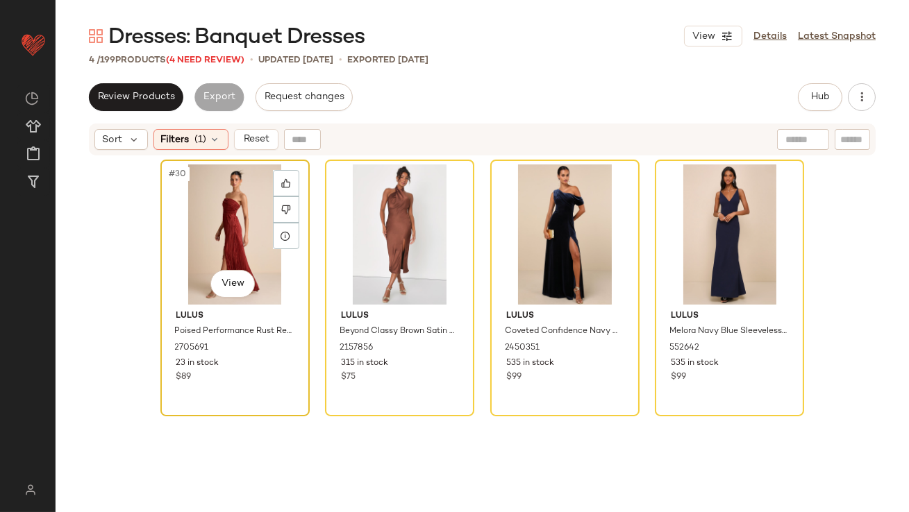
click at [187, 214] on div "#30 View" at bounding box center [235, 234] width 140 height 140
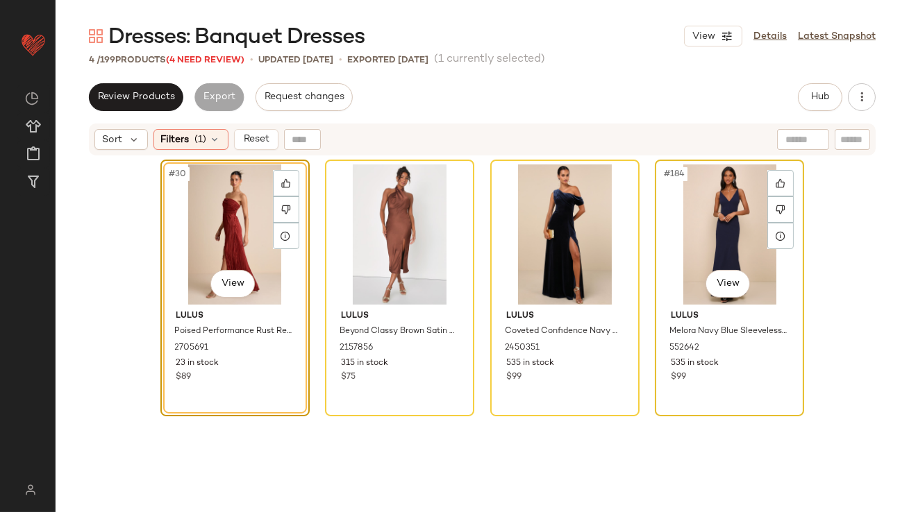
click at [725, 216] on div "#184 View" at bounding box center [729, 234] width 140 height 140
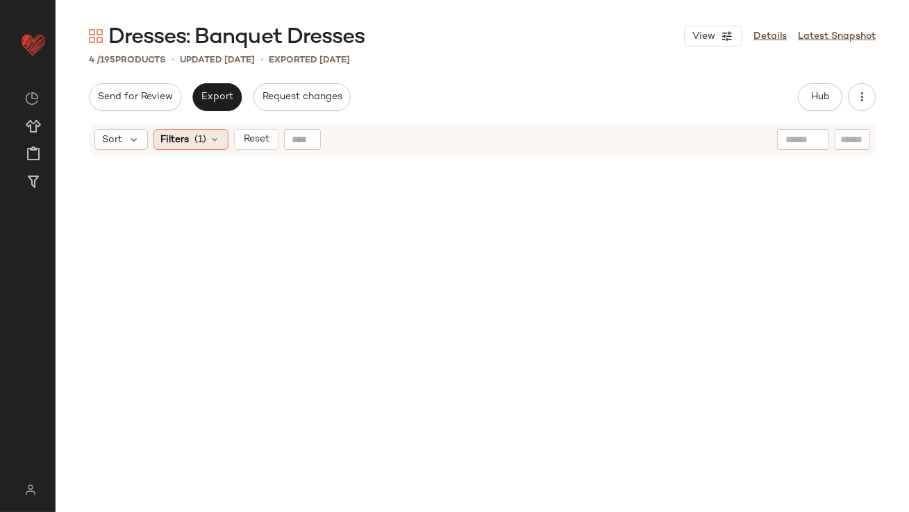
click at [199, 143] on span "(1)" at bounding box center [201, 140] width 12 height 15
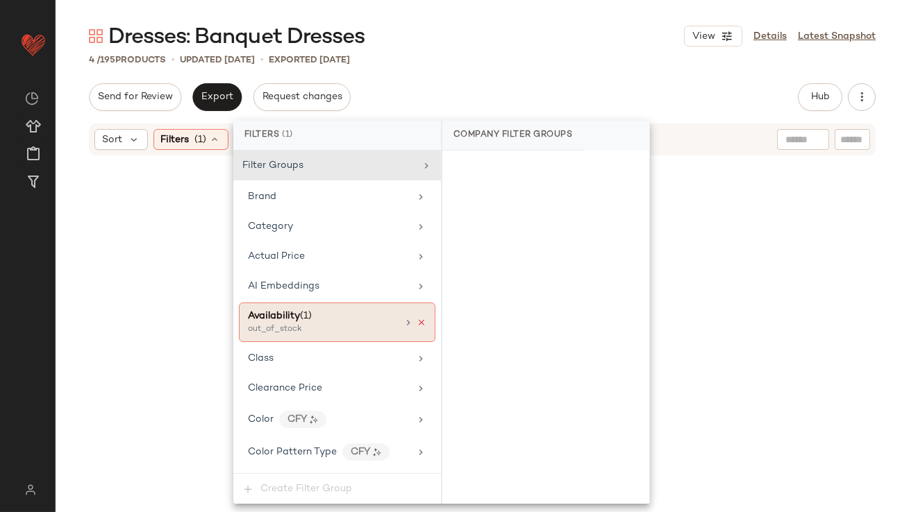
click at [416, 323] on icon at bounding box center [421, 323] width 10 height 10
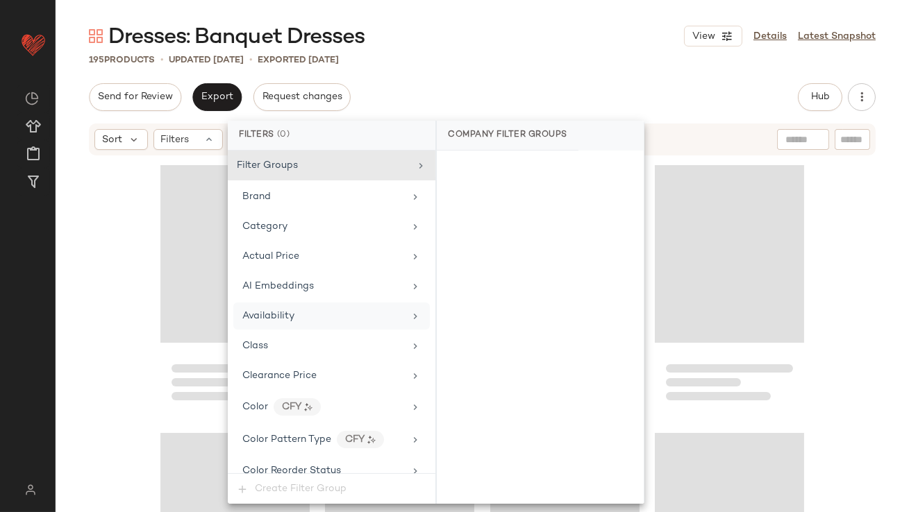
click at [563, 82] on div "Dresses: Banquet Dresses View Details Latest Snapshot 195 Products • updated Oc…" at bounding box center [482, 267] width 853 height 490
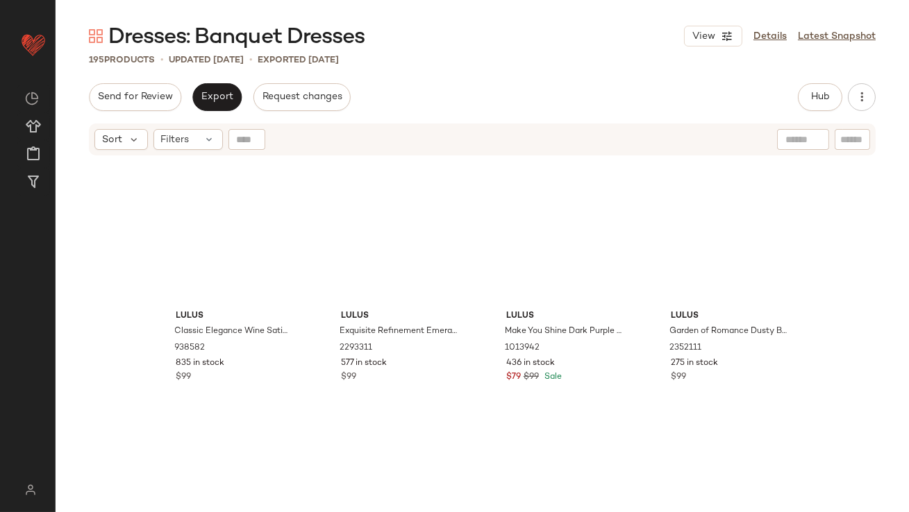
click at [845, 92] on div "Hub" at bounding box center [836, 97] width 78 height 28
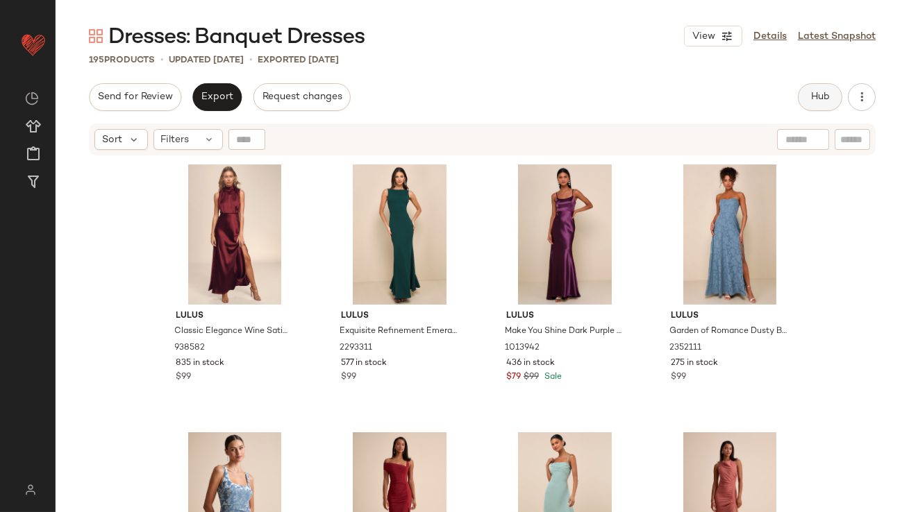
click at [836, 94] on button "Hub" at bounding box center [819, 97] width 44 height 28
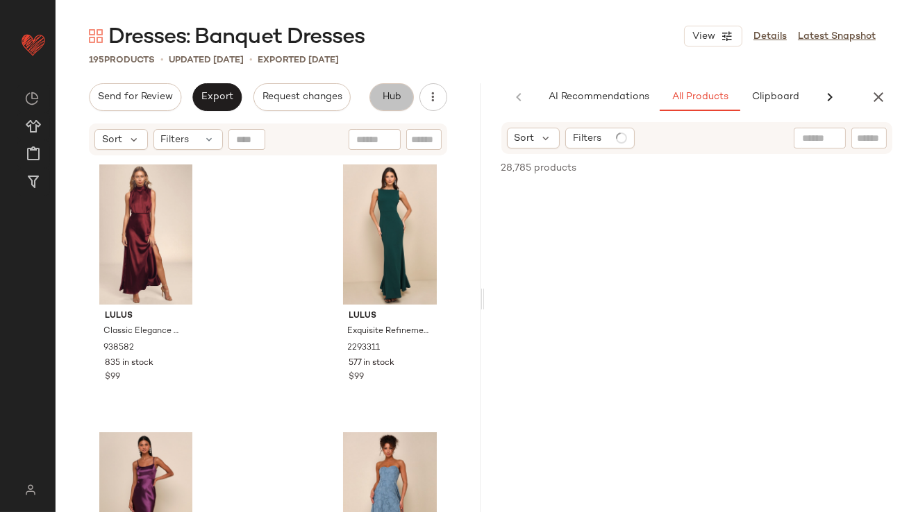
scroll to position [0, 75]
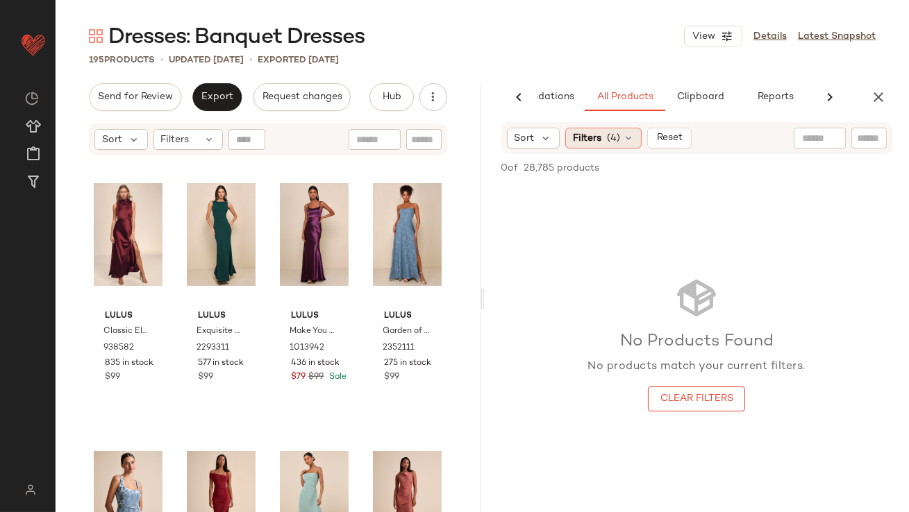
click at [611, 144] on span "(4)" at bounding box center [613, 138] width 13 height 15
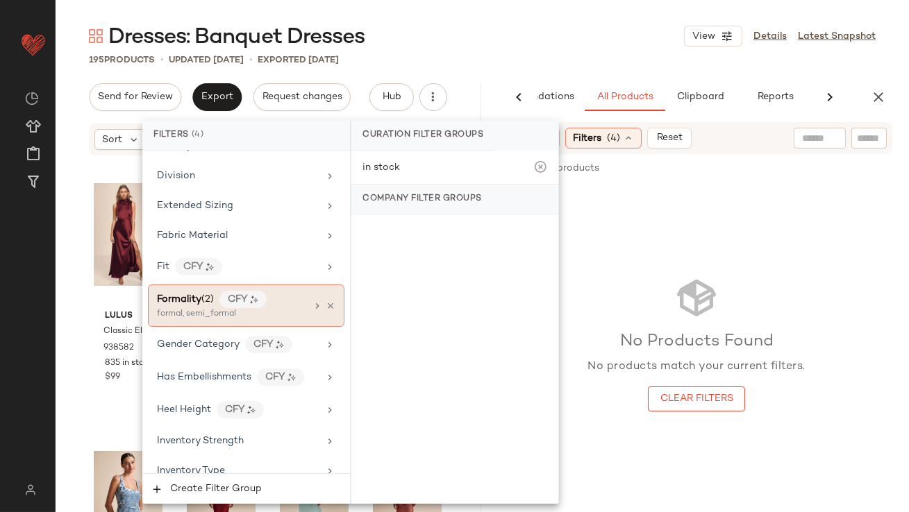
scroll to position [444, 0]
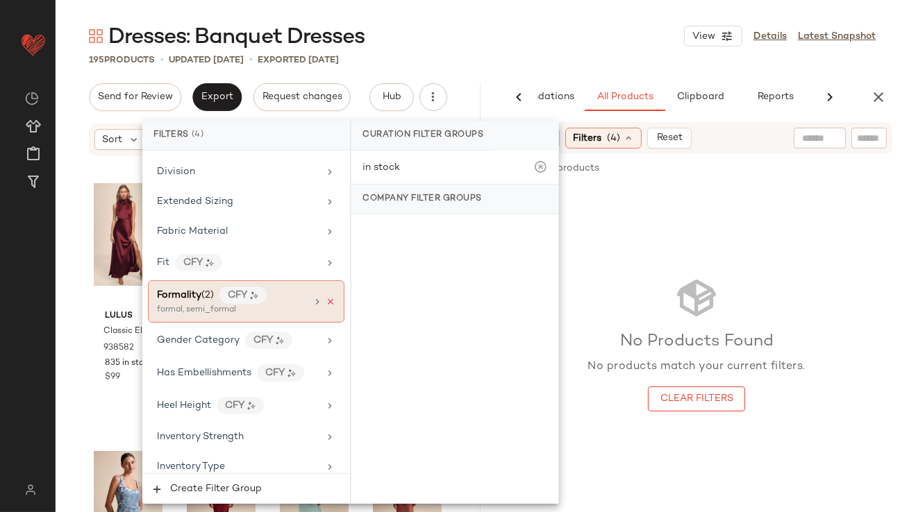
click at [328, 301] on icon at bounding box center [331, 302] width 10 height 10
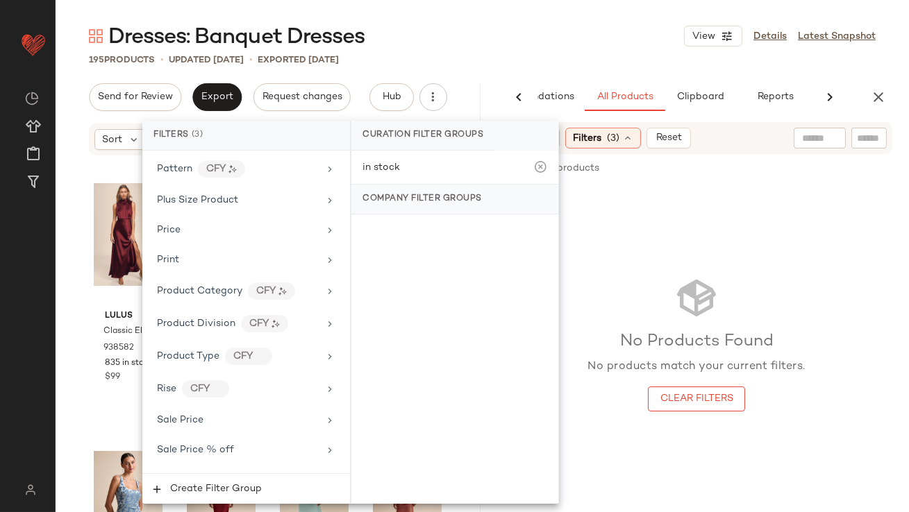
scroll to position [1196, 0]
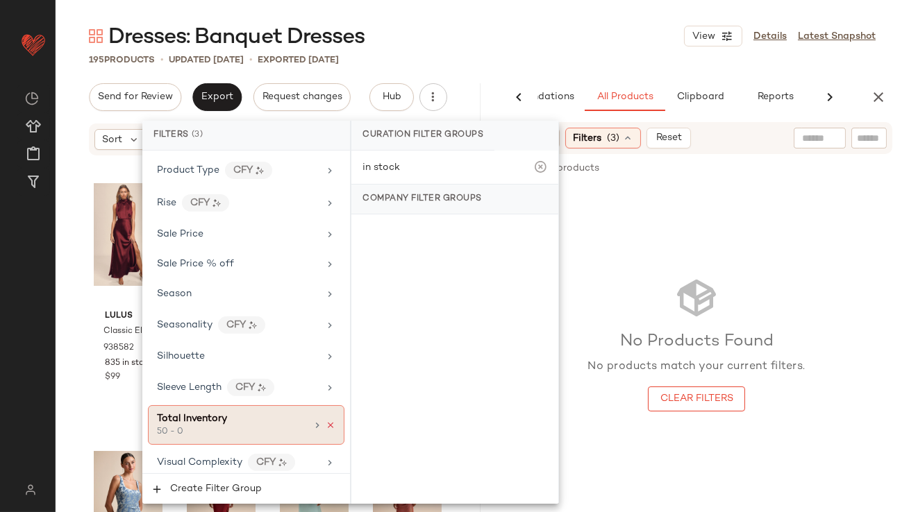
click at [326, 421] on icon at bounding box center [331, 426] width 10 height 10
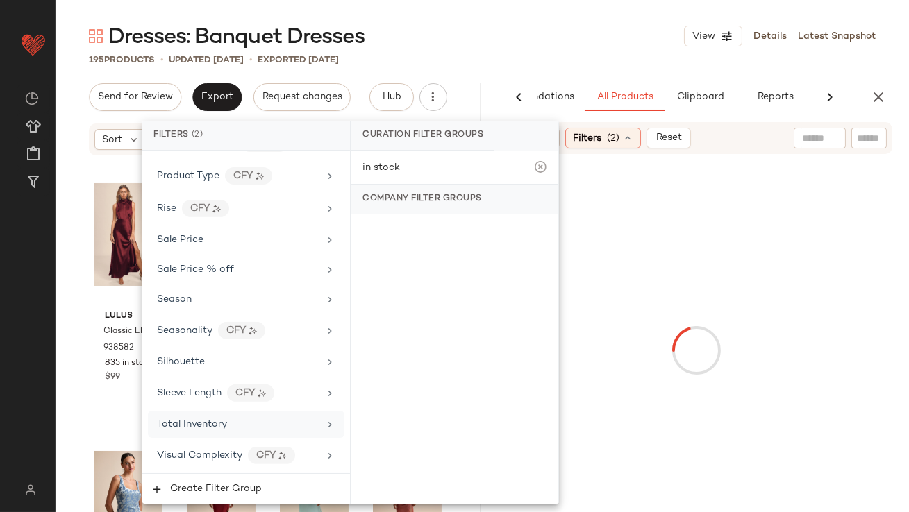
scroll to position [1183, 0]
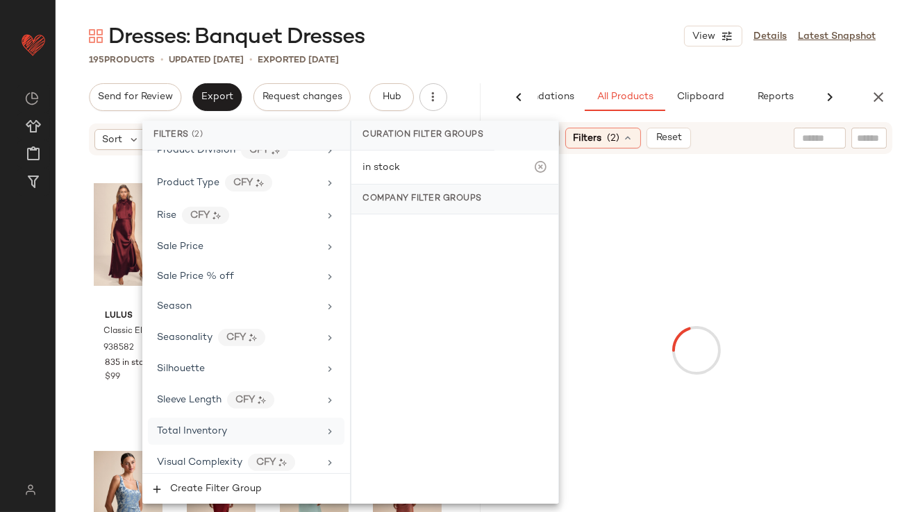
click at [542, 44] on div "Dresses: Banquet Dresses View Details Latest Snapshot" at bounding box center [482, 36] width 853 height 28
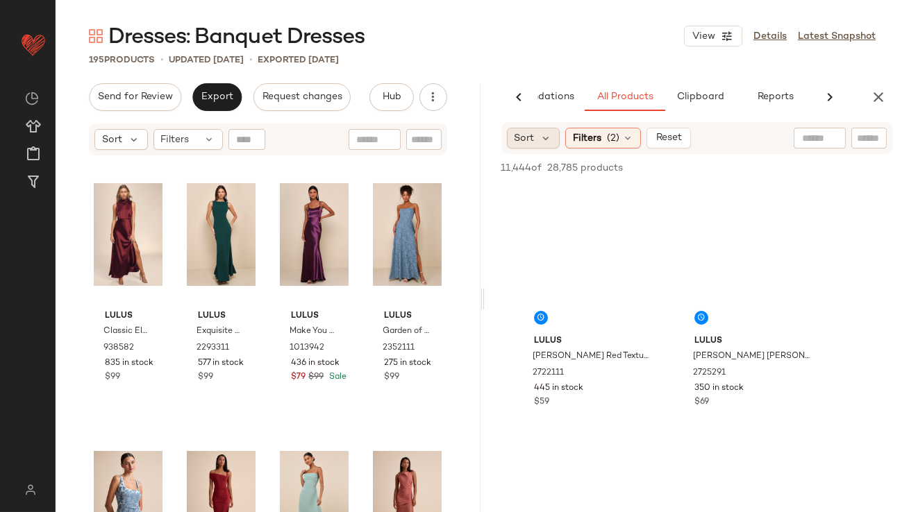
click at [543, 144] on div "Sort" at bounding box center [533, 138] width 53 height 21
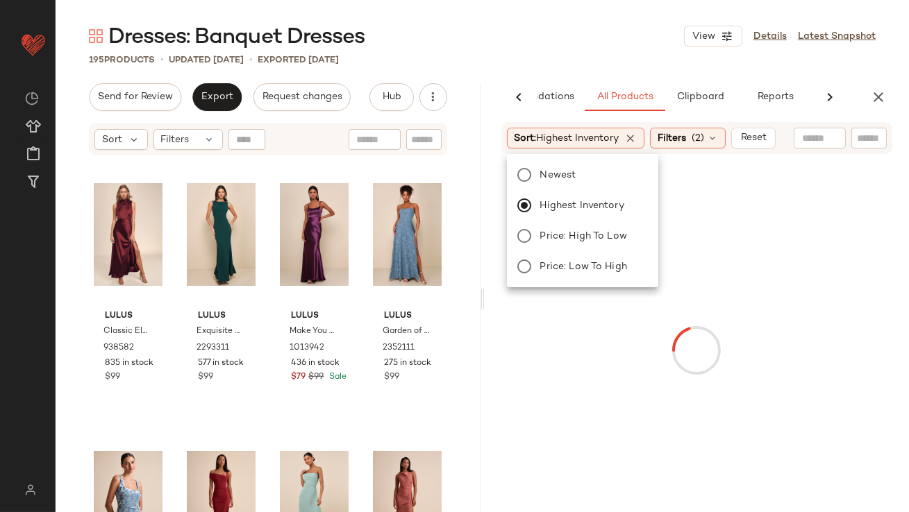
click at [575, 47] on div "Dresses: Banquet Dresses View Details Latest Snapshot" at bounding box center [482, 36] width 853 height 28
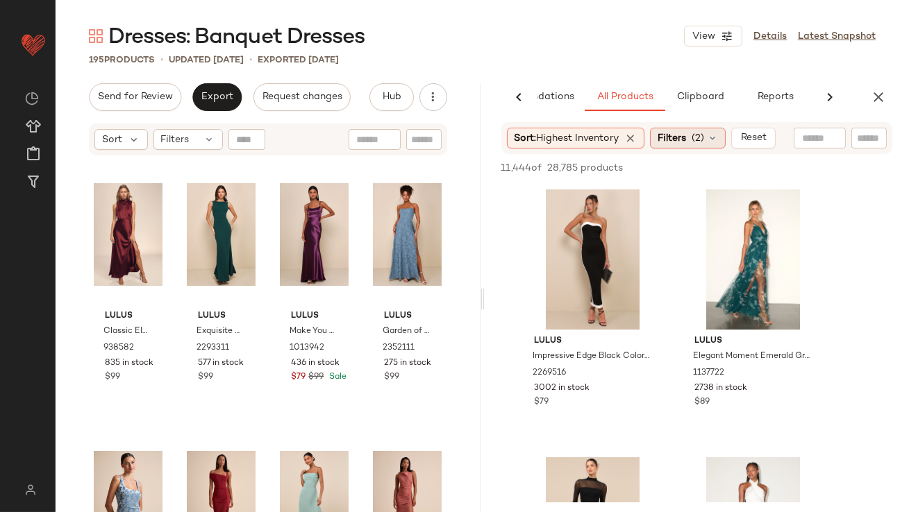
click at [637, 136] on icon at bounding box center [631, 138] width 12 height 12
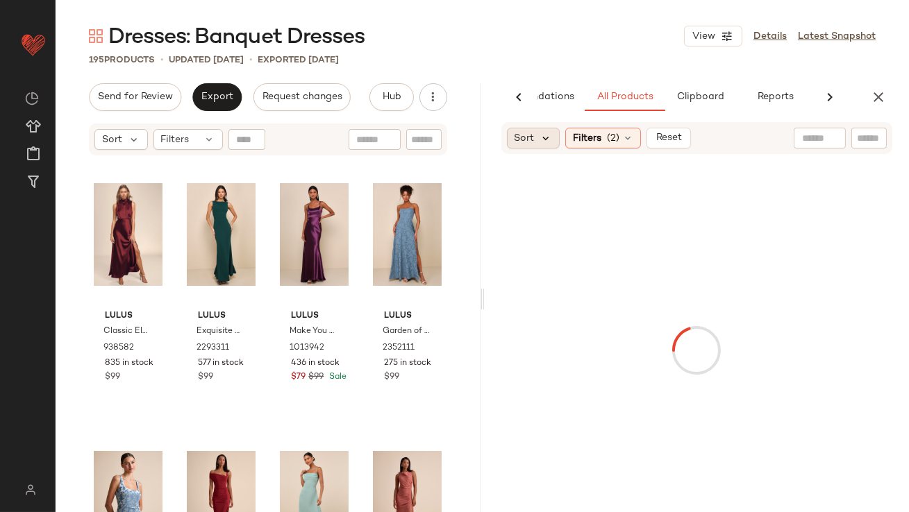
click at [543, 133] on icon at bounding box center [546, 138] width 12 height 12
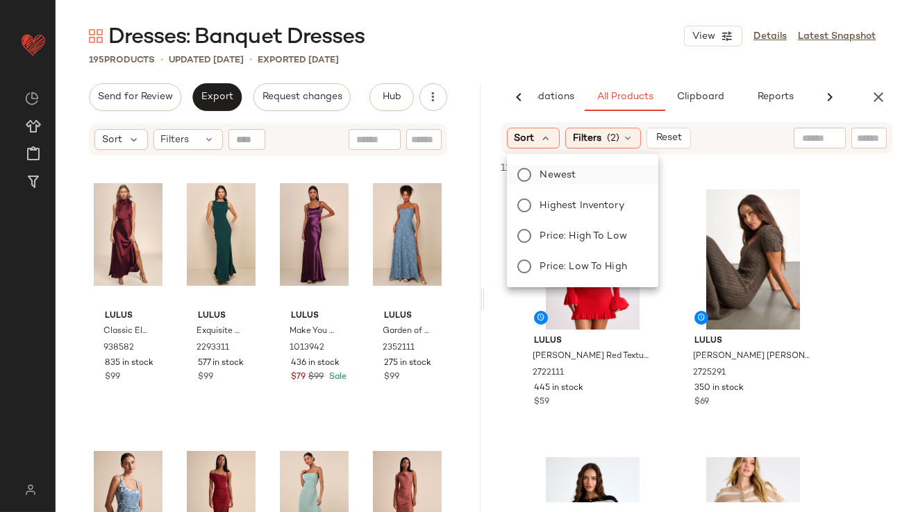
click at [540, 182] on label "Newest" at bounding box center [590, 174] width 112 height 19
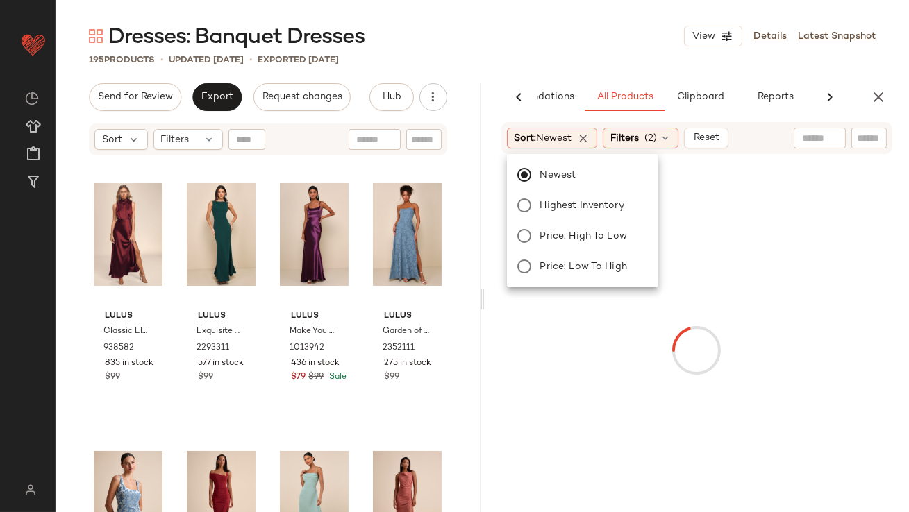
click at [570, 65] on div "195 Products • updated Oct 14th • Exported Oct 9th" at bounding box center [482, 60] width 853 height 14
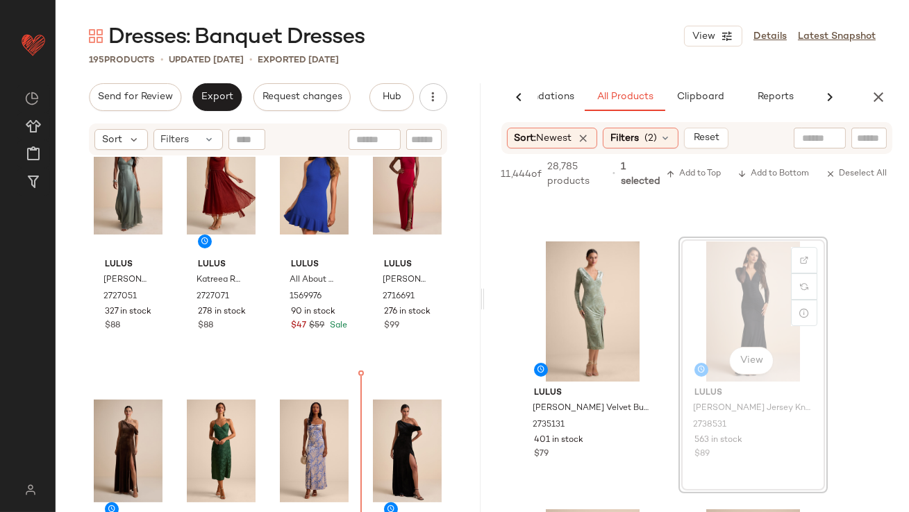
scroll to position [1137, 0]
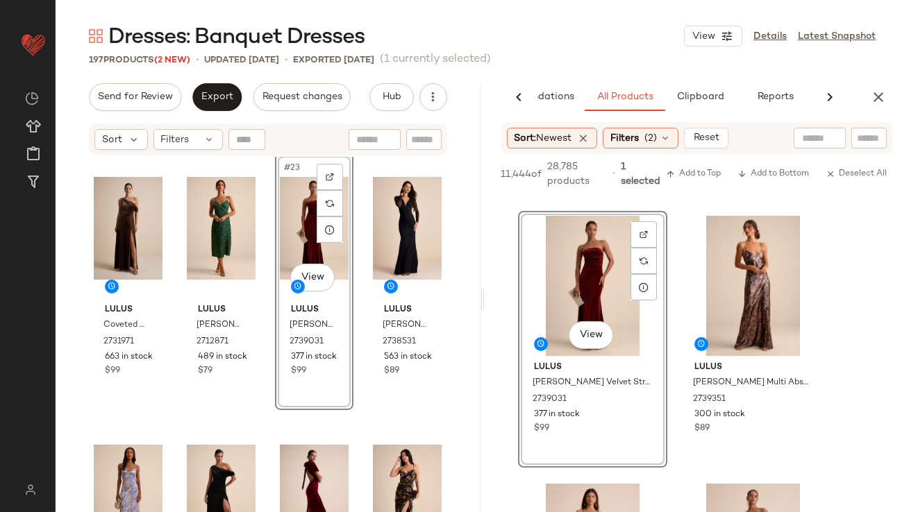
scroll to position [793, 0]
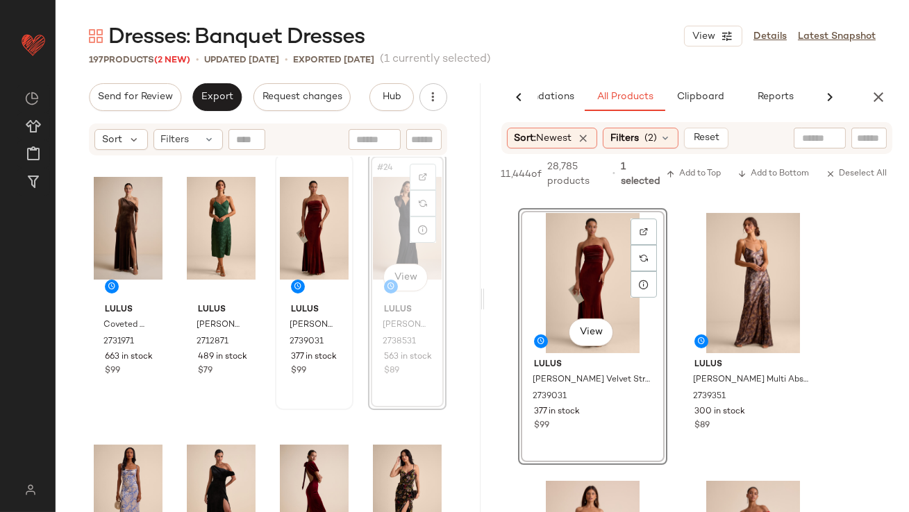
scroll to position [1356, 0]
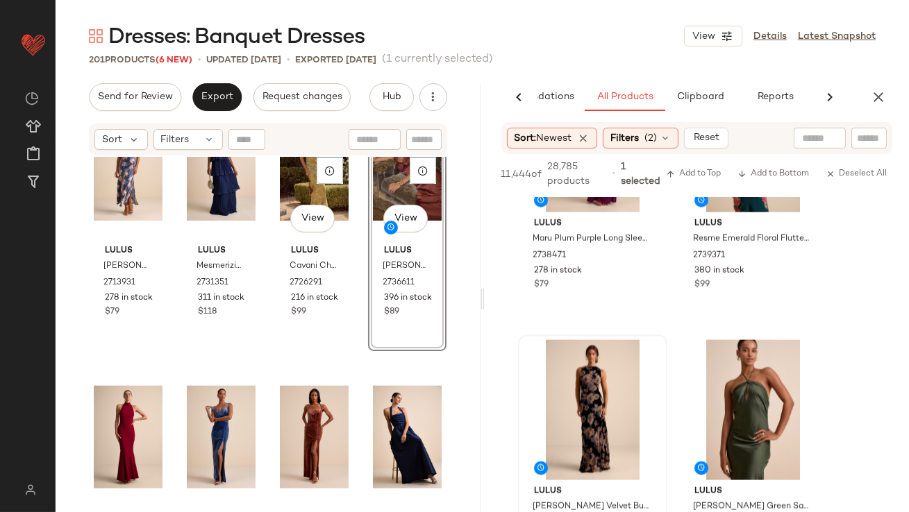
scroll to position [2415, 0]
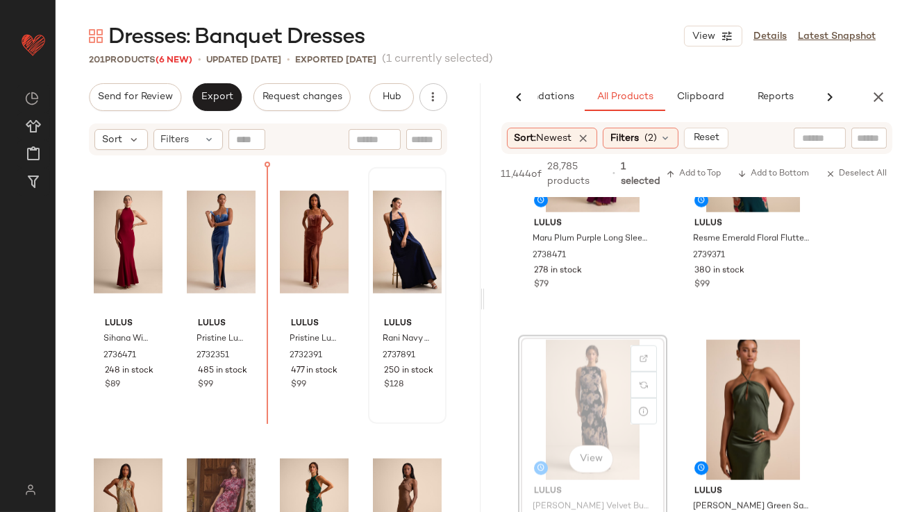
drag, startPoint x: 553, startPoint y: 398, endPoint x: 370, endPoint y: 390, distance: 183.4
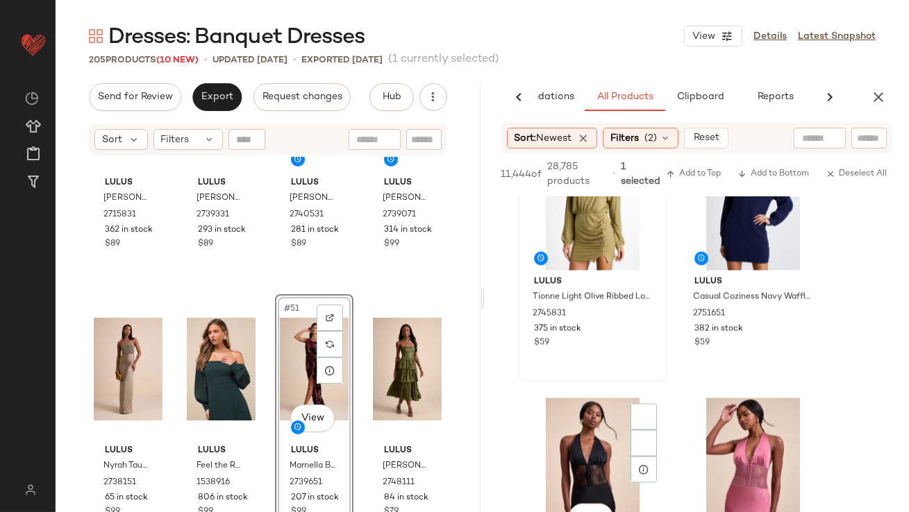
scroll to position [5384, 0]
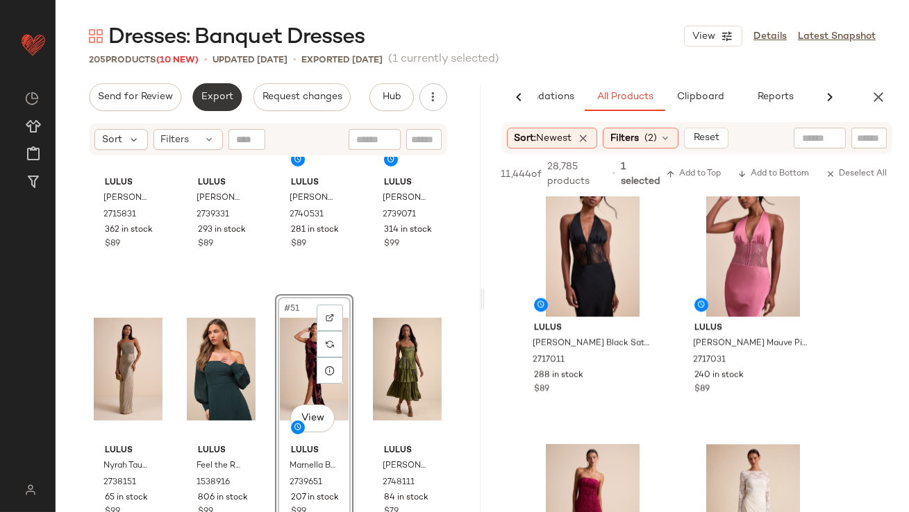
click at [198, 90] on button "Export" at bounding box center [216, 97] width 49 height 28
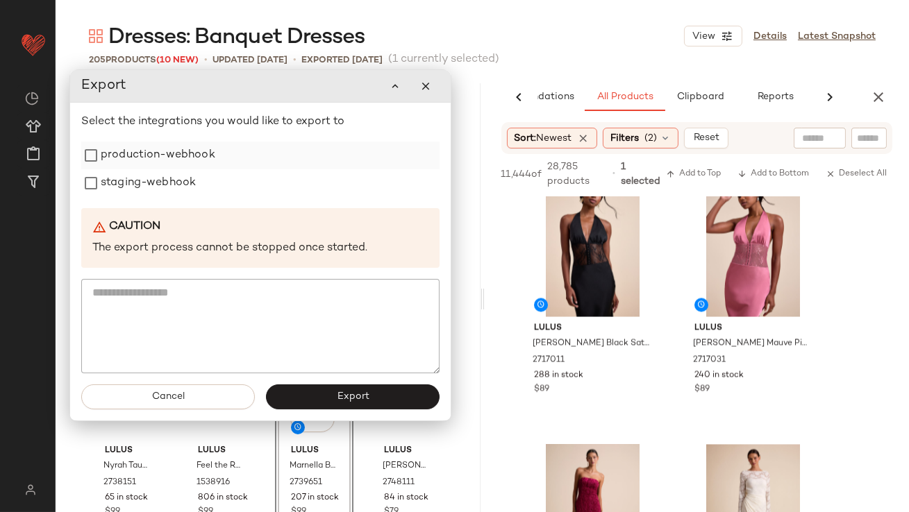
click at [190, 149] on label "production-webhook" at bounding box center [158, 156] width 115 height 28
click at [186, 178] on label "staging-webhook" at bounding box center [148, 183] width 95 height 28
click at [341, 394] on span "Export" at bounding box center [352, 396] width 33 height 11
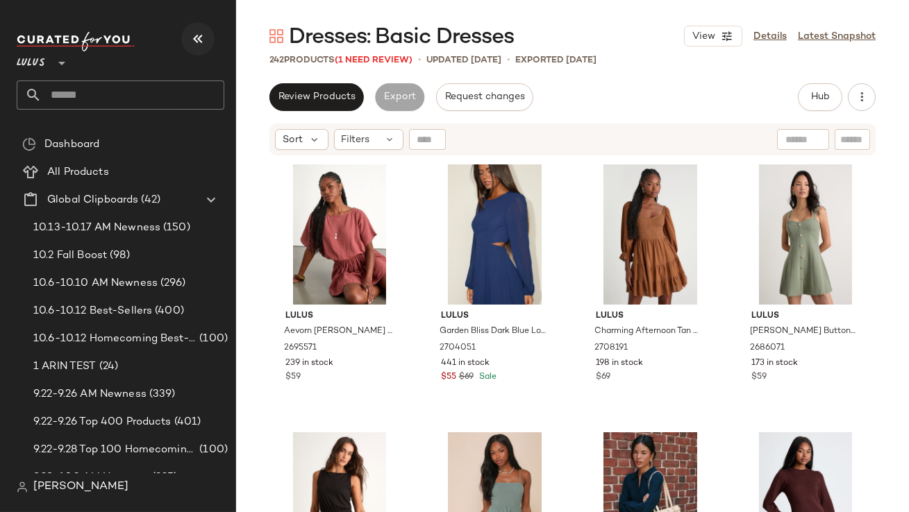
click at [208, 49] on button "button" at bounding box center [197, 38] width 33 height 33
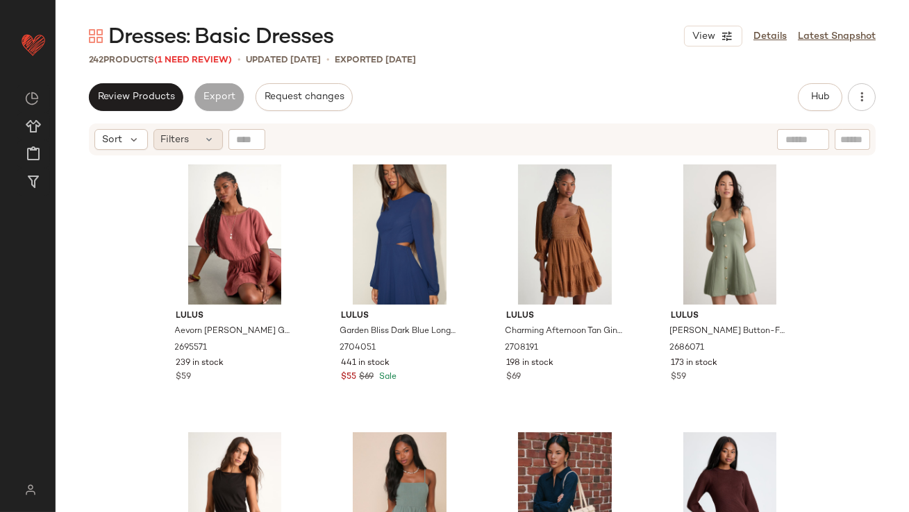
click at [187, 137] on span "Filters" at bounding box center [175, 140] width 28 height 15
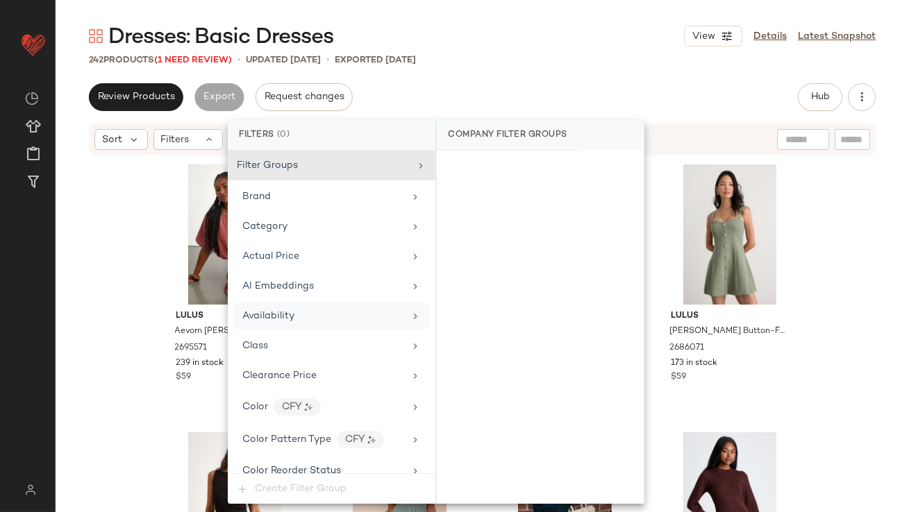
click at [276, 311] on span "Availability" at bounding box center [268, 316] width 52 height 10
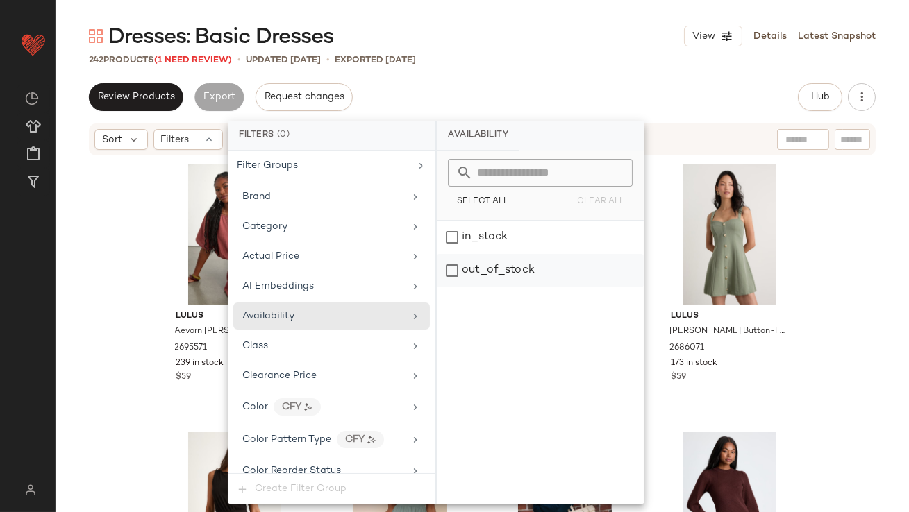
click at [512, 269] on div "out_of_stock" at bounding box center [540, 270] width 207 height 33
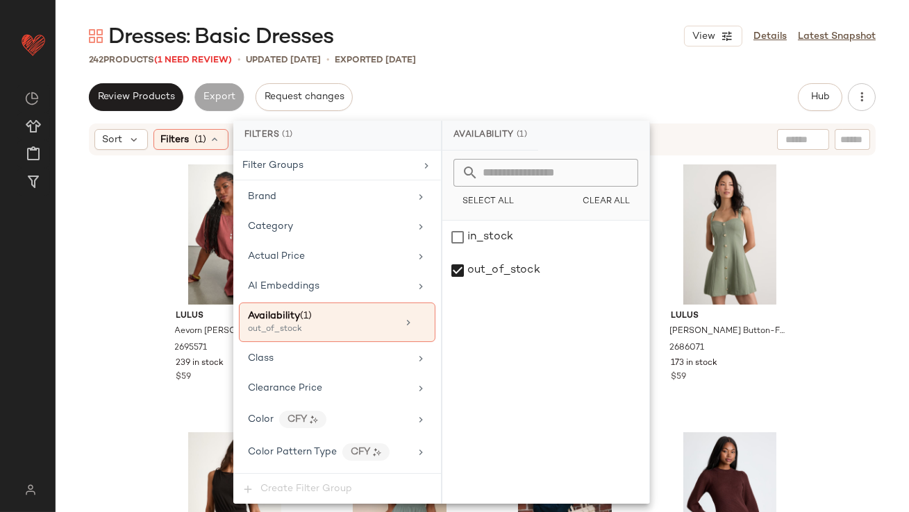
click at [555, 80] on div "Dresses: Basic Dresses View Details Latest Snapshot 242 Products (1 Need Review…" at bounding box center [482, 267] width 853 height 490
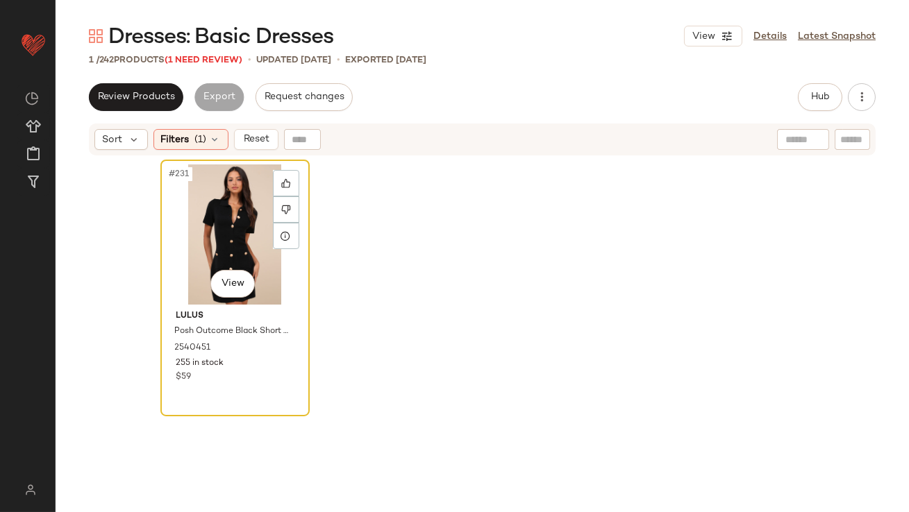
click at [212, 207] on div "#231 View" at bounding box center [235, 234] width 140 height 140
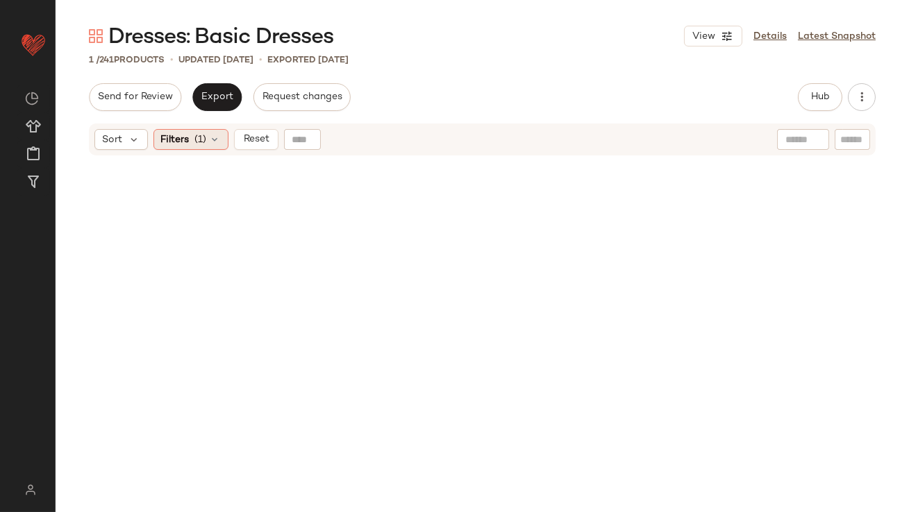
click at [196, 143] on span "(1)" at bounding box center [201, 140] width 12 height 15
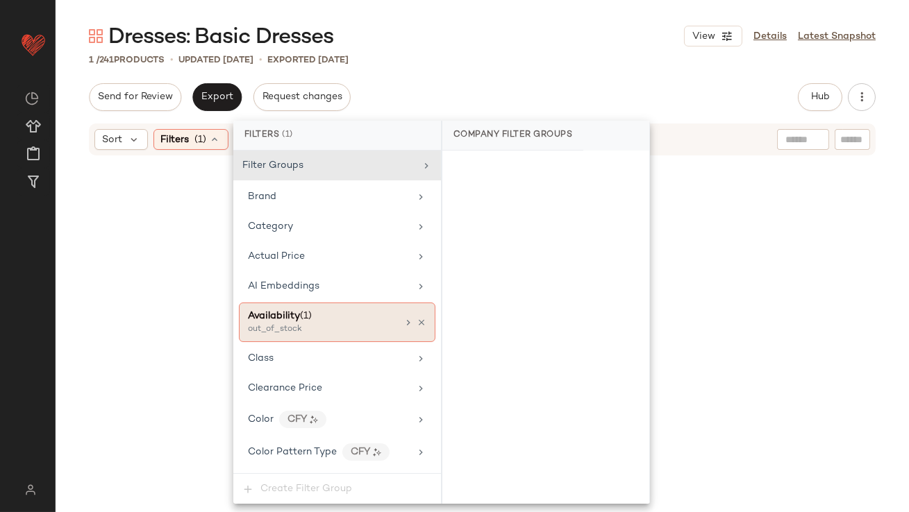
click at [416, 317] on div at bounding box center [415, 322] width 24 height 11
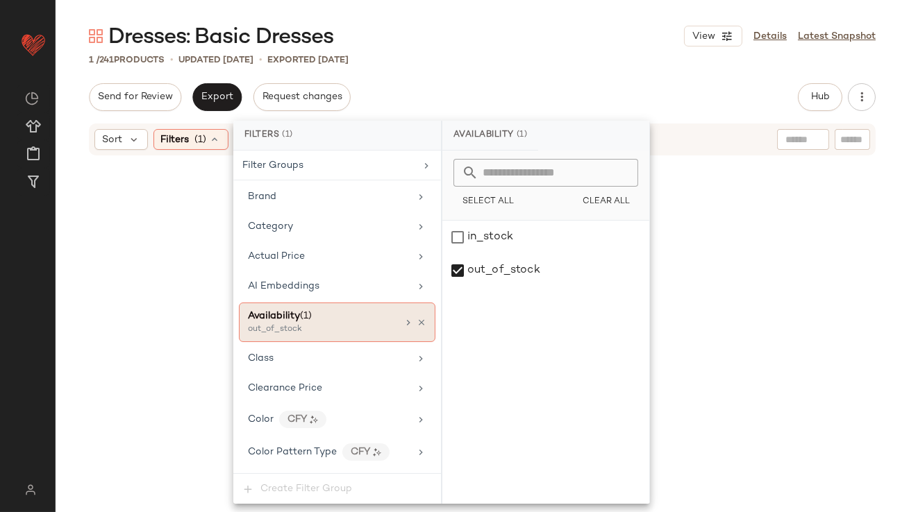
click at [419, 321] on icon at bounding box center [421, 323] width 10 height 10
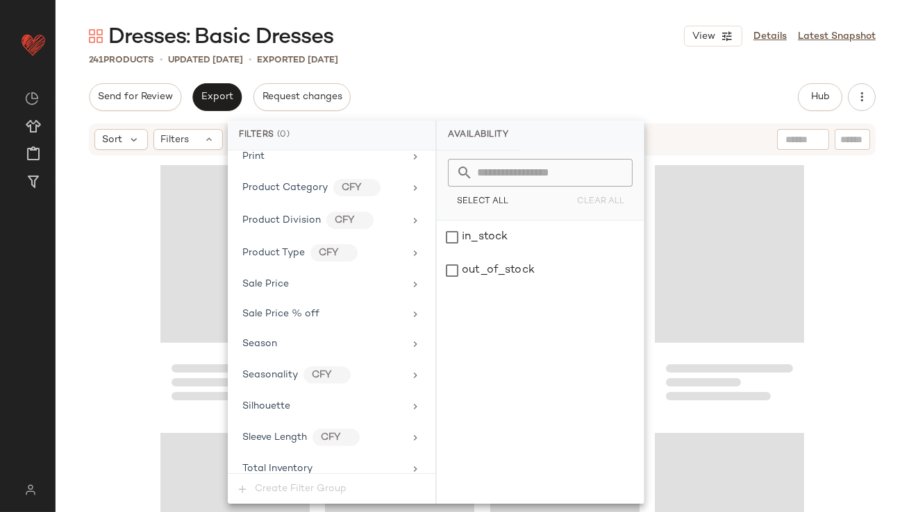
scroll to position [1063, 0]
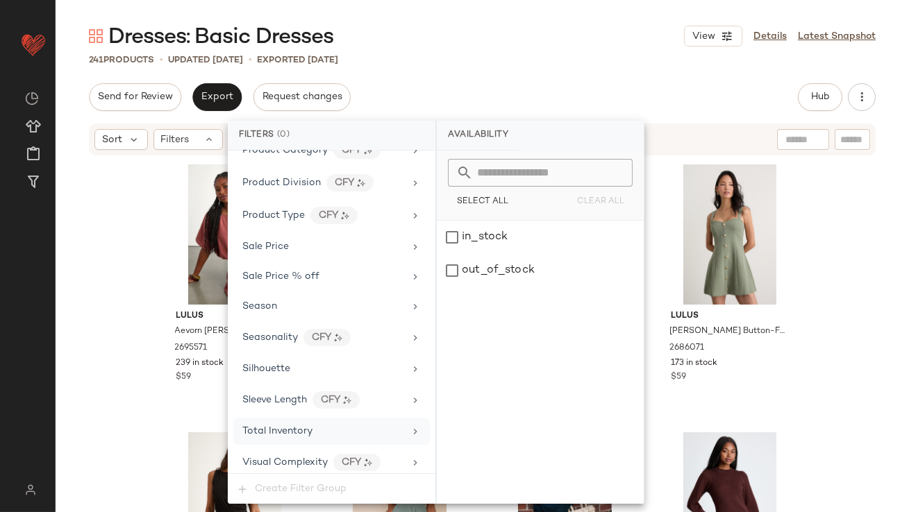
click at [305, 426] on span "Total Inventory" at bounding box center [277, 431] width 70 height 10
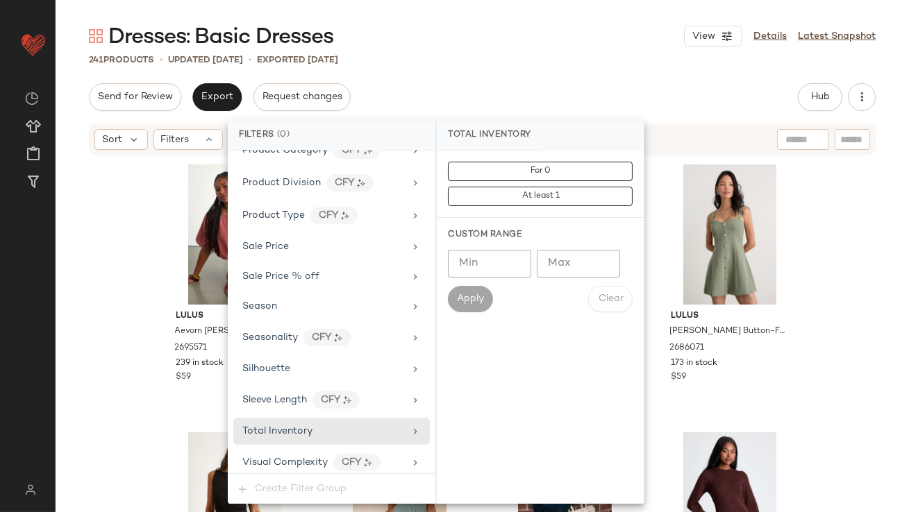
click at [553, 275] on input "Max" at bounding box center [578, 264] width 83 height 28
type input "**"
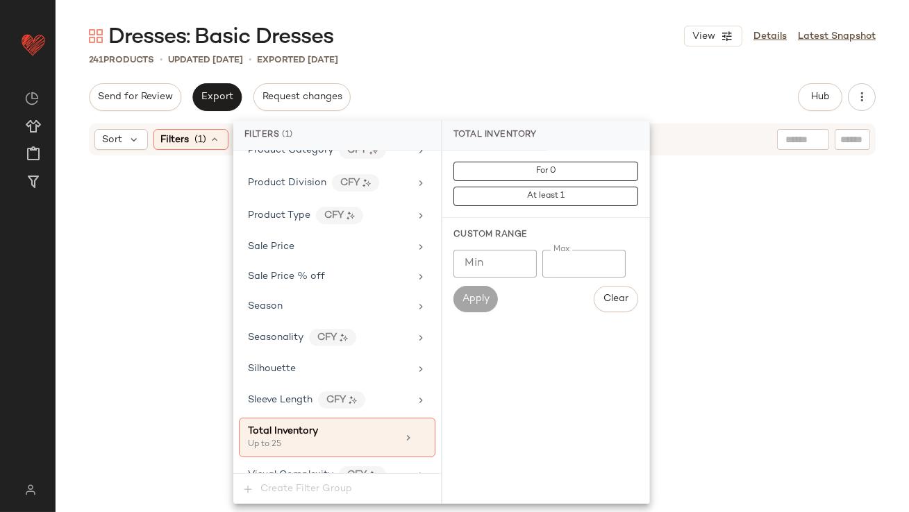
click at [539, 60] on div "241 Products • updated [DATE] • Exported [DATE]" at bounding box center [482, 60] width 853 height 14
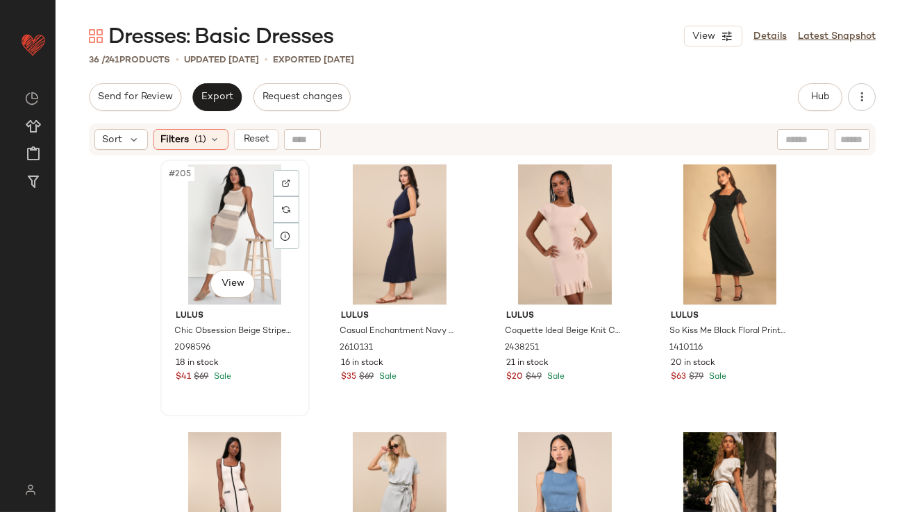
click at [209, 195] on div "#205 View" at bounding box center [235, 234] width 140 height 140
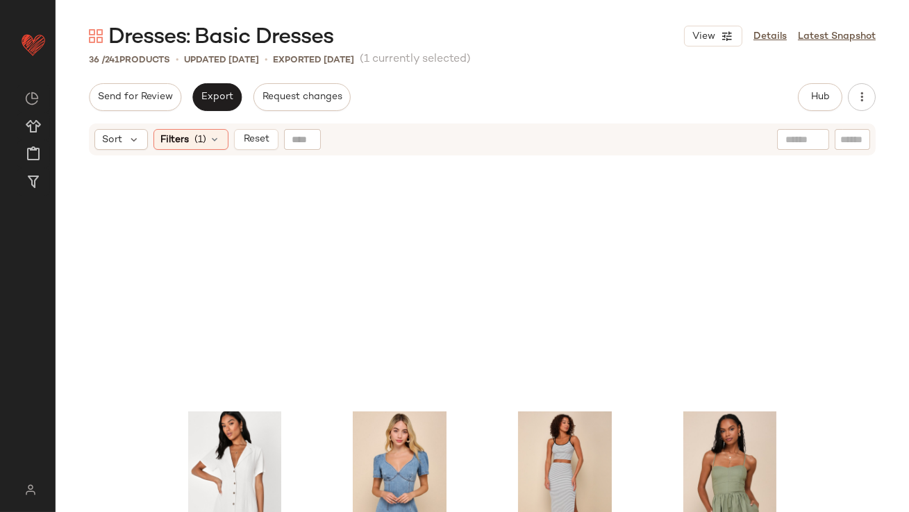
scroll to position [2020, 0]
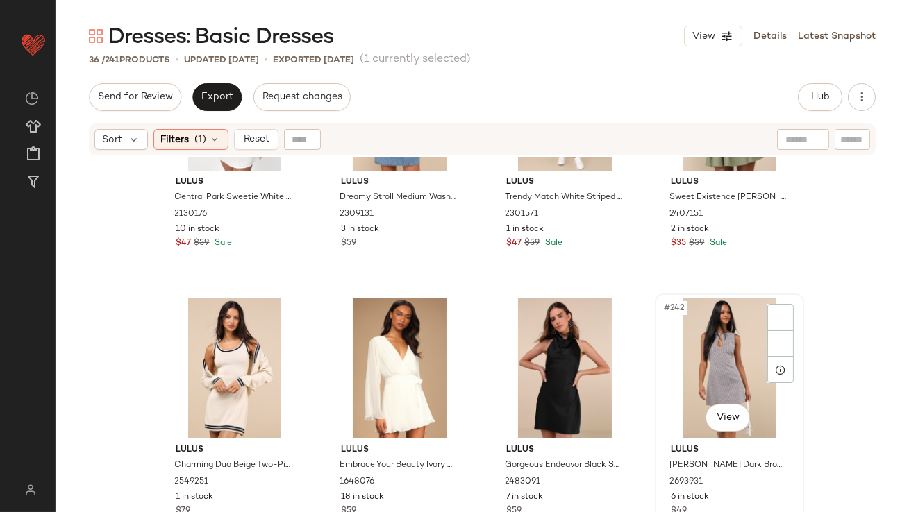
click at [705, 346] on div "#242 View" at bounding box center [729, 368] width 140 height 140
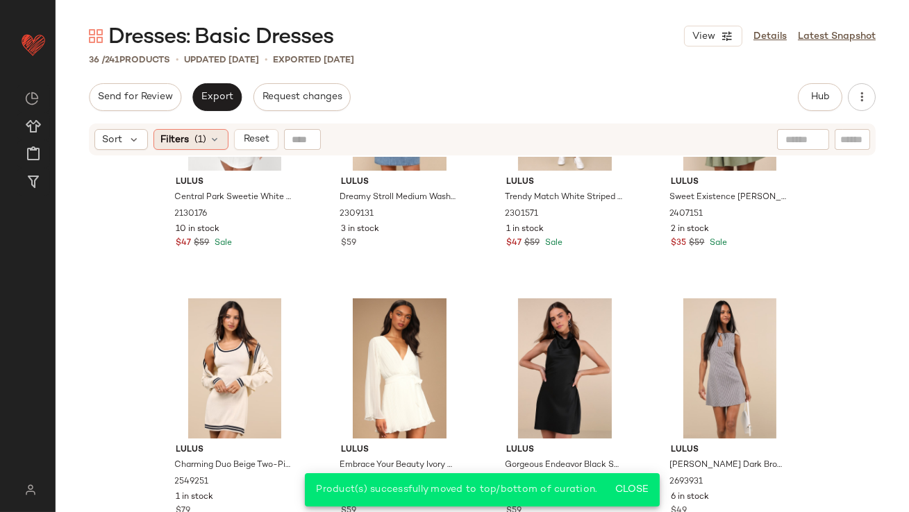
click at [212, 133] on div "Filters (1)" at bounding box center [190, 139] width 75 height 21
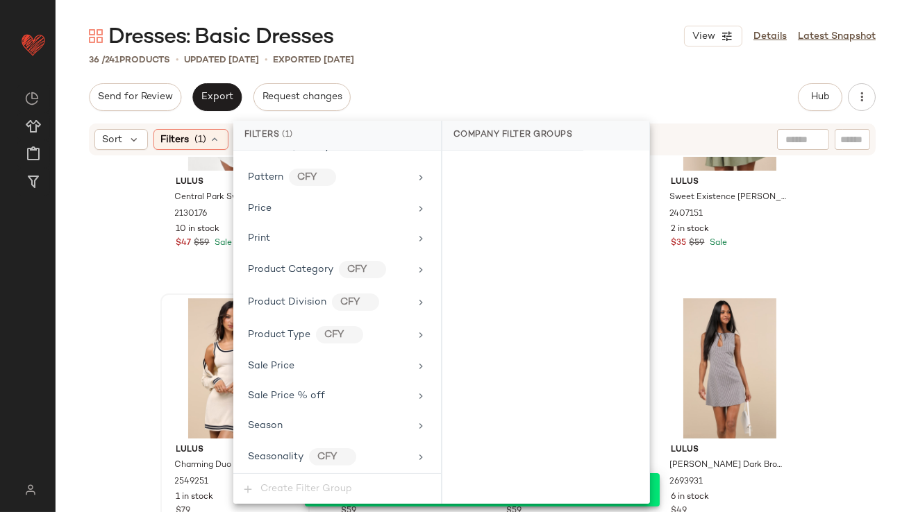
scroll to position [1076, 0]
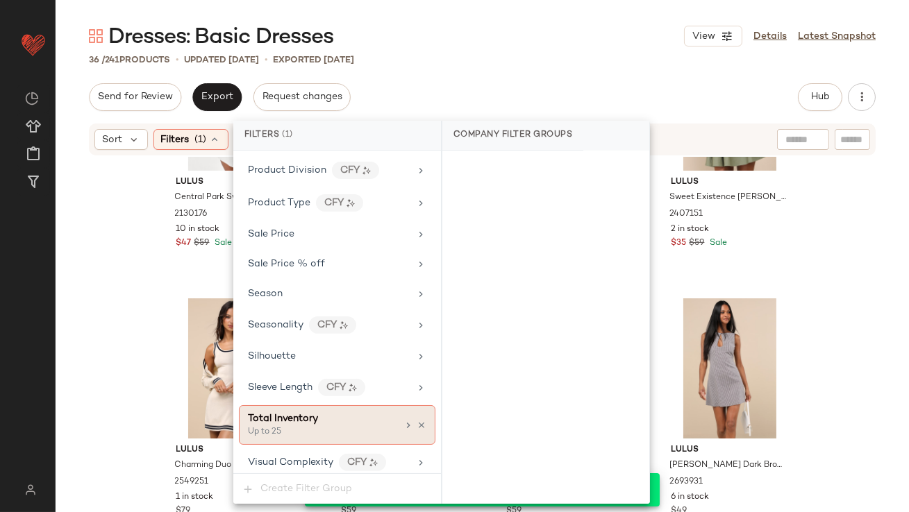
click at [416, 421] on icon at bounding box center [421, 426] width 10 height 10
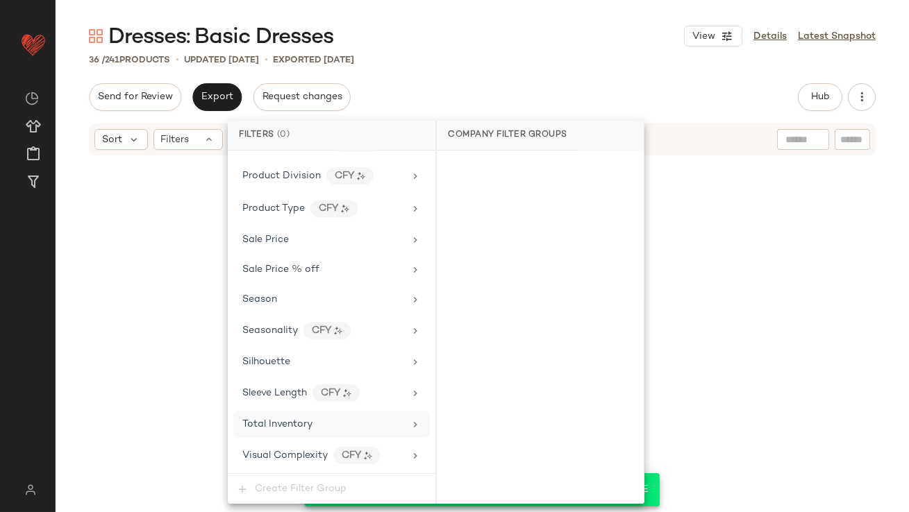
scroll to position [1063, 0]
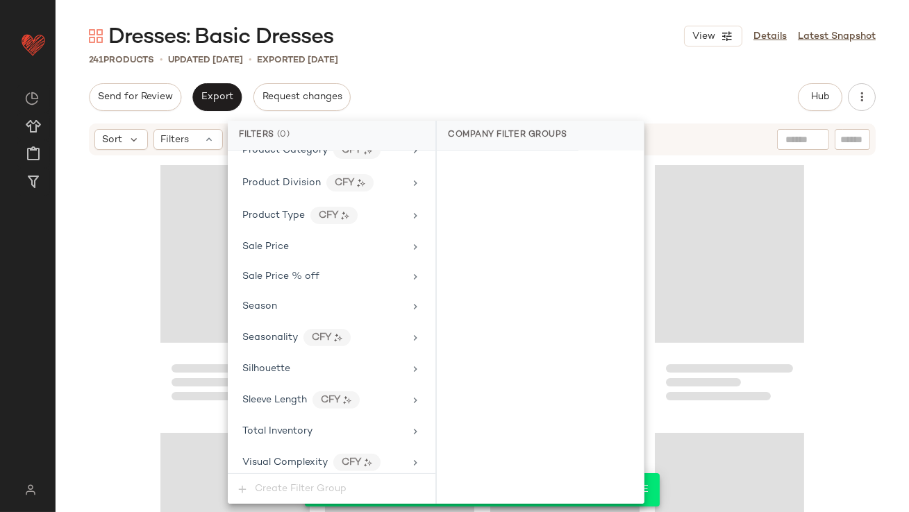
click at [495, 83] on div "Send for Review Export Request changes Hub Send for Review External Review Inte…" at bounding box center [482, 97] width 786 height 28
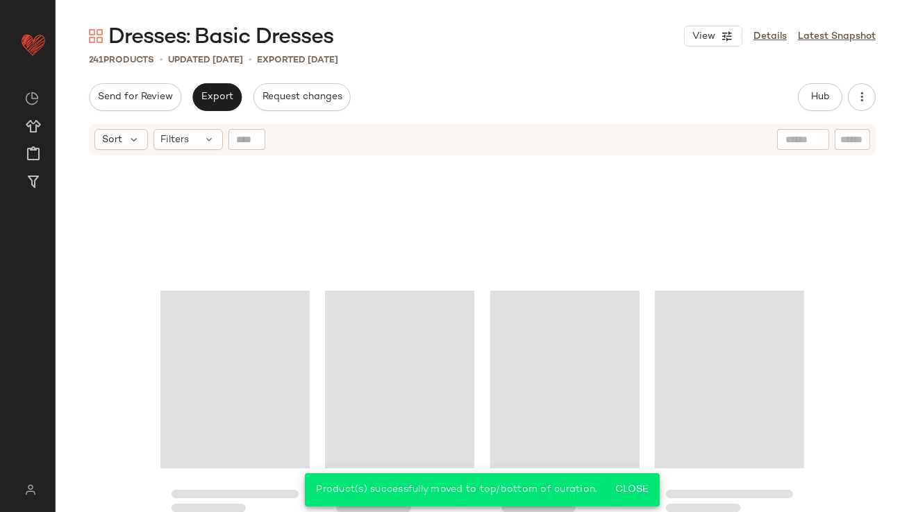
scroll to position [13217, 0]
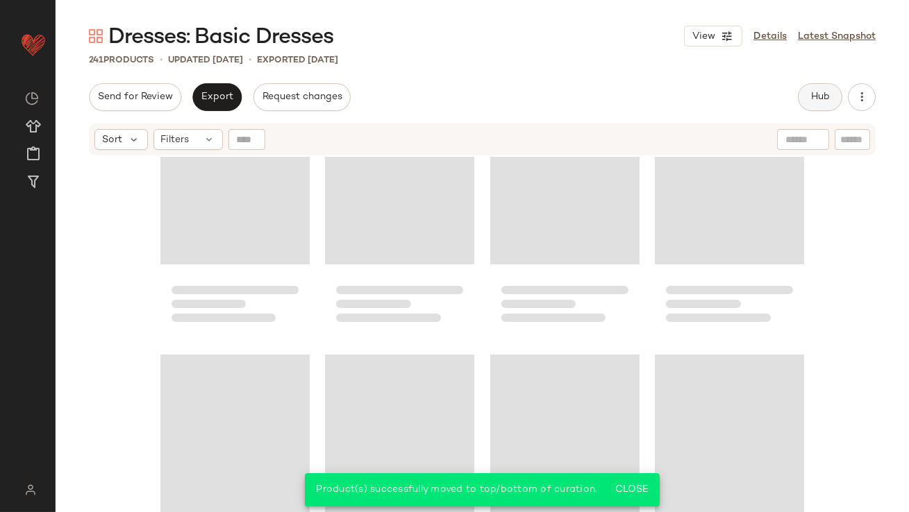
click at [807, 104] on button "Hub" at bounding box center [819, 97] width 44 height 28
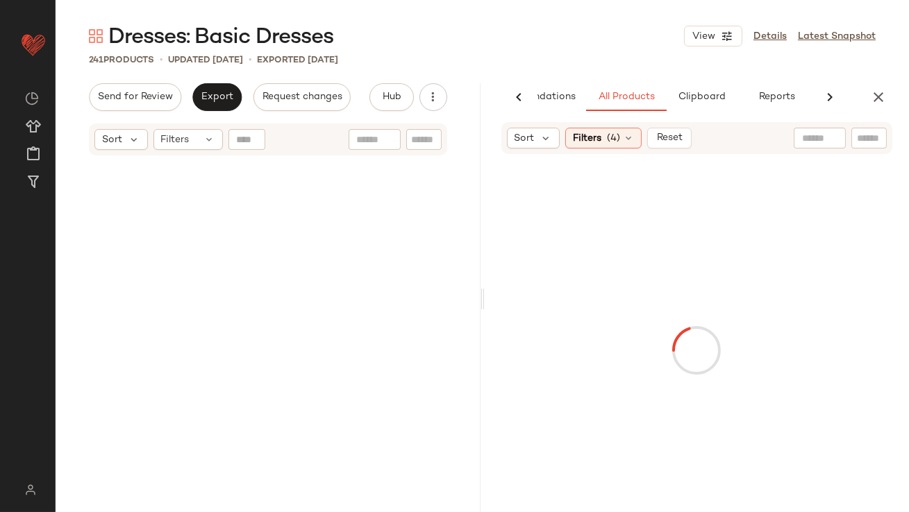
scroll to position [0, 0]
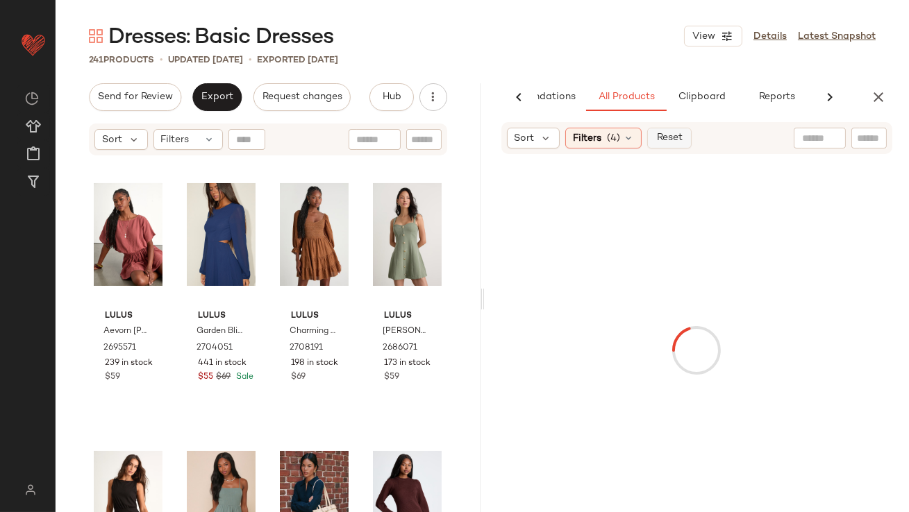
click at [674, 133] on span "Reset" at bounding box center [669, 138] width 26 height 11
click at [607, 133] on span "(1)" at bounding box center [613, 138] width 12 height 15
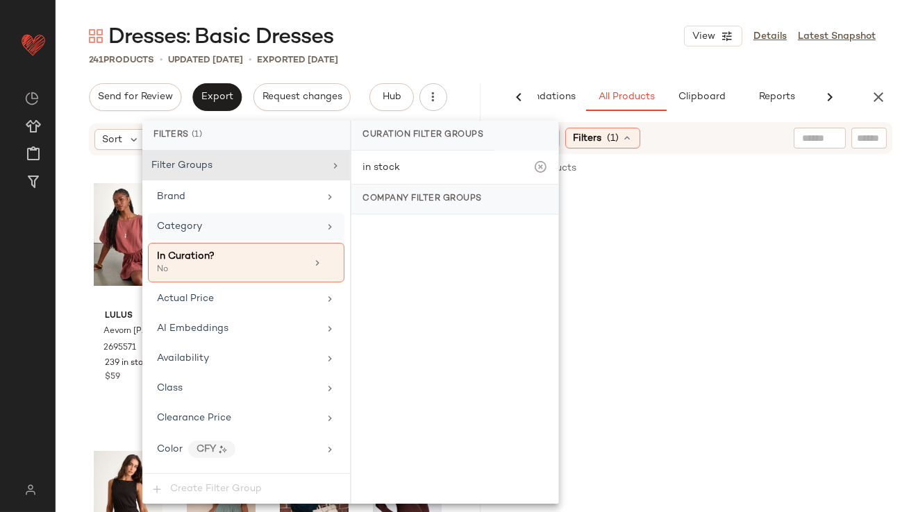
click at [246, 238] on div "Category" at bounding box center [246, 226] width 196 height 27
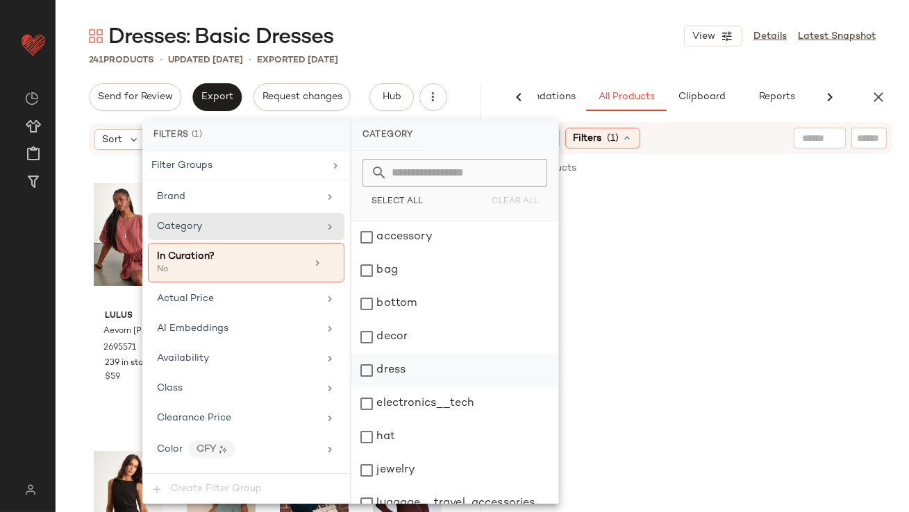
click at [387, 360] on div "dress" at bounding box center [454, 370] width 207 height 33
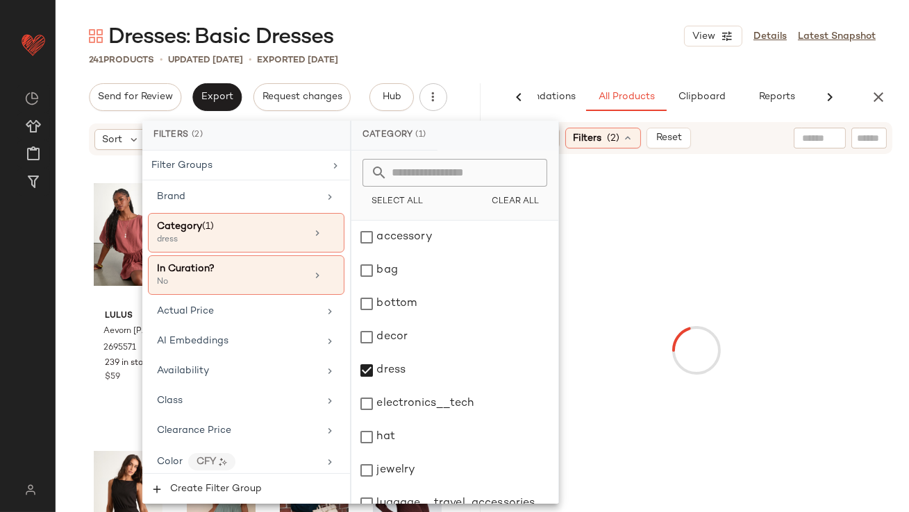
click at [573, 67] on div "Dresses: Basic Dresses View Details Latest Snapshot 241 Products • updated [DAT…" at bounding box center [482, 267] width 853 height 490
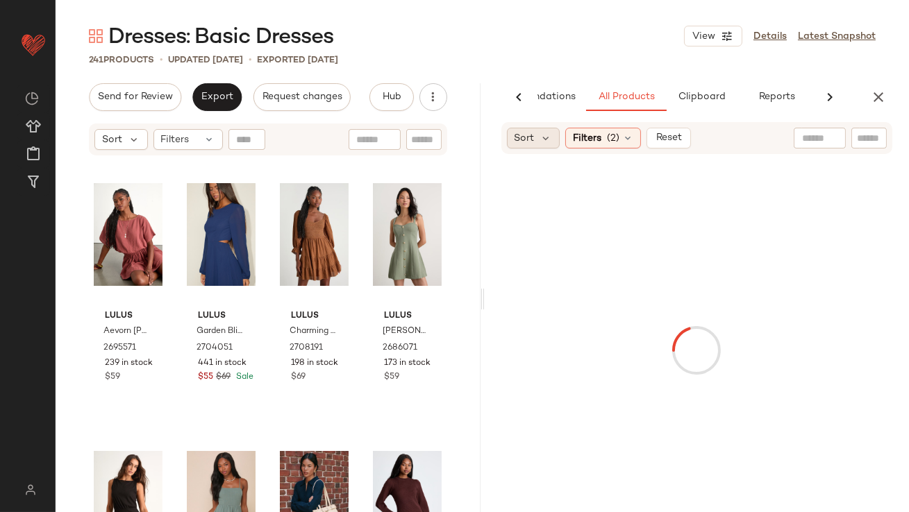
click at [556, 135] on div "Sort" at bounding box center [533, 138] width 53 height 21
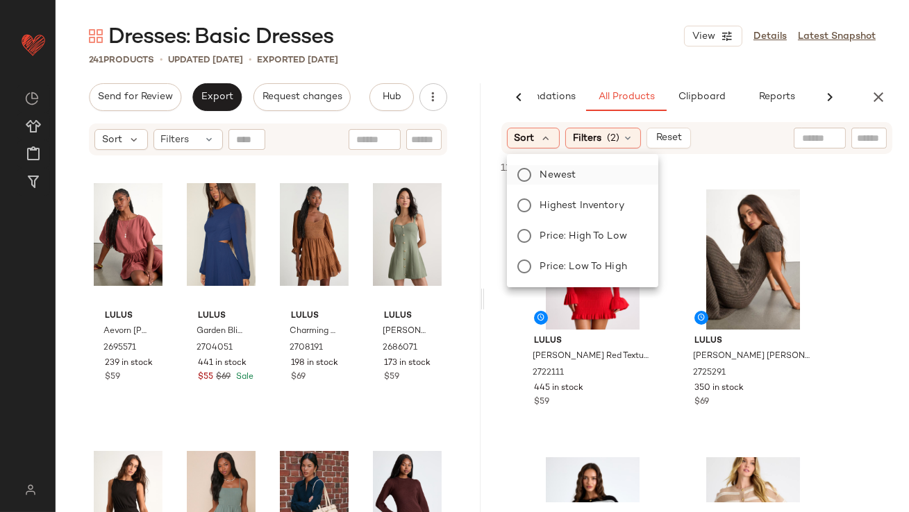
click at [540, 177] on span "Newest" at bounding box center [558, 175] width 36 height 15
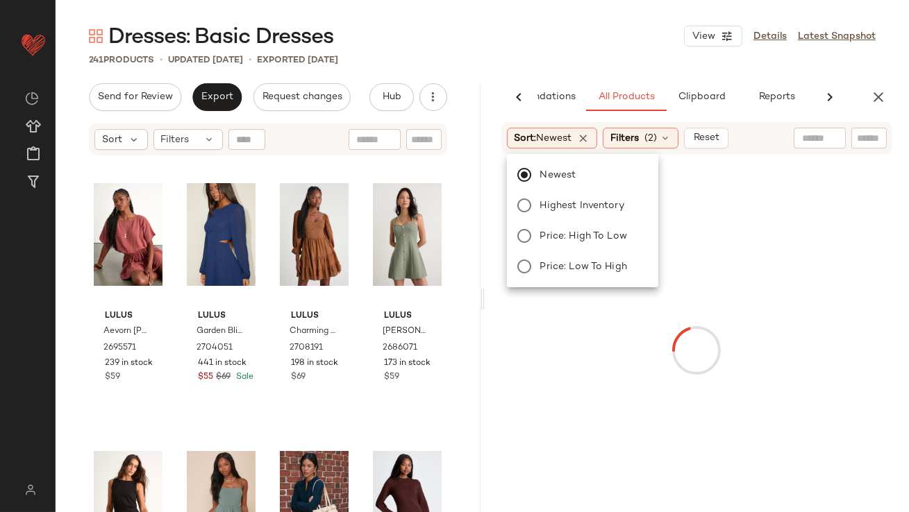
click at [577, 35] on div "Dresses: Basic Dresses View Details Latest Snapshot" at bounding box center [482, 36] width 853 height 28
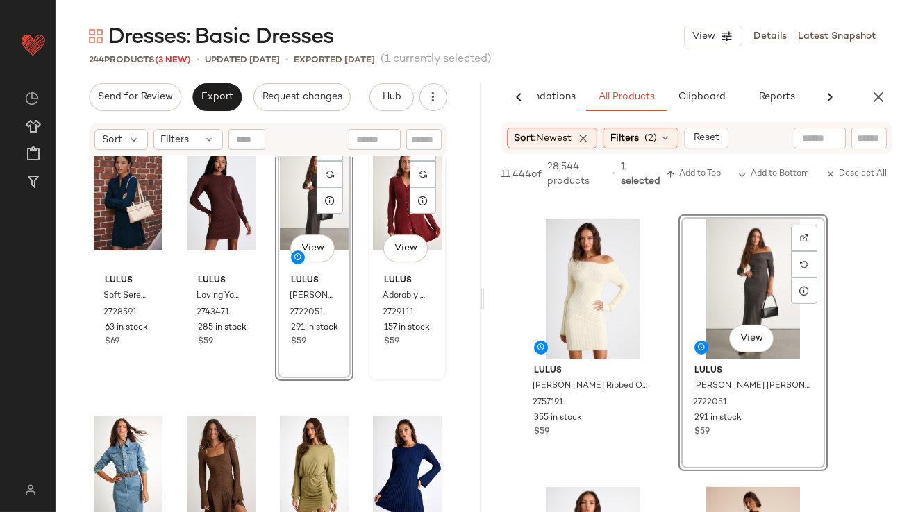
scroll to position [683, 0]
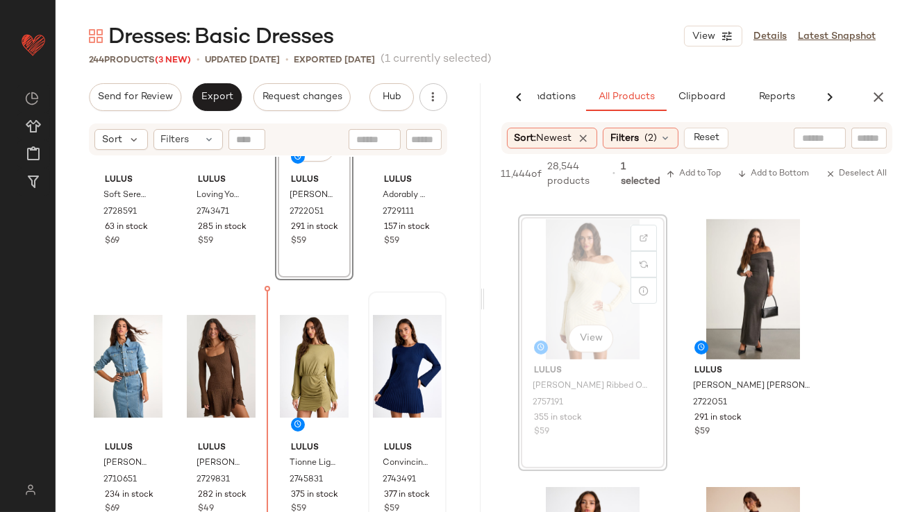
drag, startPoint x: 573, startPoint y: 282, endPoint x: 434, endPoint y: 324, distance: 144.9
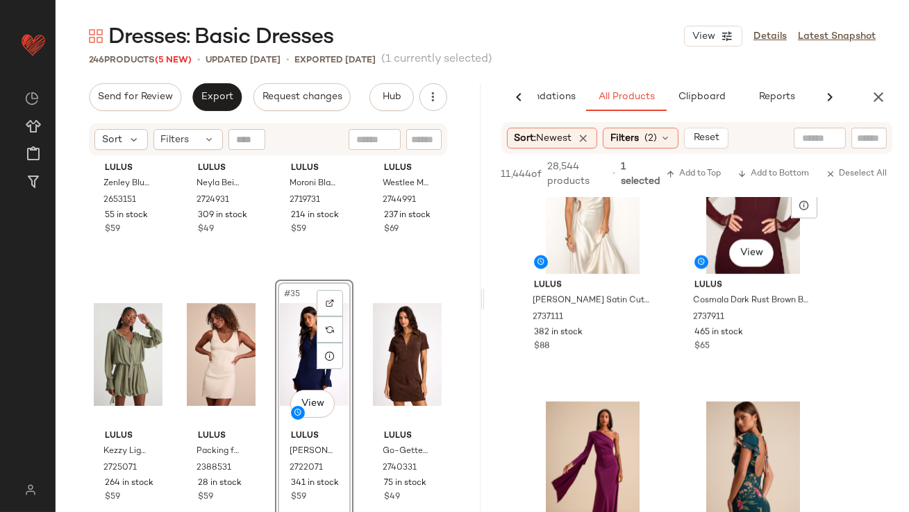
scroll to position [3398, 0]
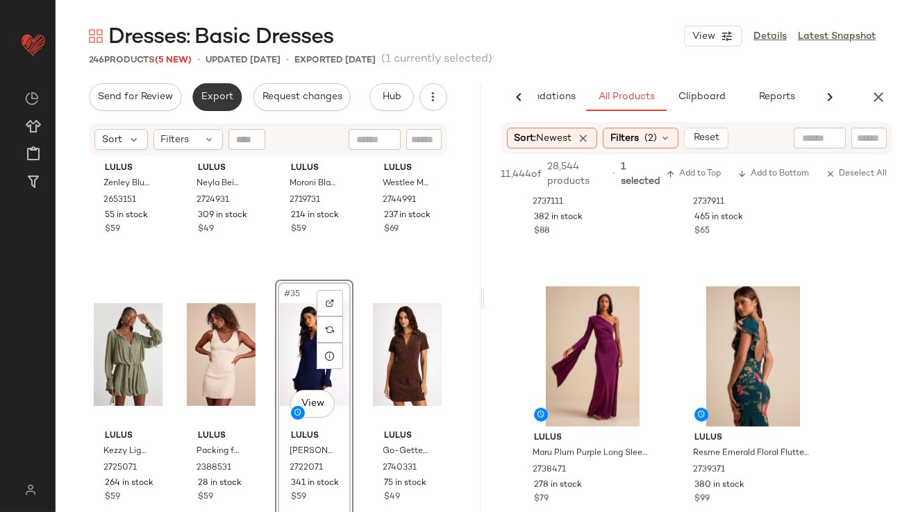
click at [203, 97] on span "Export" at bounding box center [217, 97] width 33 height 11
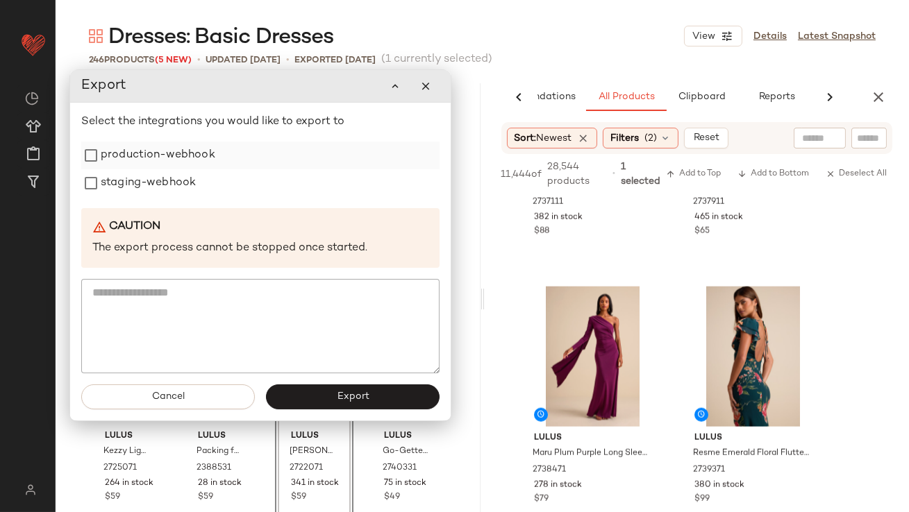
click at [200, 150] on label "production-webhook" at bounding box center [158, 156] width 115 height 28
click at [193, 174] on label "staging-webhook" at bounding box center [148, 183] width 95 height 28
click at [362, 400] on span "Export" at bounding box center [352, 396] width 33 height 11
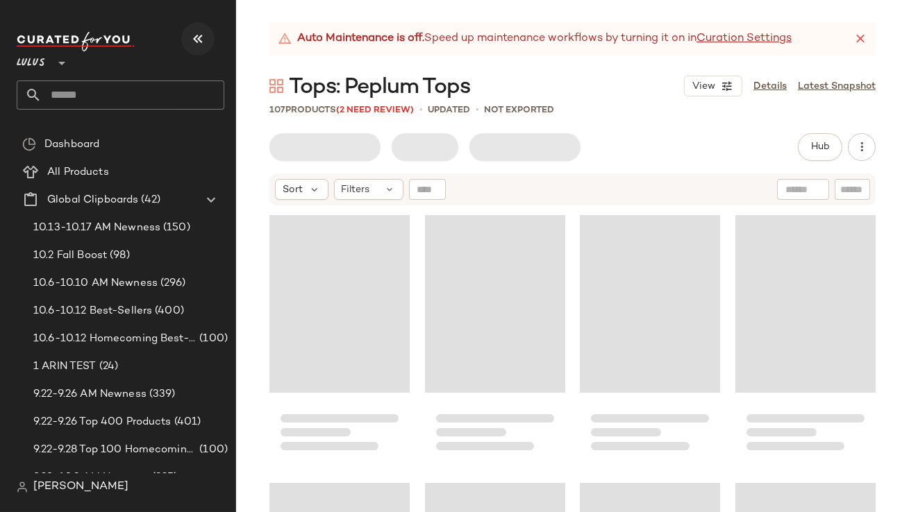
click at [203, 45] on icon "button" at bounding box center [197, 39] width 17 height 17
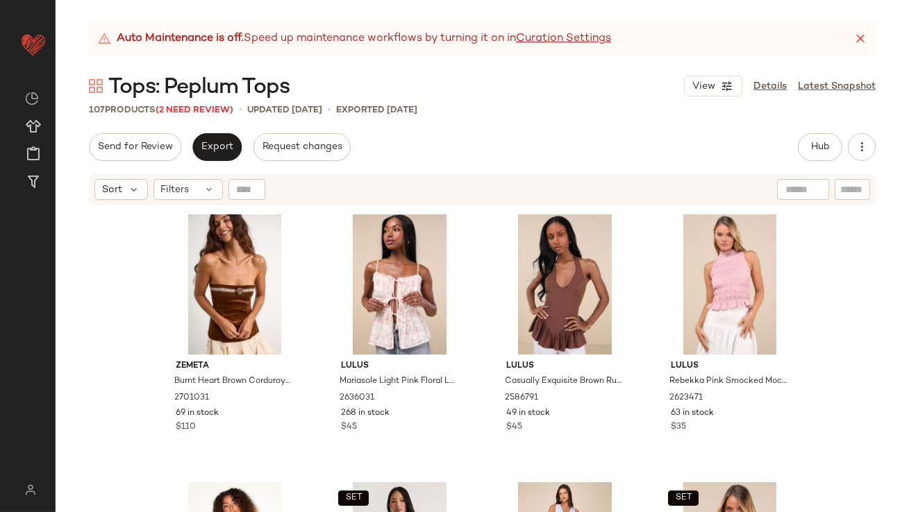
click at [861, 39] on icon at bounding box center [860, 39] width 14 height 14
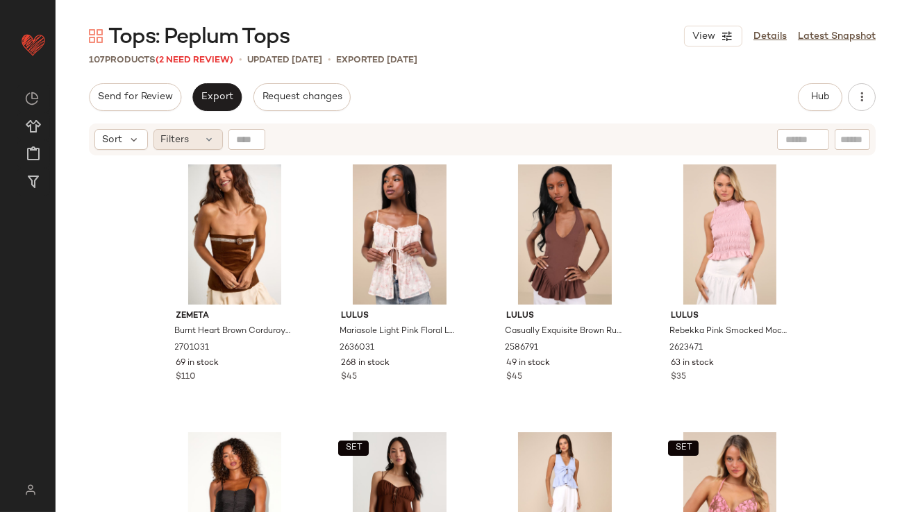
click at [169, 137] on span "Filters" at bounding box center [175, 140] width 28 height 15
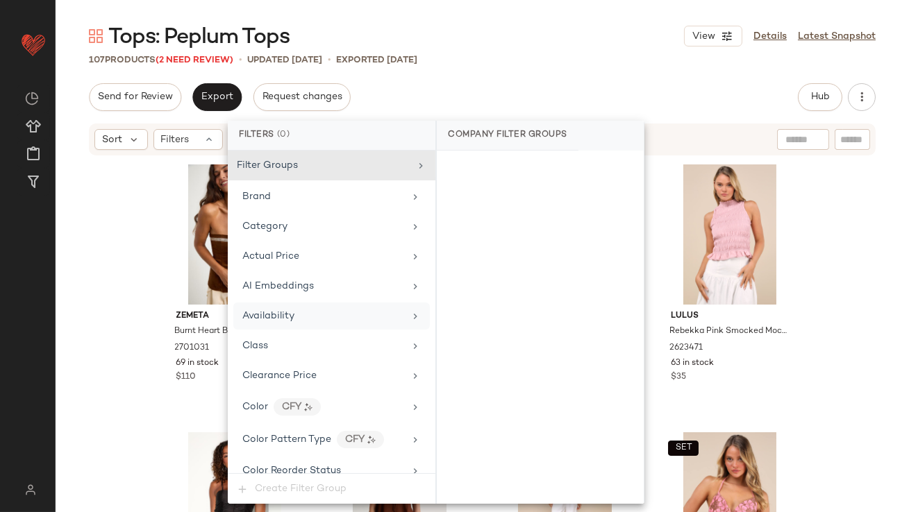
click at [268, 307] on div "Availability" at bounding box center [331, 316] width 196 height 27
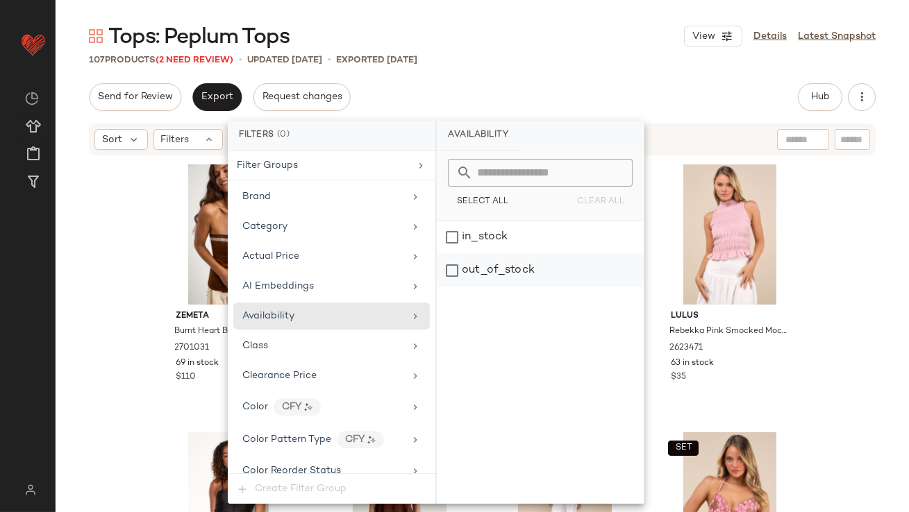
click at [513, 263] on div "out_of_stock" at bounding box center [540, 270] width 207 height 33
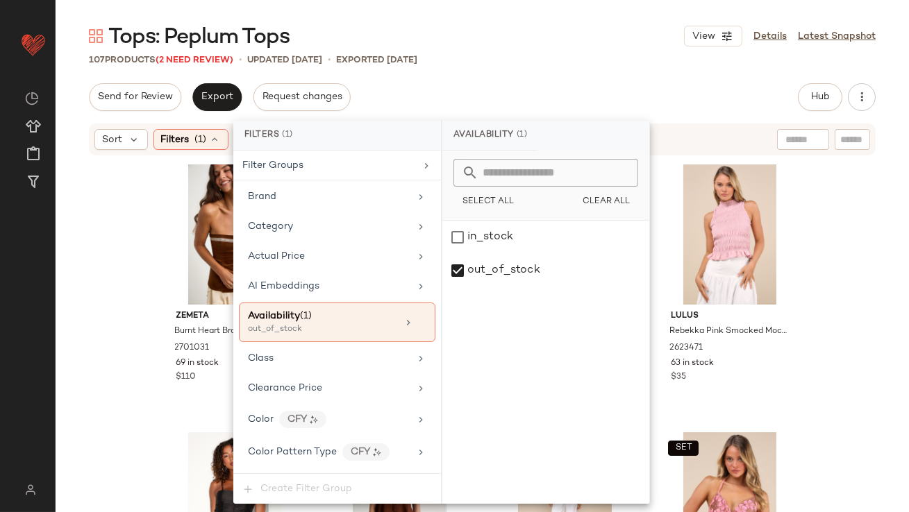
click at [544, 97] on div "Send for Review Export Request changes Hub Send for Review External Review Inte…" at bounding box center [482, 97] width 786 height 28
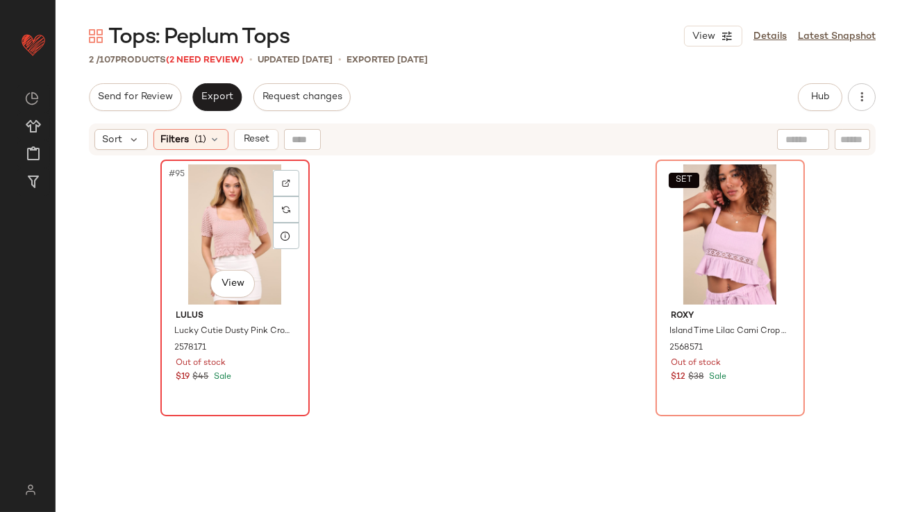
click at [234, 214] on div "#95 View" at bounding box center [235, 234] width 140 height 140
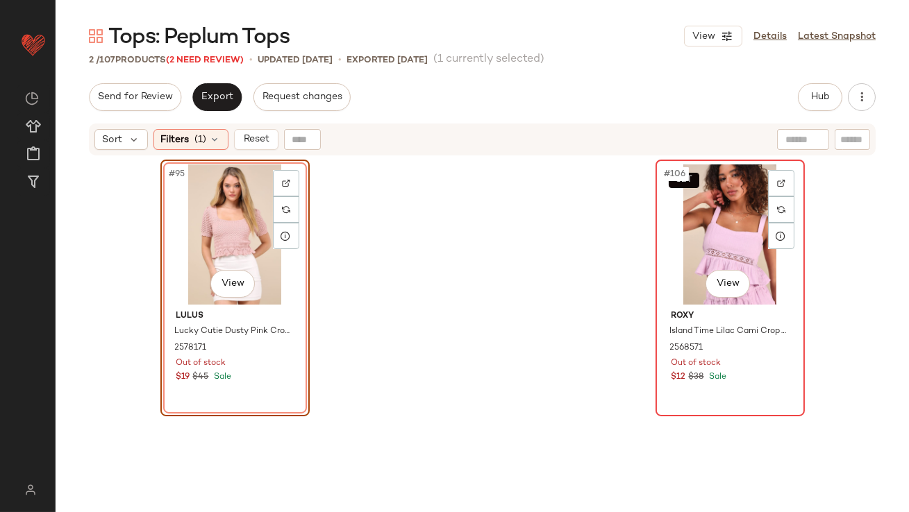
click at [708, 212] on div "SET #106 View" at bounding box center [730, 234] width 140 height 140
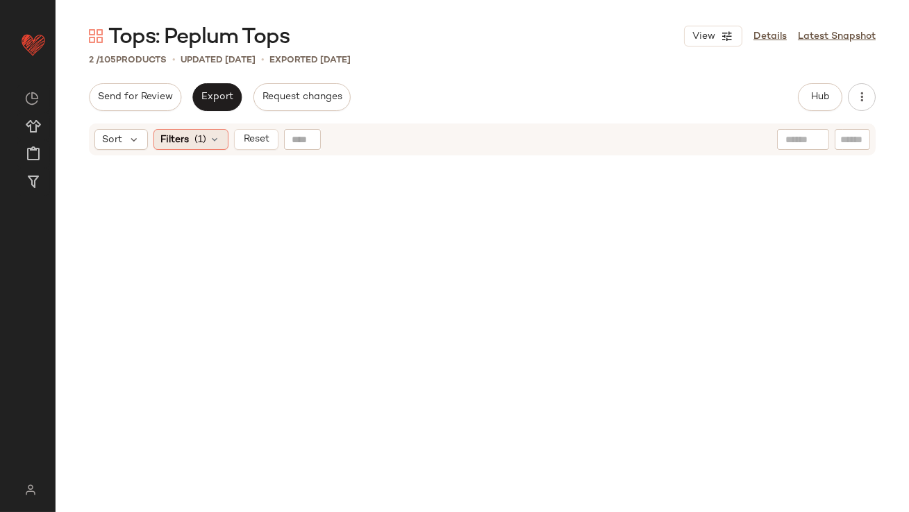
click at [176, 135] on span "Filters" at bounding box center [175, 140] width 28 height 15
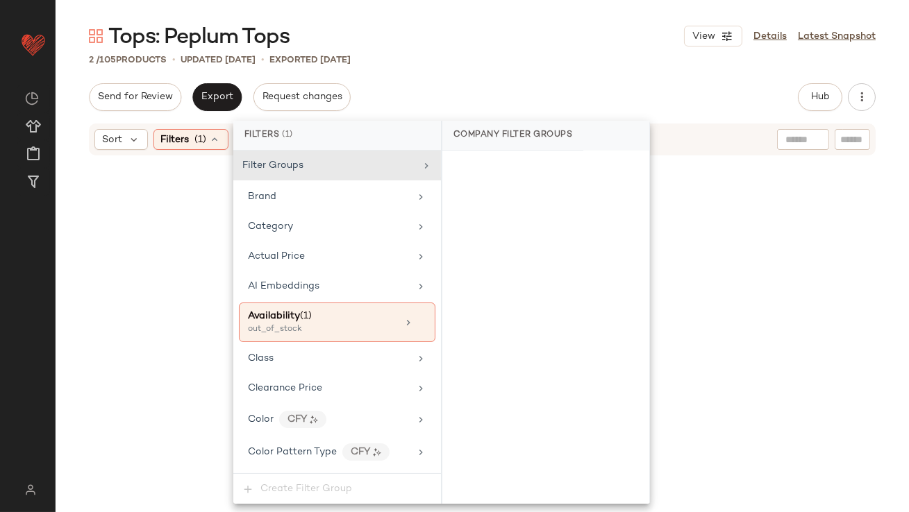
scroll to position [18, 0]
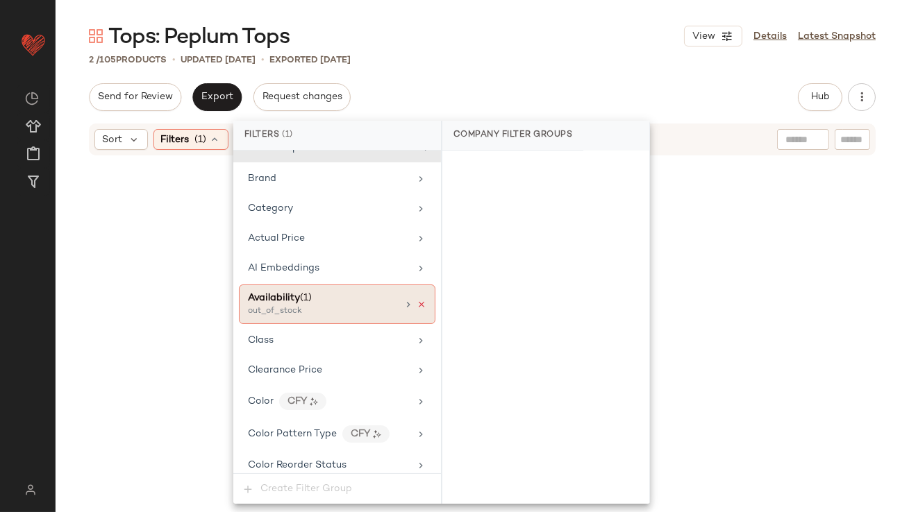
click at [416, 301] on icon at bounding box center [421, 305] width 10 height 10
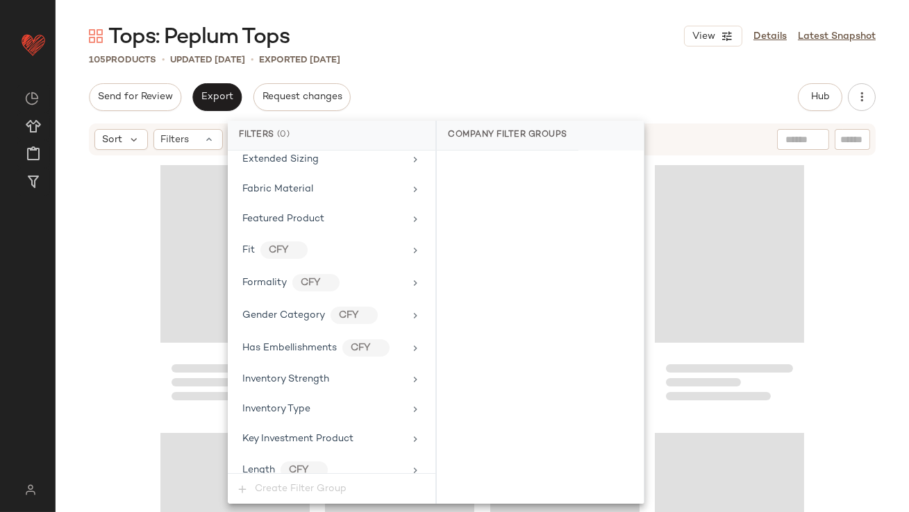
scroll to position [1034, 0]
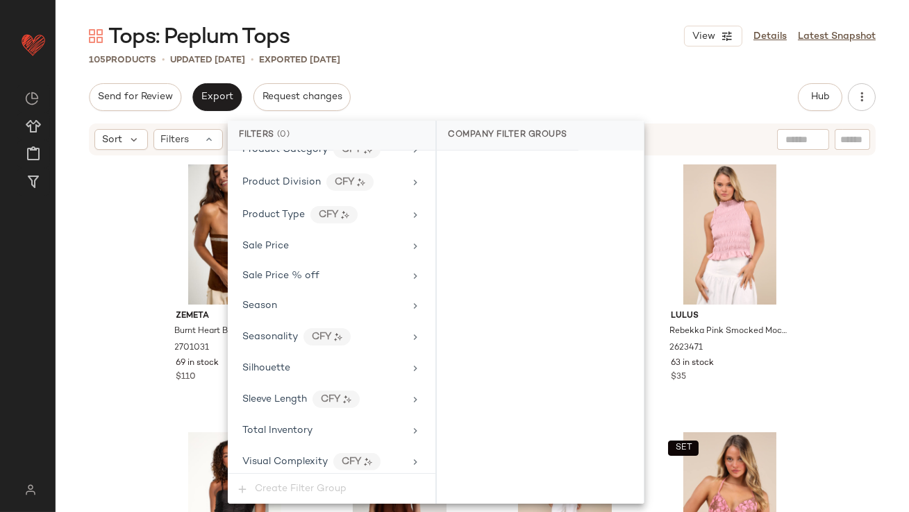
click at [312, 423] on div "Total Inventory" at bounding box center [323, 430] width 162 height 15
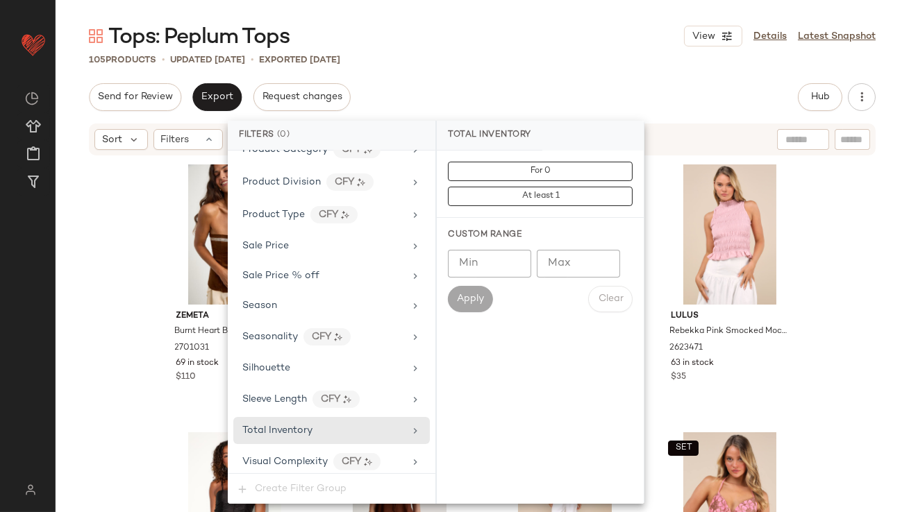
click at [554, 255] on input "Max" at bounding box center [578, 264] width 83 height 28
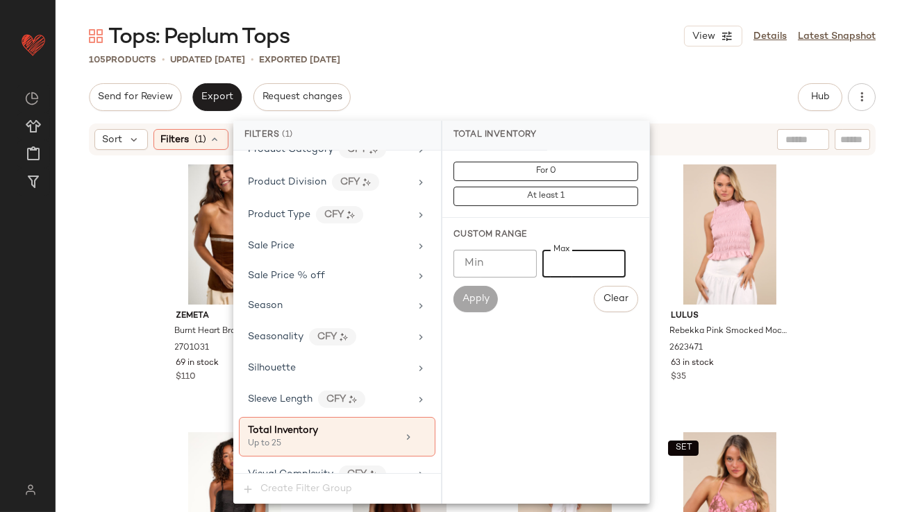
type input "**"
click at [607, 88] on div "Send for Review Export Request changes Hub Send for Review External Review Inte…" at bounding box center [482, 97] width 786 height 28
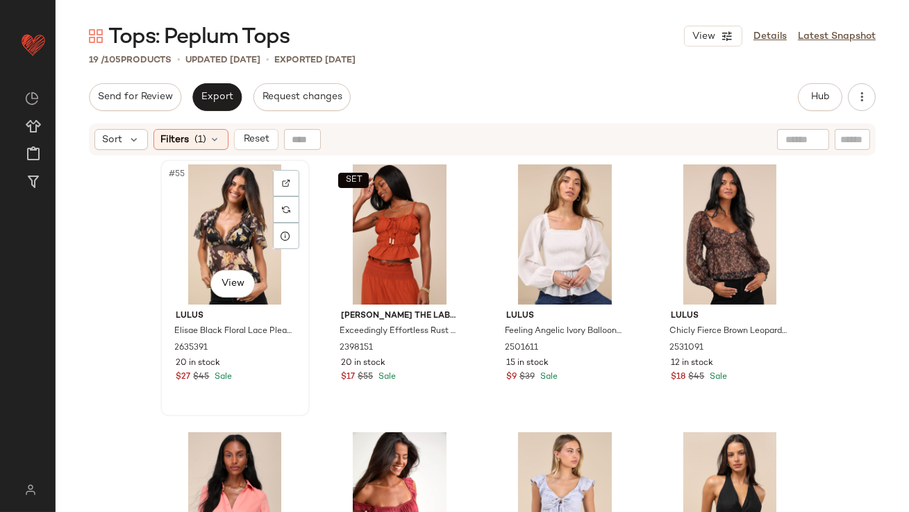
click at [234, 205] on div "#55 View" at bounding box center [235, 234] width 140 height 140
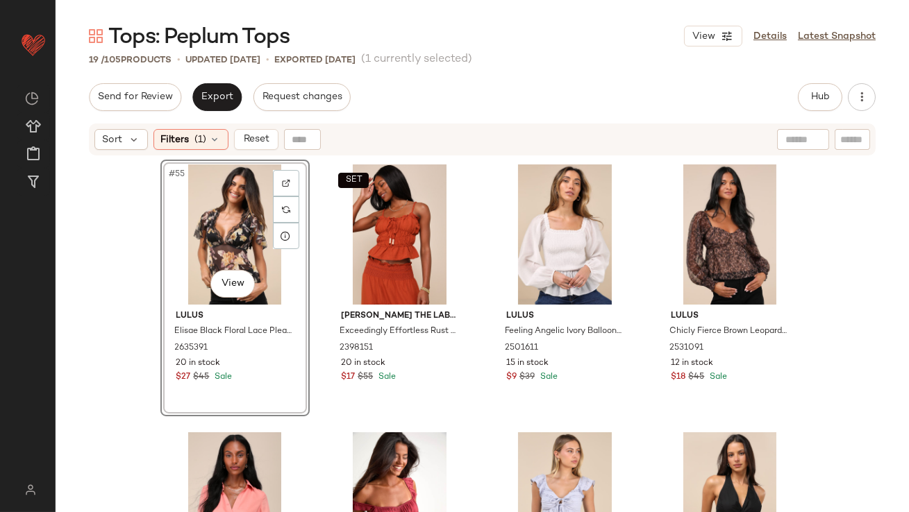
scroll to position [949, 0]
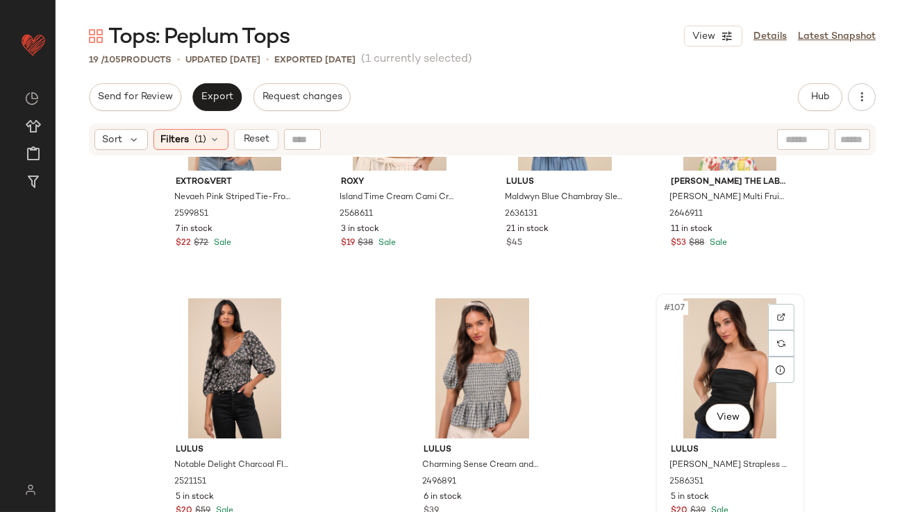
click at [691, 355] on div "#107 View" at bounding box center [730, 368] width 140 height 140
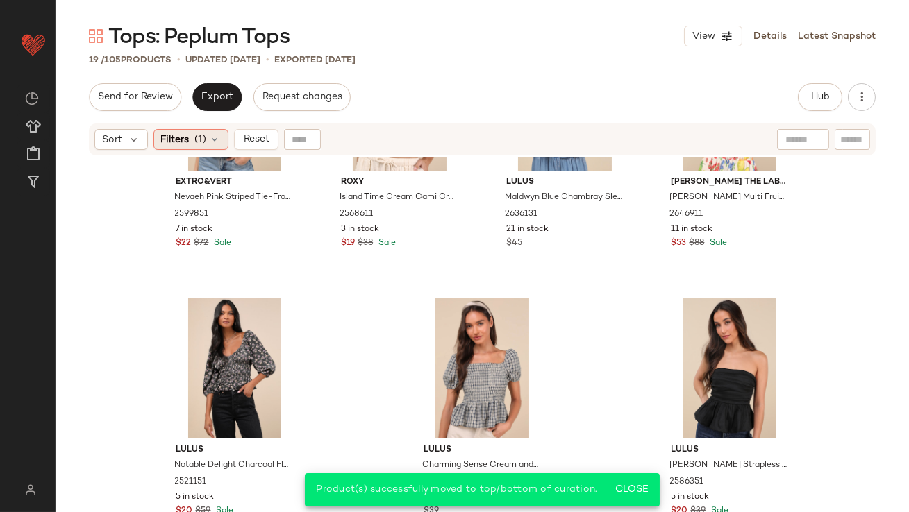
click at [195, 133] on span "(1)" at bounding box center [201, 140] width 12 height 15
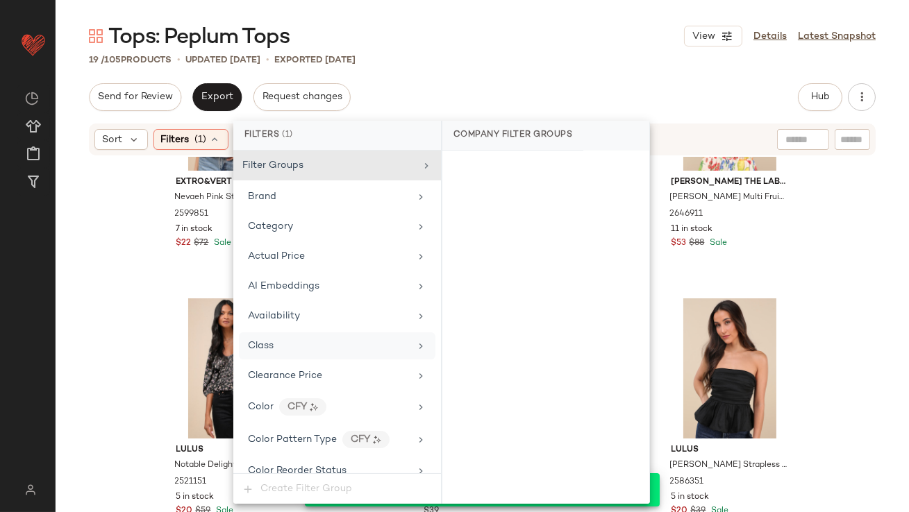
scroll to position [1047, 0]
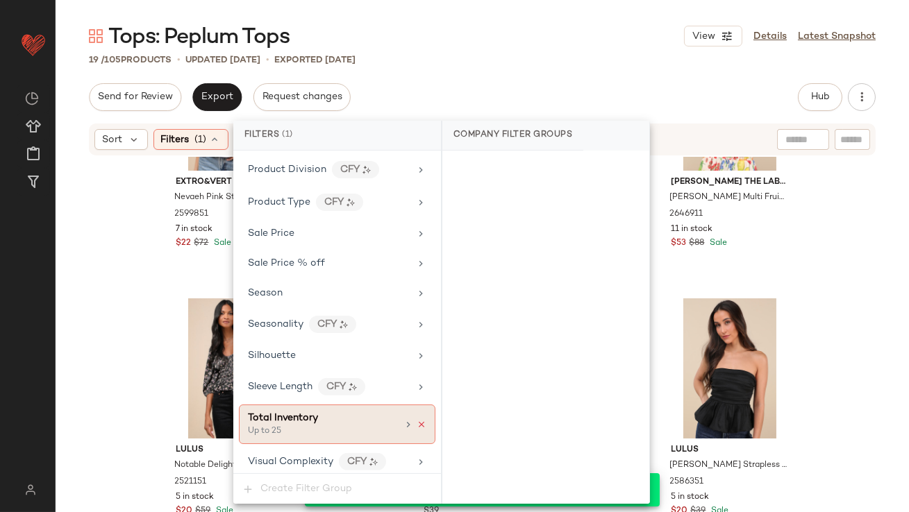
click at [417, 420] on icon at bounding box center [421, 425] width 10 height 10
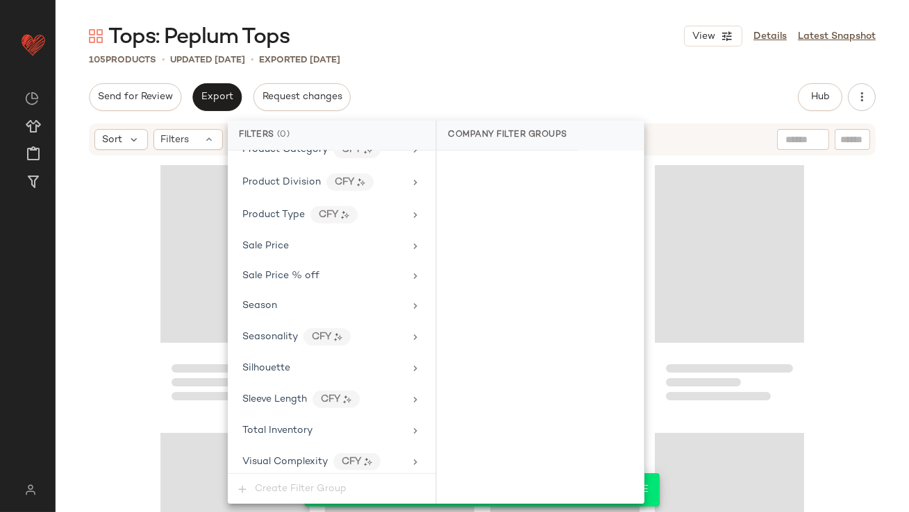
click at [528, 70] on div "Tops: Peplum Tops View Details Latest Snapshot 105 Products • updated Oct 14th …" at bounding box center [482, 267] width 853 height 490
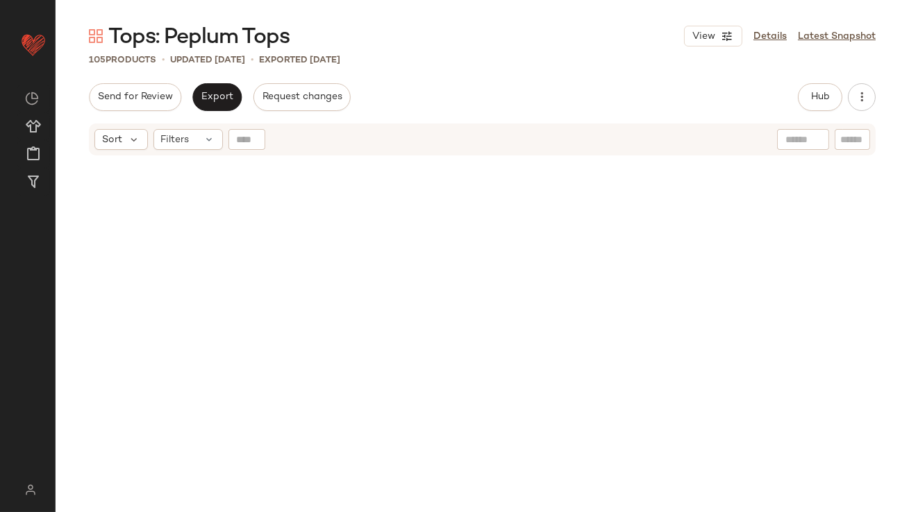
scroll to position [0, 0]
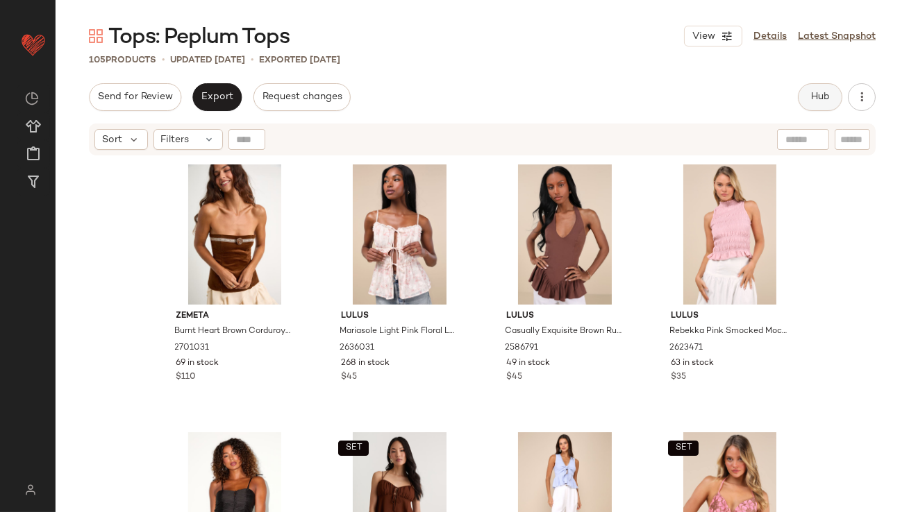
click at [817, 92] on span "Hub" at bounding box center [819, 97] width 19 height 11
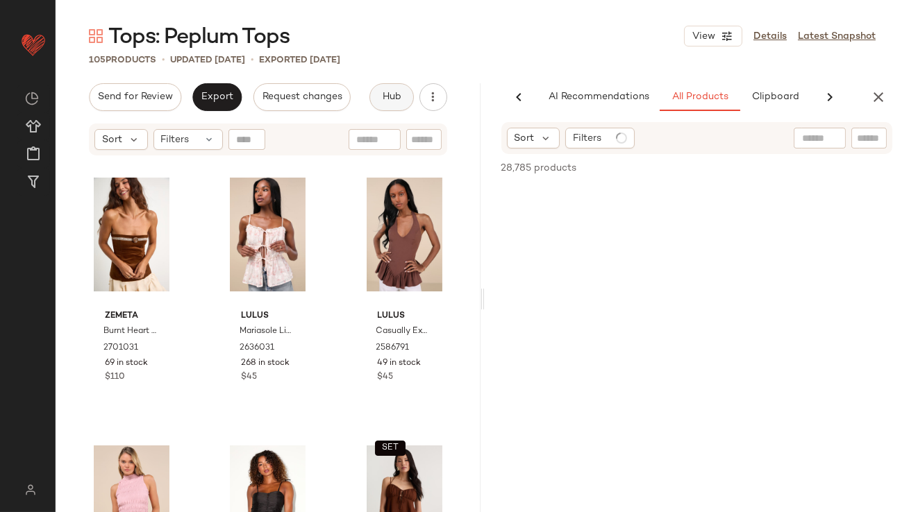
scroll to position [0, 45]
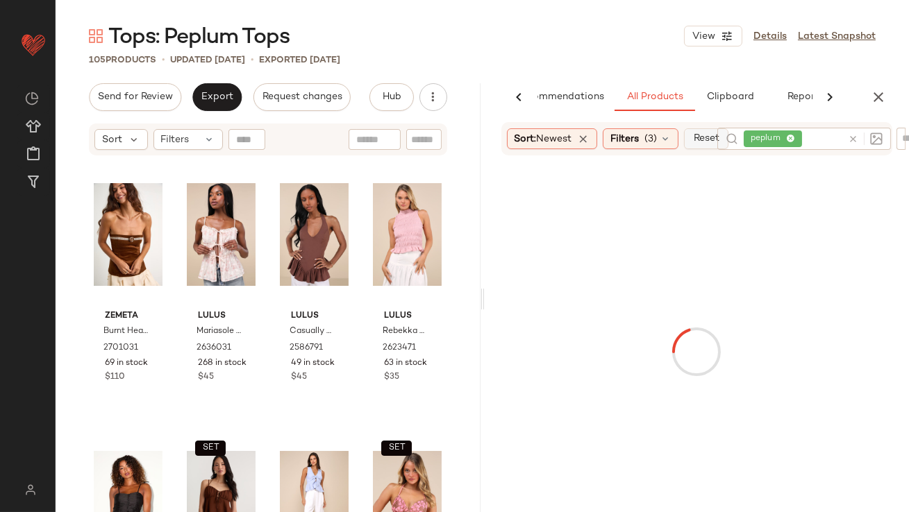
click at [693, 142] on button "Reset" at bounding box center [706, 138] width 44 height 21
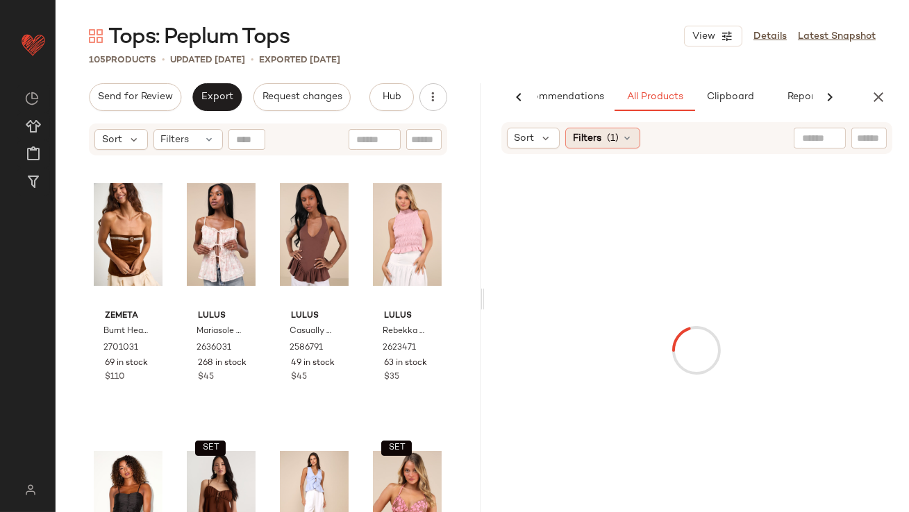
click at [599, 132] on span "Filters" at bounding box center [587, 138] width 28 height 15
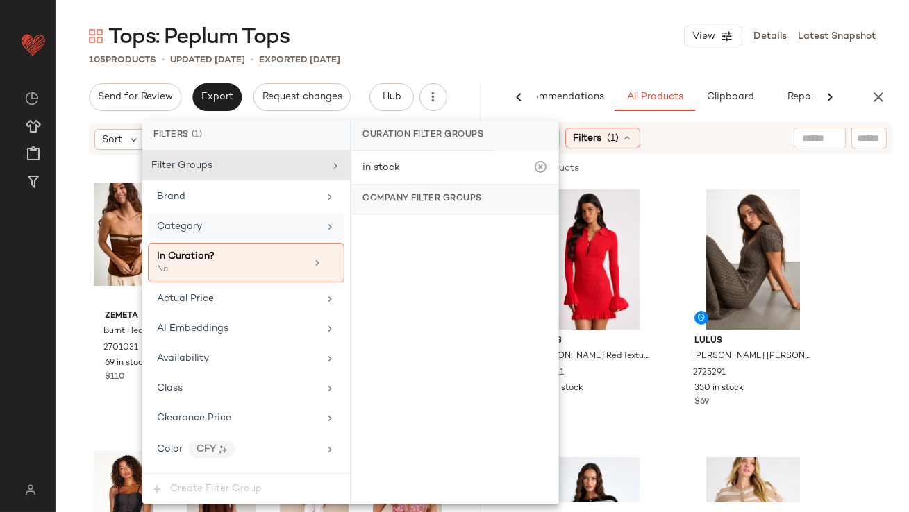
click at [248, 226] on div "Category" at bounding box center [238, 226] width 162 height 15
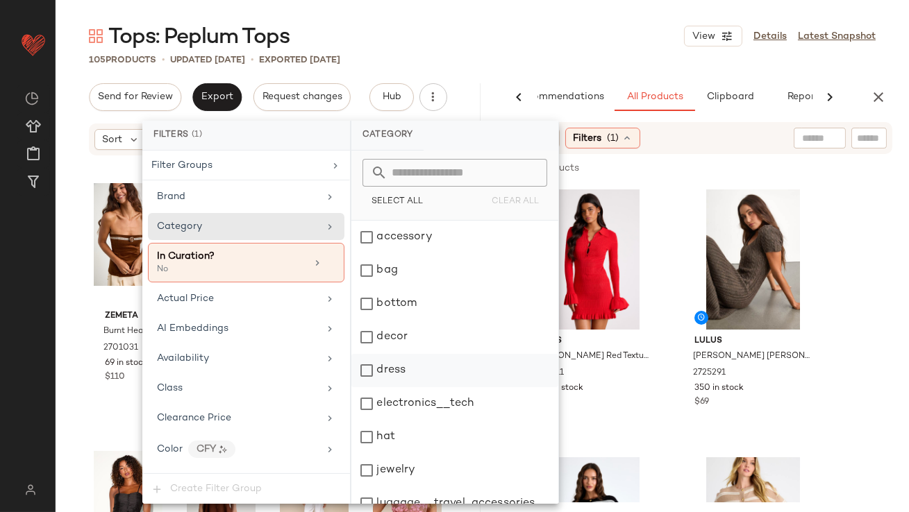
scroll to position [282, 0]
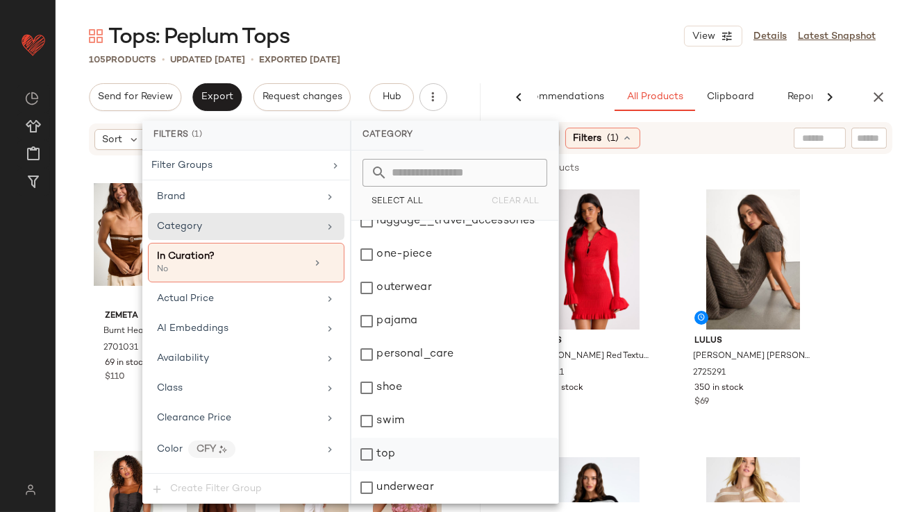
click at [387, 455] on div "top" at bounding box center [454, 454] width 207 height 33
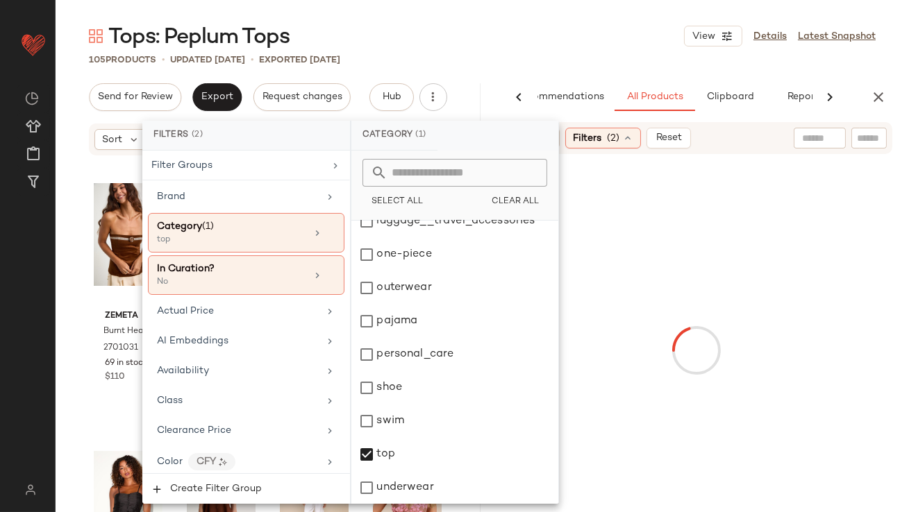
click at [517, 18] on main "Tops: Peplum Tops View Details Latest Snapshot 105 Products • updated Oct 14th …" at bounding box center [454, 256] width 909 height 512
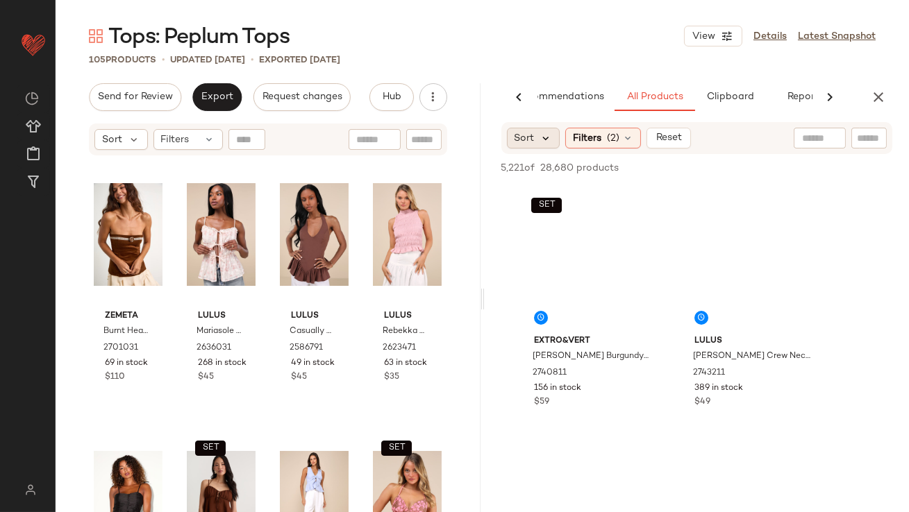
click at [541, 139] on icon at bounding box center [546, 138] width 12 height 12
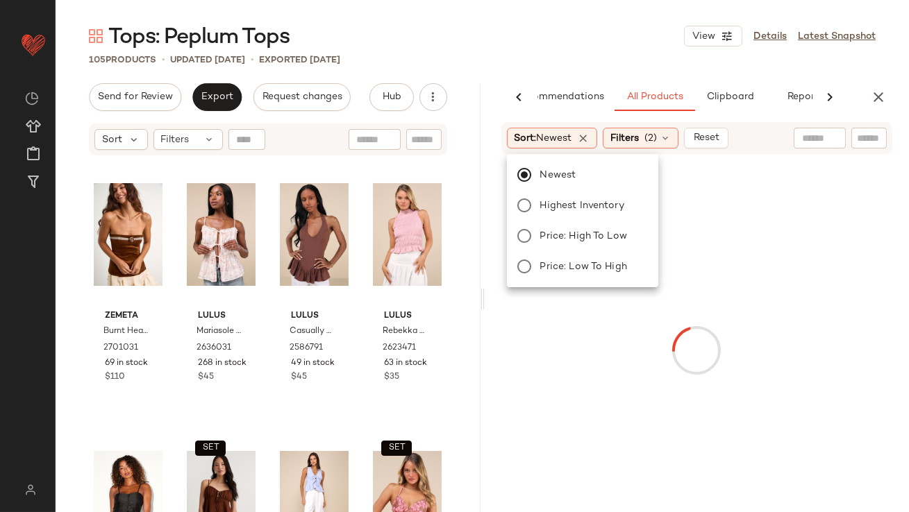
click at [570, 64] on div "105 Products • updated Oct 14th • Exported Oct 9th" at bounding box center [482, 60] width 853 height 14
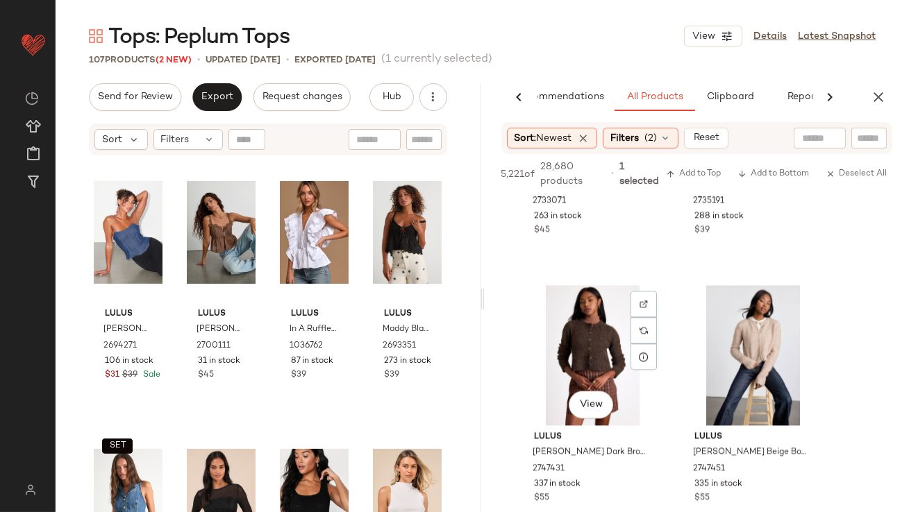
scroll to position [6631, 0]
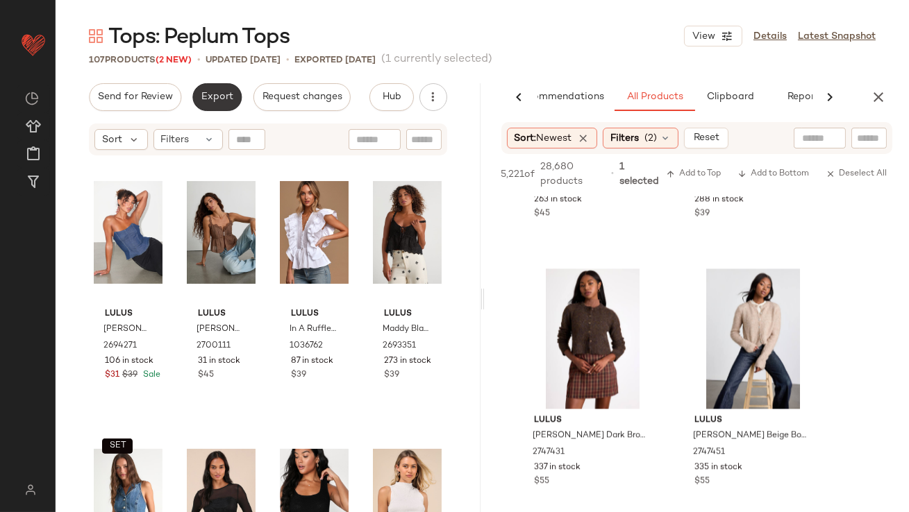
click at [223, 95] on span "Export" at bounding box center [217, 97] width 33 height 11
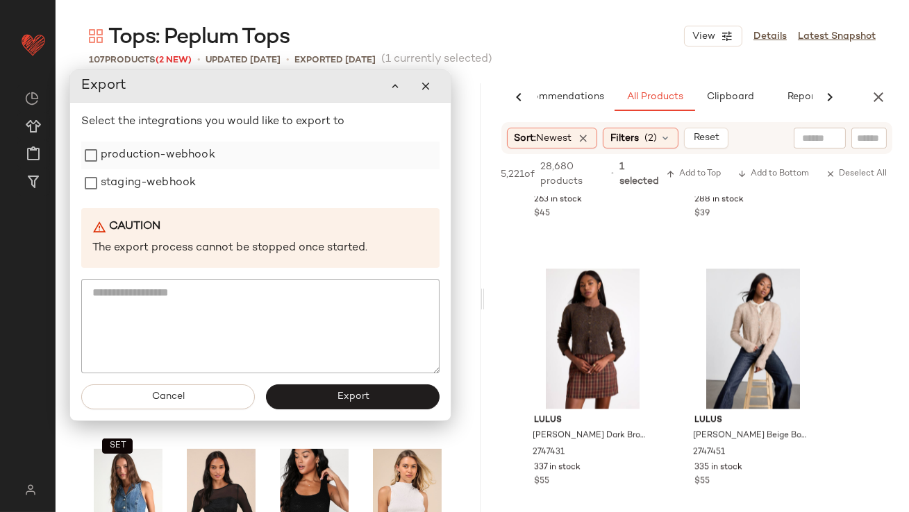
click at [198, 153] on label "production-webhook" at bounding box center [158, 156] width 115 height 28
click at [184, 182] on label "staging-webhook" at bounding box center [148, 183] width 95 height 28
click at [352, 402] on span "Export" at bounding box center [352, 396] width 33 height 11
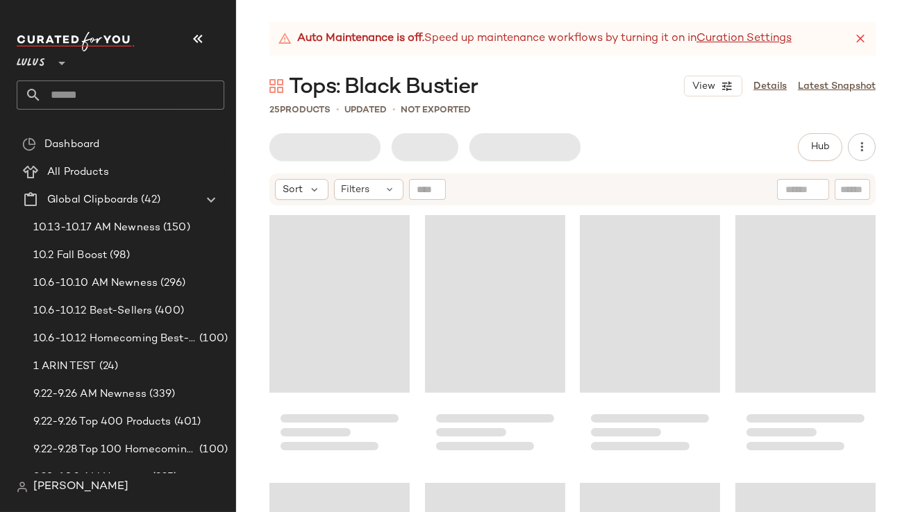
click at [210, 42] on button "button" at bounding box center [197, 38] width 33 height 33
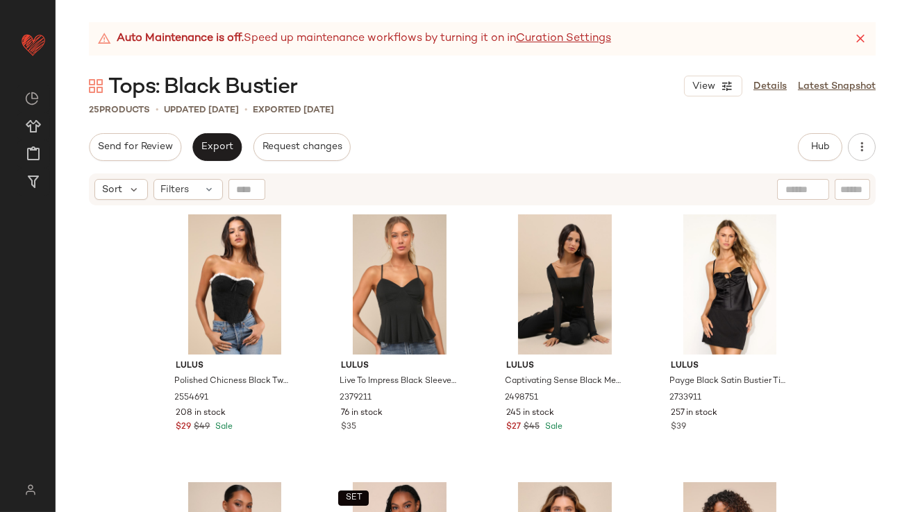
click at [868, 35] on div "Auto Maintenance is off. Speed up maintenance workflows by turning it on in Cur…" at bounding box center [482, 38] width 786 height 33
click at [863, 36] on icon at bounding box center [860, 39] width 14 height 14
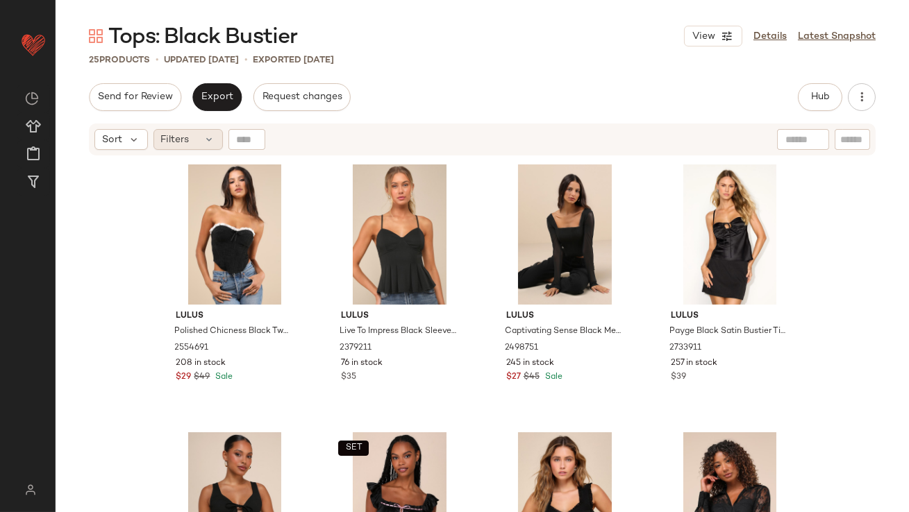
click at [205, 149] on div "Filters" at bounding box center [187, 139] width 69 height 21
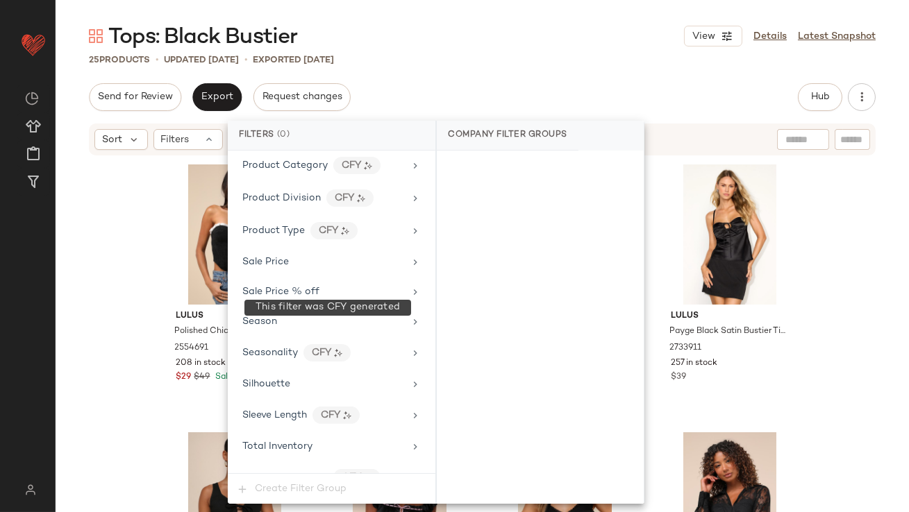
scroll to position [1034, 0]
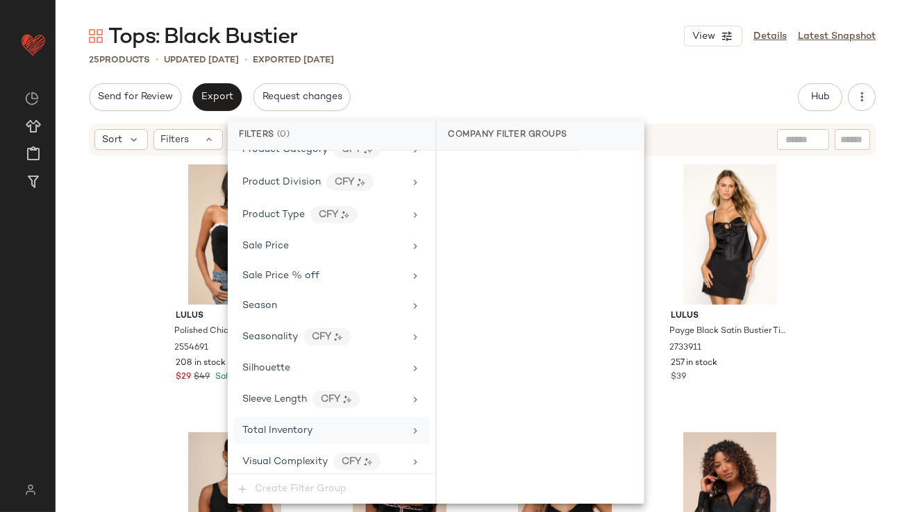
click at [281, 423] on div "Total Inventory" at bounding box center [277, 430] width 70 height 15
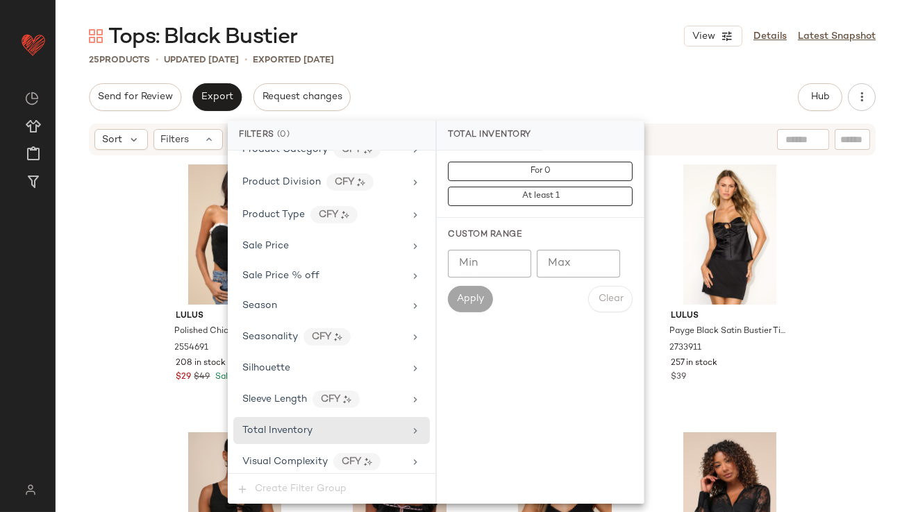
click at [591, 259] on input "Max" at bounding box center [578, 264] width 83 height 28
type input "**"
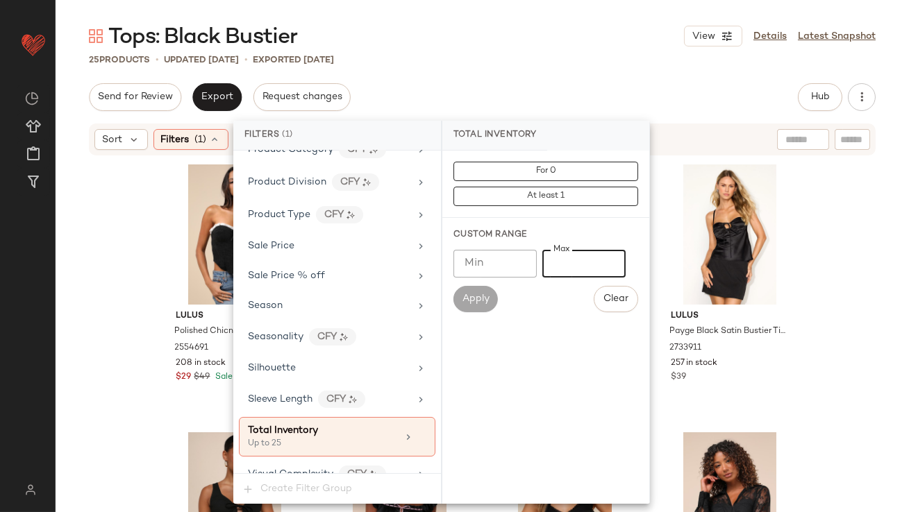
click at [490, 43] on div "Tops: Black Bustier View Details Latest Snapshot" at bounding box center [482, 36] width 853 height 28
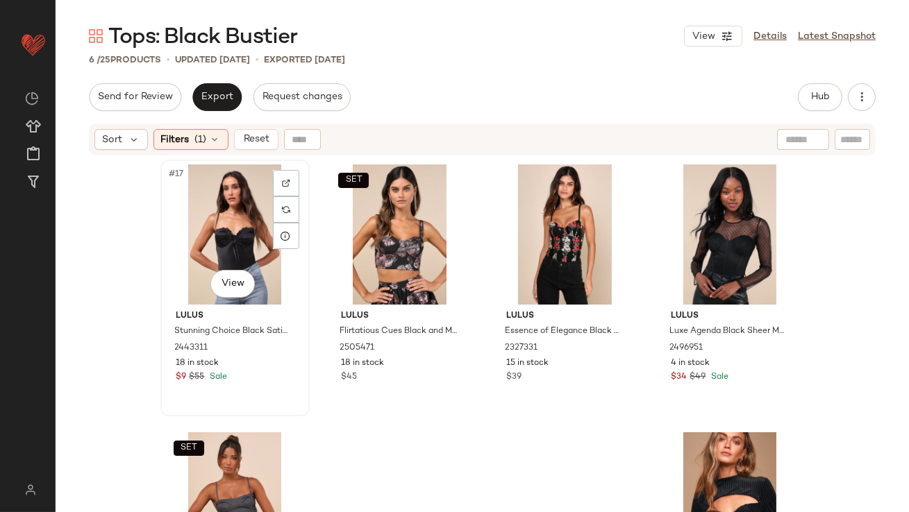
click at [221, 199] on div "#17 View" at bounding box center [235, 234] width 140 height 140
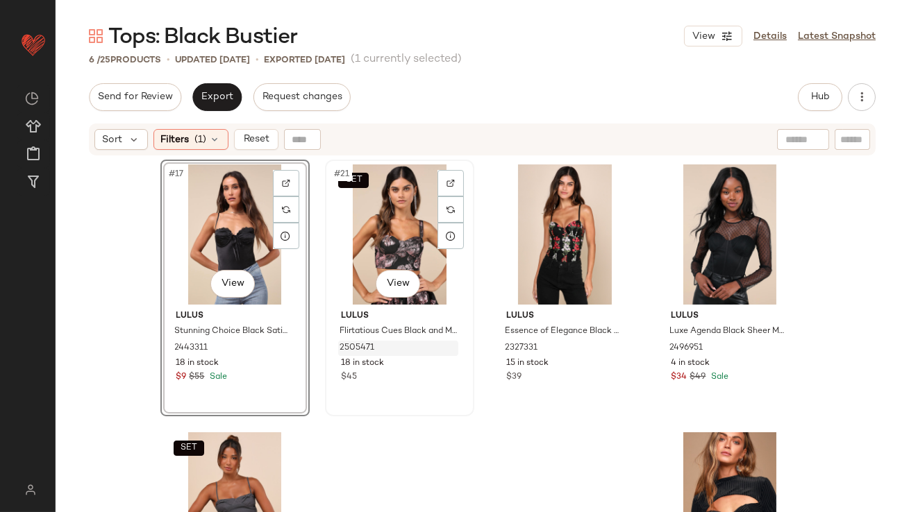
scroll to position [134, 0]
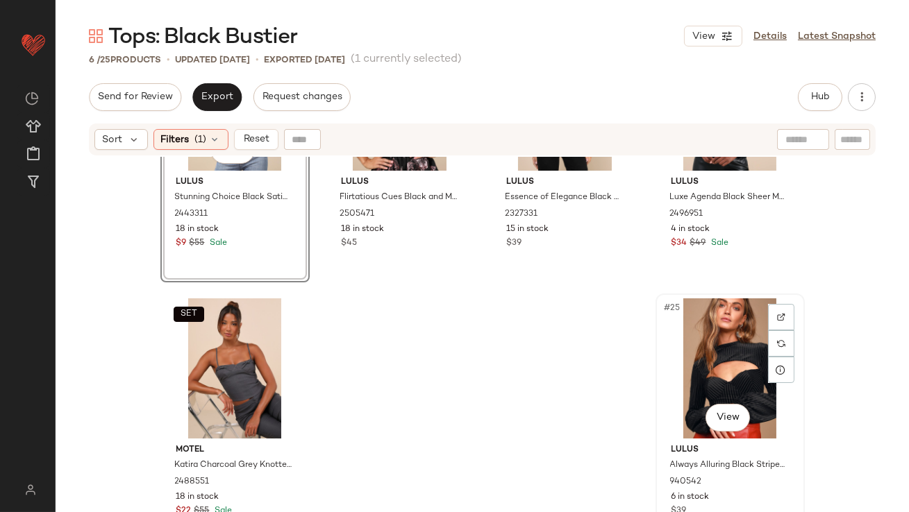
click at [702, 364] on div "#25 View" at bounding box center [730, 368] width 140 height 140
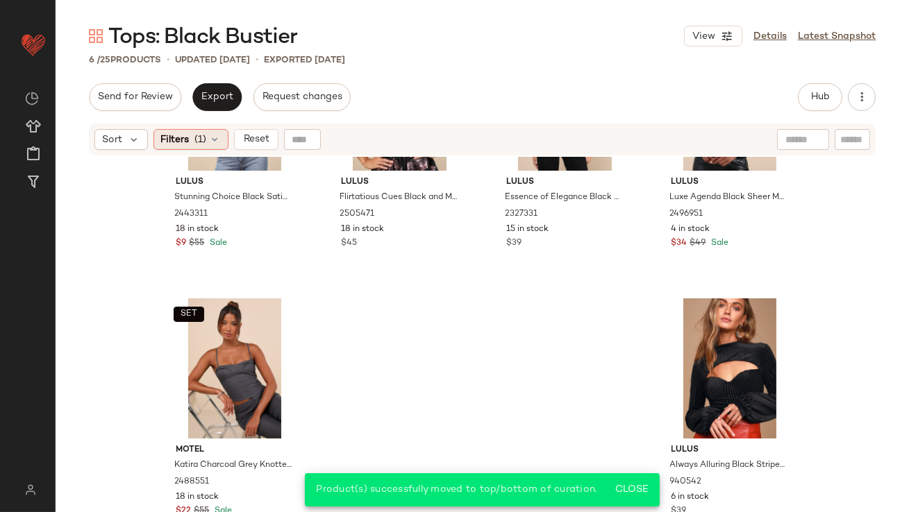
click at [204, 133] on span "(1)" at bounding box center [201, 140] width 12 height 15
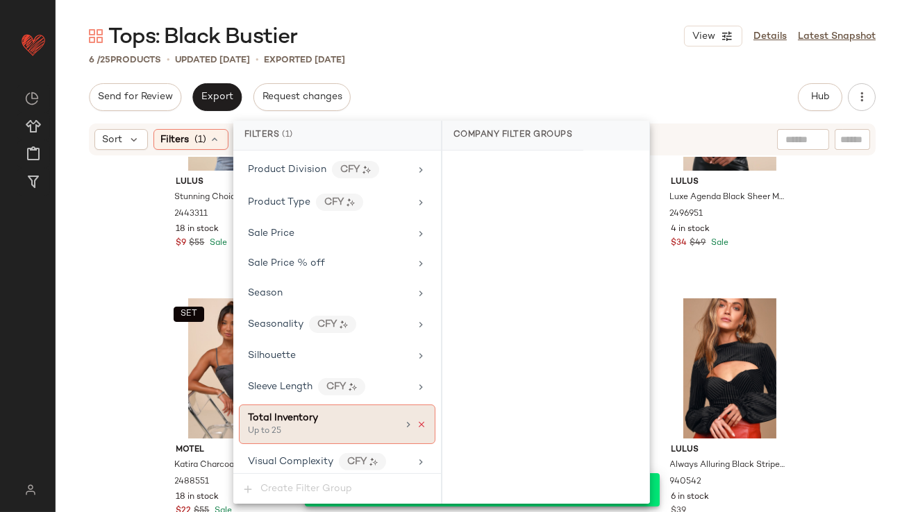
click at [416, 420] on icon at bounding box center [421, 425] width 10 height 10
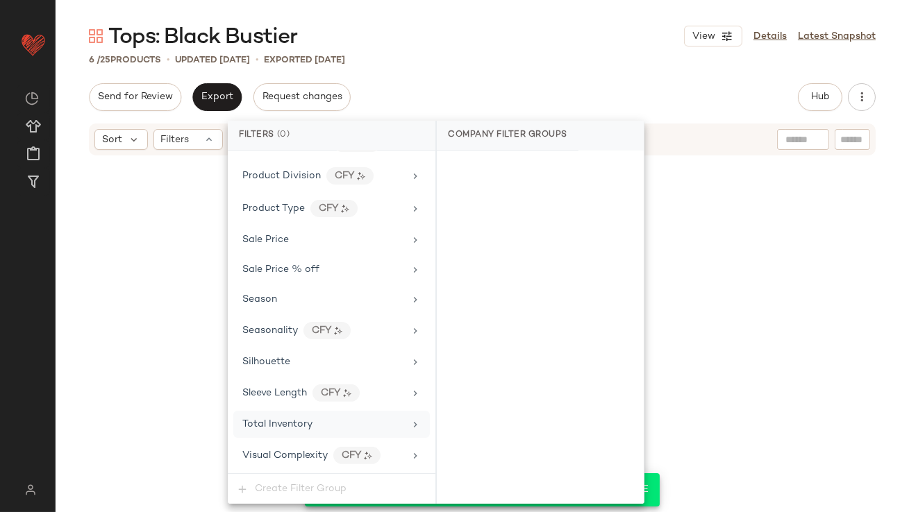
scroll to position [1034, 0]
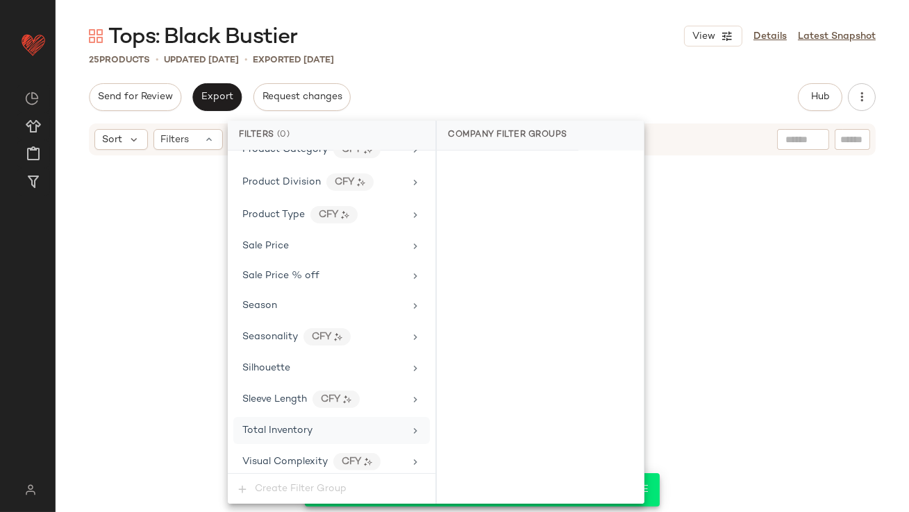
click at [528, 86] on div "Send for Review Export Request changes Hub Send for Review External Review Inte…" at bounding box center [482, 97] width 786 height 28
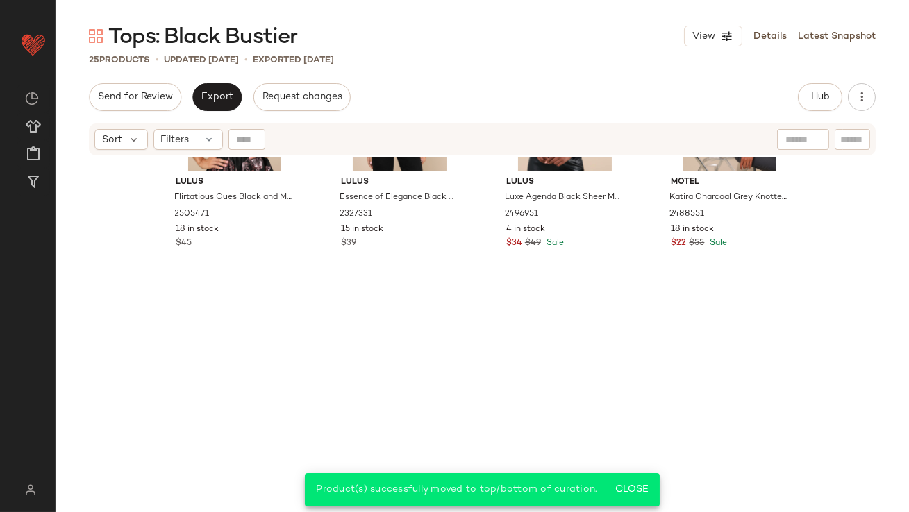
scroll to position [0, 0]
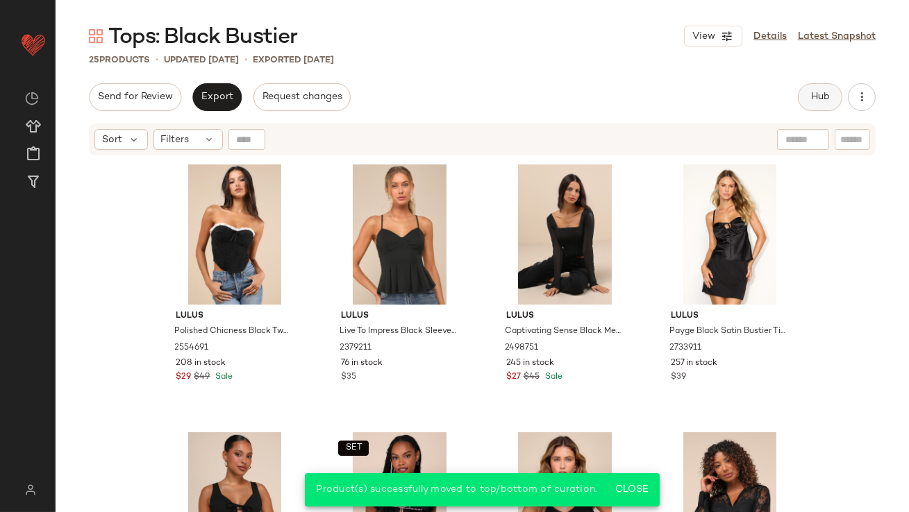
click at [807, 108] on button "Hub" at bounding box center [819, 97] width 44 height 28
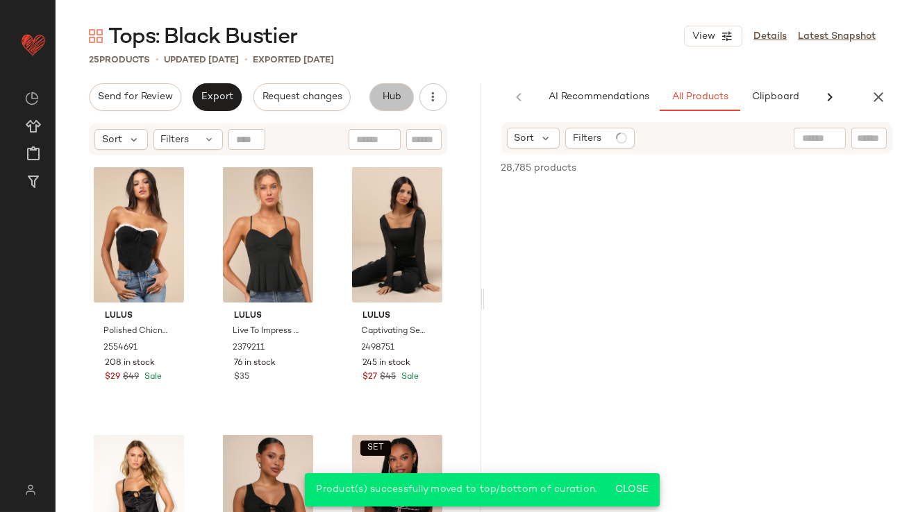
scroll to position [0, 74]
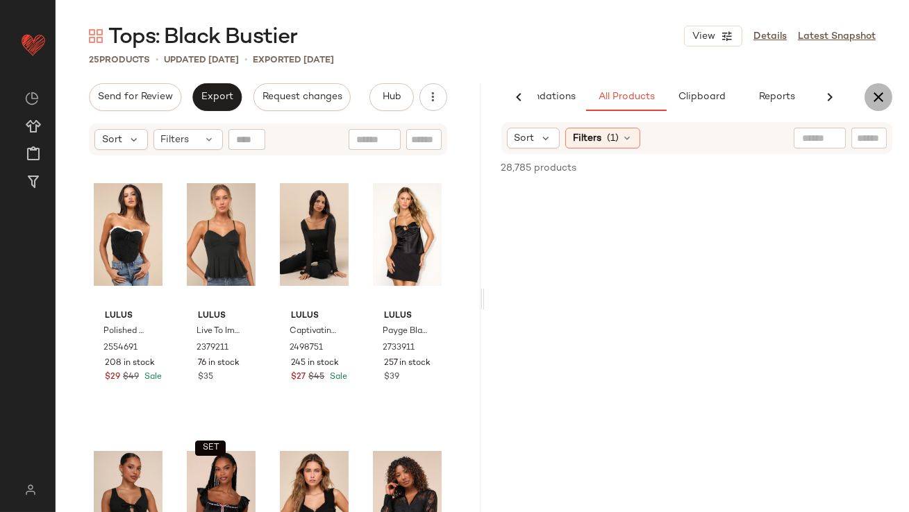
click at [875, 99] on icon "button" at bounding box center [878, 97] width 17 height 17
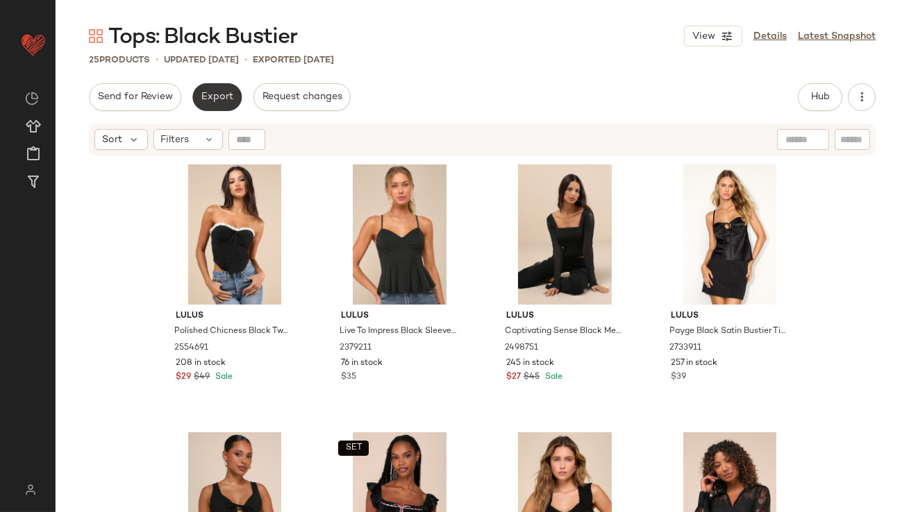
click at [221, 85] on button "Export" at bounding box center [216, 97] width 49 height 28
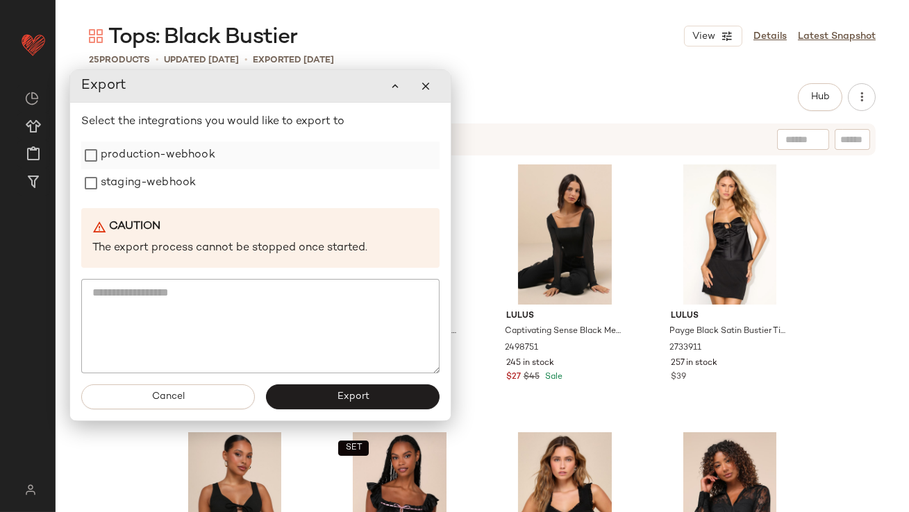
click at [218, 166] on div "production-webhook" at bounding box center [260, 156] width 358 height 28
click at [172, 190] on label "staging-webhook" at bounding box center [148, 183] width 95 height 28
click at [173, 160] on label "production-webhook" at bounding box center [158, 156] width 115 height 28
click at [307, 385] on button "Export" at bounding box center [353, 397] width 174 height 25
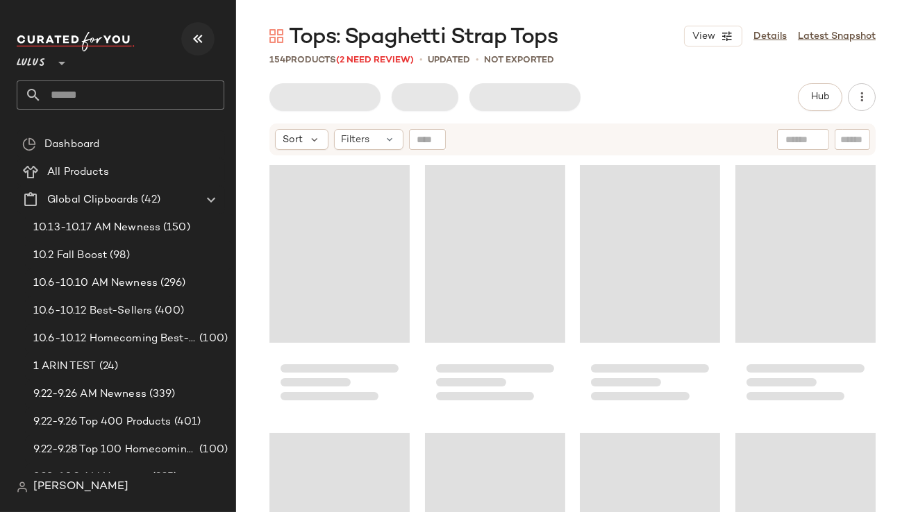
click at [204, 36] on icon "button" at bounding box center [197, 39] width 17 height 17
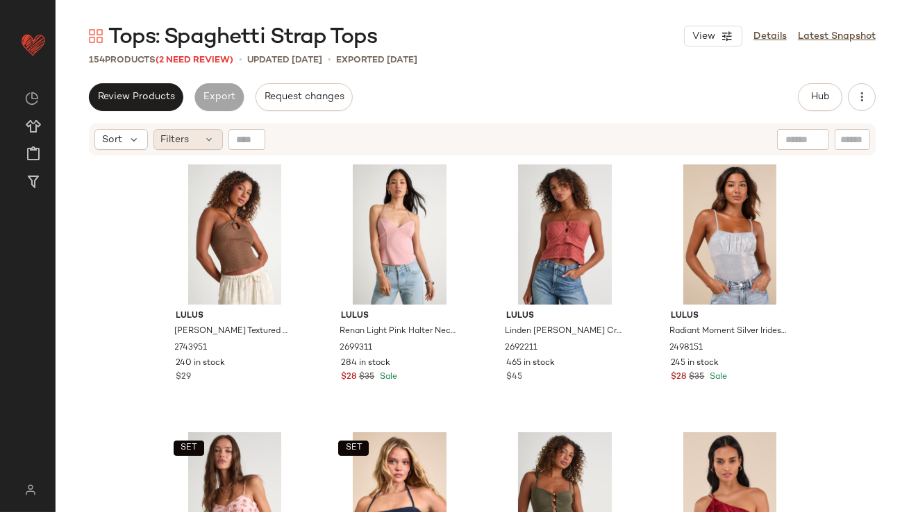
click at [193, 138] on div "Filters" at bounding box center [187, 139] width 69 height 21
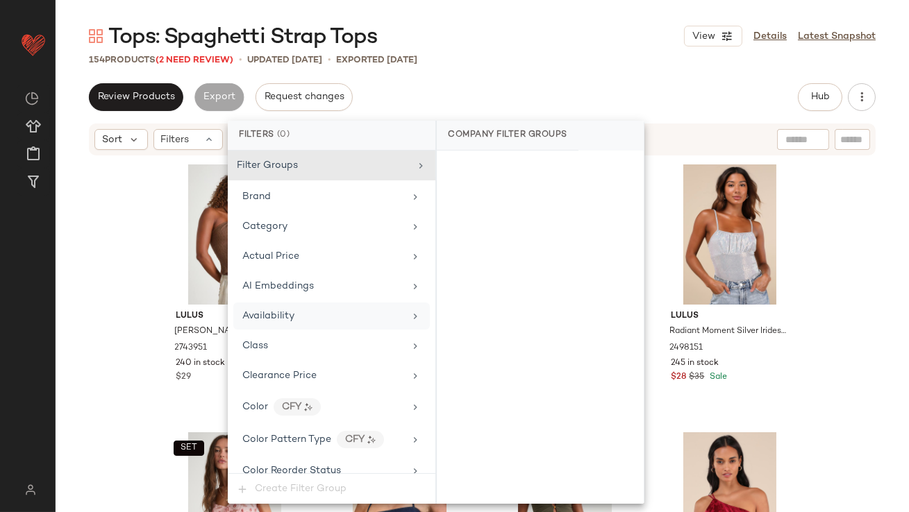
click at [270, 309] on div "Availability" at bounding box center [268, 316] width 52 height 15
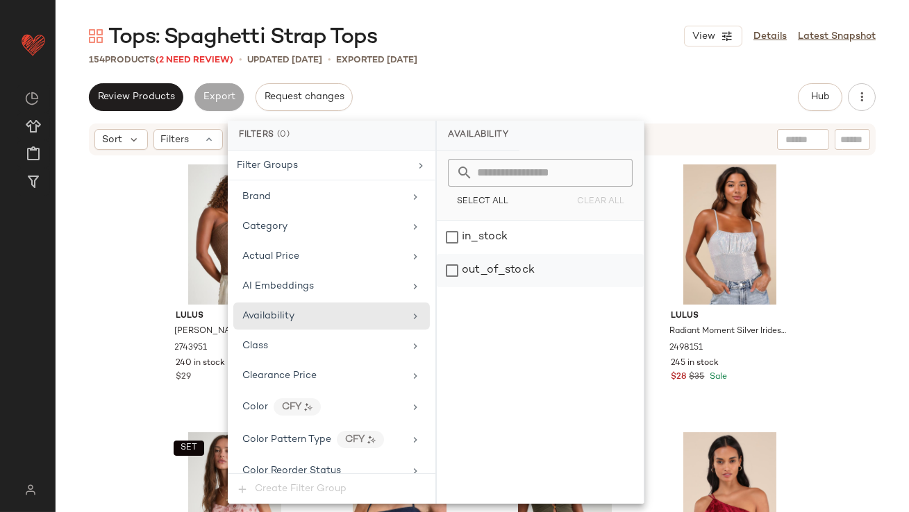
click at [460, 259] on div "out_of_stock" at bounding box center [540, 270] width 207 height 33
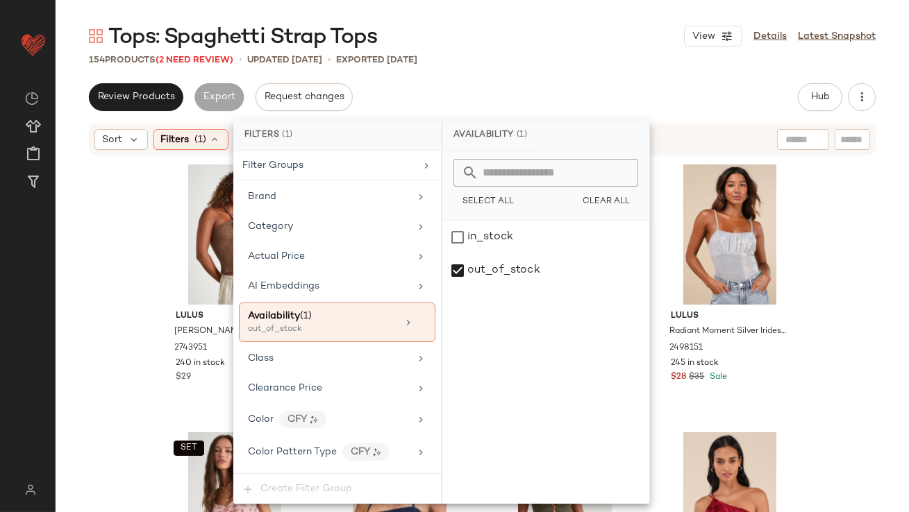
click at [509, 100] on div "Review Products Export Request changes Hub Send for Review External Review Inte…" at bounding box center [482, 97] width 786 height 28
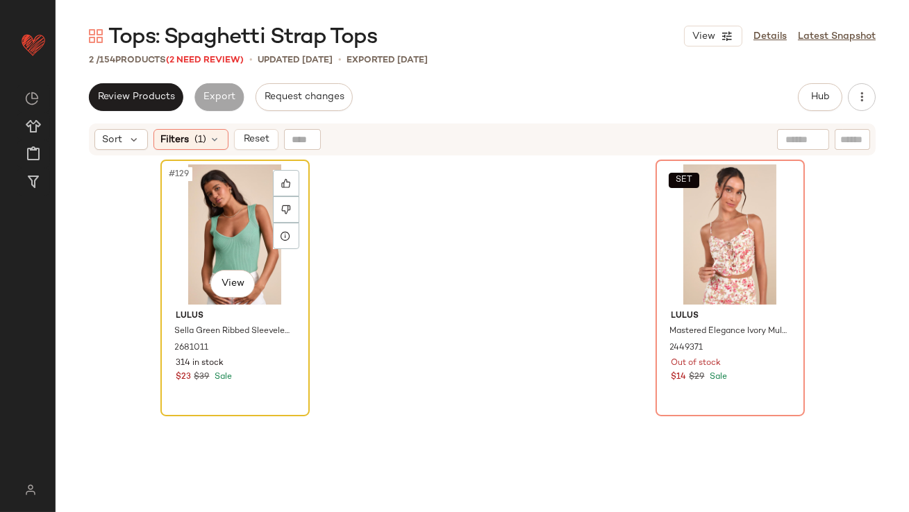
click at [195, 202] on div "#129 View" at bounding box center [235, 234] width 140 height 140
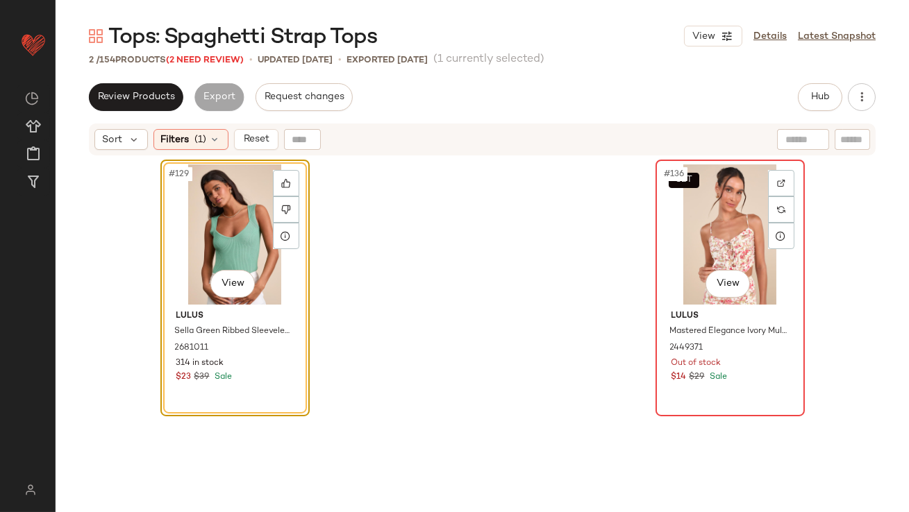
click at [680, 223] on div "SET #136 View" at bounding box center [730, 234] width 140 height 140
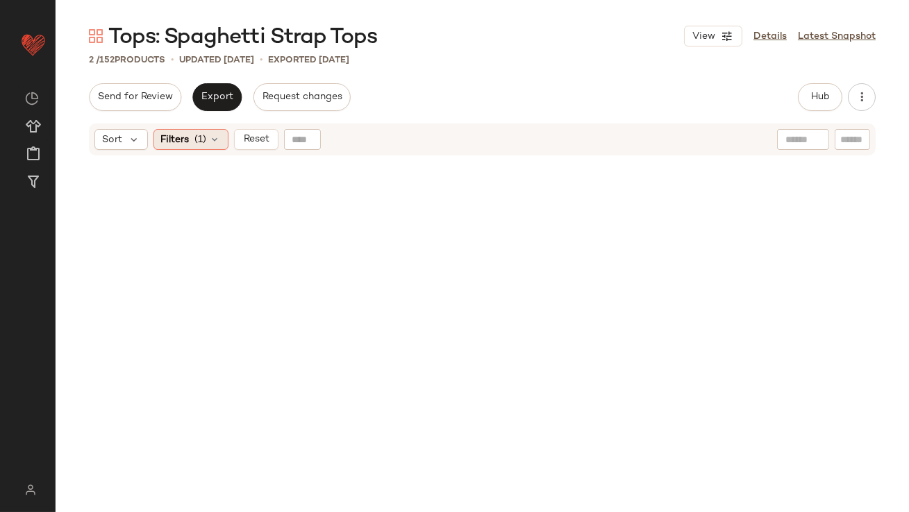
click at [168, 140] on span "Filters" at bounding box center [175, 140] width 28 height 15
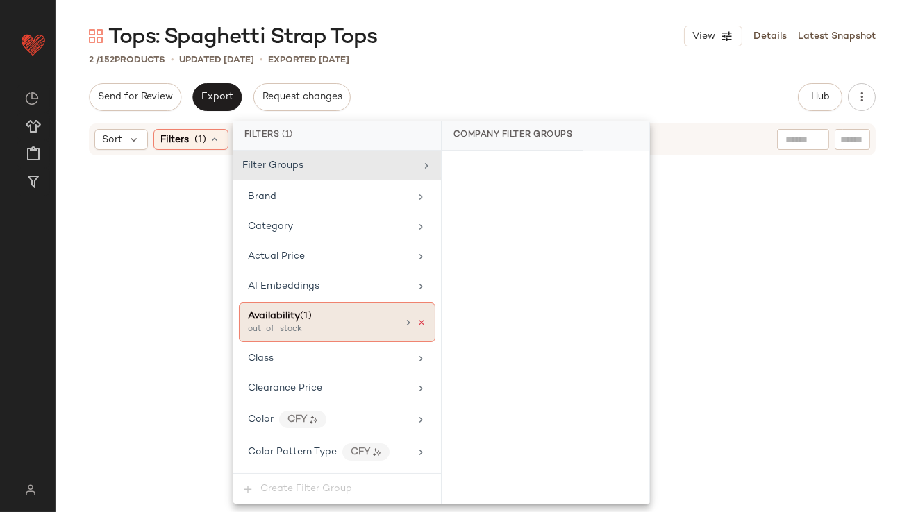
click at [418, 320] on icon at bounding box center [421, 323] width 10 height 10
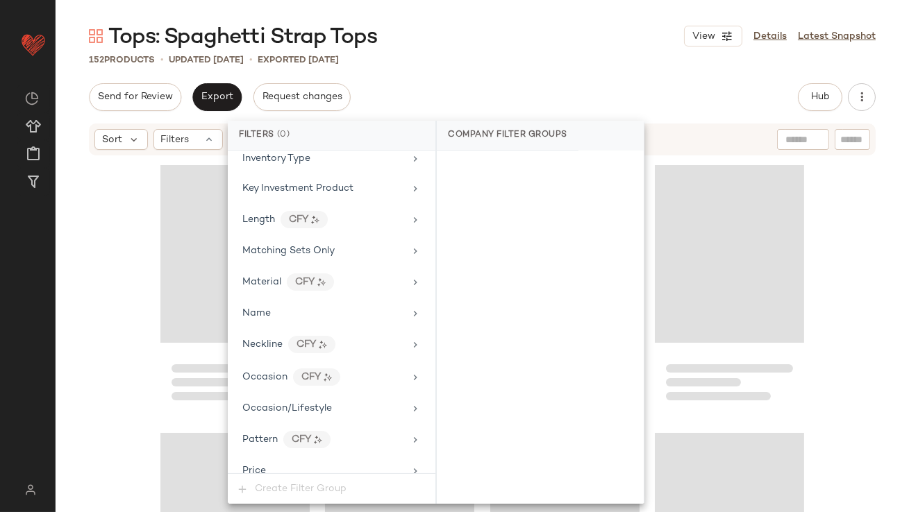
scroll to position [1063, 0]
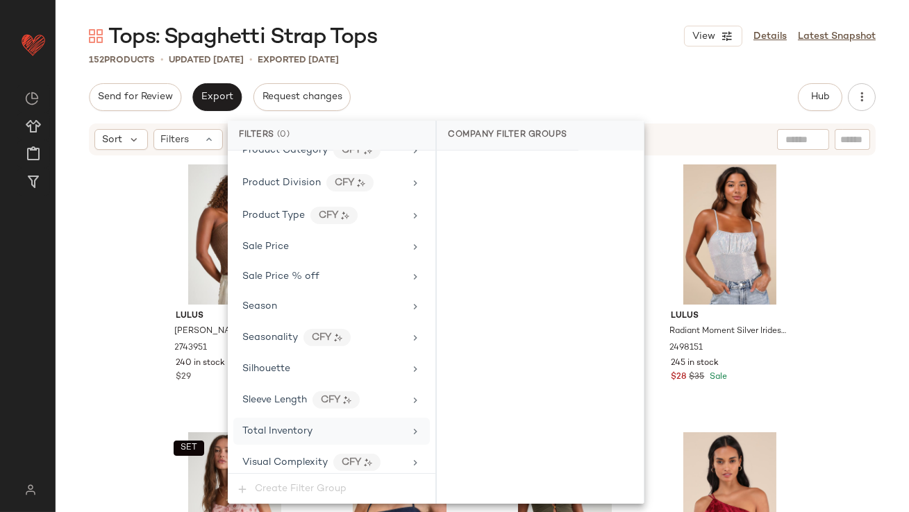
click at [279, 426] on span "Total Inventory" at bounding box center [277, 431] width 70 height 10
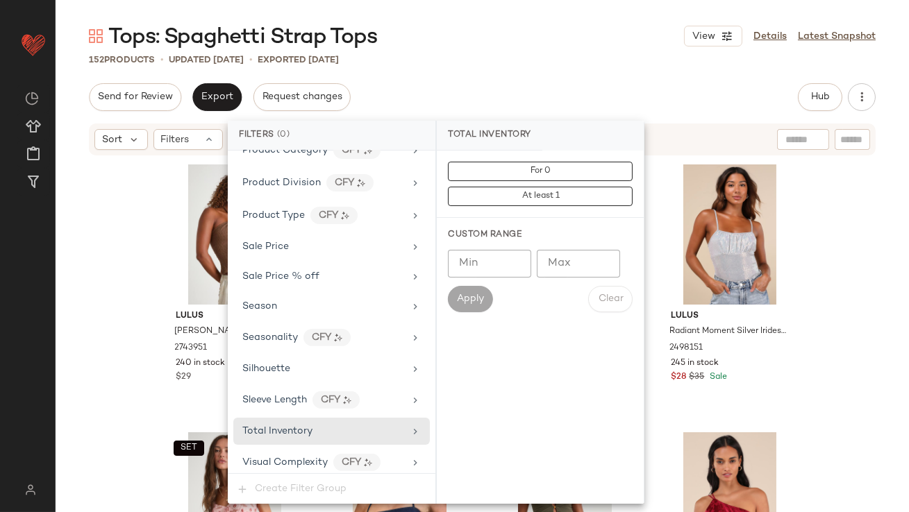
click at [575, 261] on input "Max" at bounding box center [578, 264] width 83 height 28
type input "**"
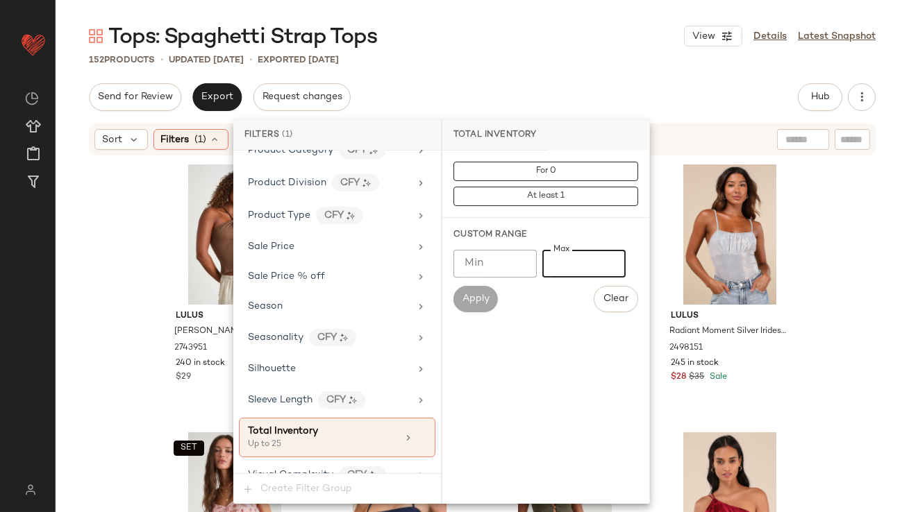
click at [558, 12] on main "Tops: Spaghetti Strap Tops View Details Latest Snapshot 152 Products • updated …" at bounding box center [454, 256] width 909 height 512
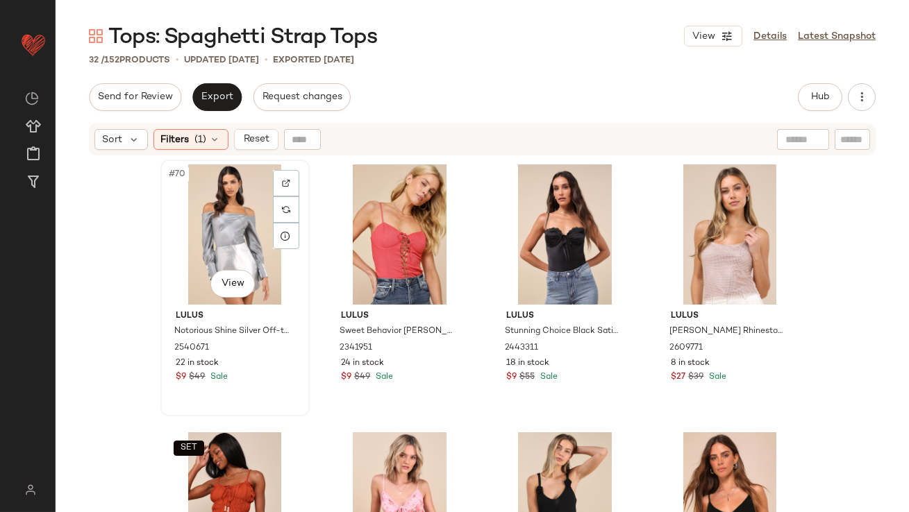
click at [224, 231] on div "#70 View" at bounding box center [235, 234] width 140 height 140
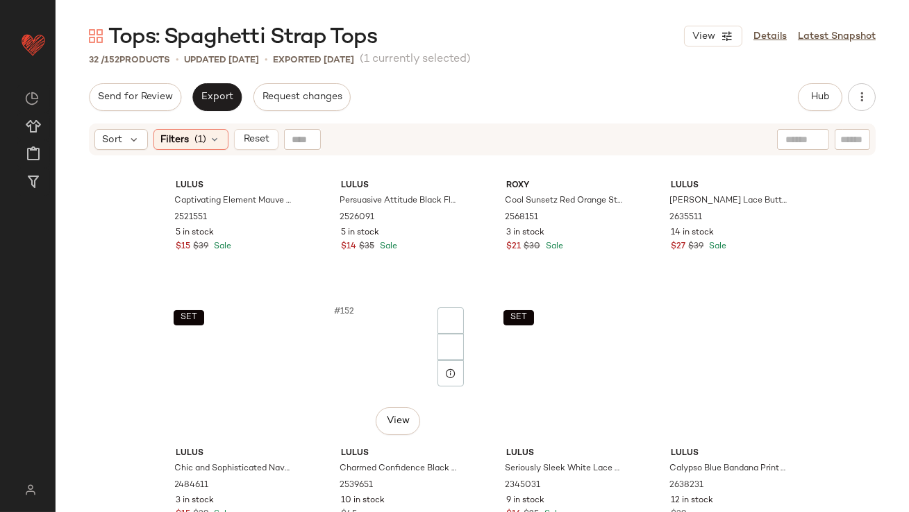
scroll to position [1753, 0]
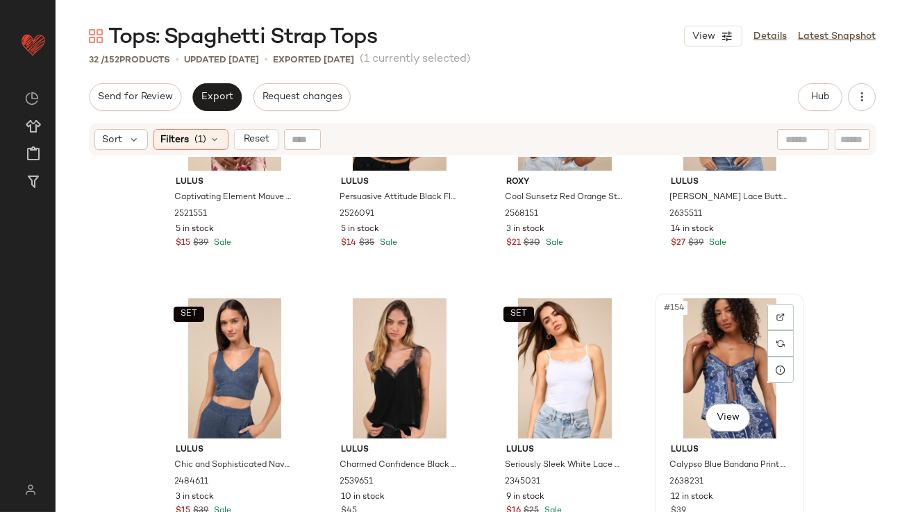
click at [711, 323] on div "#154 View" at bounding box center [729, 368] width 140 height 140
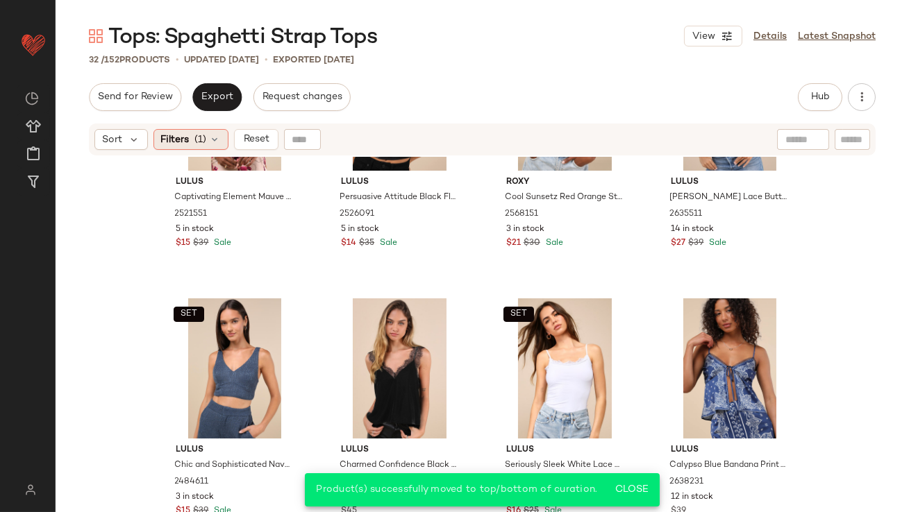
click at [207, 138] on div "Filters (1)" at bounding box center [190, 139] width 75 height 21
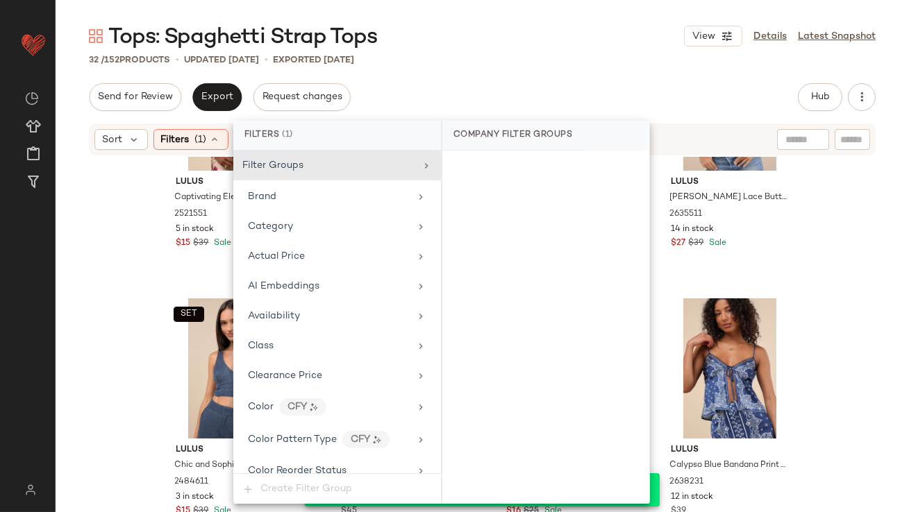
scroll to position [1076, 0]
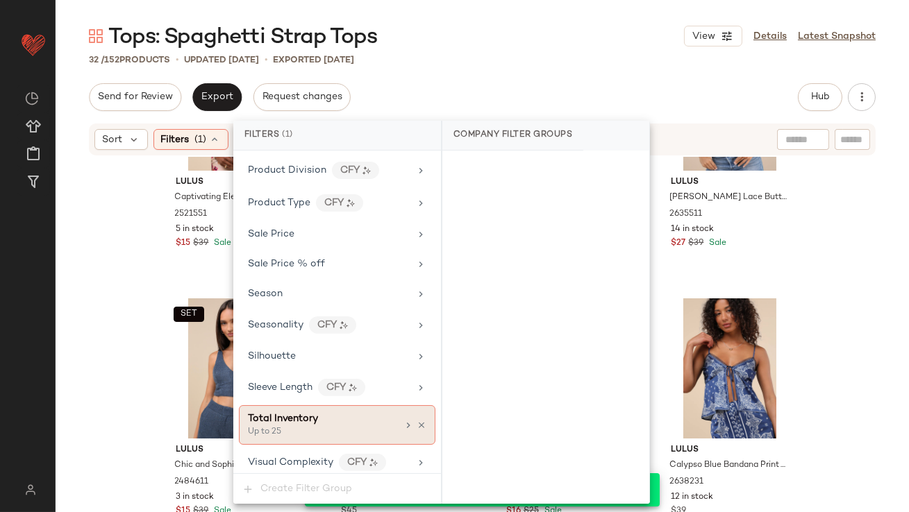
click at [421, 416] on div "Total Inventory Up to 25" at bounding box center [337, 425] width 196 height 40
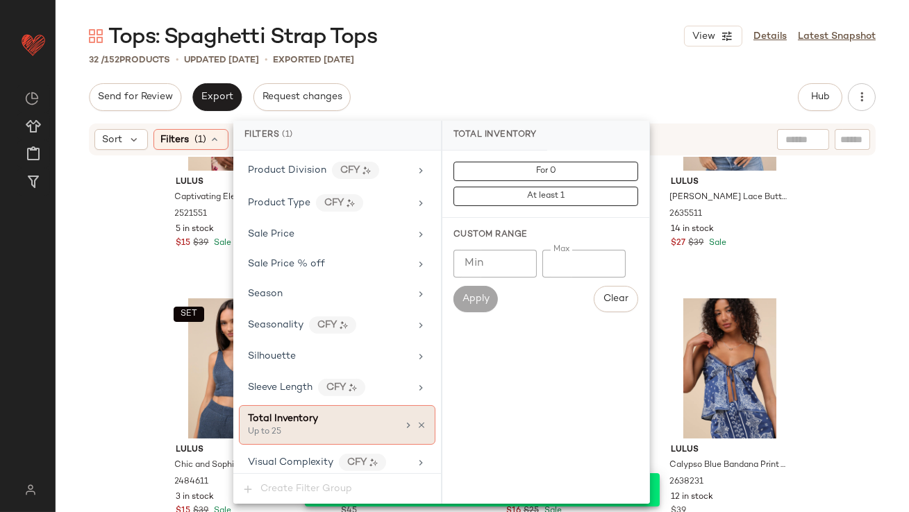
click at [416, 421] on icon at bounding box center [421, 426] width 10 height 10
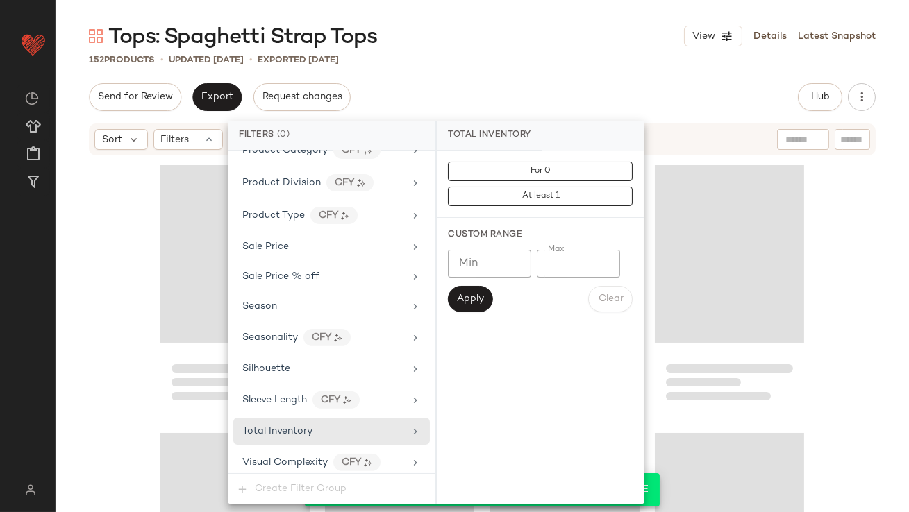
click at [518, 40] on div "Tops: Spaghetti Strap Tops View Details Latest Snapshot" at bounding box center [482, 36] width 853 height 28
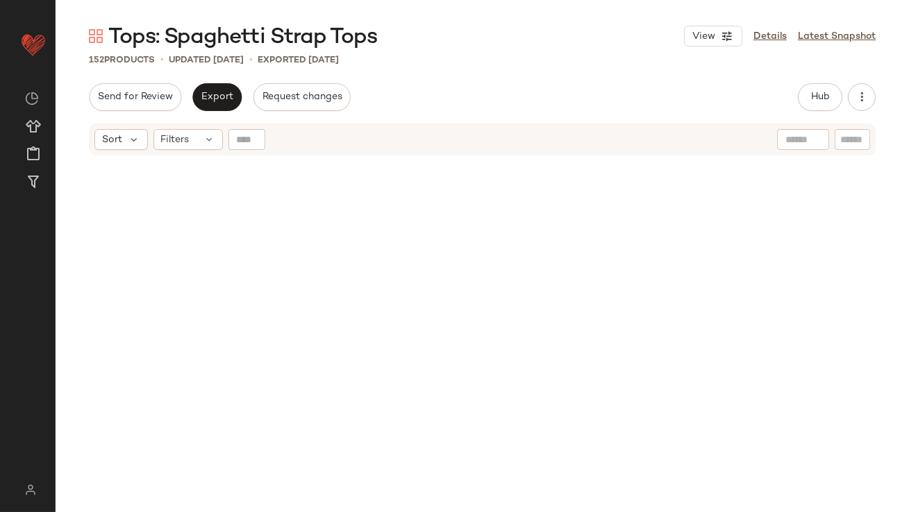
scroll to position [0, 0]
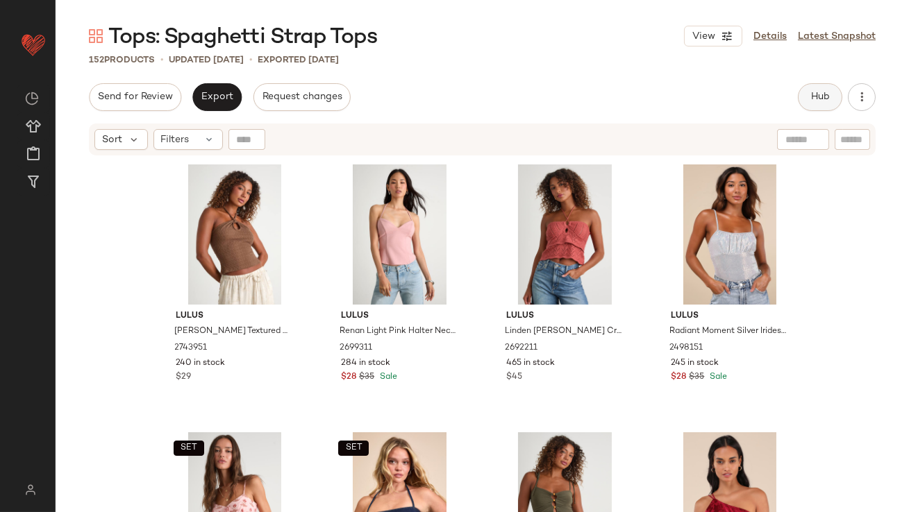
click at [820, 100] on span "Hub" at bounding box center [819, 97] width 19 height 11
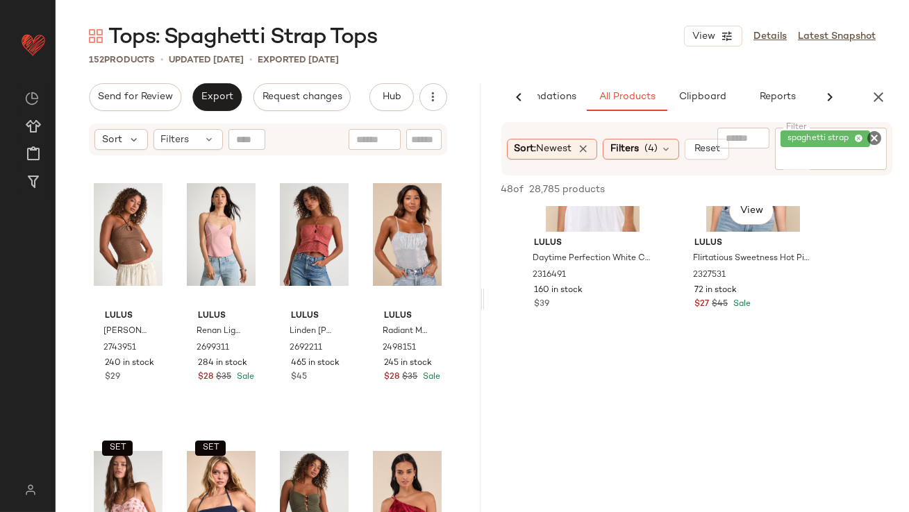
scroll to position [479, 0]
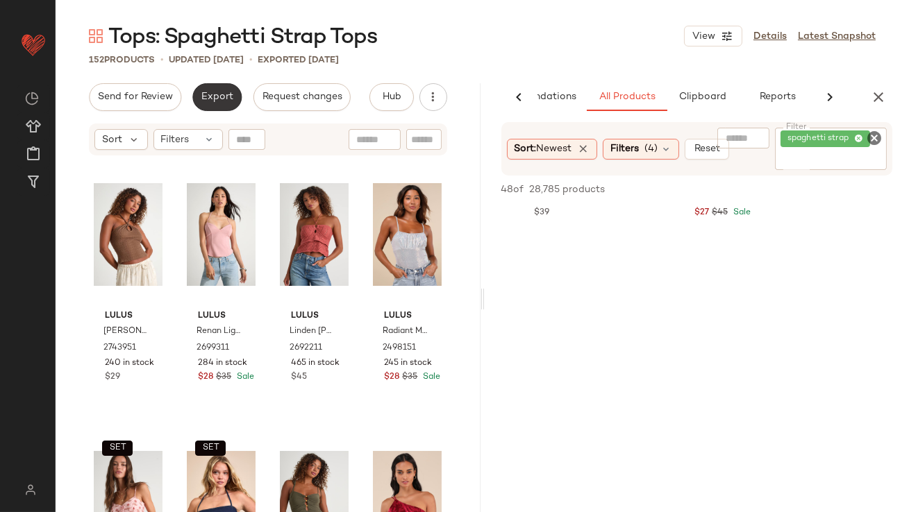
click at [209, 107] on button "Export" at bounding box center [216, 97] width 49 height 28
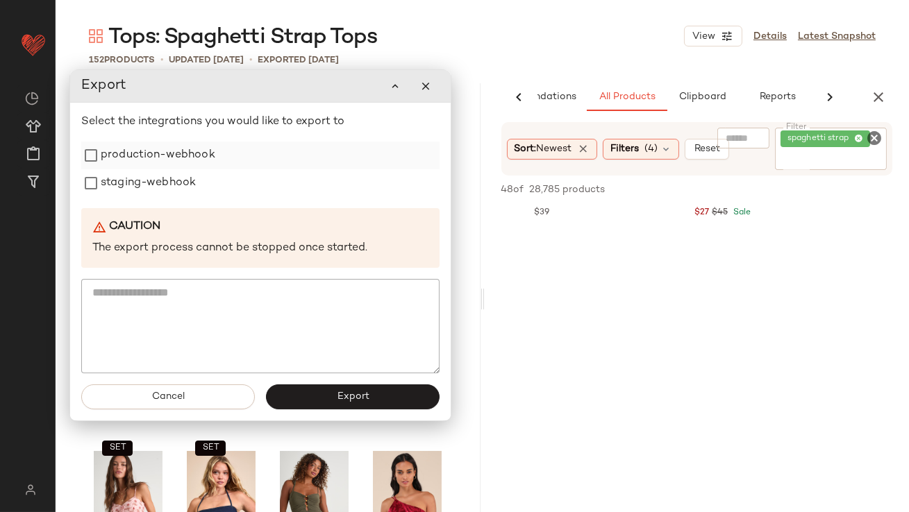
click at [189, 156] on label "production-webhook" at bounding box center [158, 156] width 115 height 28
click at [185, 183] on label "staging-webhook" at bounding box center [148, 183] width 95 height 28
click at [306, 398] on button "Export" at bounding box center [353, 397] width 174 height 25
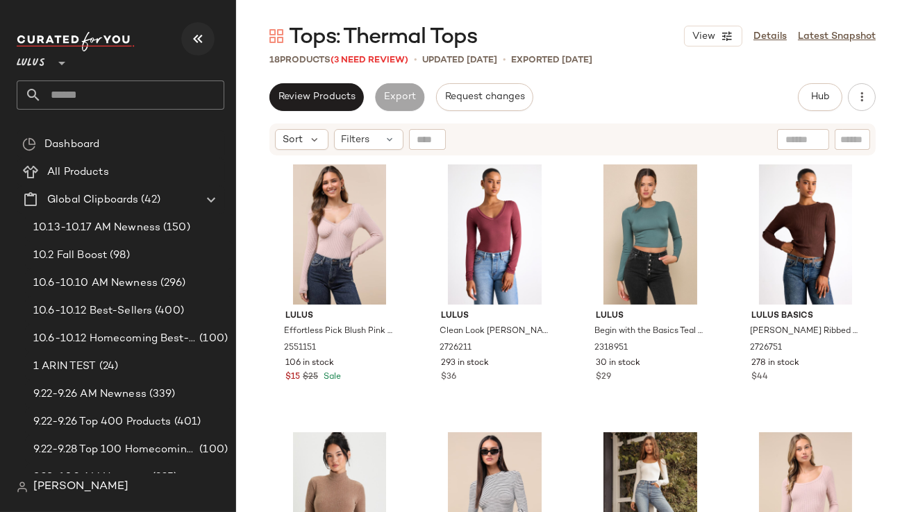
click at [192, 40] on icon "button" at bounding box center [197, 39] width 17 height 17
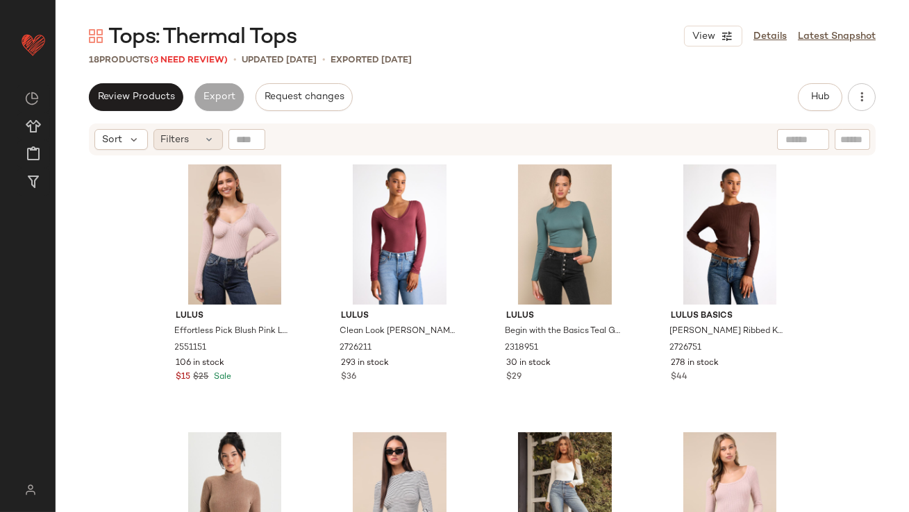
click at [204, 135] on icon at bounding box center [209, 139] width 11 height 11
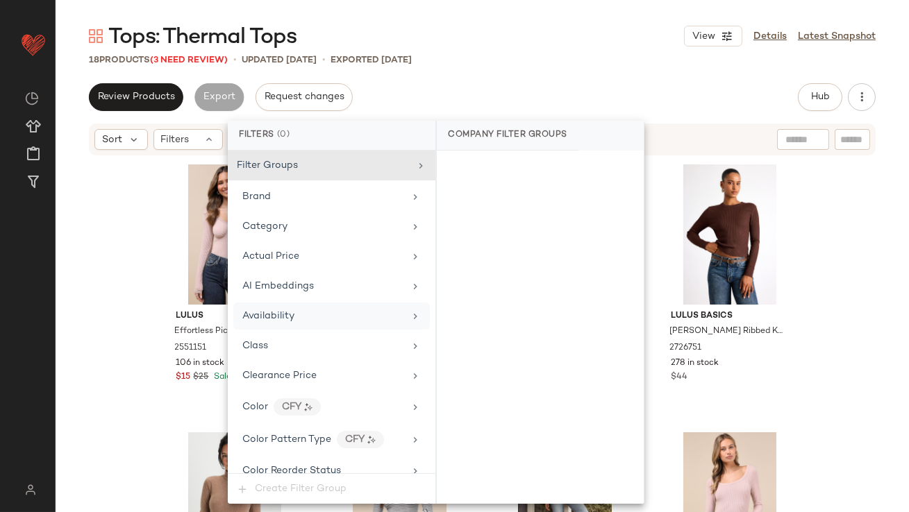
click at [267, 311] on span "Availability" at bounding box center [268, 316] width 52 height 10
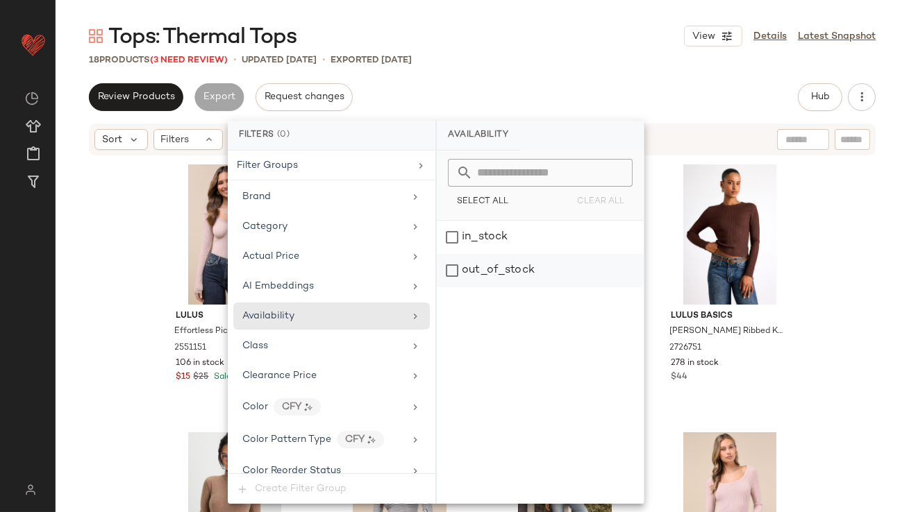
click at [478, 282] on div "out_of_stock" at bounding box center [540, 270] width 207 height 33
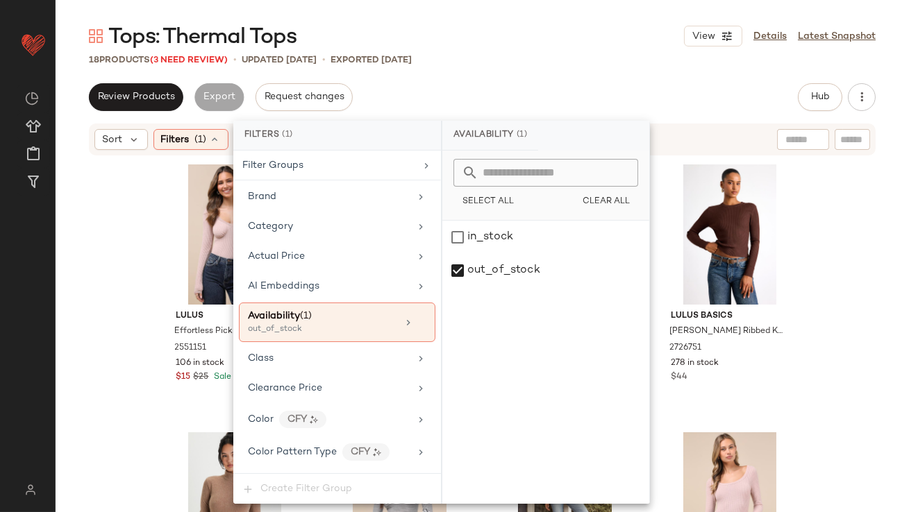
click at [553, 49] on div "Tops: Thermal Tops View Details Latest Snapshot" at bounding box center [482, 36] width 853 height 28
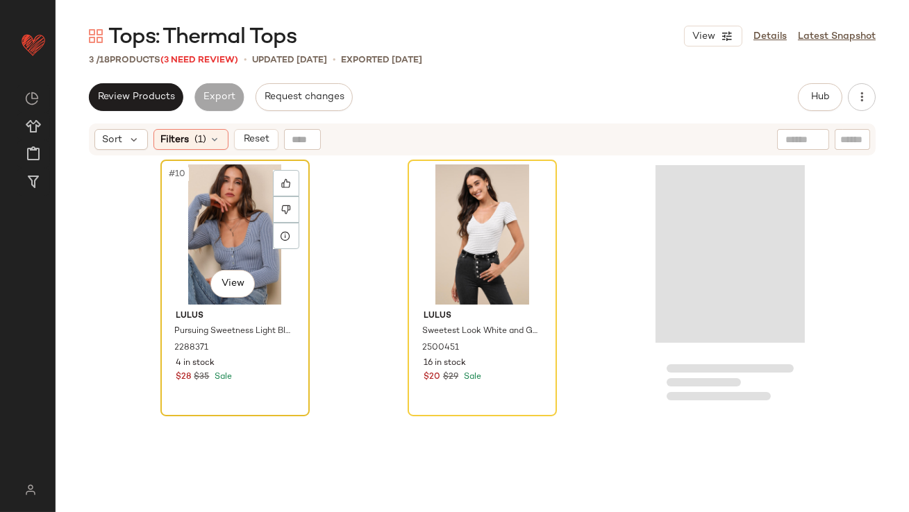
click at [192, 214] on div "#10 View" at bounding box center [235, 234] width 140 height 140
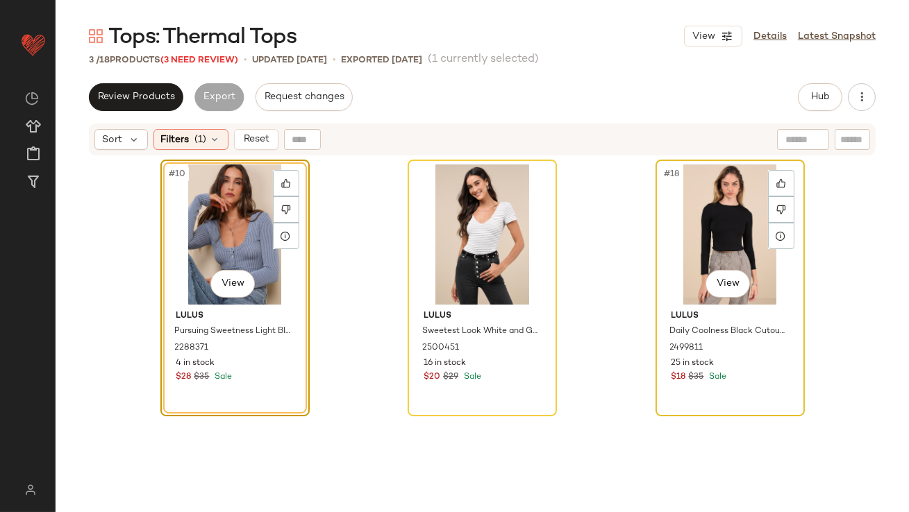
click at [700, 205] on div "#18 View" at bounding box center [730, 234] width 140 height 140
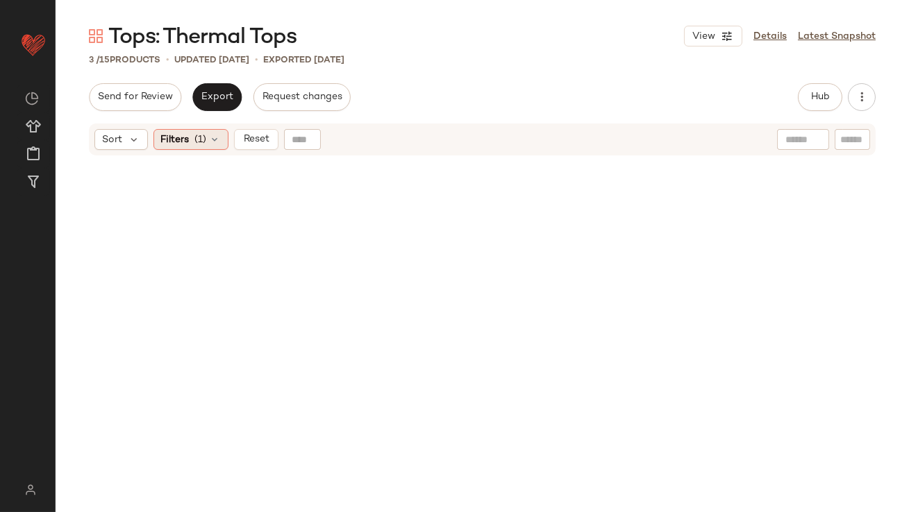
click at [202, 149] on div "Filters (1)" at bounding box center [190, 139] width 75 height 21
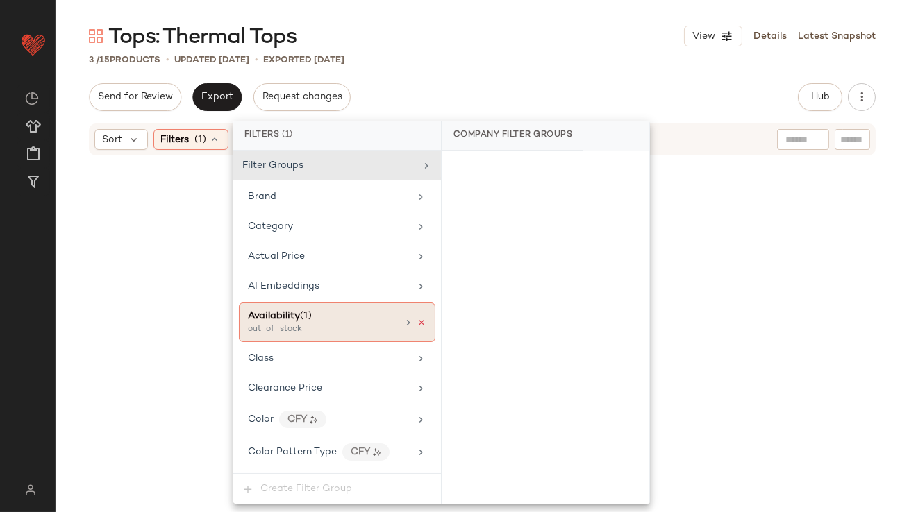
click at [416, 320] on icon at bounding box center [421, 323] width 10 height 10
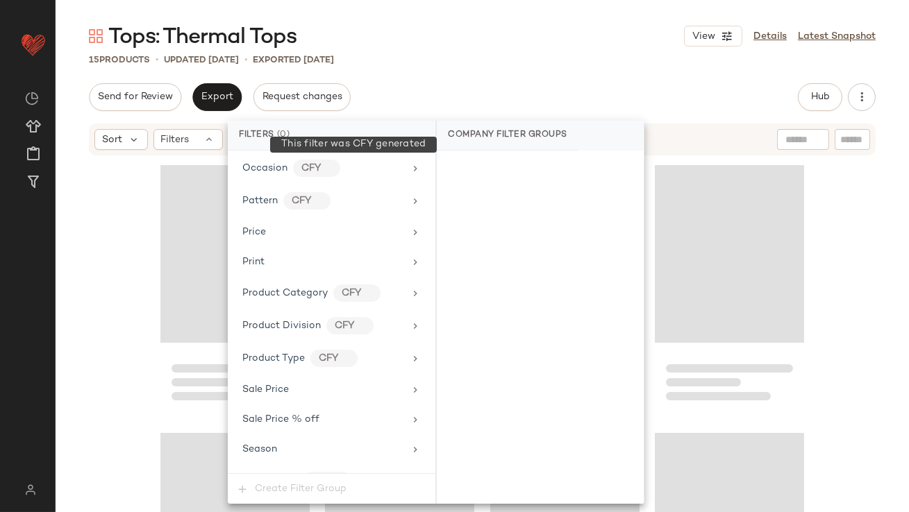
scroll to position [1002, 0]
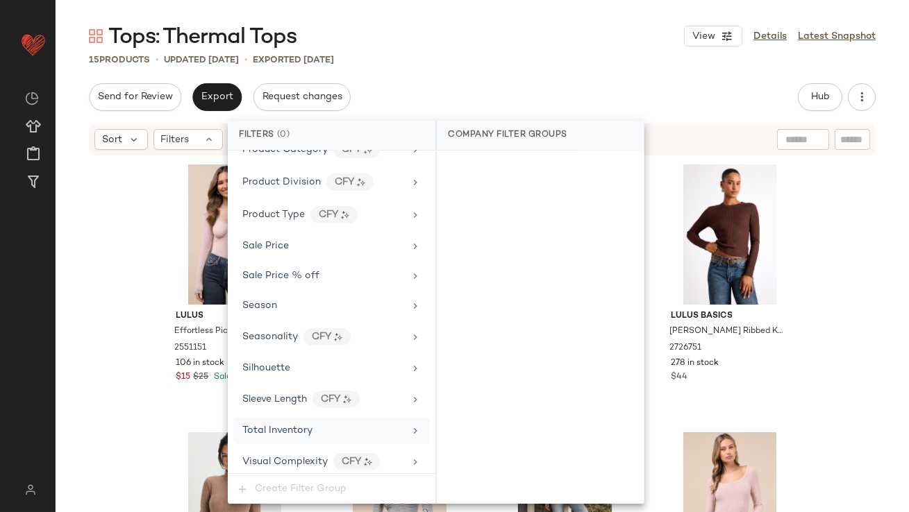
click at [321, 431] on div "Total Inventory" at bounding box center [323, 430] width 162 height 15
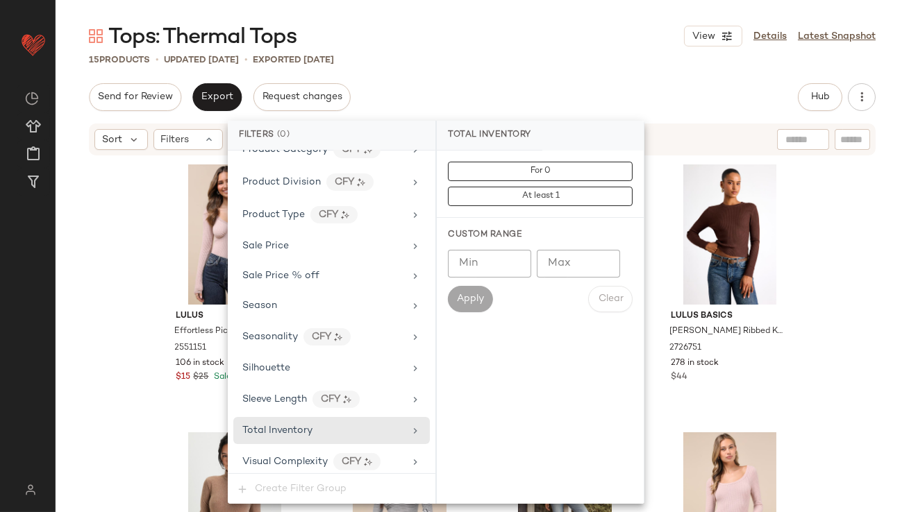
click at [573, 274] on input "Max" at bounding box center [578, 264] width 83 height 28
type input "**"
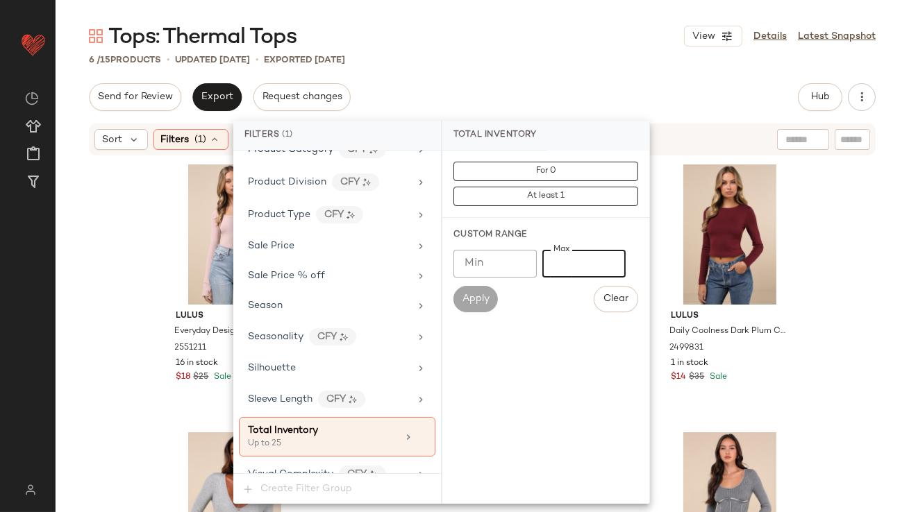
click at [537, 76] on div "Tops: Thermal Tops View Details Latest Snapshot 6 / 15 Products • updated [DATE…" at bounding box center [482, 267] width 853 height 490
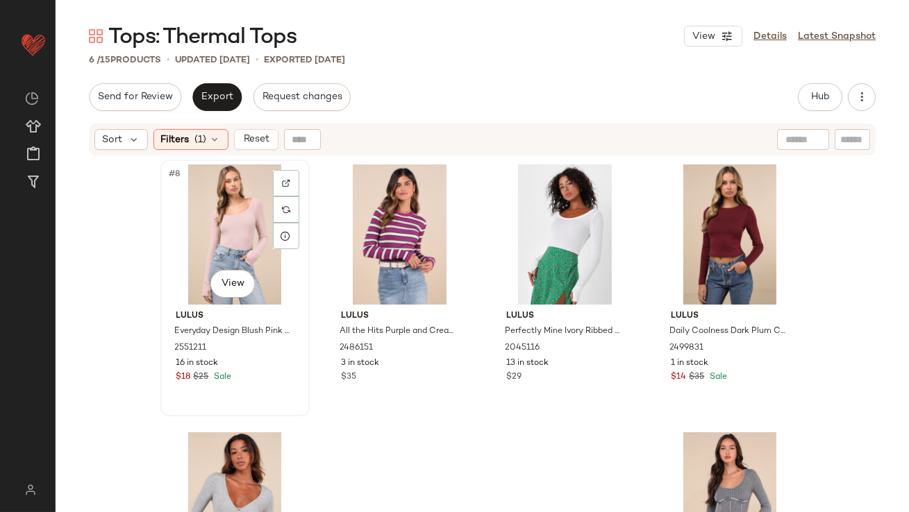
click at [170, 242] on div "#8 View" at bounding box center [235, 234] width 140 height 140
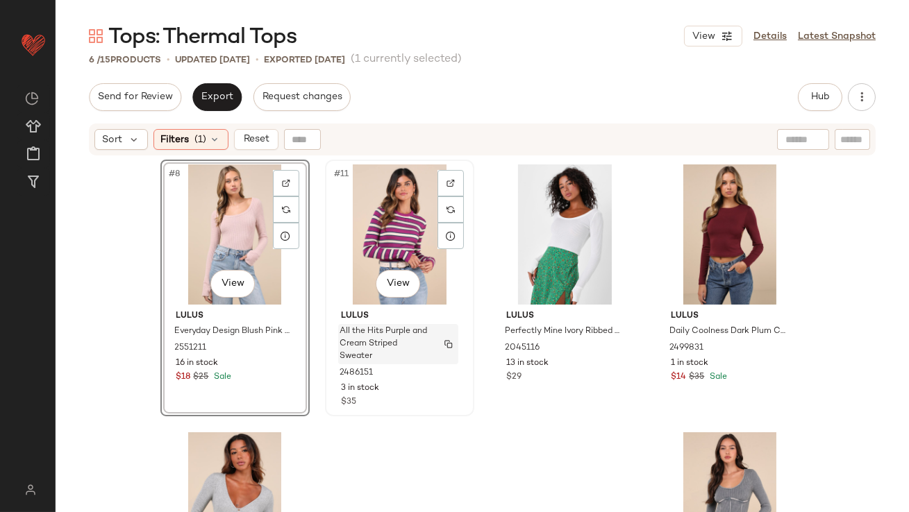
scroll to position [134, 0]
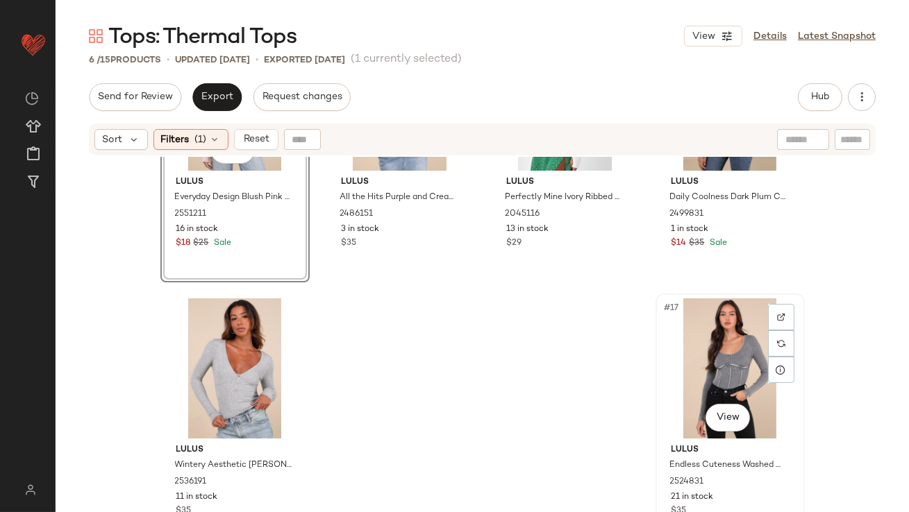
click at [699, 337] on div "#17 View" at bounding box center [730, 368] width 140 height 140
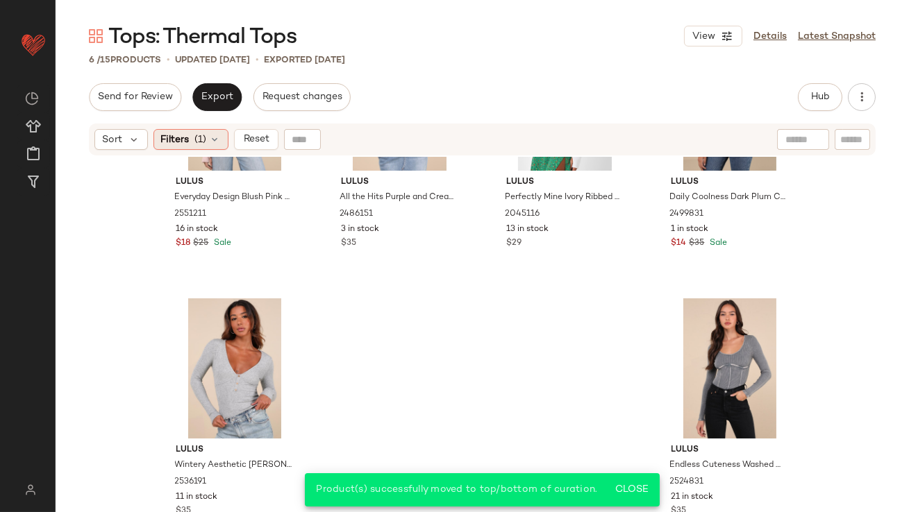
click at [193, 140] on div "Filters (1)" at bounding box center [190, 139] width 75 height 21
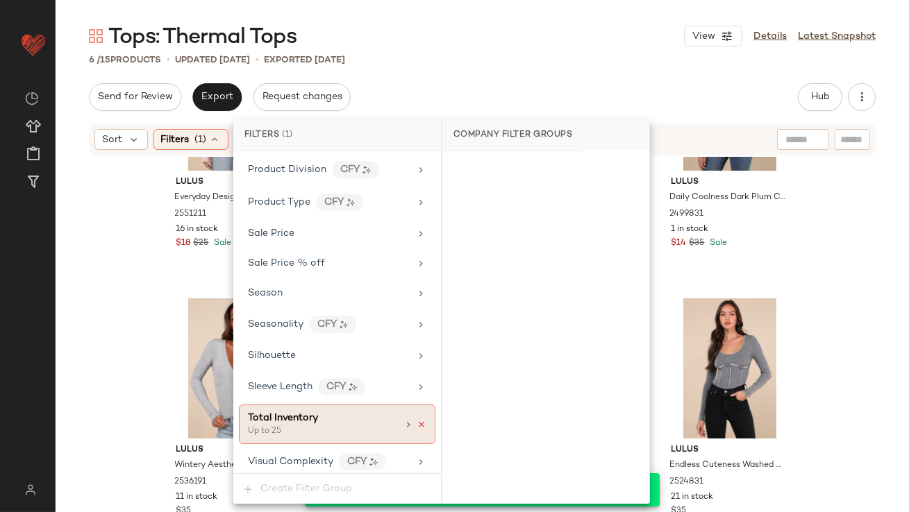
click at [416, 420] on icon at bounding box center [421, 425] width 10 height 10
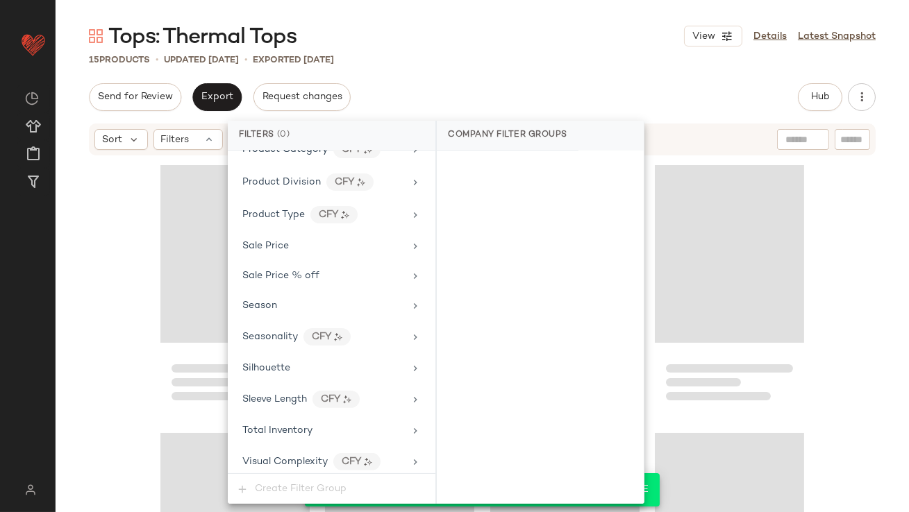
click at [540, 69] on div "Tops: Thermal Tops View Details Latest Snapshot 15 Products • updated [DATE] • …" at bounding box center [482, 267] width 853 height 490
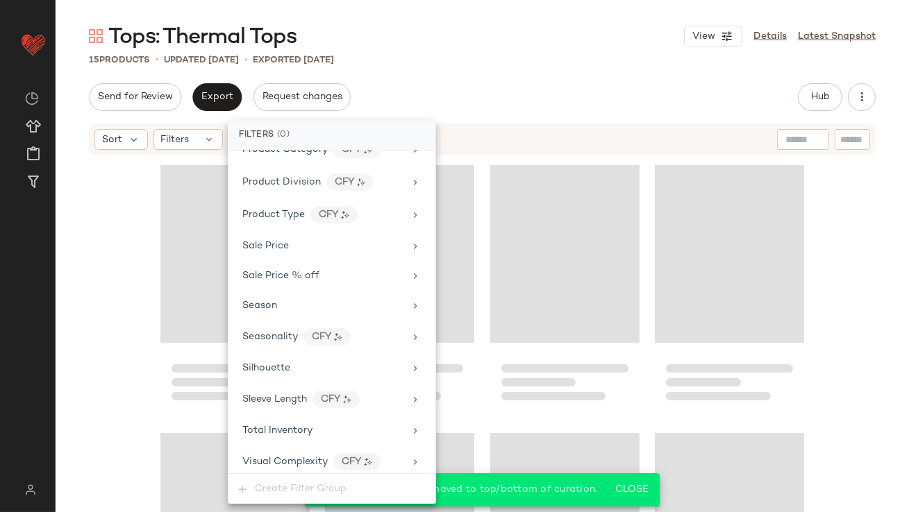
scroll to position [681, 0]
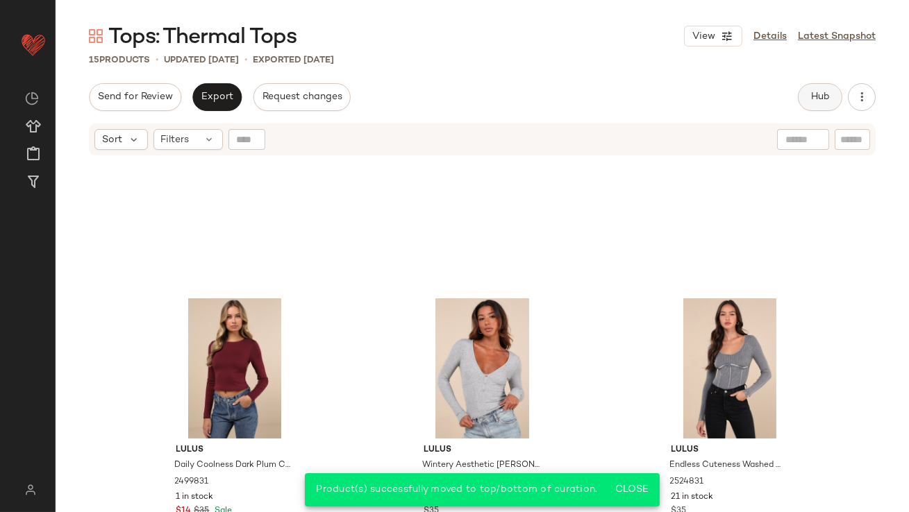
click at [828, 88] on button "Hub" at bounding box center [819, 97] width 44 height 28
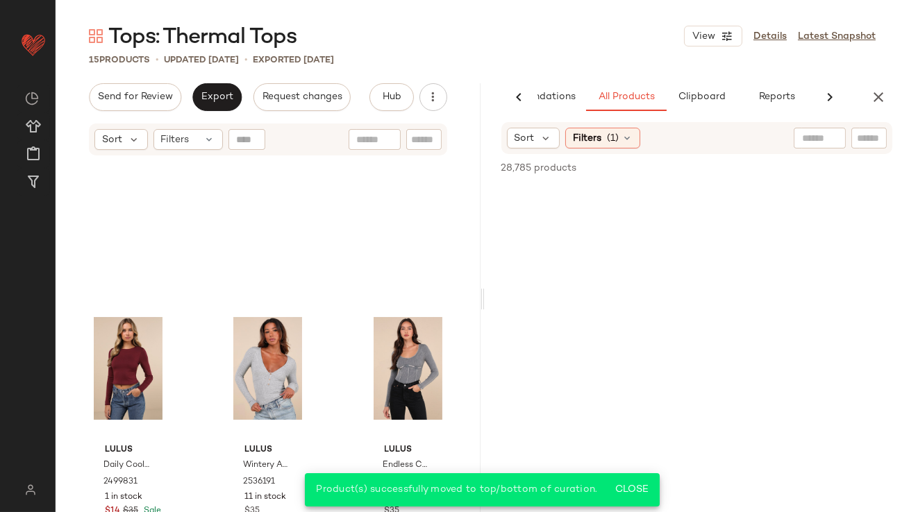
scroll to position [0, 0]
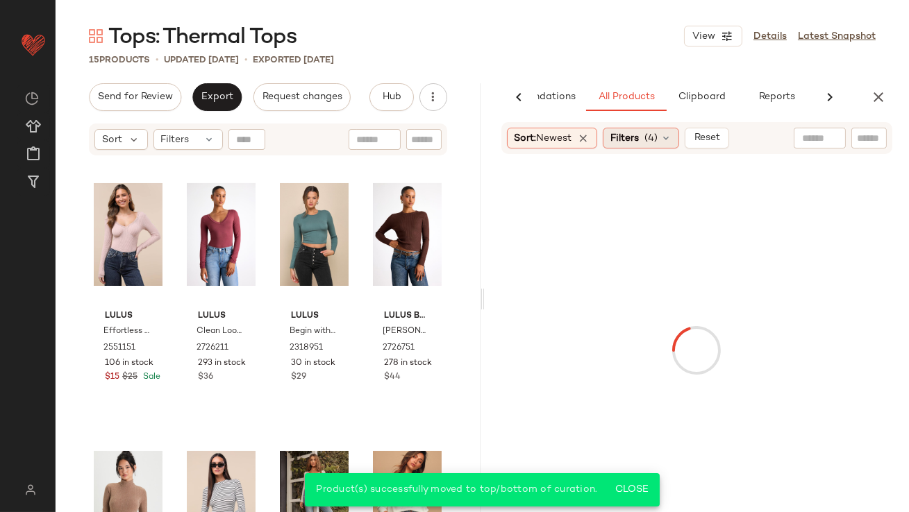
click at [662, 137] on div "Filters (4)" at bounding box center [640, 138] width 76 height 21
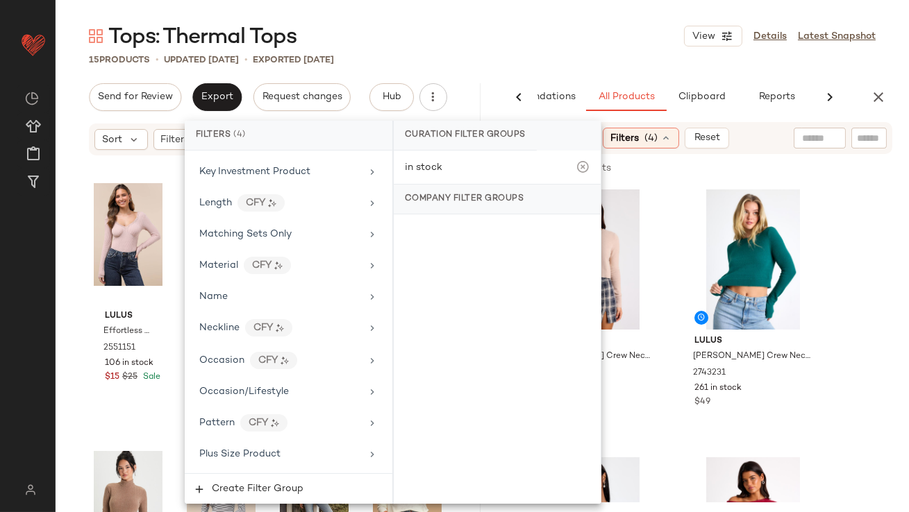
scroll to position [1208, 0]
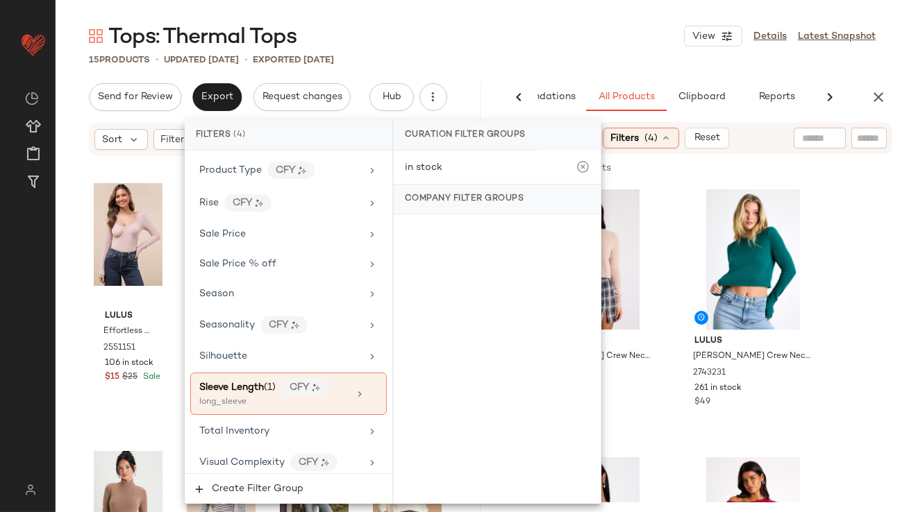
click at [524, 40] on div "Tops: Thermal Tops View Details Latest Snapshot" at bounding box center [482, 36] width 853 height 28
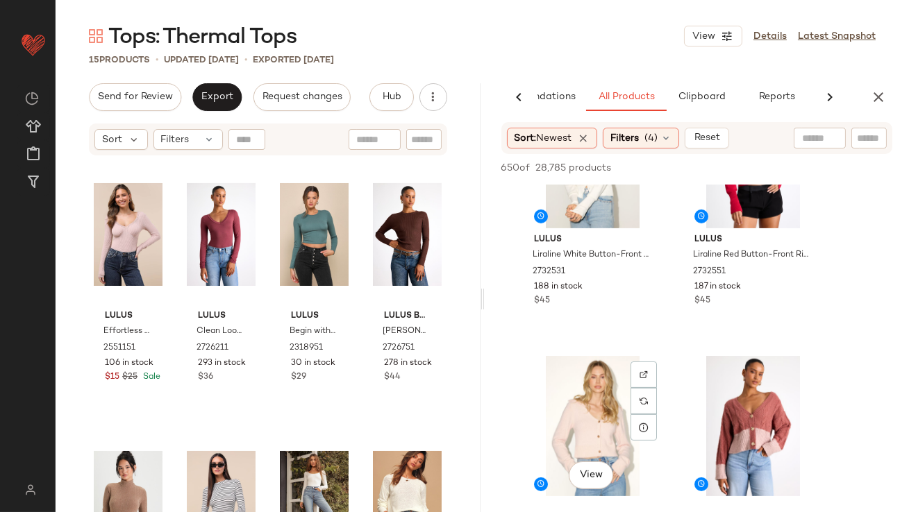
scroll to position [1478, 0]
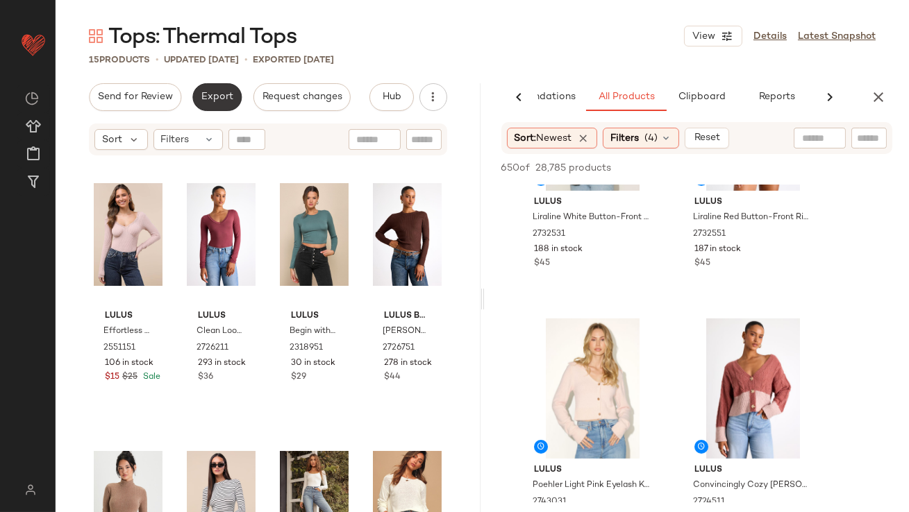
click at [217, 92] on span "Export" at bounding box center [217, 97] width 33 height 11
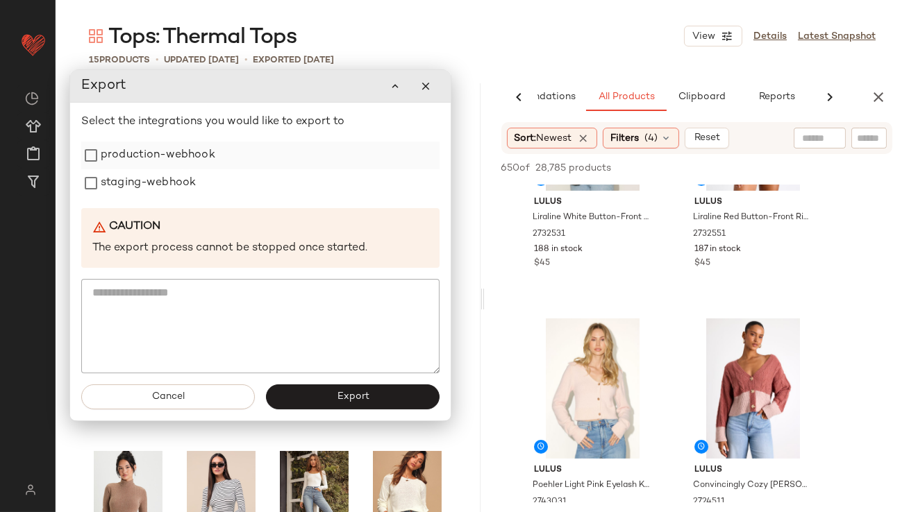
click at [176, 154] on label "production-webhook" at bounding box center [158, 156] width 115 height 28
click at [164, 206] on div "Select the integrations you would like to export to production-webhook staging-…" at bounding box center [260, 244] width 358 height 260
click at [164, 198] on div "Select the integrations you would like to export to production-webhook staging-…" at bounding box center [260, 244] width 358 height 260
click at [178, 185] on label "staging-webhook" at bounding box center [148, 183] width 95 height 28
click at [354, 393] on span "Export" at bounding box center [352, 396] width 33 height 11
